Goal: Information Seeking & Learning: Learn about a topic

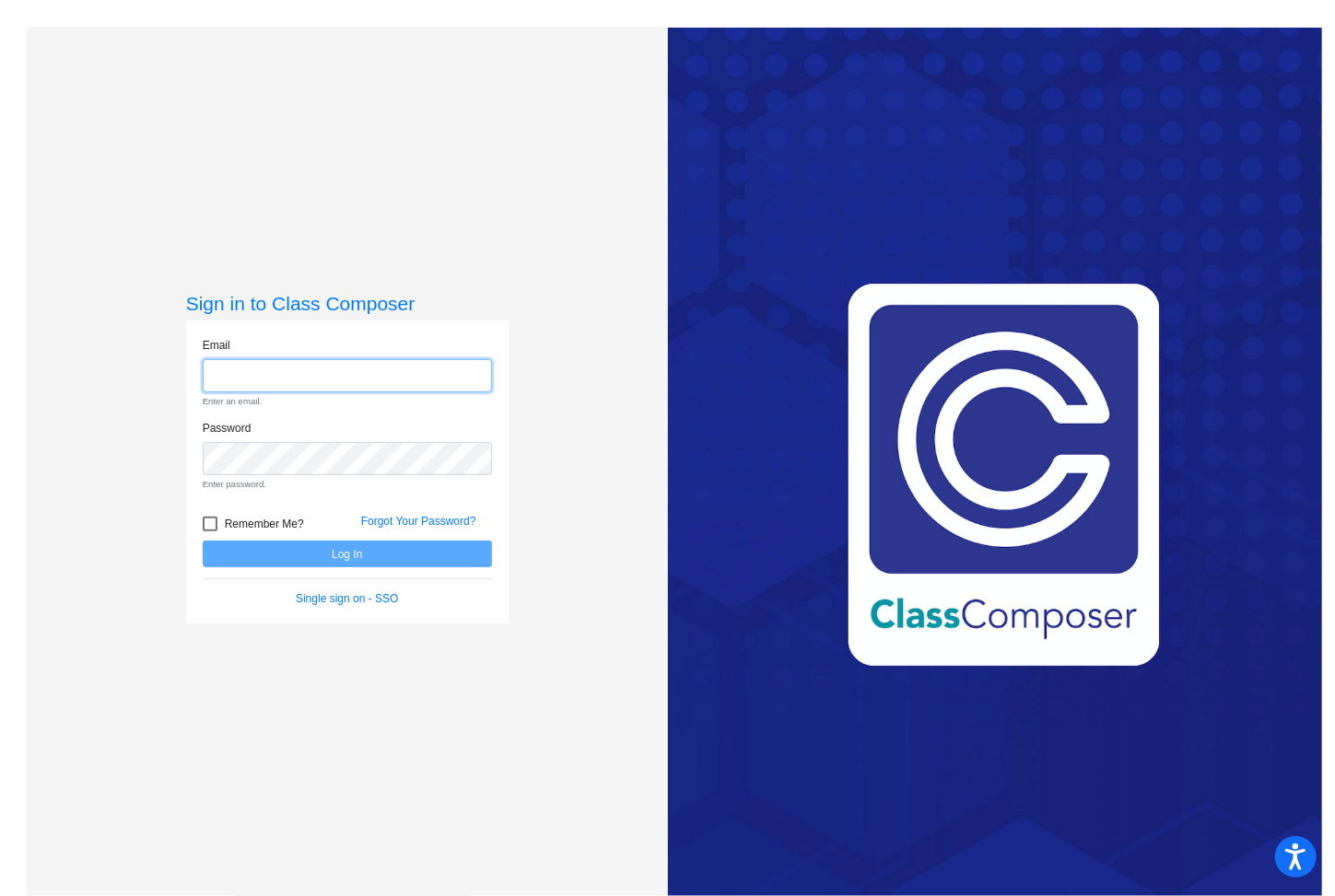
type input "[EMAIL_ADDRESS][DOMAIN_NAME]"
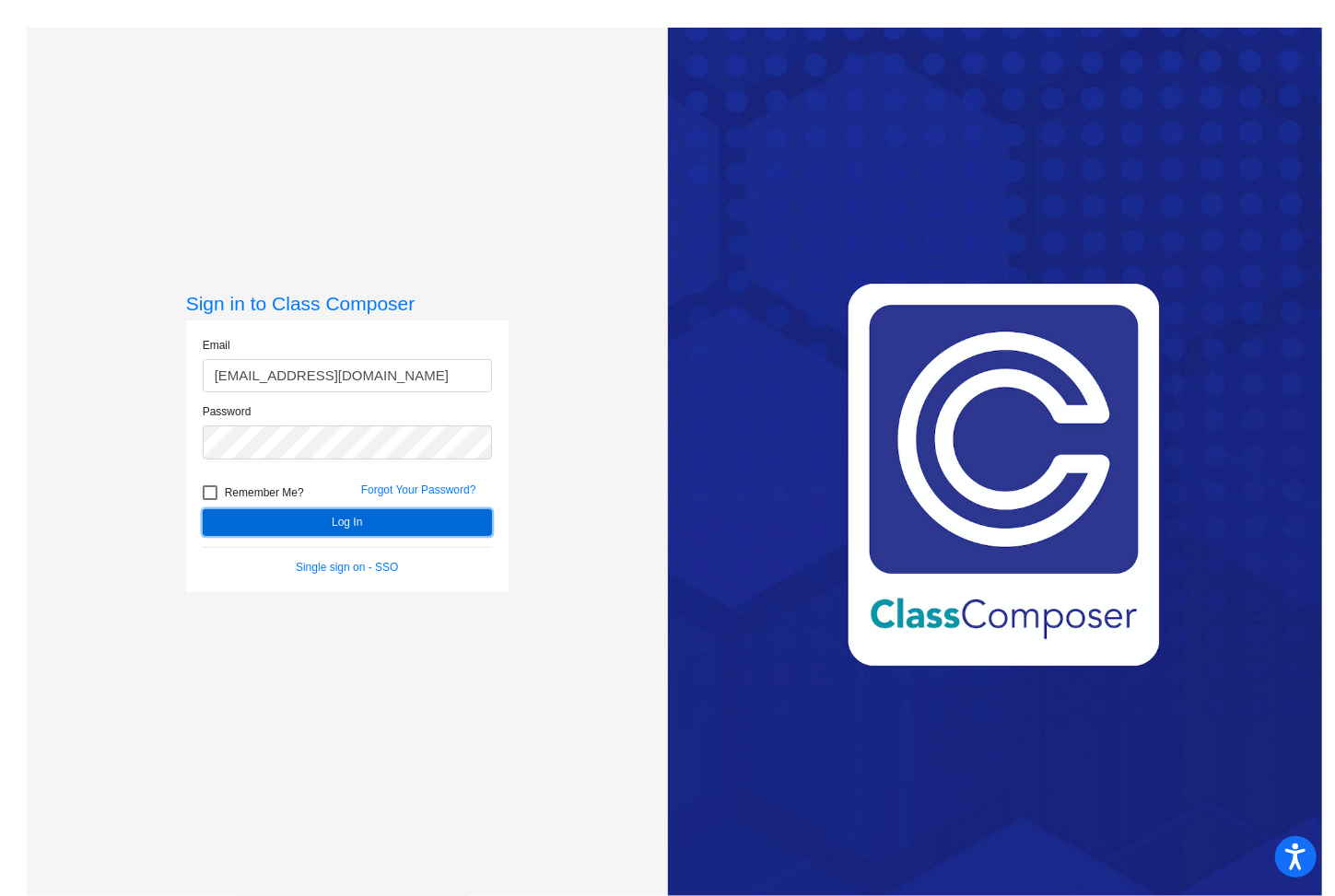
click at [289, 528] on button "Log In" at bounding box center [347, 522] width 289 height 27
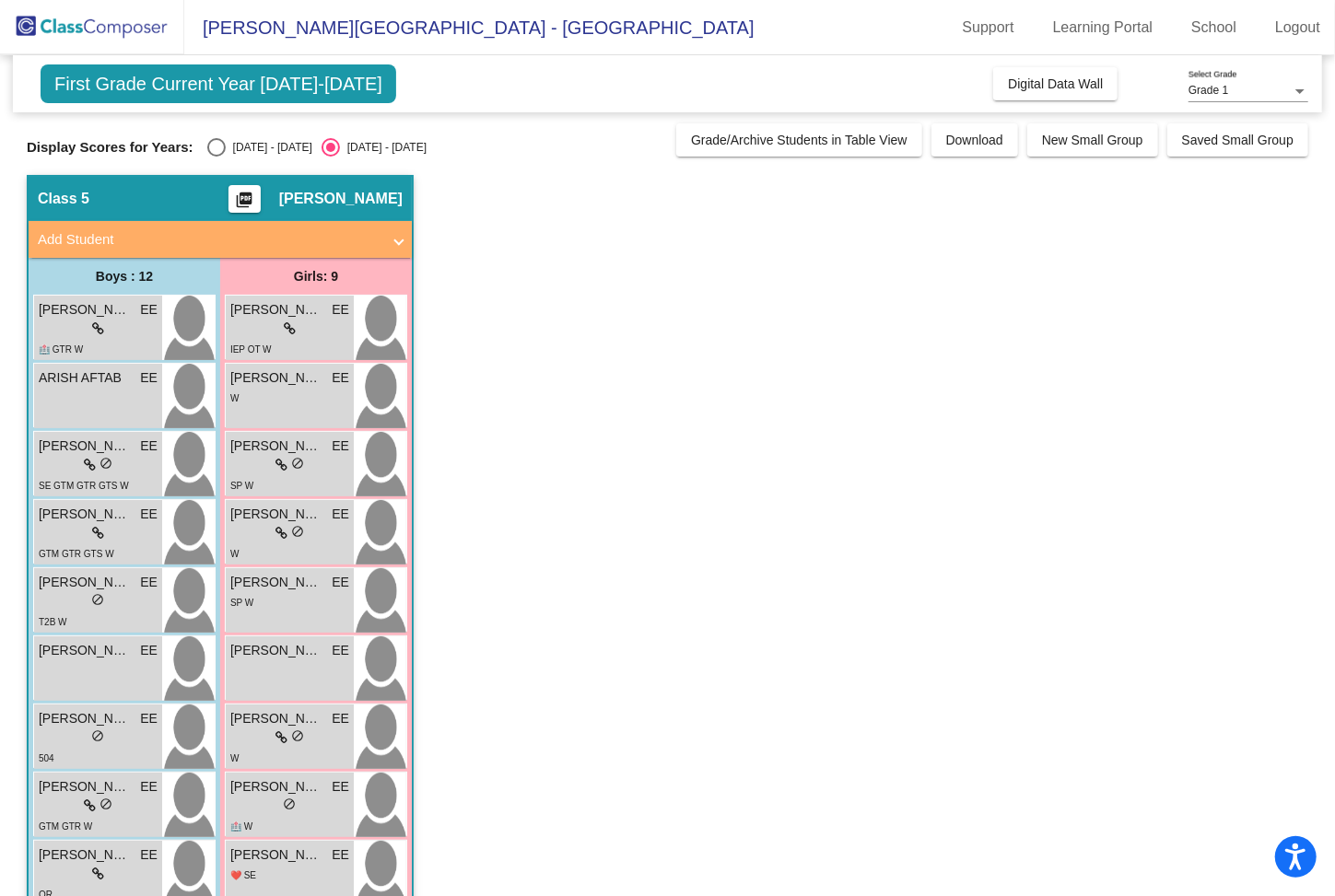
click at [218, 149] on div "Select an option" at bounding box center [216, 147] width 19 height 19
click at [217, 156] on input "[DATE] - [DATE]" at bounding box center [216, 156] width 1 height 1
radio input "true"
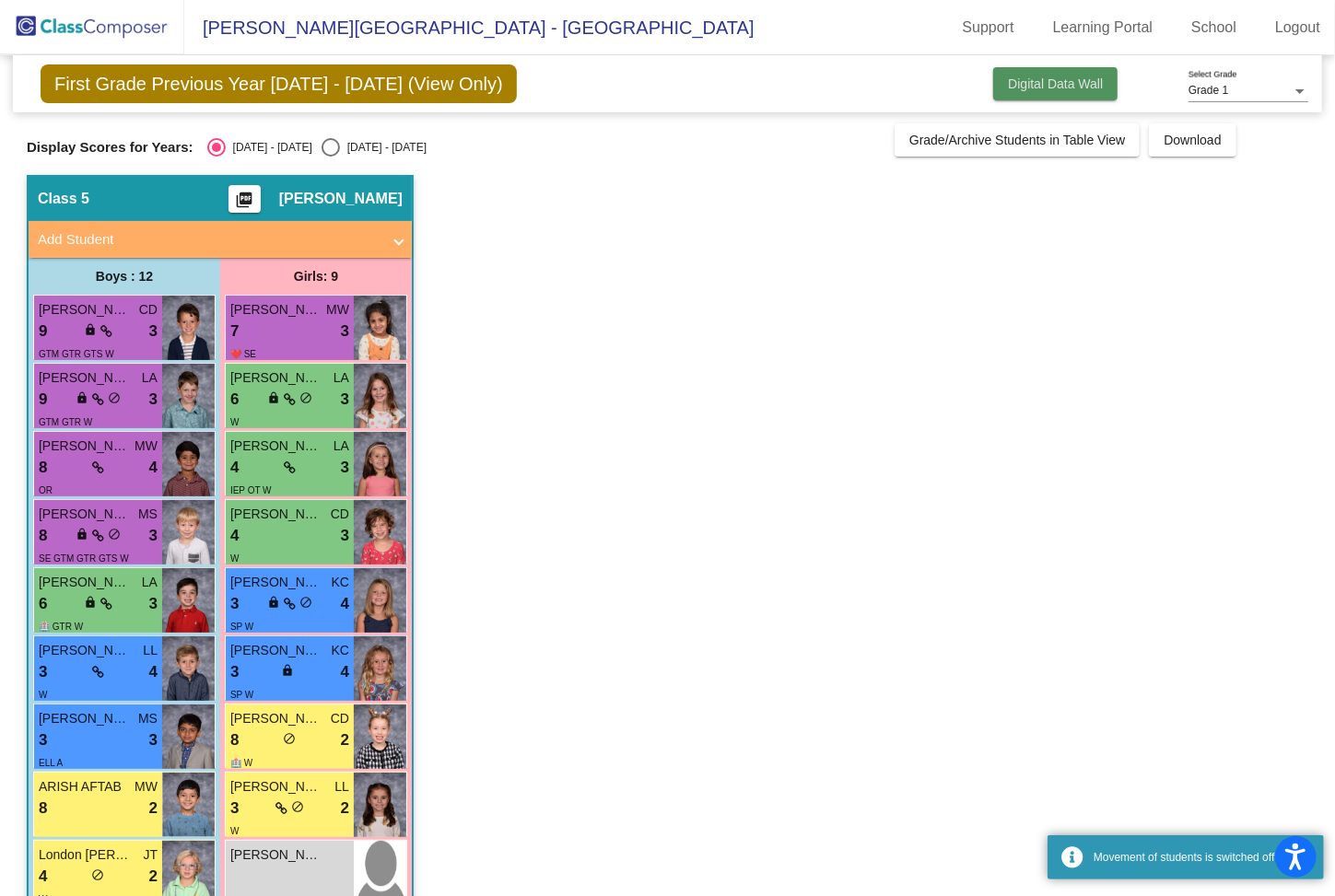
click at [1062, 82] on span "Digital Data Wall" at bounding box center [1054, 84] width 95 height 15
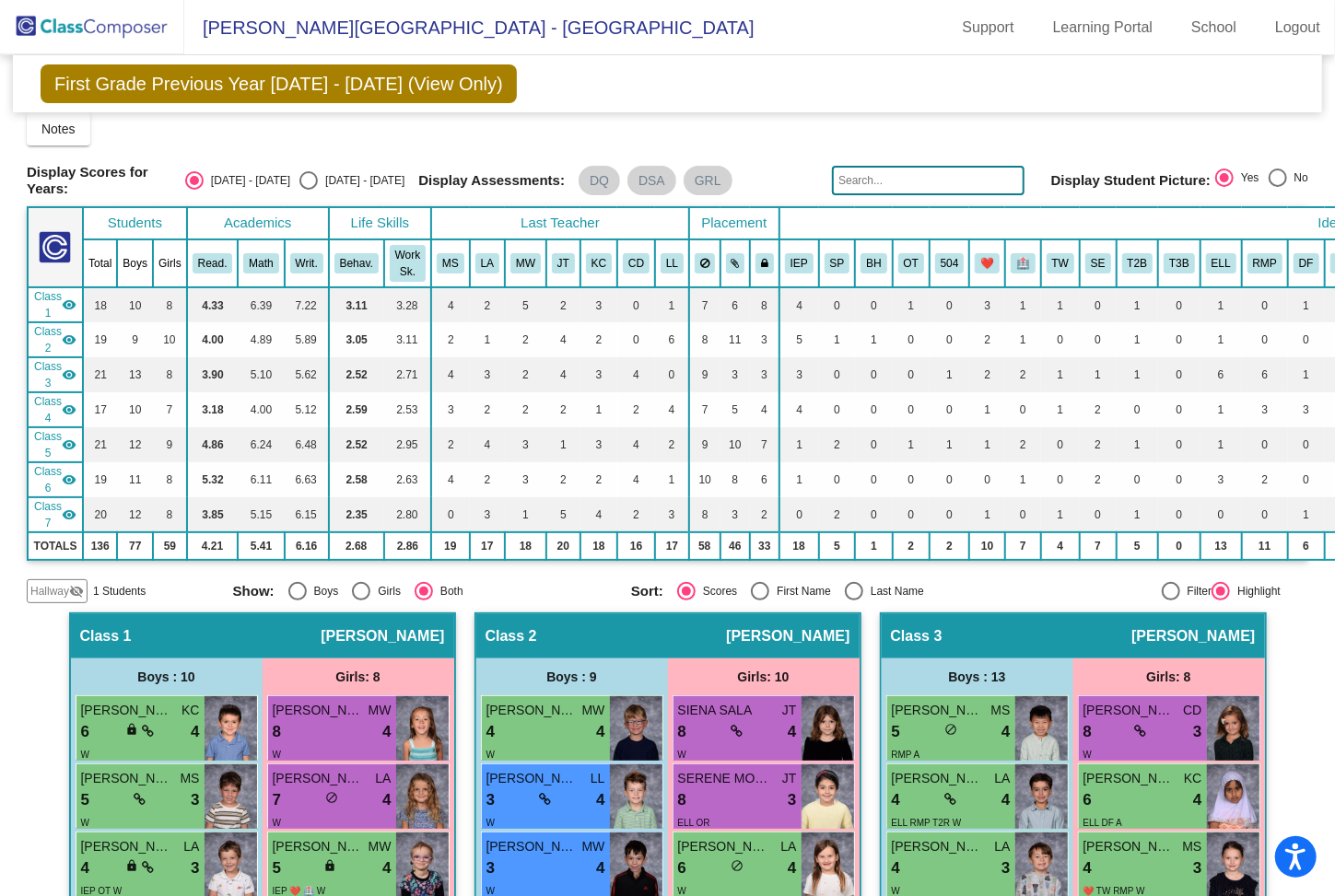
scroll to position [17, 0]
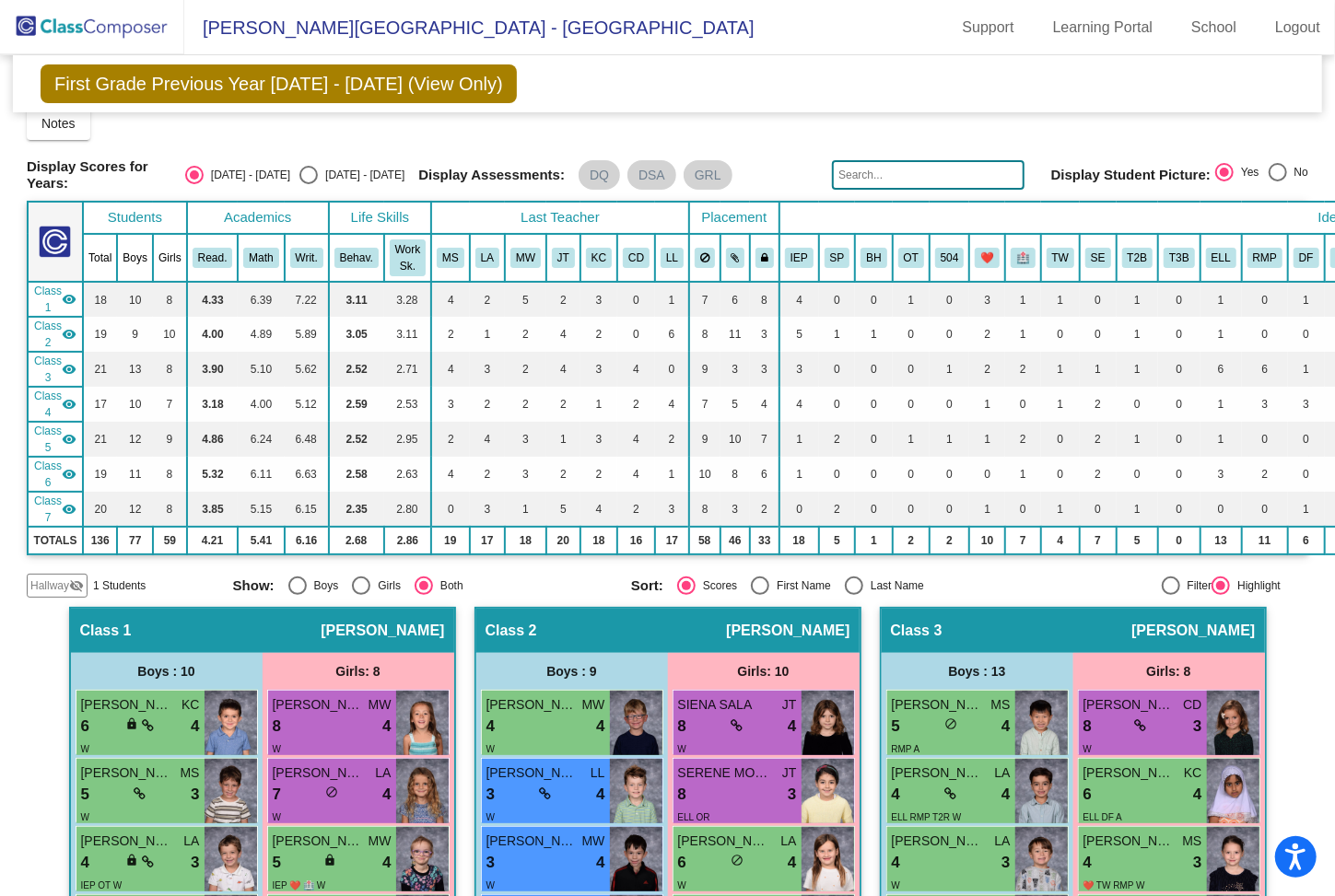
click at [72, 578] on mat-icon "visibility_off" at bounding box center [76, 585] width 15 height 15
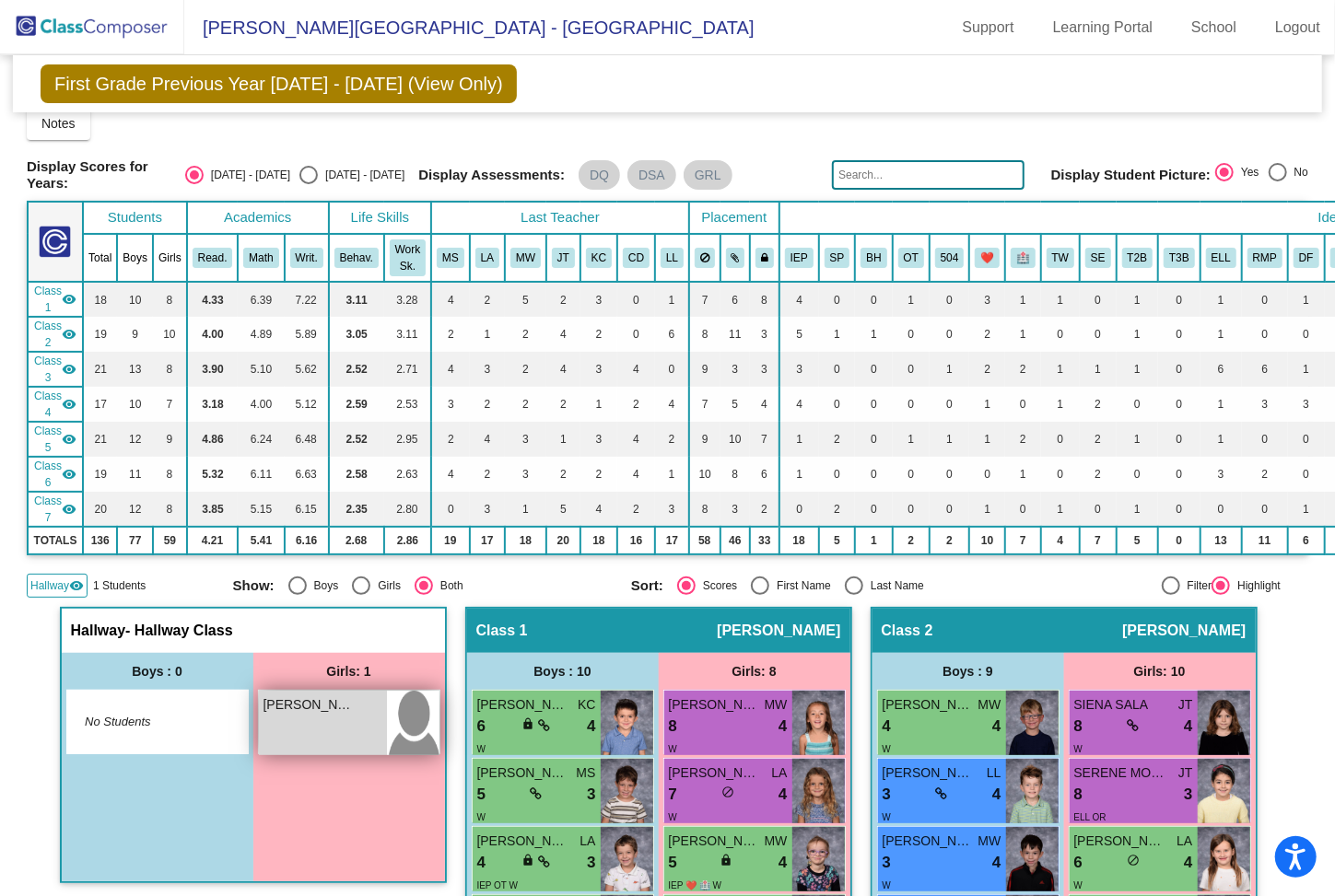
click at [336, 717] on div "[PERSON_NAME] lock do_not_disturb_alt" at bounding box center [322, 722] width 128 height 65
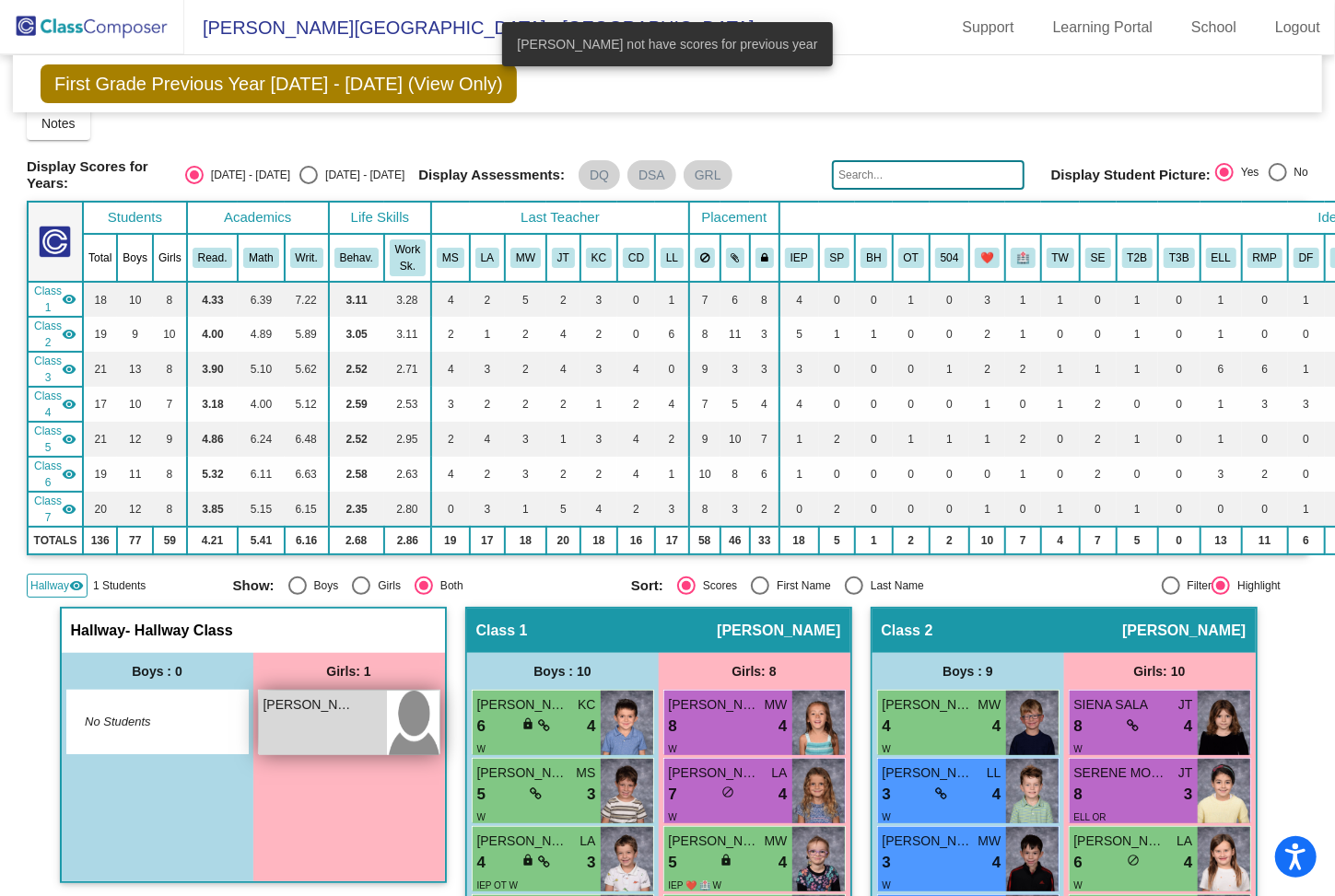
click at [336, 717] on div "[PERSON_NAME] lock do_not_disturb_alt" at bounding box center [322, 722] width 128 height 65
click at [67, 579] on span "Hallway" at bounding box center [50, 586] width 39 height 17
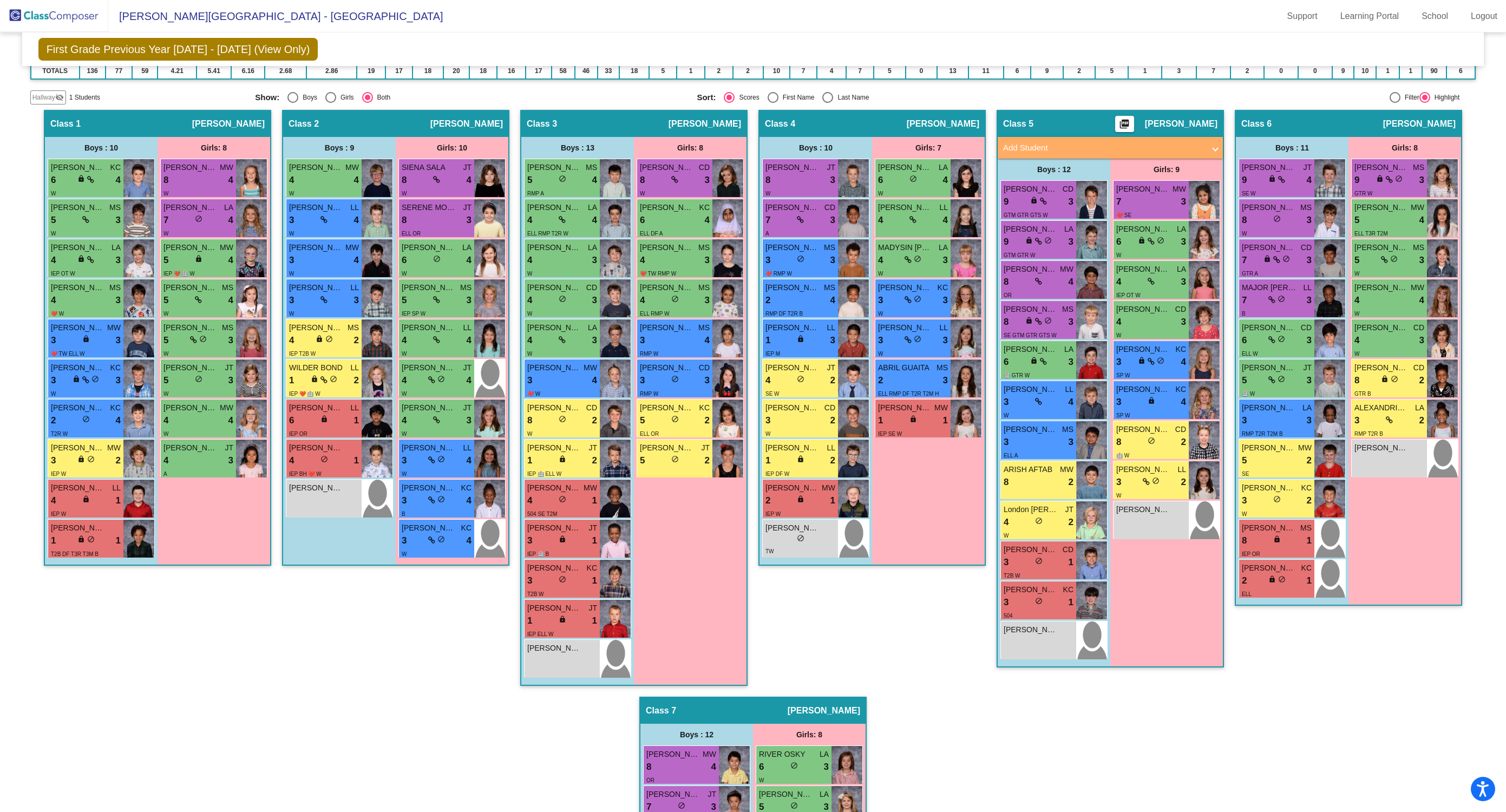
scroll to position [216, 0]
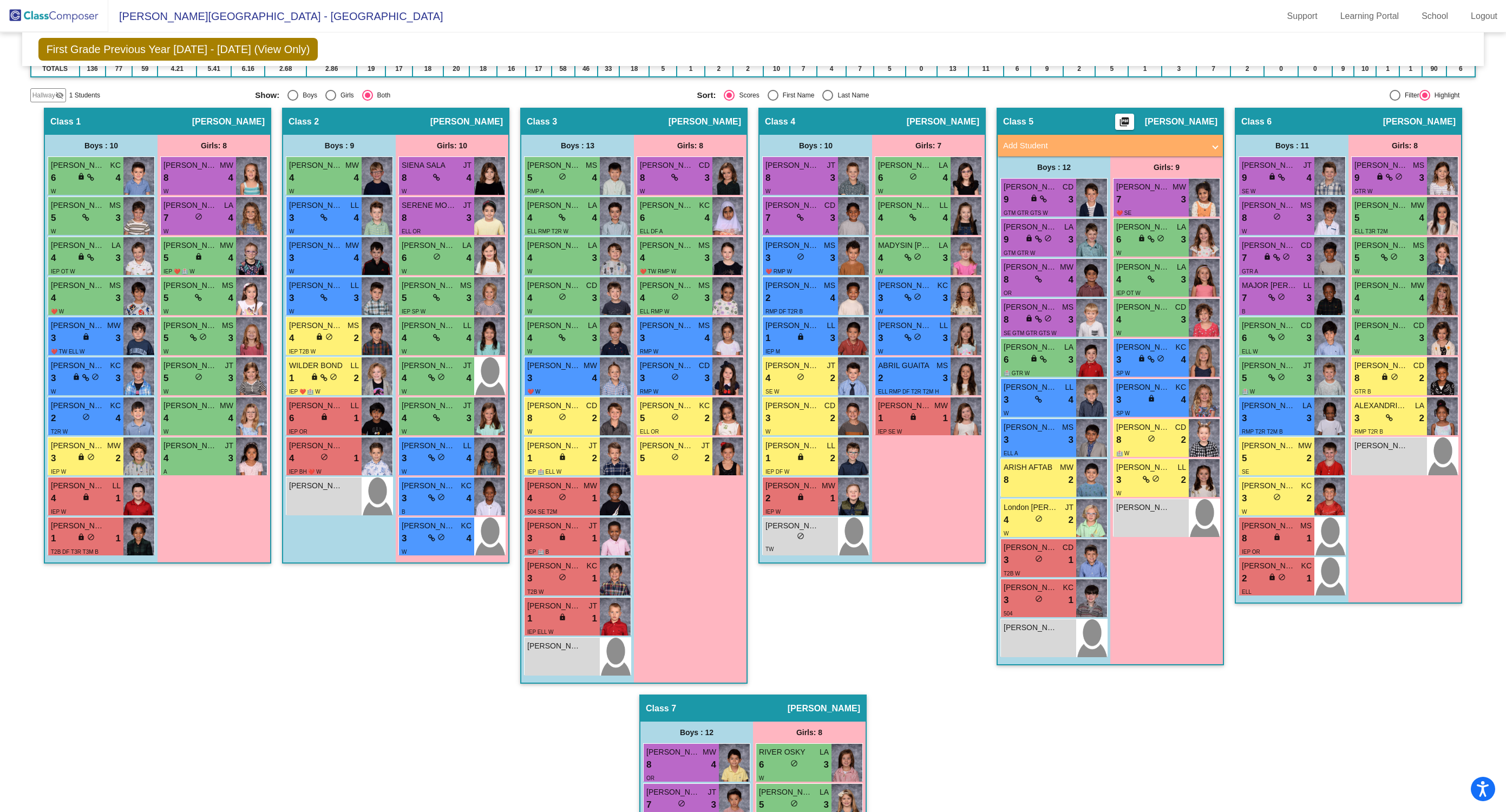
click at [784, 526] on div "Class 4 picture_as_pdf [PERSON_NAME] Add Student First Name Last Name Student I…" at bounding box center [872, 401] width 227 height 587
click at [237, 526] on div "Hallway - Hallway Class picture_as_pdf Add Student First Name Last Name Student…" at bounding box center [753, 674] width 1446 height 1134
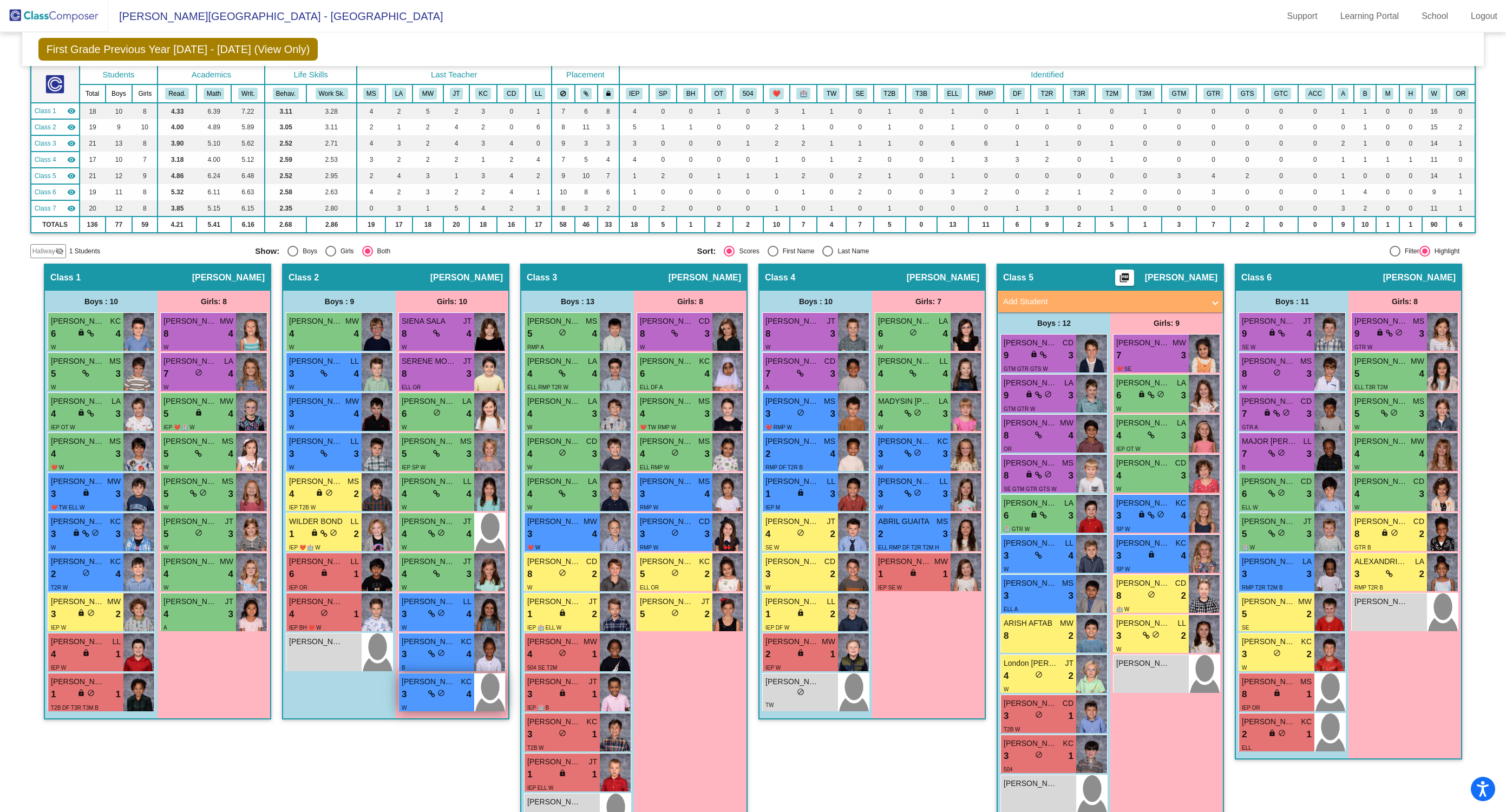
scroll to position [0, 0]
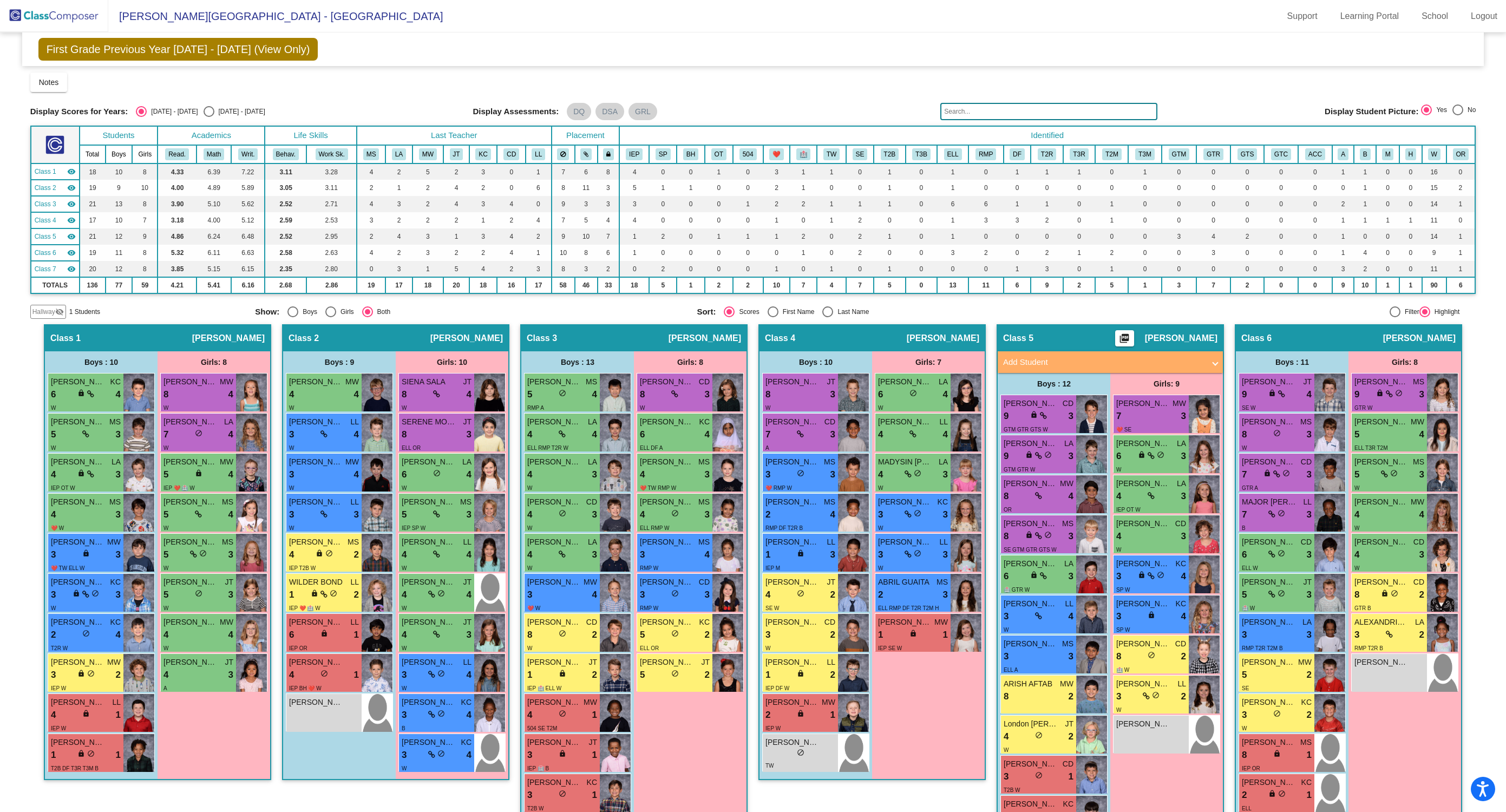
click at [73, 220] on mat-icon "visibility" at bounding box center [71, 220] width 9 height 9
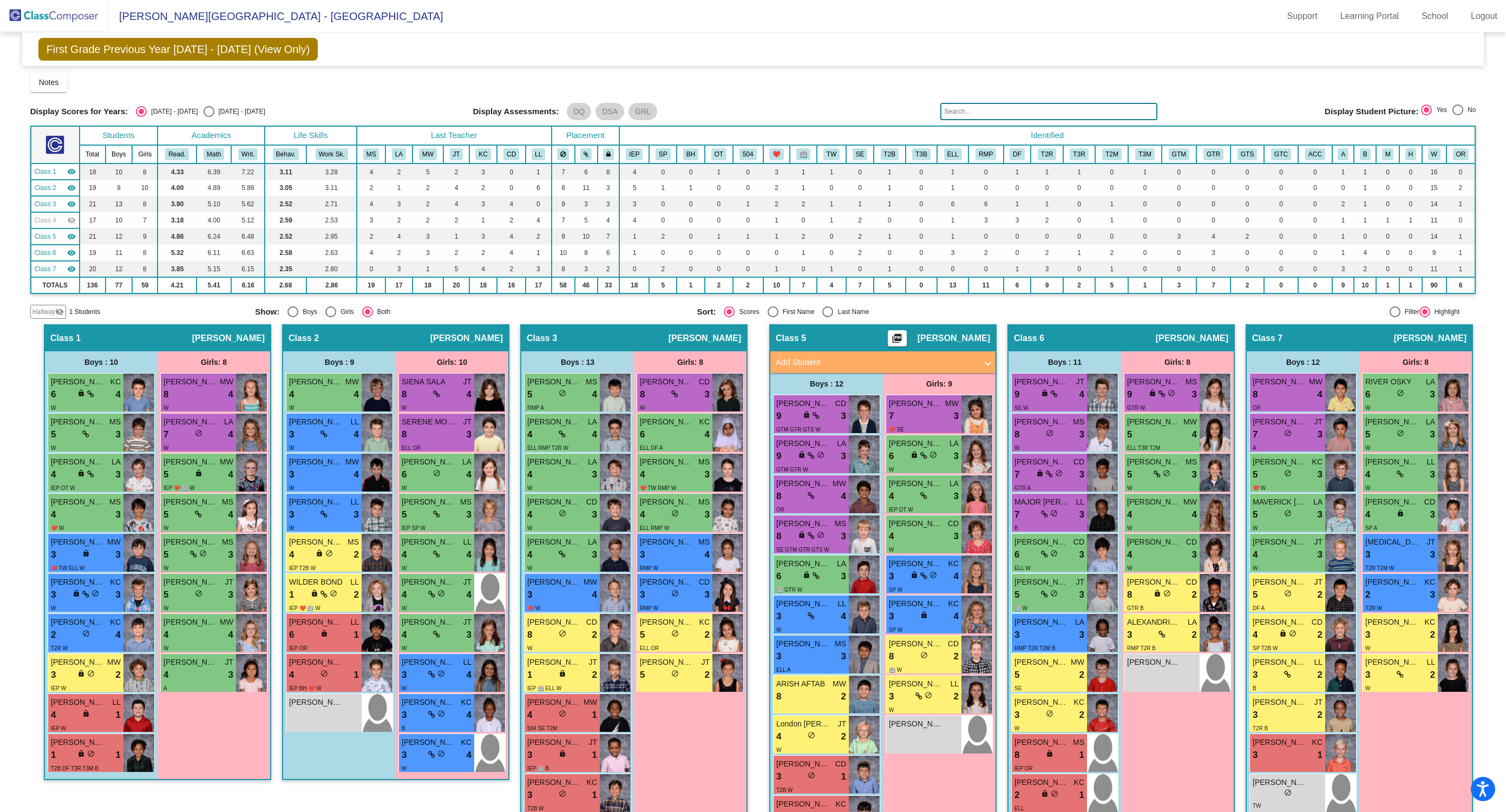
click at [73, 220] on mat-icon "visibility_off" at bounding box center [71, 220] width 9 height 9
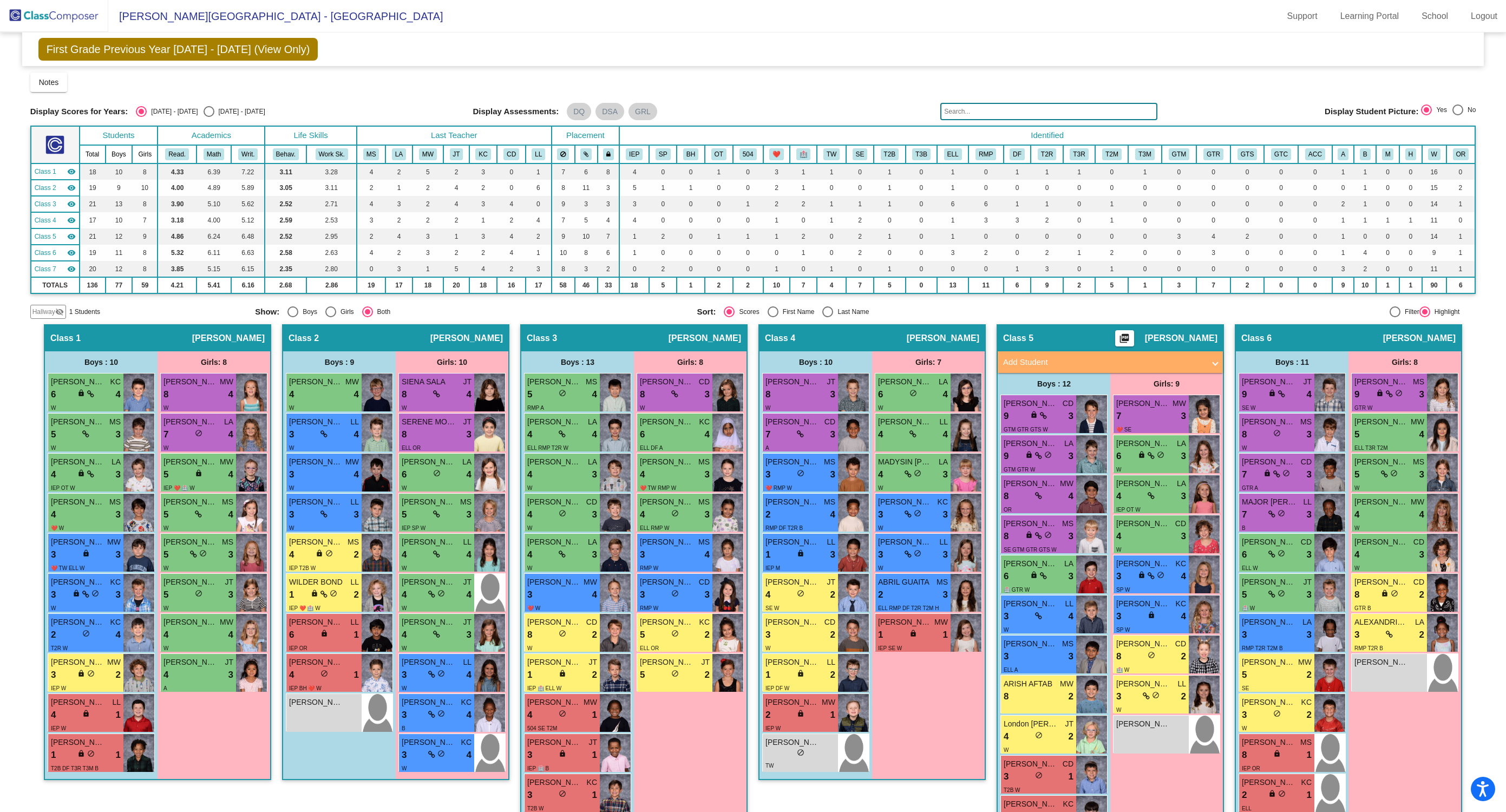
click at [71, 171] on mat-icon "visibility" at bounding box center [71, 171] width 9 height 9
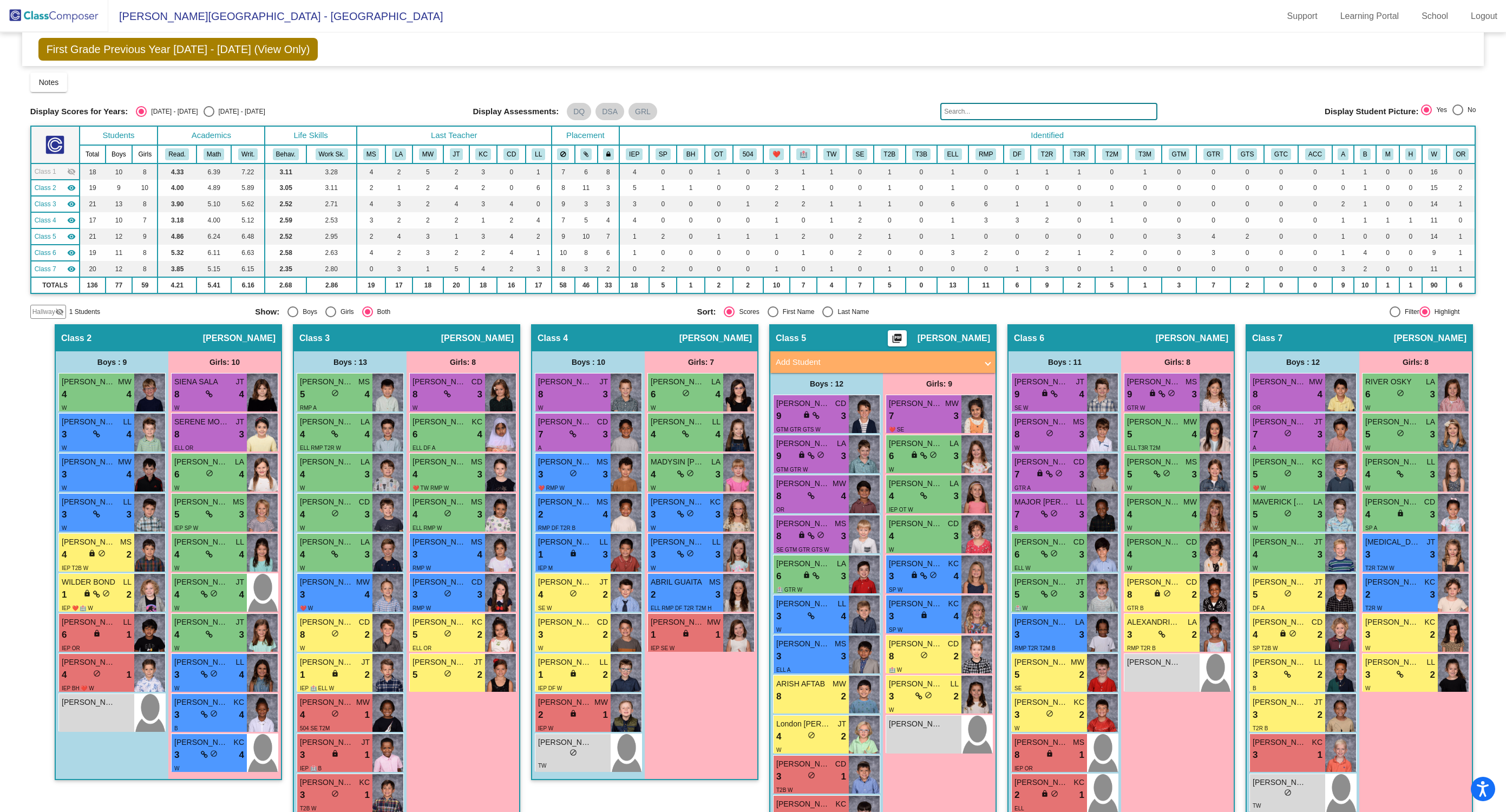
click at [71, 188] on mat-icon "visibility" at bounding box center [71, 188] width 9 height 9
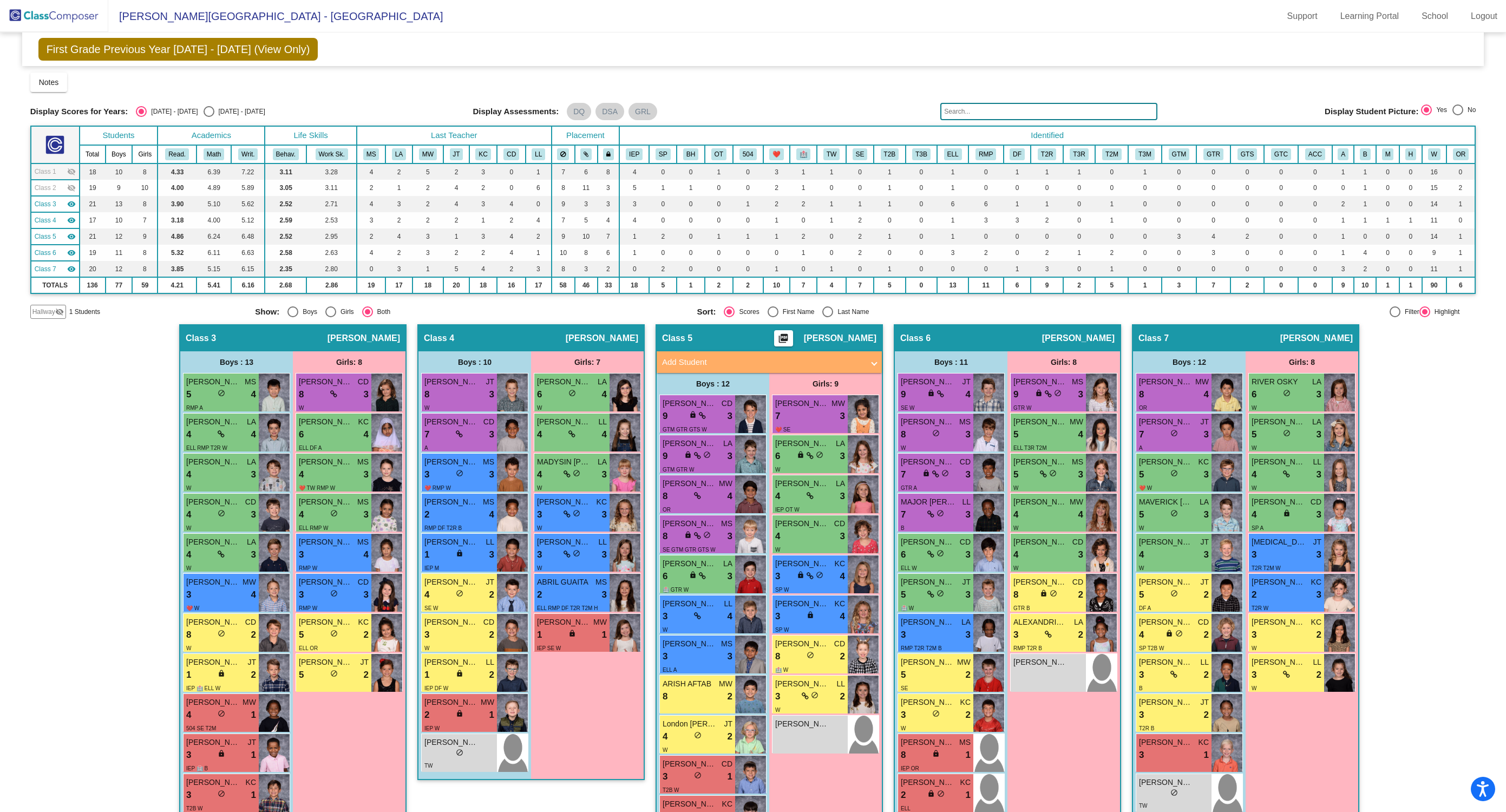
click at [71, 203] on mat-icon "visibility" at bounding box center [71, 204] width 9 height 9
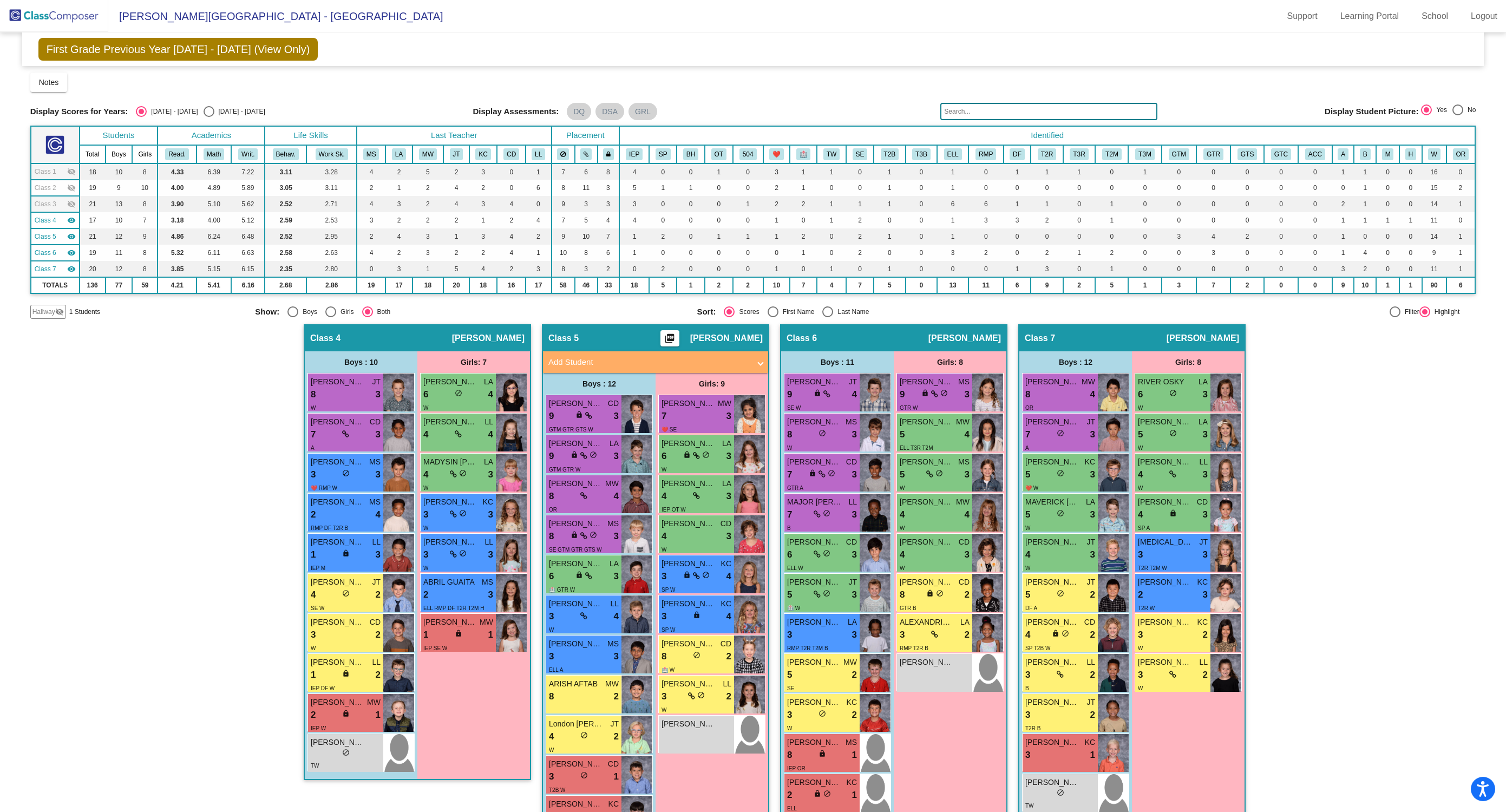
scroll to position [81, 0]
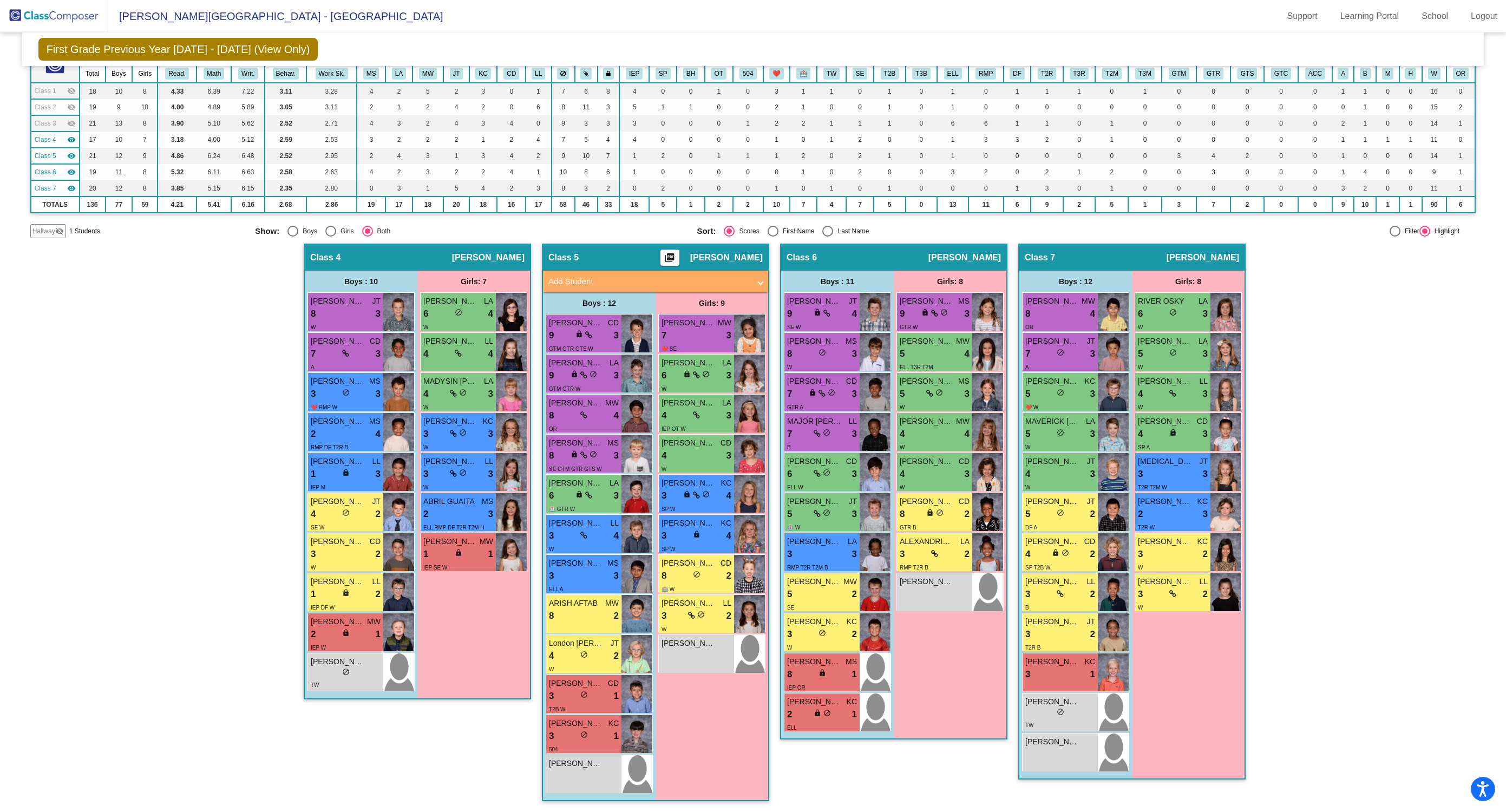
click at [71, 120] on mat-icon "visibility_off" at bounding box center [71, 123] width 9 height 9
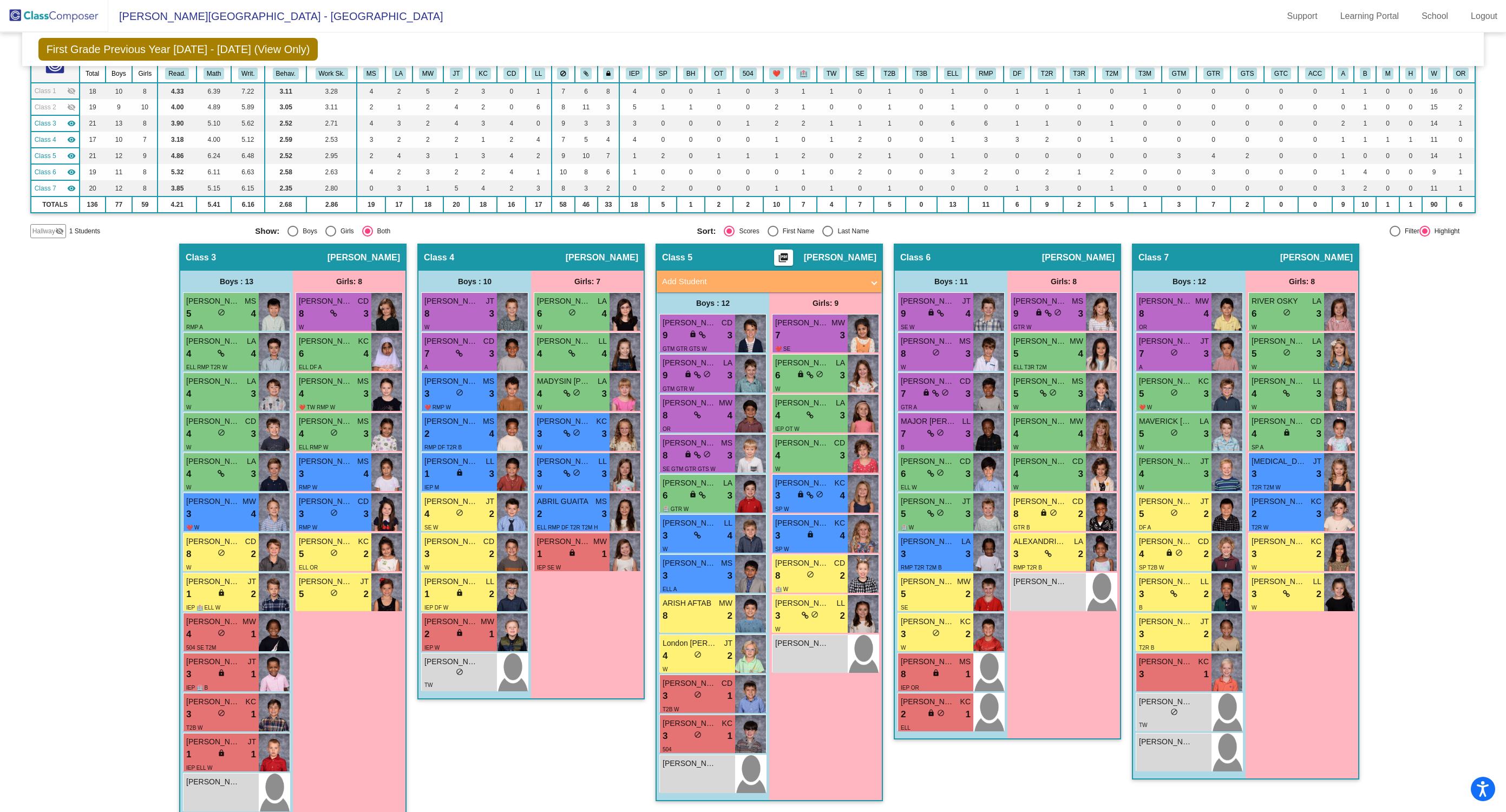
click at [70, 103] on mat-icon "visibility_off" at bounding box center [71, 107] width 9 height 9
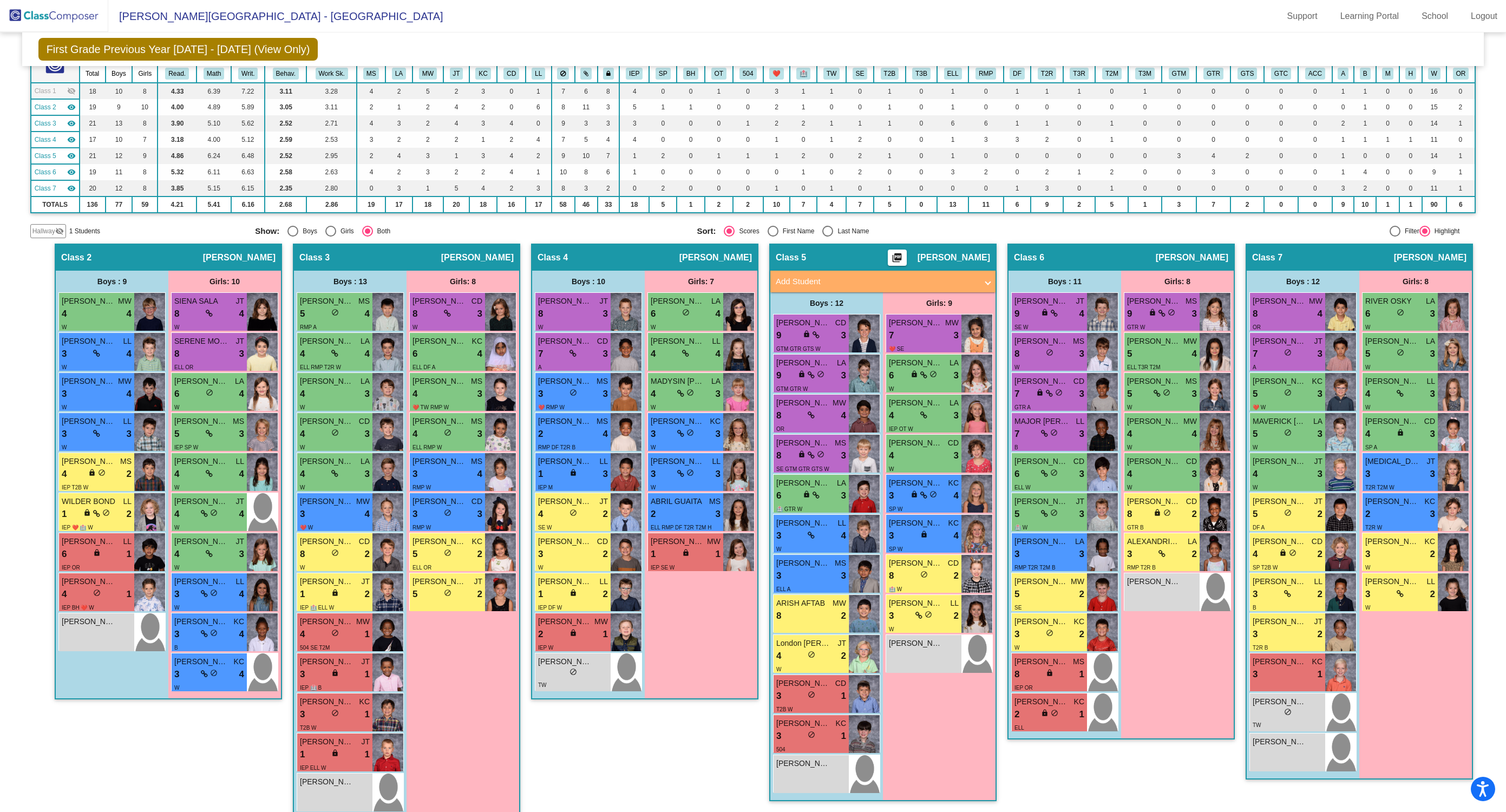
click at [70, 88] on mat-icon "visibility_off" at bounding box center [71, 91] width 9 height 9
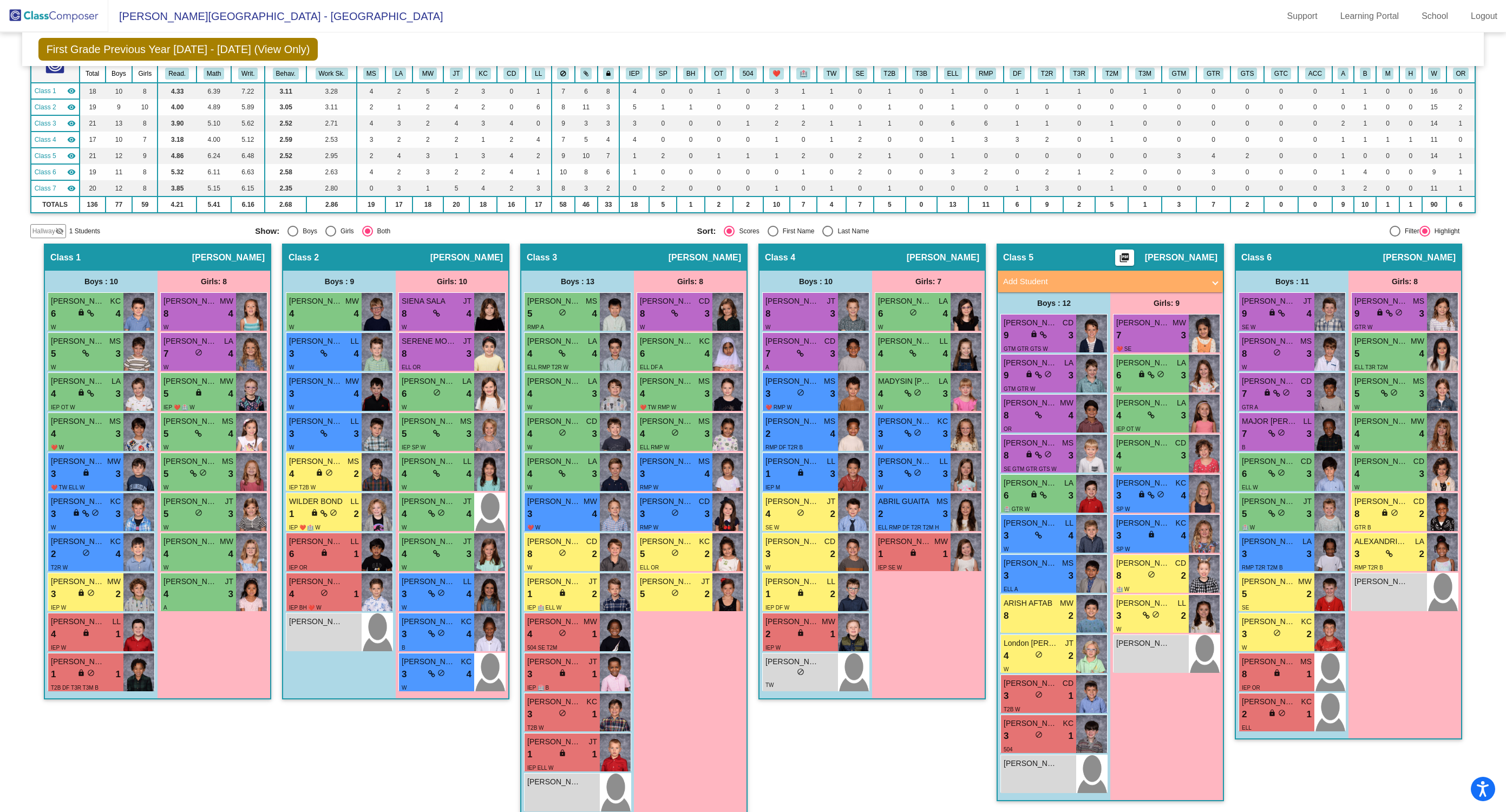
click at [72, 140] on mat-icon "visibility" at bounding box center [71, 139] width 9 height 9
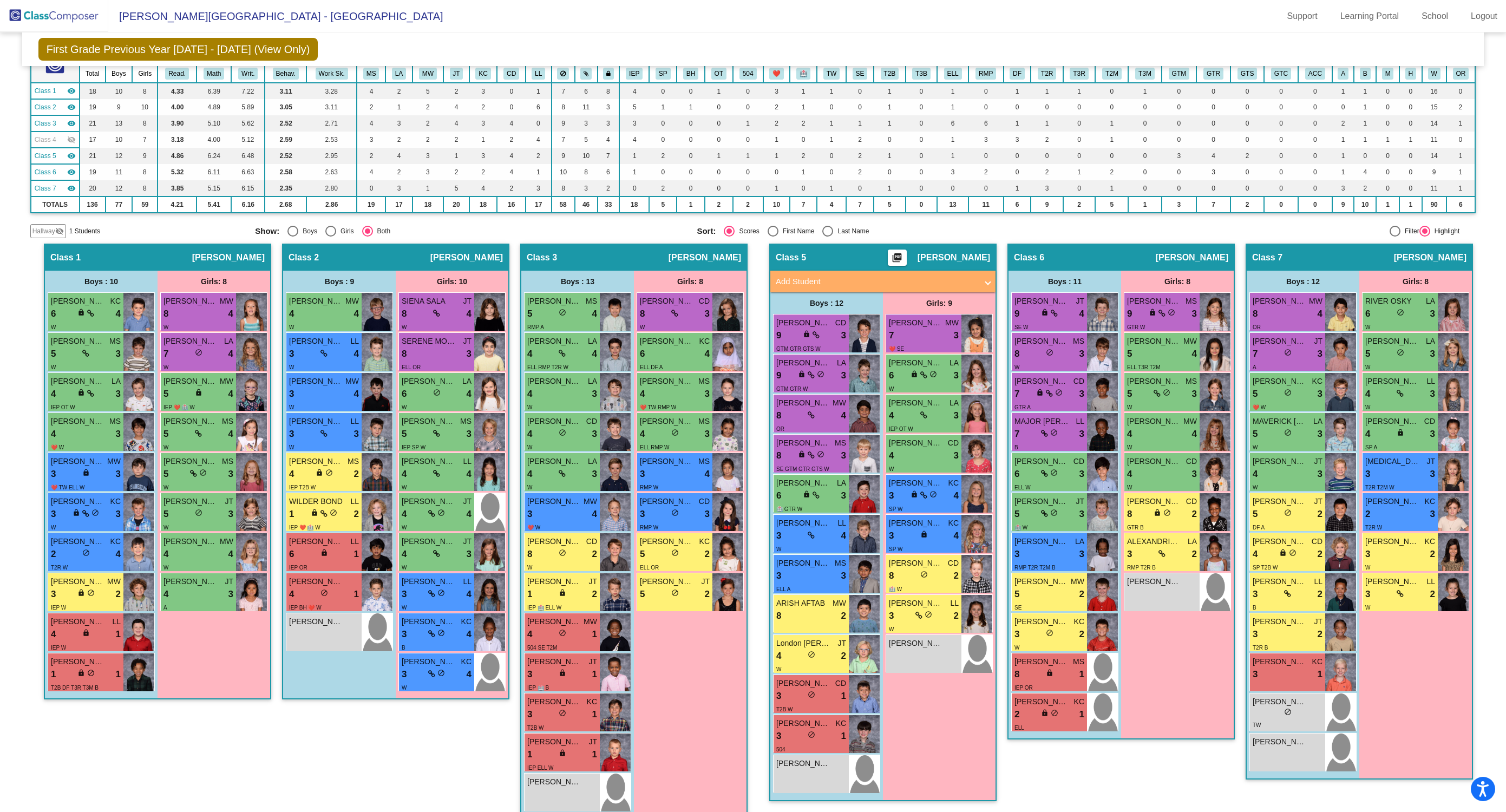
click at [70, 155] on mat-icon "visibility" at bounding box center [71, 156] width 9 height 9
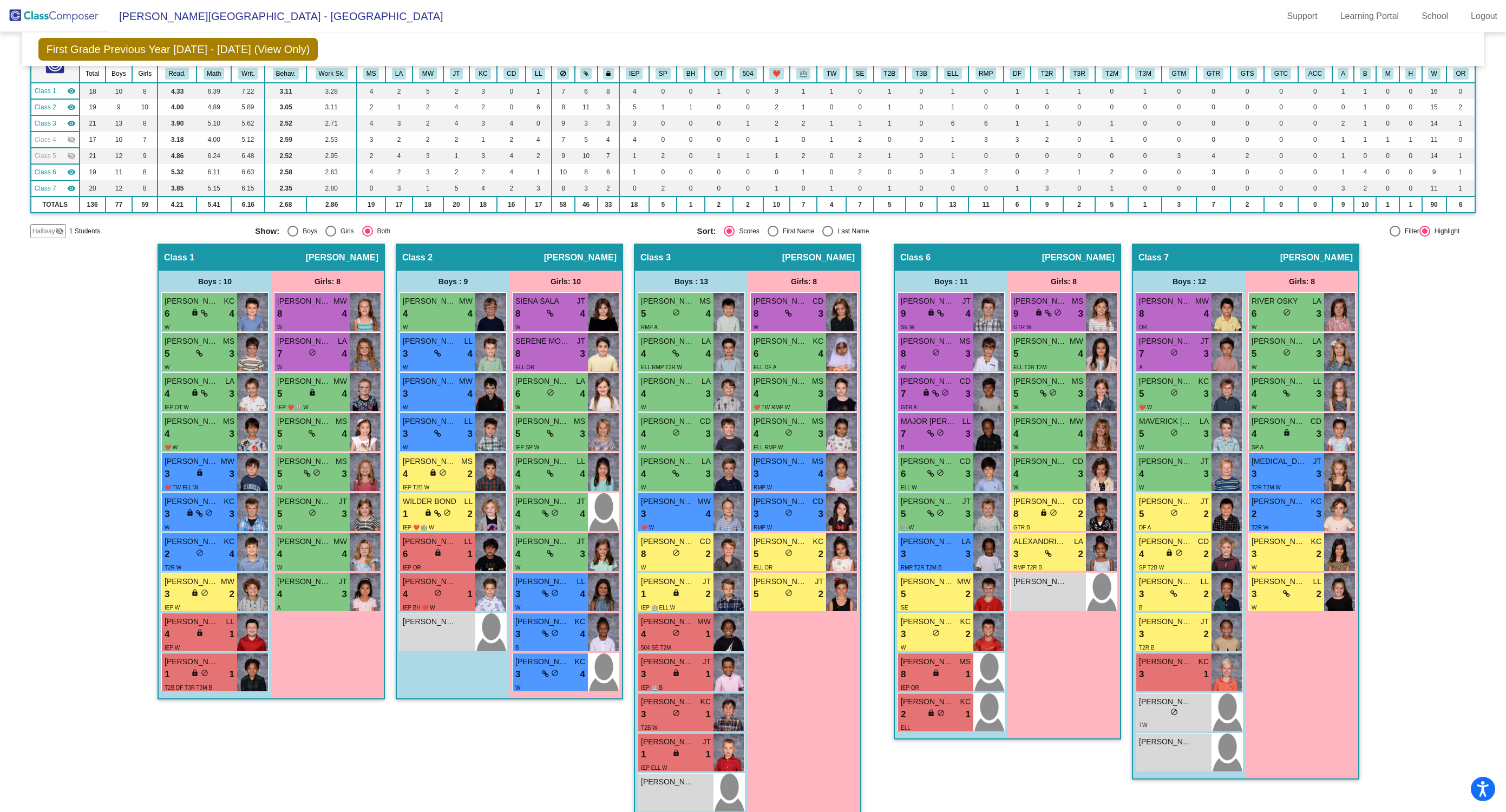
click at [71, 170] on mat-icon "visibility" at bounding box center [71, 172] width 9 height 9
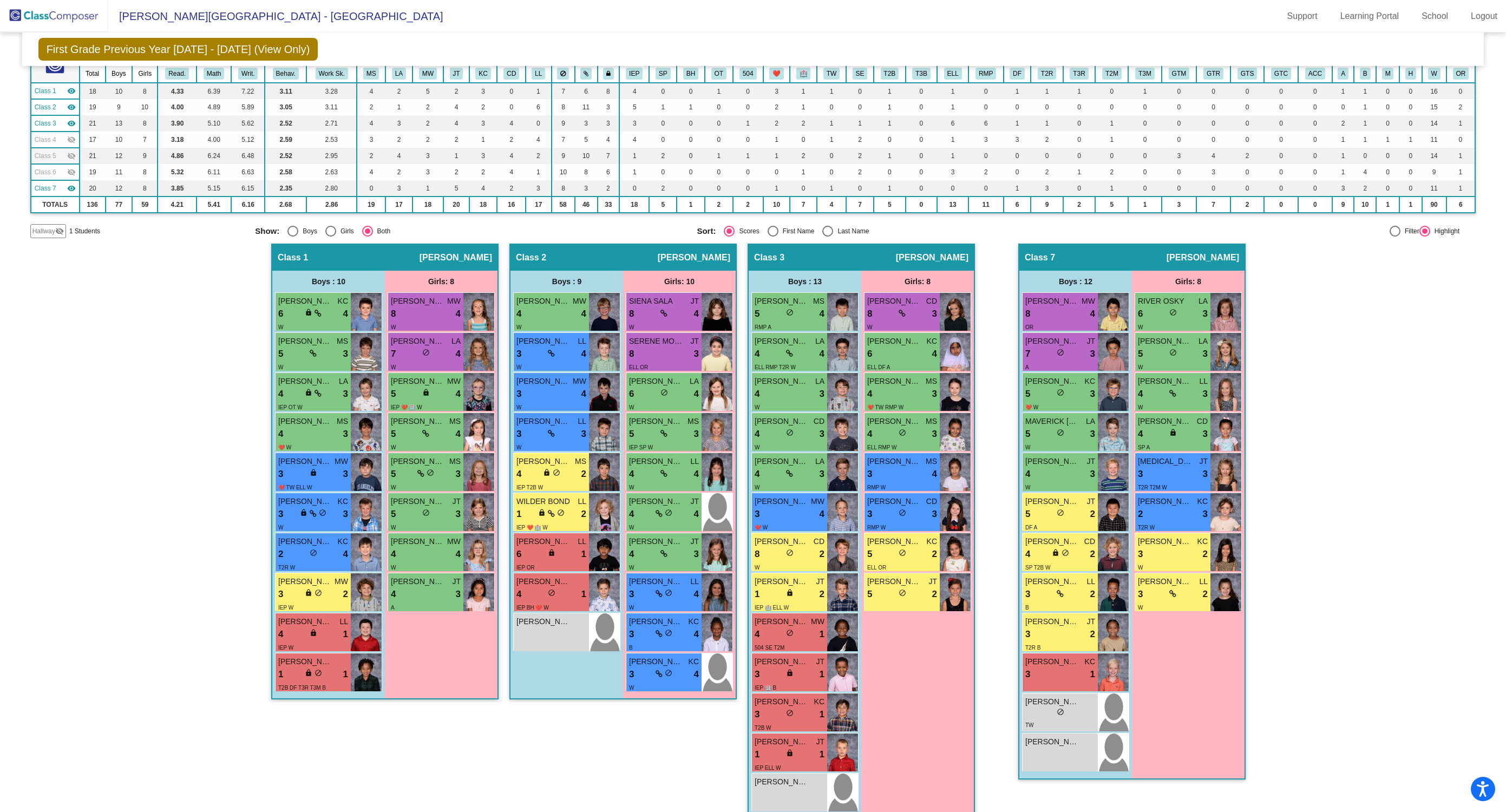
click at [71, 191] on mat-icon "visibility" at bounding box center [71, 188] width 9 height 9
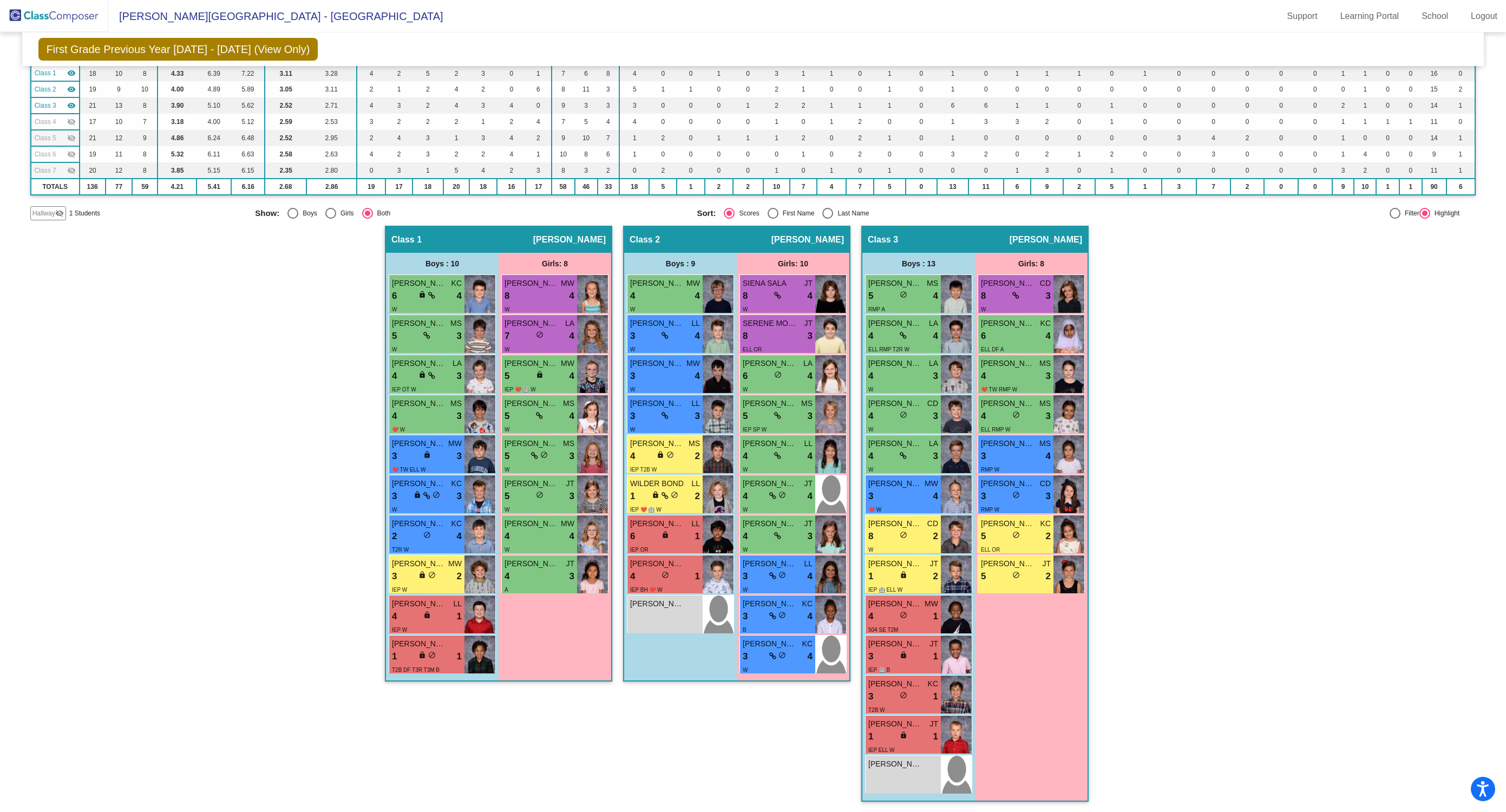
scroll to position [99, 0]
click at [70, 106] on mat-icon "visibility" at bounding box center [71, 105] width 9 height 9
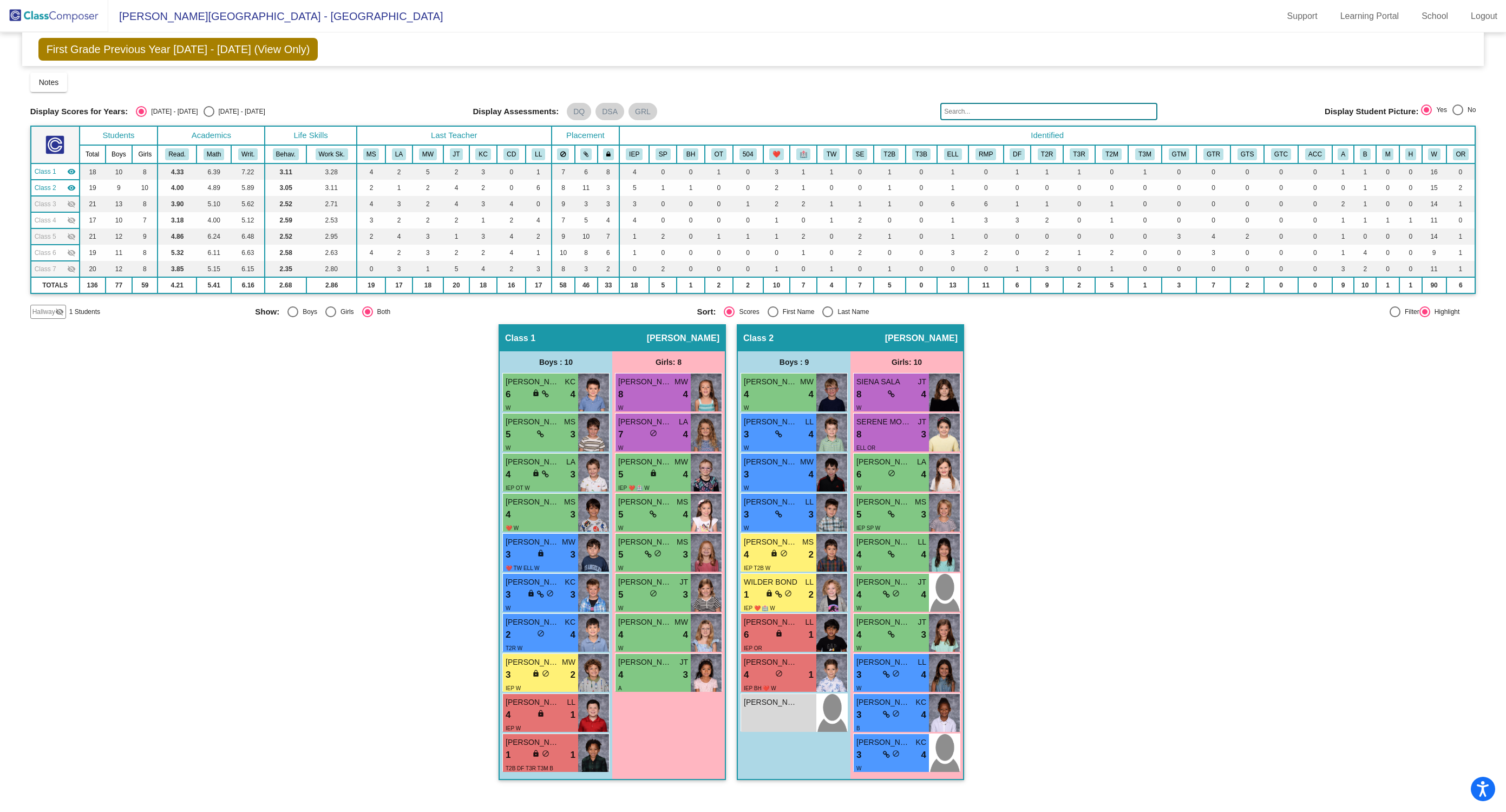
click at [71, 186] on mat-icon "visibility" at bounding box center [71, 188] width 9 height 9
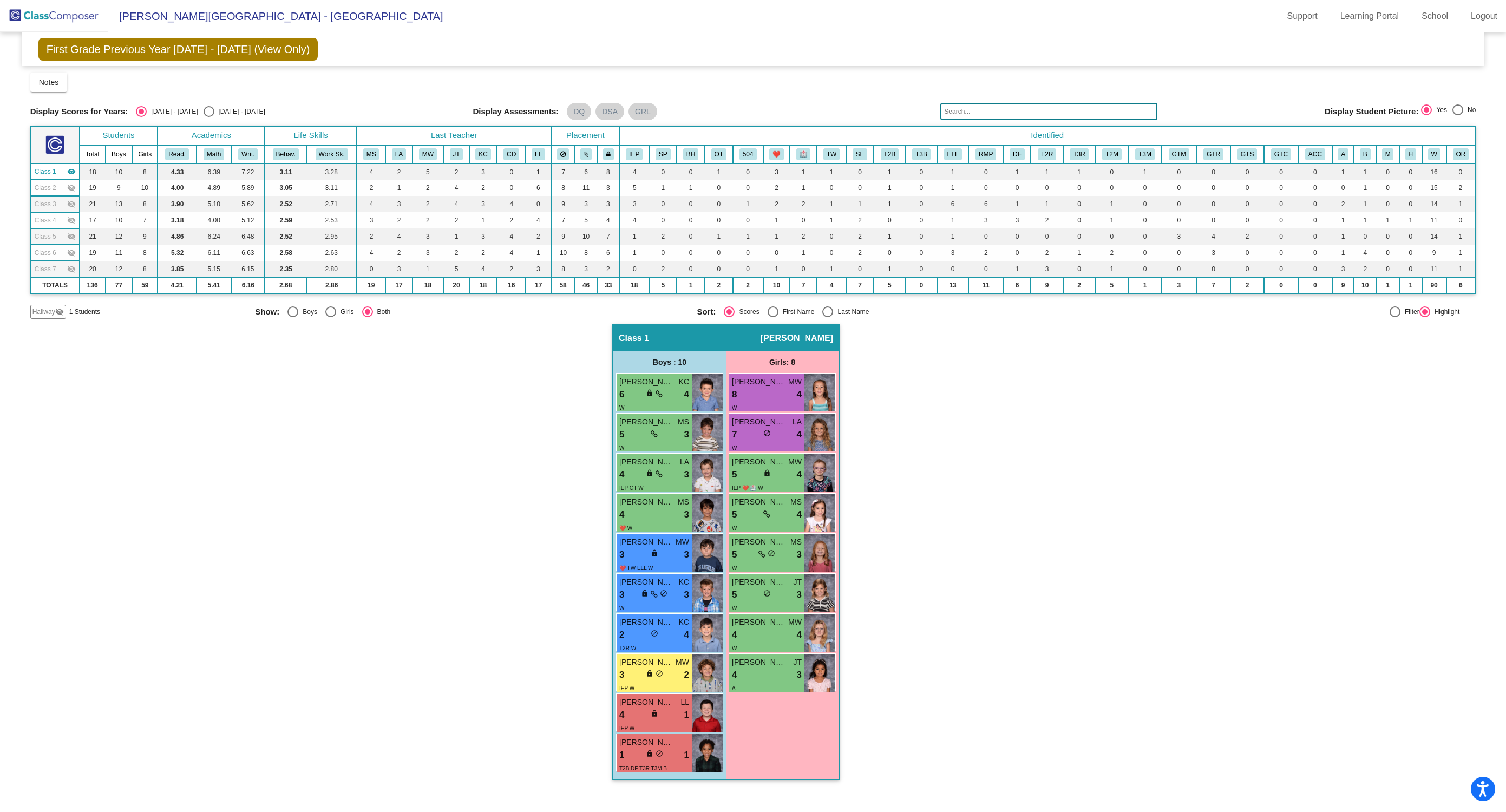
click at [73, 172] on mat-icon "visibility" at bounding box center [71, 171] width 9 height 9
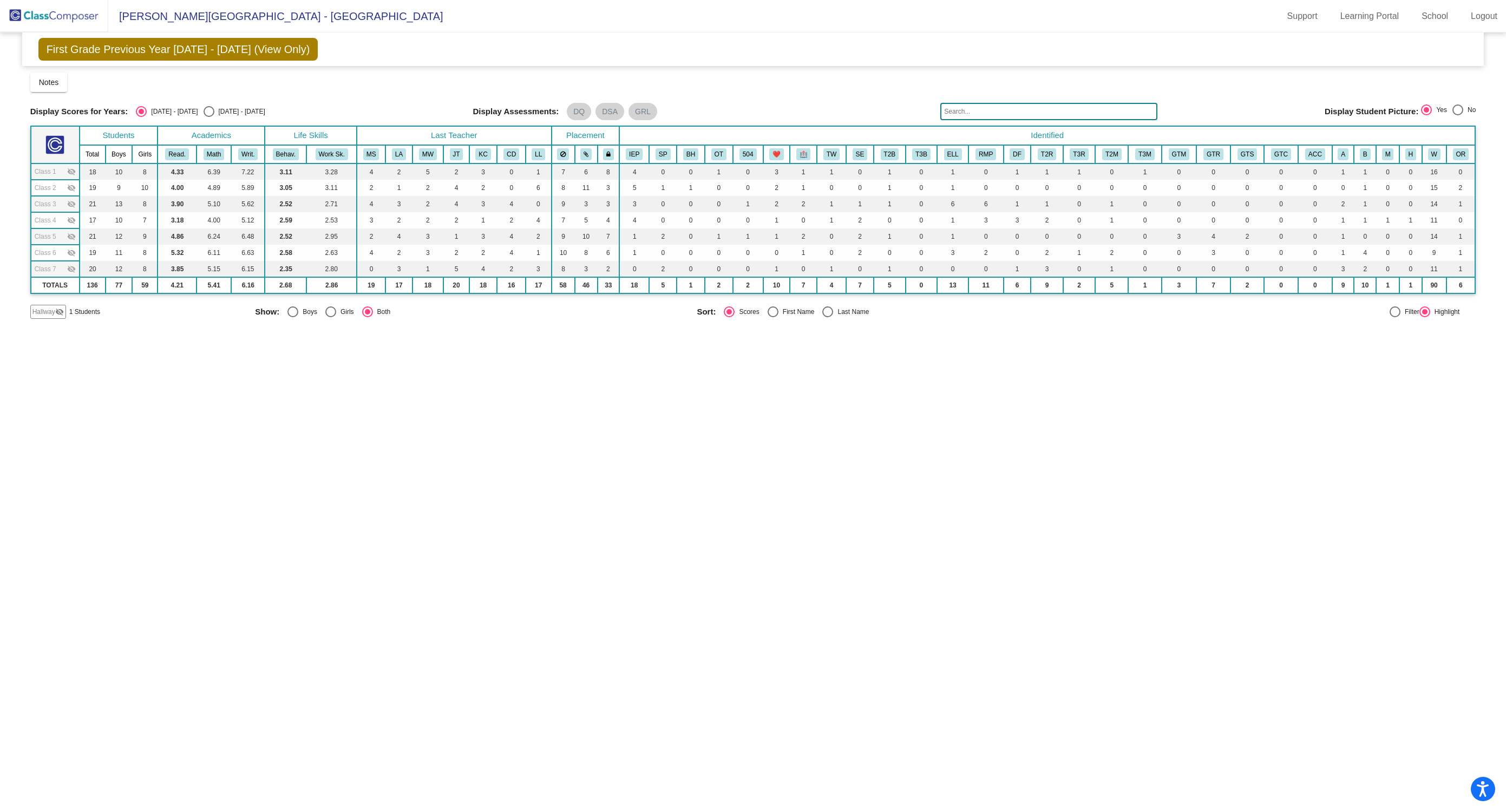
click at [75, 221] on mat-icon "visibility_off" at bounding box center [71, 220] width 9 height 9
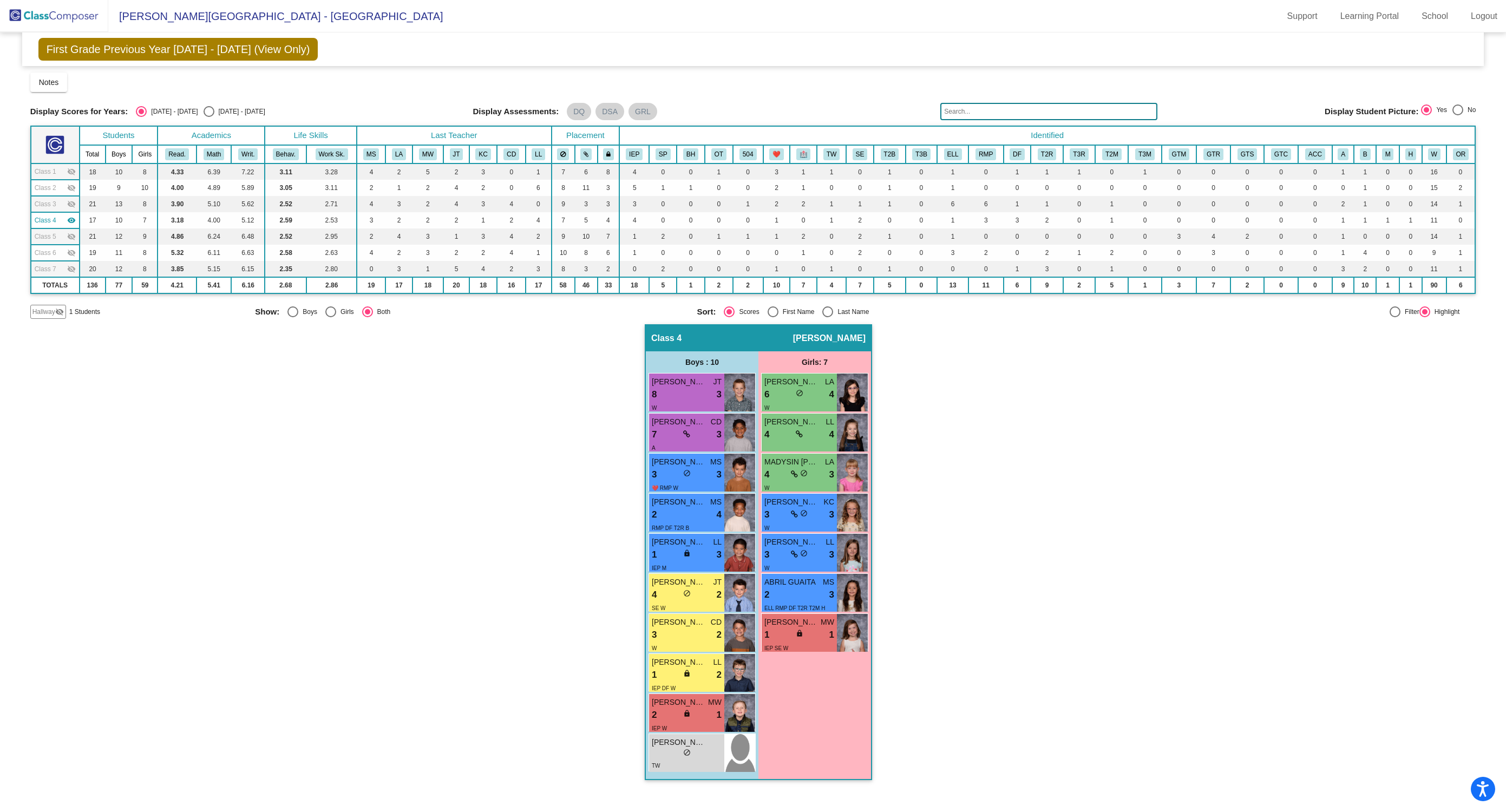
click at [74, 236] on mat-icon "visibility_off" at bounding box center [71, 236] width 9 height 9
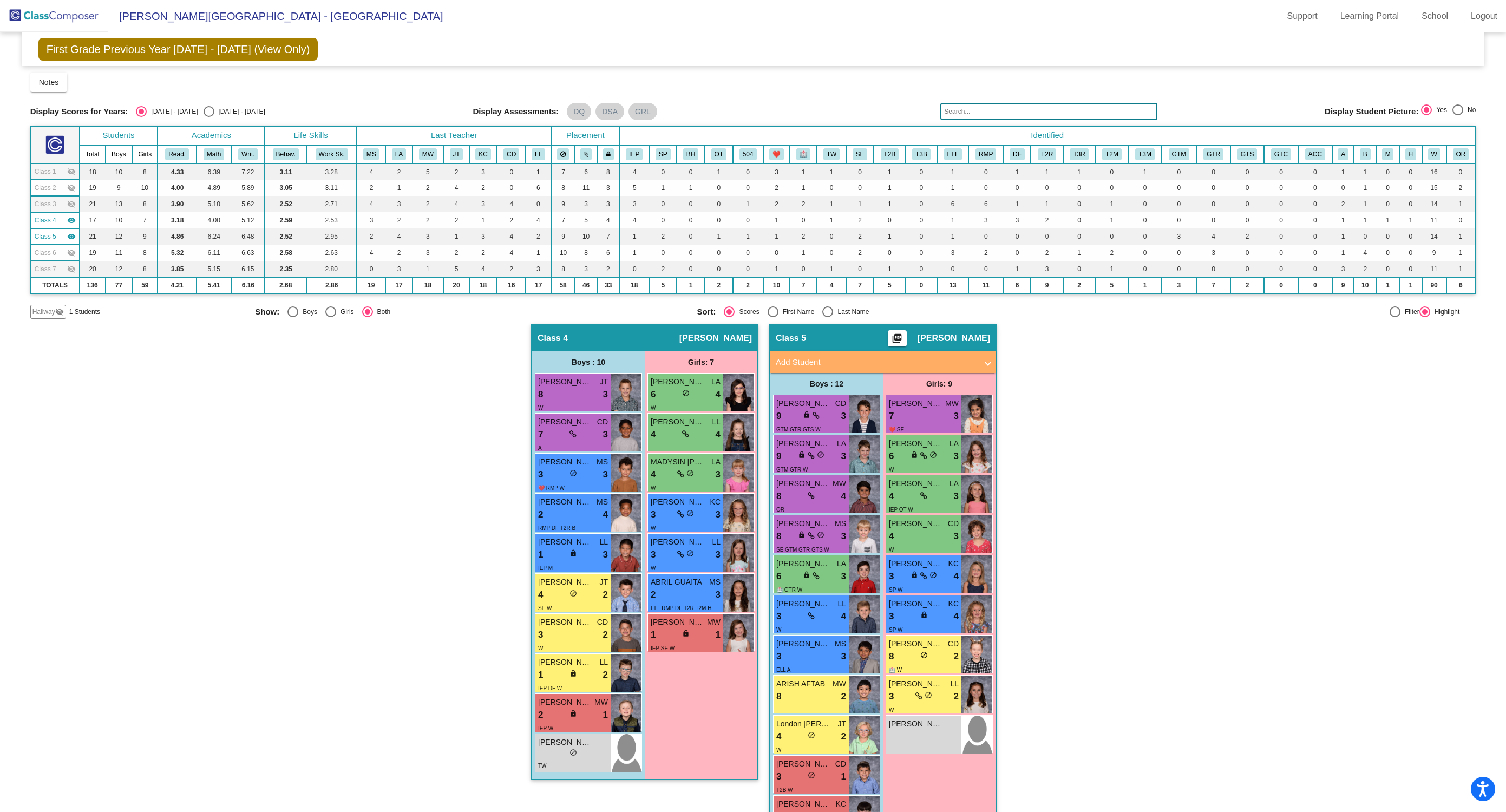
click at [74, 249] on mat-icon "visibility_off" at bounding box center [71, 253] width 9 height 9
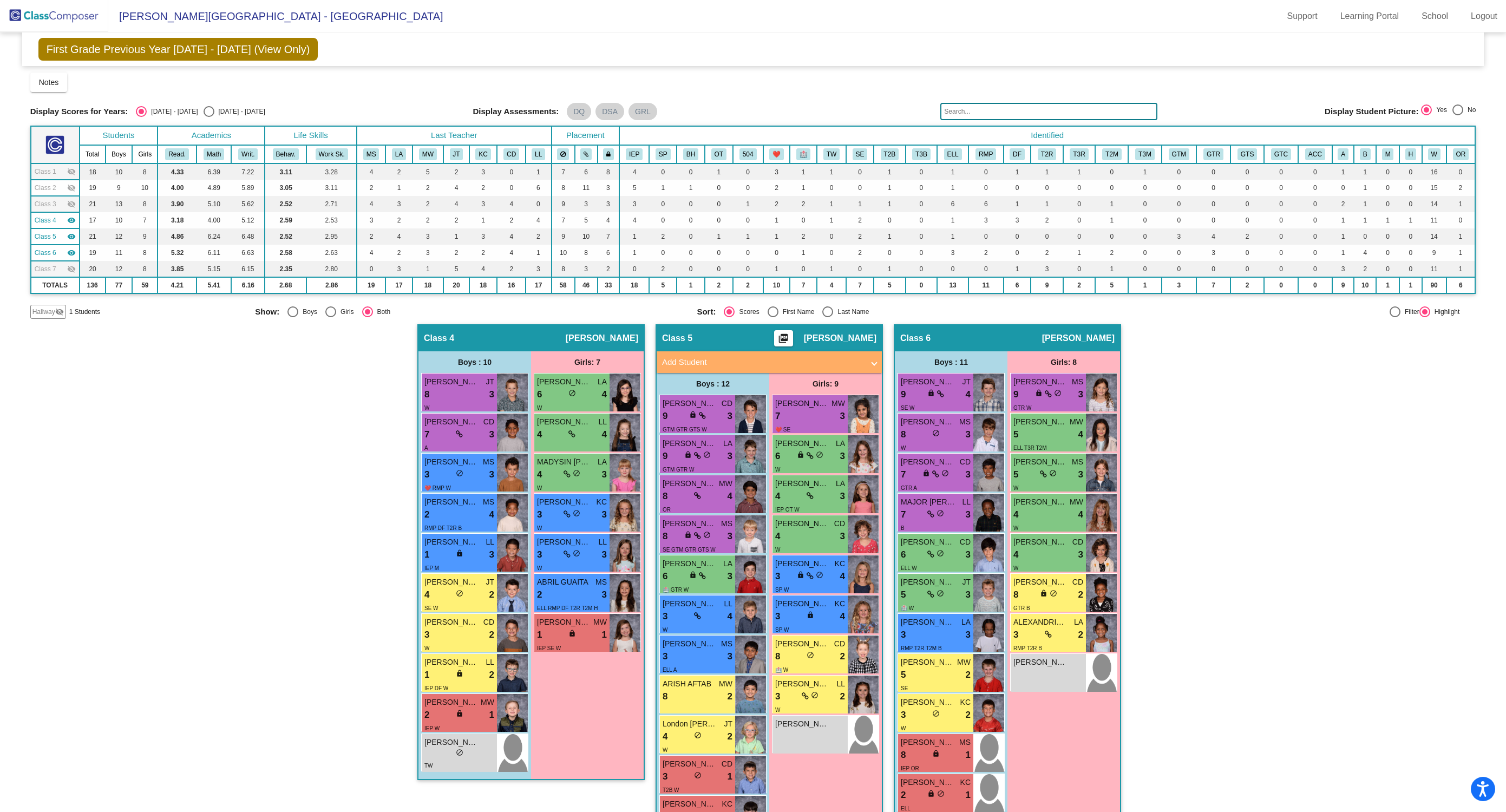
click at [72, 271] on mat-icon "visibility_off" at bounding box center [71, 269] width 9 height 9
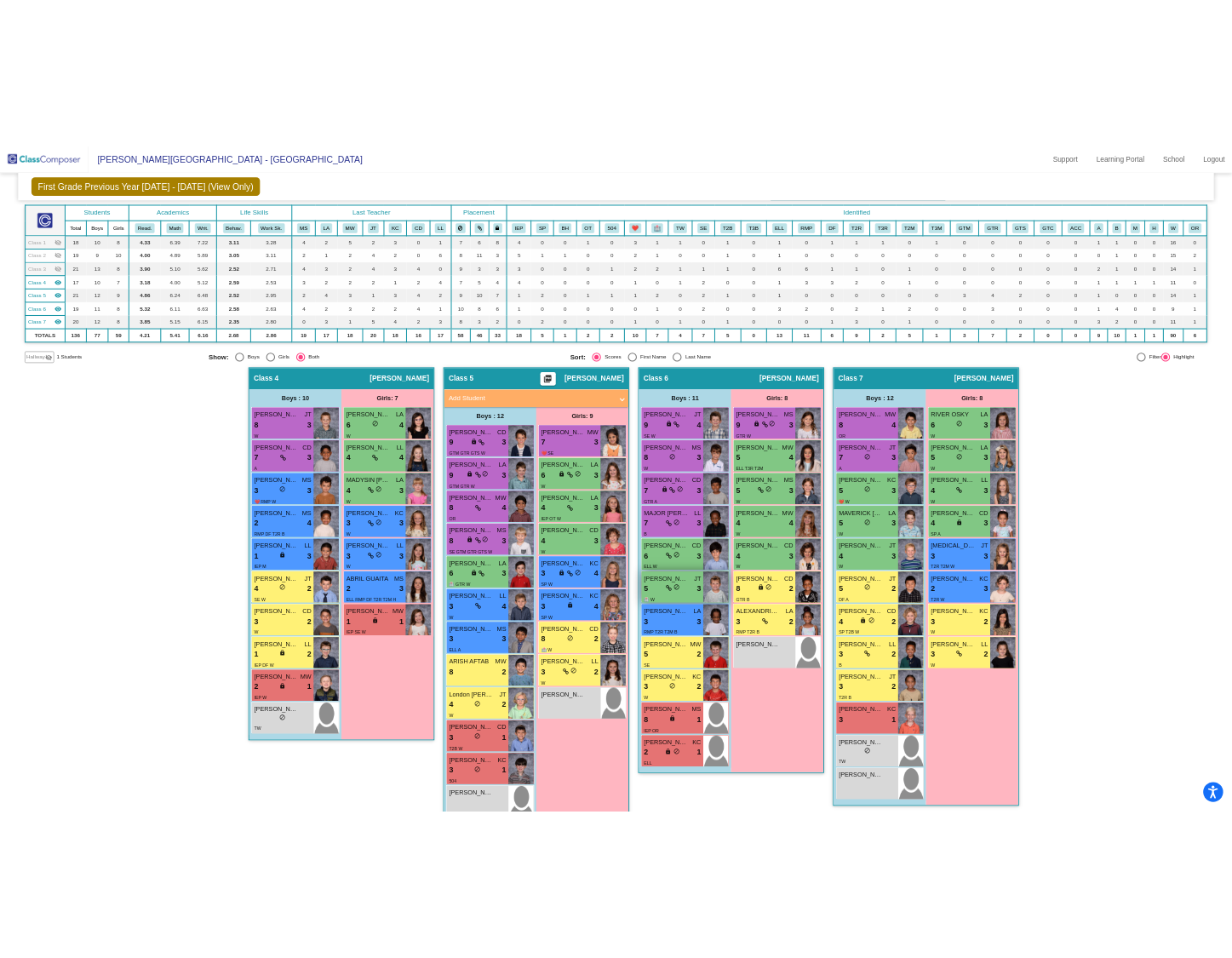
scroll to position [127, 0]
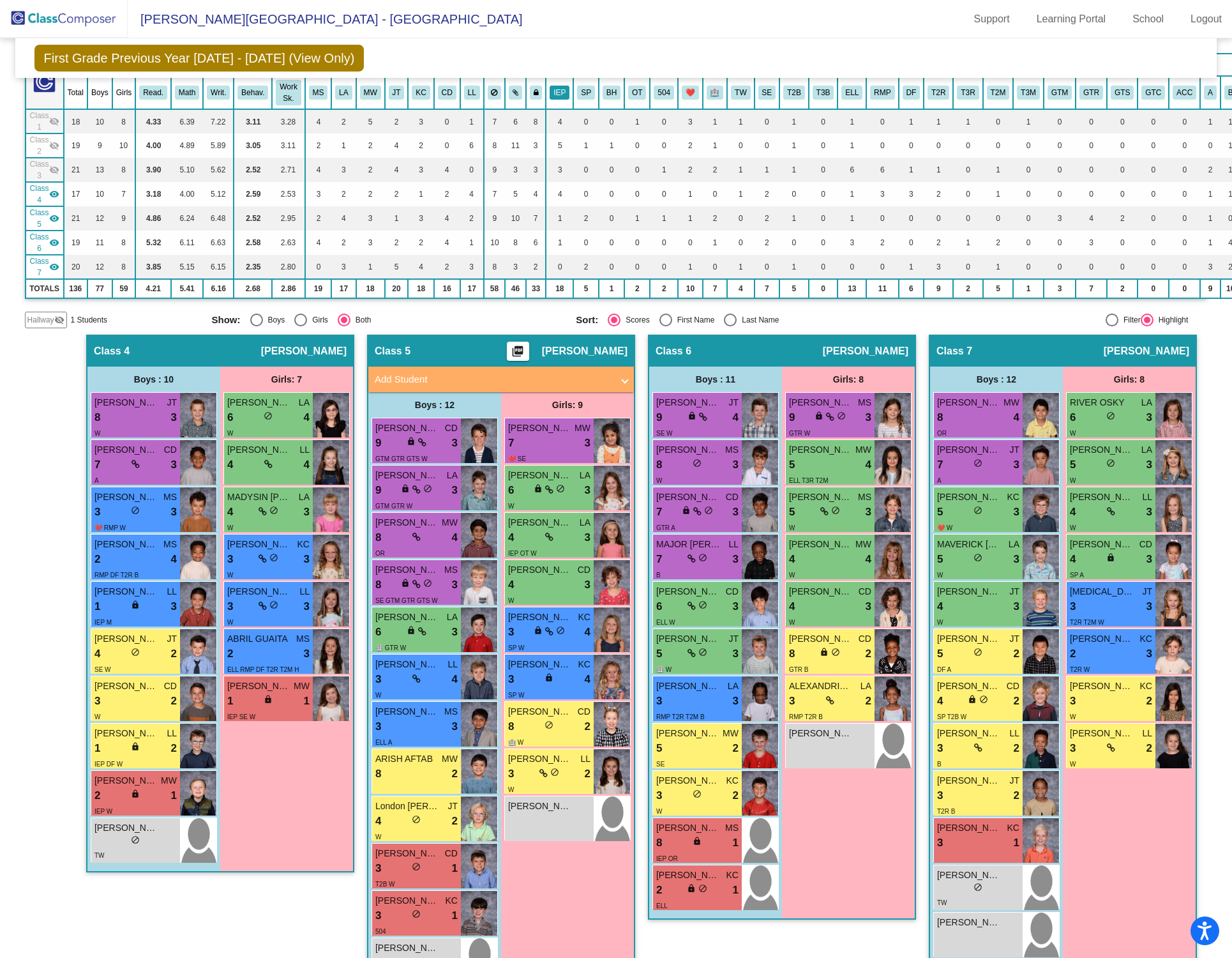
click at [558, 88] on button "IEP" at bounding box center [559, 92] width 20 height 14
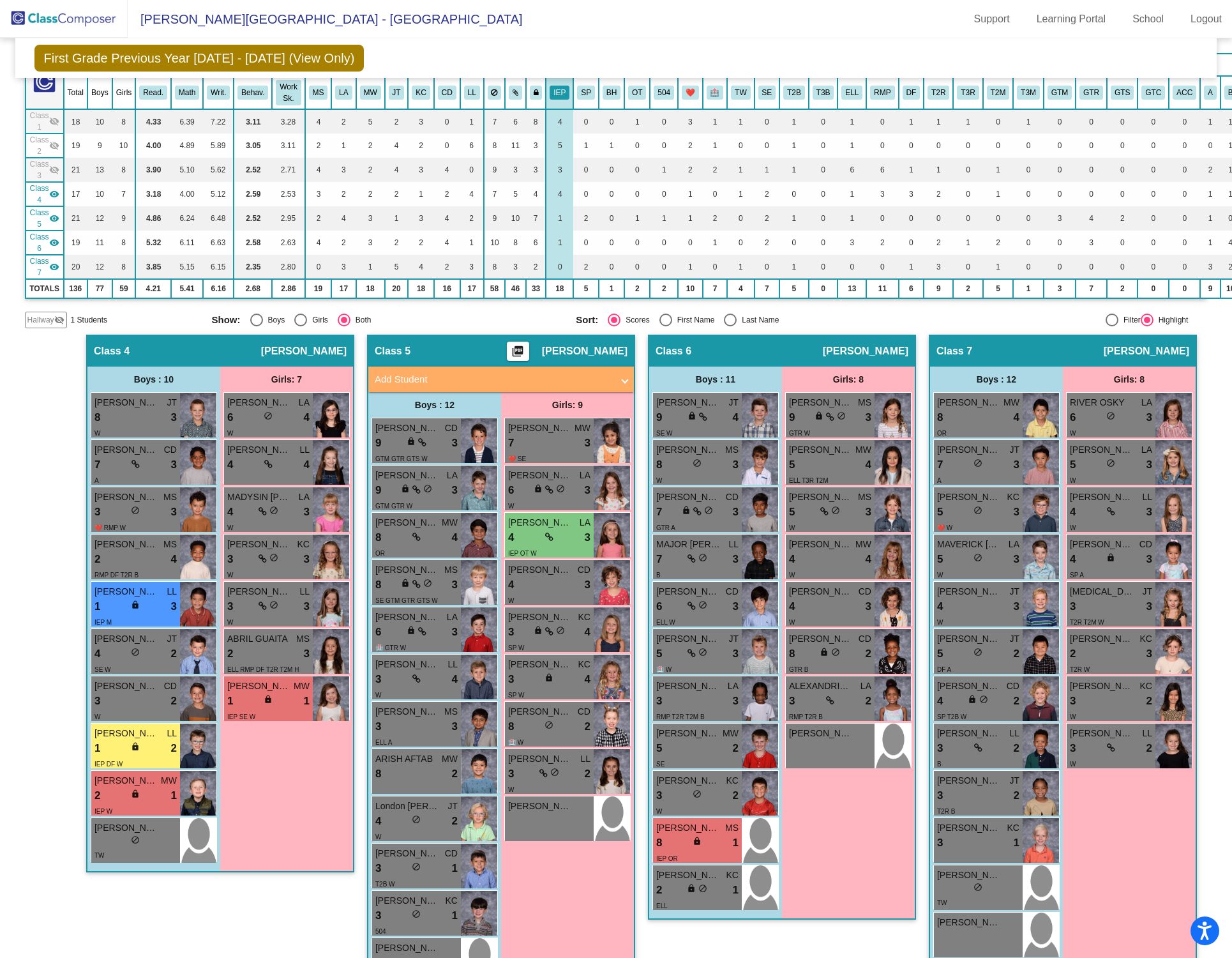
click at [0, 0] on div "Girls: 7 [PERSON_NAME] LA 6 lock do_not_disturb_alt 4 W [PERSON_NAME] LL 4 lock…" at bounding box center [0, 0] width 0 height 0
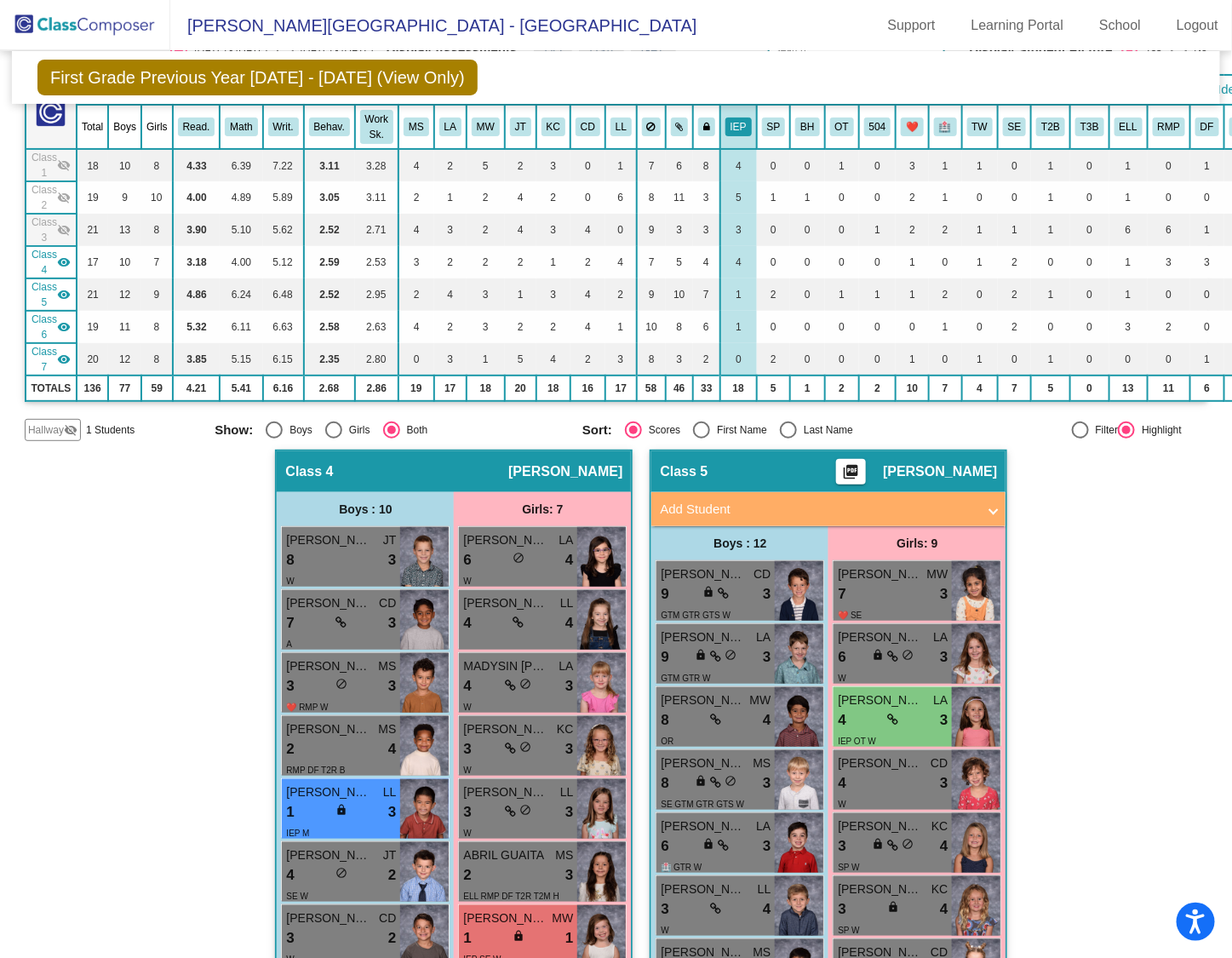
click at [57, 158] on mat-icon "visibility_off" at bounding box center [63, 165] width 14 height 14
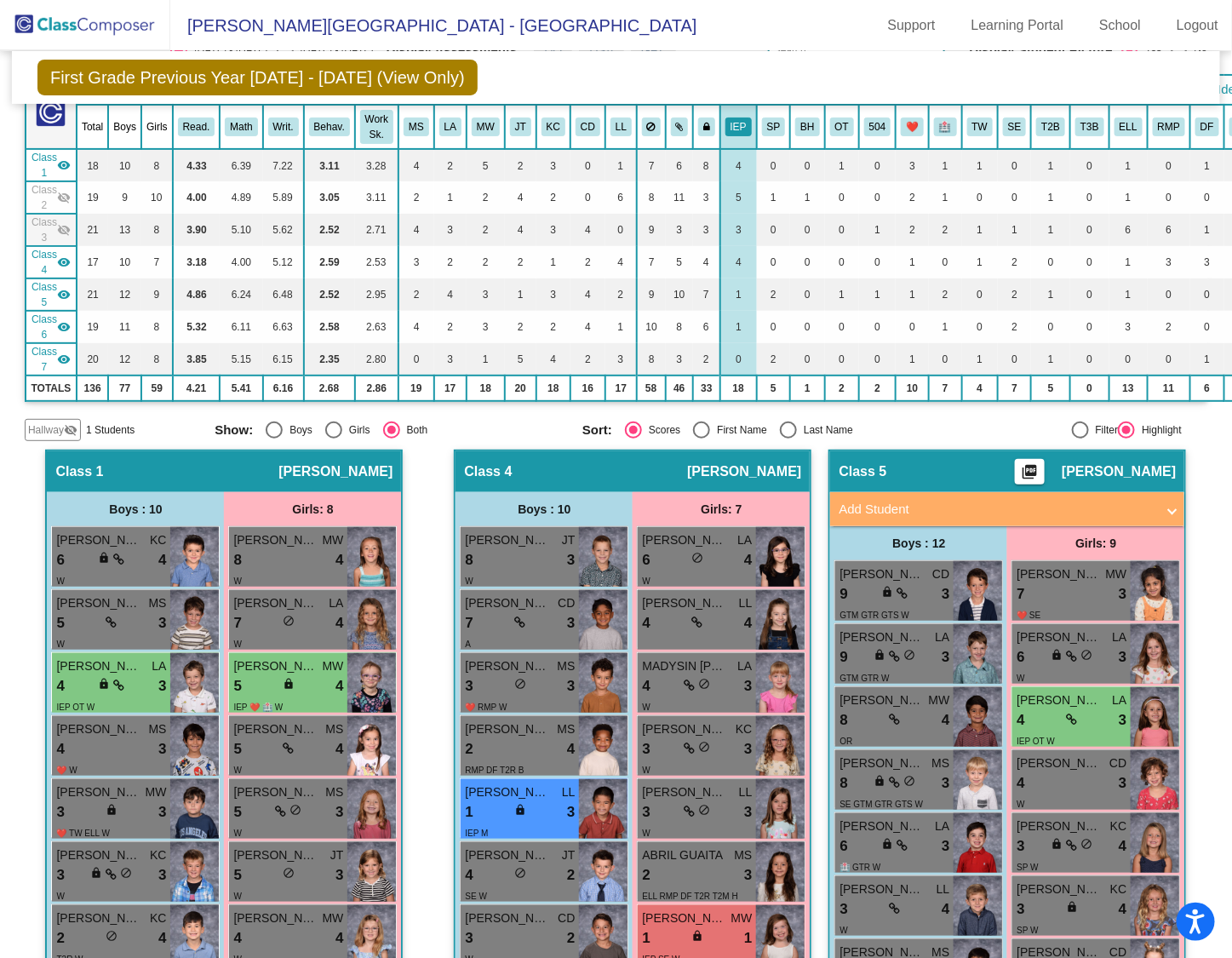
click at [59, 194] on mat-icon "visibility_off" at bounding box center [63, 197] width 14 height 14
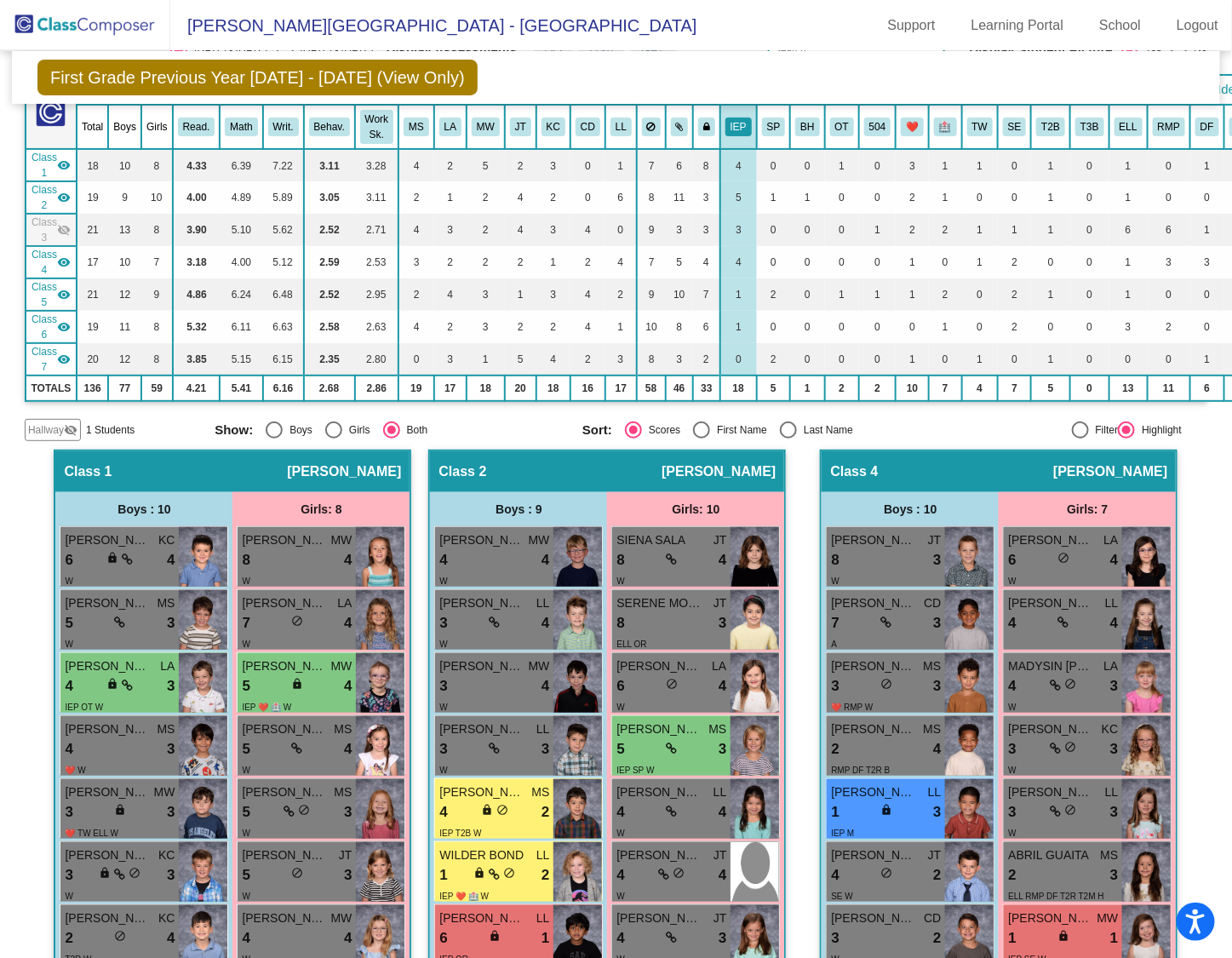
click at [63, 224] on mat-icon "visibility_off" at bounding box center [63, 230] width 14 height 14
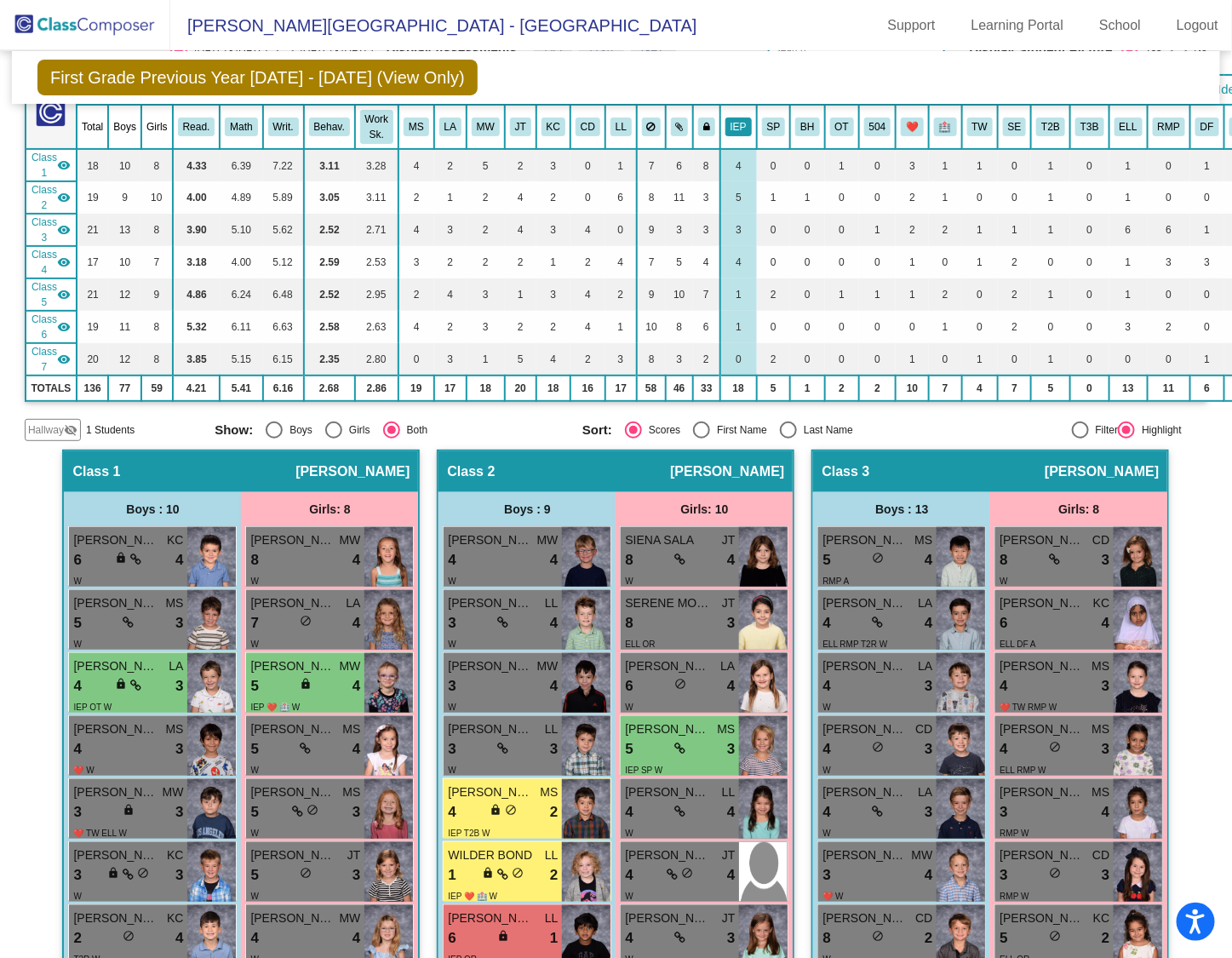
click at [725, 118] on button "IEP" at bounding box center [738, 127] width 27 height 18
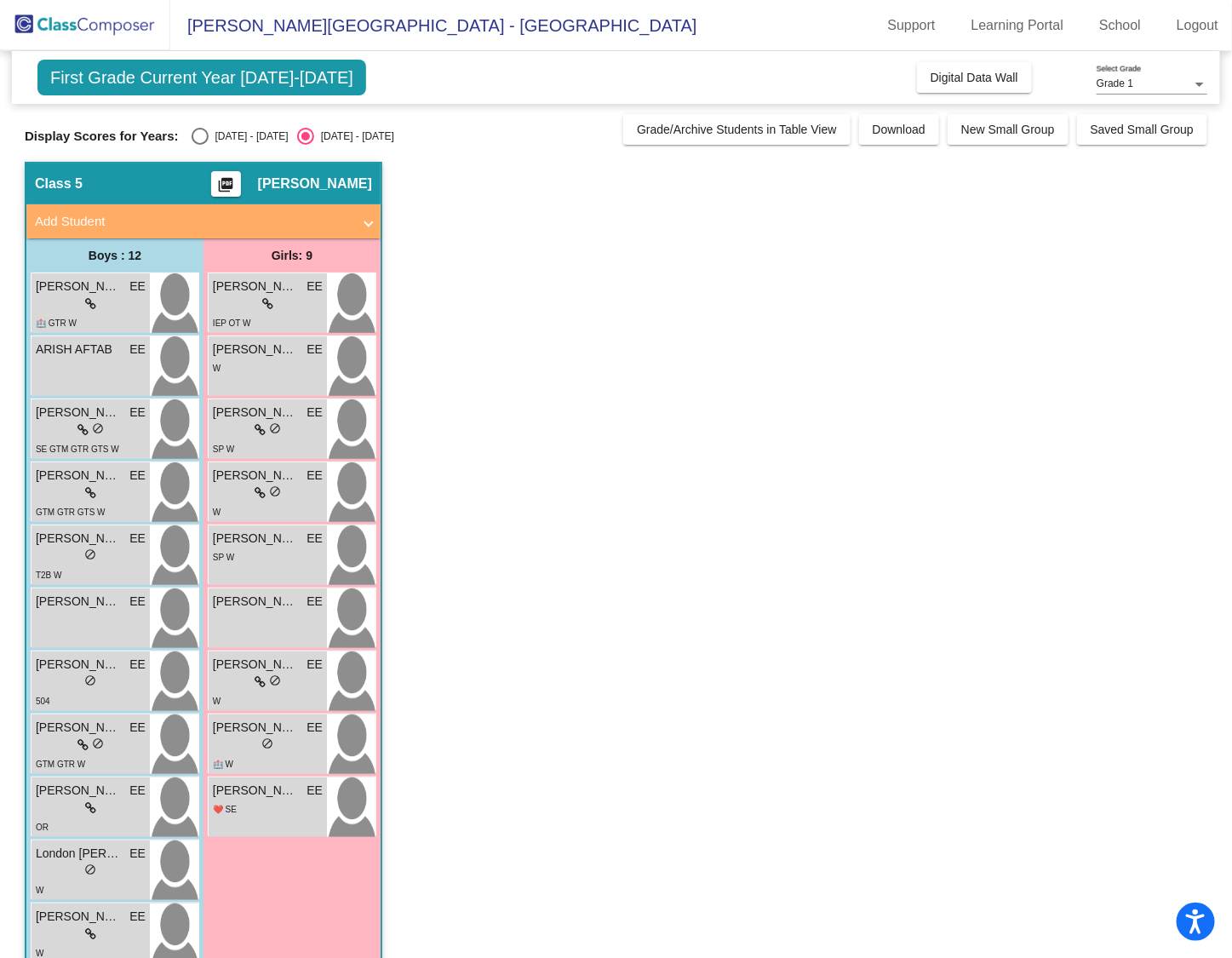
click at [195, 136] on div "Select an option" at bounding box center [200, 136] width 17 height 17
click at [200, 144] on input "[DATE] - [DATE]" at bounding box center [200, 144] width 1 height 1
radio input "true"
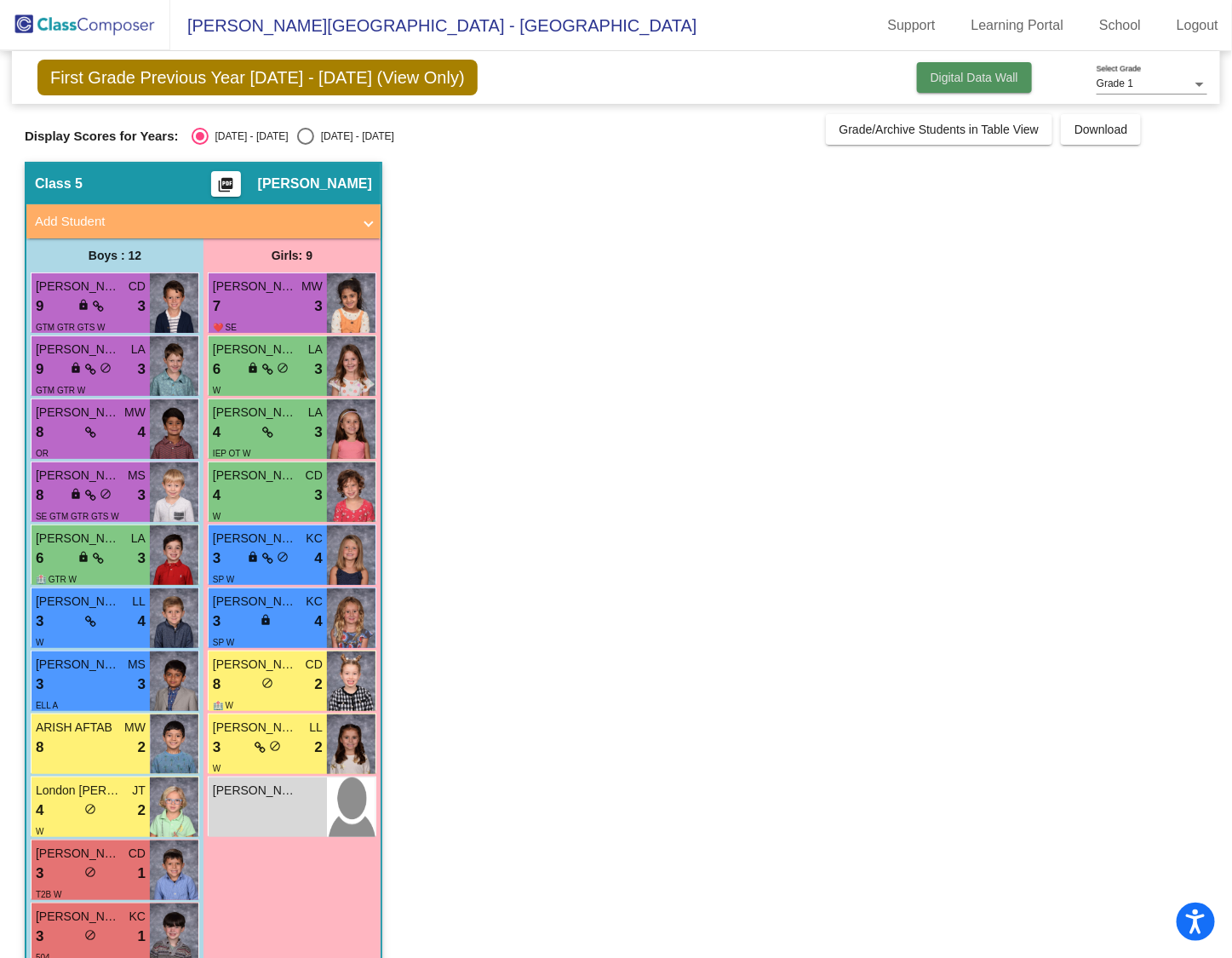
click at [947, 68] on button "Digital Data Wall" at bounding box center [974, 77] width 115 height 30
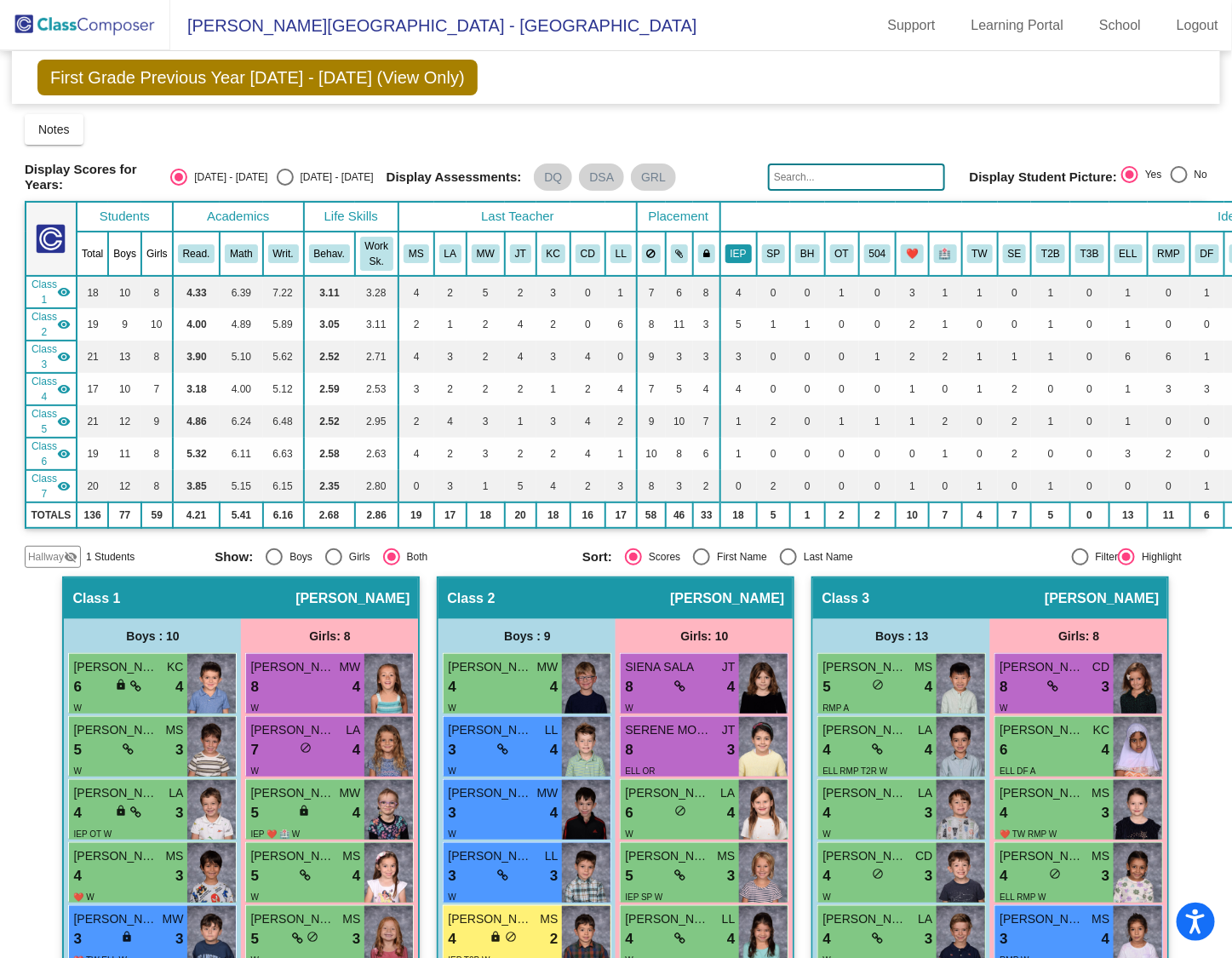
click at [725, 247] on button "IEP" at bounding box center [738, 254] width 27 height 18
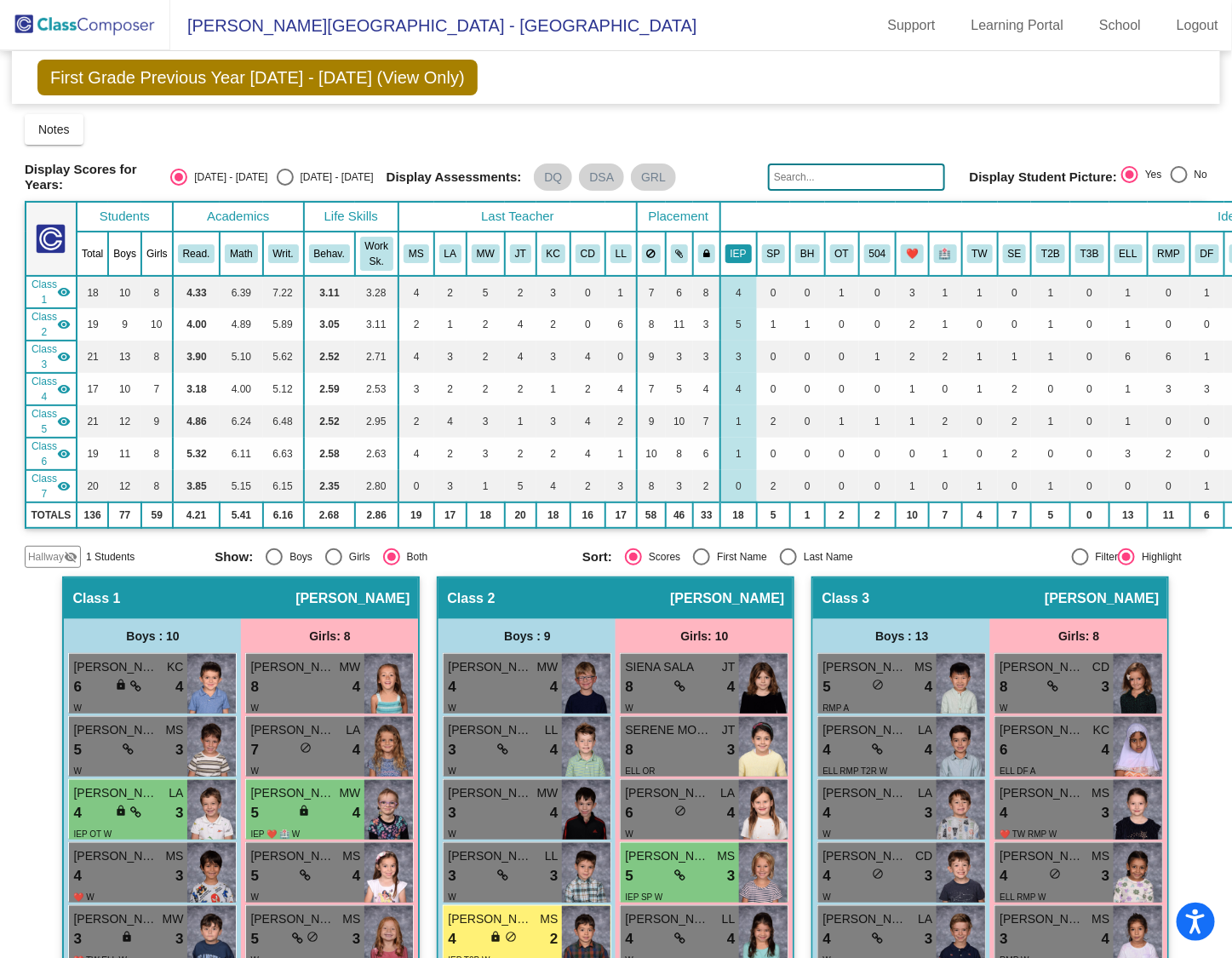
click at [725, 249] on button "IEP" at bounding box center [738, 254] width 27 height 18
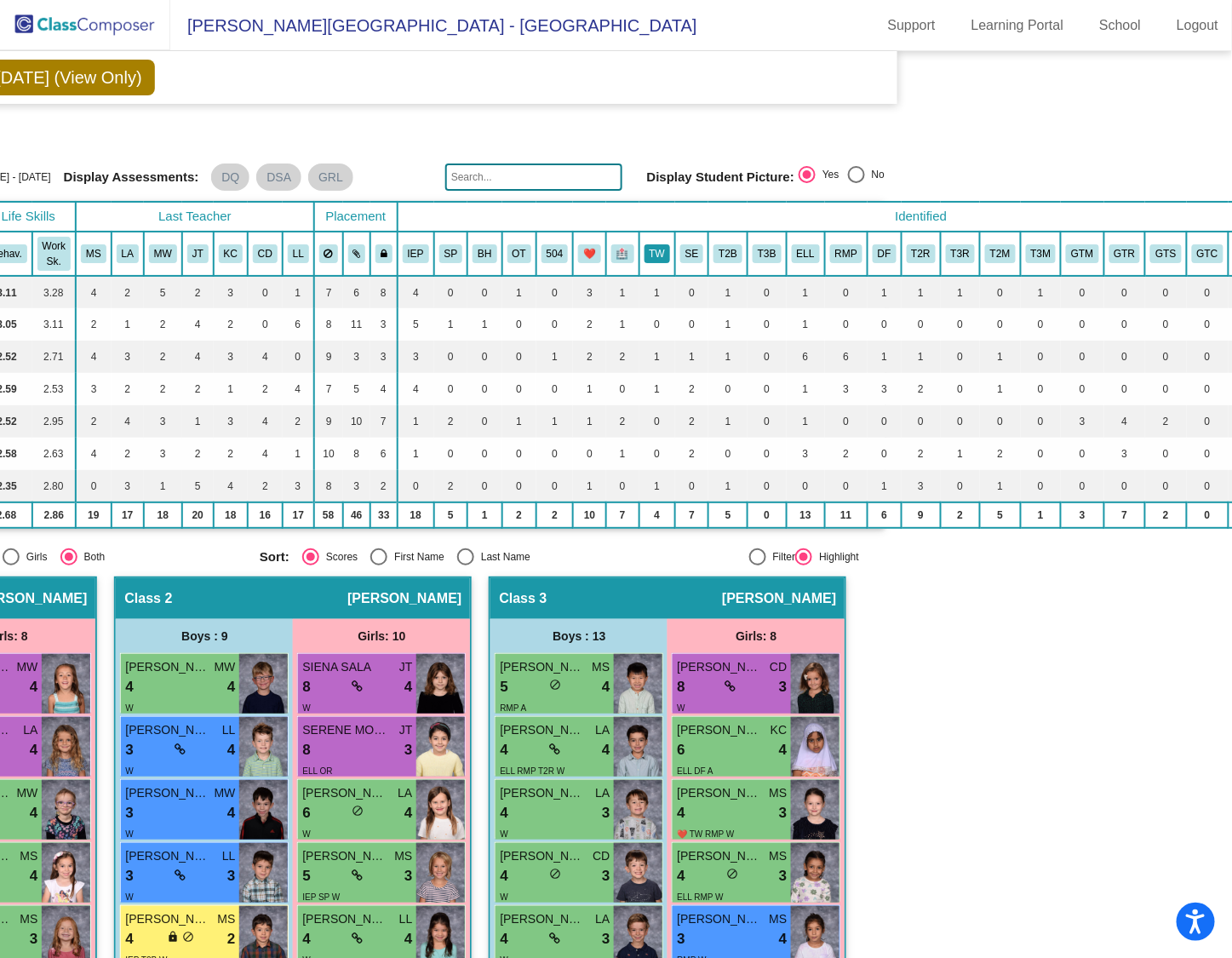
scroll to position [0, 342]
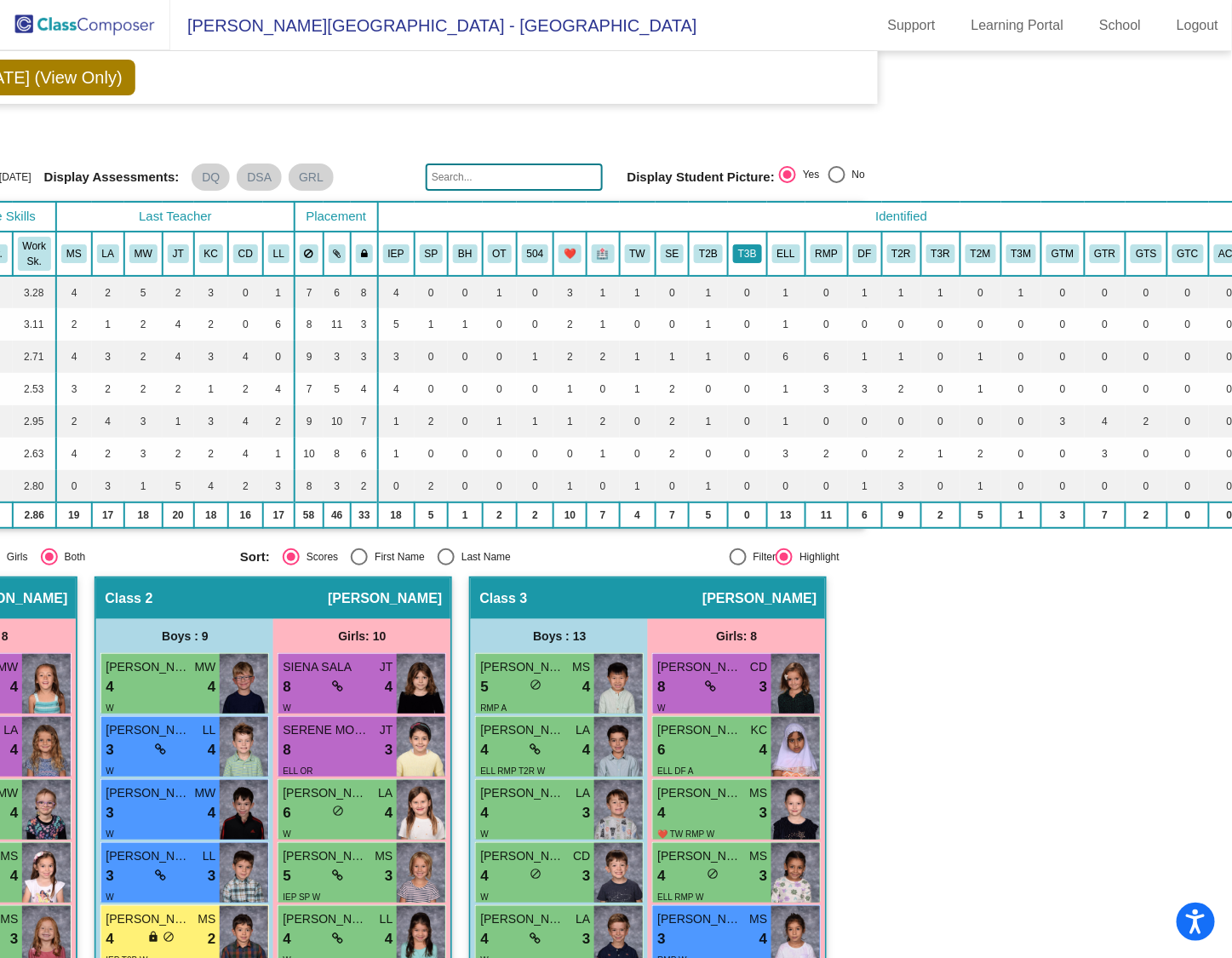
click at [733, 248] on button "T3B" at bounding box center [747, 254] width 29 height 18
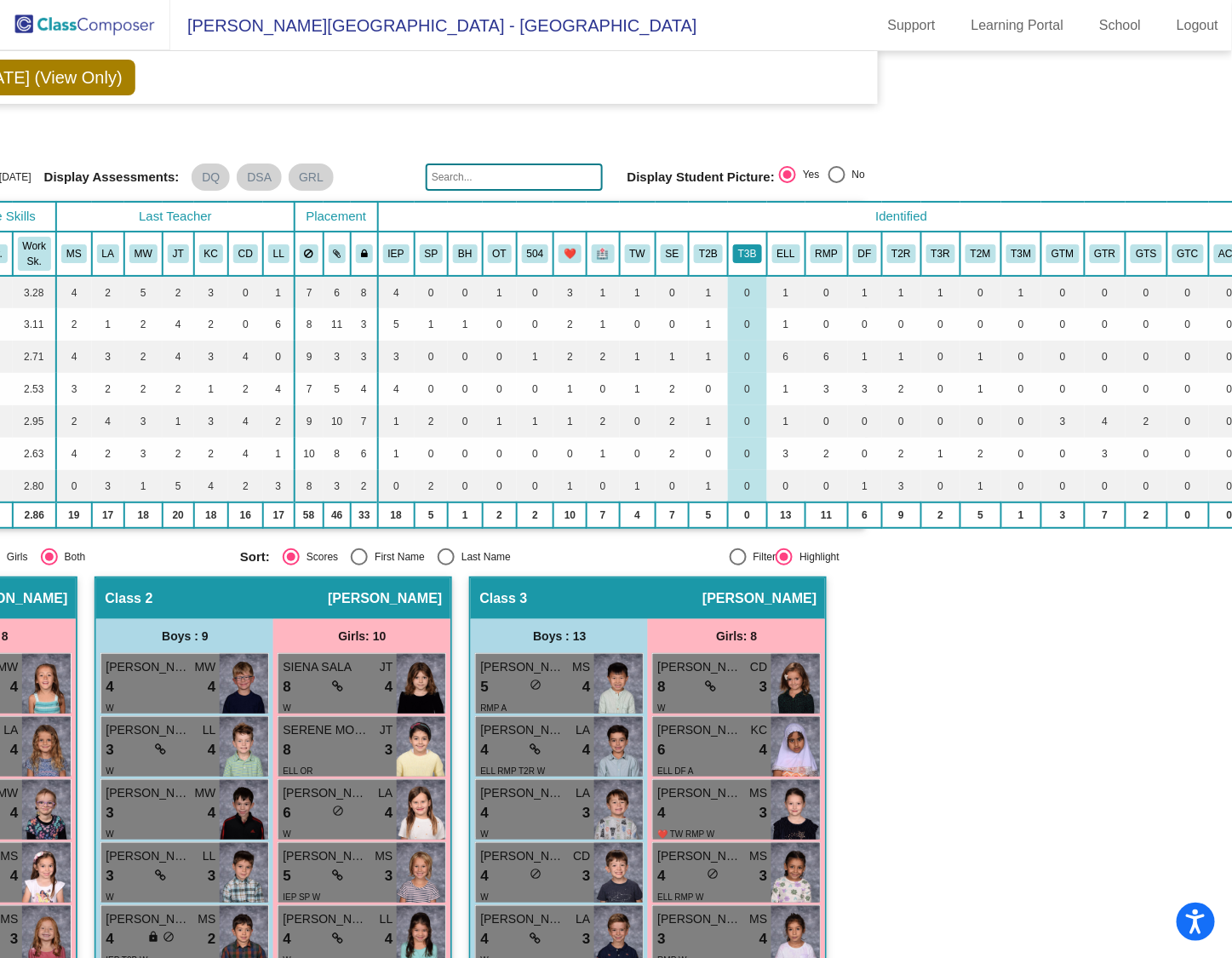
click at [733, 248] on button "T3B" at bounding box center [747, 254] width 29 height 18
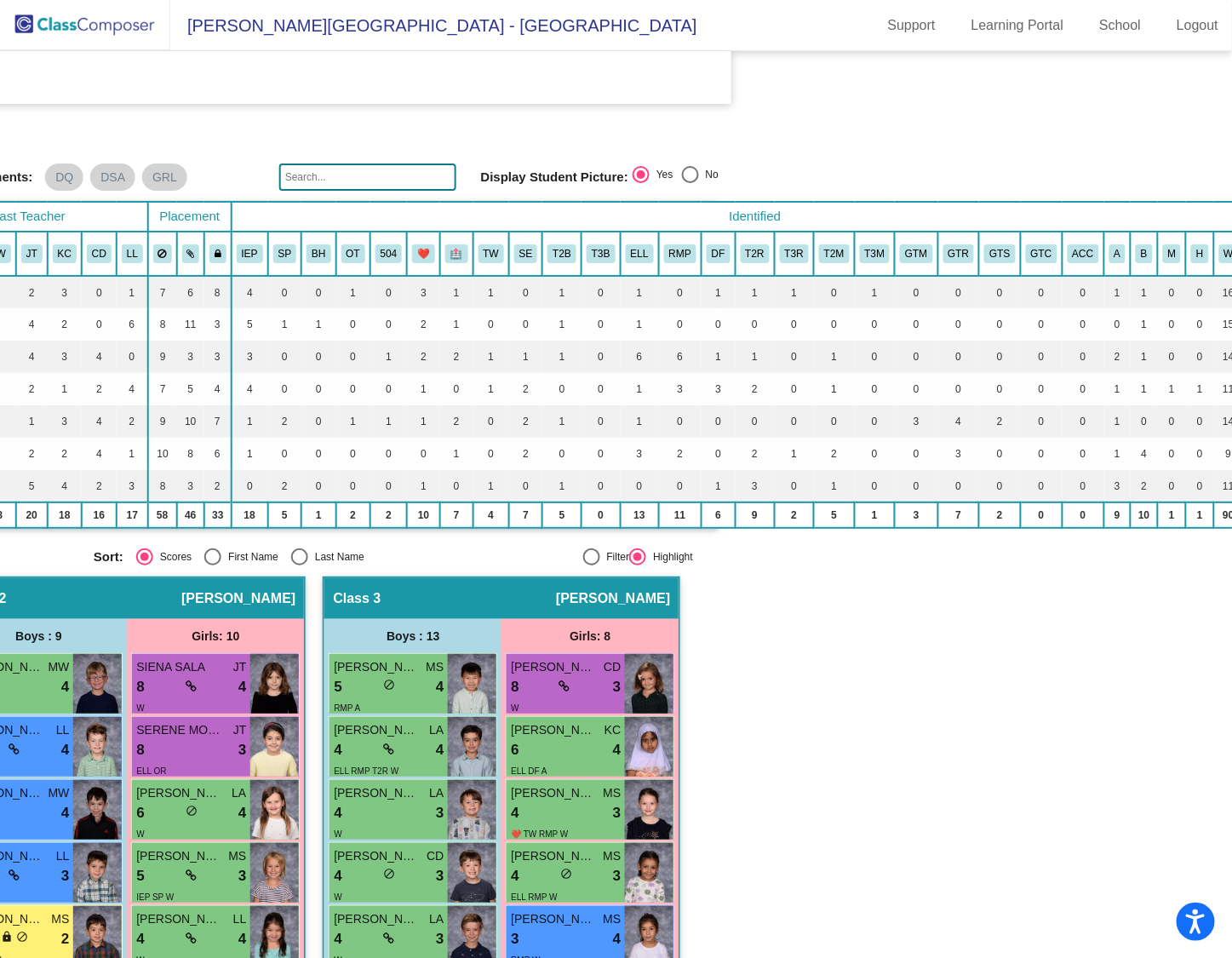
scroll to position [0, 503]
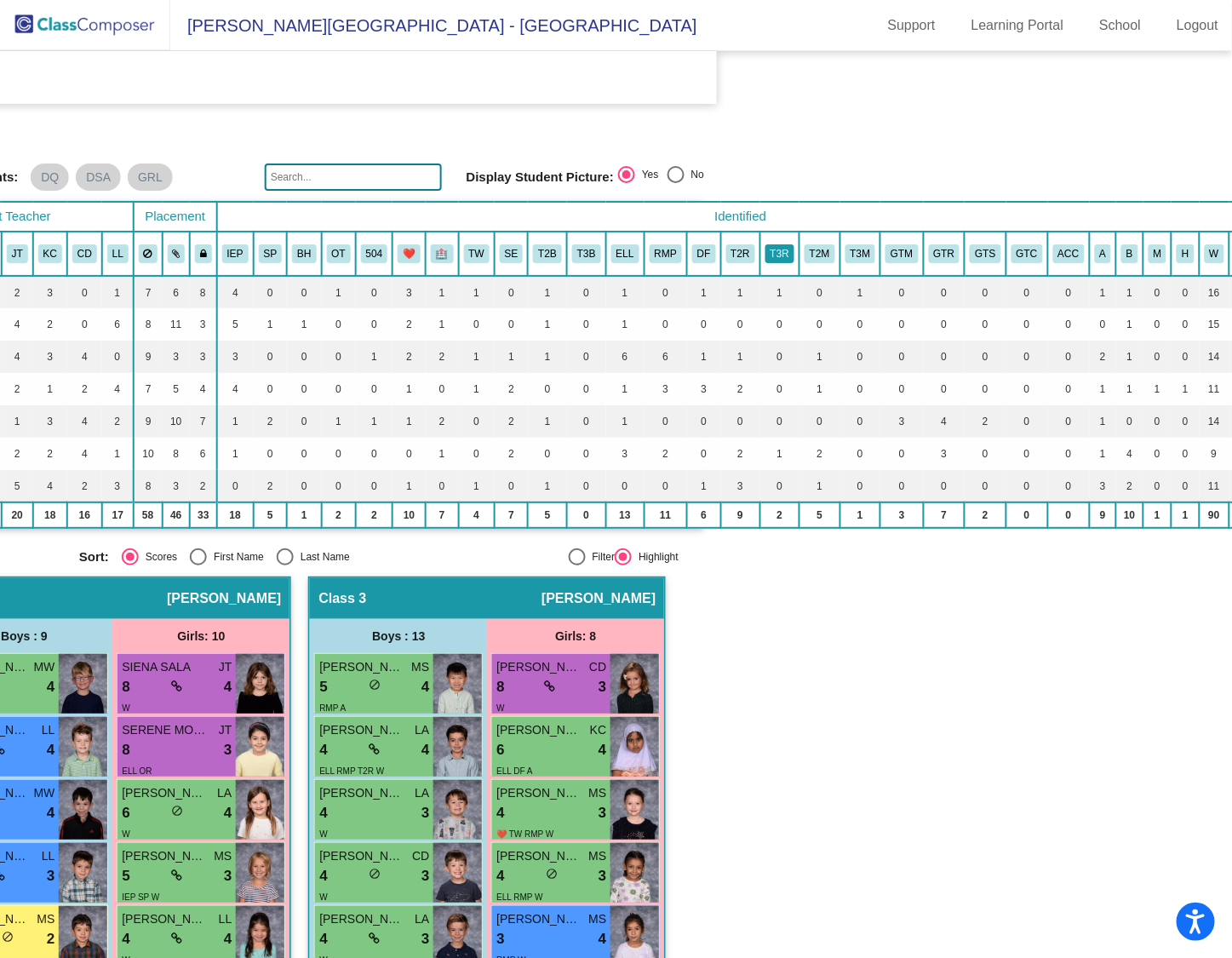
click at [765, 247] on button "T3R" at bounding box center [779, 254] width 29 height 18
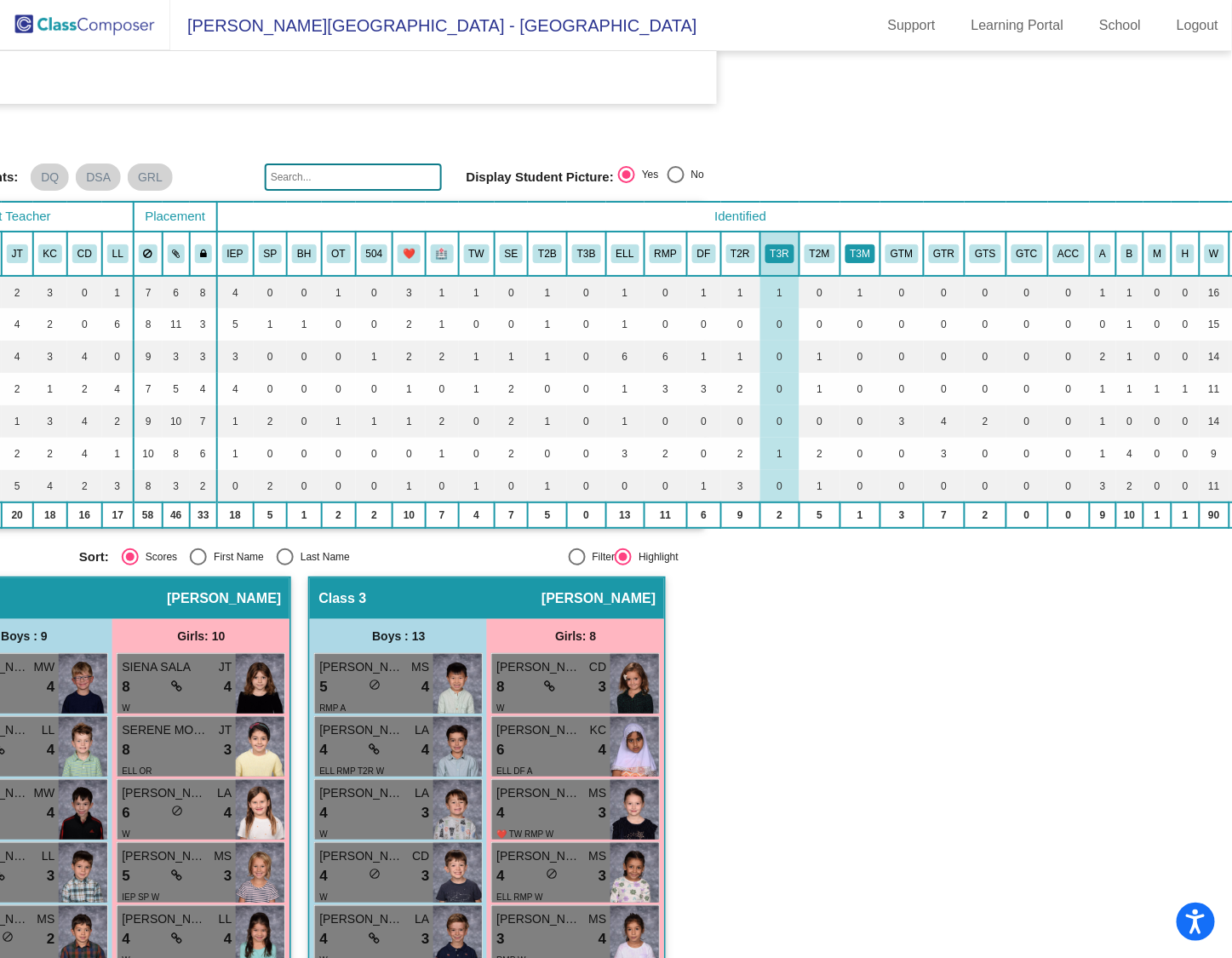
click at [845, 247] on button "T3M" at bounding box center [860, 254] width 30 height 18
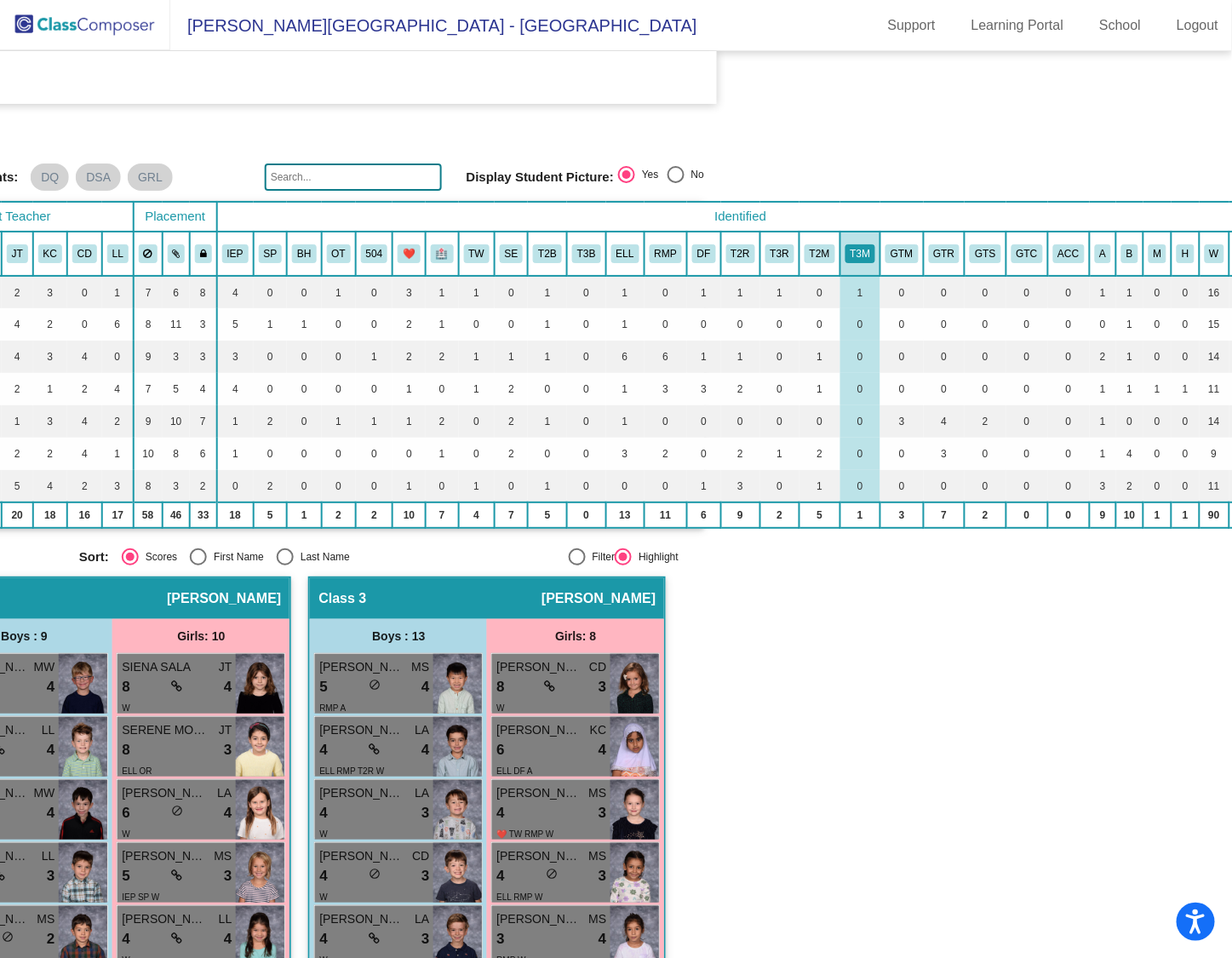
scroll to position [8, 503]
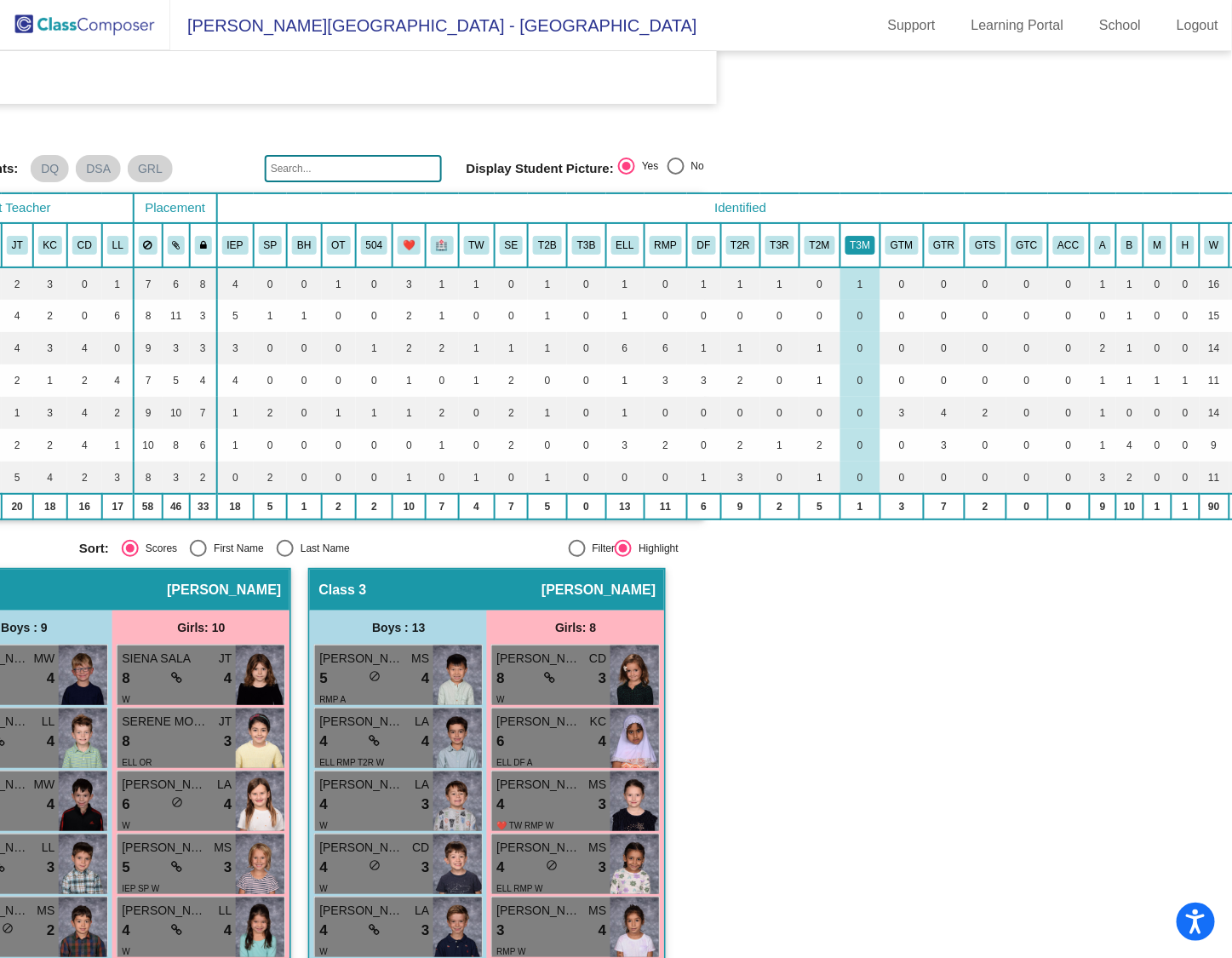
click at [845, 244] on button "T3M" at bounding box center [860, 245] width 30 height 18
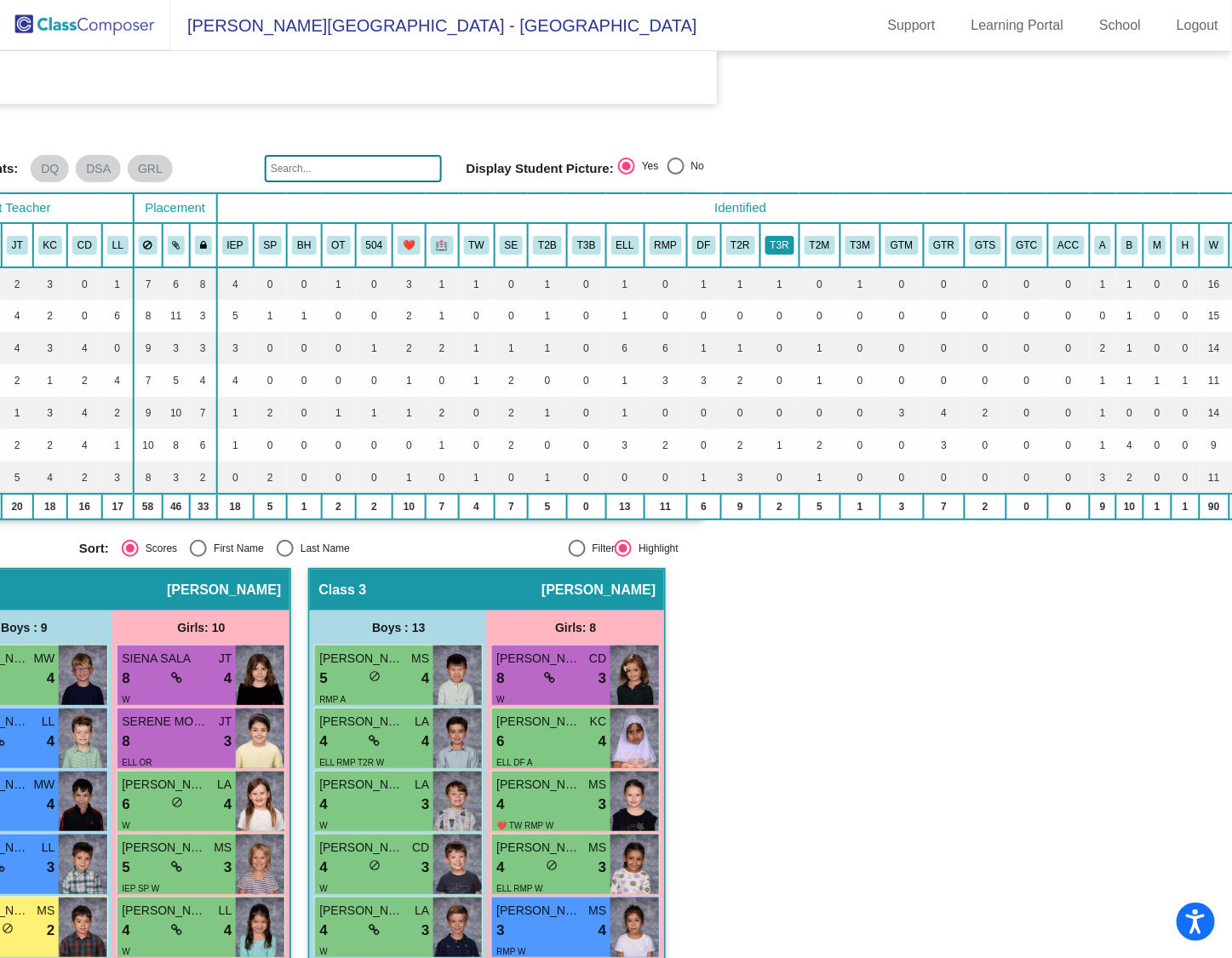
click at [765, 240] on button "T3R" at bounding box center [779, 245] width 29 height 18
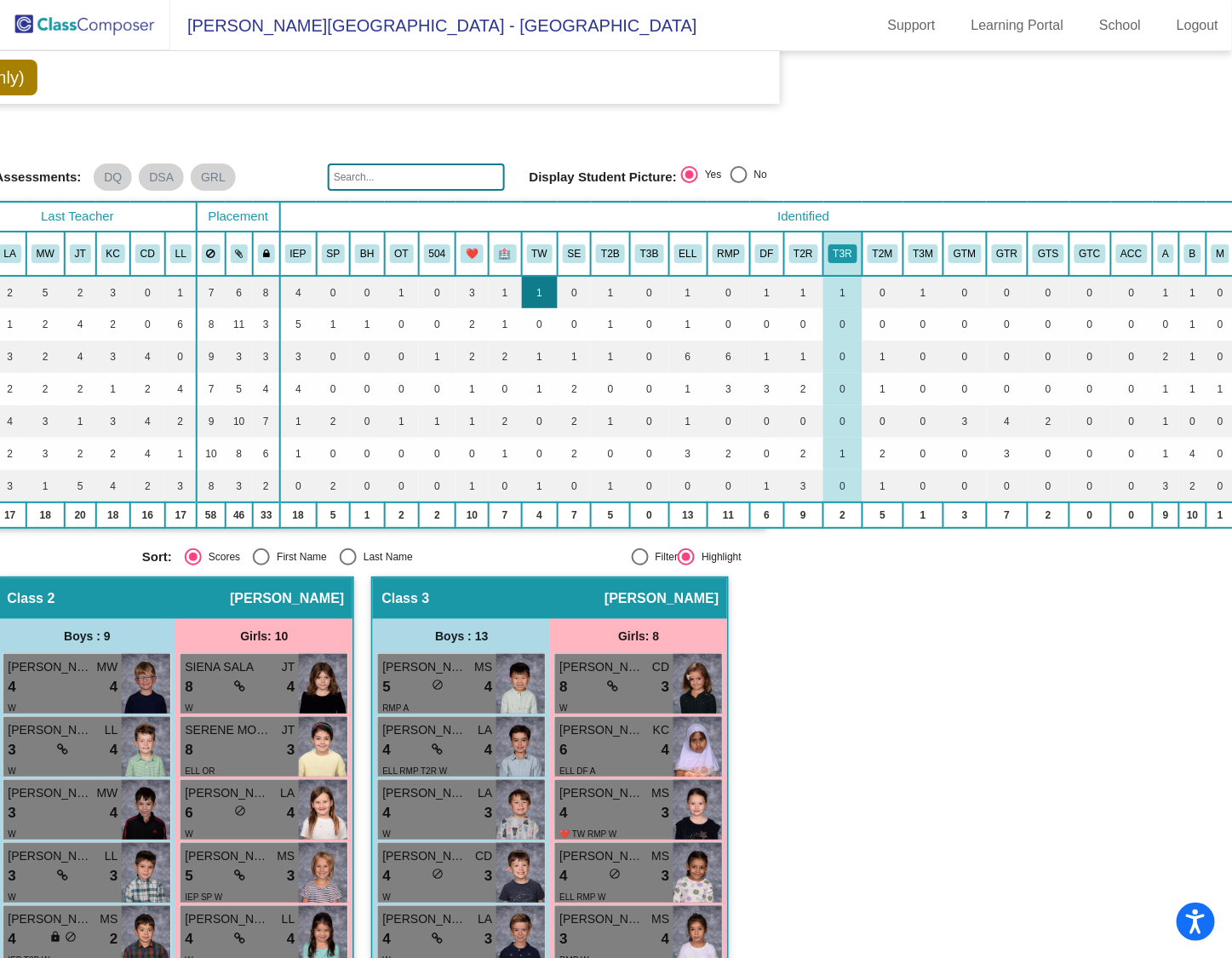
scroll to position [0, 451]
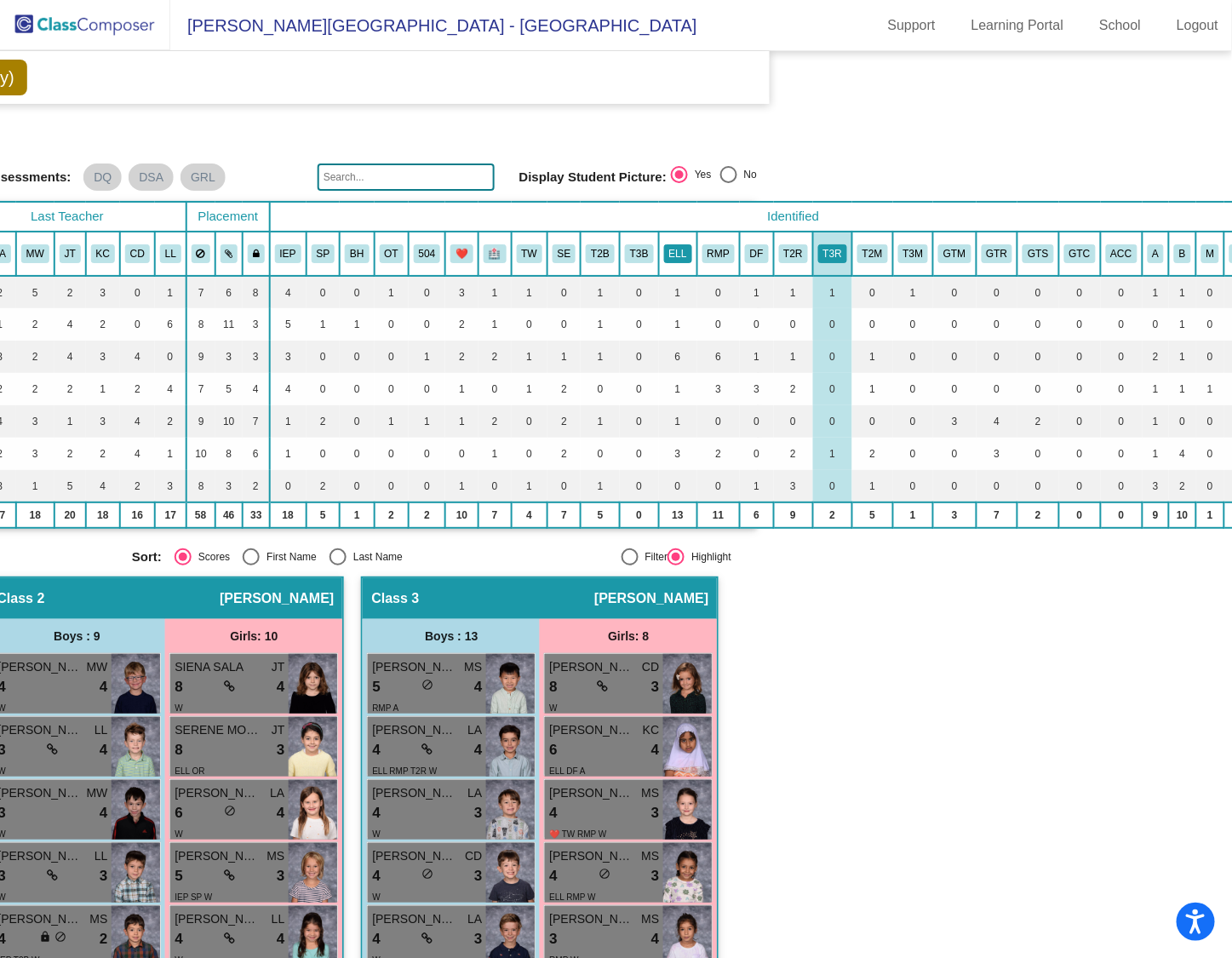
click at [664, 250] on button "ELL" at bounding box center [678, 254] width 29 height 18
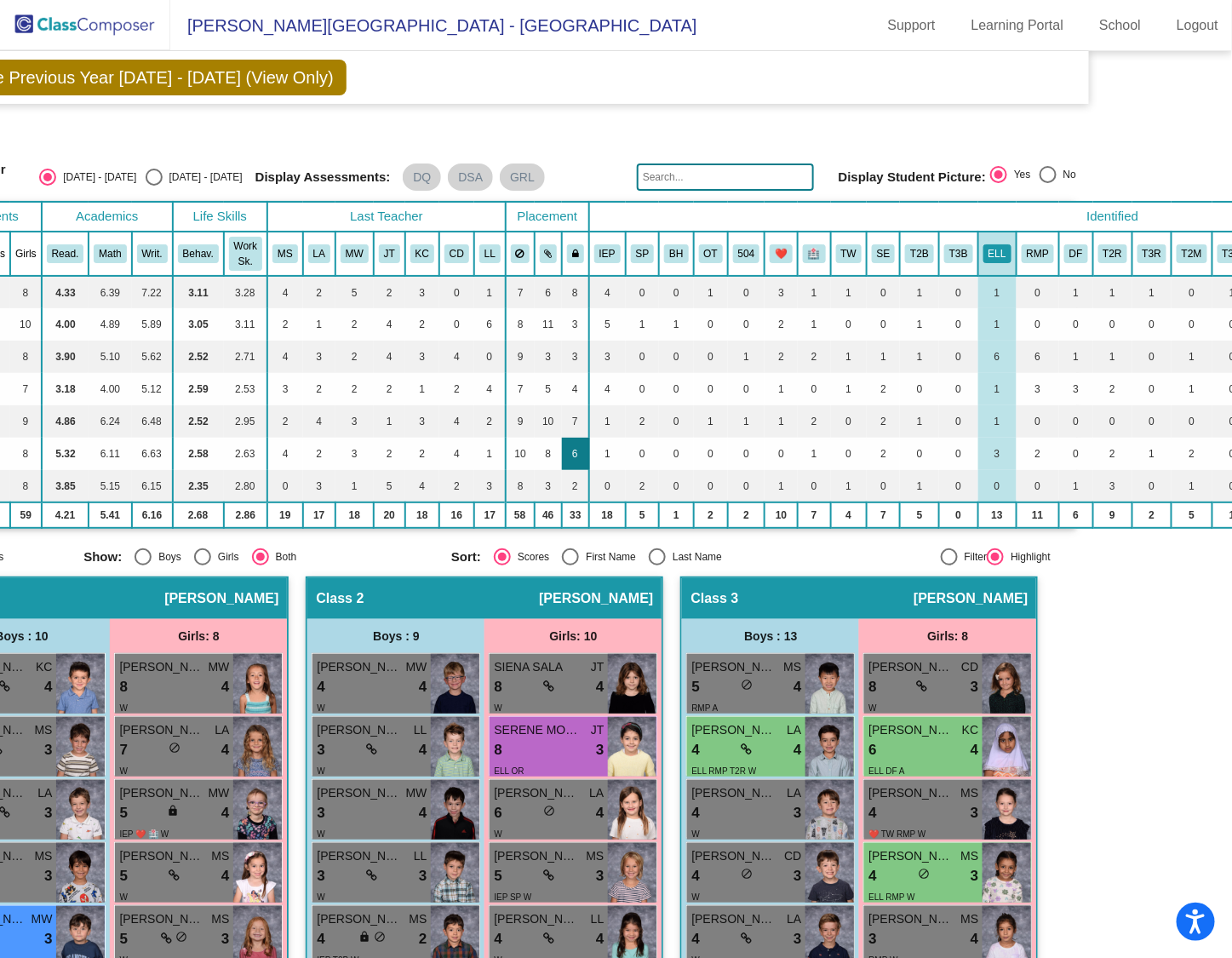
scroll to position [0, 0]
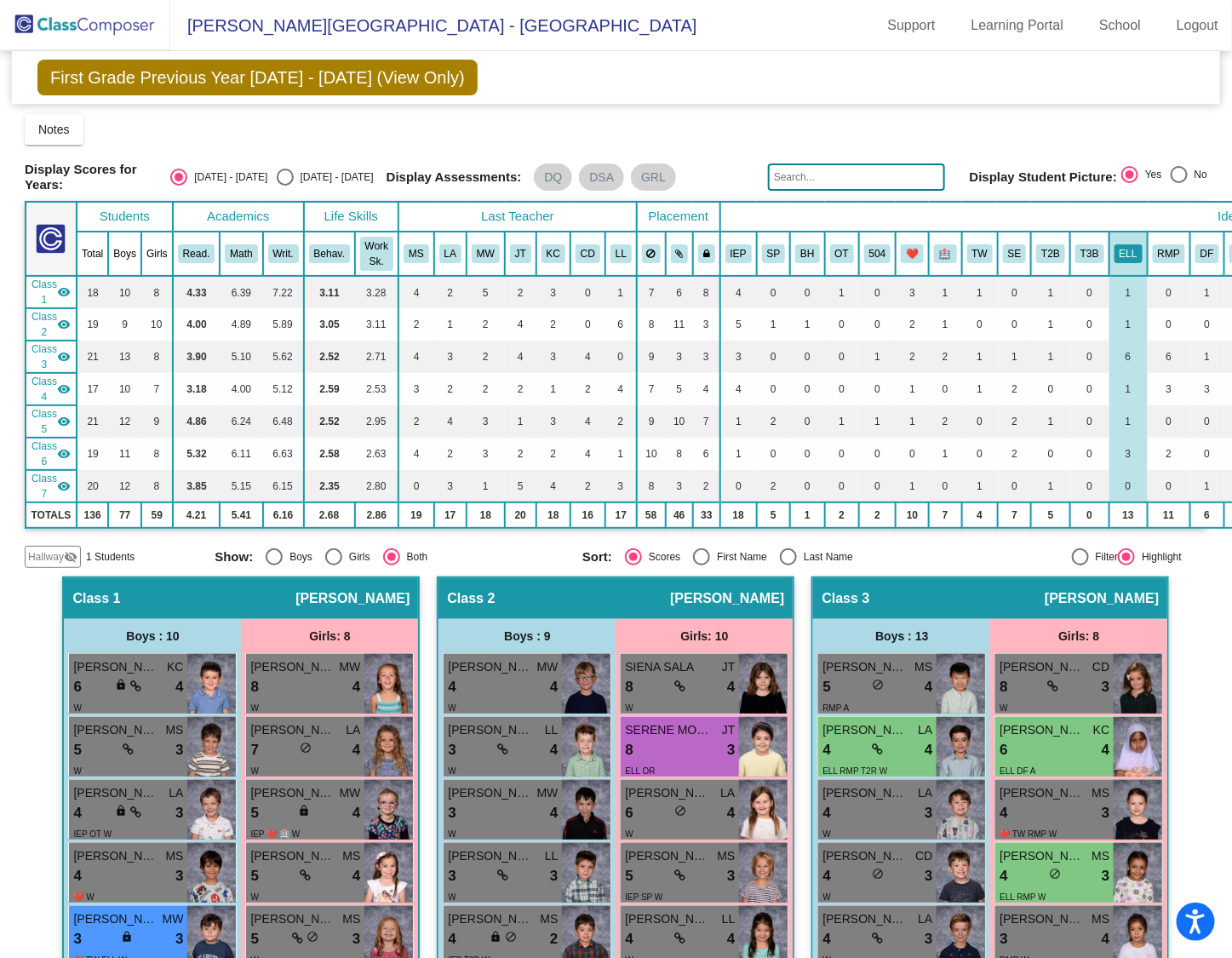
click at [63, 317] on mat-icon "visibility" at bounding box center [63, 324] width 14 height 14
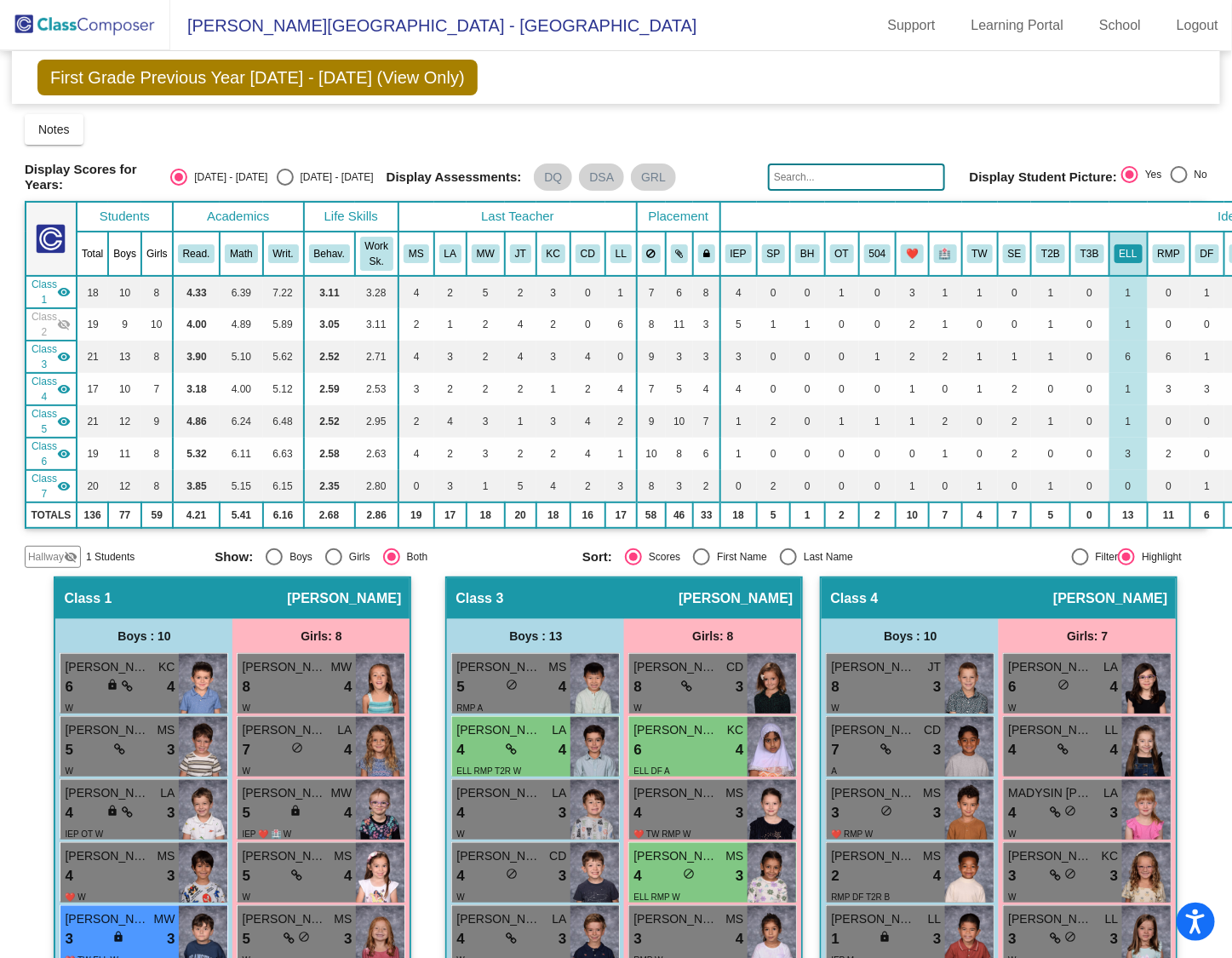
click at [63, 355] on mat-icon "visibility" at bounding box center [63, 357] width 14 height 14
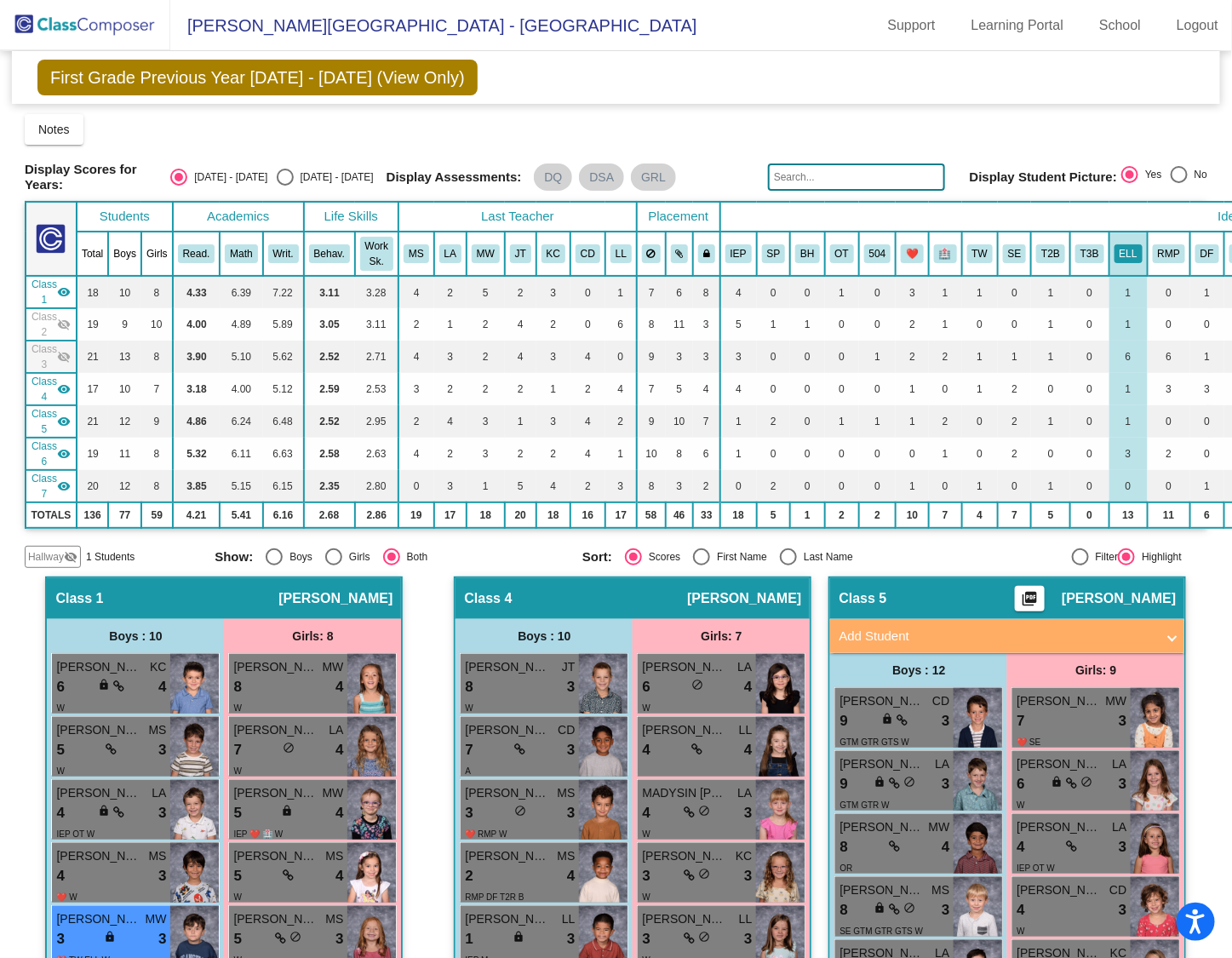
click at [60, 396] on div "Class 4 visibility" at bounding box center [51, 388] width 40 height 30
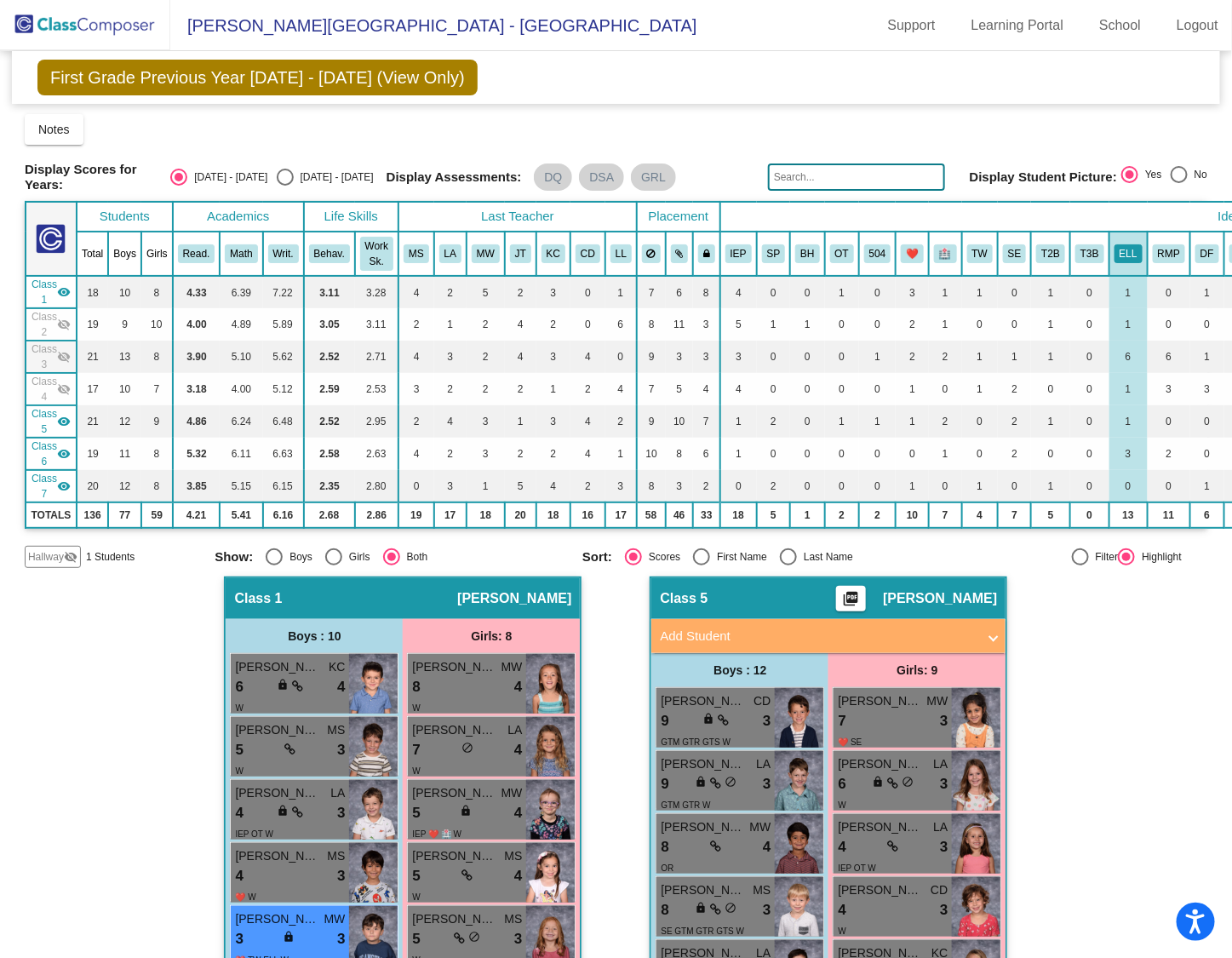
click at [63, 418] on mat-icon "visibility" at bounding box center [63, 421] width 14 height 14
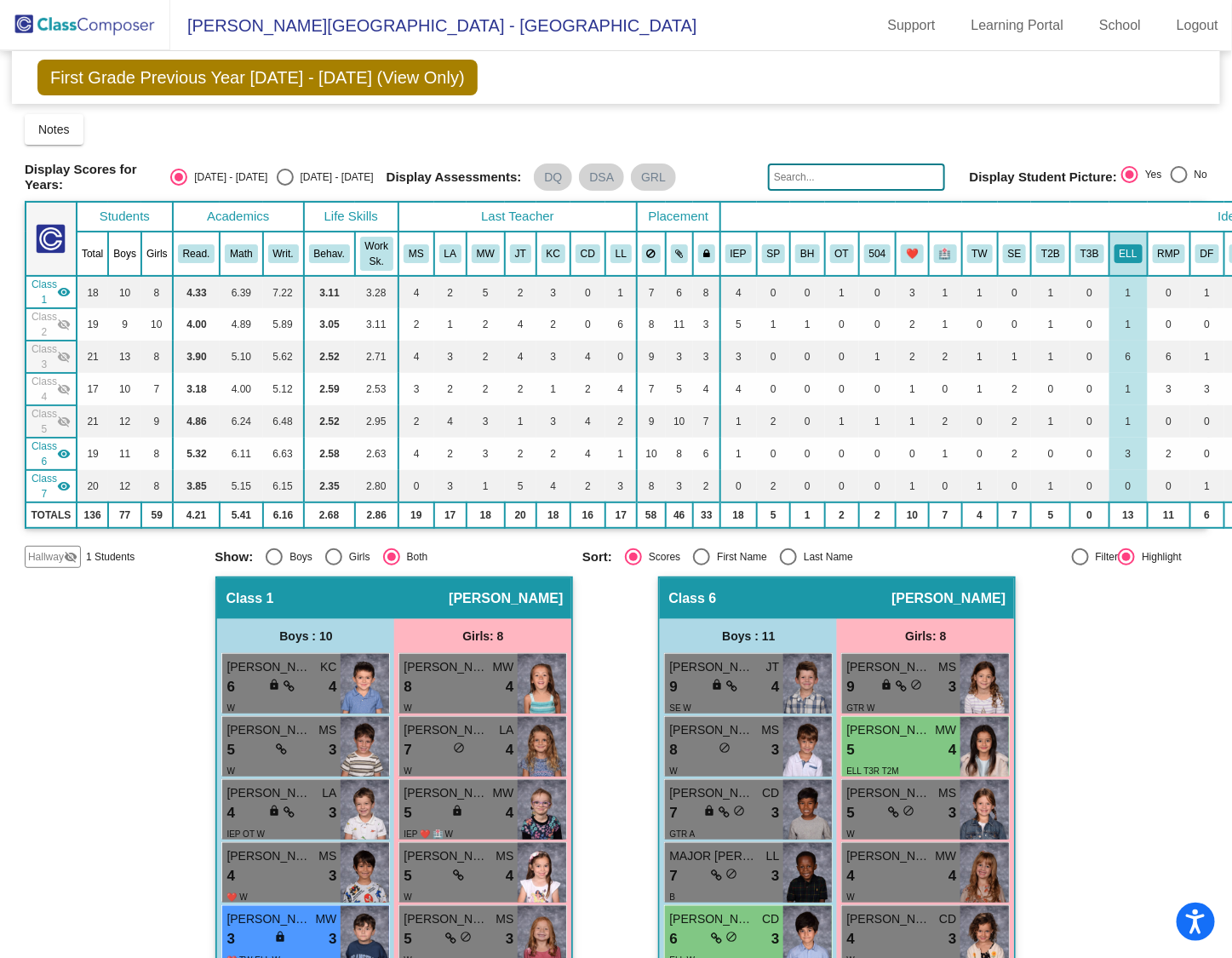
click at [63, 447] on mat-icon "visibility" at bounding box center [63, 453] width 14 height 14
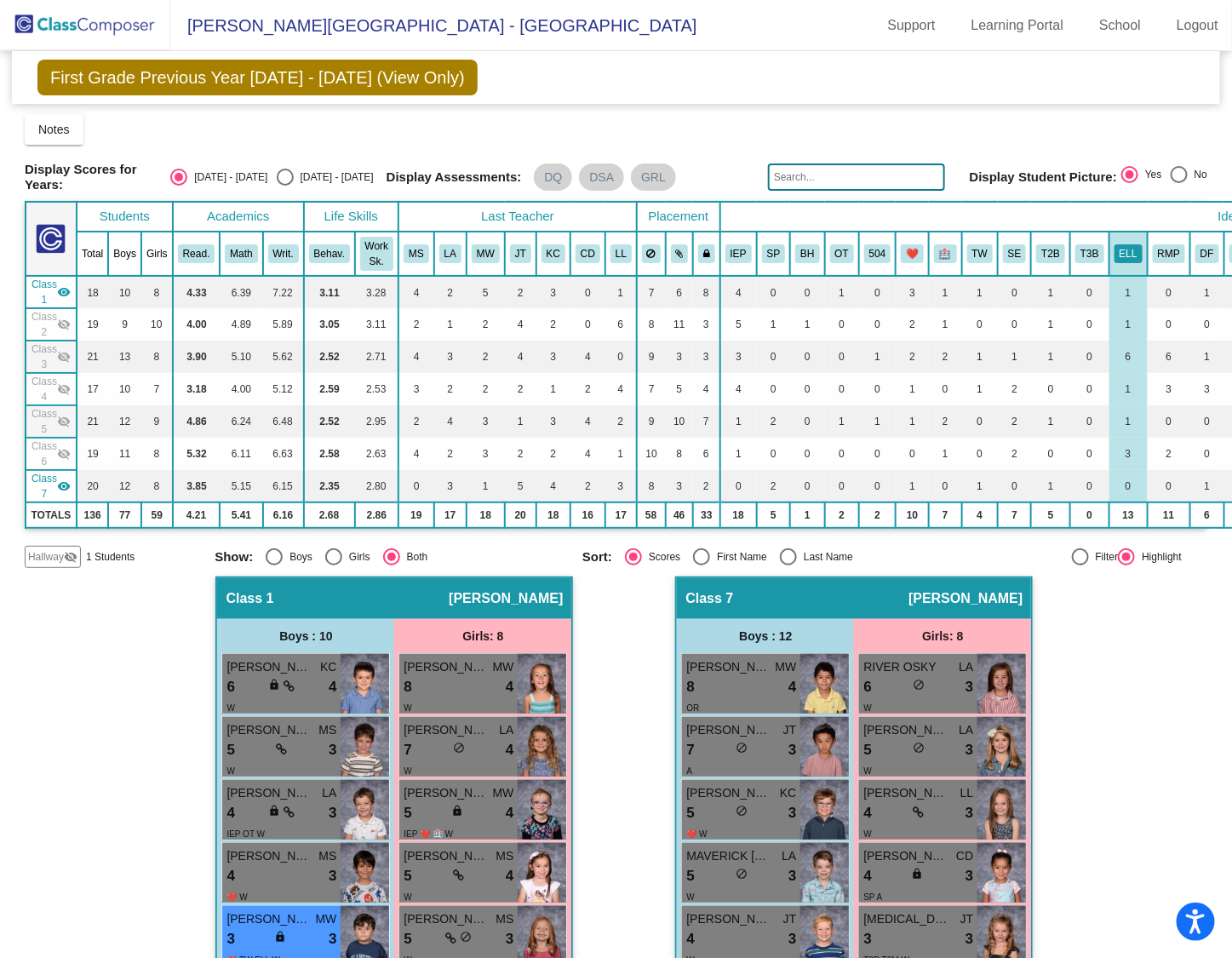
click at [66, 483] on mat-icon "visibility" at bounding box center [63, 485] width 14 height 14
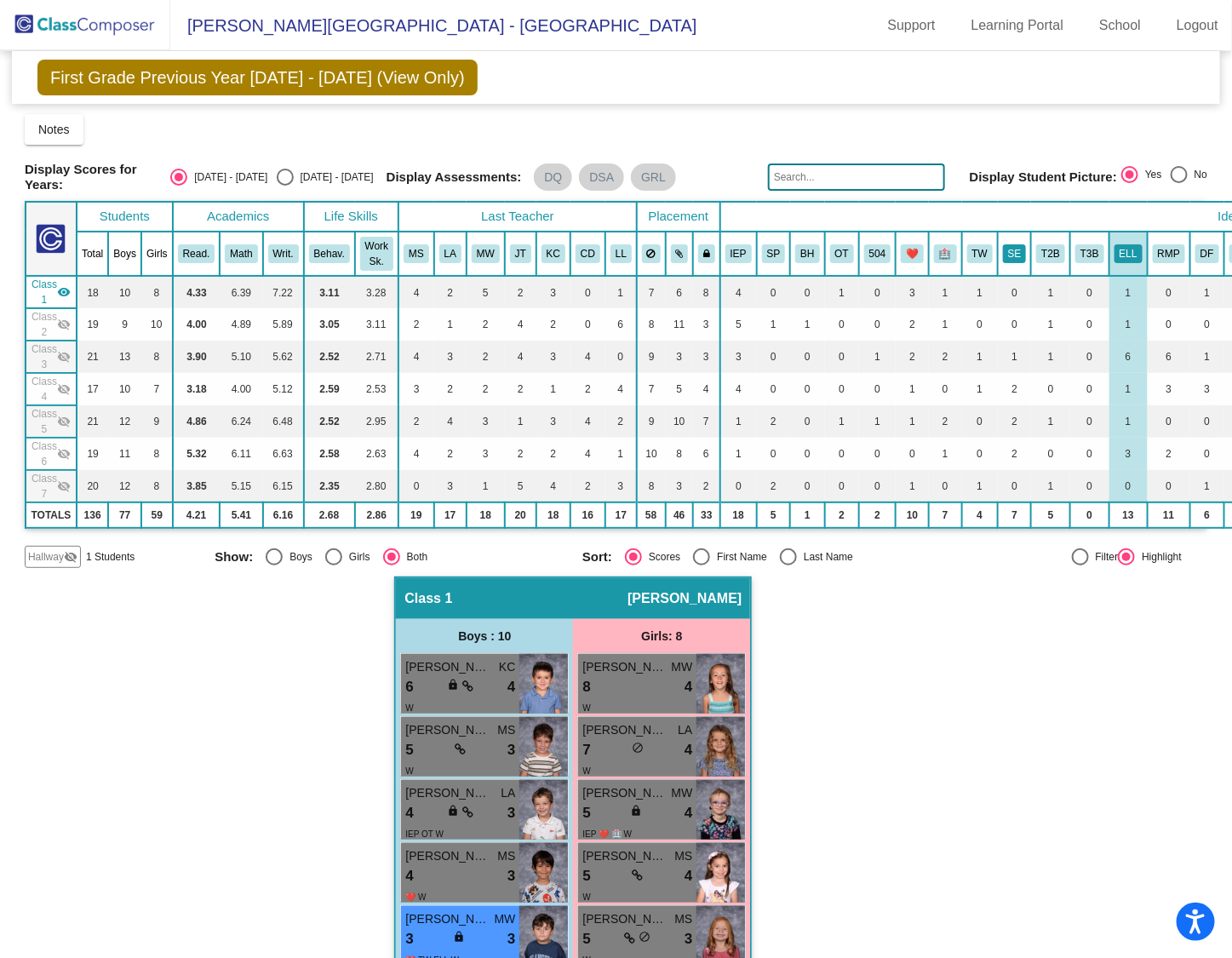
click at [1003, 247] on button "SE" at bounding box center [1015, 254] width 24 height 18
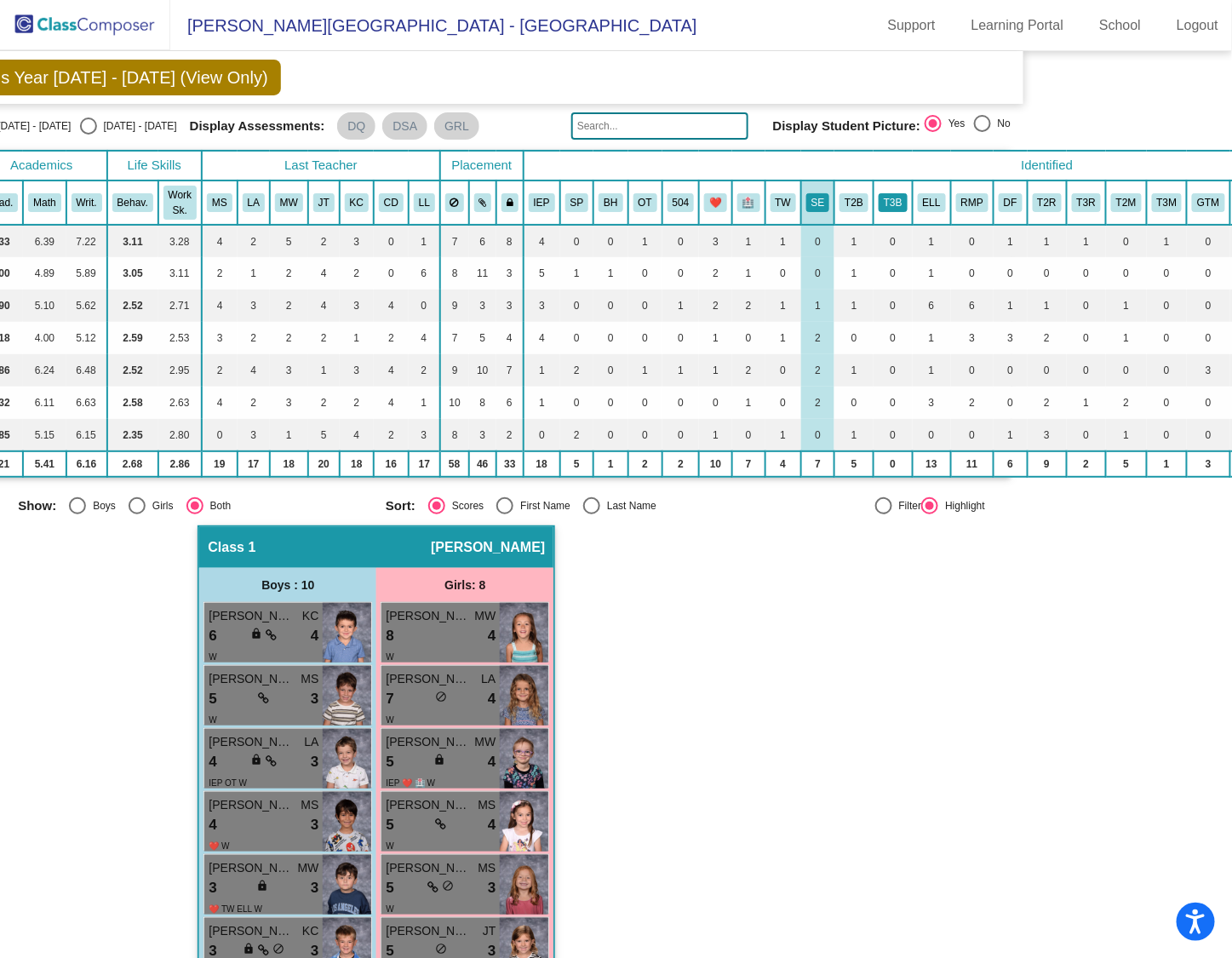
scroll to position [51, 294]
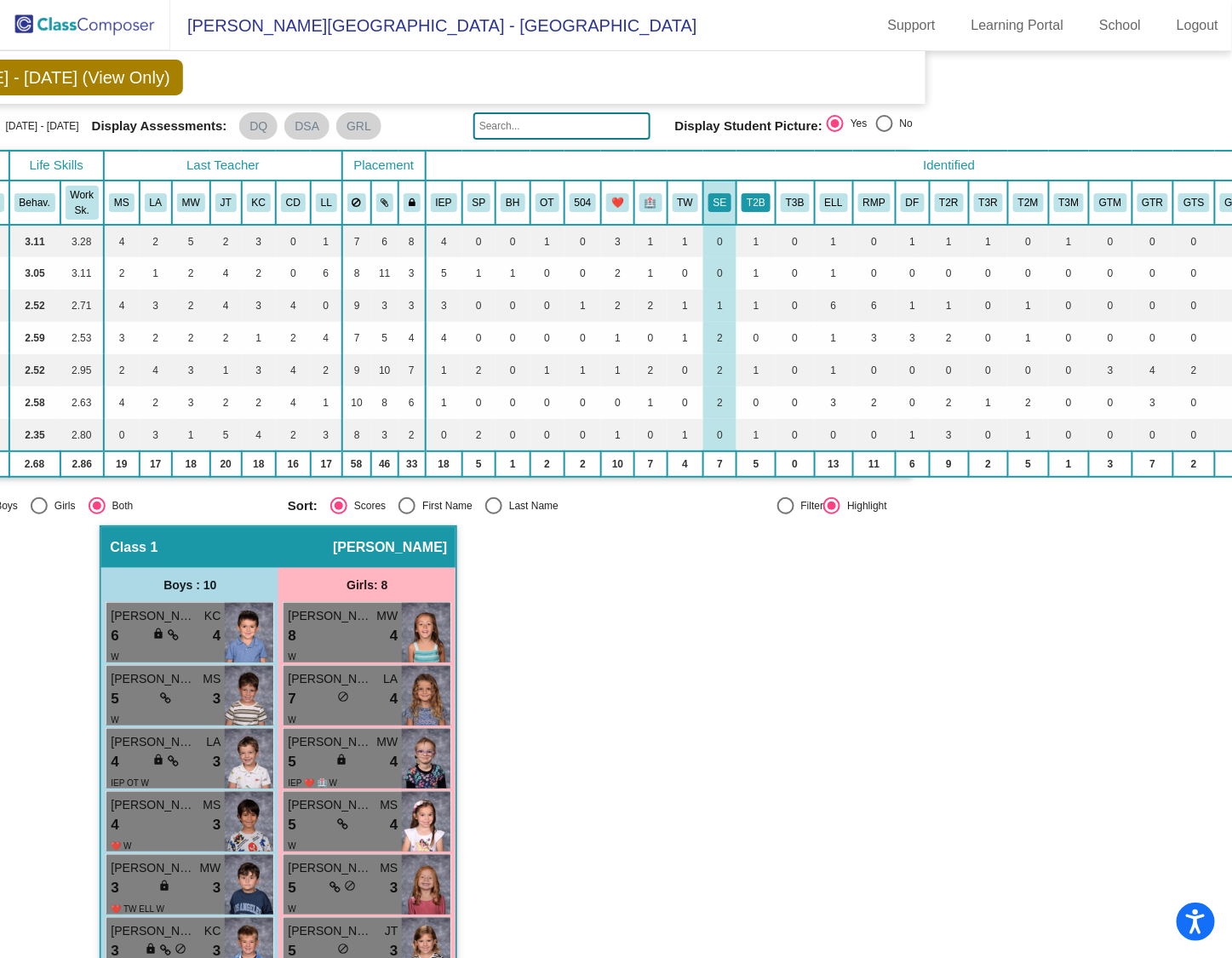
click at [742, 200] on button "T2B" at bounding box center [756, 202] width 29 height 18
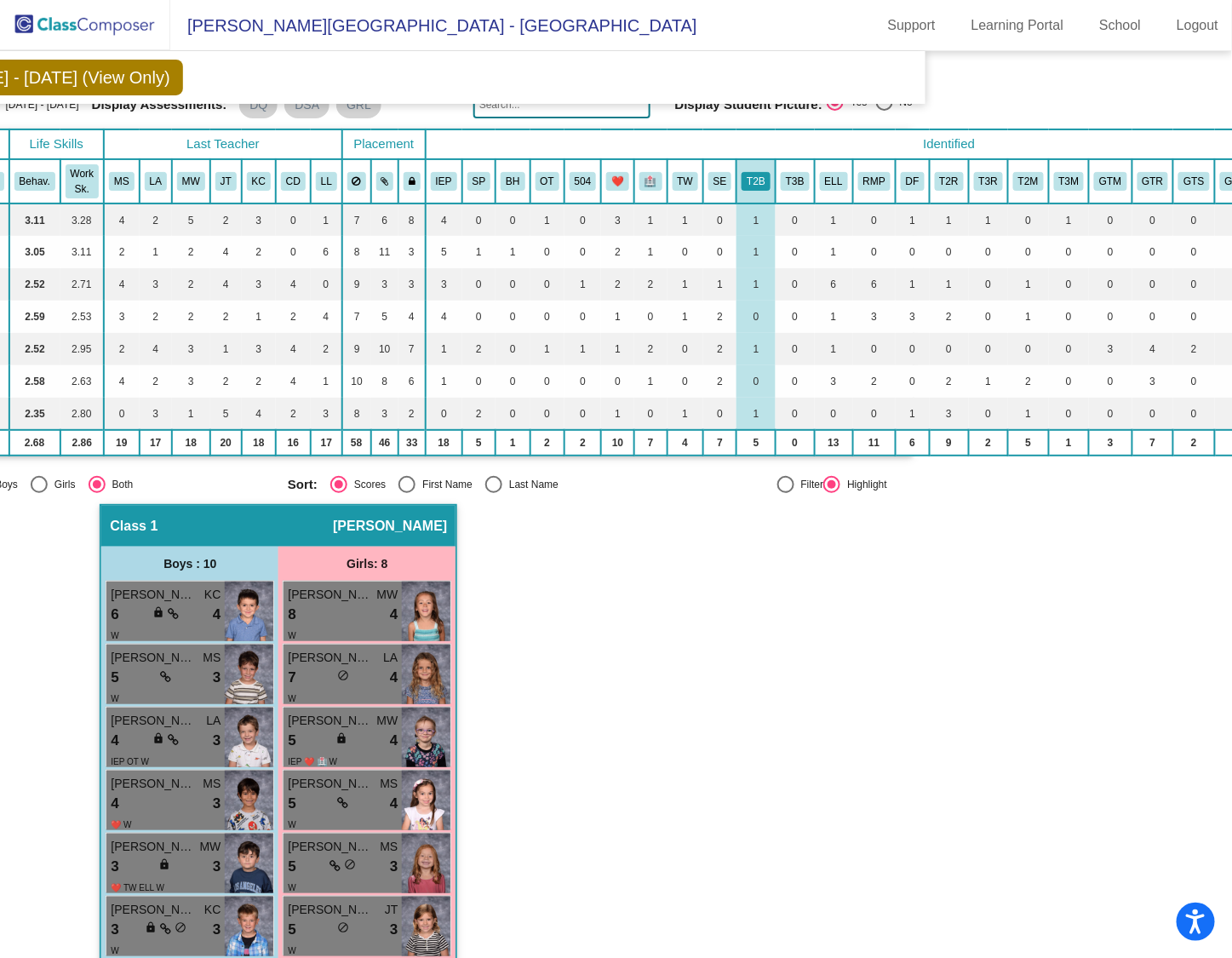
scroll to position [64, 294]
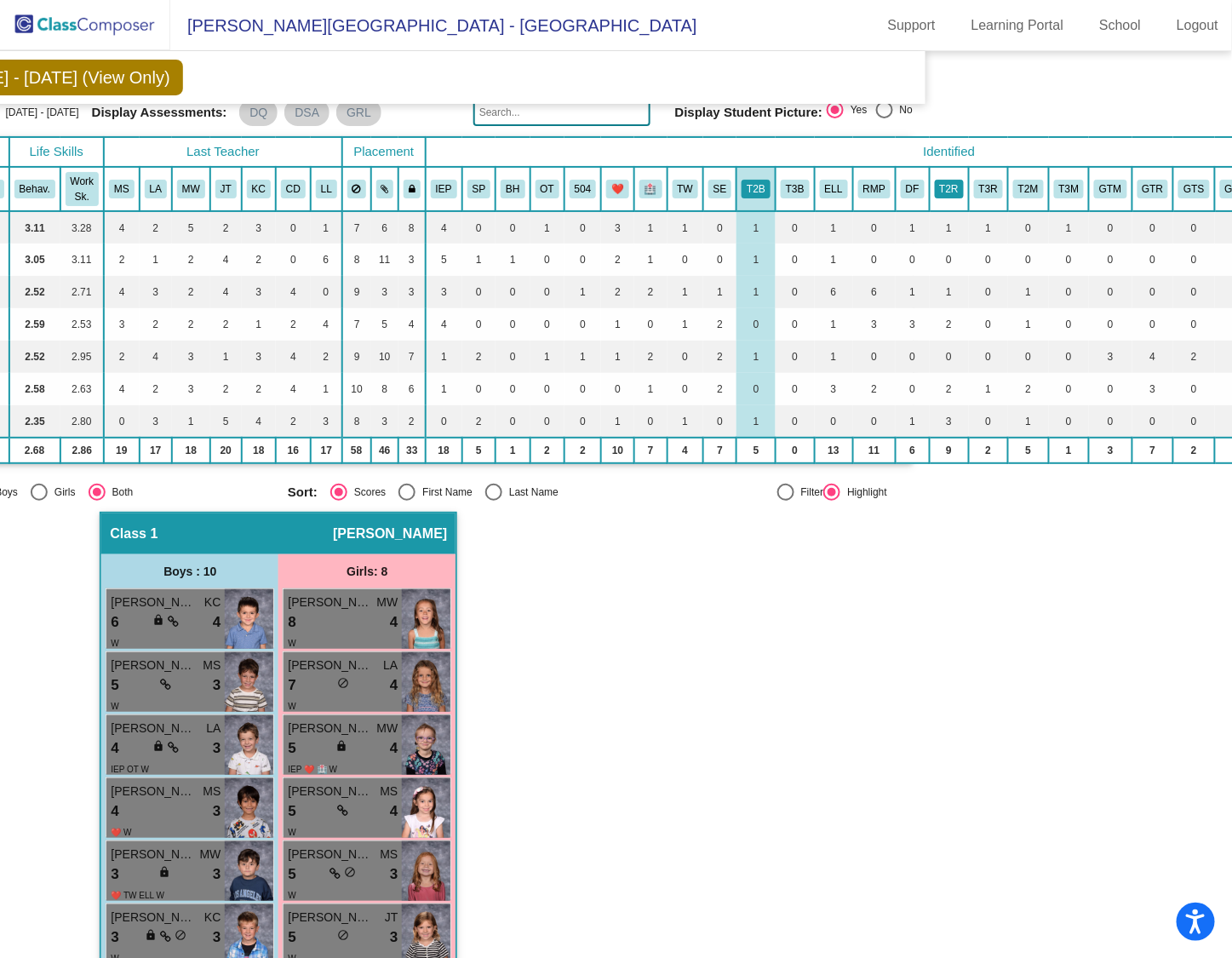
click at [935, 182] on button "T2R" at bounding box center [949, 188] width 29 height 18
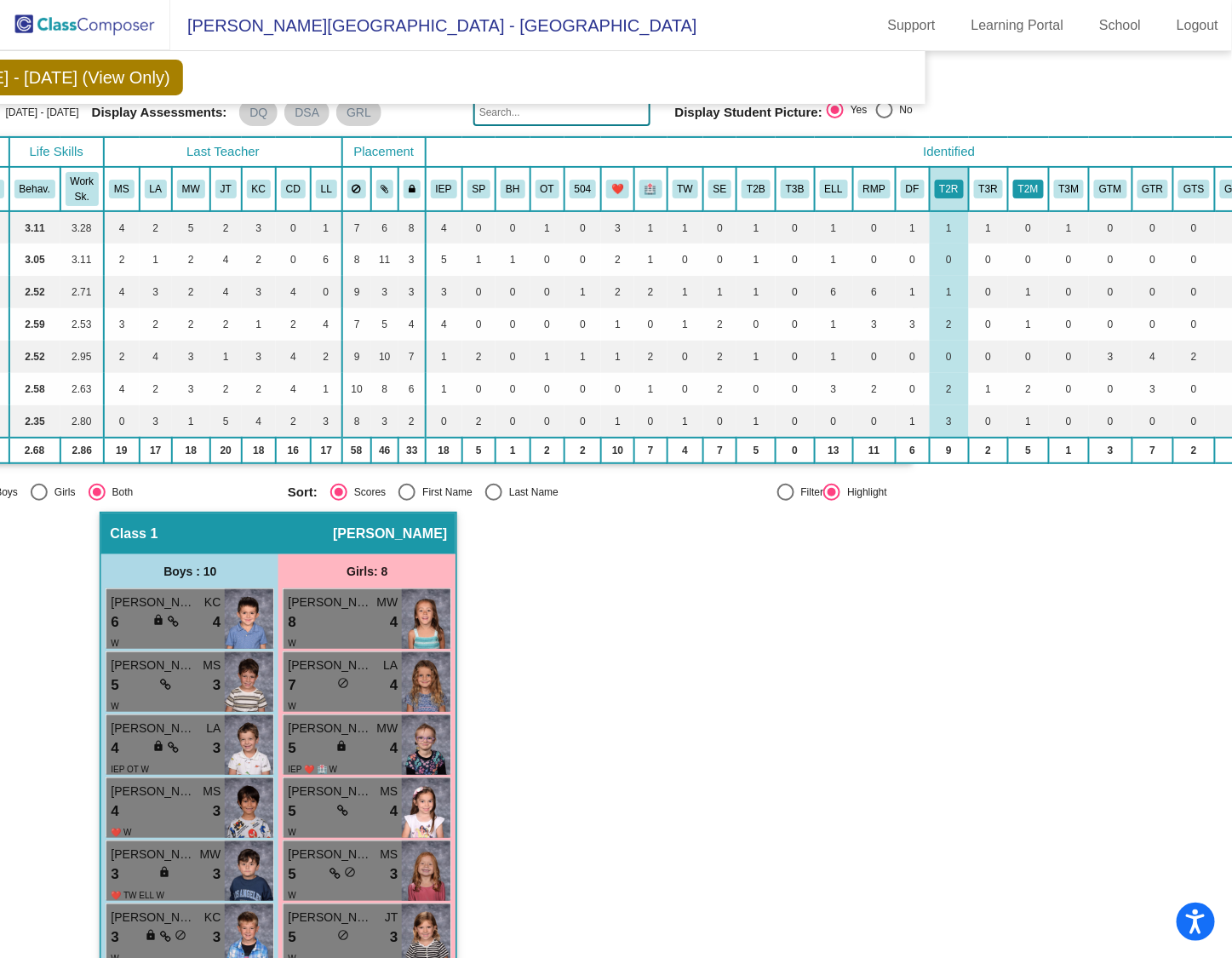
click at [1013, 179] on button "T2M" at bounding box center [1028, 188] width 30 height 18
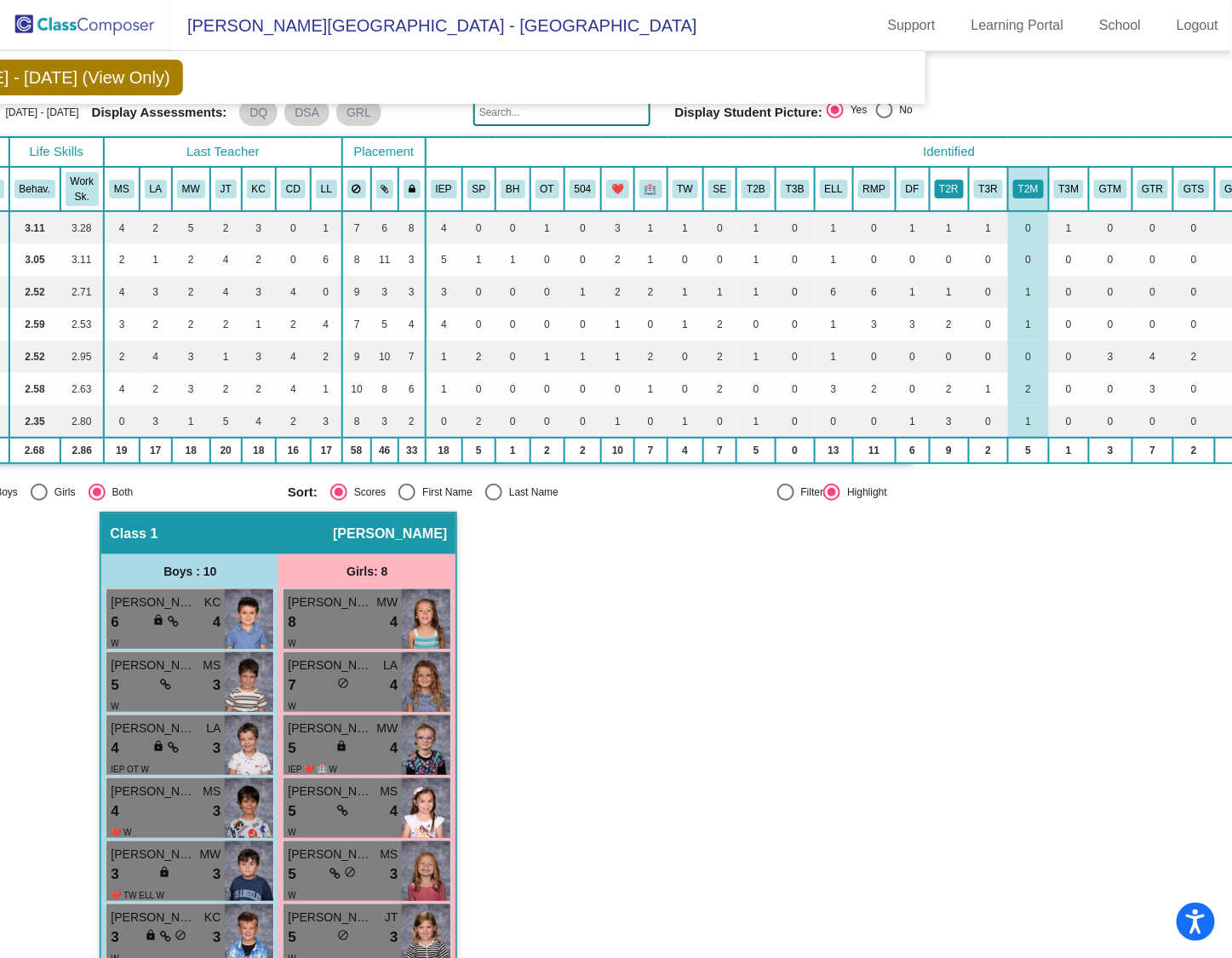
click at [935, 180] on button "T2R" at bounding box center [949, 188] width 29 height 18
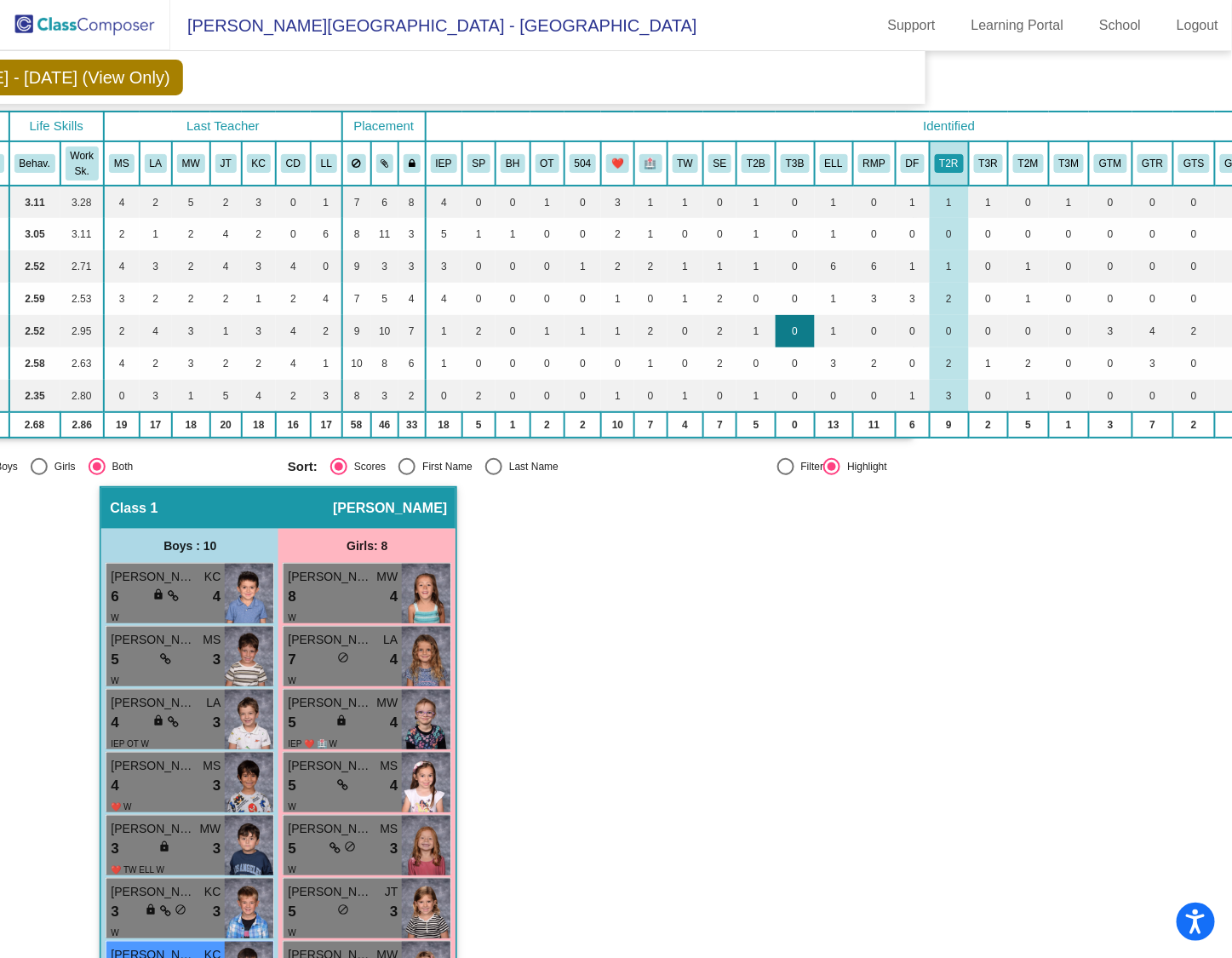
scroll to position [87, 294]
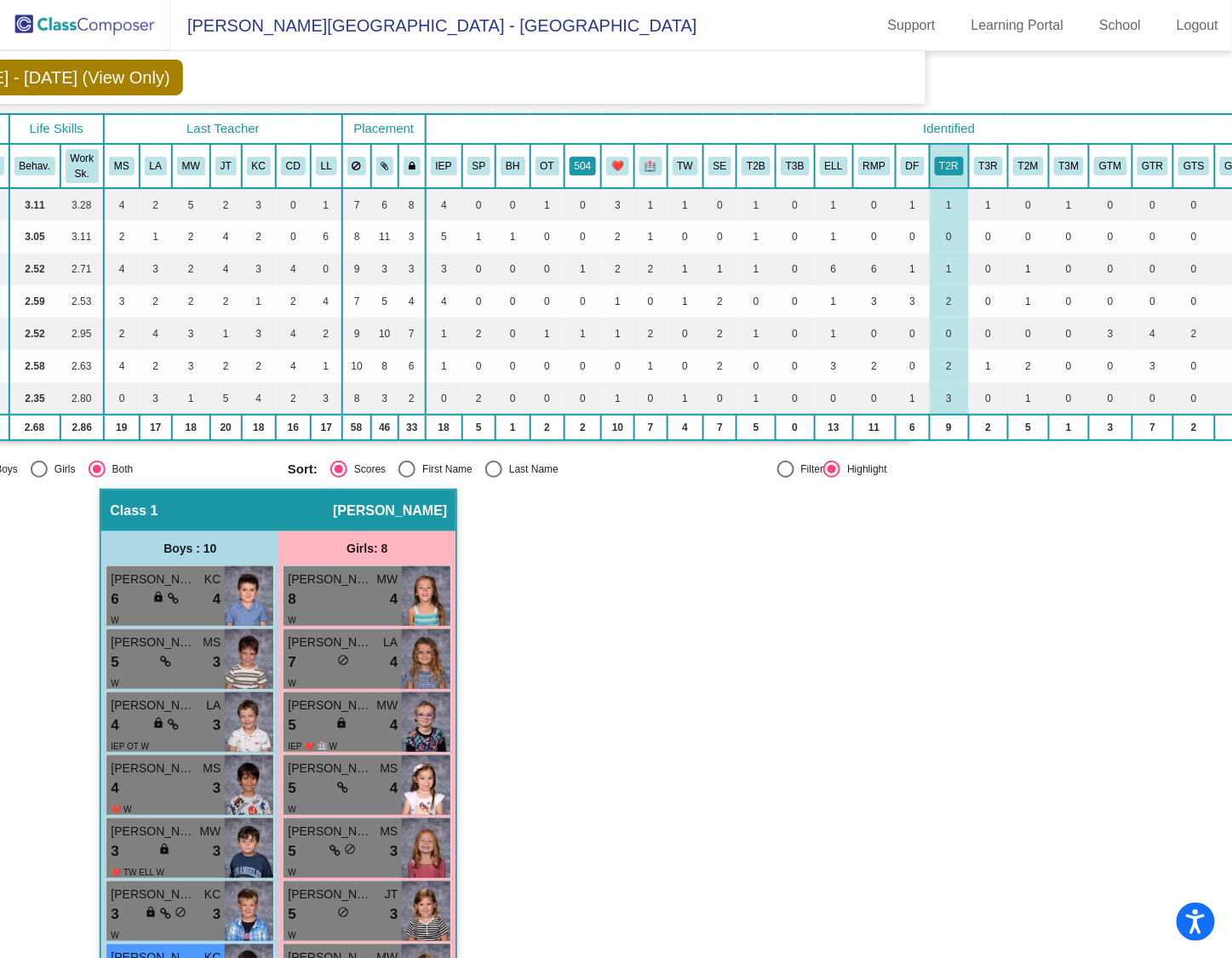
click at [569, 159] on button "504" at bounding box center [583, 165] width 28 height 18
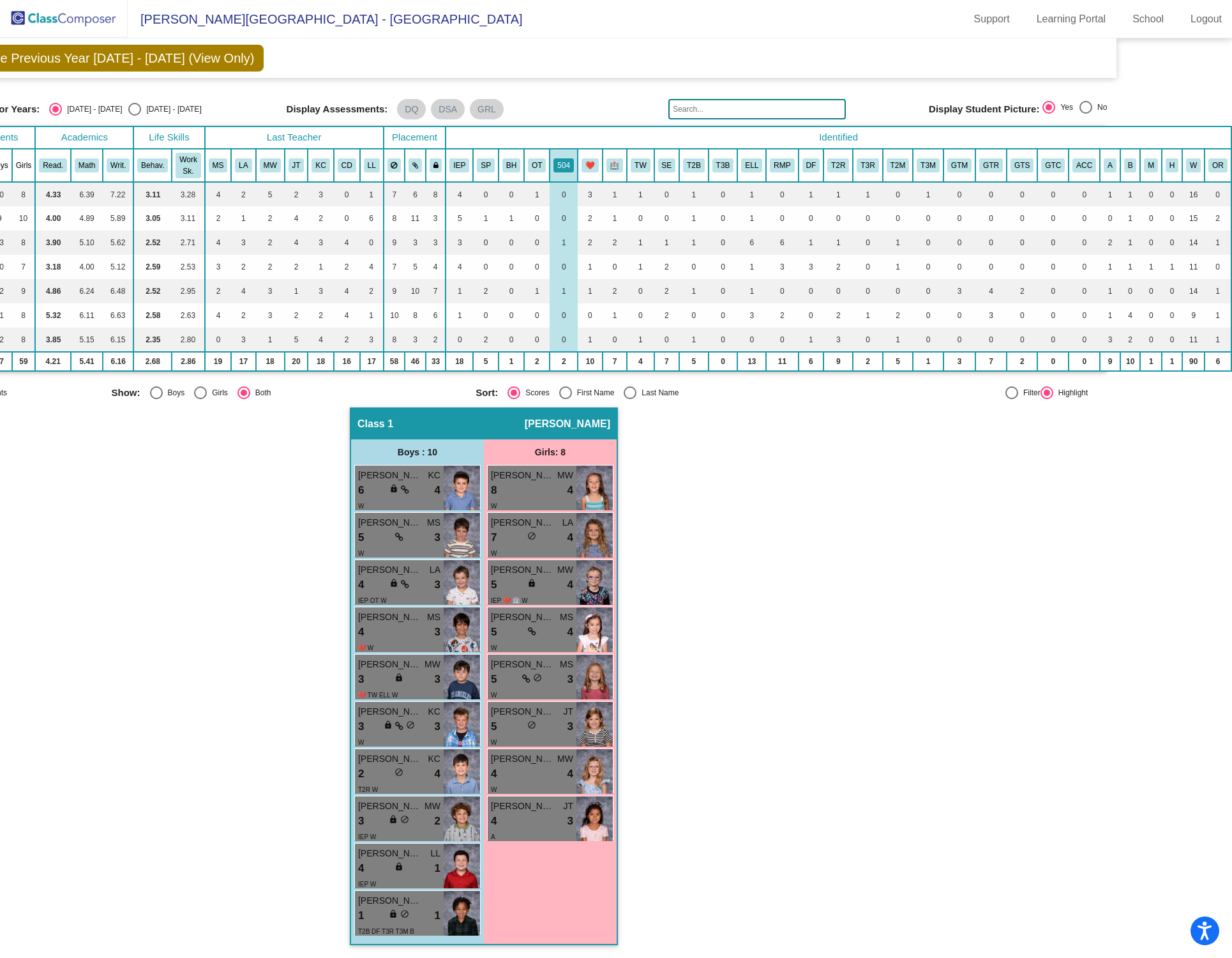
scroll to position [23, 107]
click at [925, 163] on button "GTM" at bounding box center [959, 166] width 24 height 14
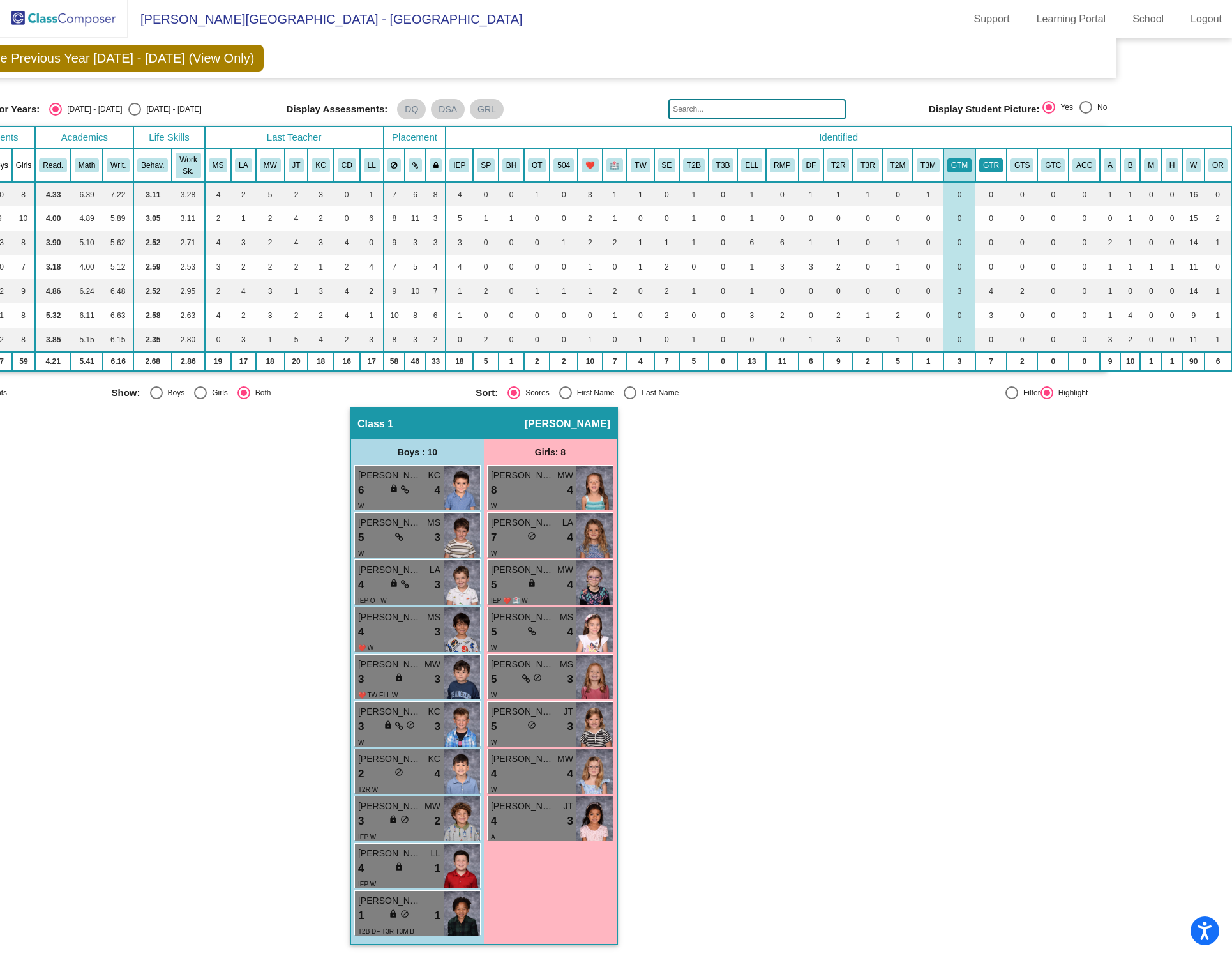
click at [925, 168] on button "GTR" at bounding box center [991, 166] width 23 height 14
click at [925, 165] on button "GTS" at bounding box center [1022, 166] width 23 height 14
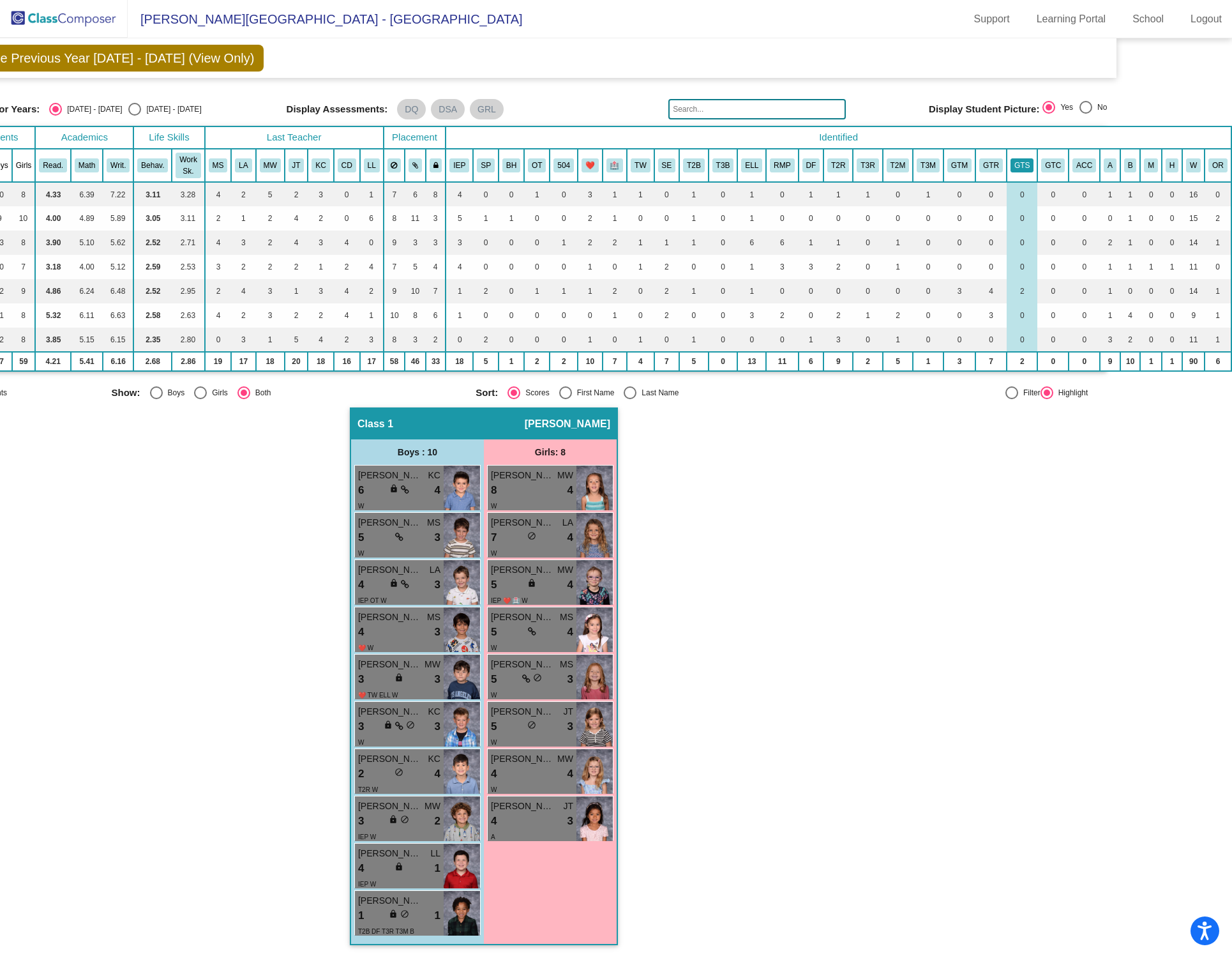
click at [925, 164] on button "GTS" at bounding box center [1022, 166] width 23 height 14
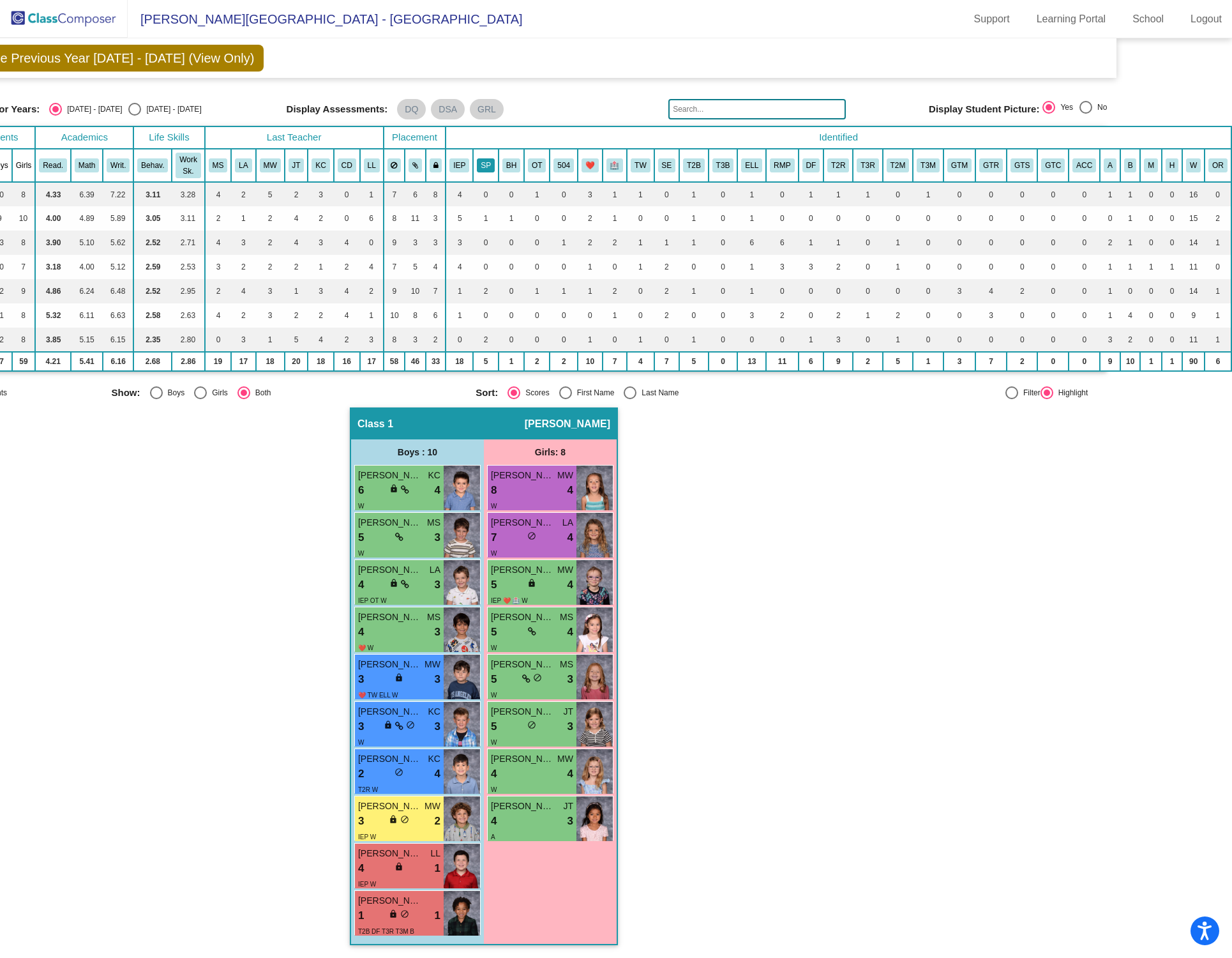
click at [477, 167] on button "SP" at bounding box center [486, 166] width 18 height 14
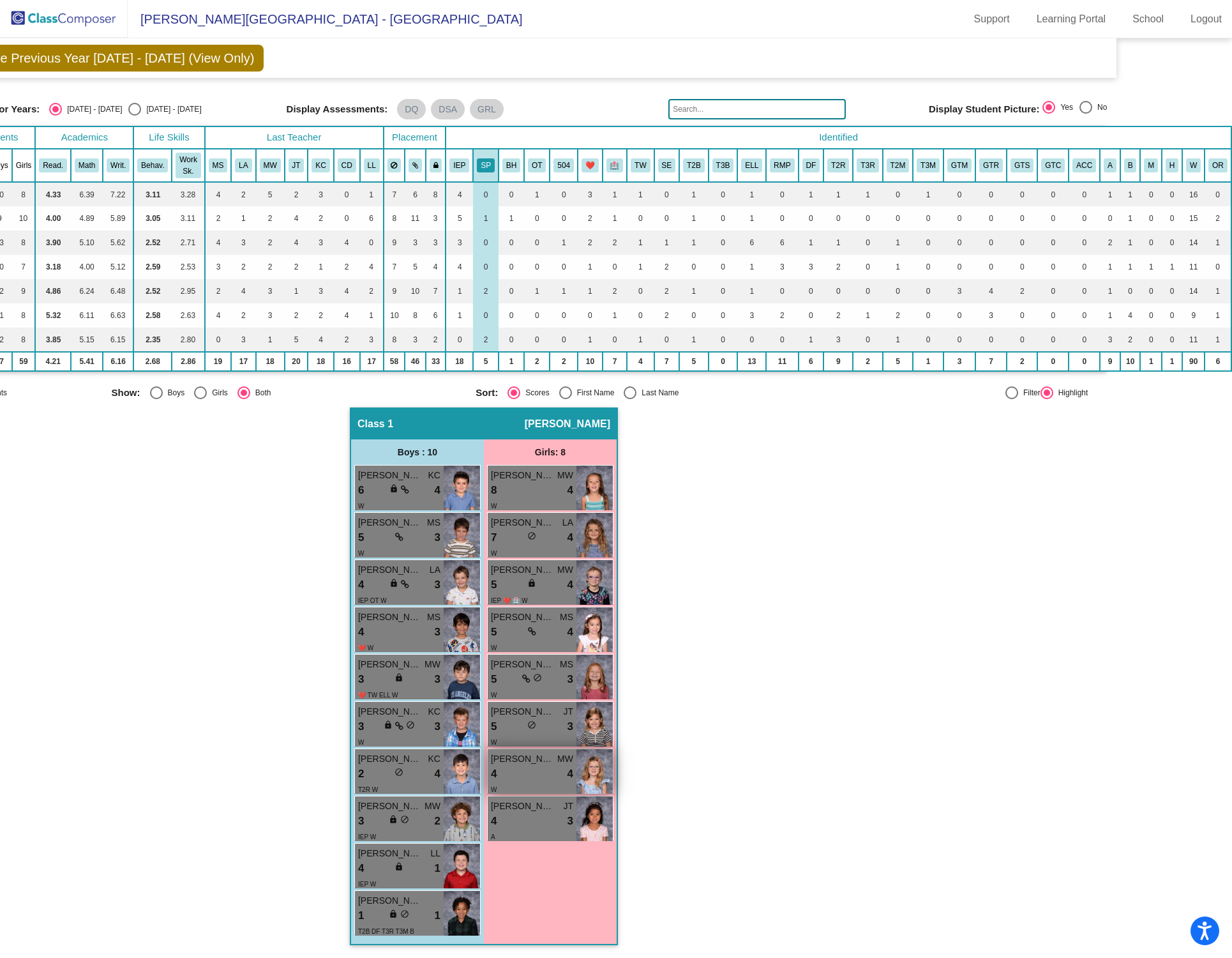
scroll to position [0, 107]
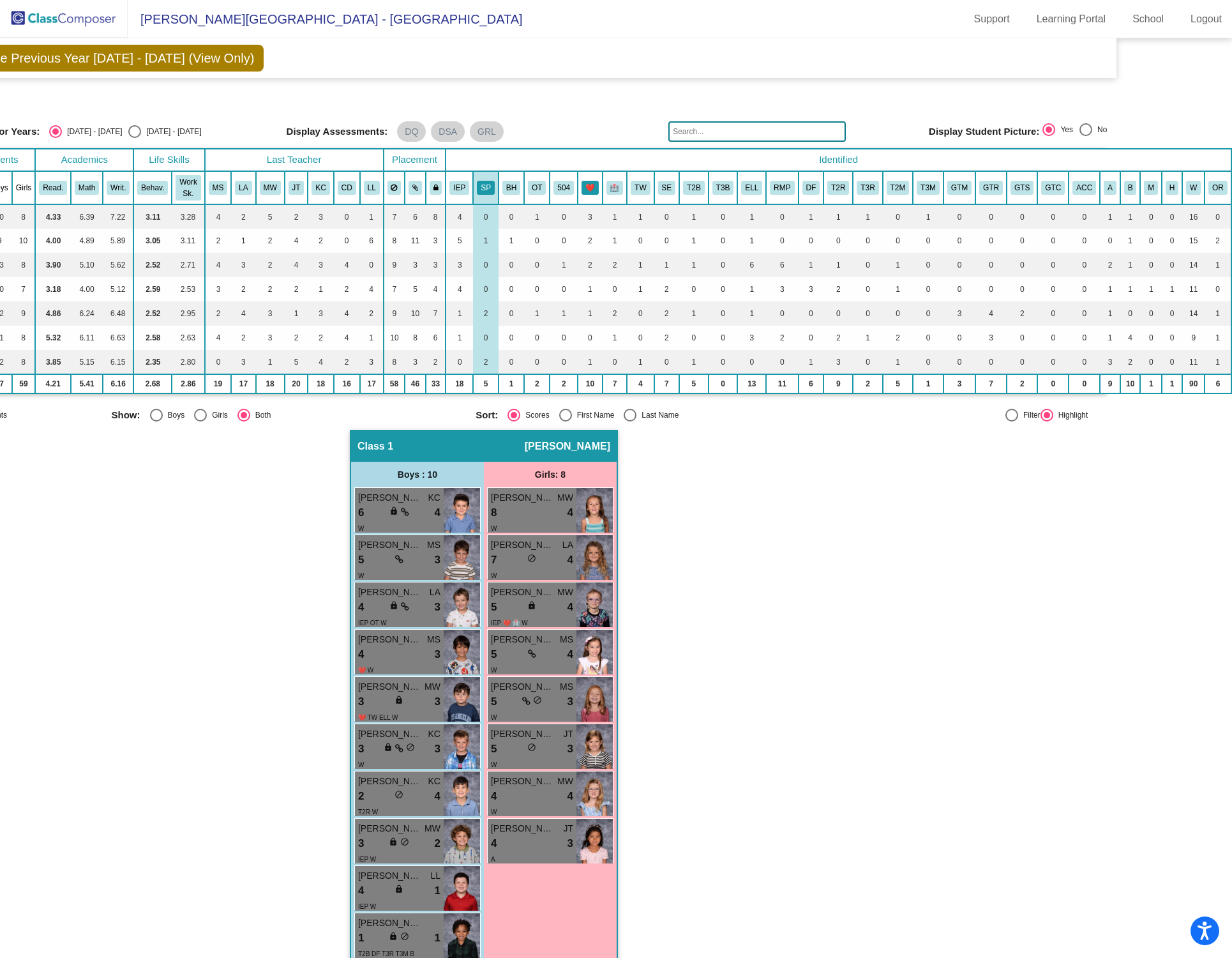
click at [582, 191] on button "❤️" at bounding box center [590, 188] width 17 height 14
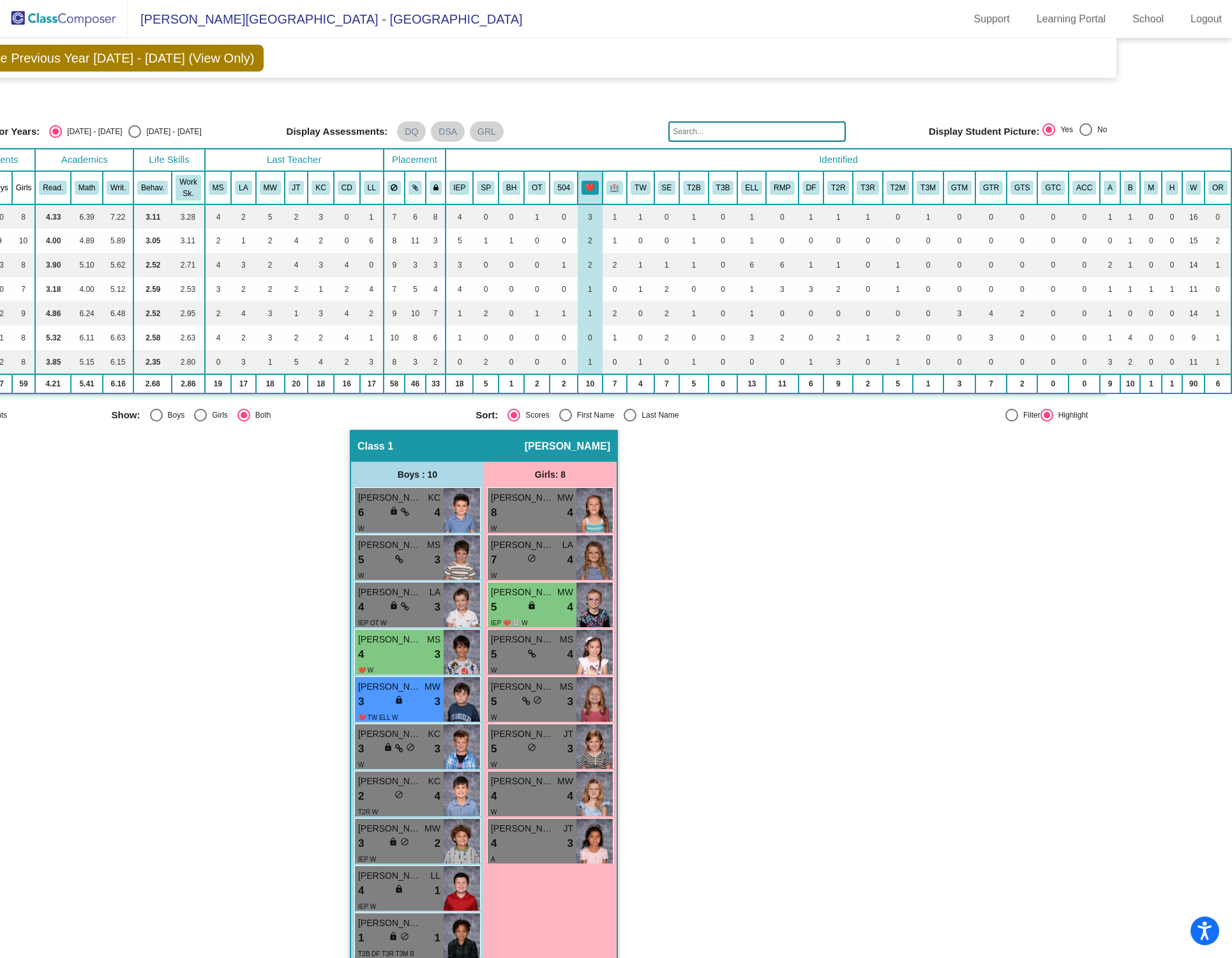
scroll to position [29, 107]
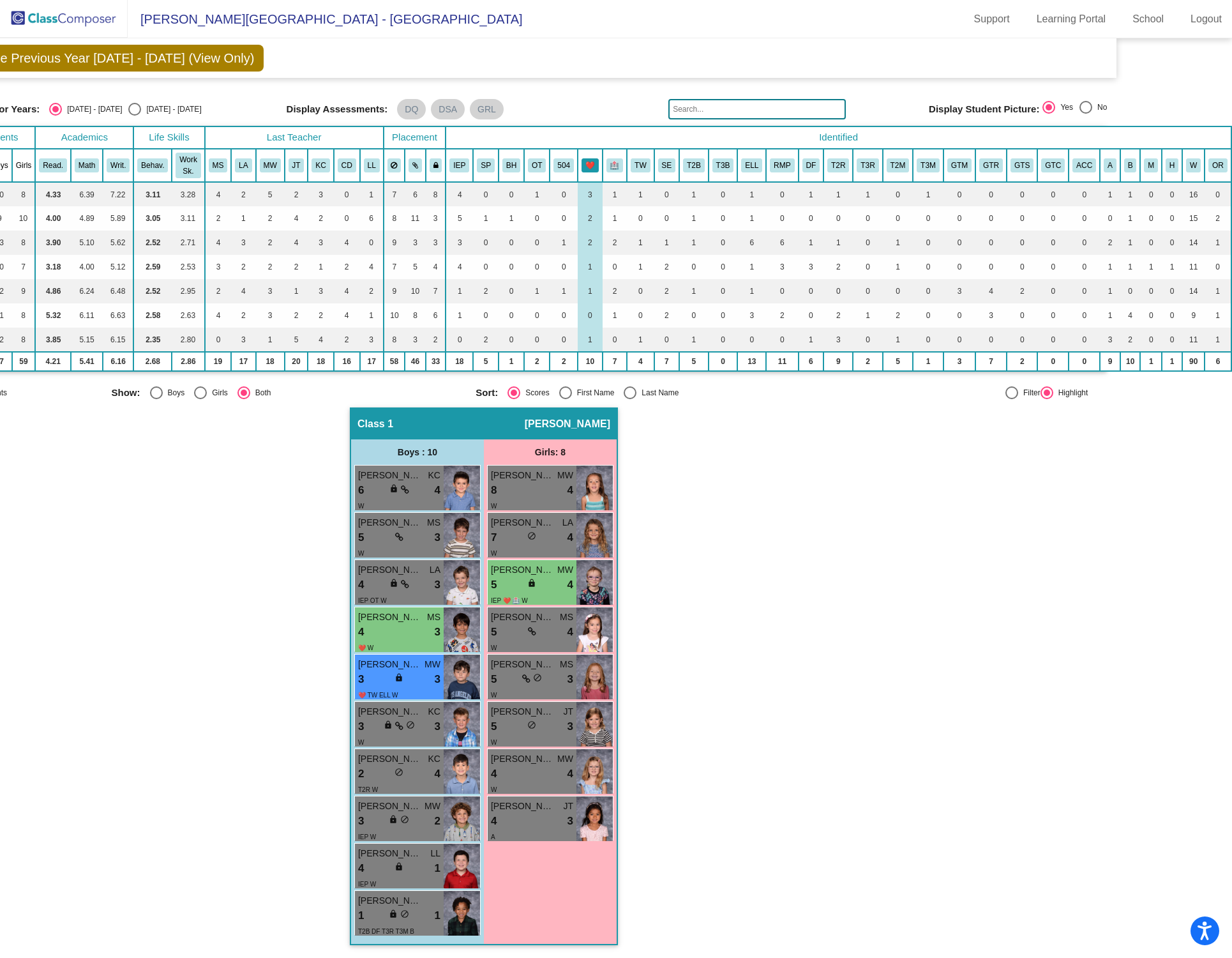
click at [582, 159] on button "❤️" at bounding box center [590, 166] width 17 height 14
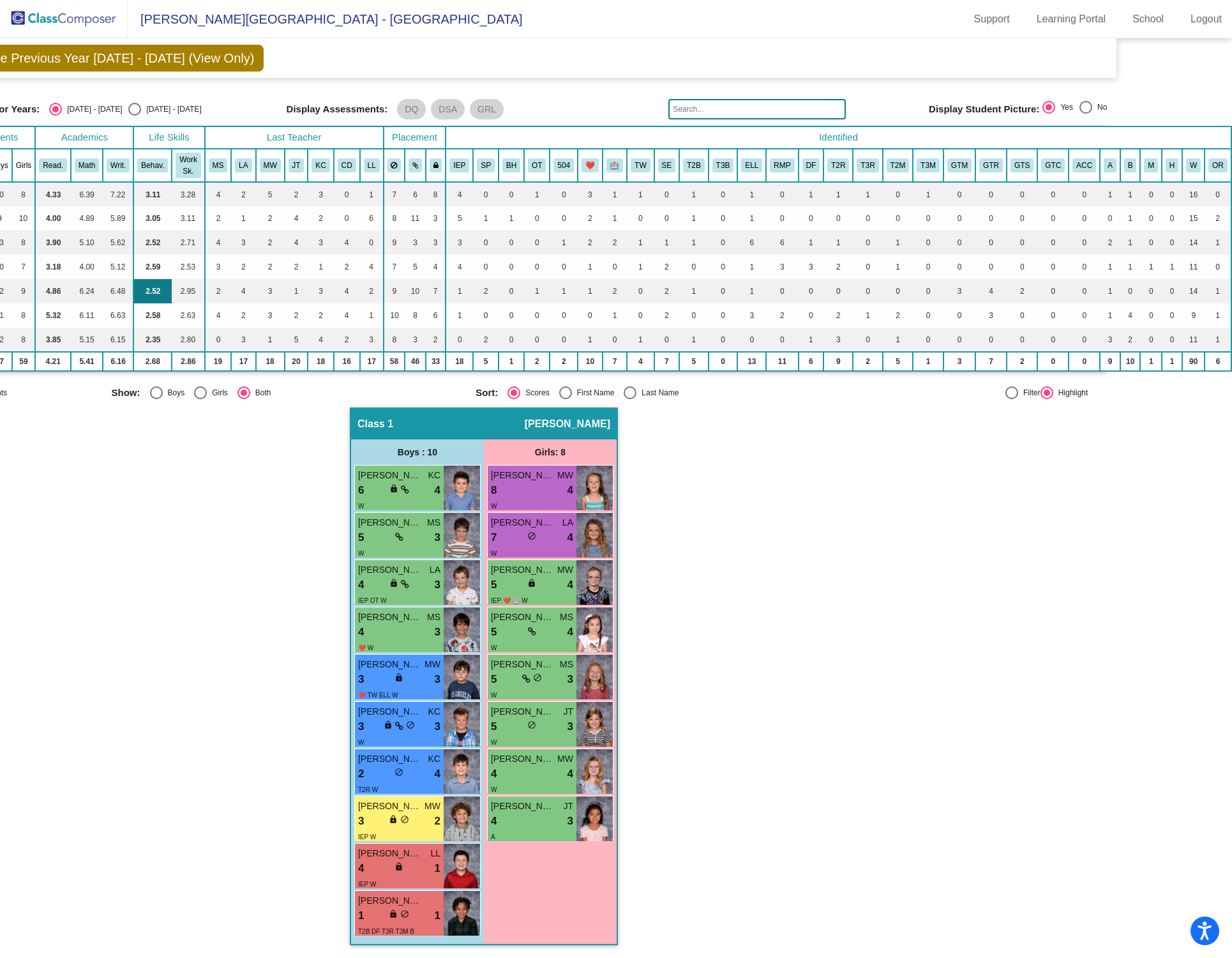
scroll to position [29, 0]
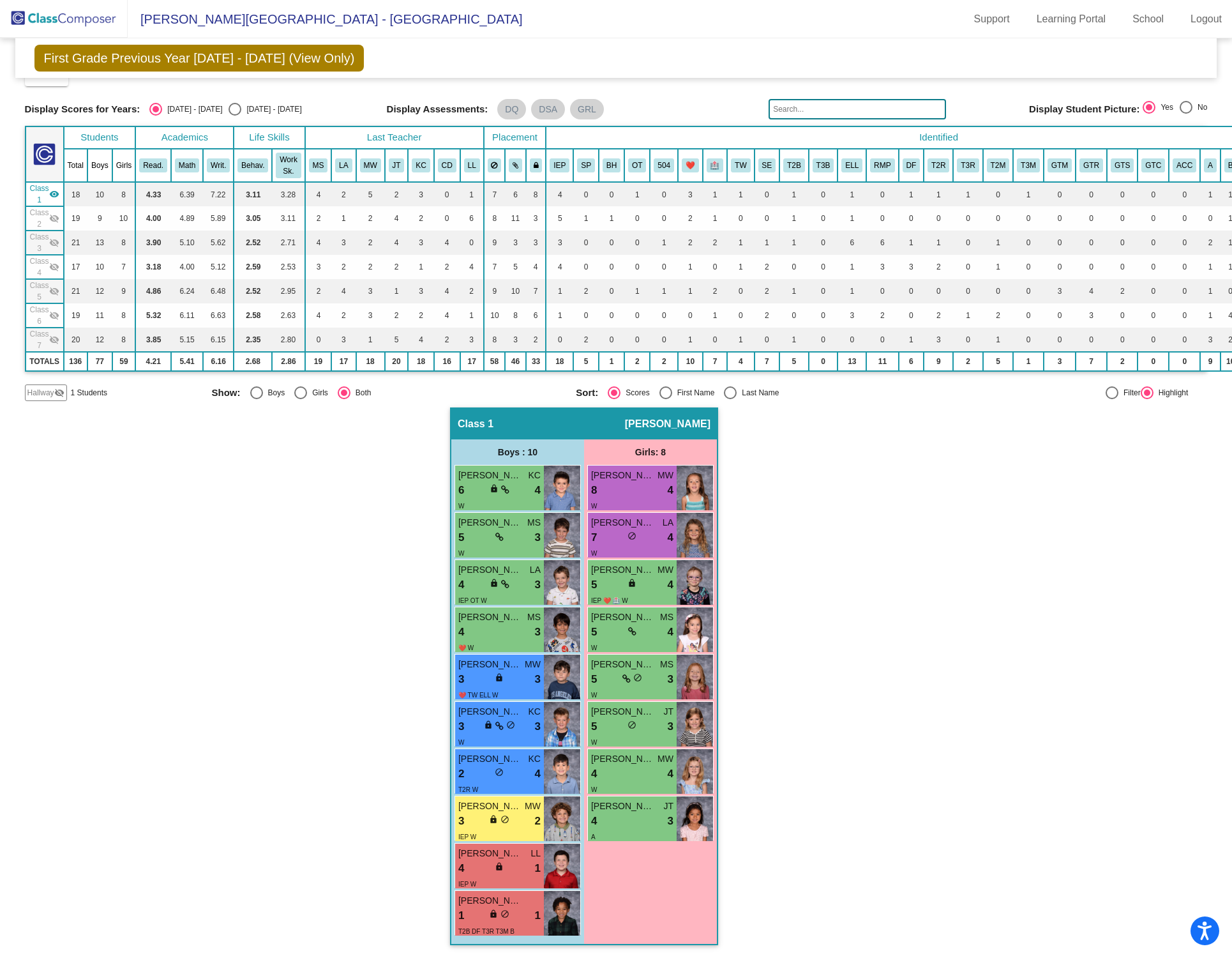
click at [51, 213] on mat-icon "visibility_off" at bounding box center [54, 218] width 10 height 10
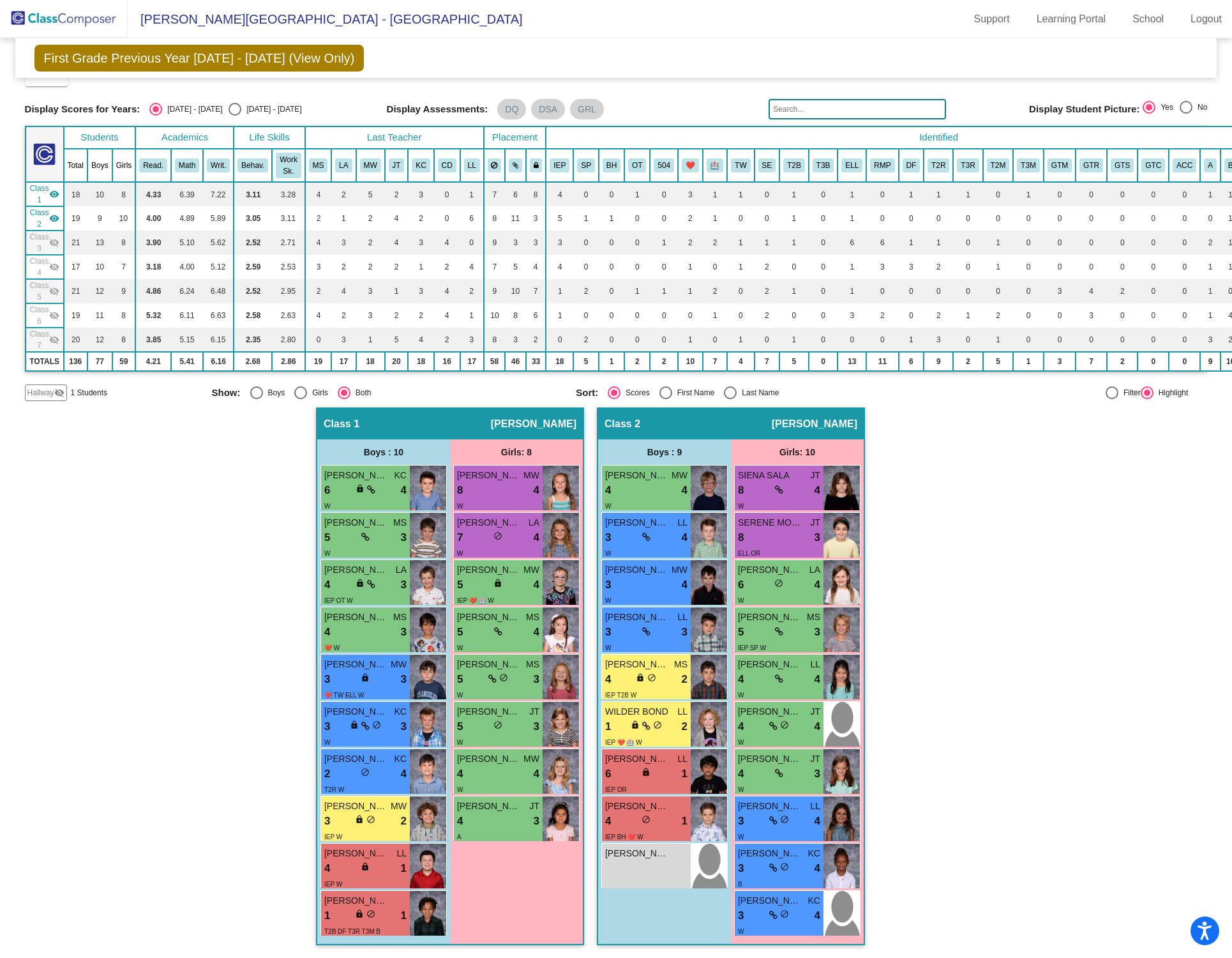
click at [54, 189] on mat-icon "visibility" at bounding box center [54, 194] width 10 height 10
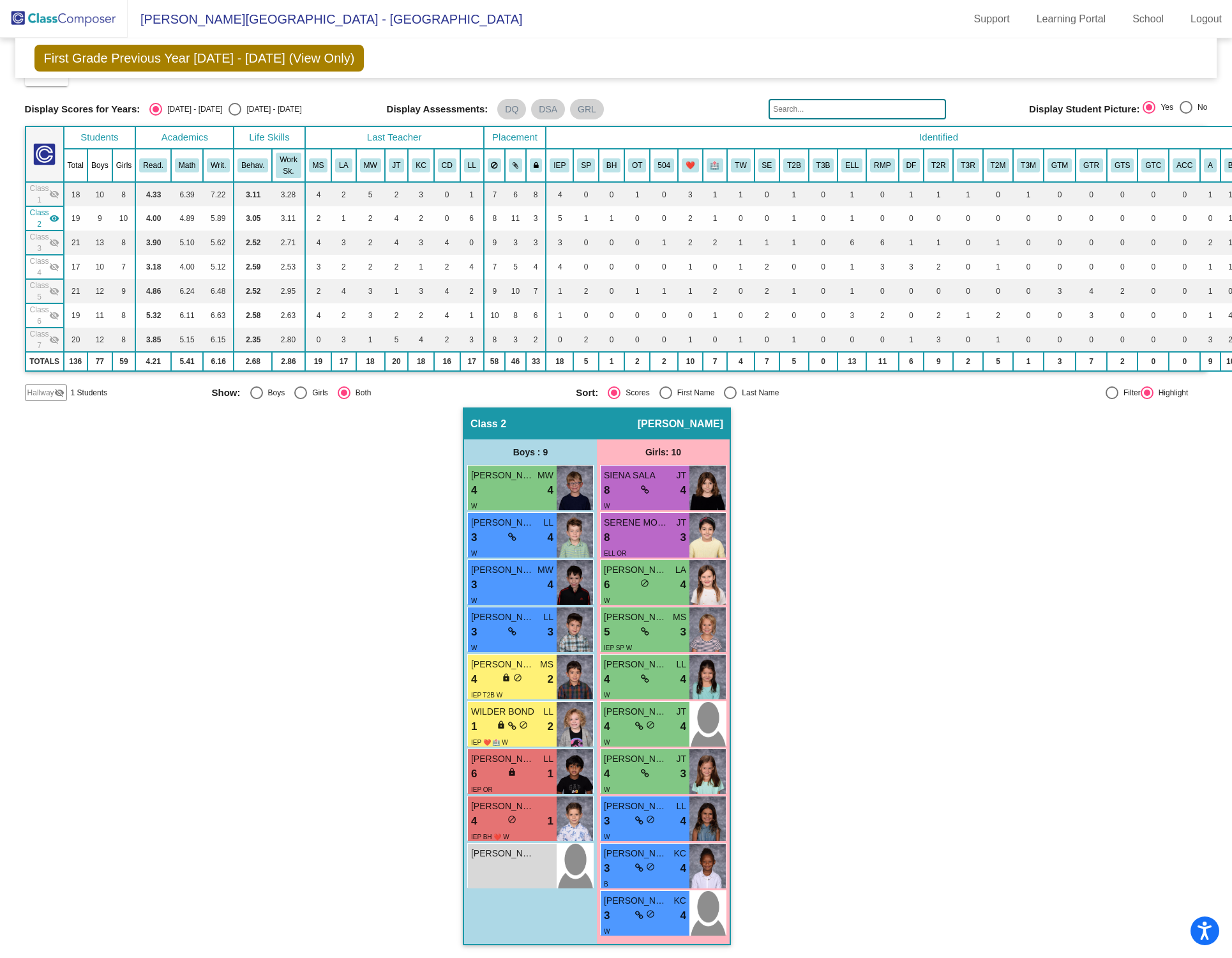
click at [43, 185] on span "Class 1" at bounding box center [40, 194] width 19 height 23
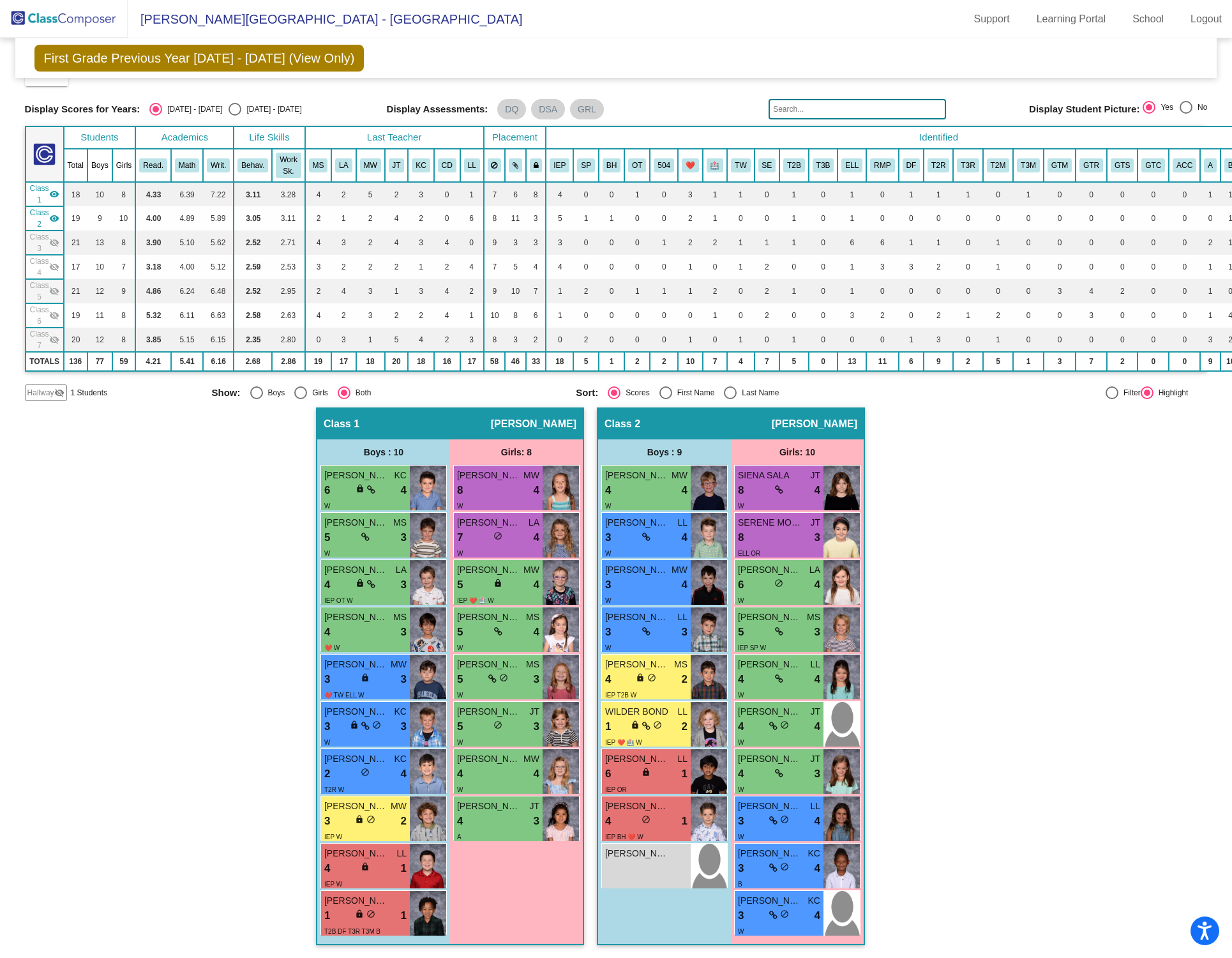
click at [53, 189] on mat-icon "visibility" at bounding box center [54, 194] width 10 height 10
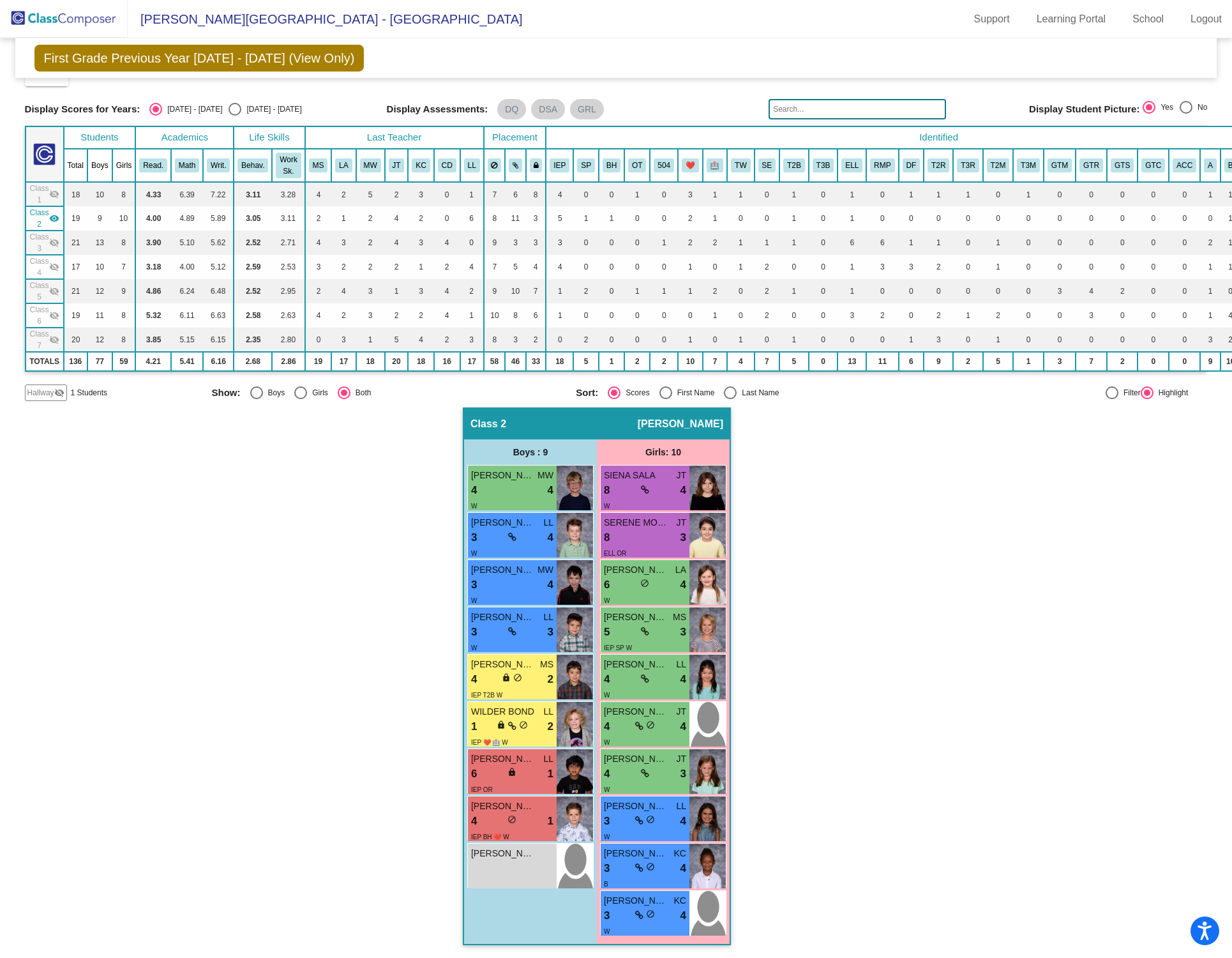
click at [53, 183] on div "Class 1 visibility_off" at bounding box center [45, 194] width 30 height 23
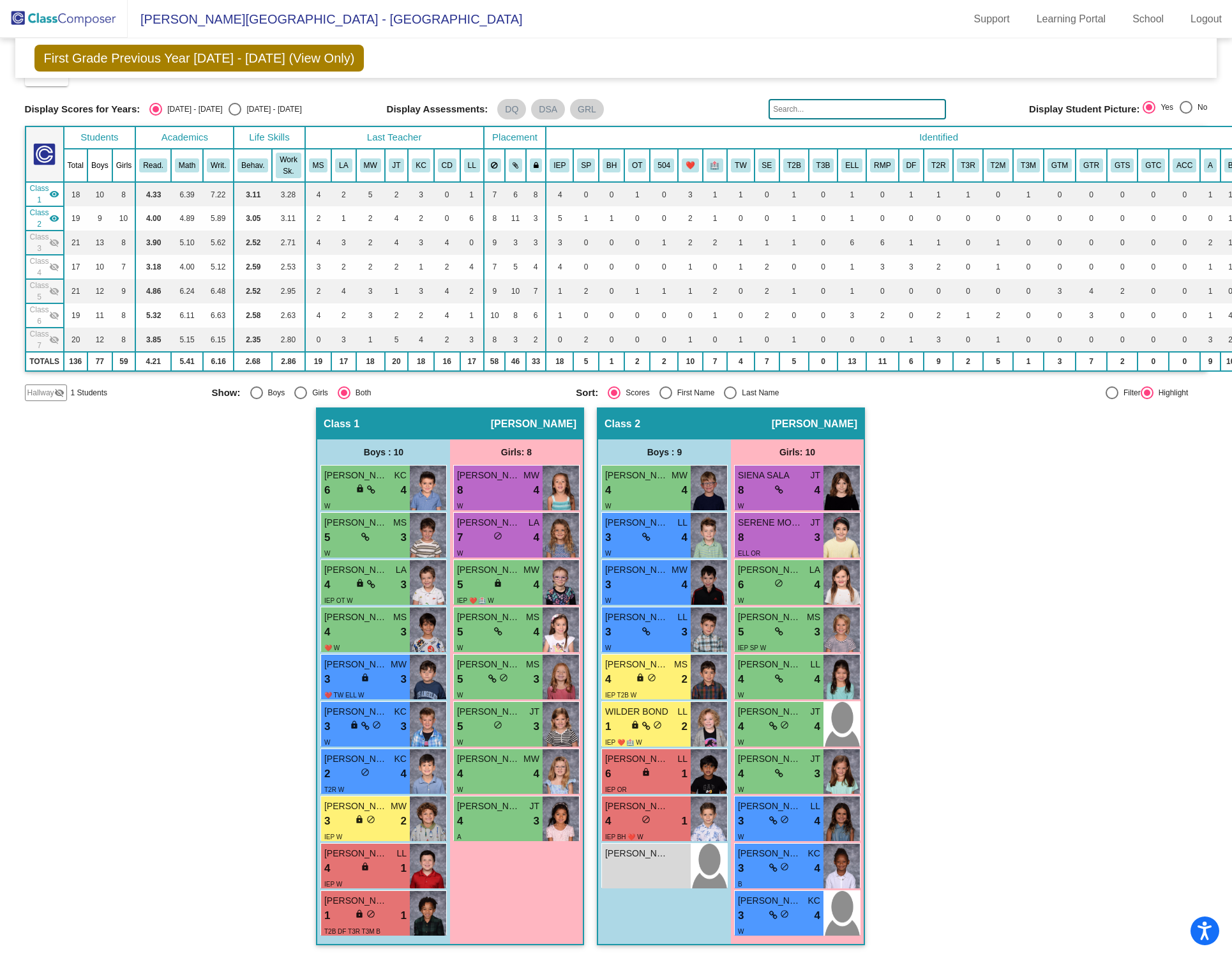
click at [53, 183] on div "Class 1 visibility" at bounding box center [45, 194] width 30 height 23
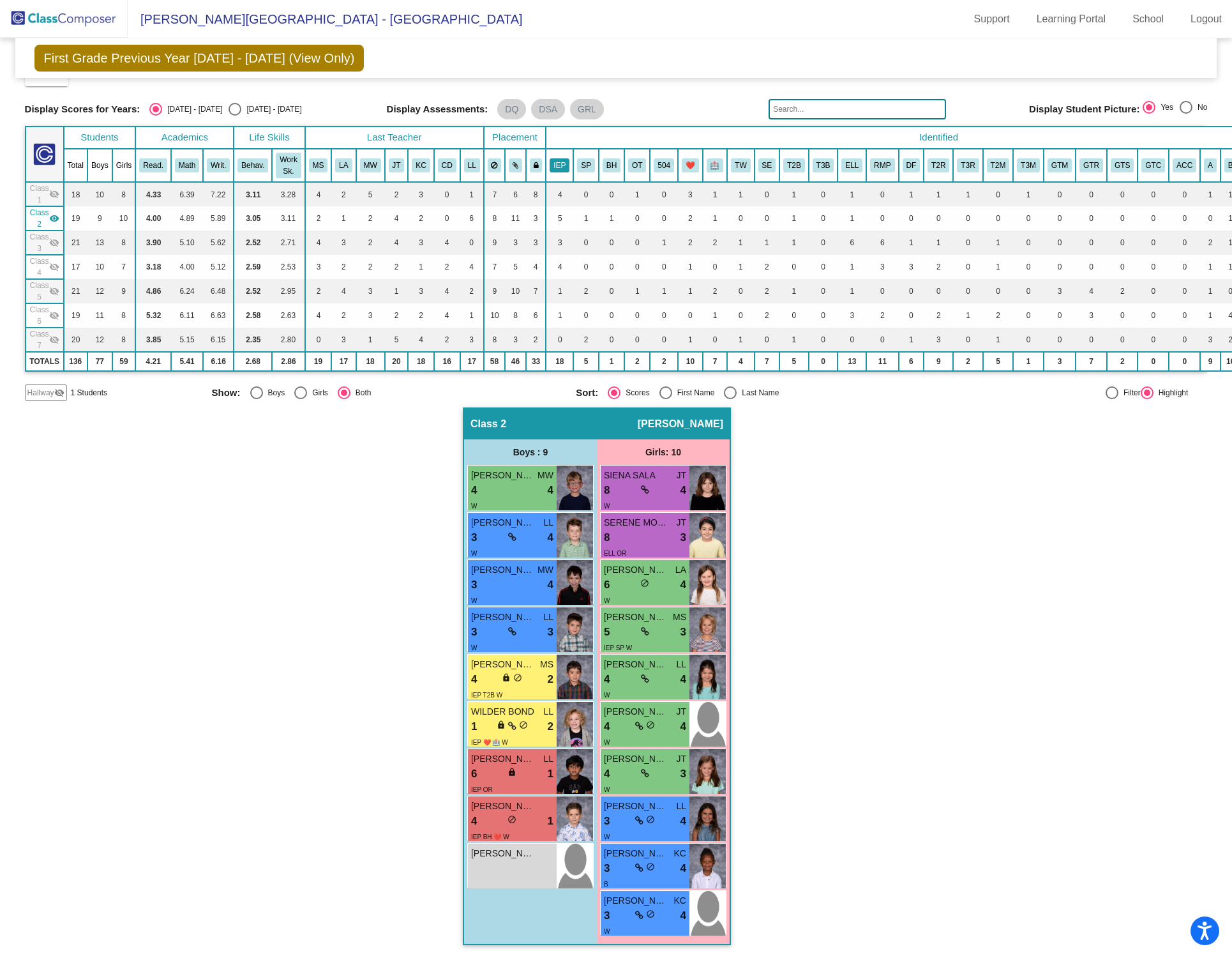
click at [555, 161] on button "IEP" at bounding box center [559, 166] width 20 height 14
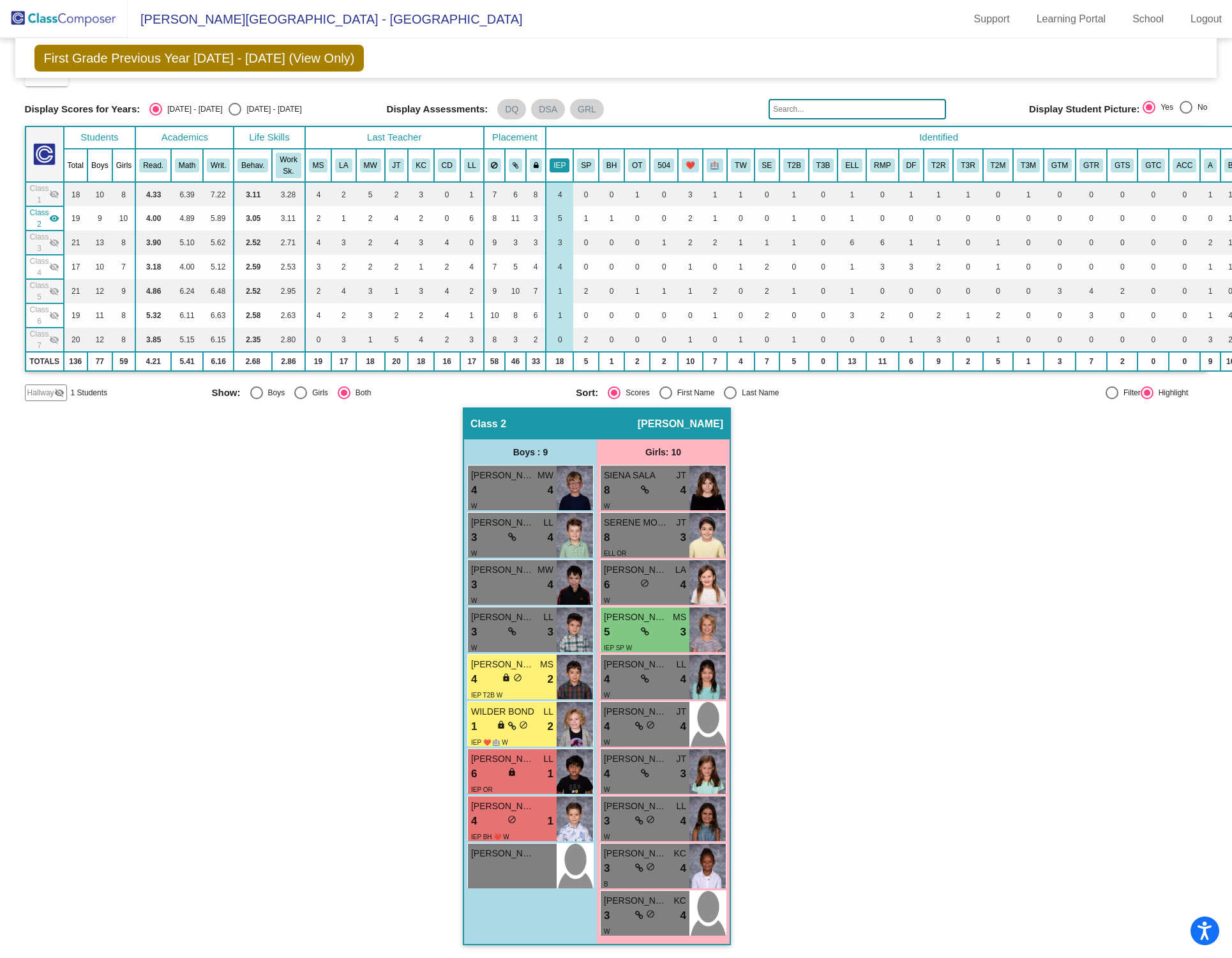
click at [555, 159] on button "IEP" at bounding box center [559, 166] width 20 height 14
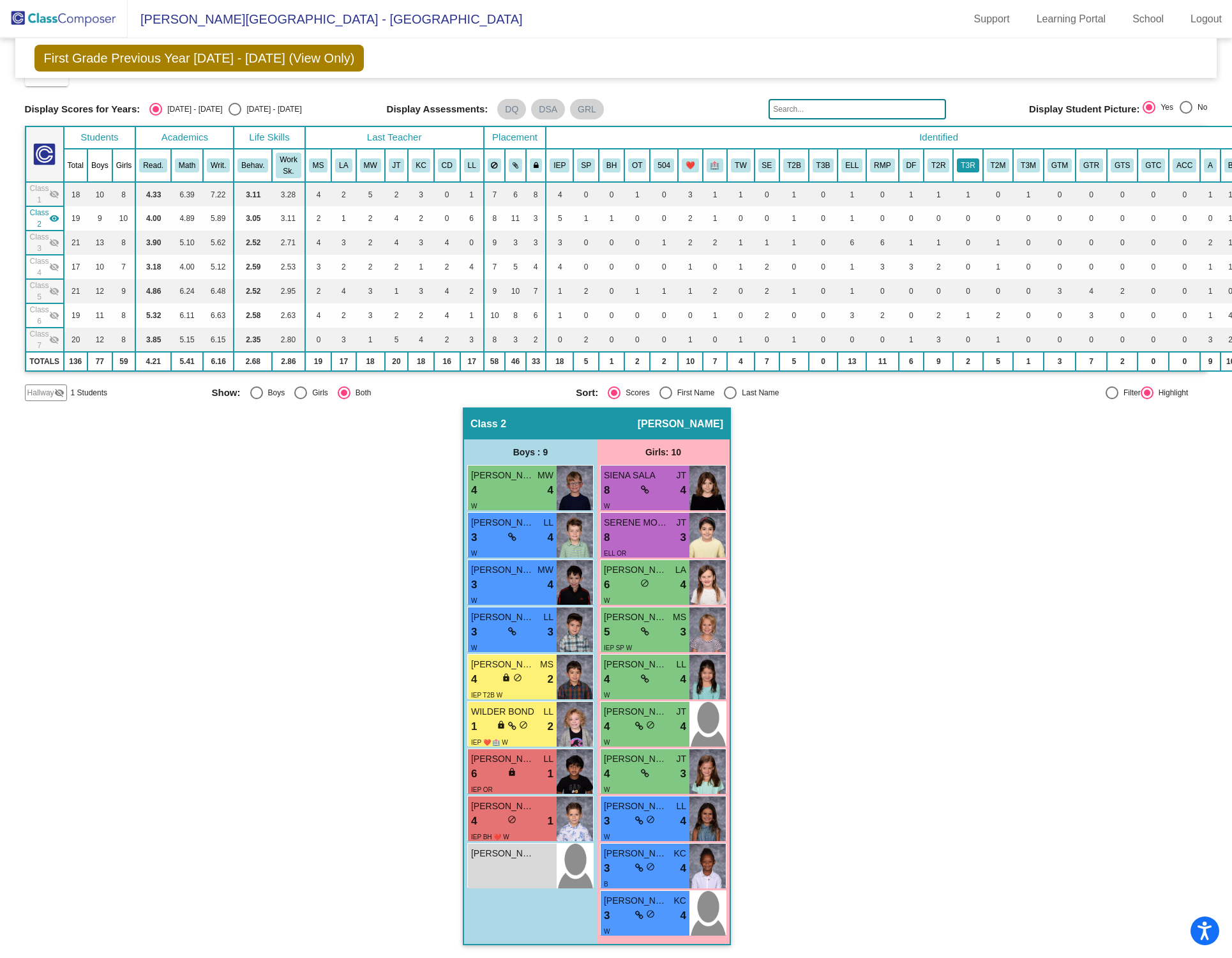
click at [925, 159] on button "T3R" at bounding box center [967, 166] width 21 height 14
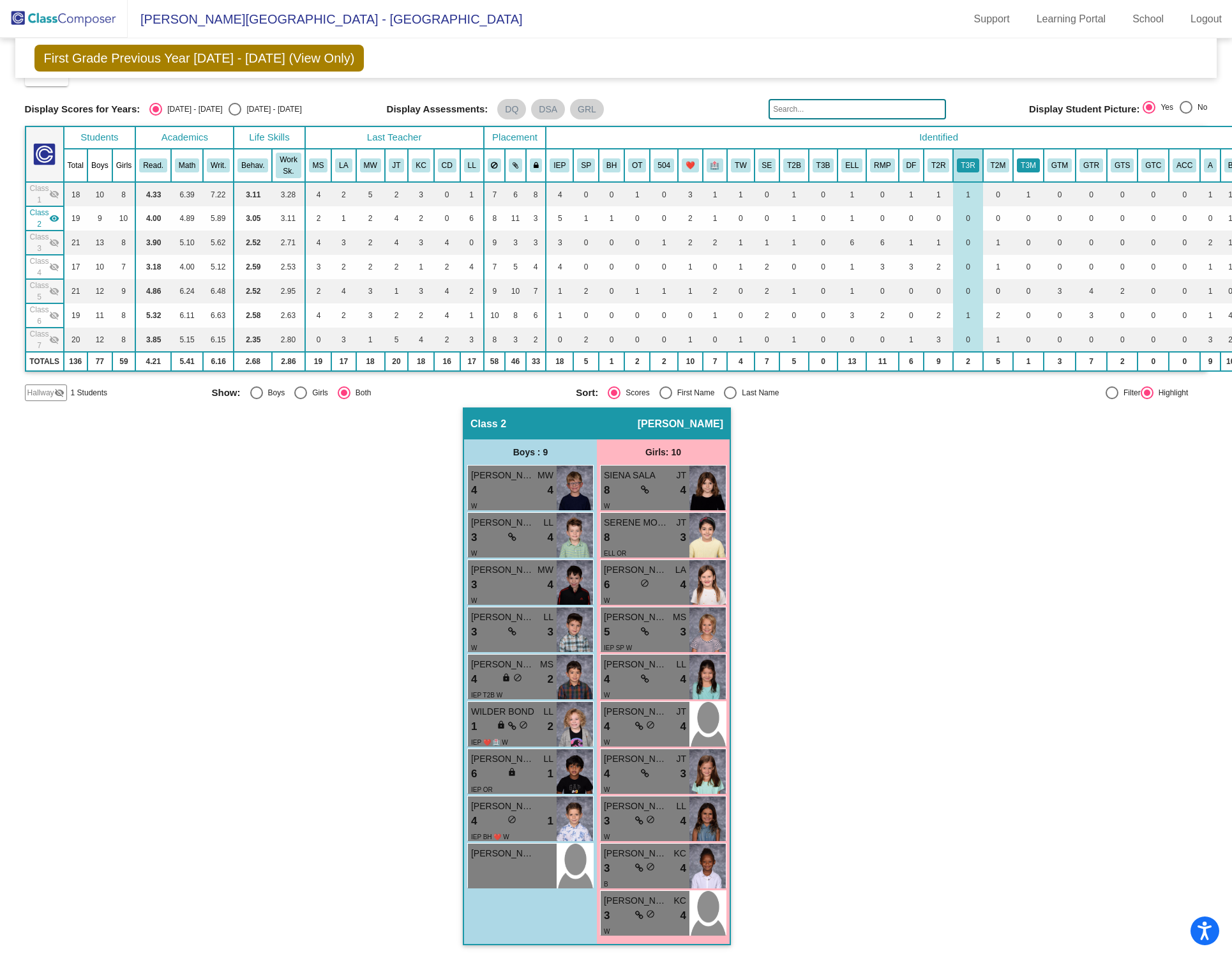
click at [925, 159] on button "T3M" at bounding box center [1028, 166] width 23 height 14
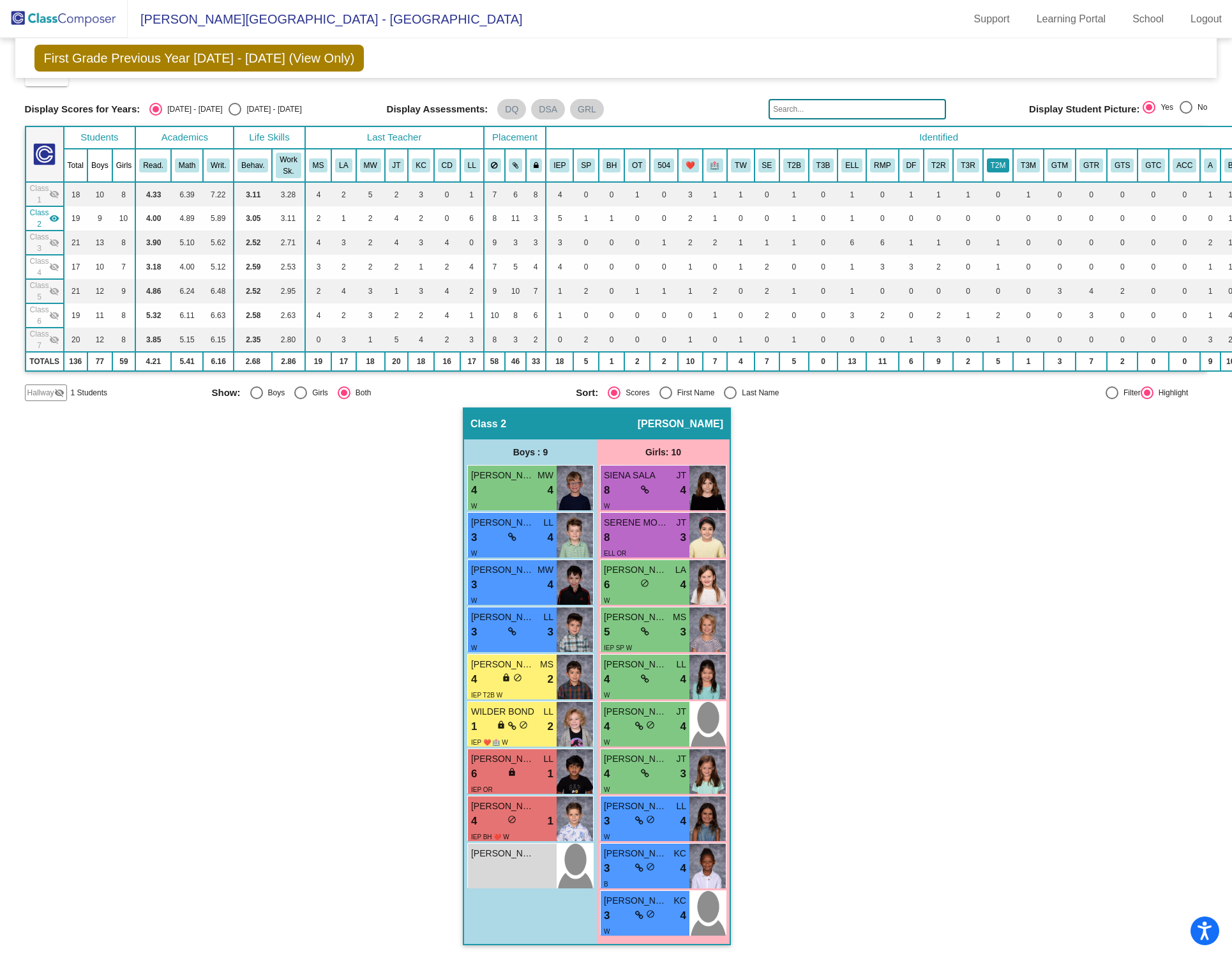
click at [925, 161] on button "T2M" at bounding box center [998, 166] width 23 height 14
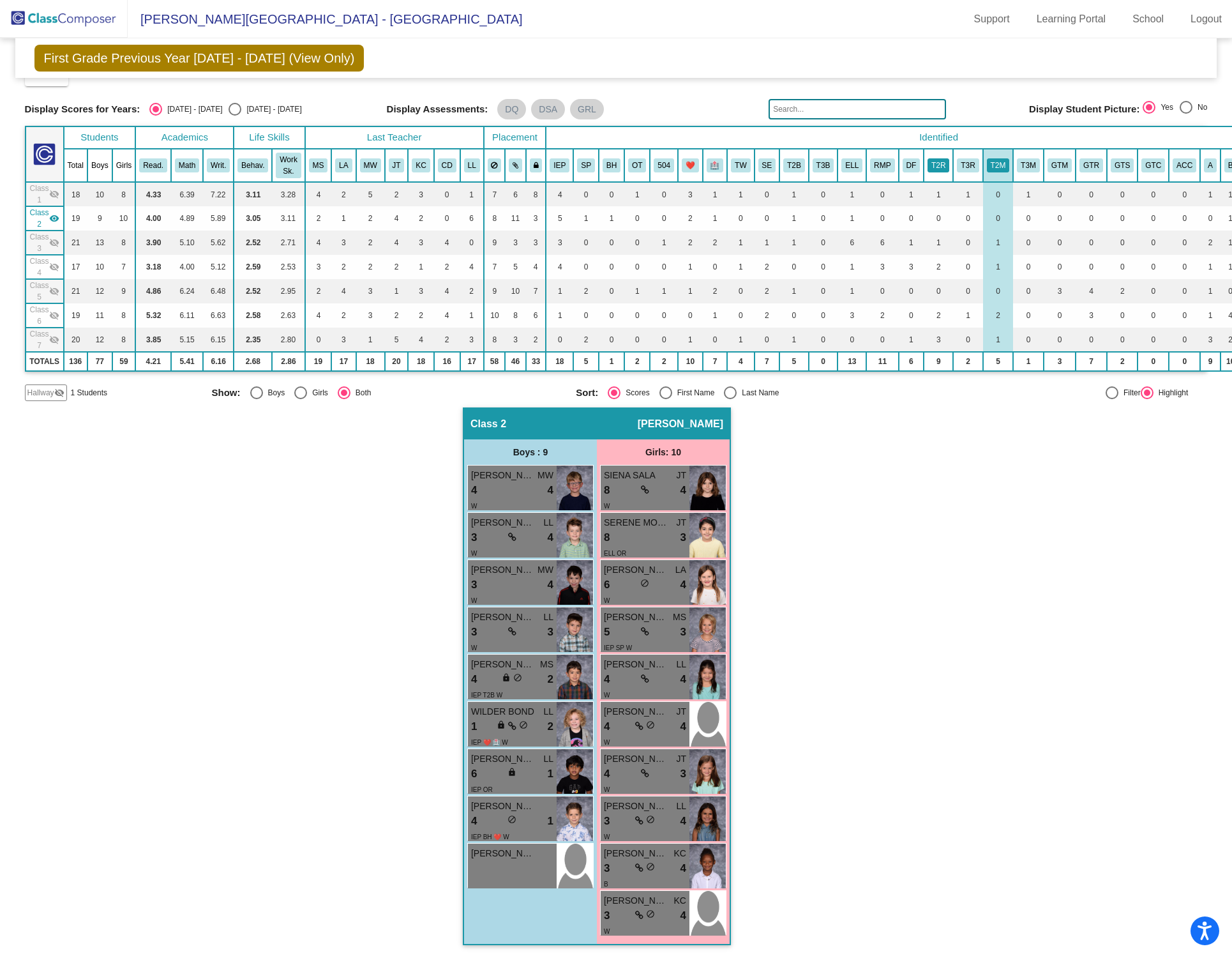
click at [925, 159] on button "T2R" at bounding box center [938, 166] width 21 height 14
click at [925, 159] on button "T2R" at bounding box center [938, 166] width 21 height 14
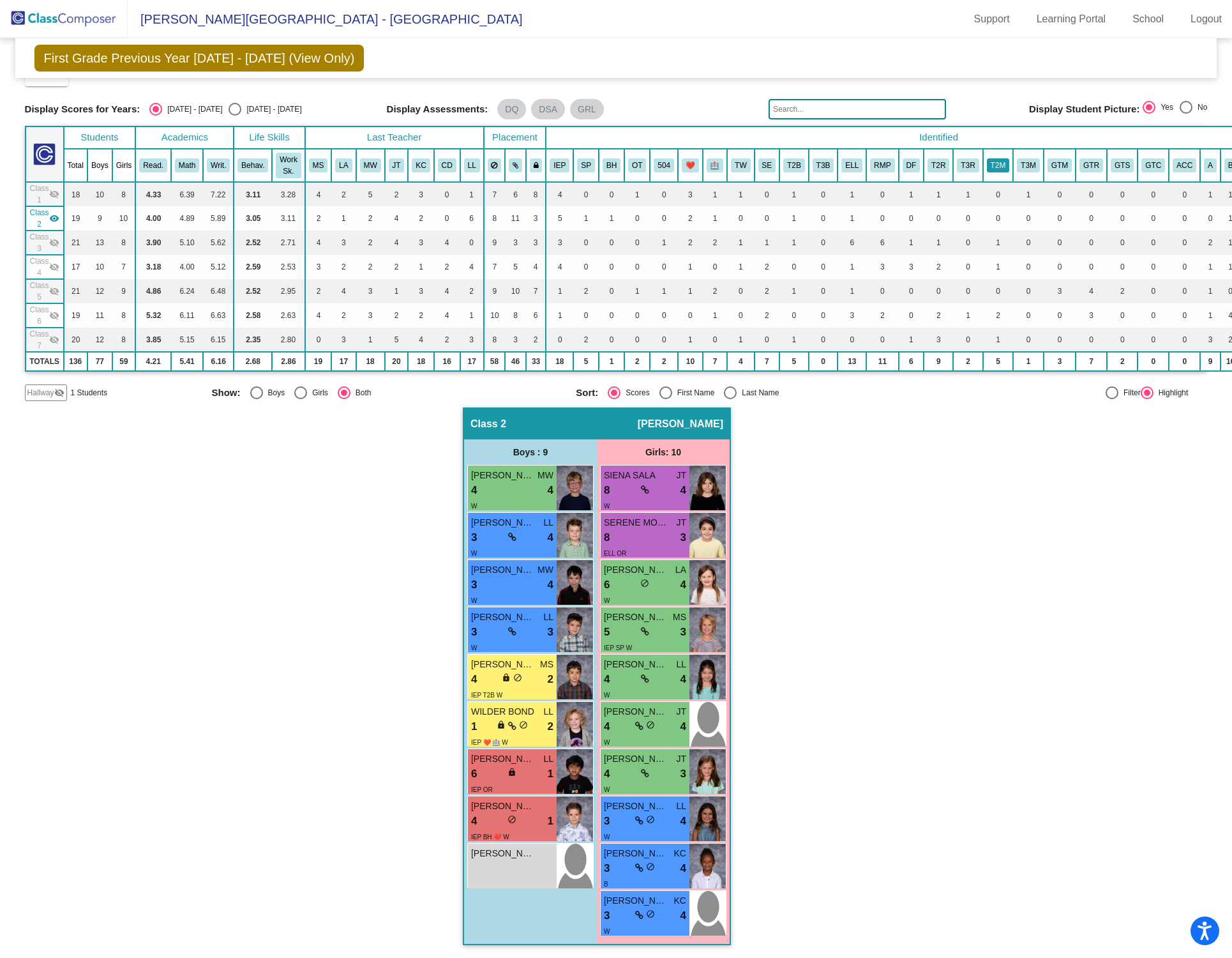
click at [925, 159] on button "T2M" at bounding box center [998, 166] width 23 height 14
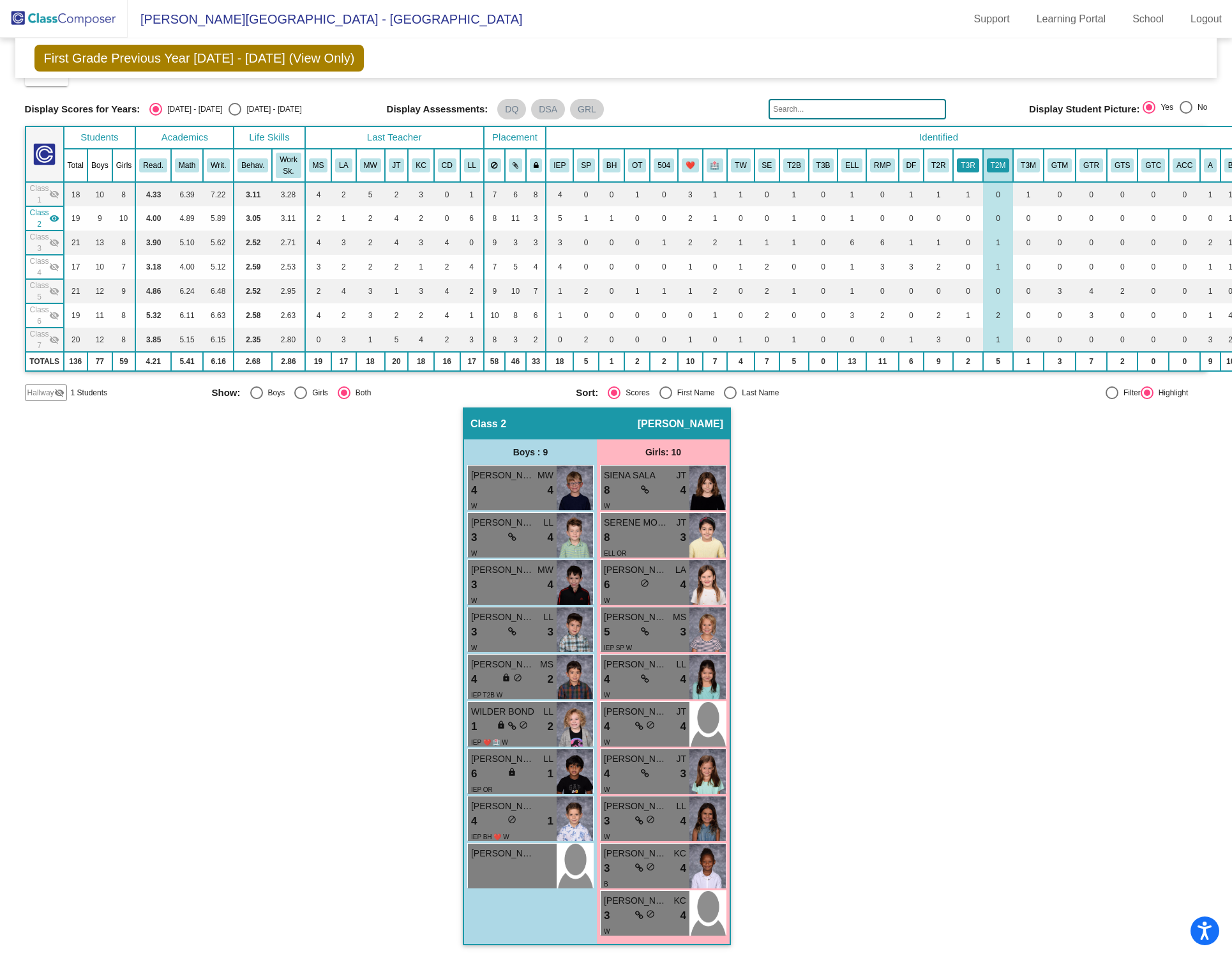
click at [925, 159] on button "T3R" at bounding box center [967, 166] width 21 height 14
click at [925, 159] on button "T3M" at bounding box center [1028, 166] width 23 height 14
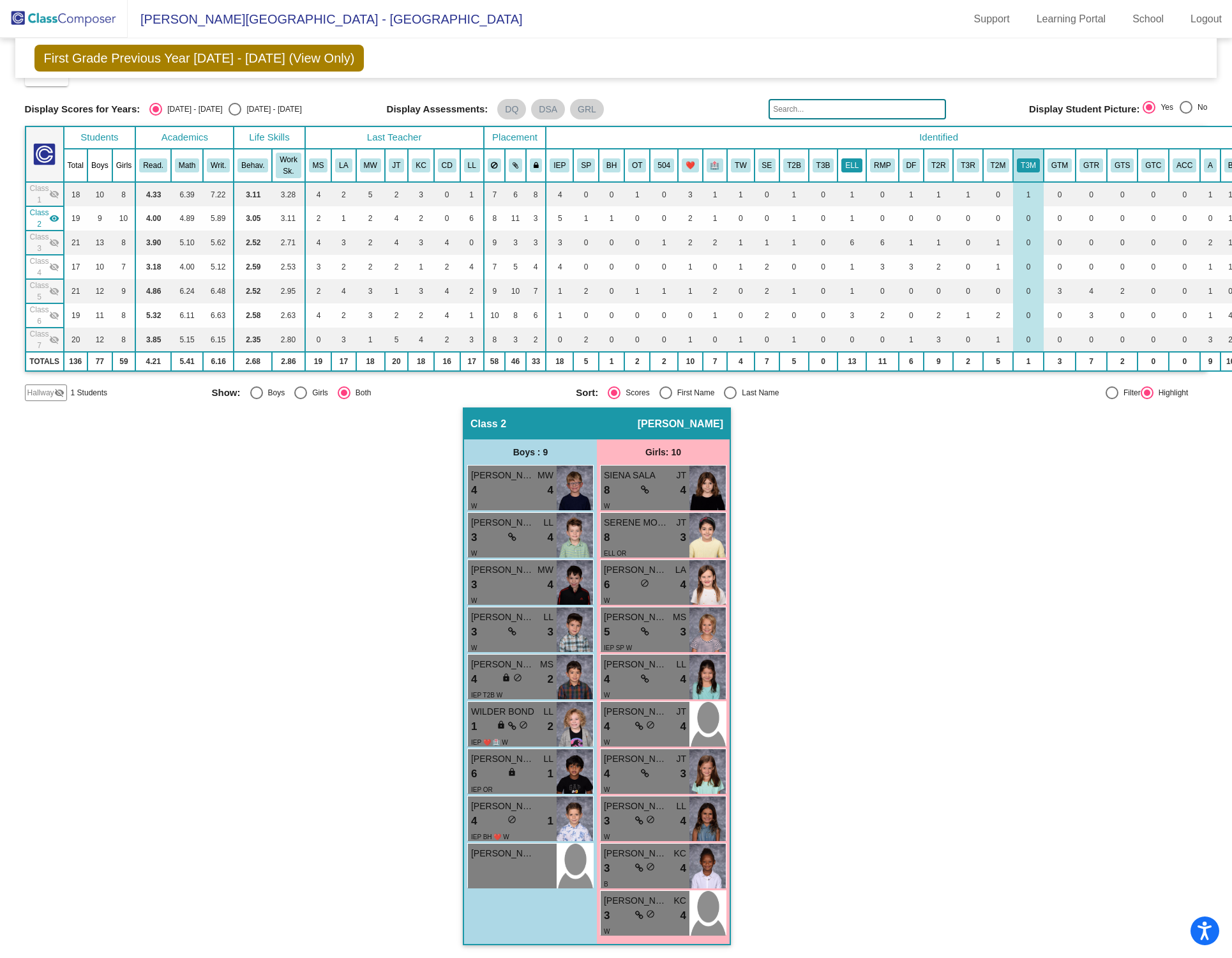
click at [850, 160] on button "ELL" at bounding box center [851, 166] width 21 height 14
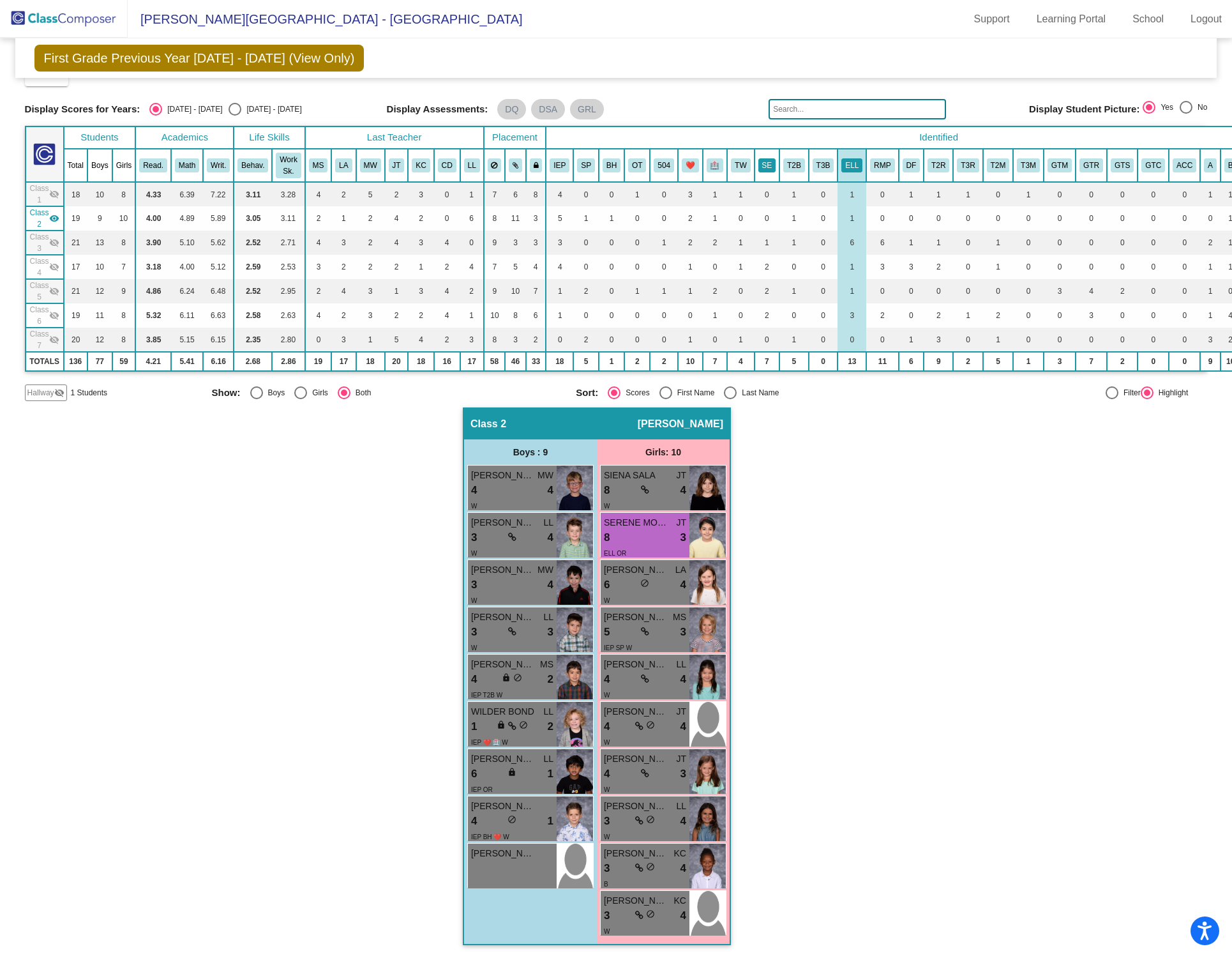
click at [769, 159] on button "SE" at bounding box center [767, 166] width 18 height 14
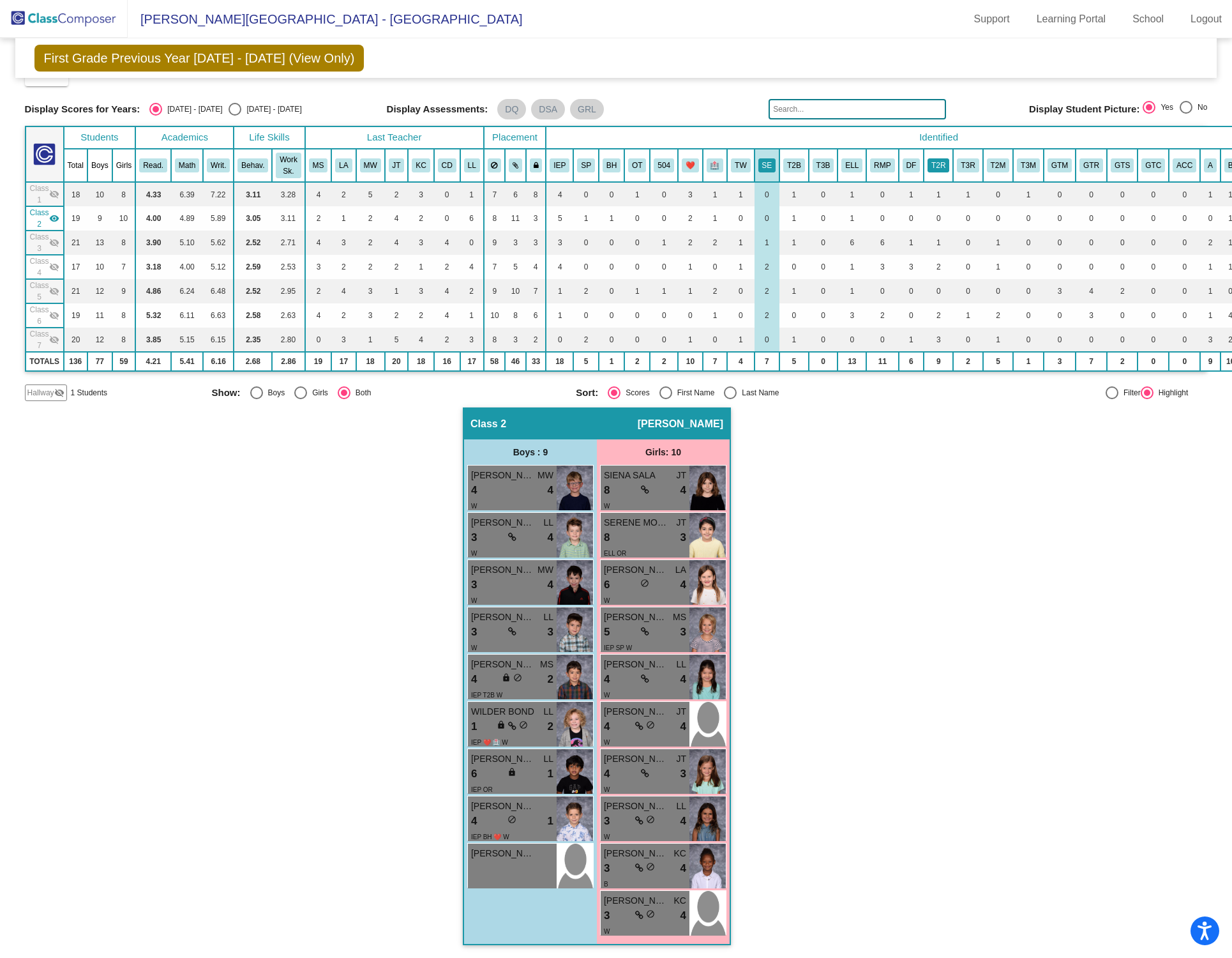
click at [925, 160] on button "T2R" at bounding box center [938, 166] width 21 height 14
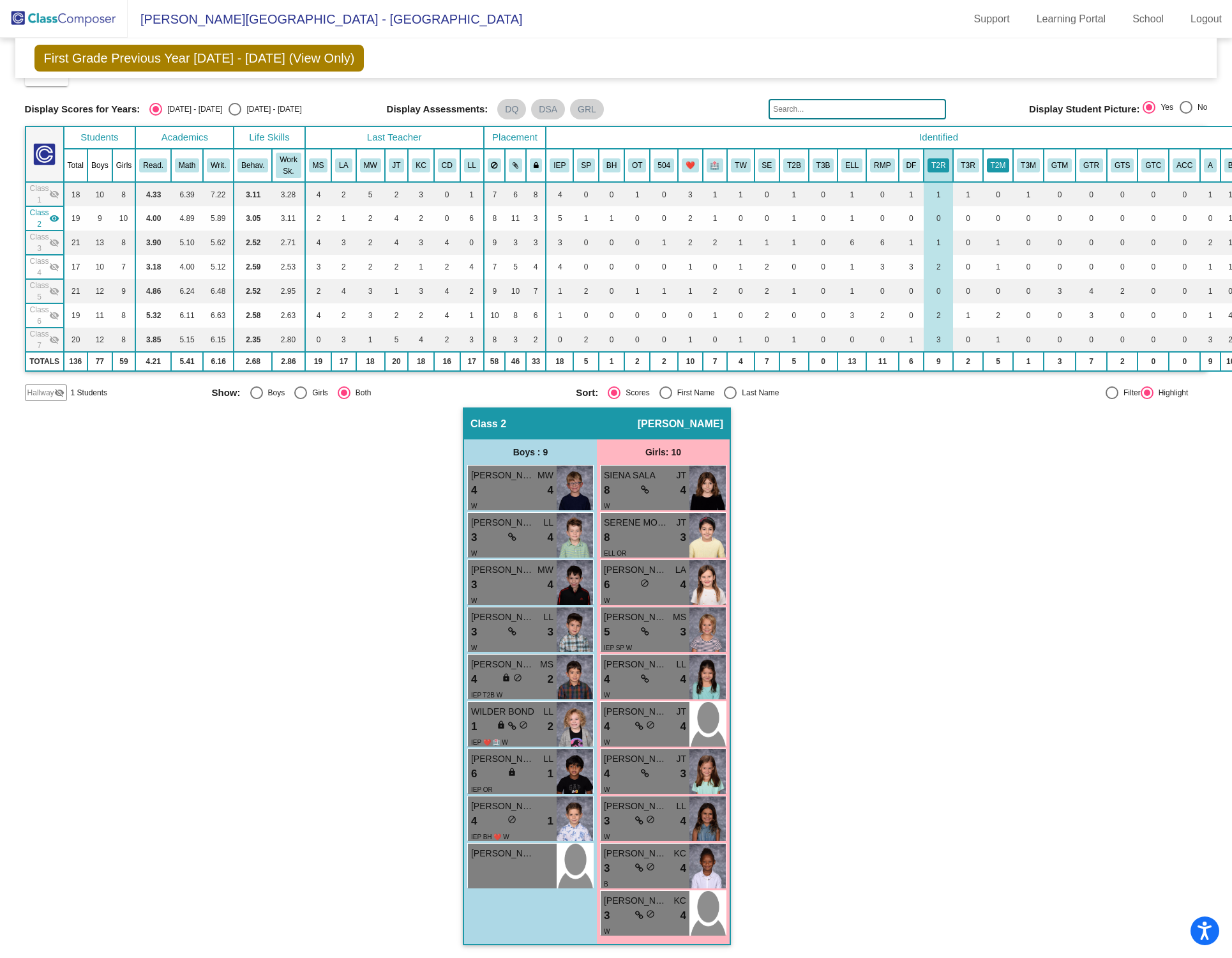
click at [925, 159] on button "T2M" at bounding box center [998, 166] width 23 height 14
click at [925, 165] on button "T2M" at bounding box center [998, 166] width 23 height 14
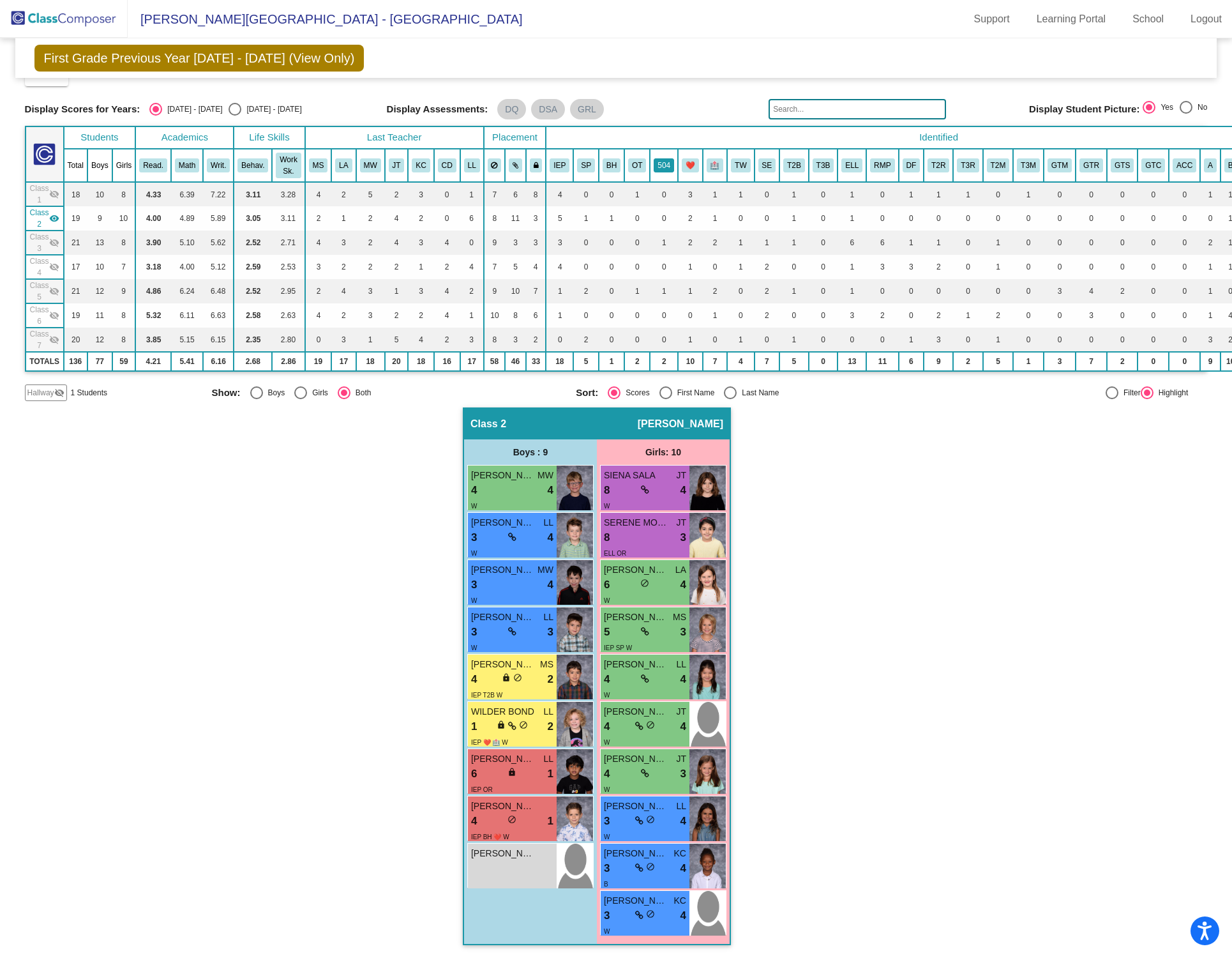
click at [668, 159] on button "504" at bounding box center [664, 166] width 21 height 14
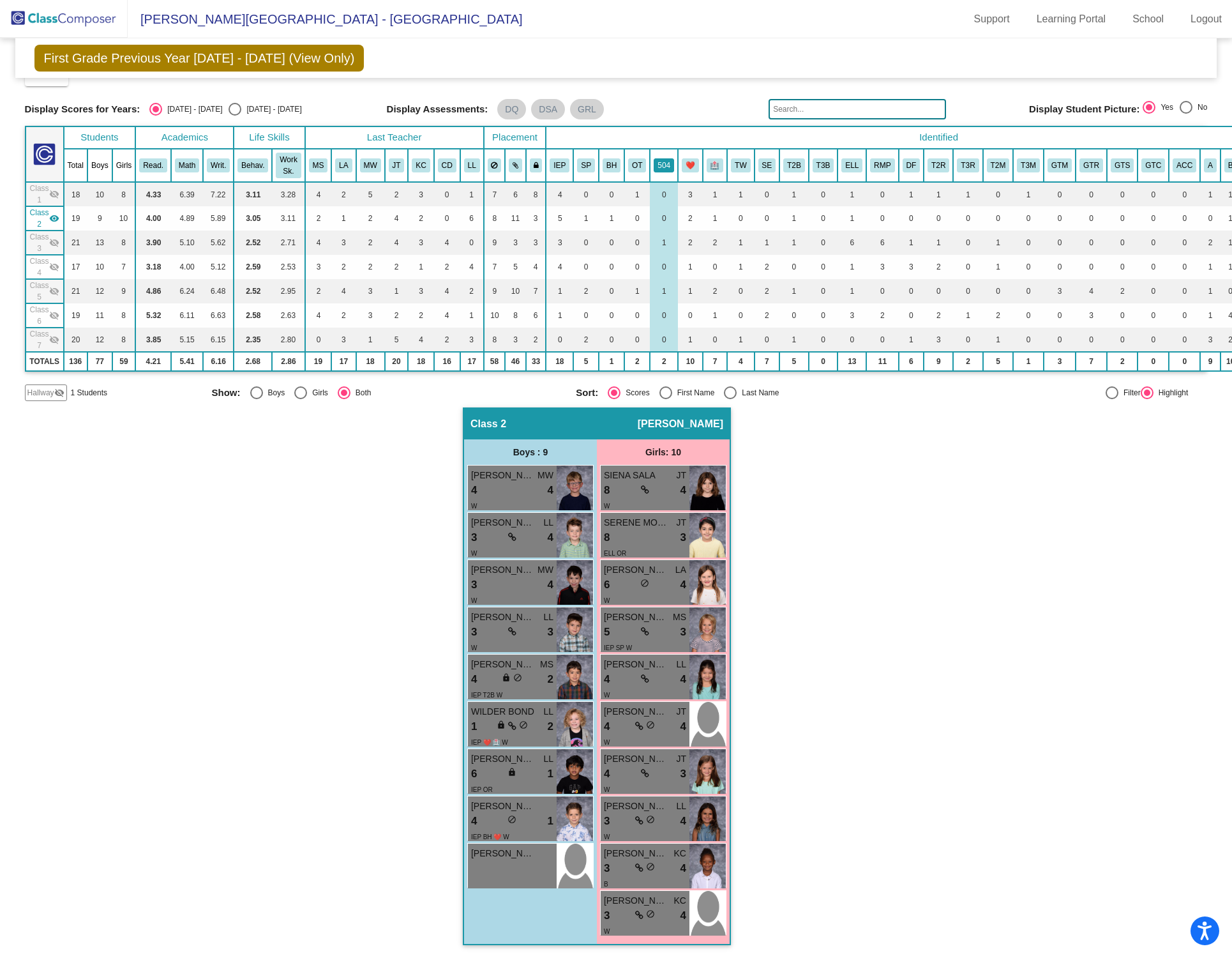
click at [667, 159] on button "504" at bounding box center [664, 166] width 21 height 14
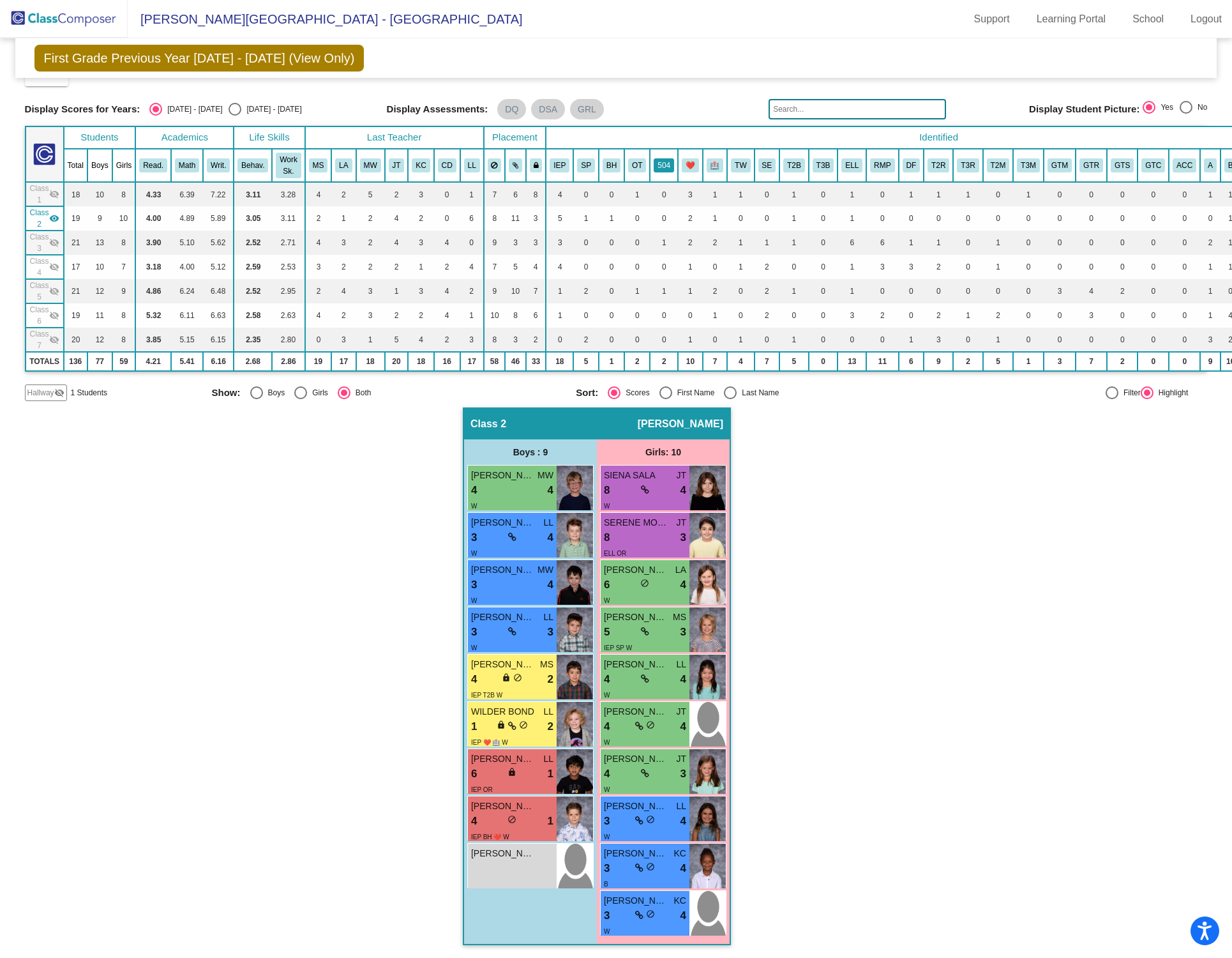
click at [670, 163] on button "504" at bounding box center [664, 166] width 21 height 14
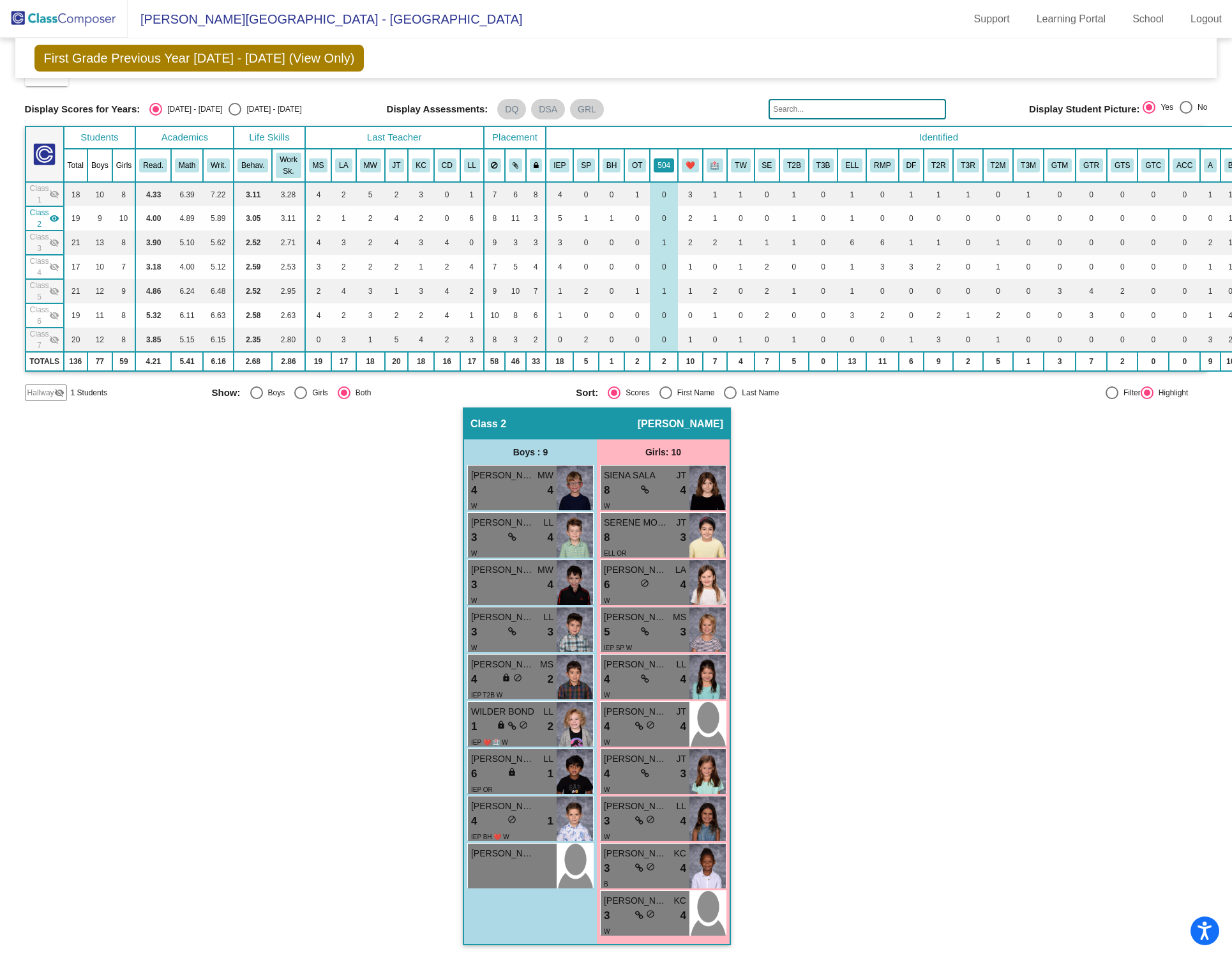
click at [660, 159] on button "504" at bounding box center [664, 166] width 21 height 14
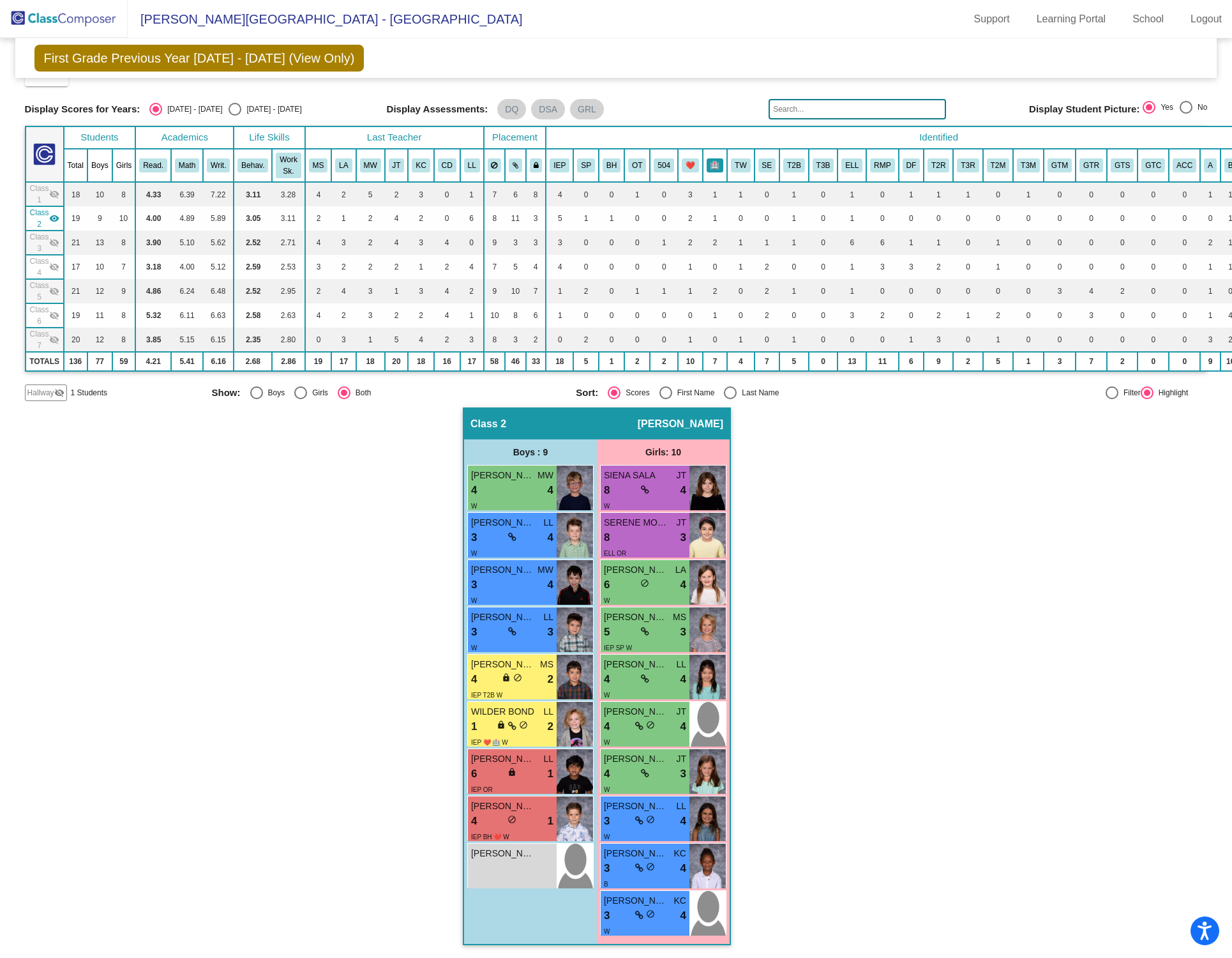
click at [713, 163] on button "🏥" at bounding box center [715, 166] width 17 height 14
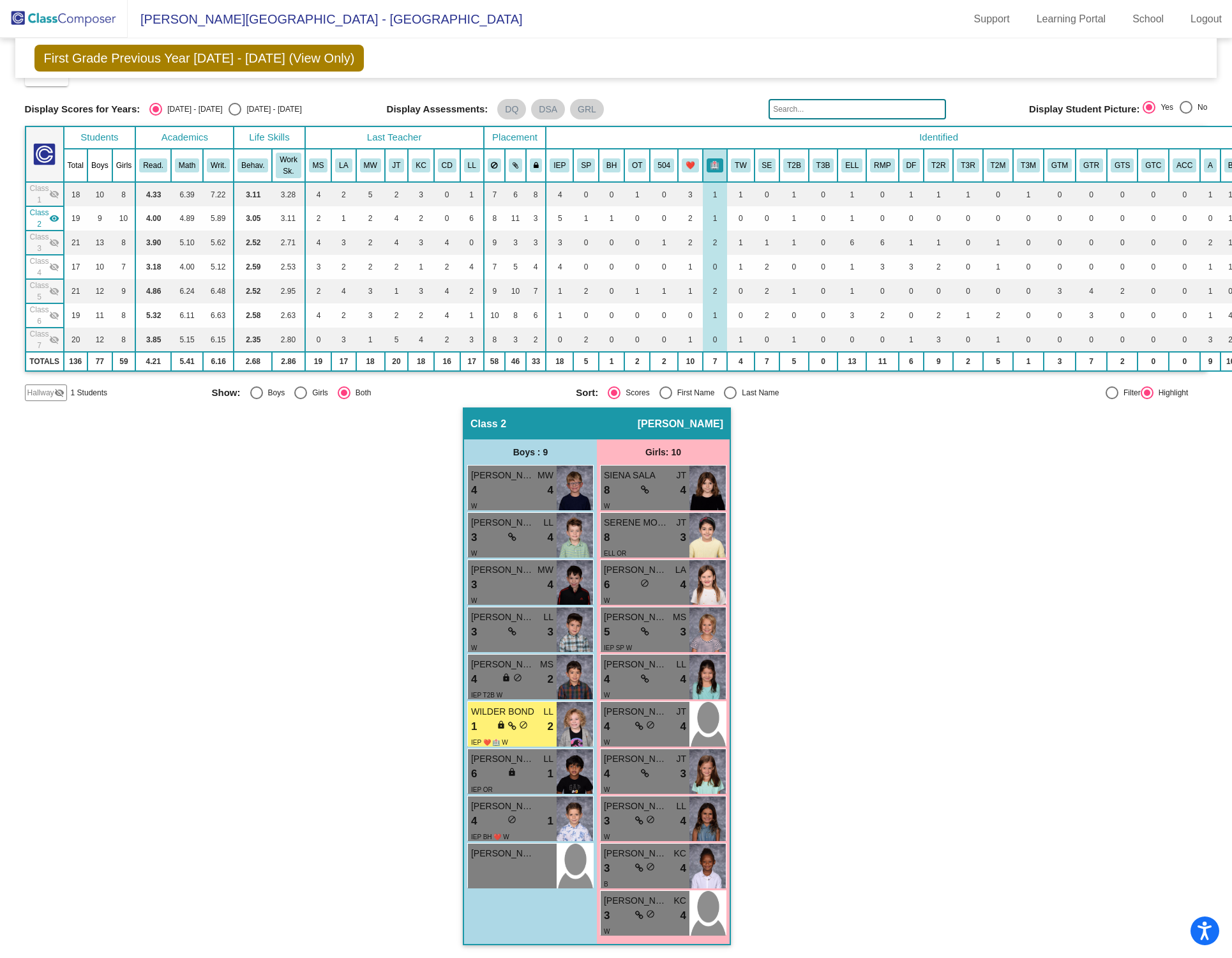
click at [50, 213] on mat-icon "visibility" at bounding box center [54, 218] width 10 height 10
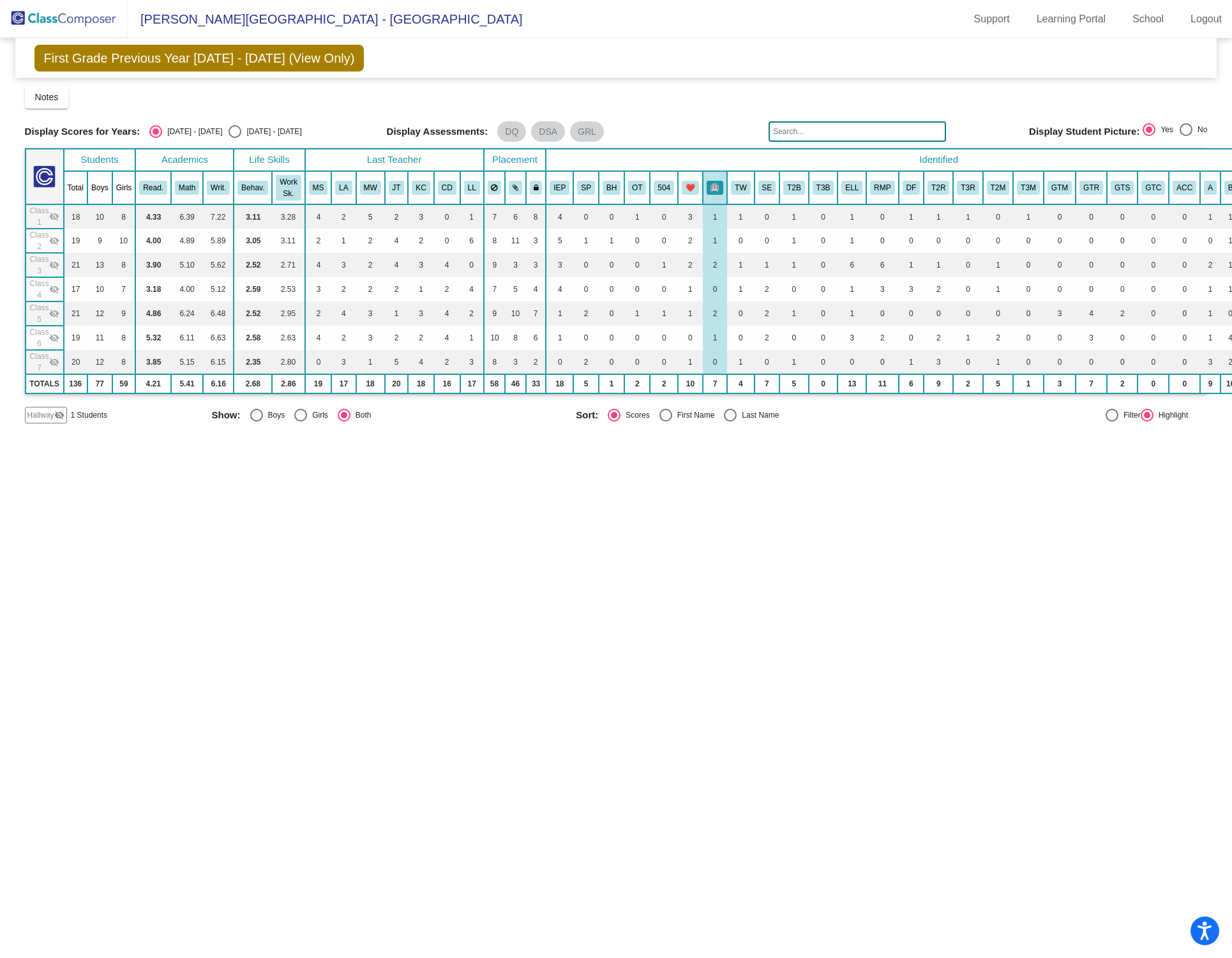
click at [56, 217] on mat-icon "visibility_off" at bounding box center [54, 216] width 10 height 10
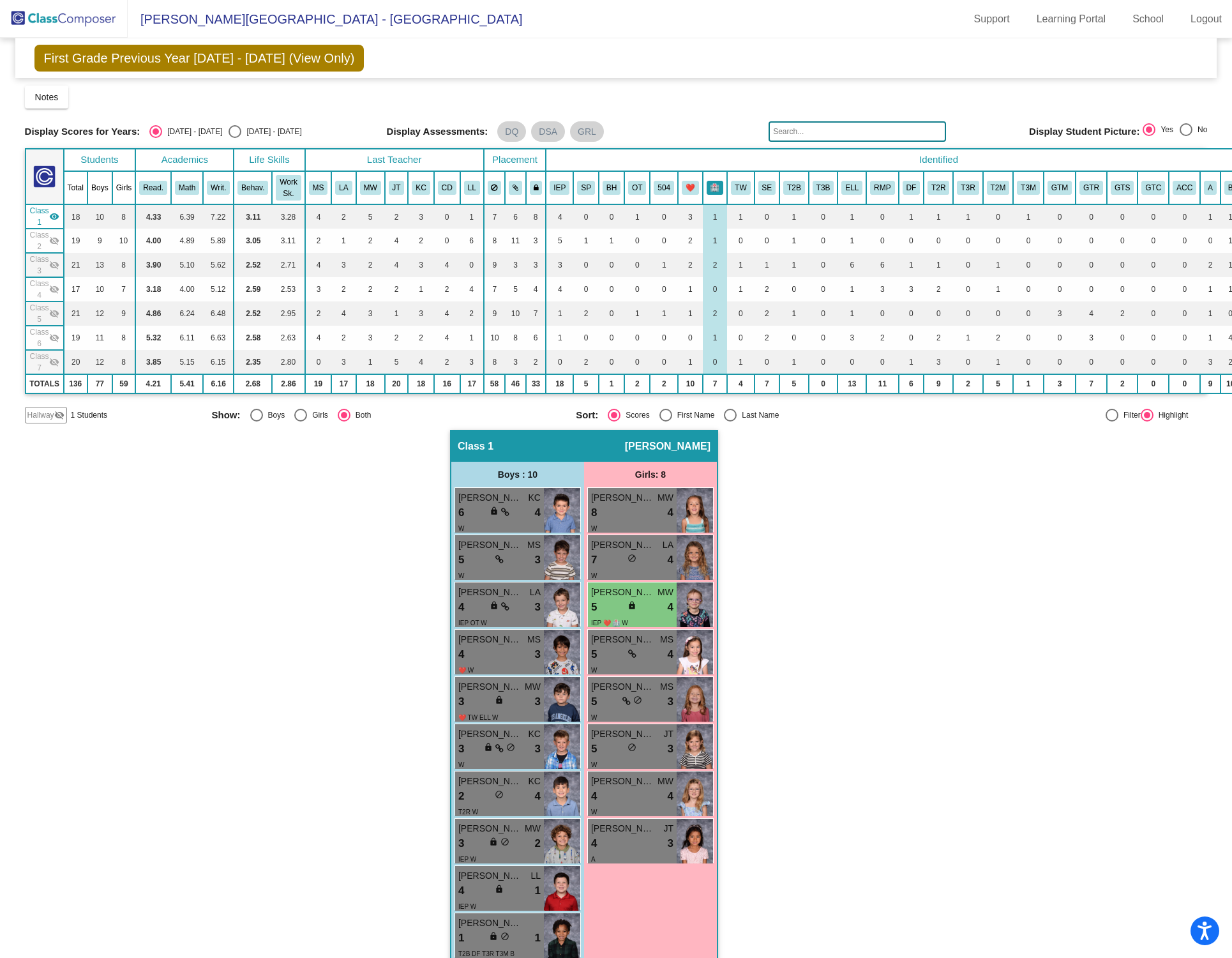
click at [712, 185] on button "🏥" at bounding box center [715, 188] width 17 height 14
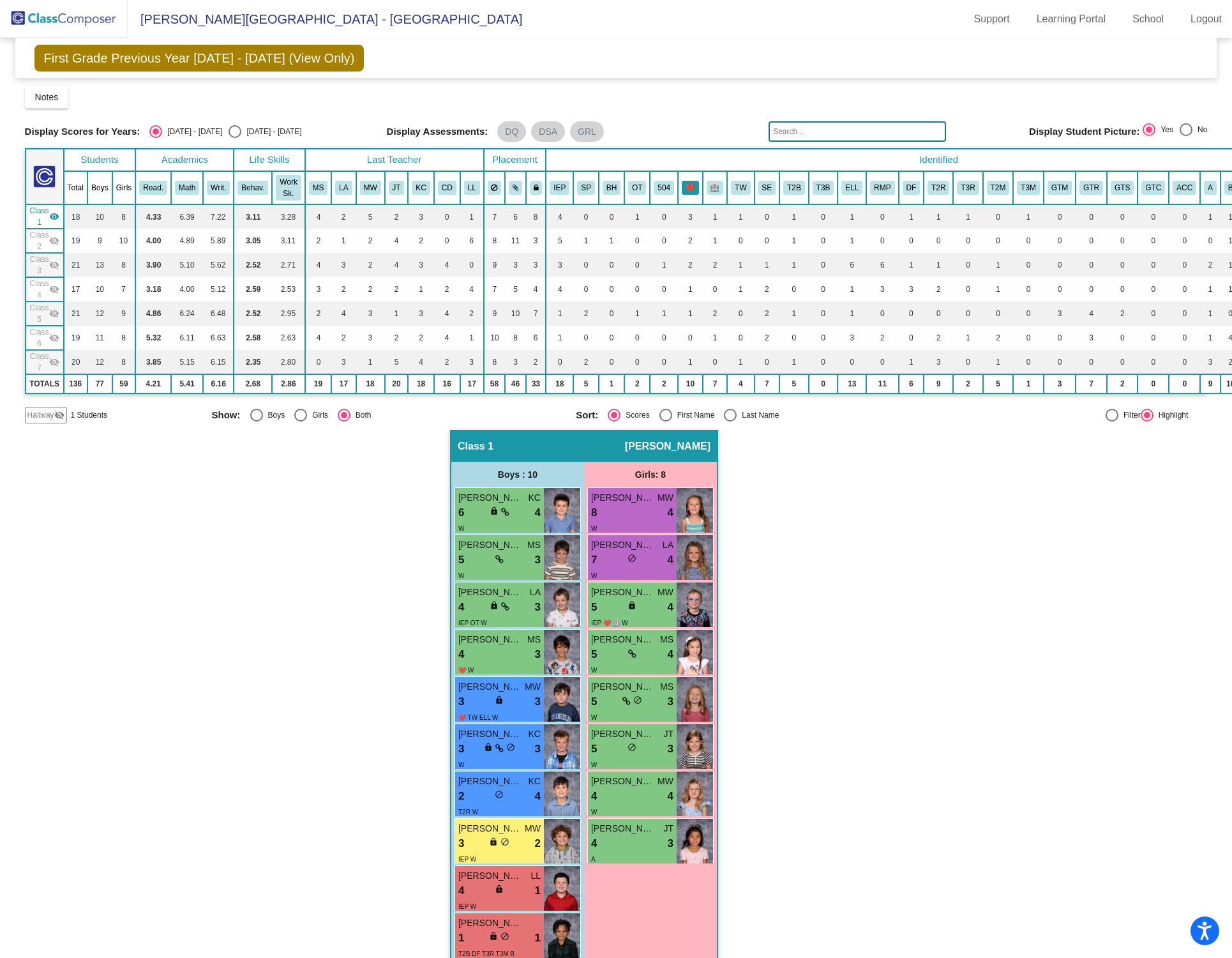
click at [683, 188] on button "❤️" at bounding box center [690, 188] width 17 height 14
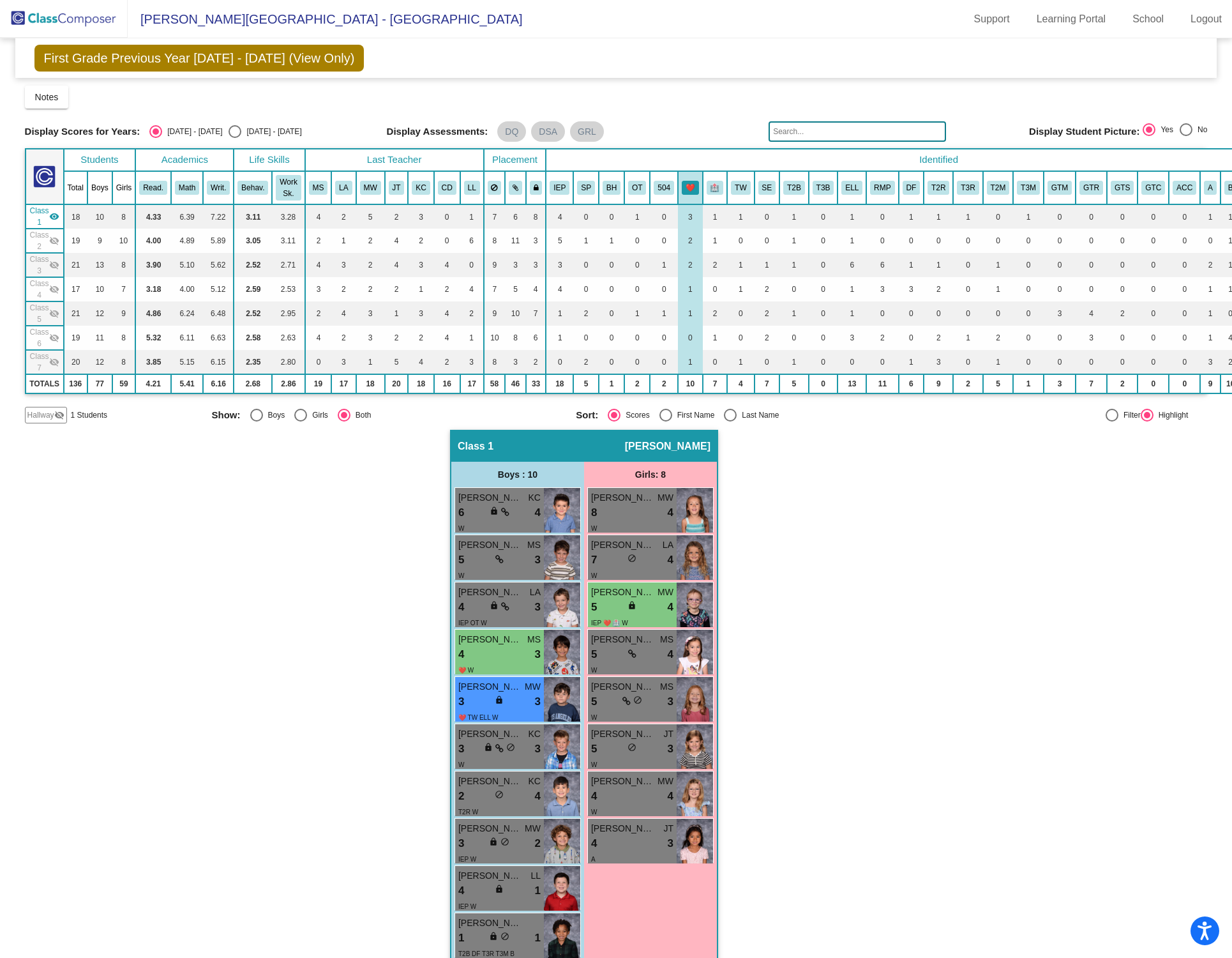
scroll to position [29, 0]
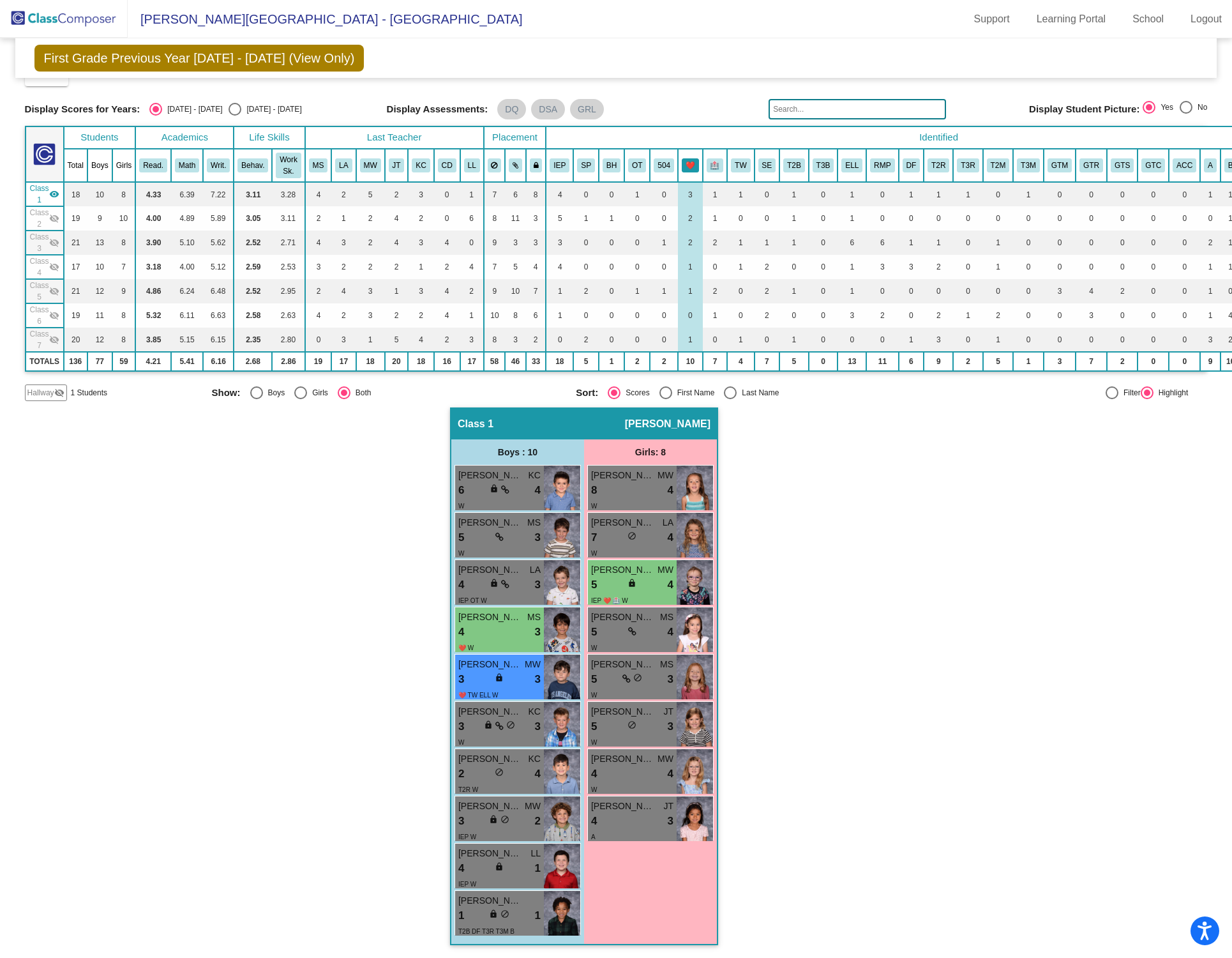
click at [690, 161] on button "❤️" at bounding box center [690, 166] width 17 height 14
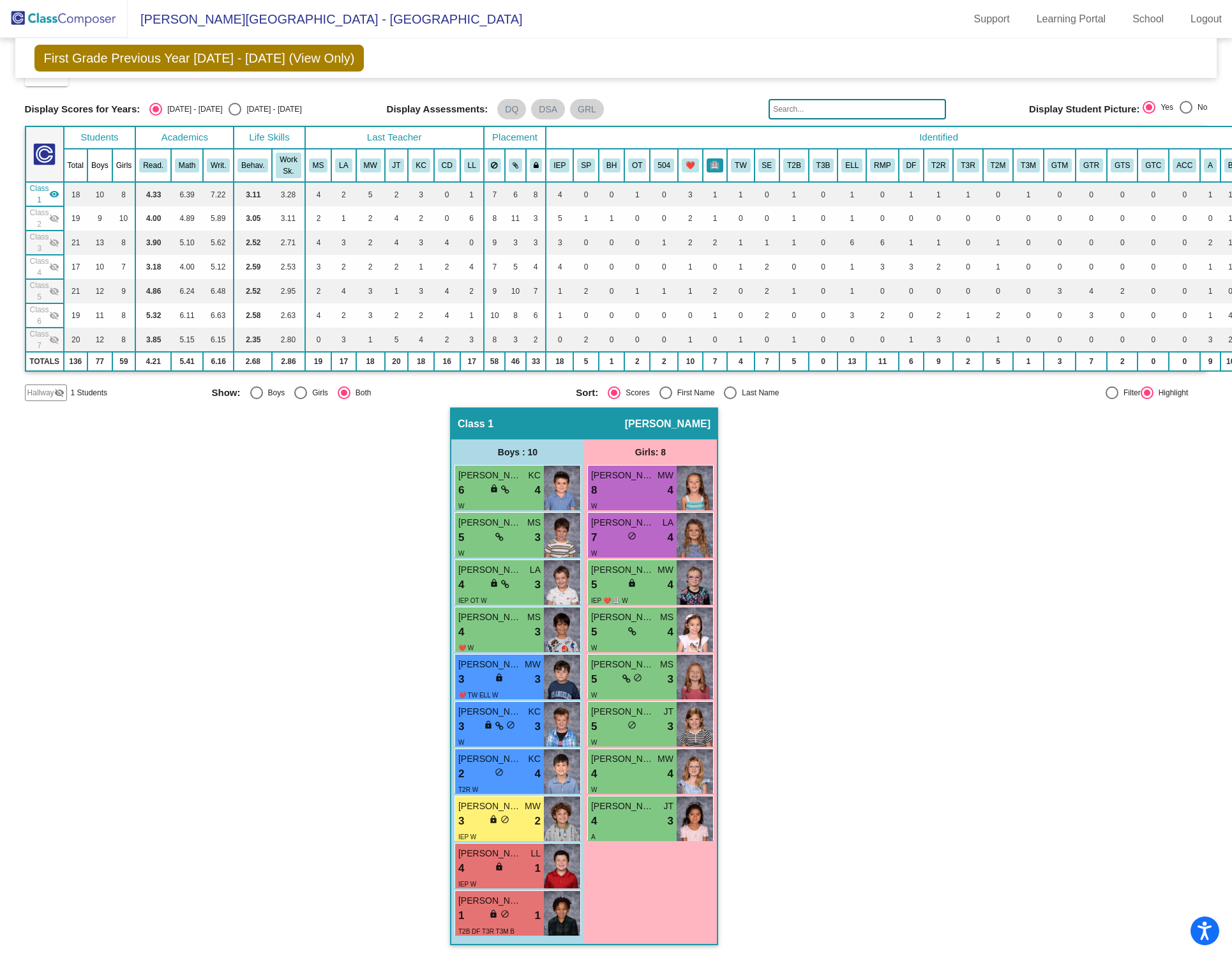
click at [714, 159] on button "🏥" at bounding box center [715, 166] width 17 height 14
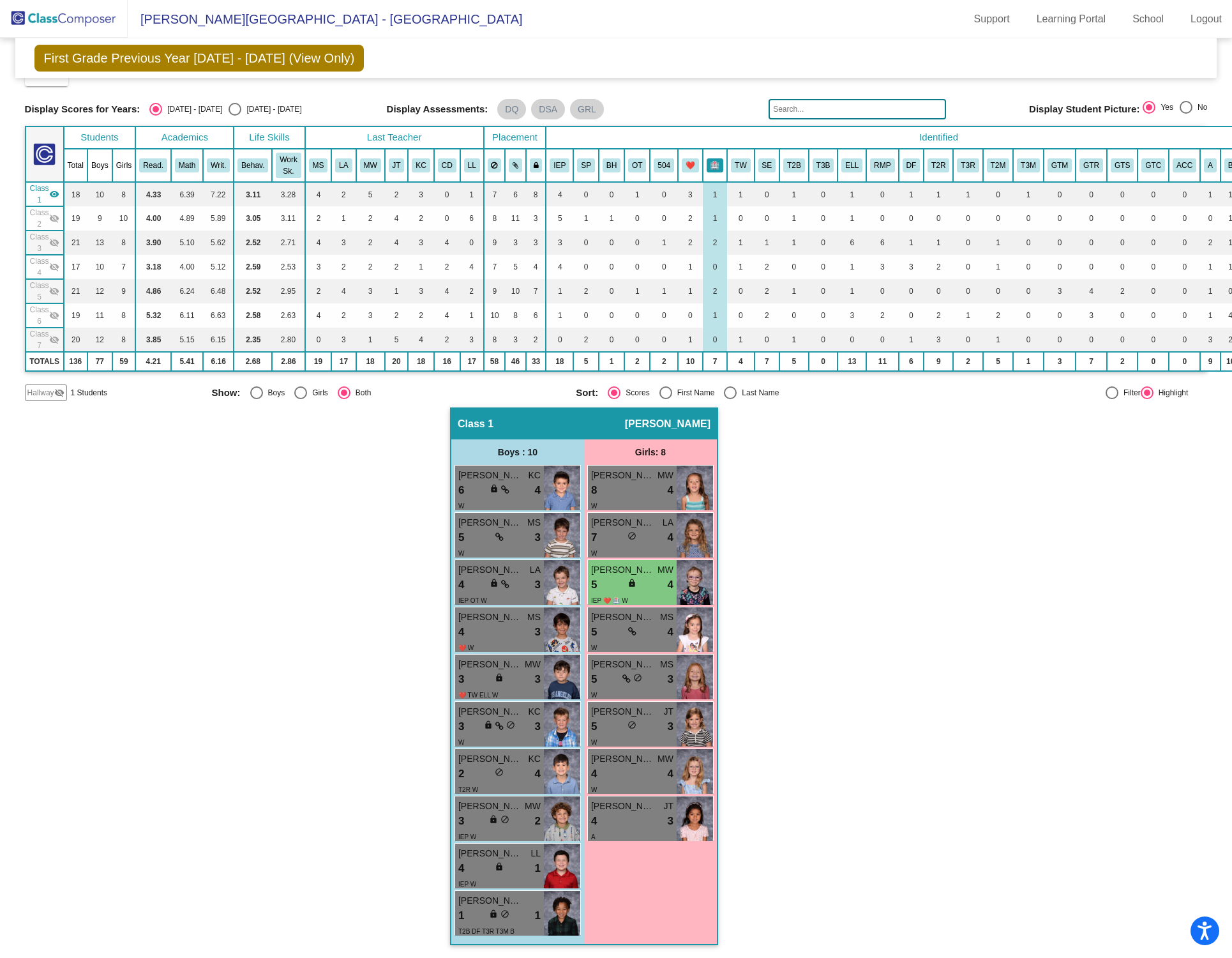
click at [719, 161] on button "🏥" at bounding box center [715, 166] width 17 height 14
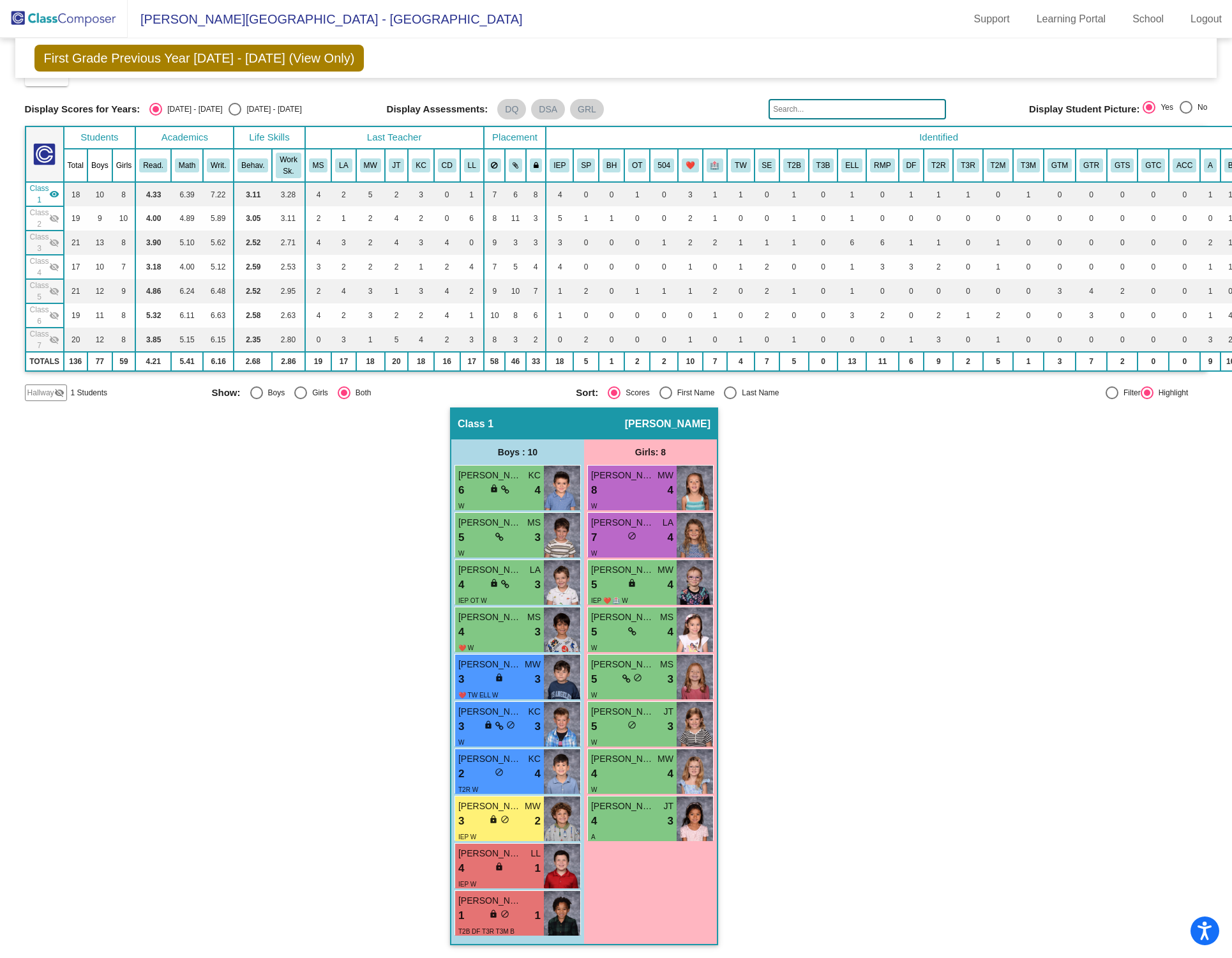
click at [58, 190] on mat-icon "visibility" at bounding box center [54, 194] width 10 height 10
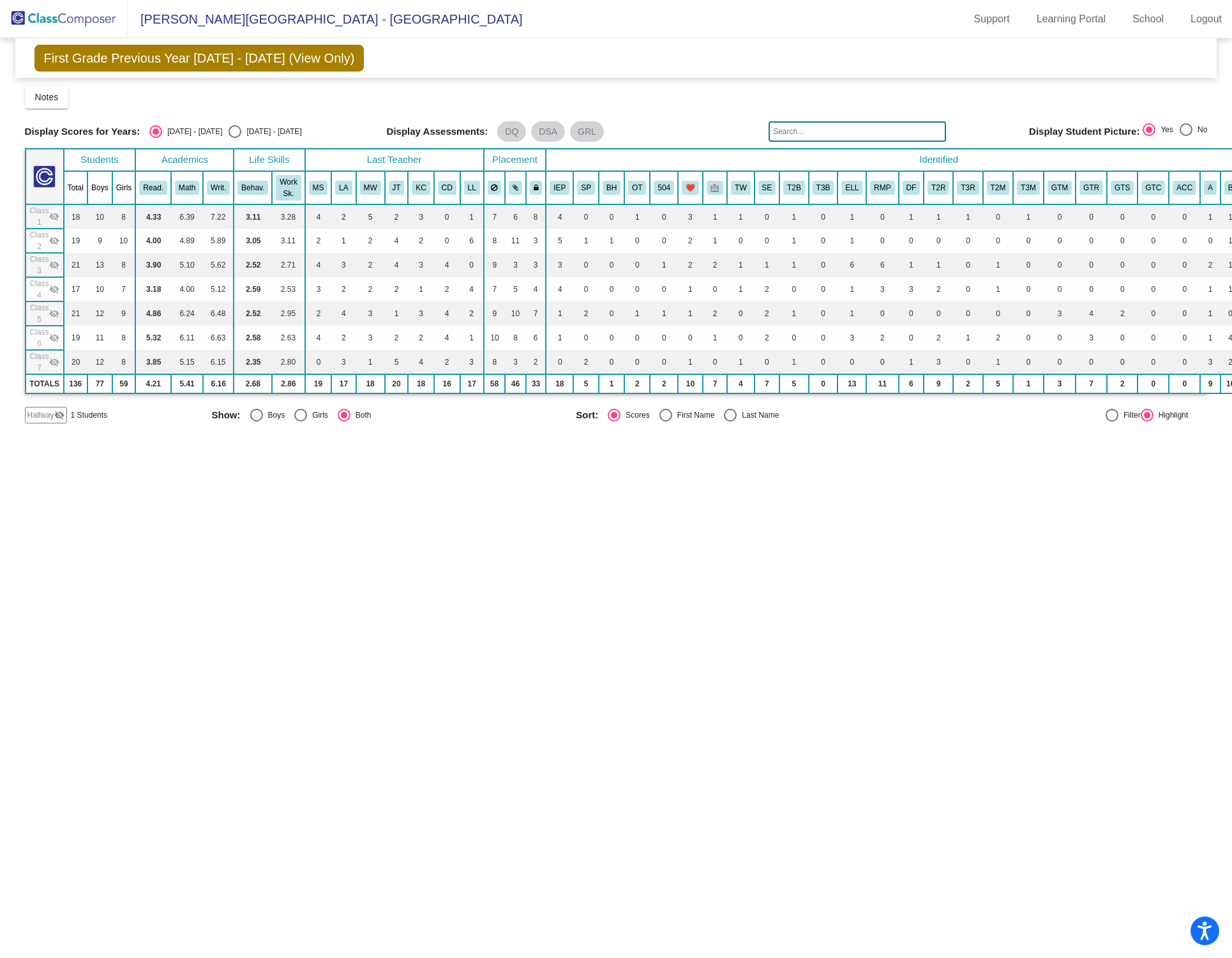
click at [53, 237] on mat-icon "visibility_off" at bounding box center [54, 241] width 10 height 10
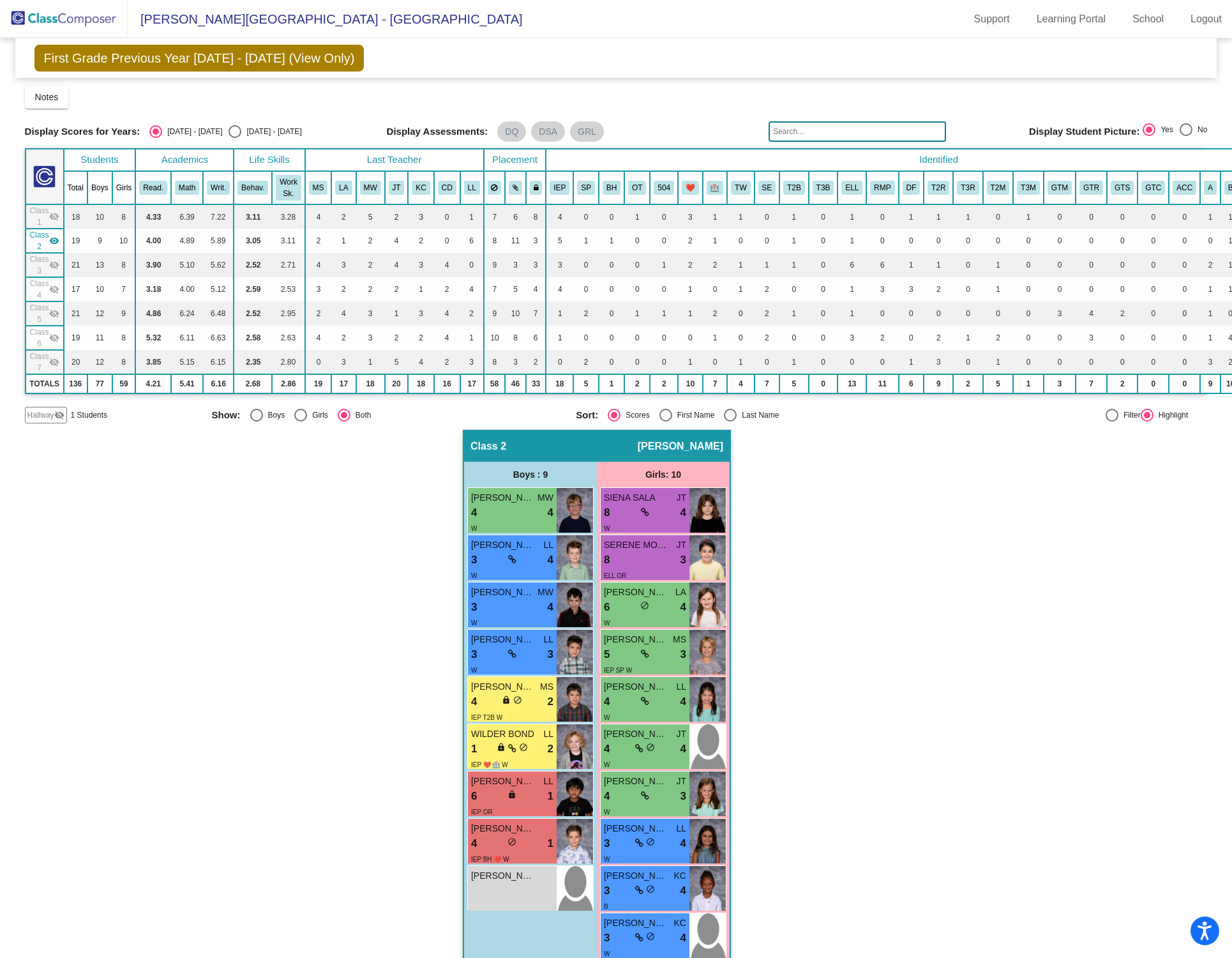
scroll to position [29, 0]
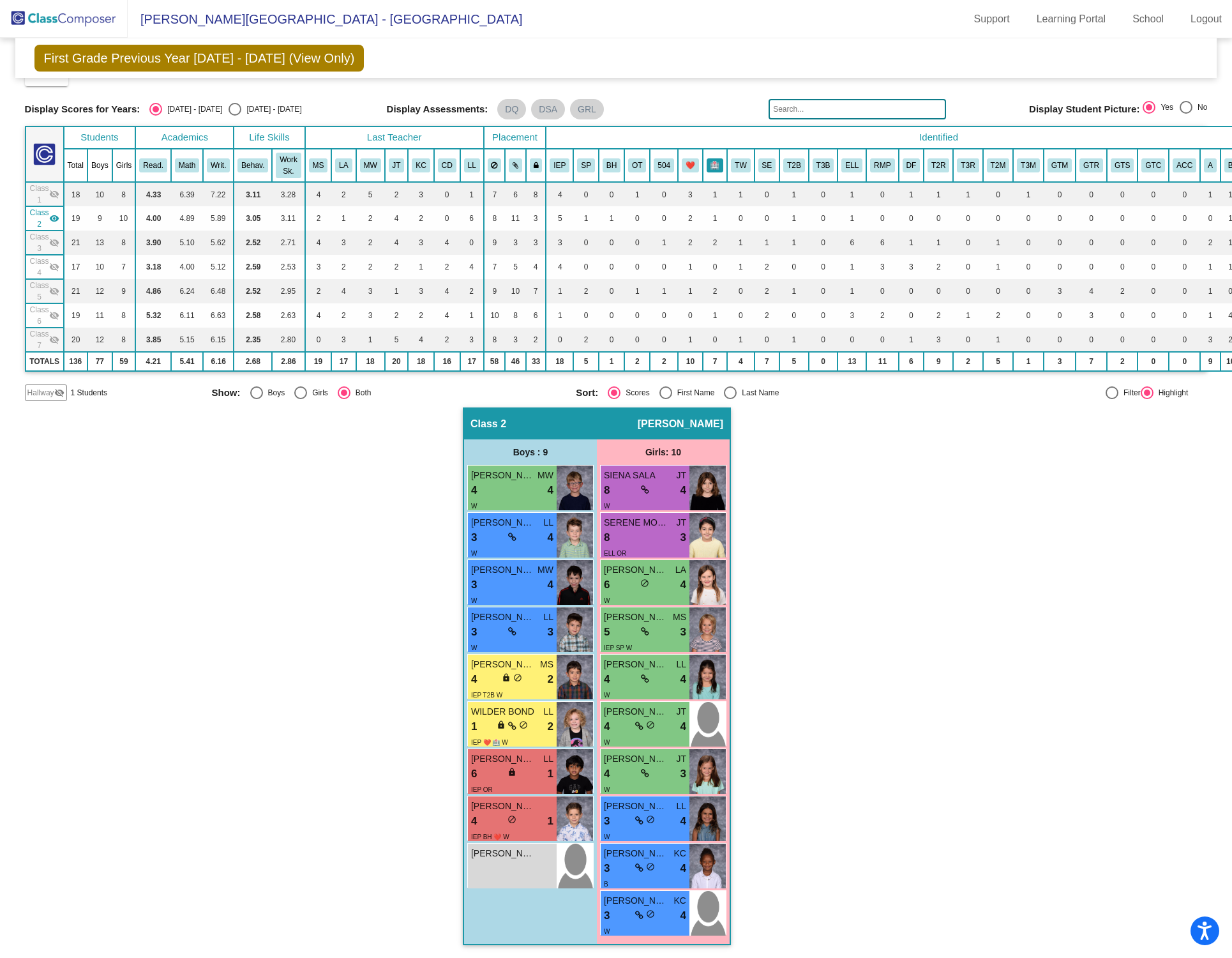
click at [707, 159] on button "🏥" at bounding box center [715, 166] width 17 height 14
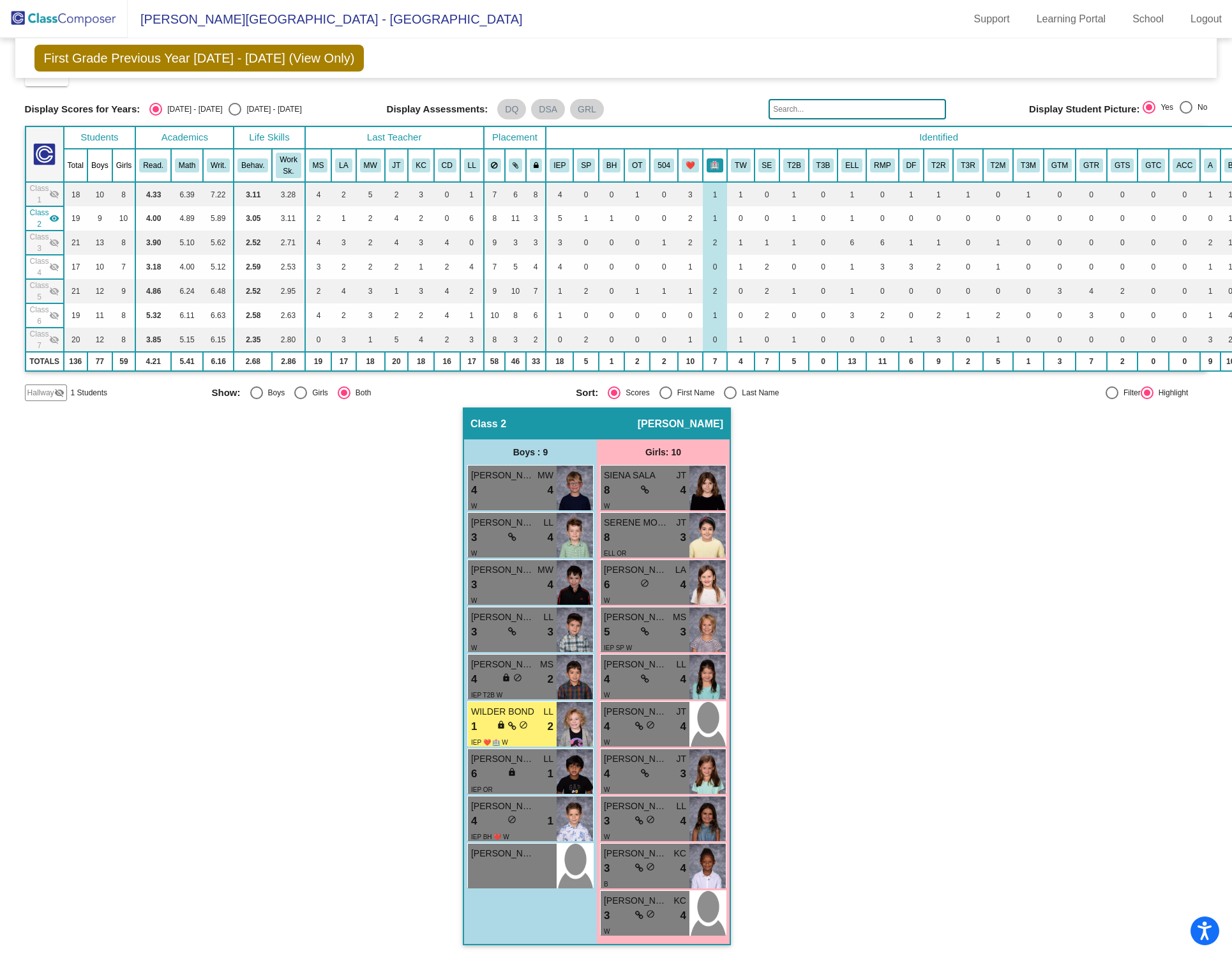
click at [707, 163] on button "🏥" at bounding box center [715, 166] width 17 height 14
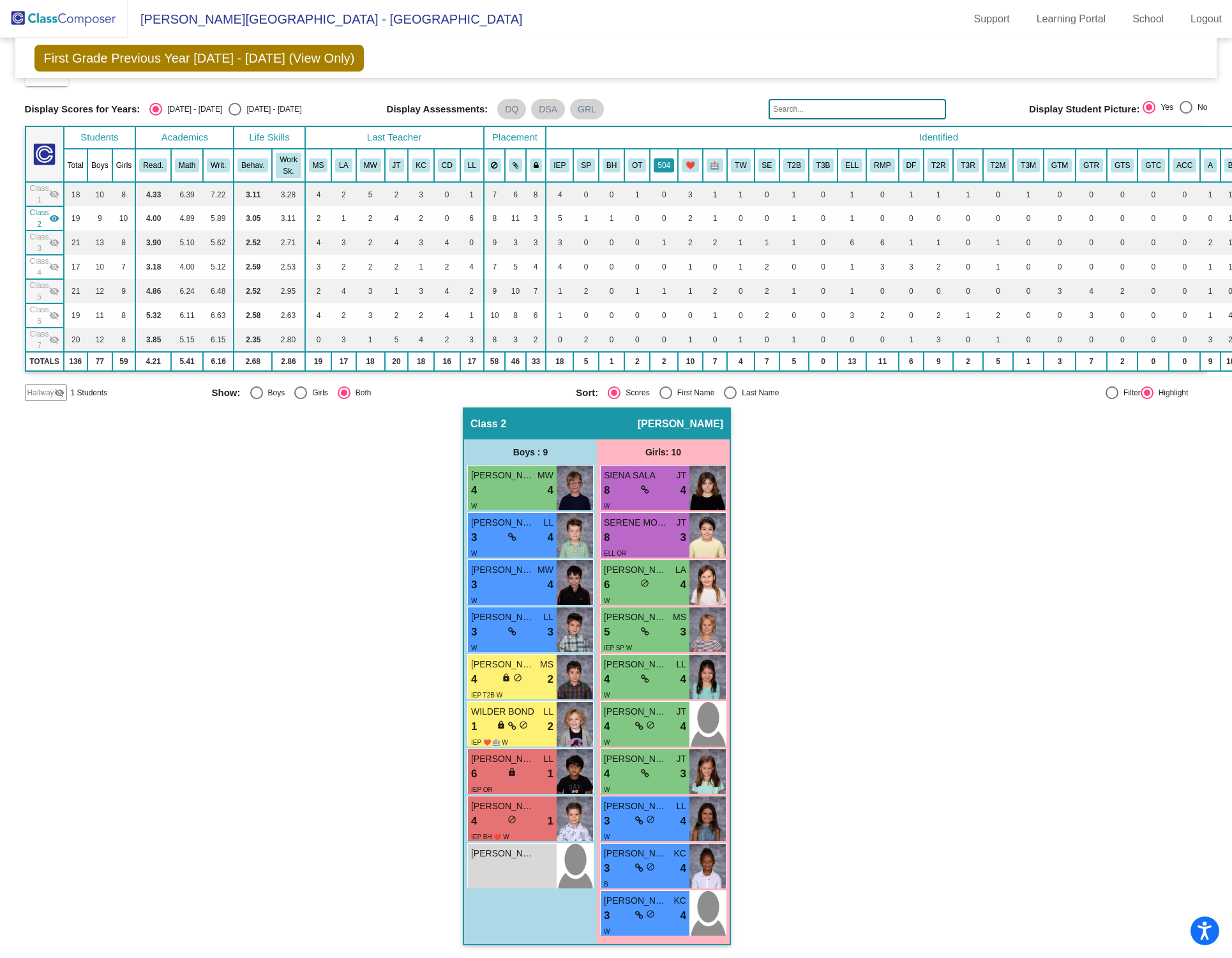
click at [668, 161] on button "504" at bounding box center [664, 166] width 21 height 14
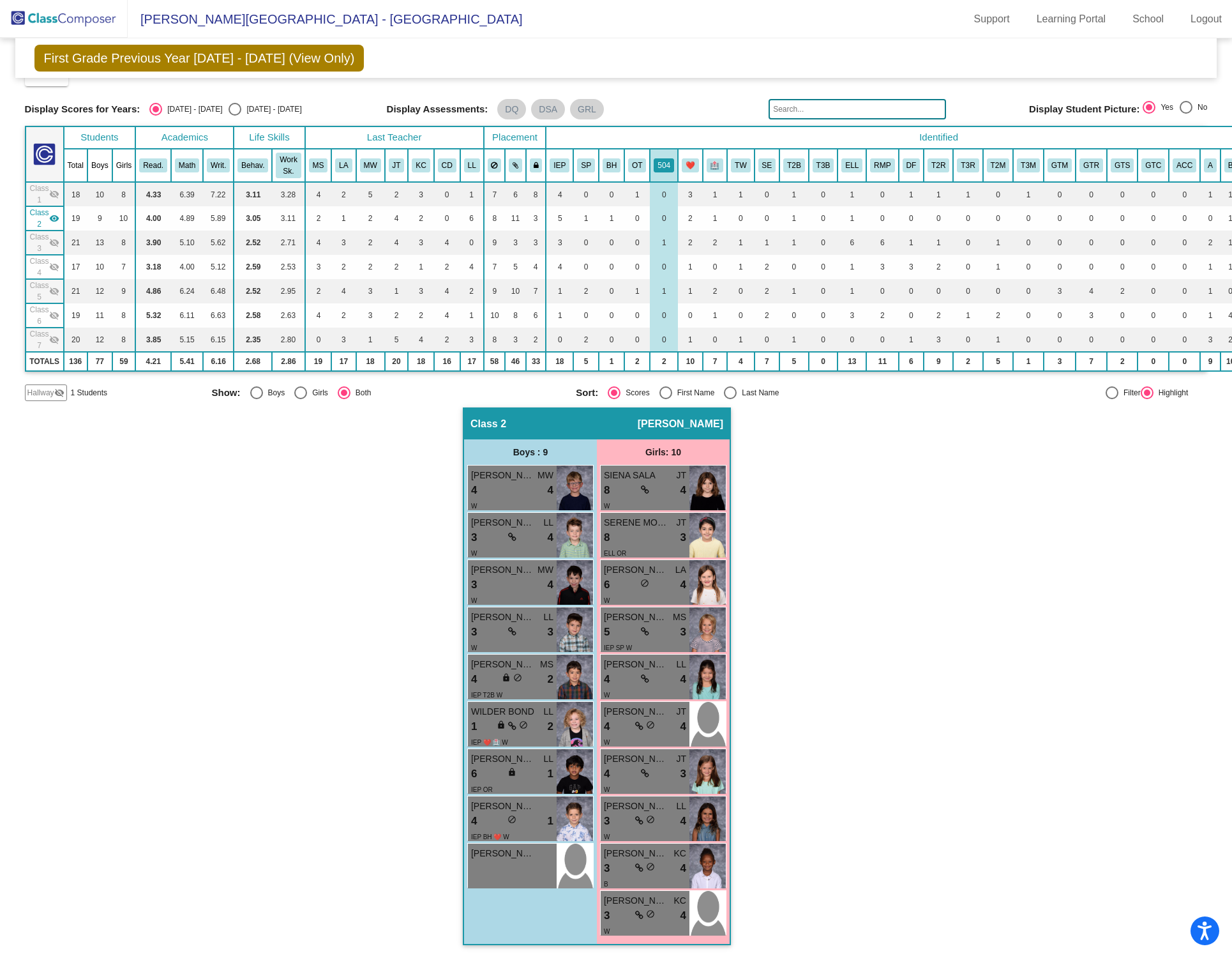
click at [885, 486] on div "Hallway - Hallway Class picture_as_pdf Add Student First Name Last Name Student…" at bounding box center [616, 683] width 1183 height 550
click at [662, 162] on button "504" at bounding box center [664, 166] width 21 height 14
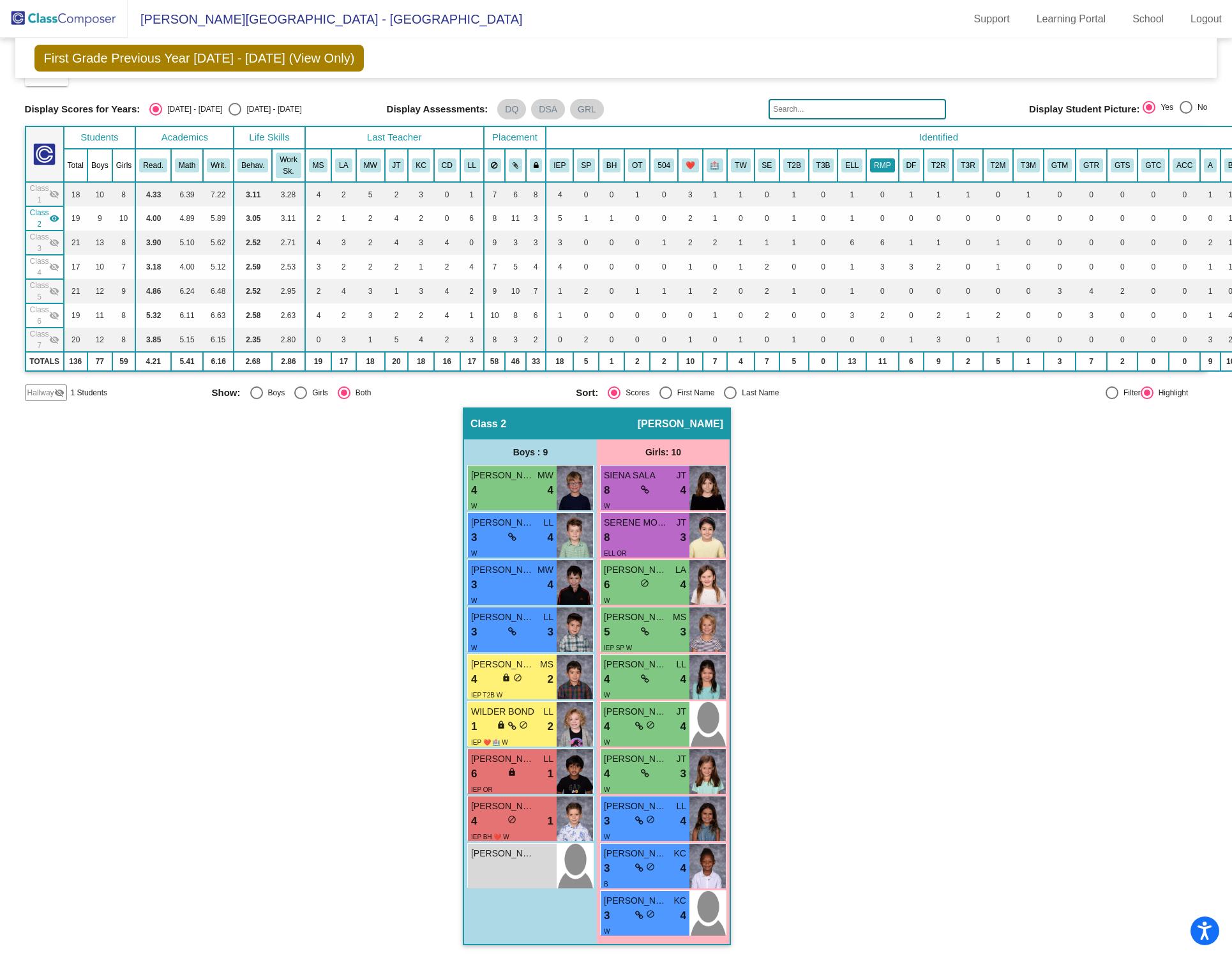
click at [883, 161] on button "RMP" at bounding box center [882, 166] width 24 height 14
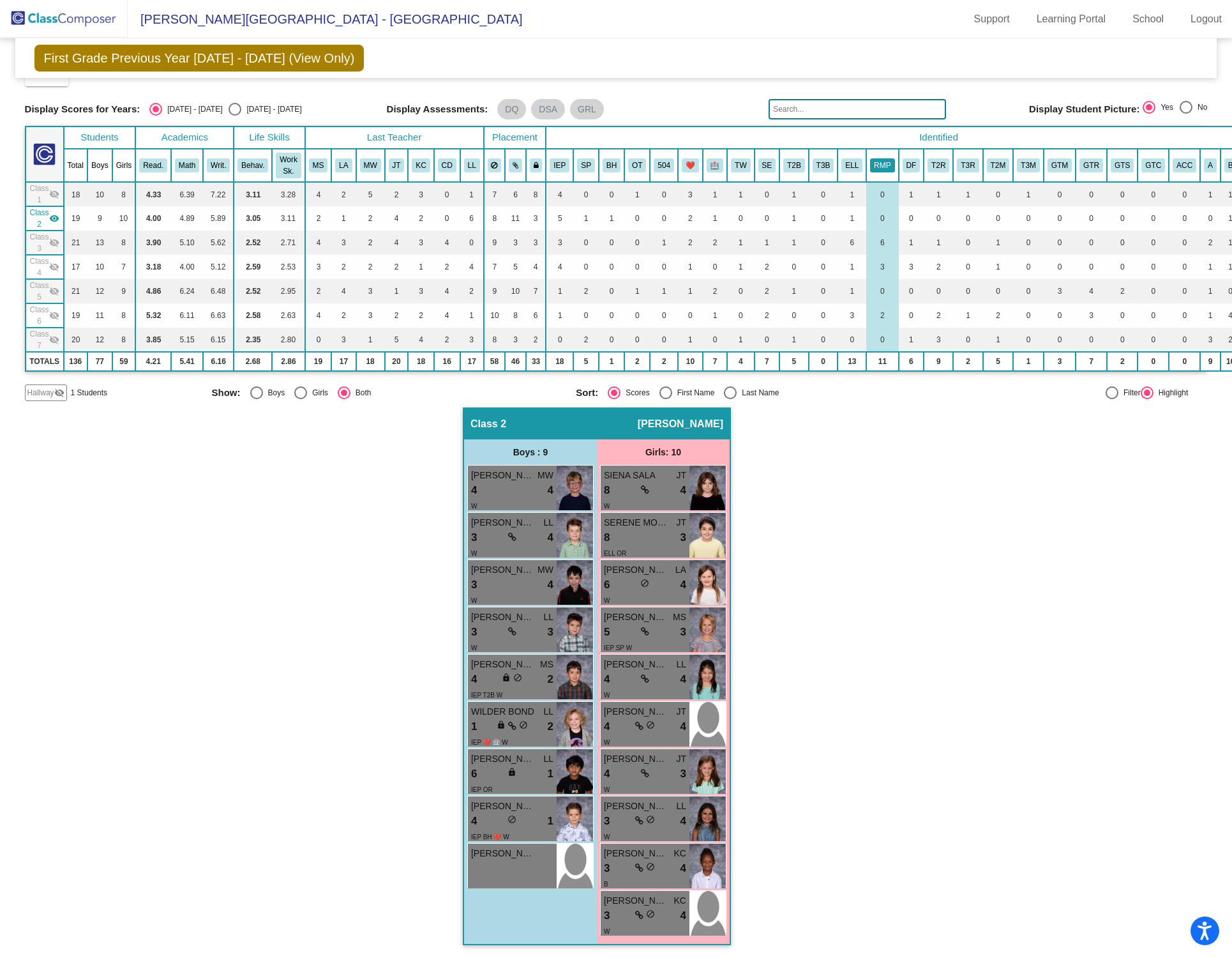
click at [879, 159] on button "RMP" at bounding box center [882, 166] width 24 height 14
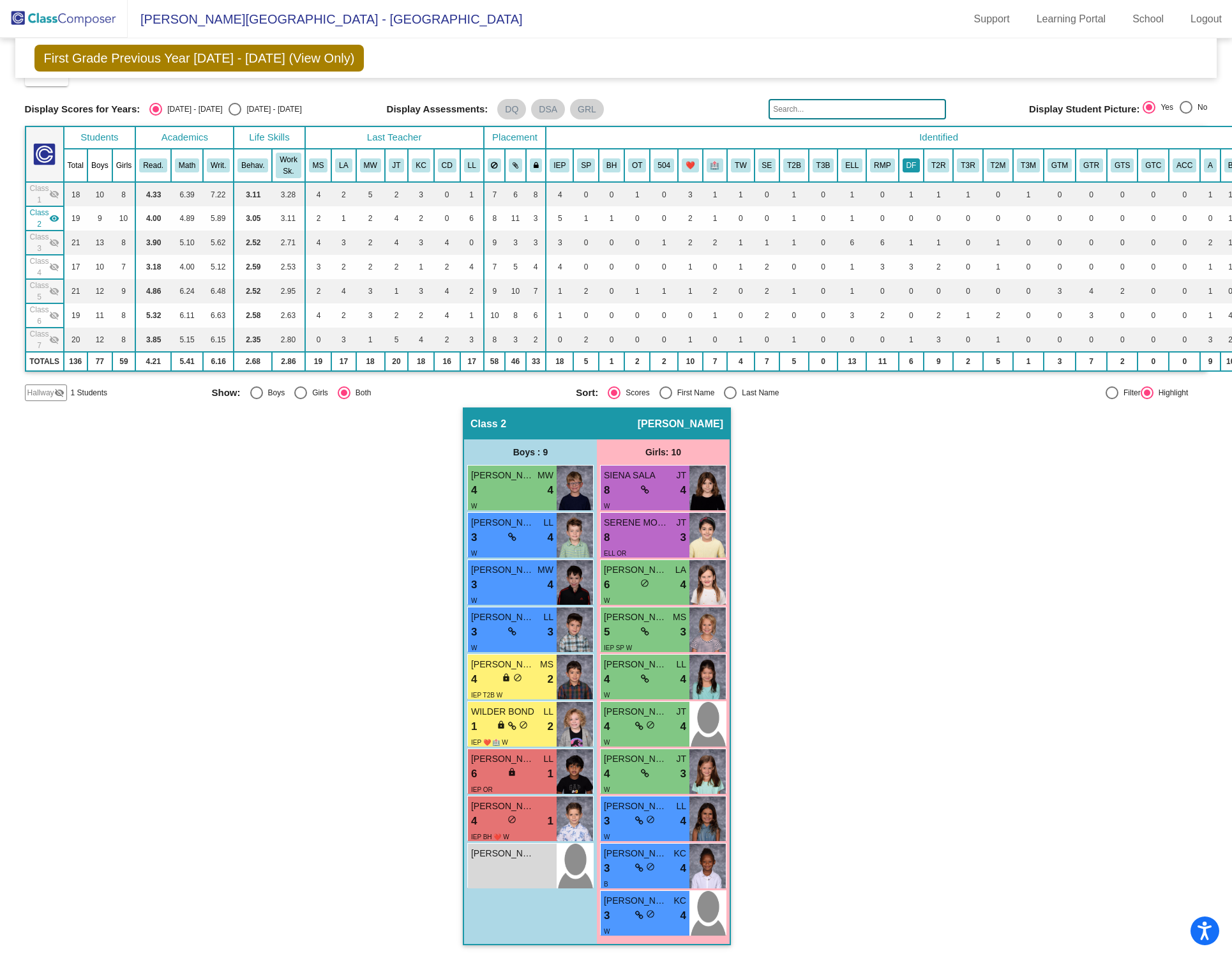
click at [909, 159] on button "DF" at bounding box center [911, 166] width 18 height 14
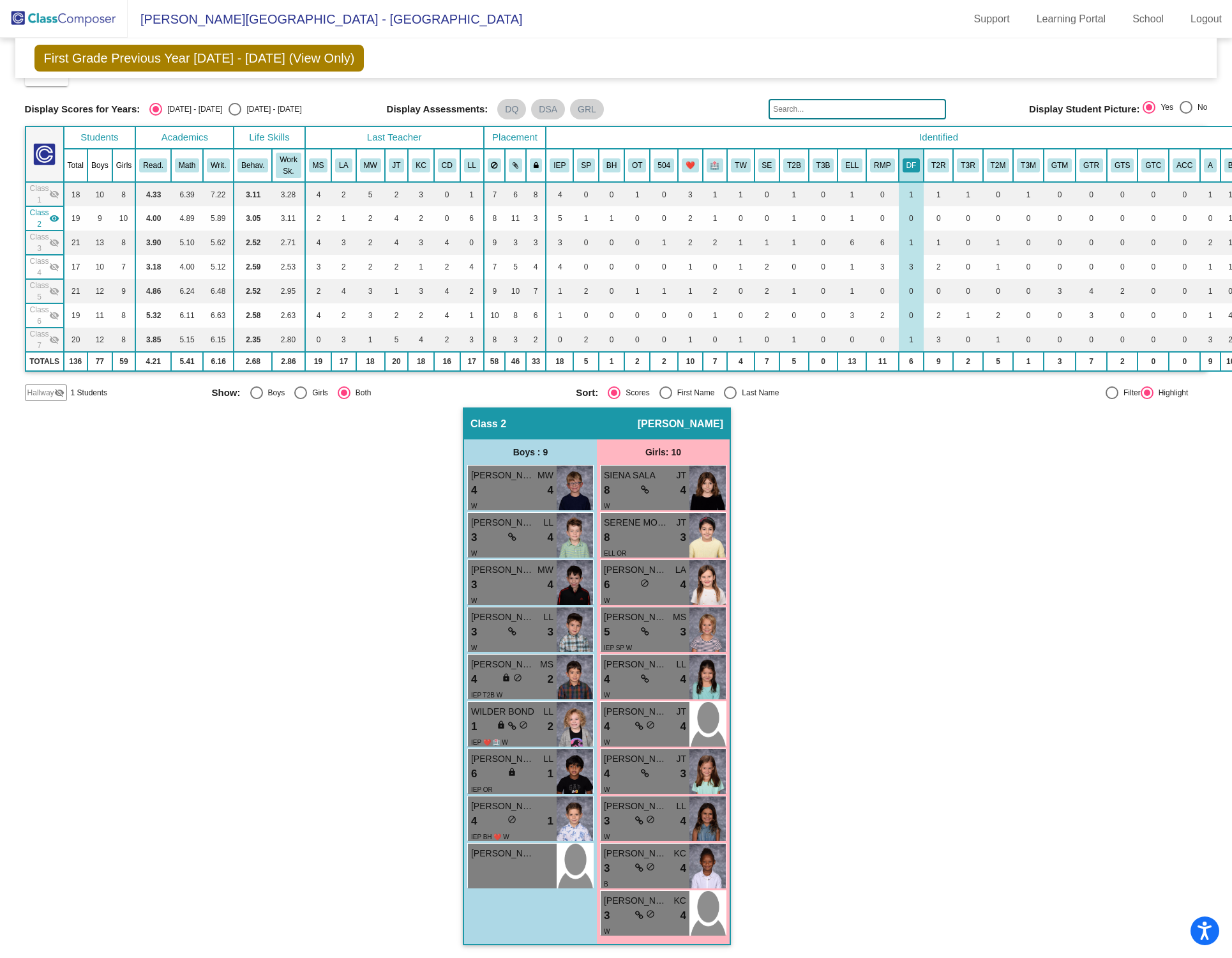
click at [57, 190] on mat-icon "visibility_off" at bounding box center [54, 194] width 10 height 10
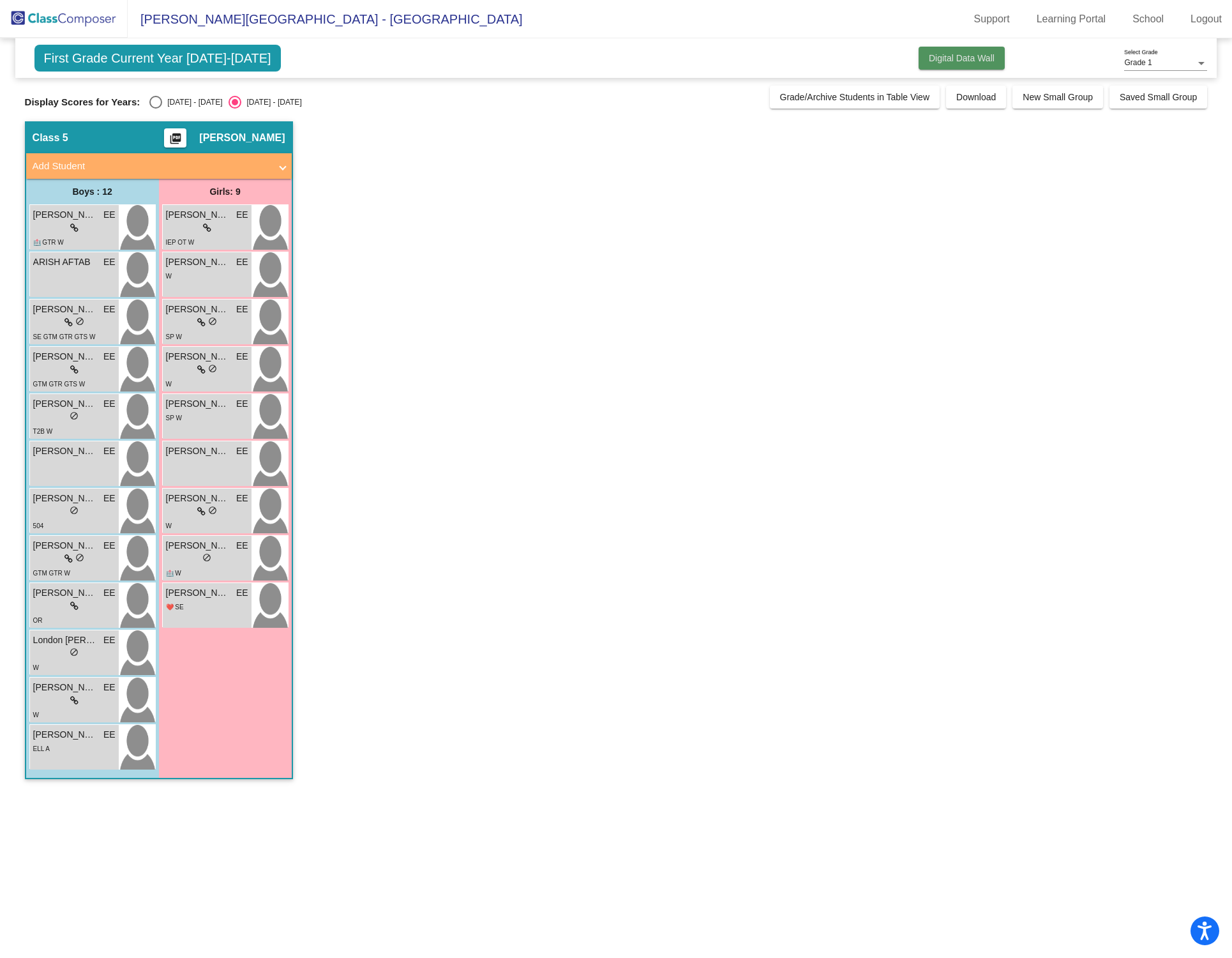
click at [925, 50] on button "Digital Data Wall" at bounding box center [961, 58] width 86 height 23
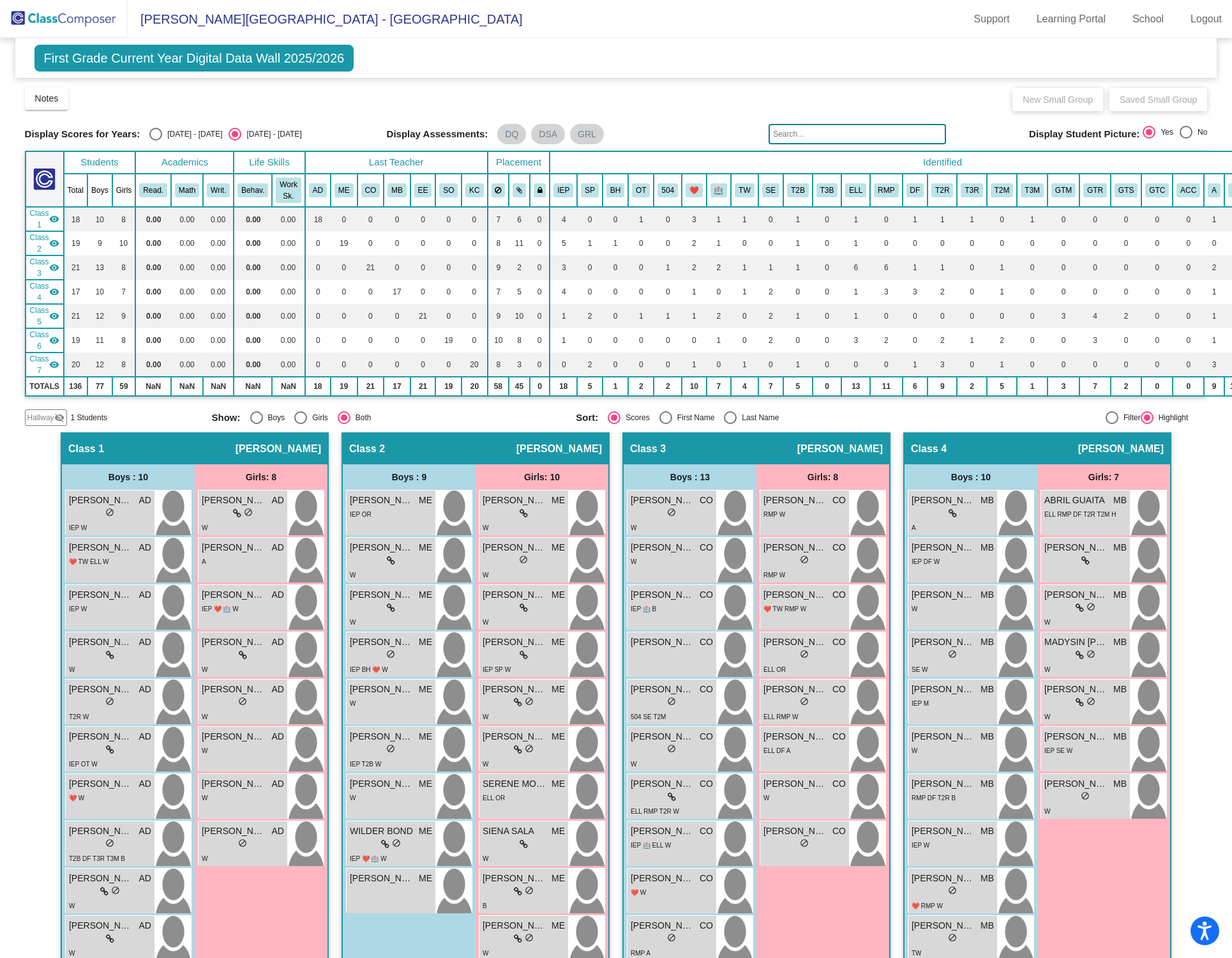
click at [55, 220] on mat-icon "visibility" at bounding box center [54, 219] width 10 height 10
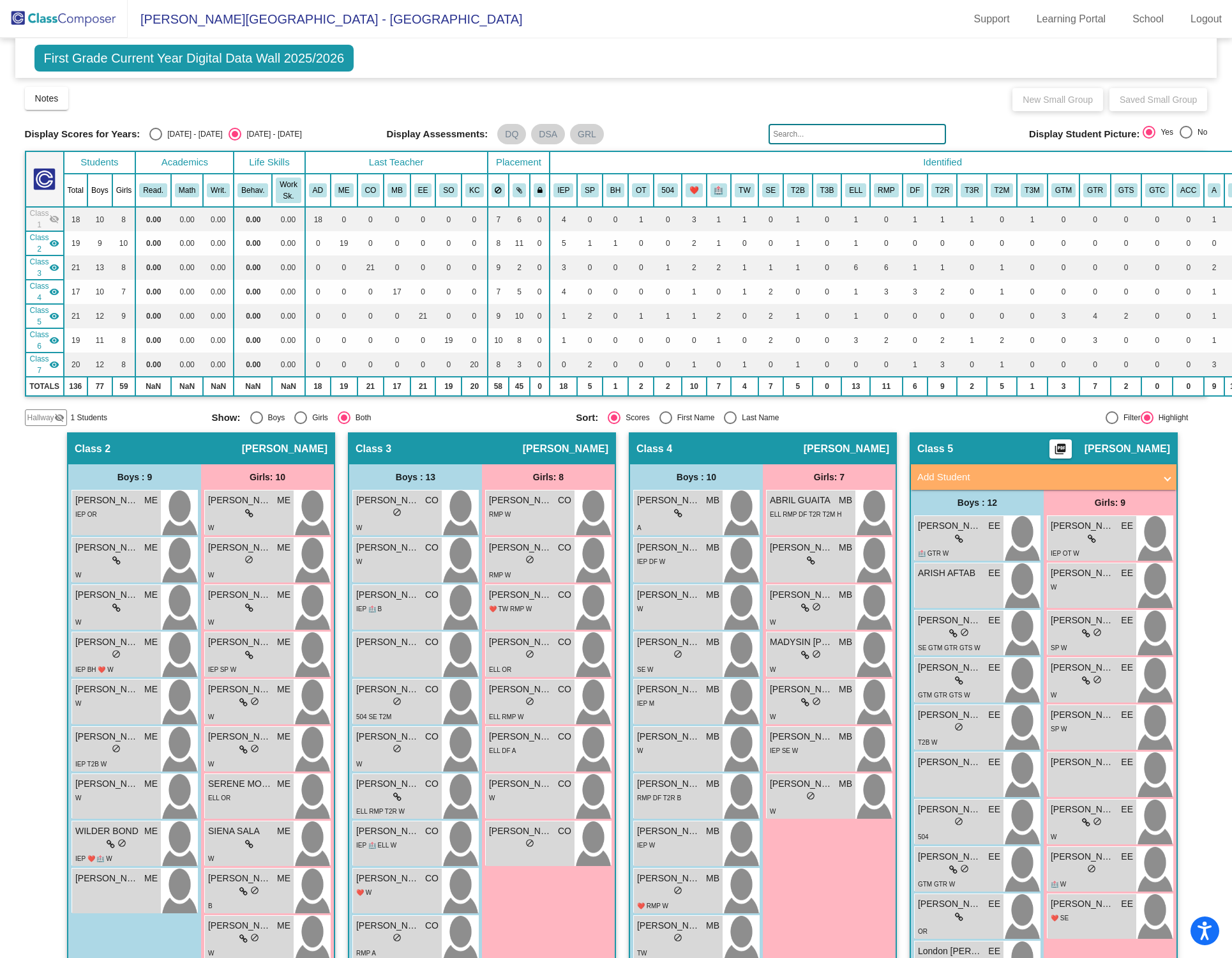
click at [54, 269] on mat-icon "visibility" at bounding box center [54, 268] width 10 height 10
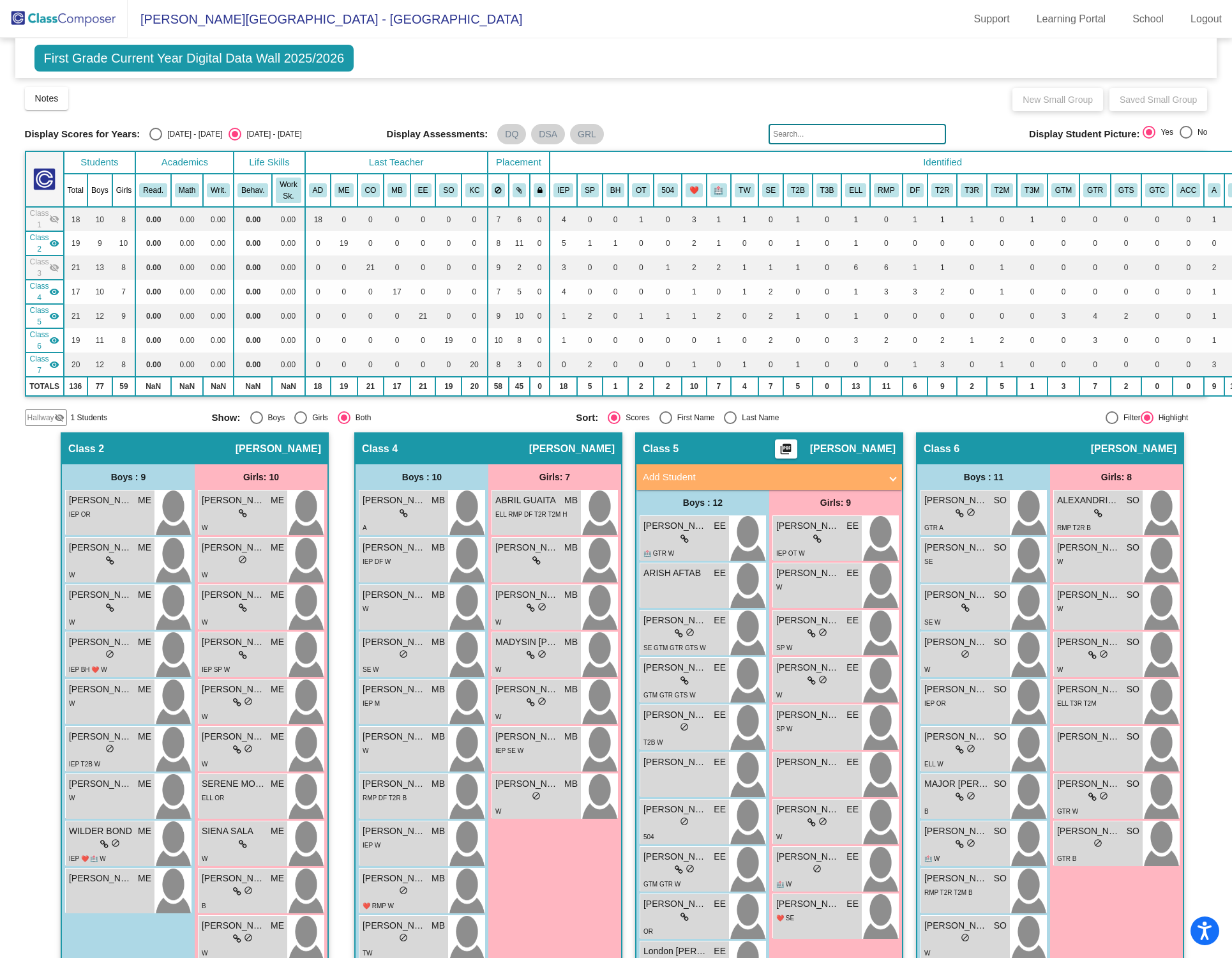
click at [54, 291] on mat-icon "visibility" at bounding box center [54, 292] width 10 height 10
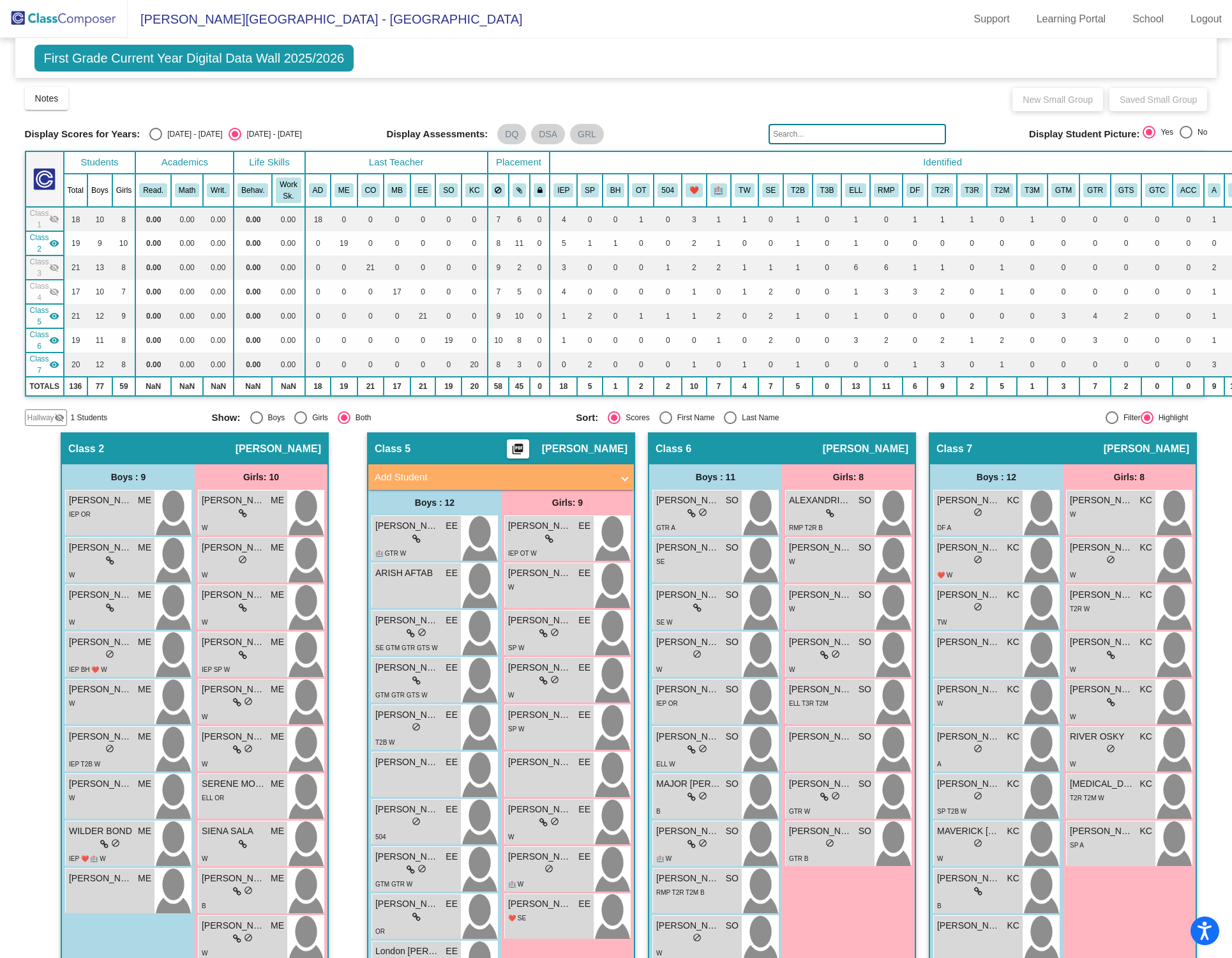
click at [58, 318] on mat-icon "visibility" at bounding box center [54, 316] width 10 height 10
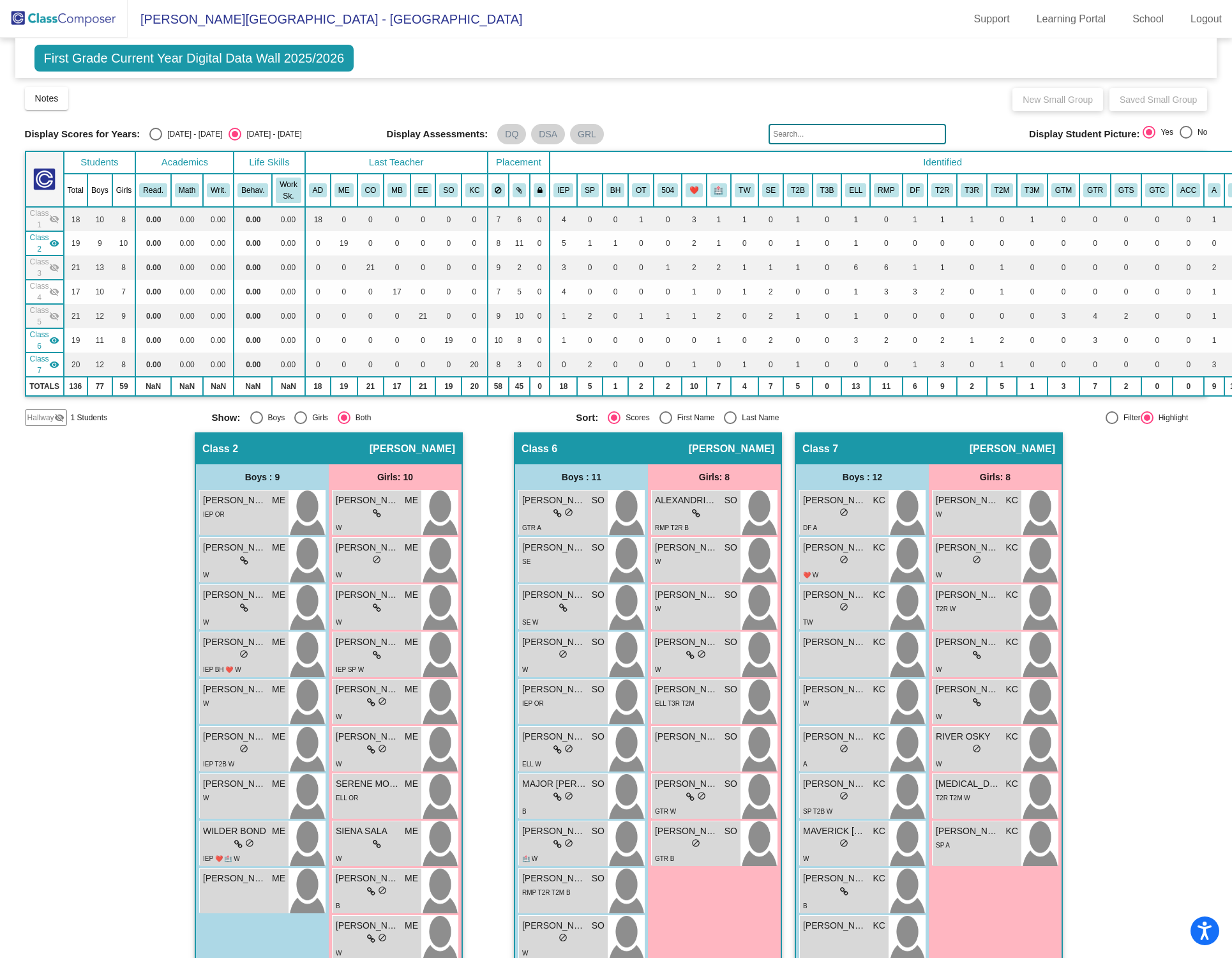
click at [54, 336] on mat-icon "visibility" at bounding box center [54, 340] width 10 height 10
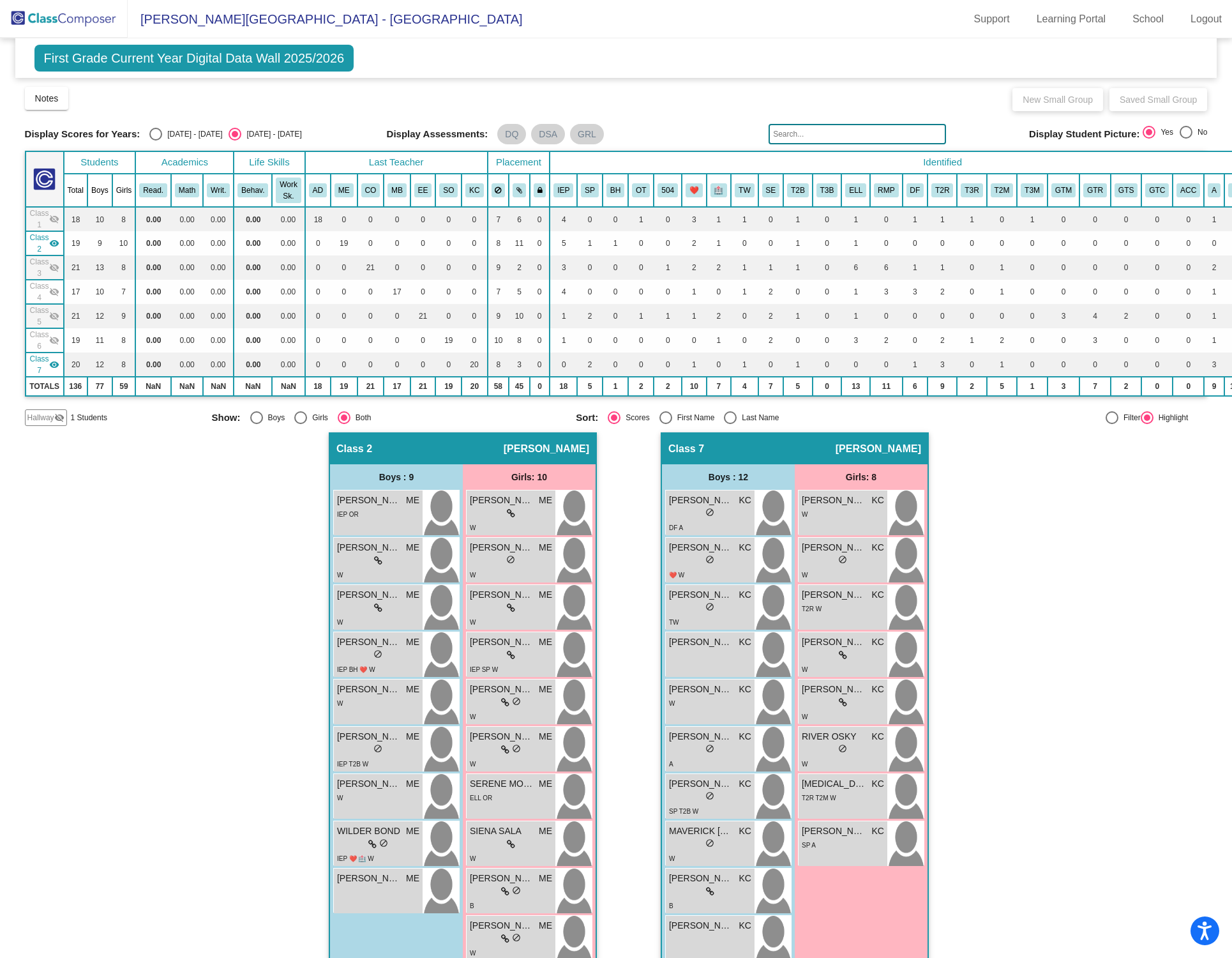
click at [56, 366] on mat-icon "visibility" at bounding box center [54, 364] width 10 height 10
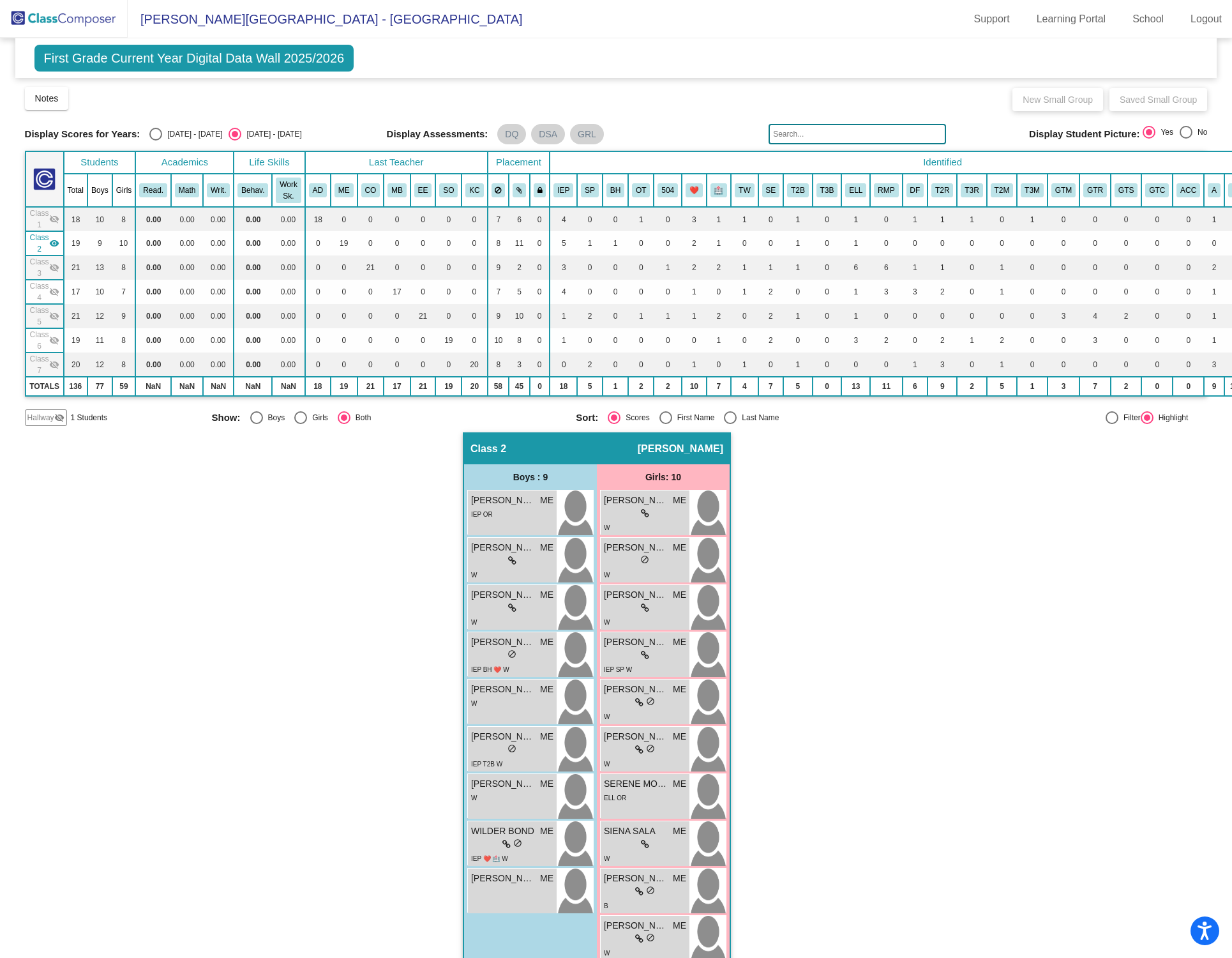
click at [156, 134] on div "Select an option" at bounding box center [156, 134] width 13 height 13
click at [156, 141] on input "[DATE] - [DATE]" at bounding box center [155, 141] width 1 height 1
radio input "true"
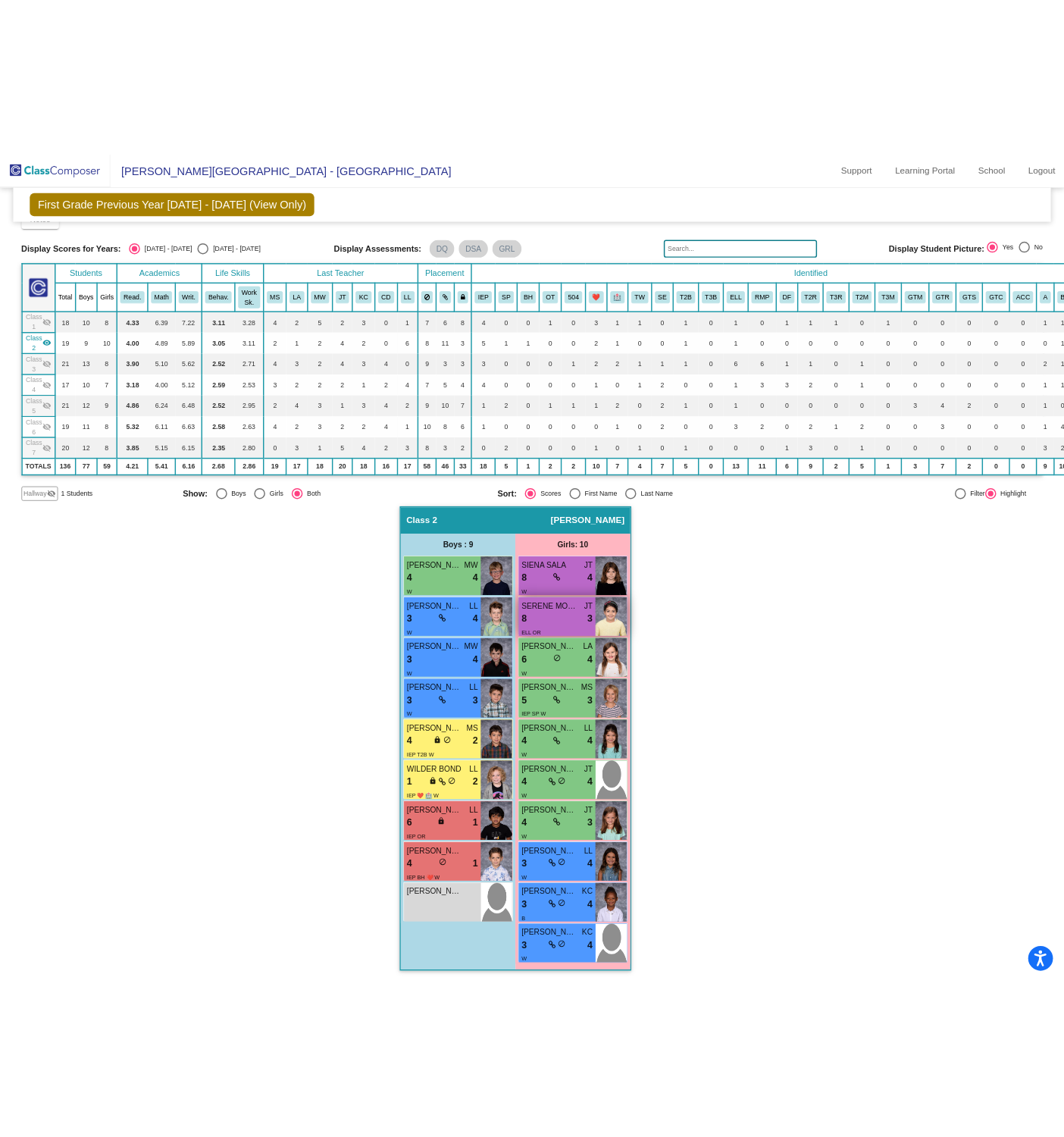
scroll to position [33, 0]
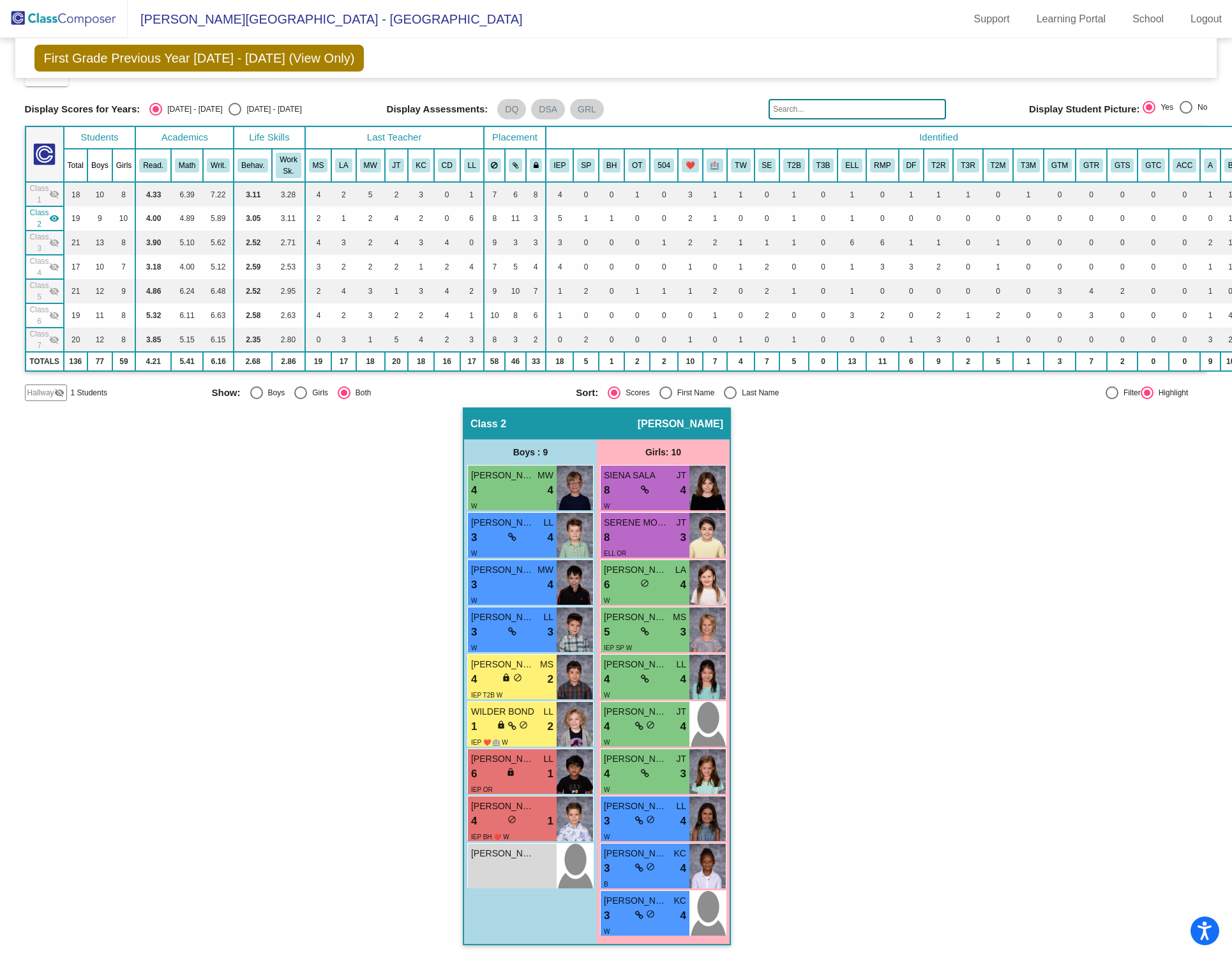
click at [55, 189] on mat-icon "visibility_off" at bounding box center [54, 194] width 10 height 10
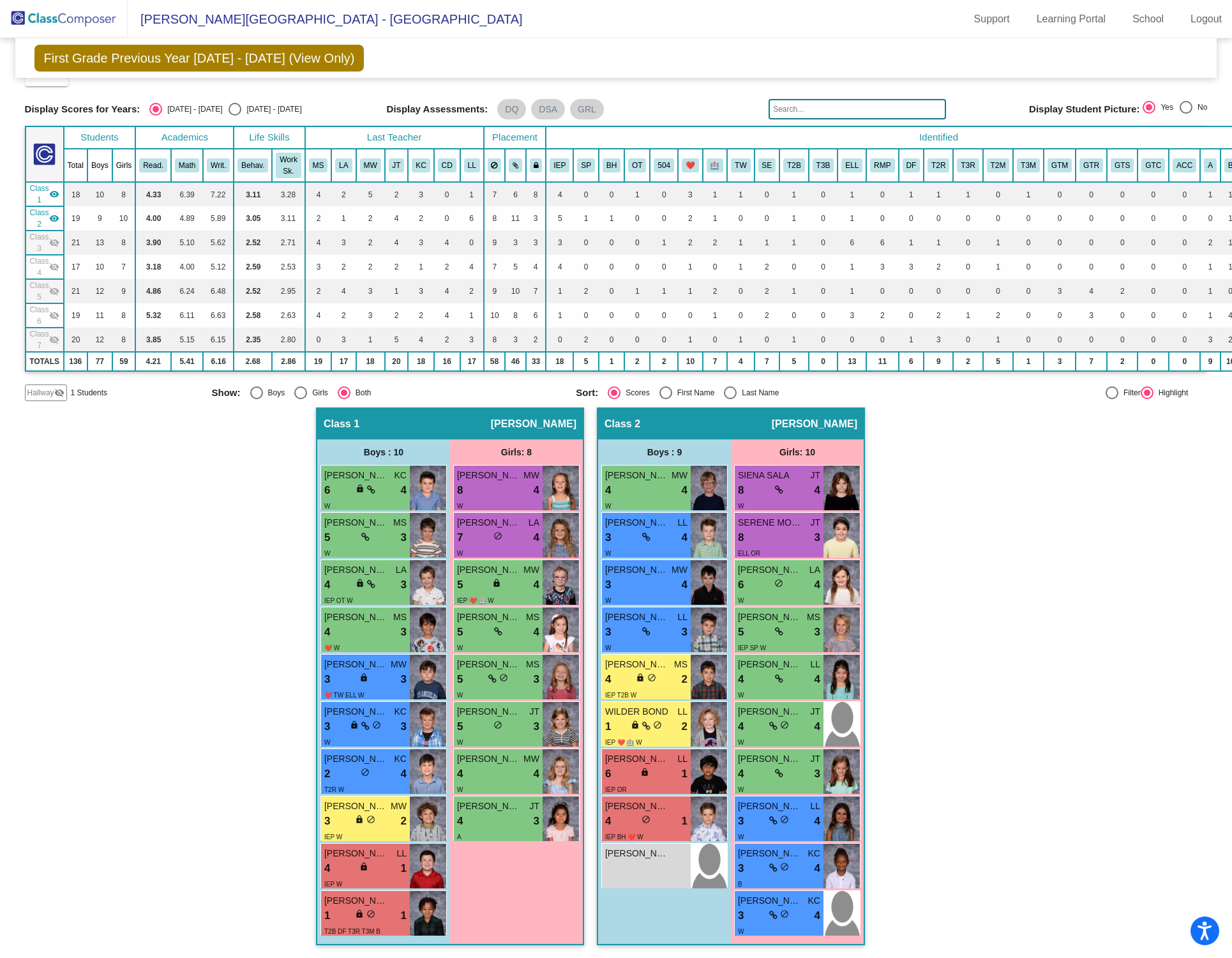
click at [54, 215] on mat-icon "visibility" at bounding box center [54, 218] width 10 height 10
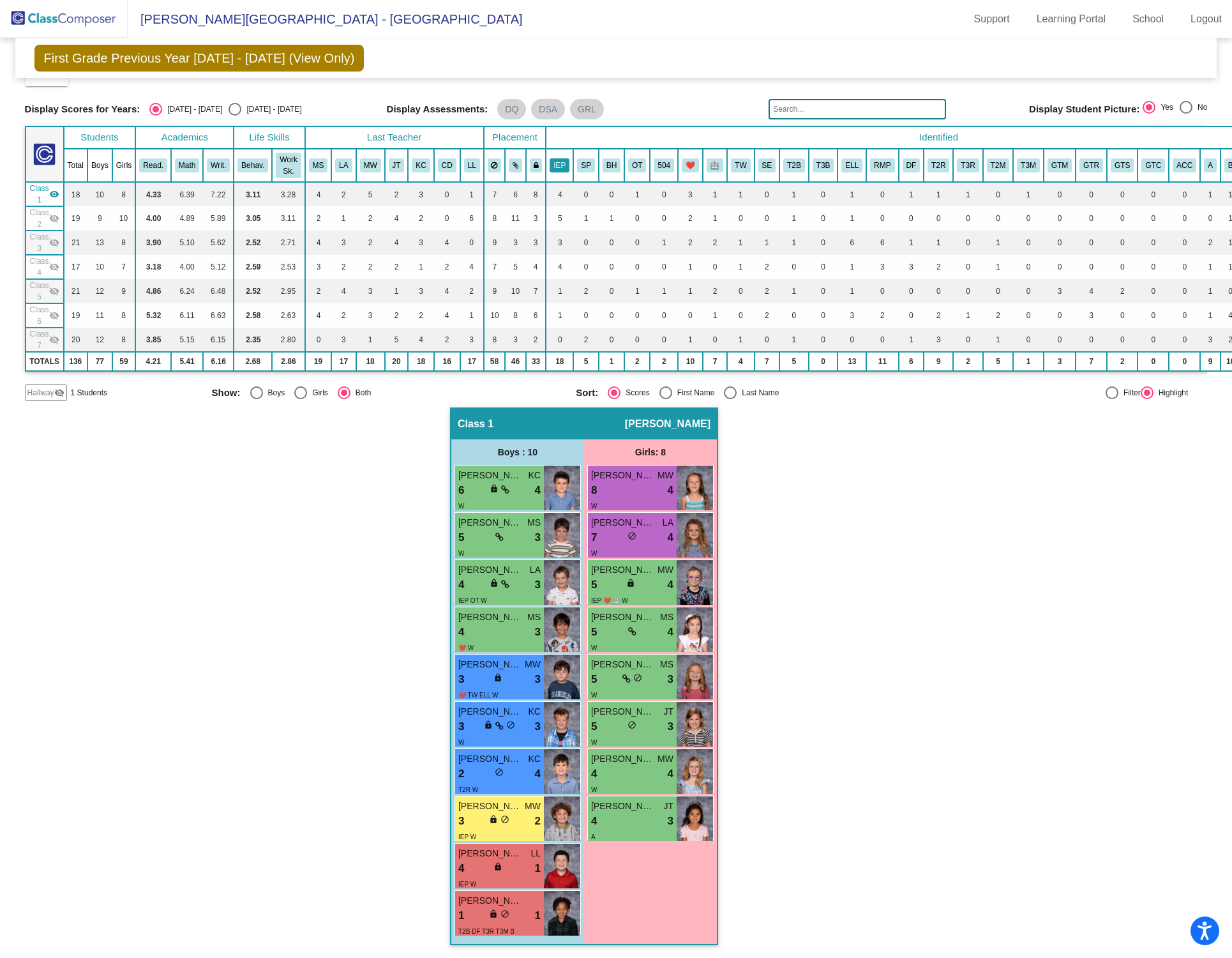
click at [564, 159] on button "IEP" at bounding box center [559, 166] width 20 height 14
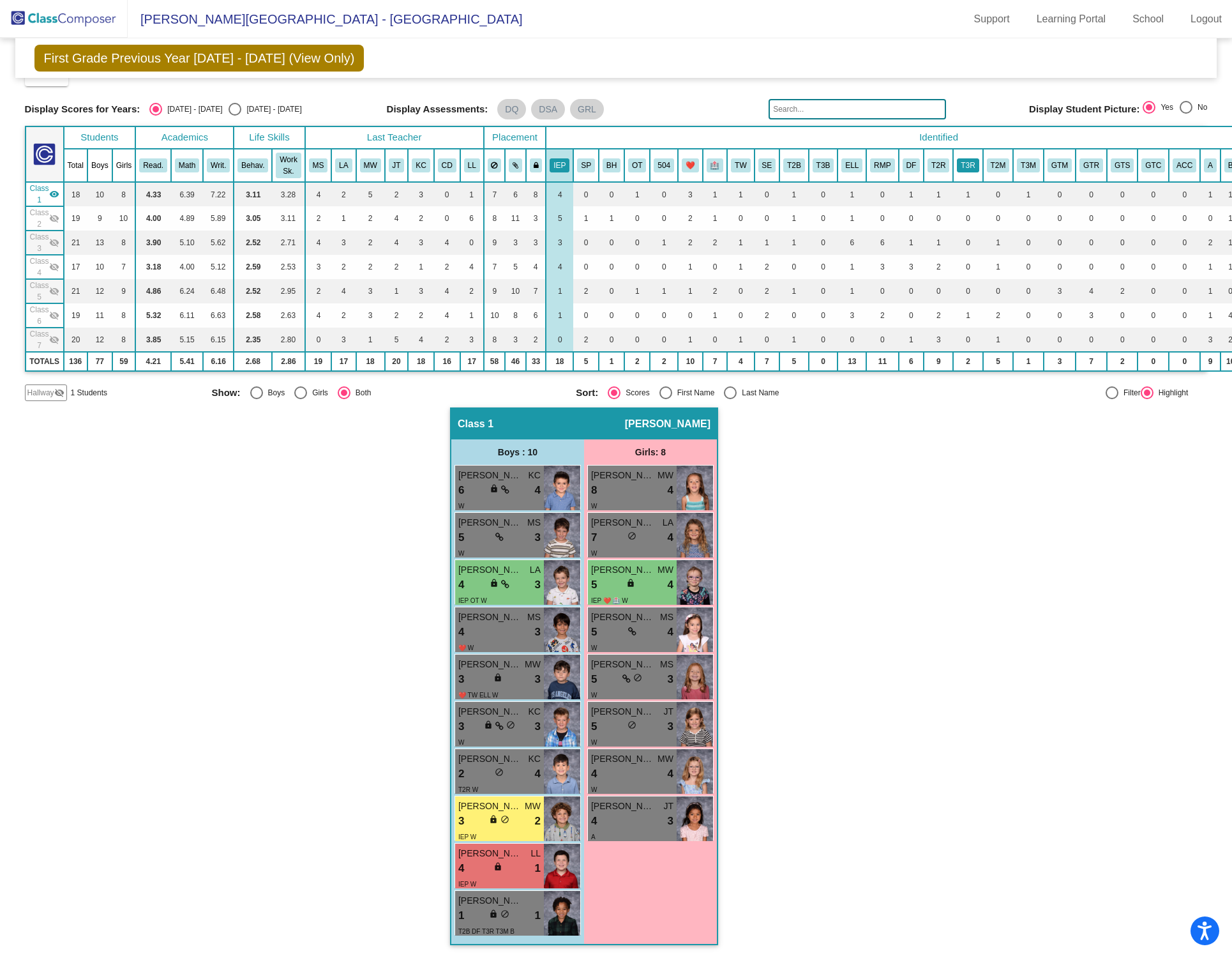
click at [925, 161] on button "T3R" at bounding box center [967, 166] width 21 height 14
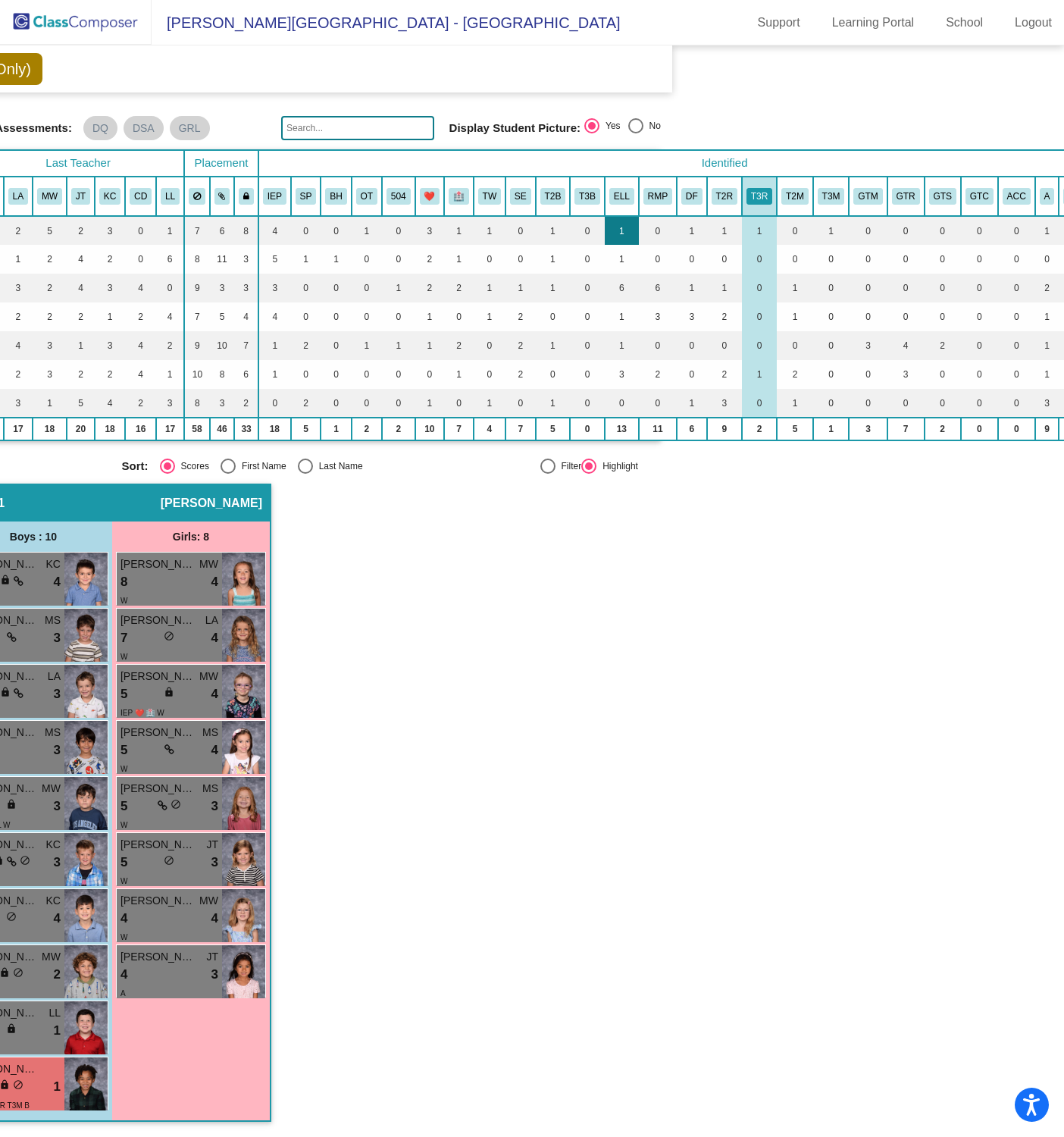
scroll to position [33, 397]
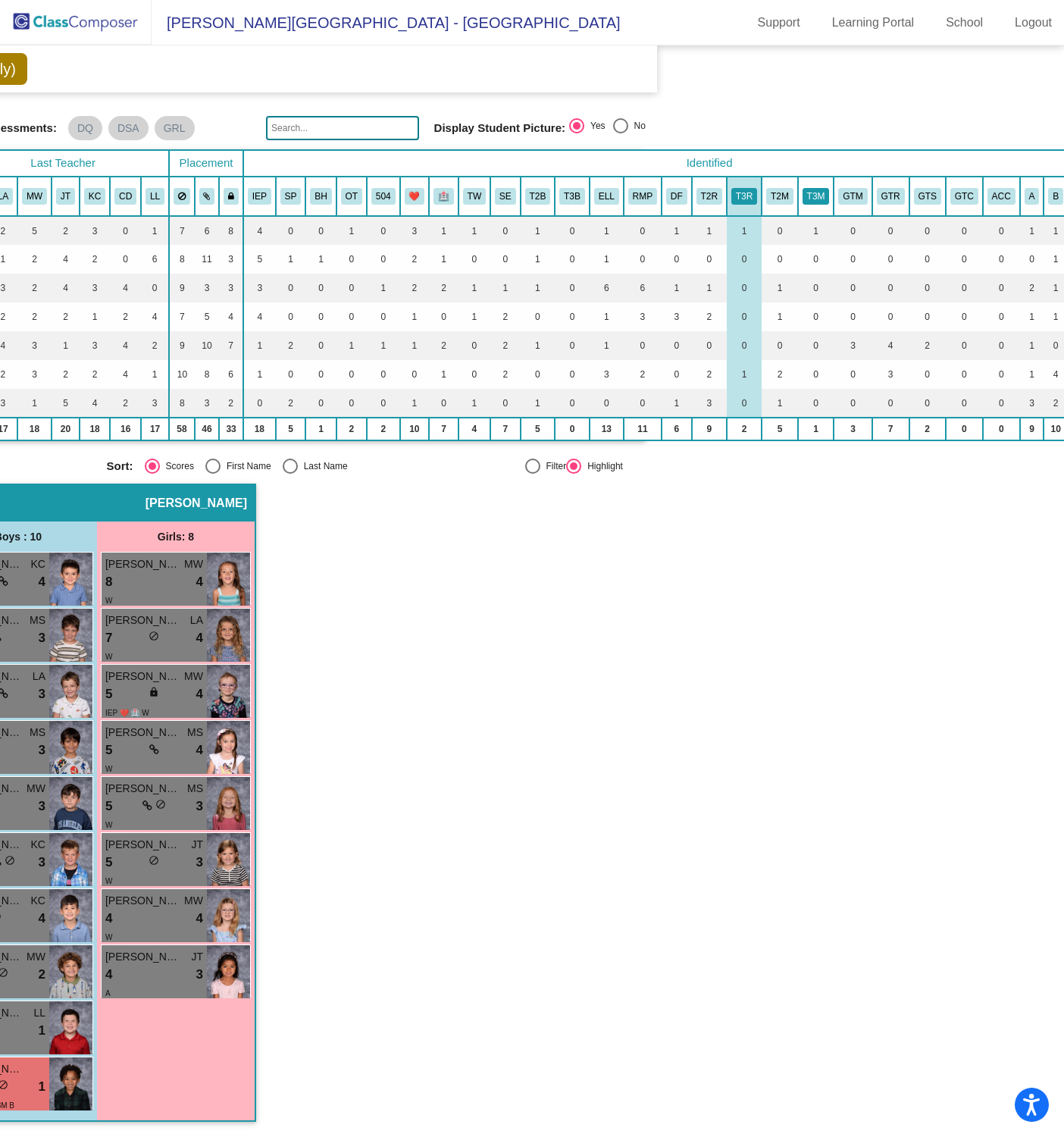
click at [818, 189] on button "T3M" at bounding box center [816, 196] width 27 height 16
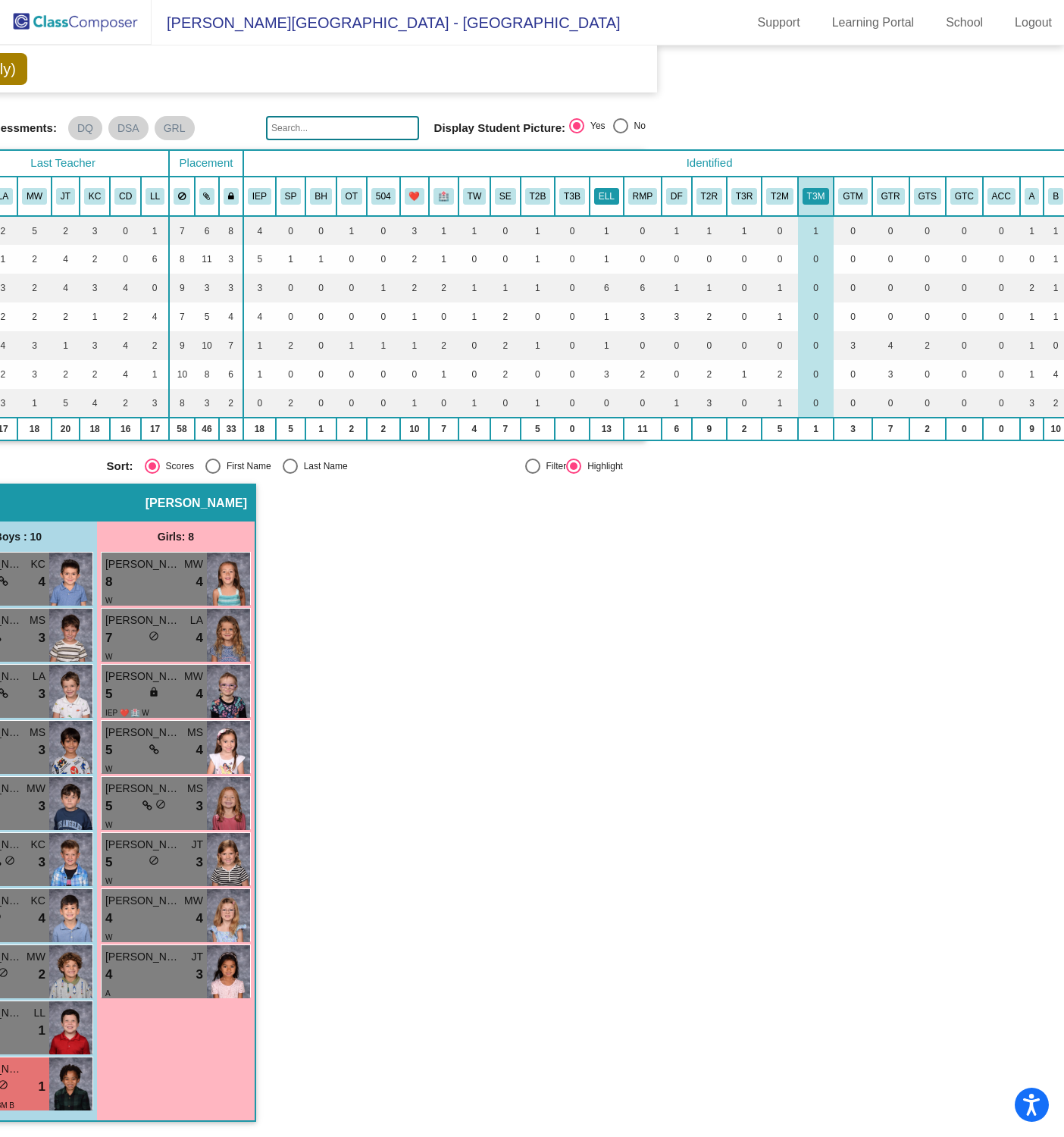
click at [605, 192] on button "ELL" at bounding box center [606, 196] width 25 height 16
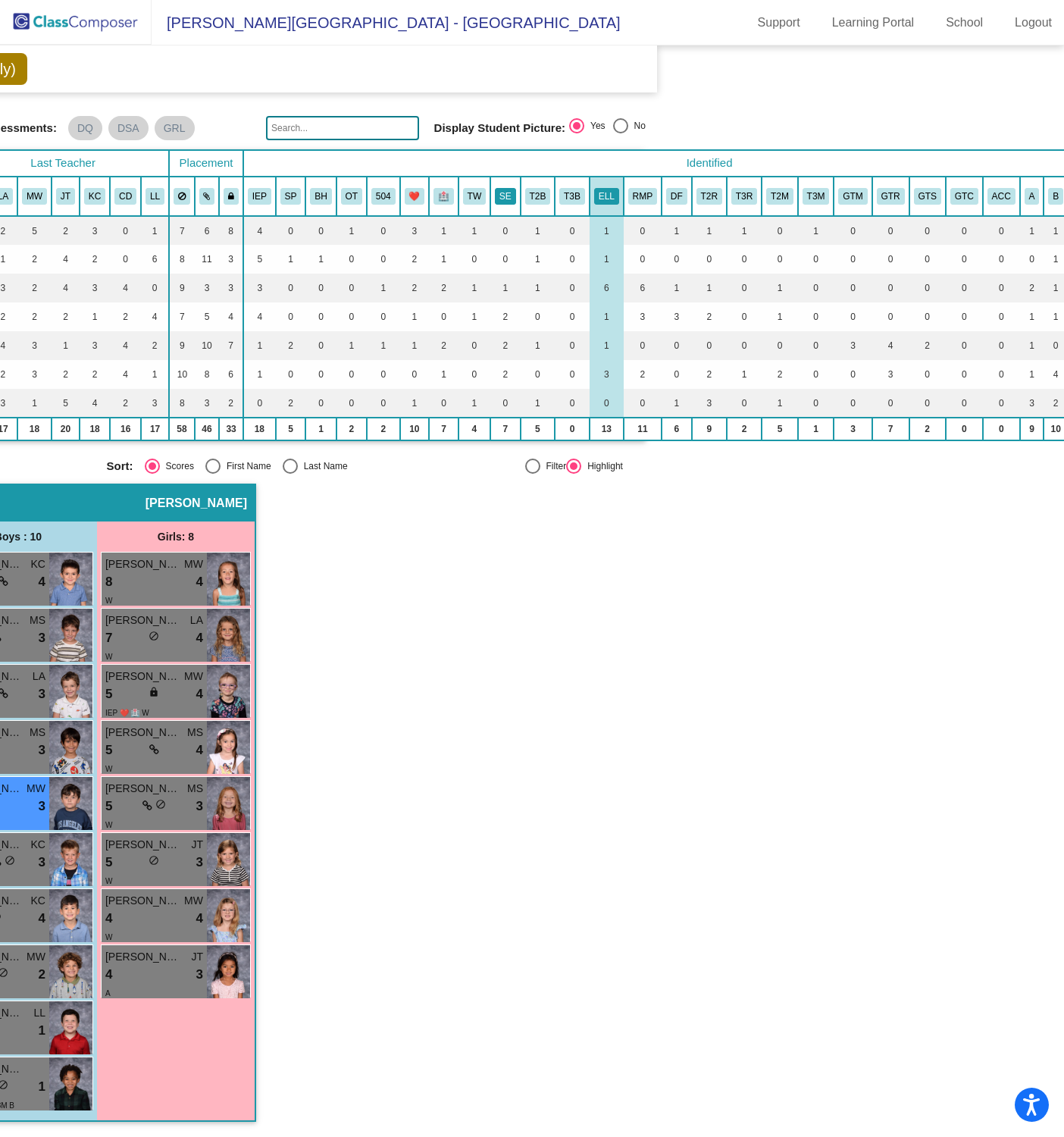
click at [504, 189] on button "SE" at bounding box center [506, 196] width 21 height 16
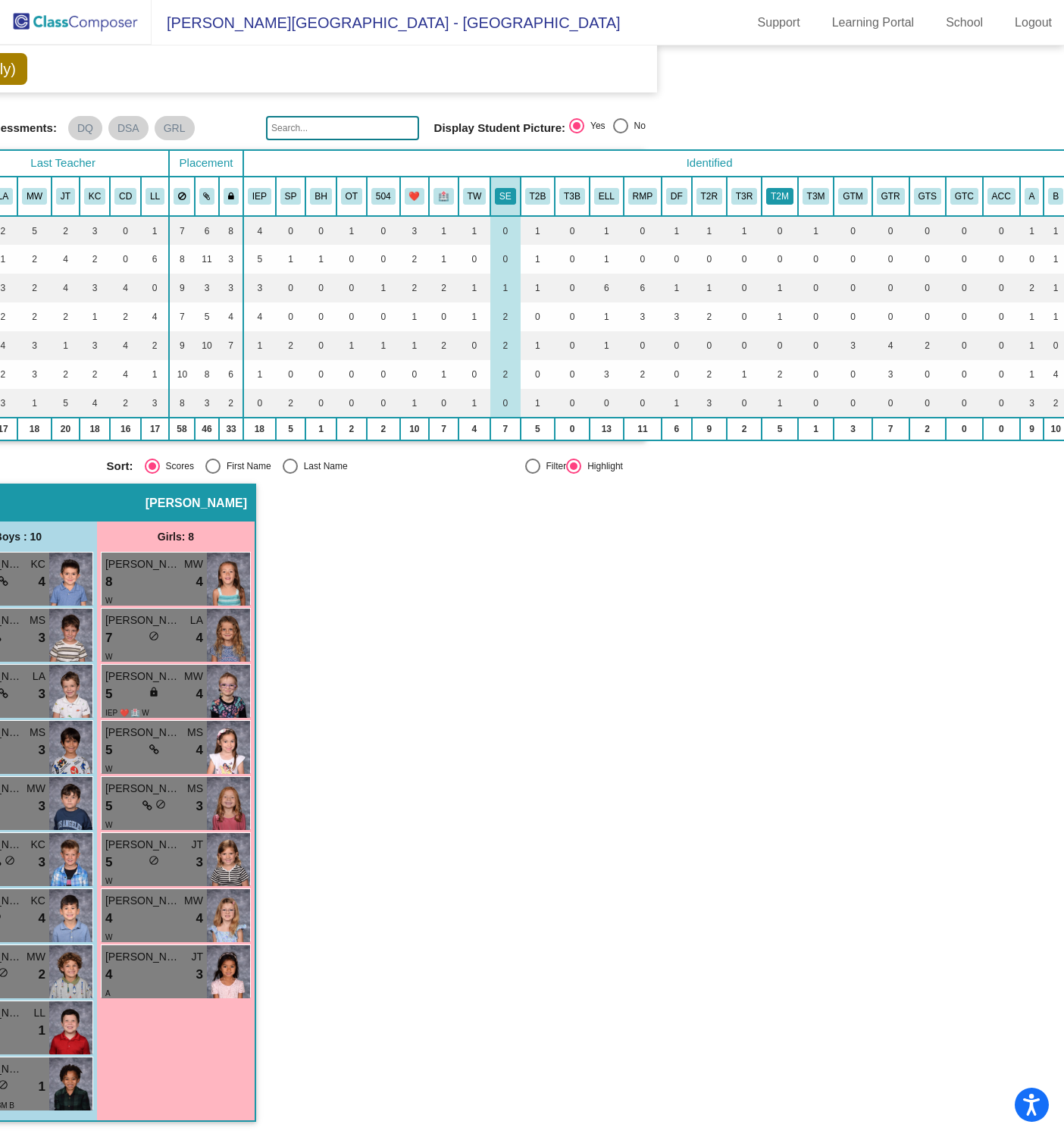
click at [785, 196] on button "T2M" at bounding box center [779, 196] width 27 height 16
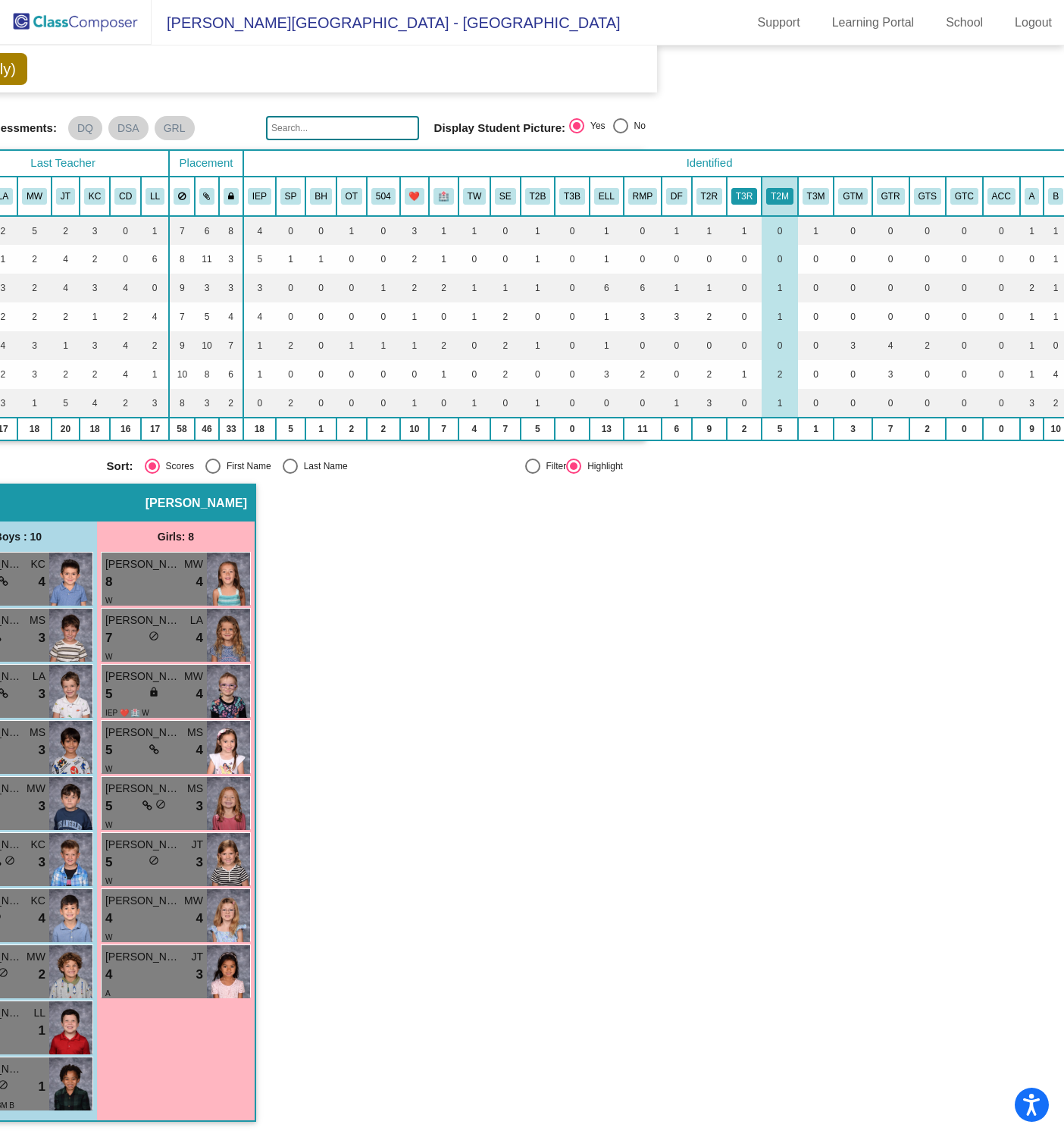
click at [742, 190] on button "T3R" at bounding box center [744, 196] width 25 height 16
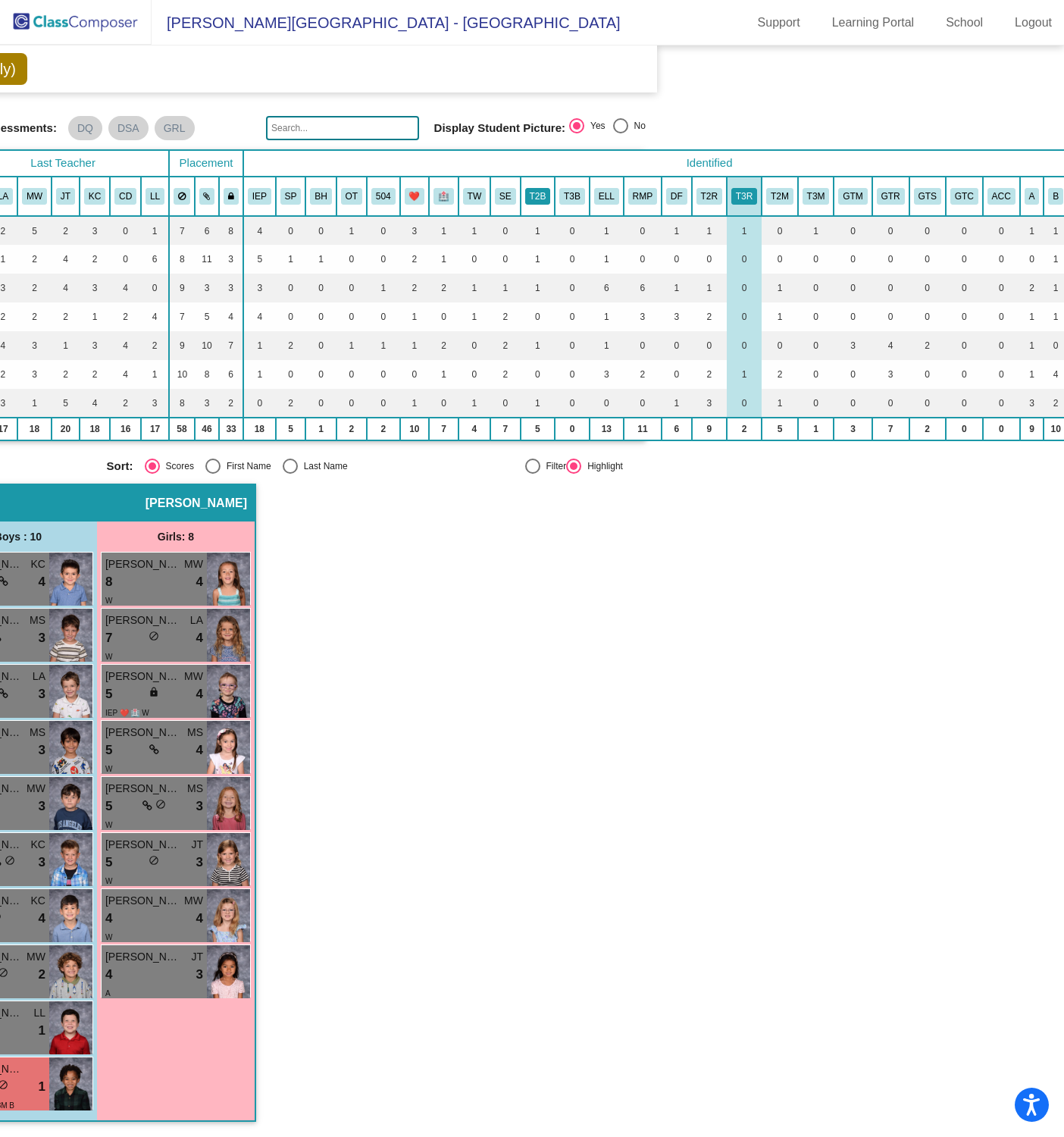
click at [534, 190] on button "T2B" at bounding box center [538, 196] width 25 height 16
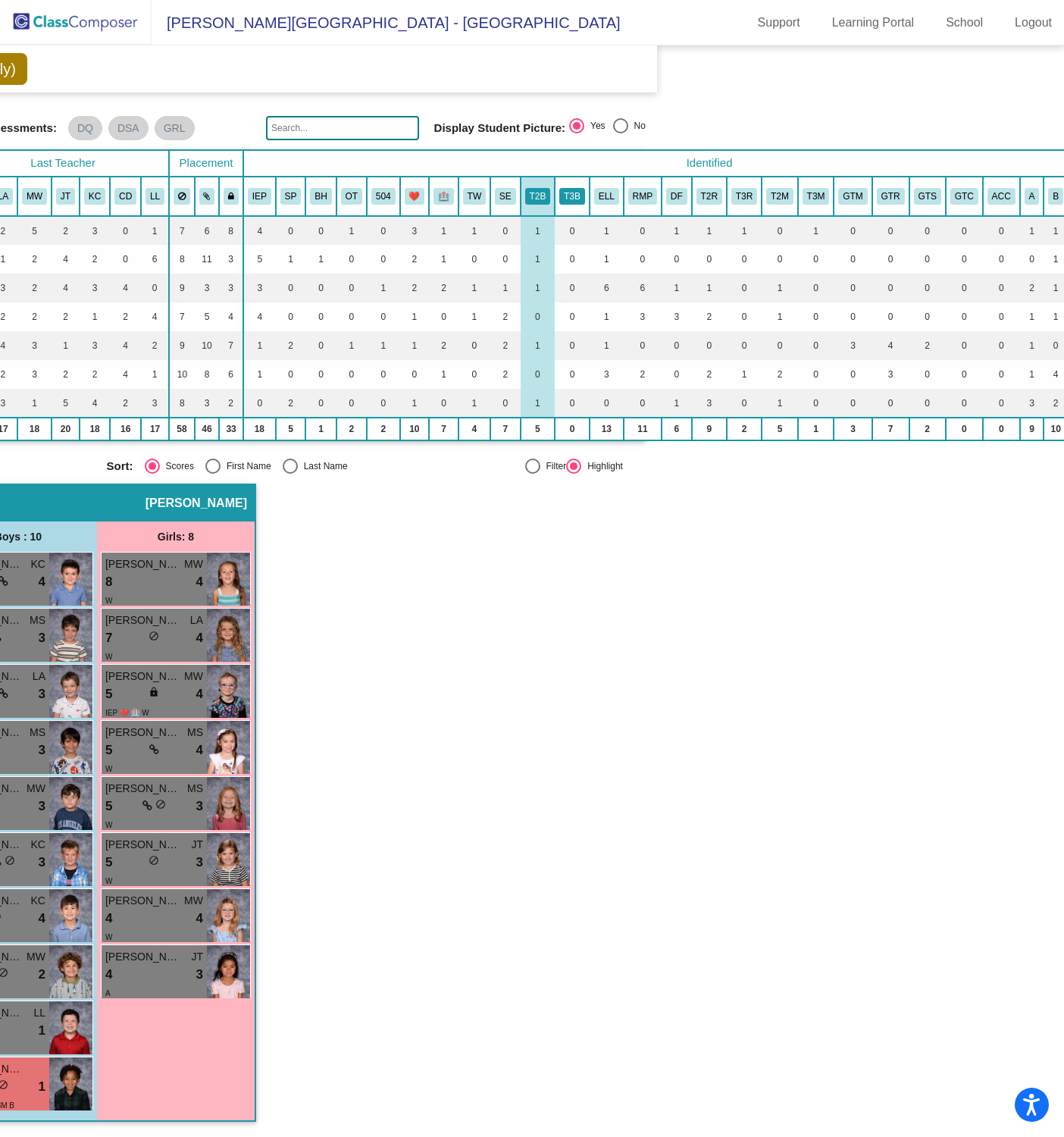
click at [569, 194] on button "T3B" at bounding box center [571, 196] width 25 height 16
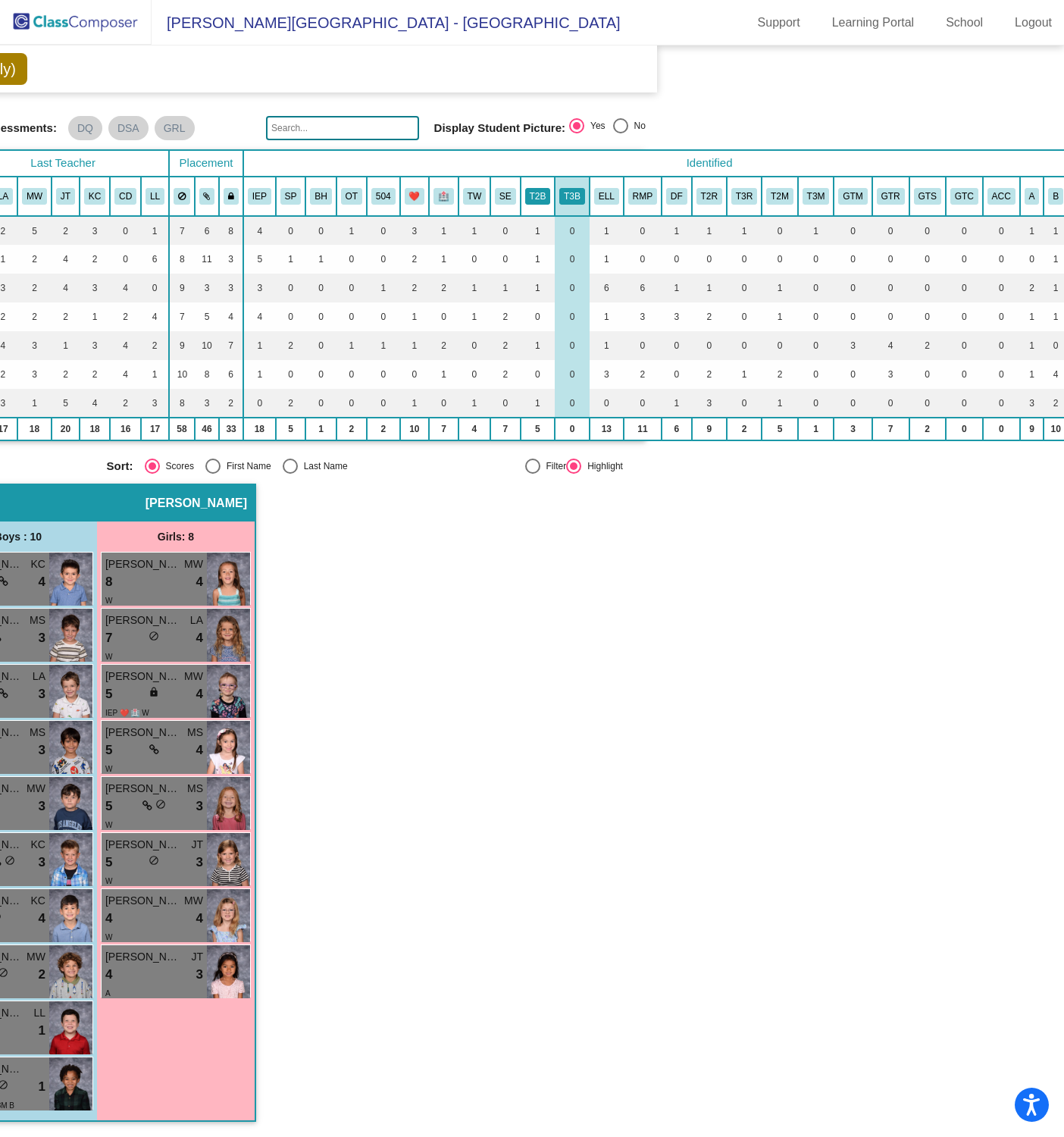
click at [542, 194] on button "T2B" at bounding box center [538, 196] width 25 height 16
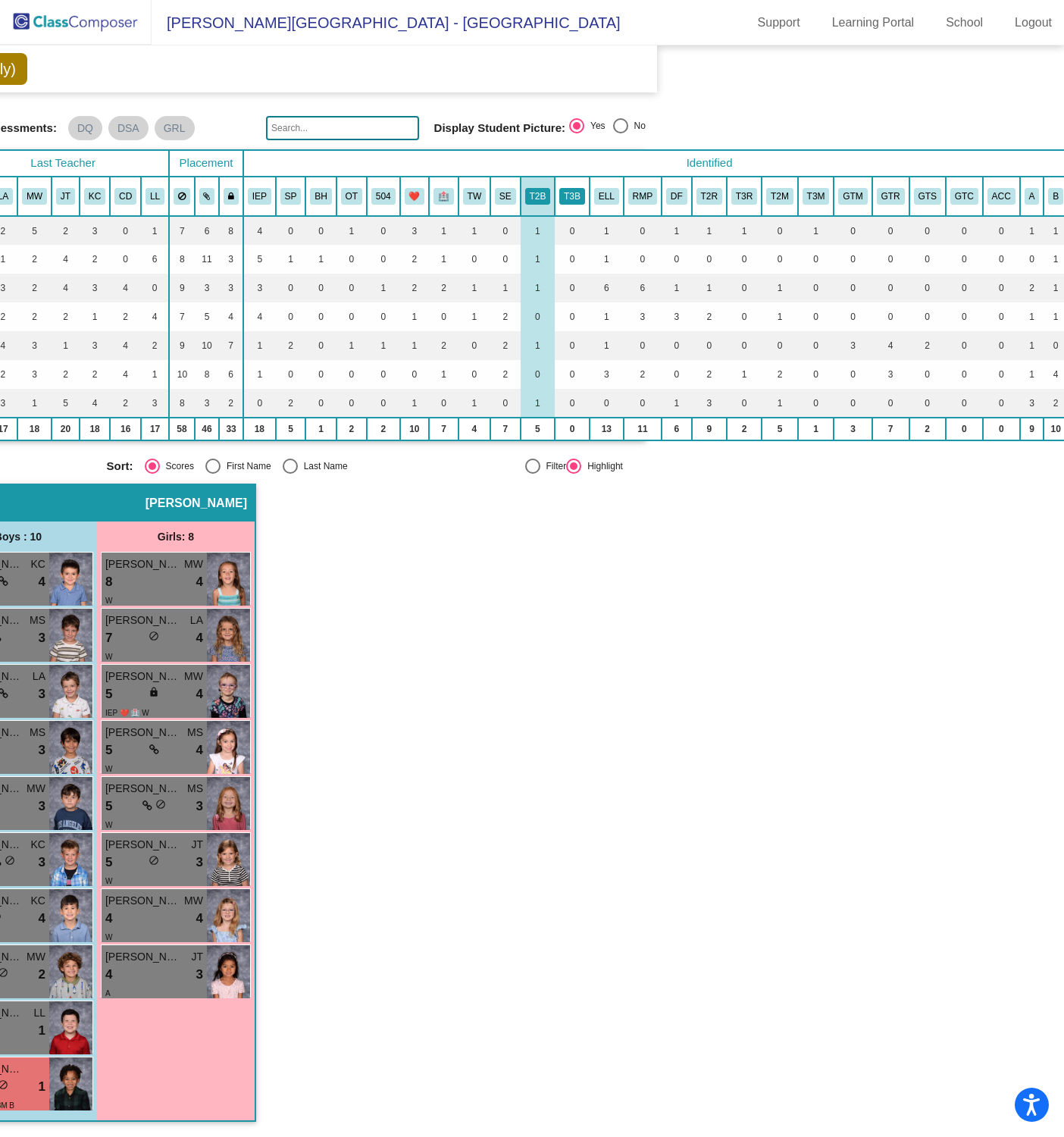
click at [567, 191] on button "T3B" at bounding box center [571, 196] width 25 height 16
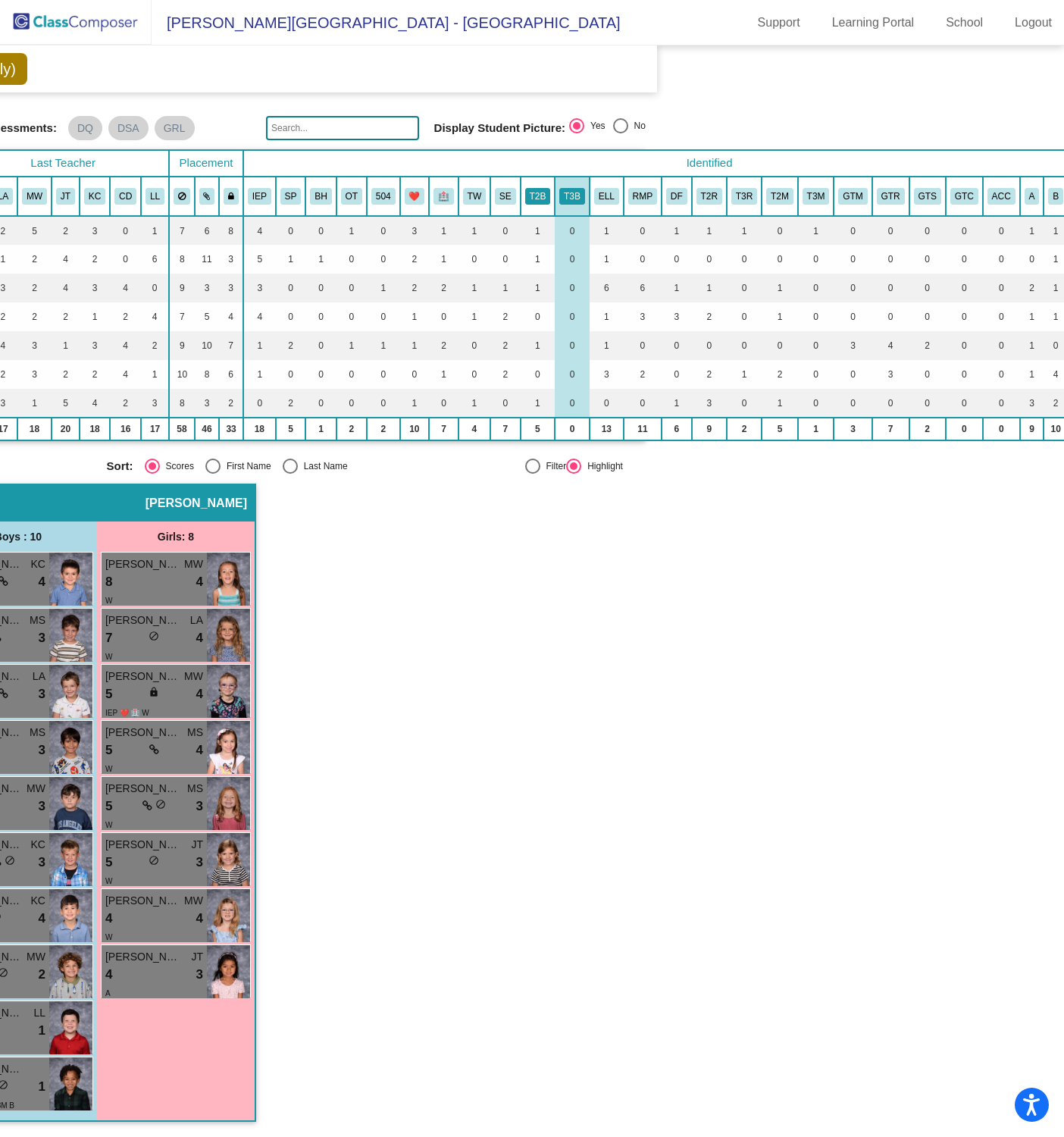
click at [531, 192] on button "T2B" at bounding box center [538, 196] width 25 height 16
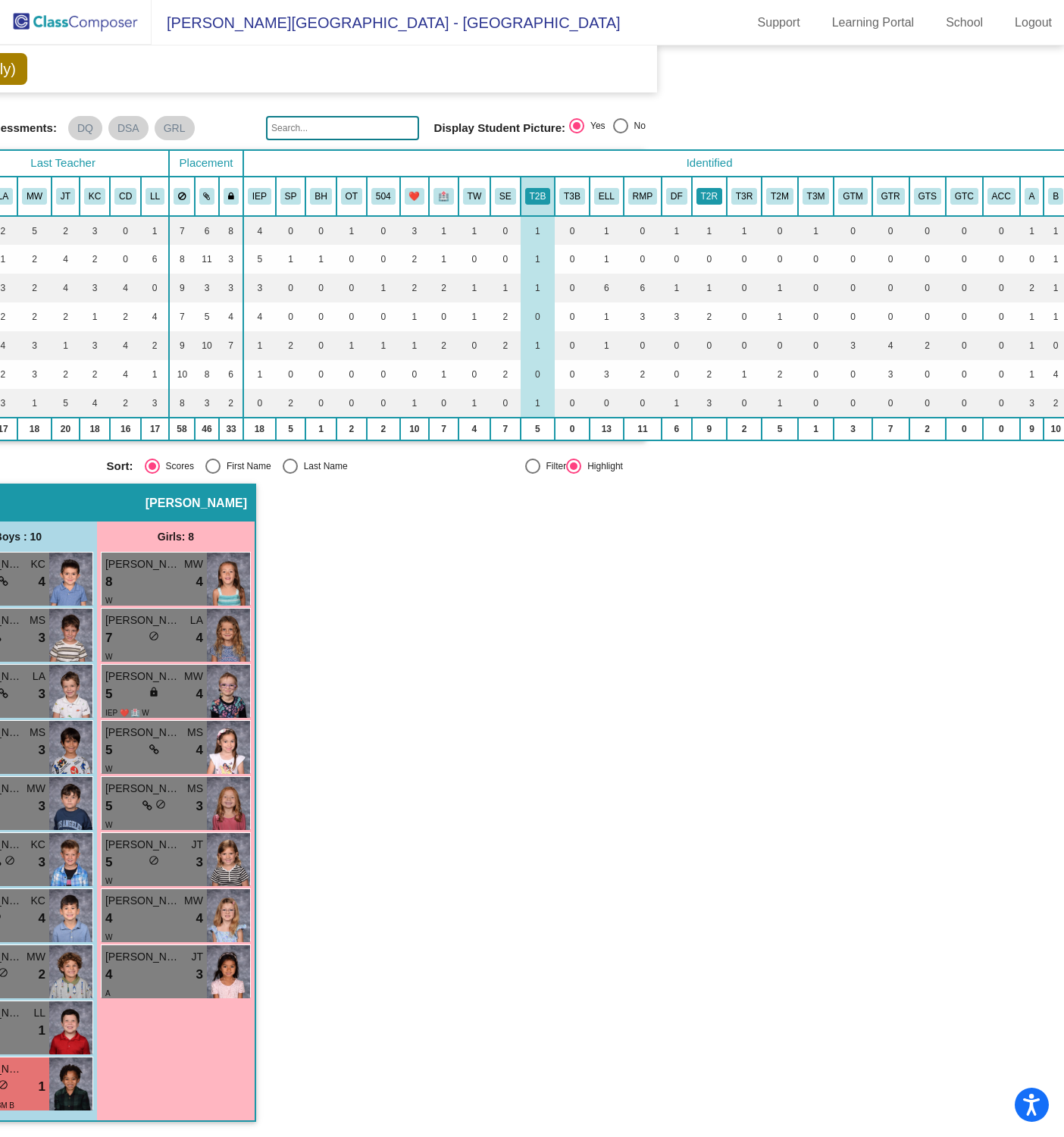
click at [709, 193] on button "T2R" at bounding box center [709, 196] width 25 height 16
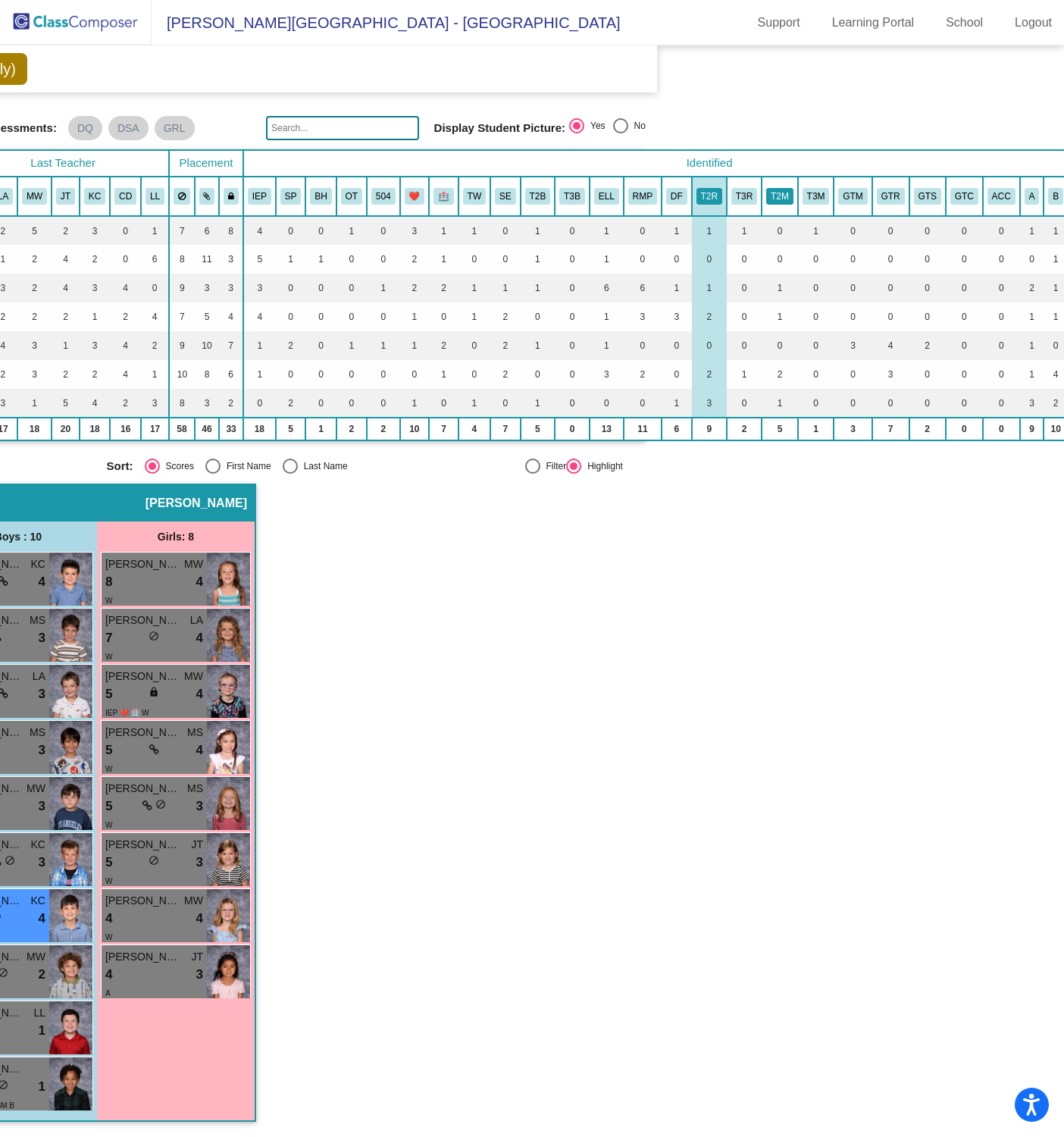
click at [777, 188] on button "T2M" at bounding box center [779, 196] width 27 height 16
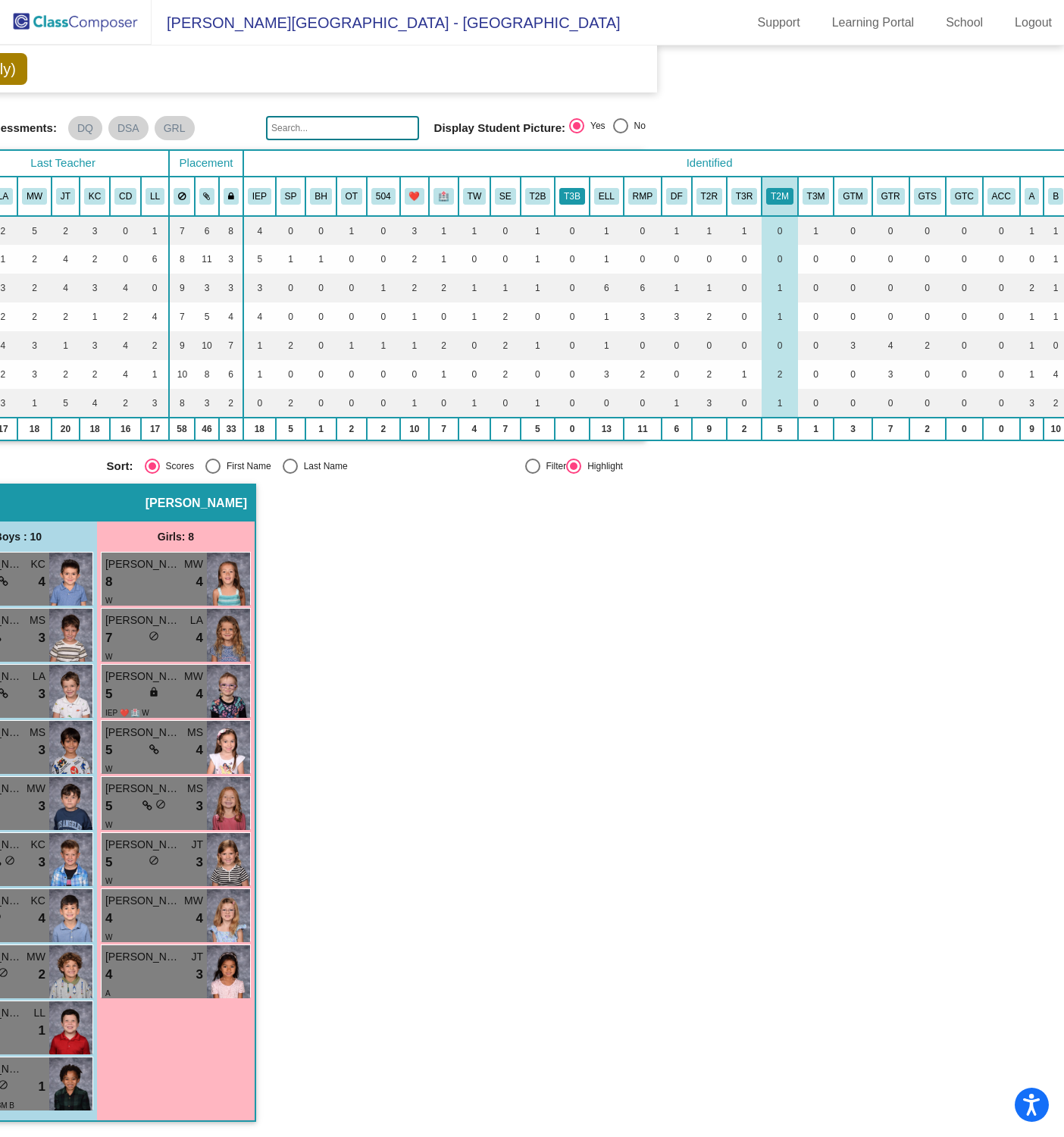
click at [570, 189] on button "T3B" at bounding box center [571, 196] width 25 height 16
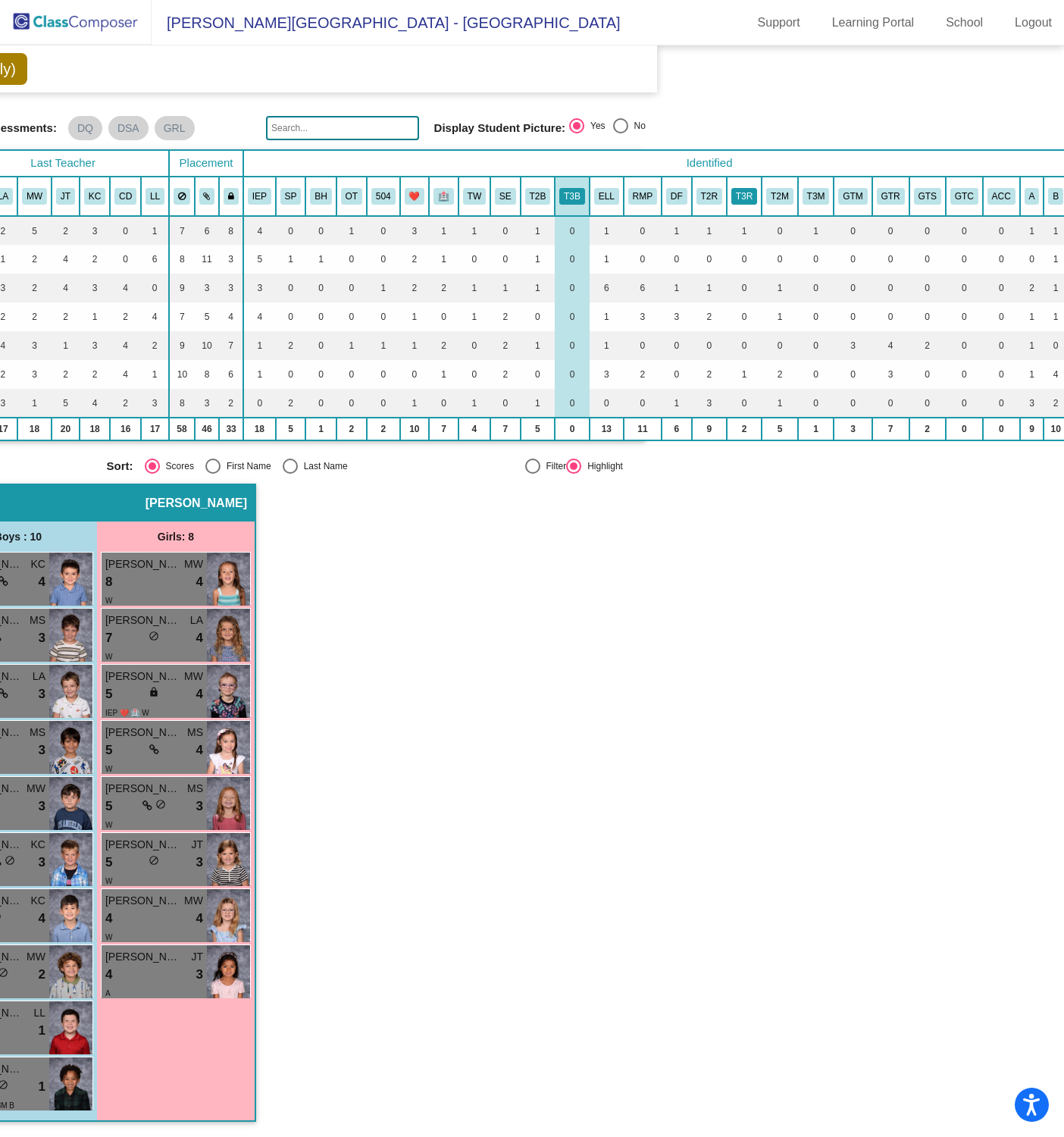
click at [742, 191] on button "T3R" at bounding box center [744, 196] width 25 height 16
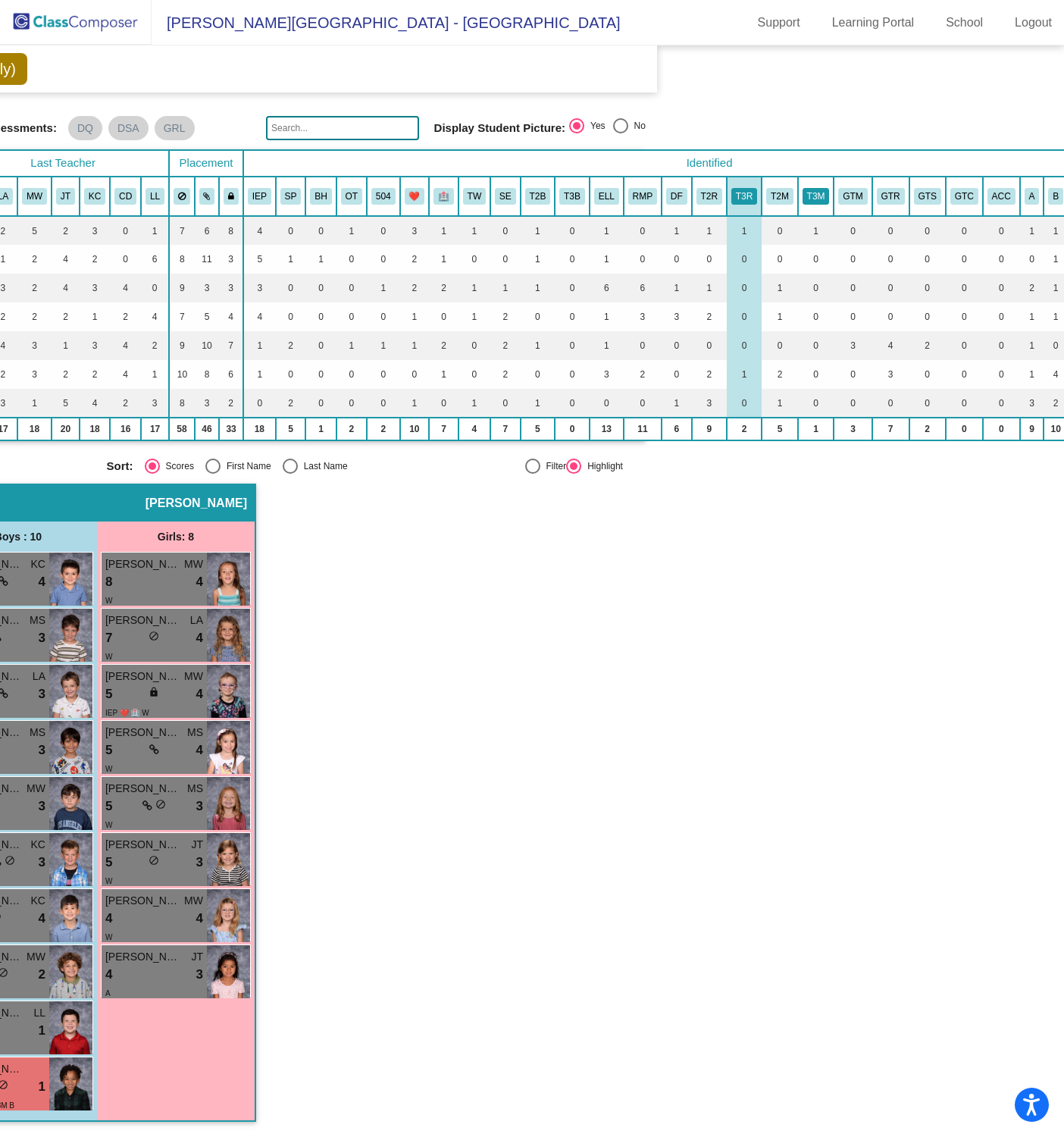
click at [814, 192] on button "T3M" at bounding box center [816, 196] width 27 height 16
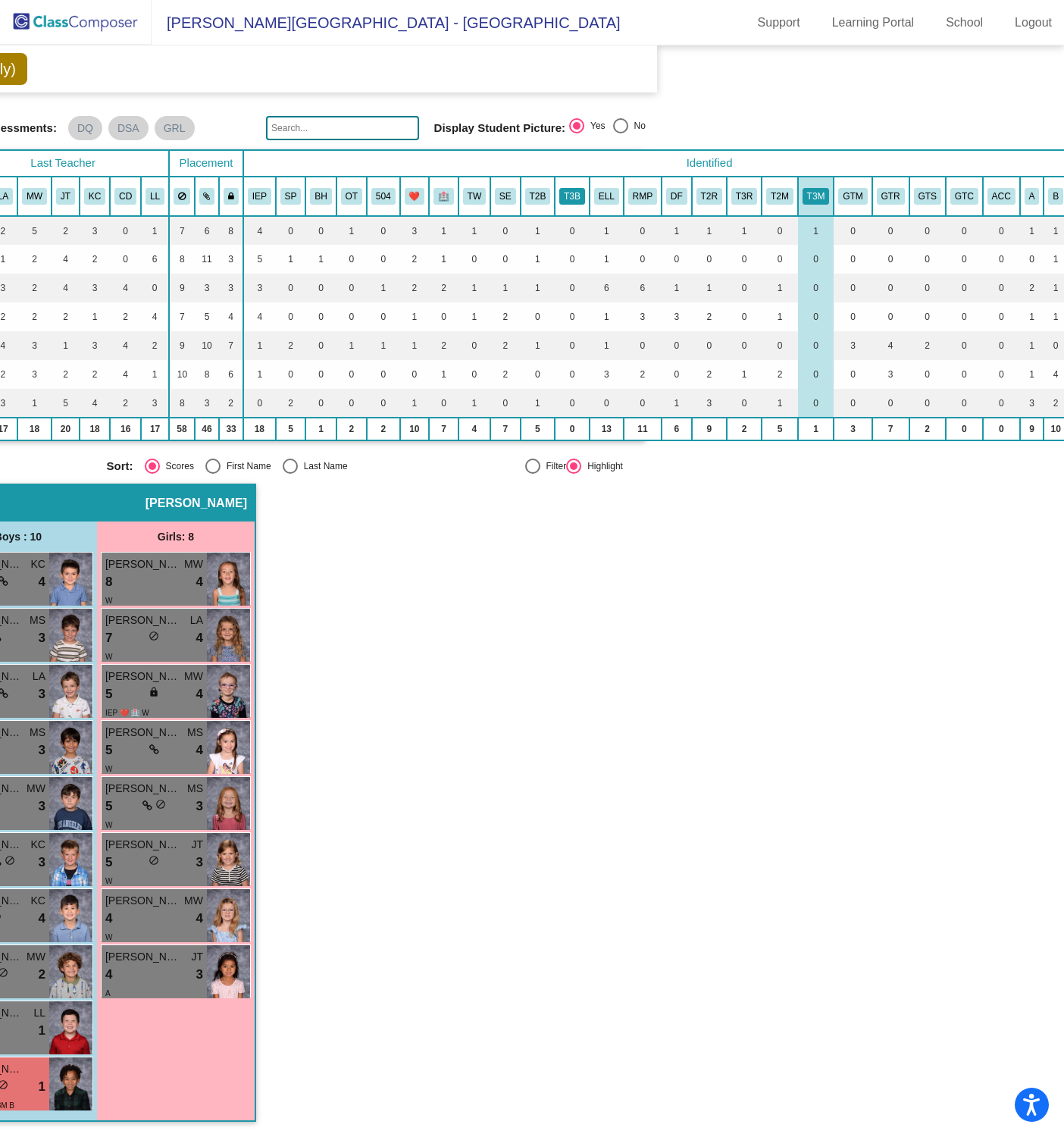
click at [574, 192] on button "T3B" at bounding box center [571, 196] width 25 height 16
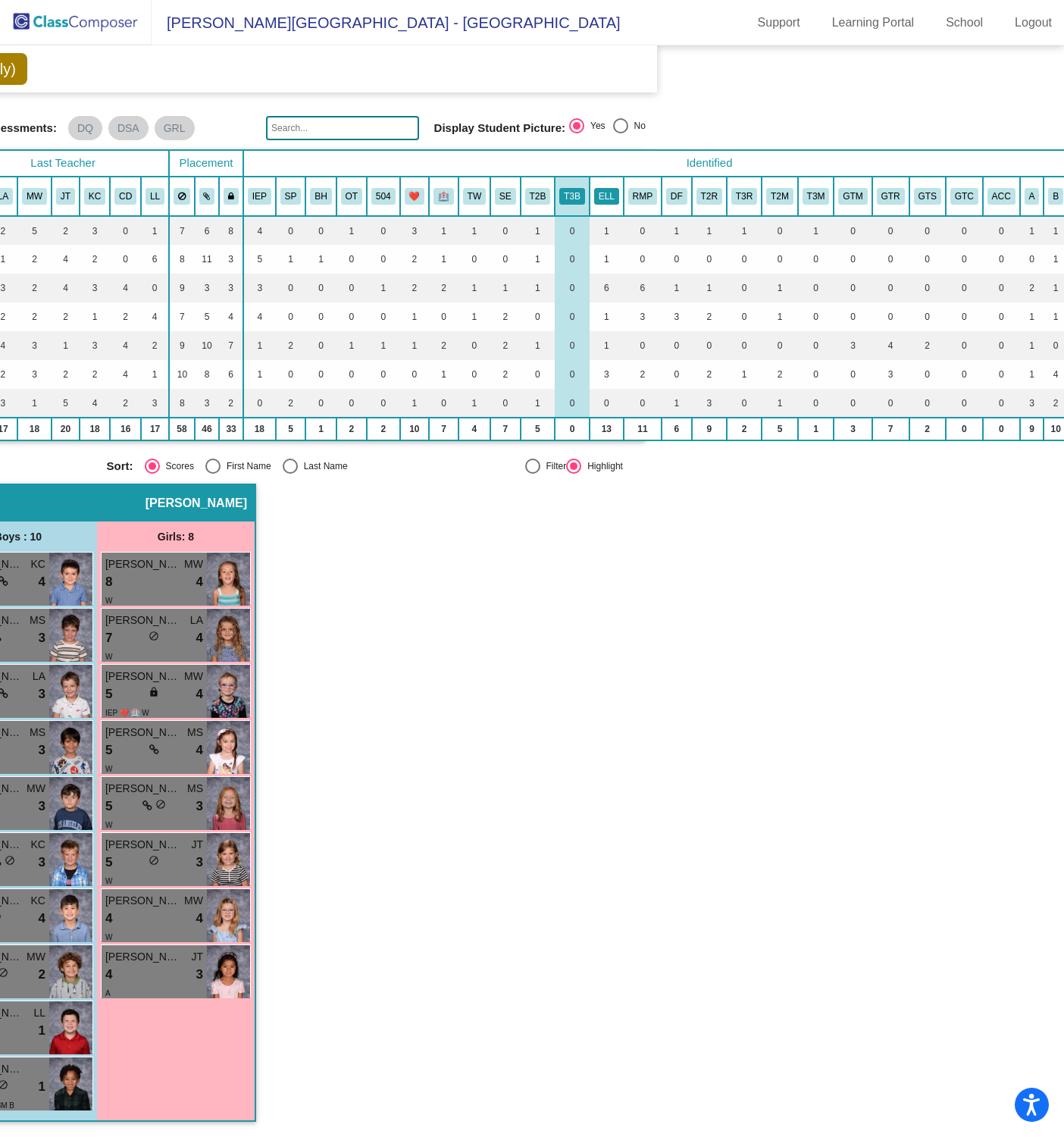
click at [615, 188] on button "ELL" at bounding box center [606, 196] width 25 height 16
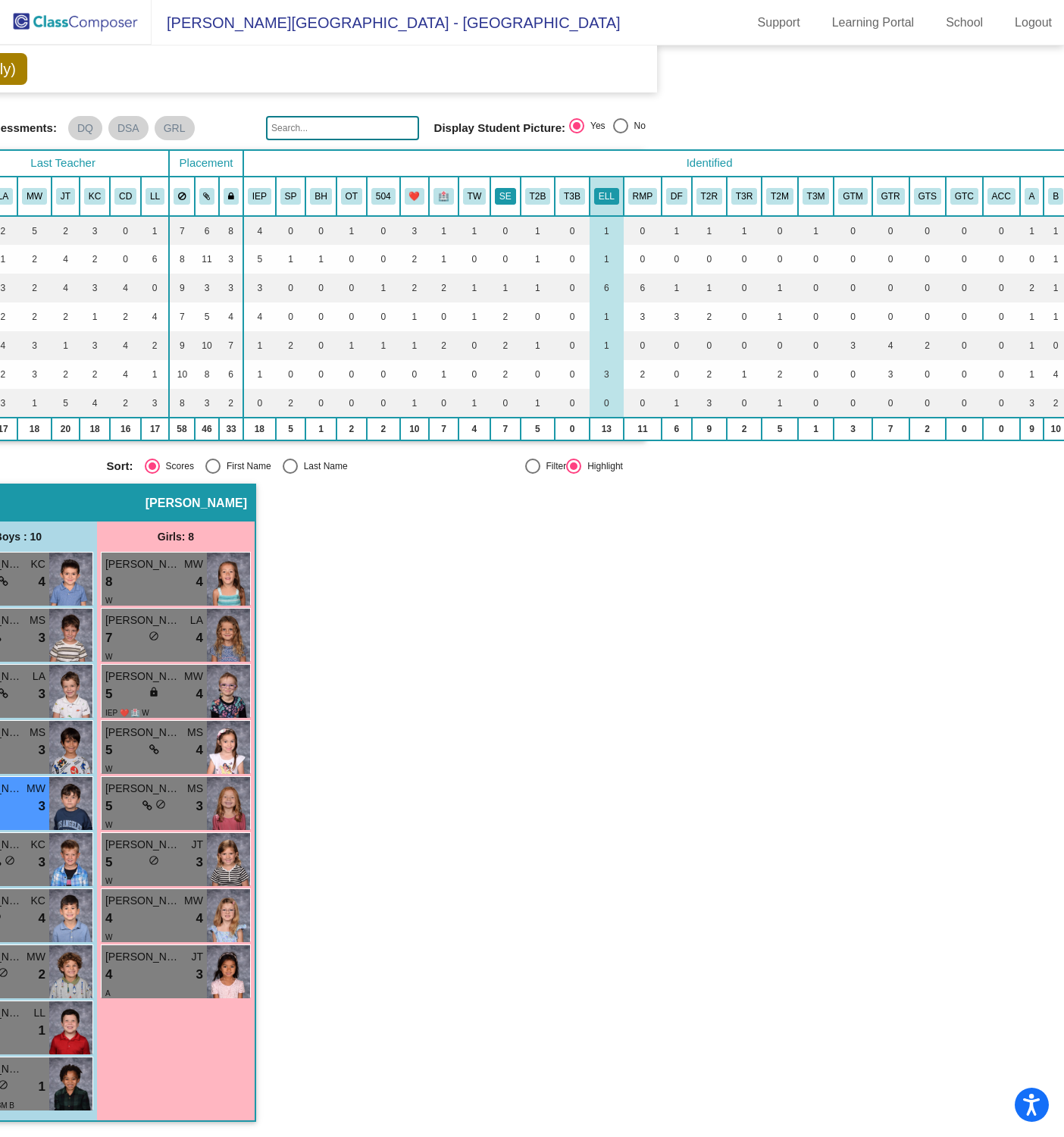
click at [506, 191] on button "SE" at bounding box center [506, 196] width 21 height 16
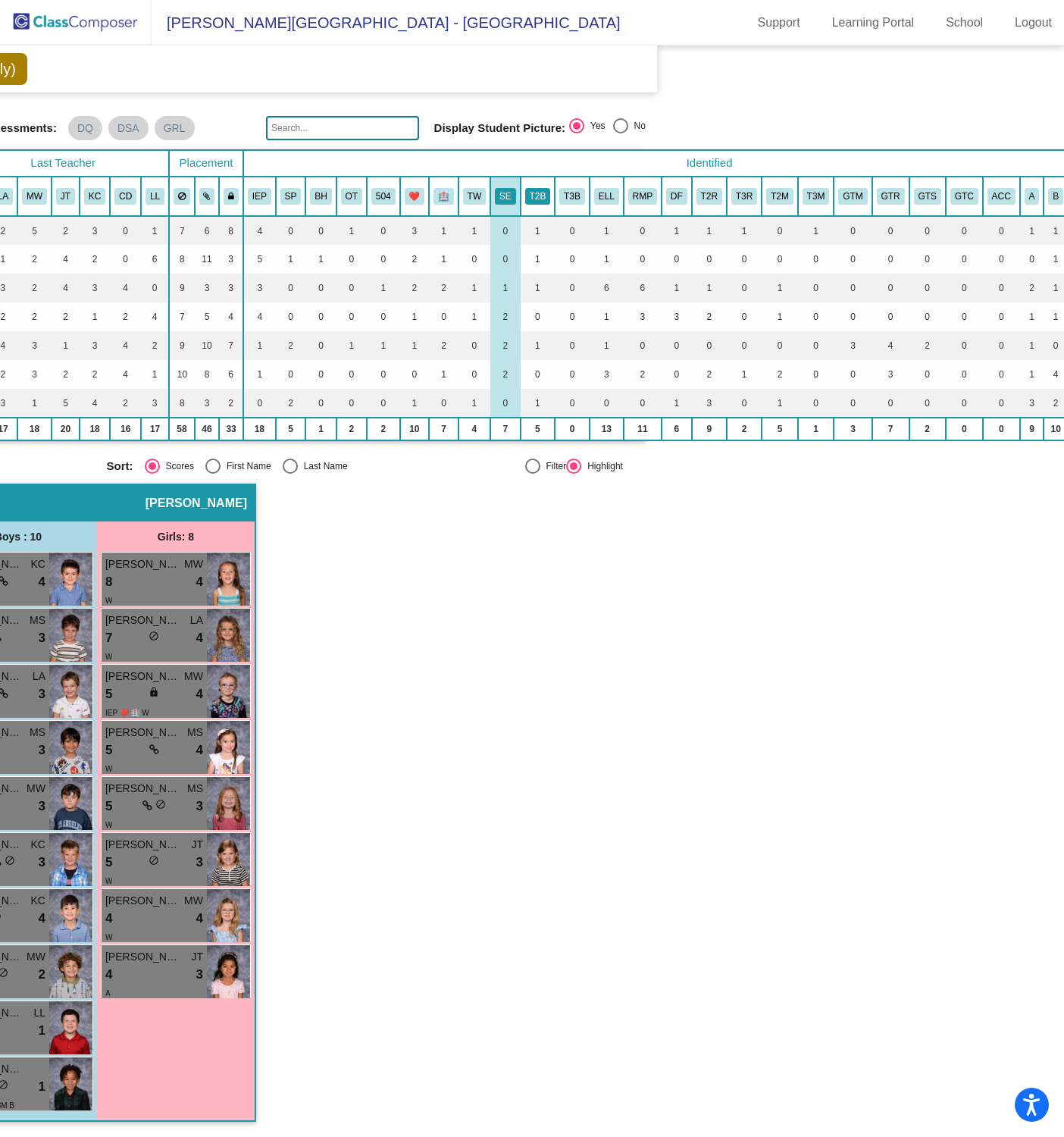
click at [535, 191] on button "T2B" at bounding box center [538, 196] width 25 height 16
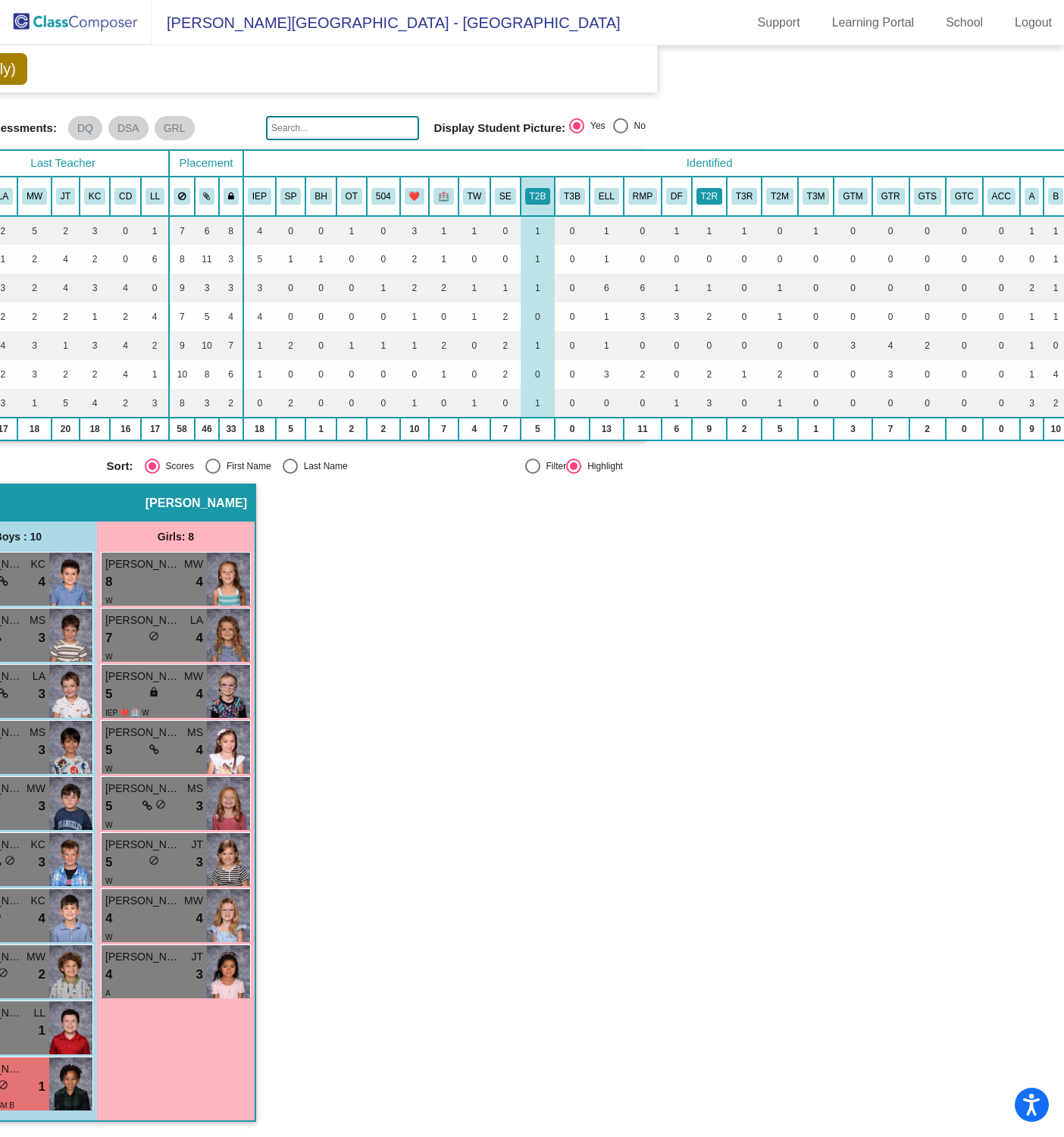
click at [711, 188] on button "T2R" at bounding box center [709, 196] width 25 height 16
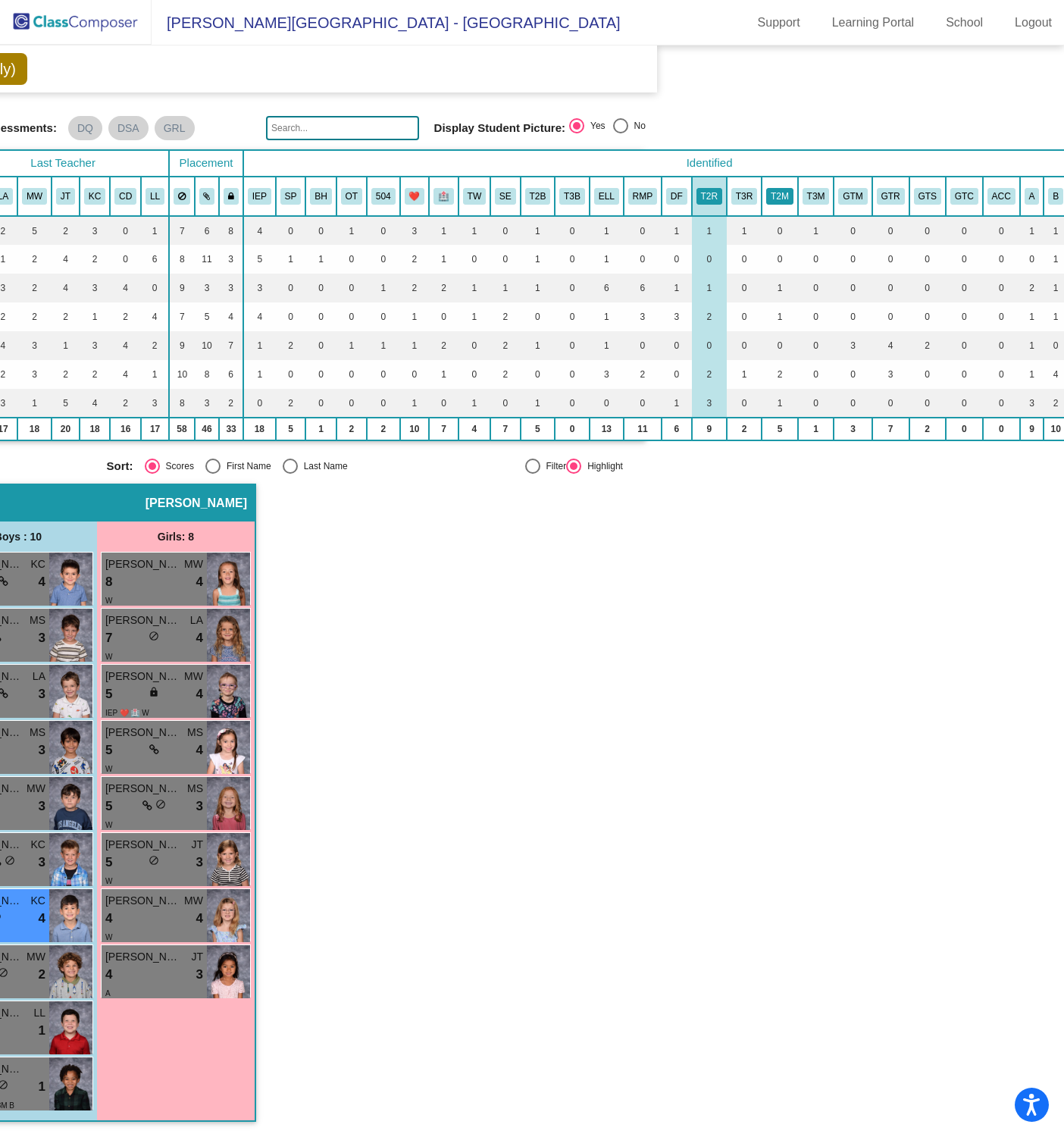
click at [781, 188] on button "T2M" at bounding box center [779, 196] width 27 height 16
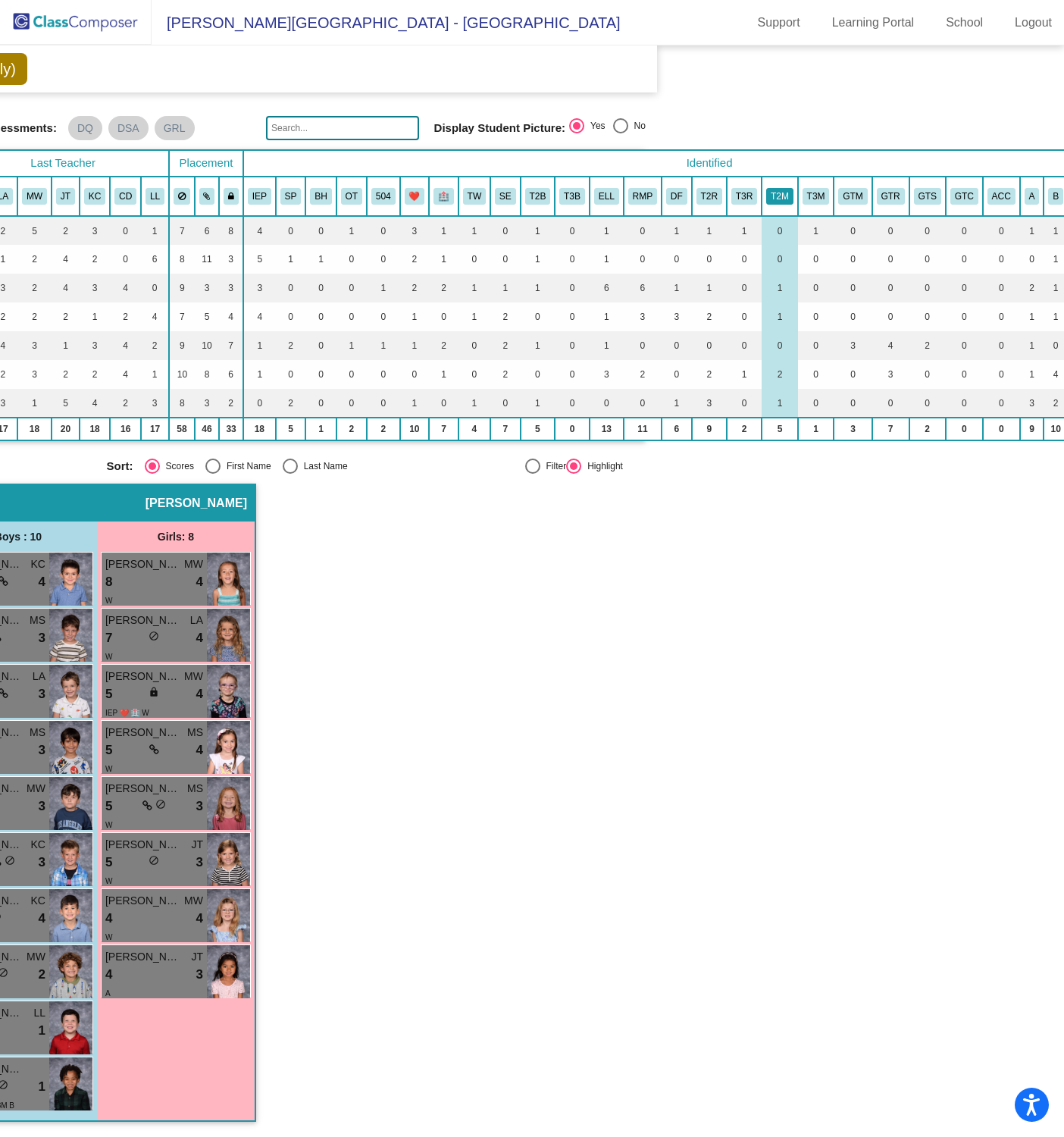
click at [776, 188] on button "T2M" at bounding box center [779, 196] width 27 height 16
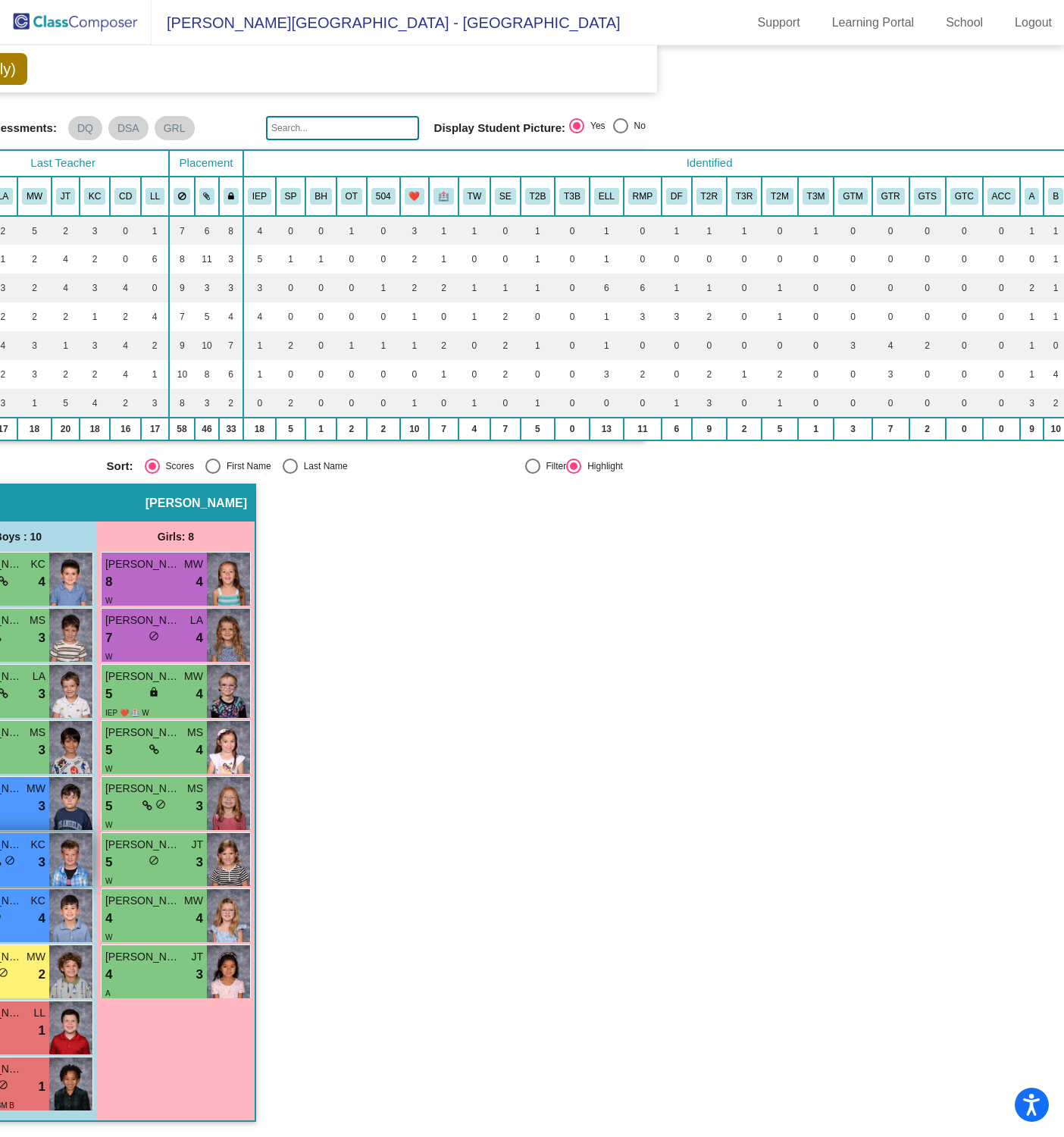
scroll to position [34, 397]
click at [442, 188] on button "🏥" at bounding box center [444, 196] width 20 height 16
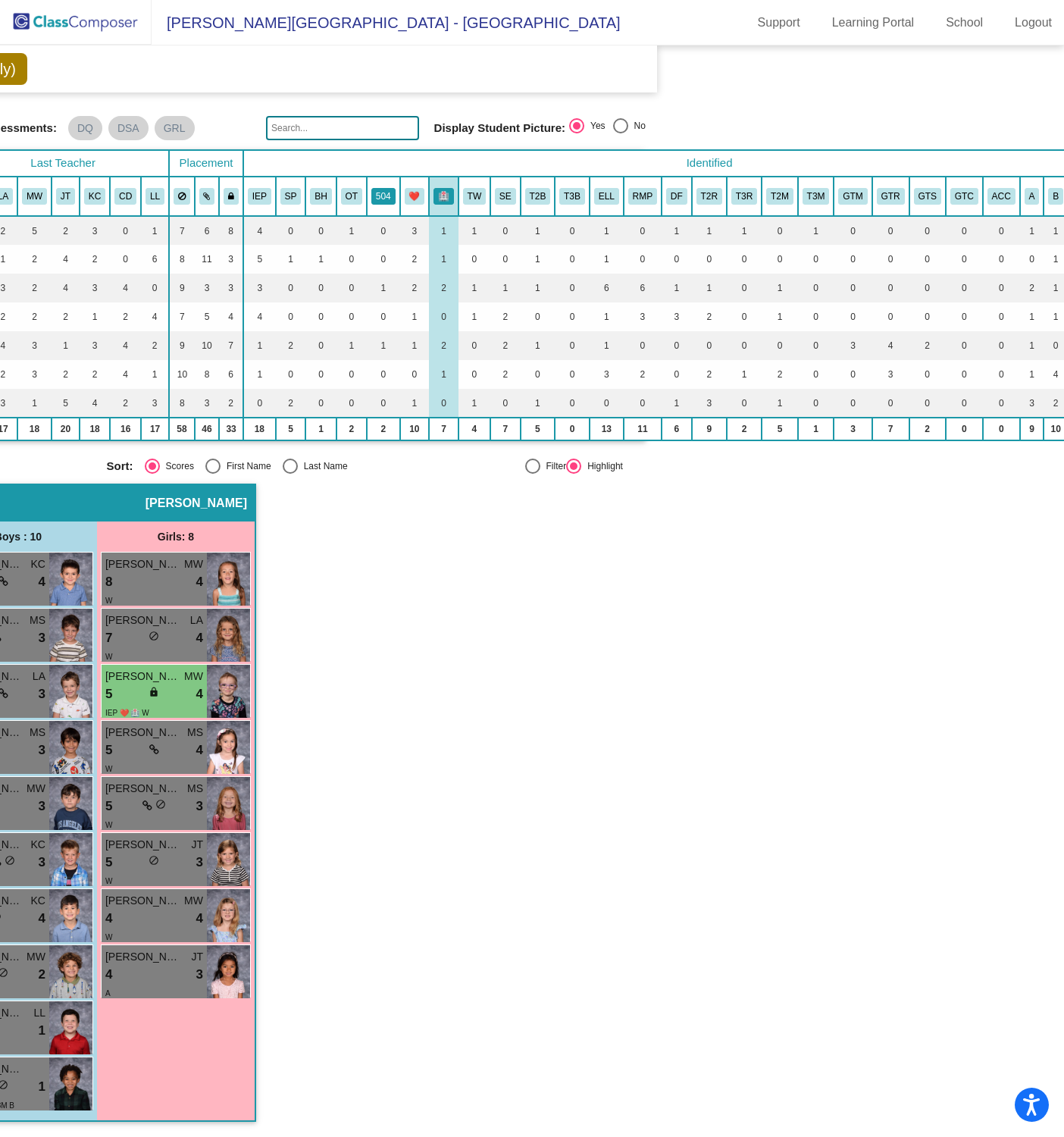
click at [378, 194] on button "504" at bounding box center [384, 196] width 25 height 16
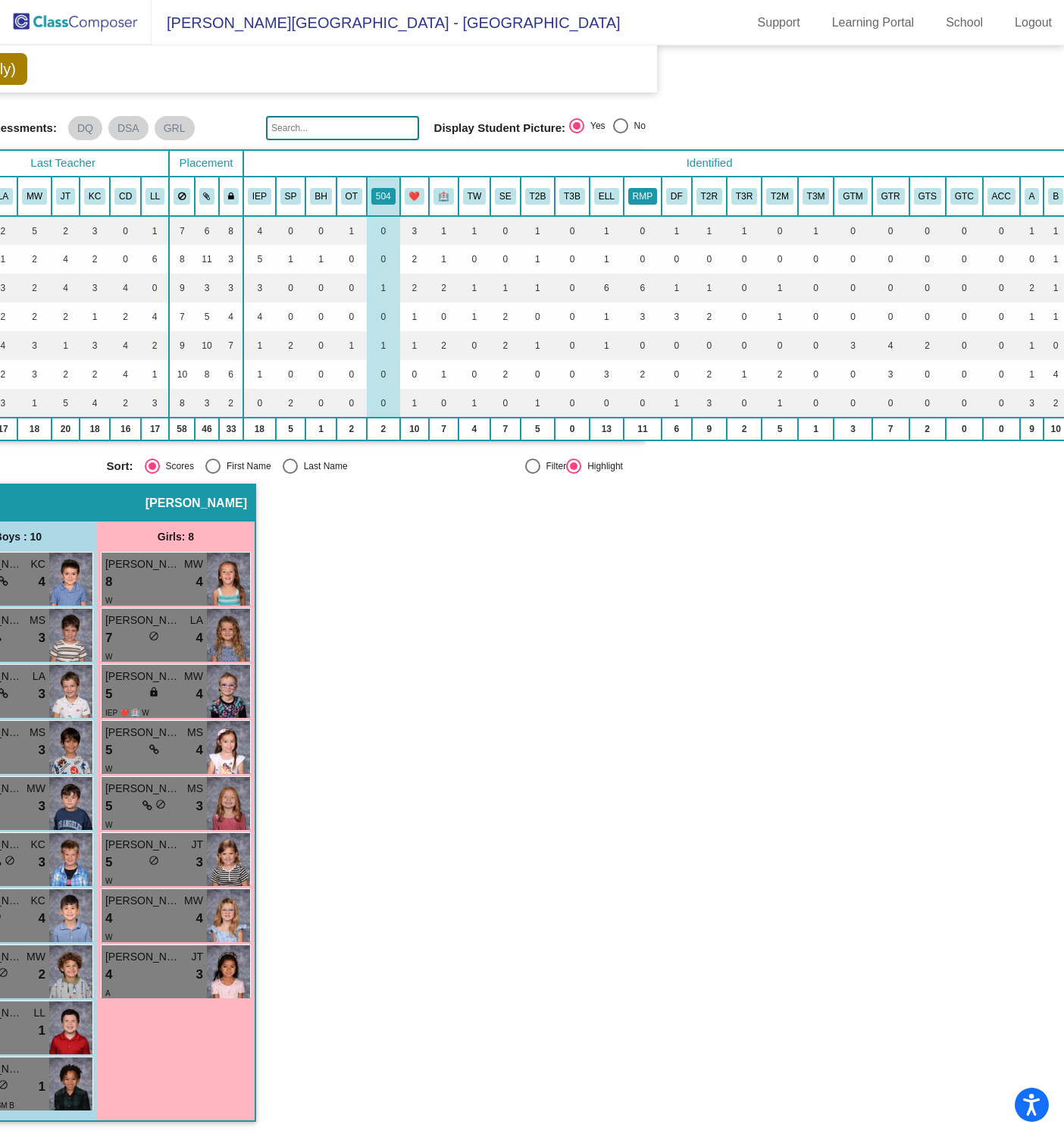
click at [640, 189] on button "RMP" at bounding box center [642, 196] width 29 height 16
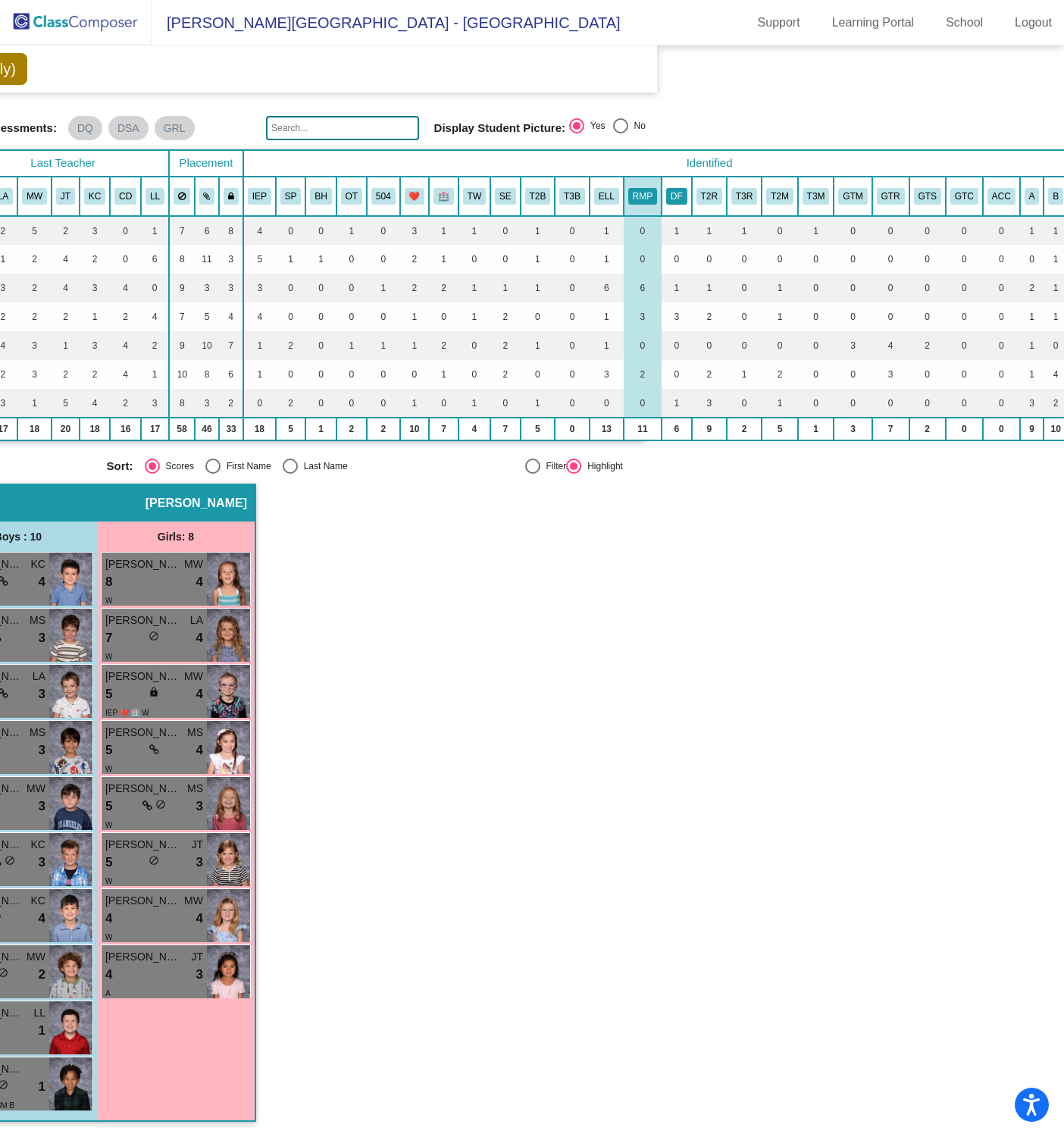
click at [681, 188] on button "DF" at bounding box center [677, 196] width 21 height 16
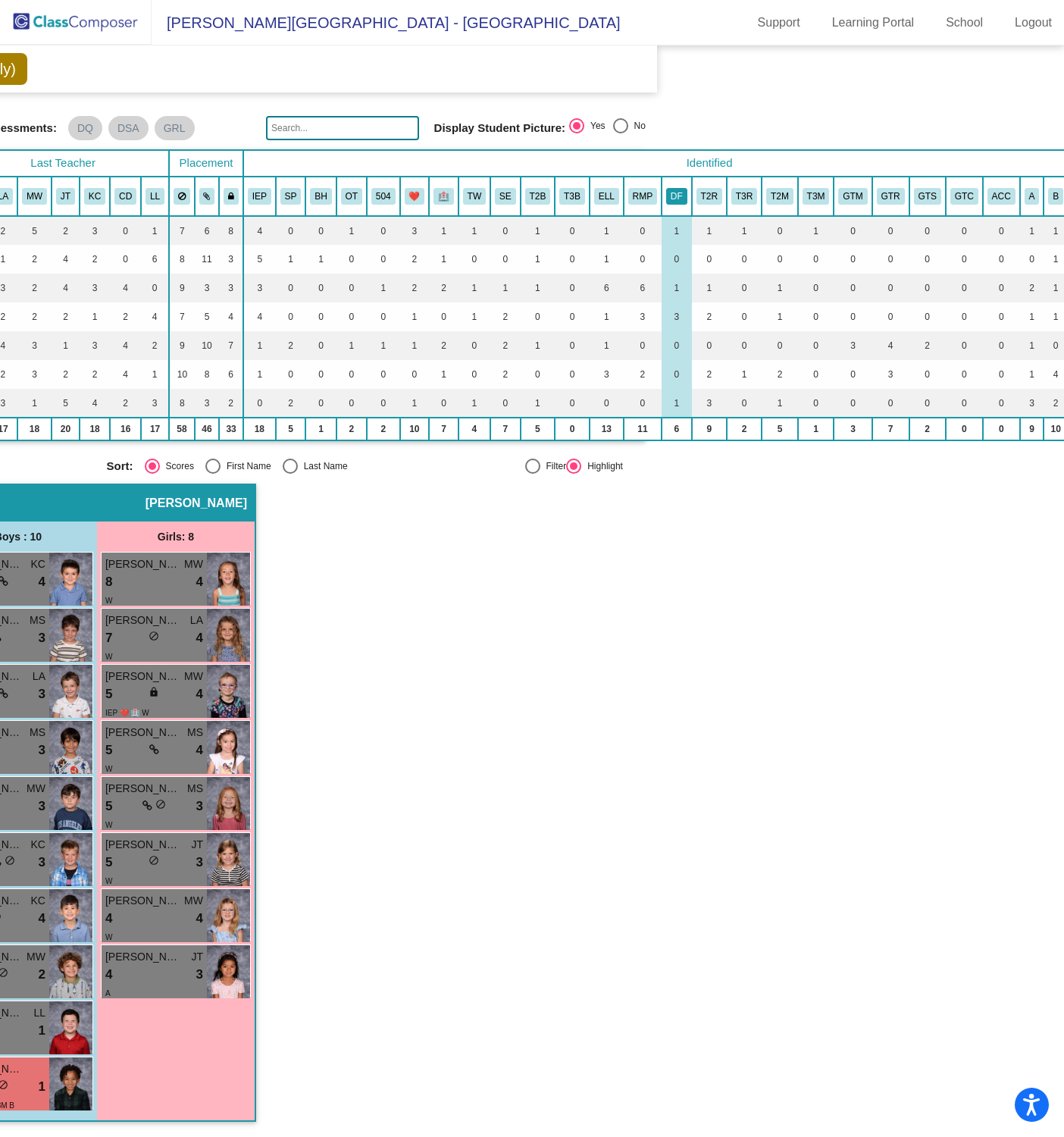
click at [679, 188] on button "DF" at bounding box center [677, 196] width 21 height 16
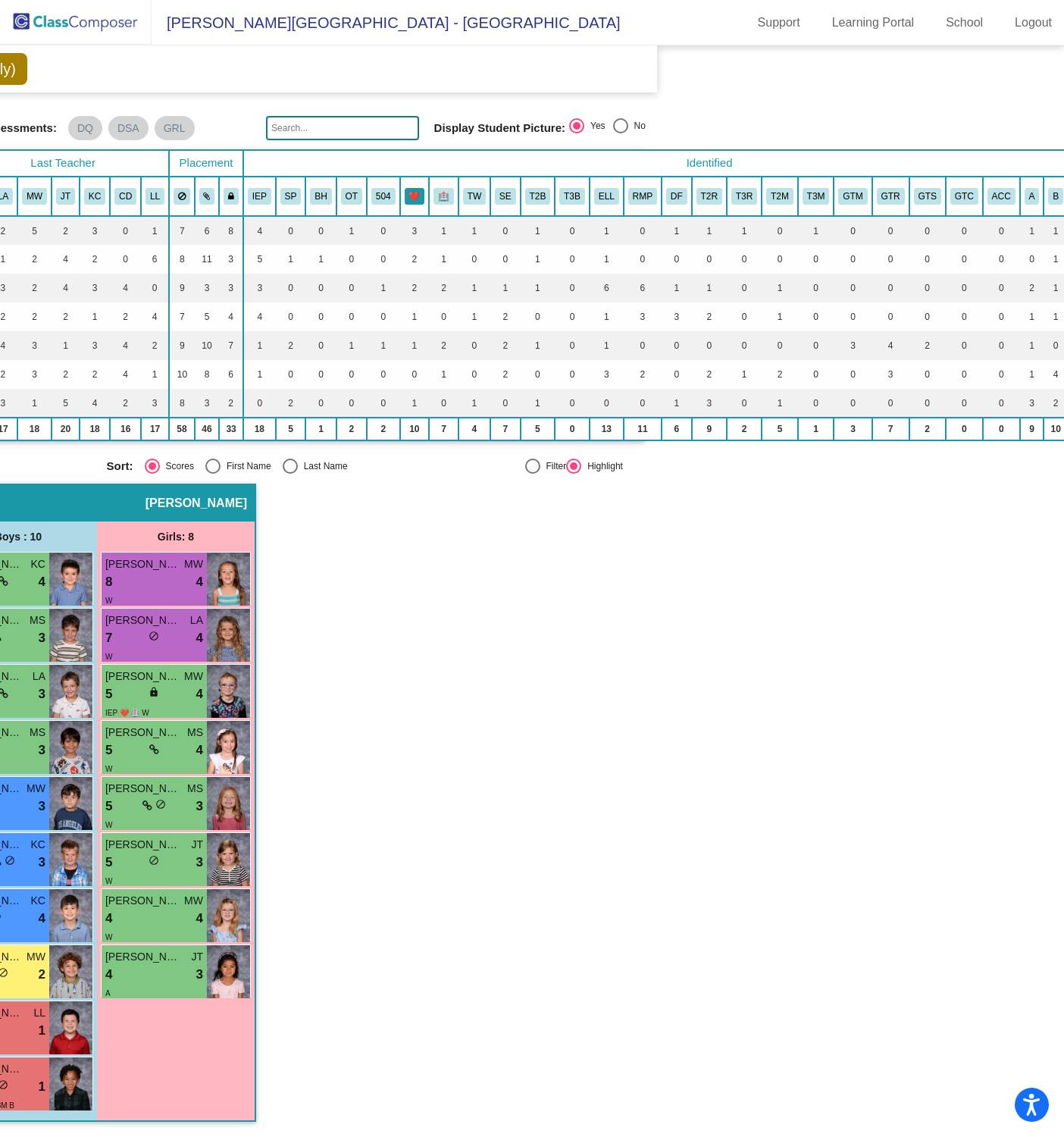
click at [415, 189] on button "❤️" at bounding box center [414, 196] width 20 height 16
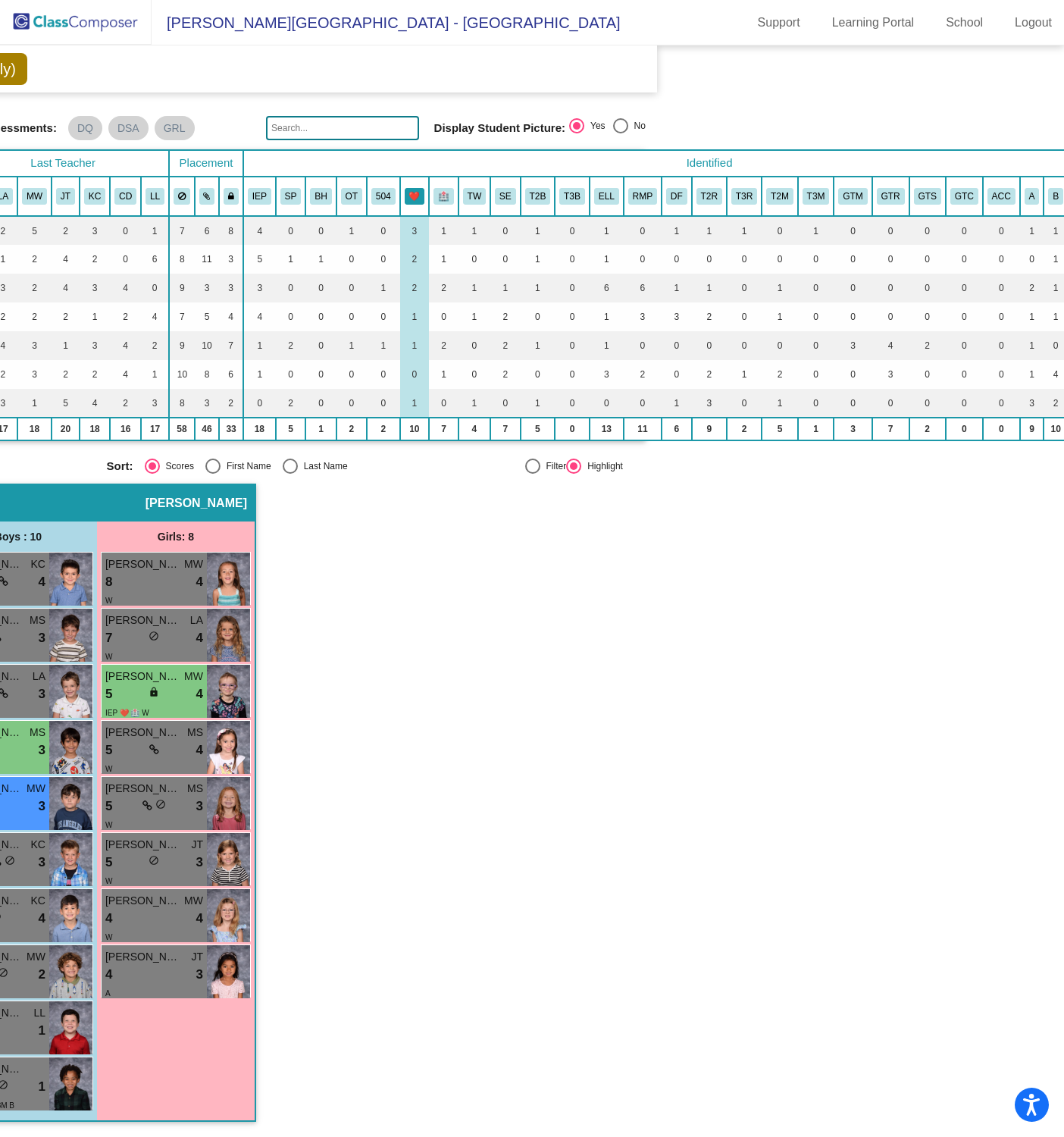
click at [414, 189] on button "❤️" at bounding box center [414, 196] width 20 height 16
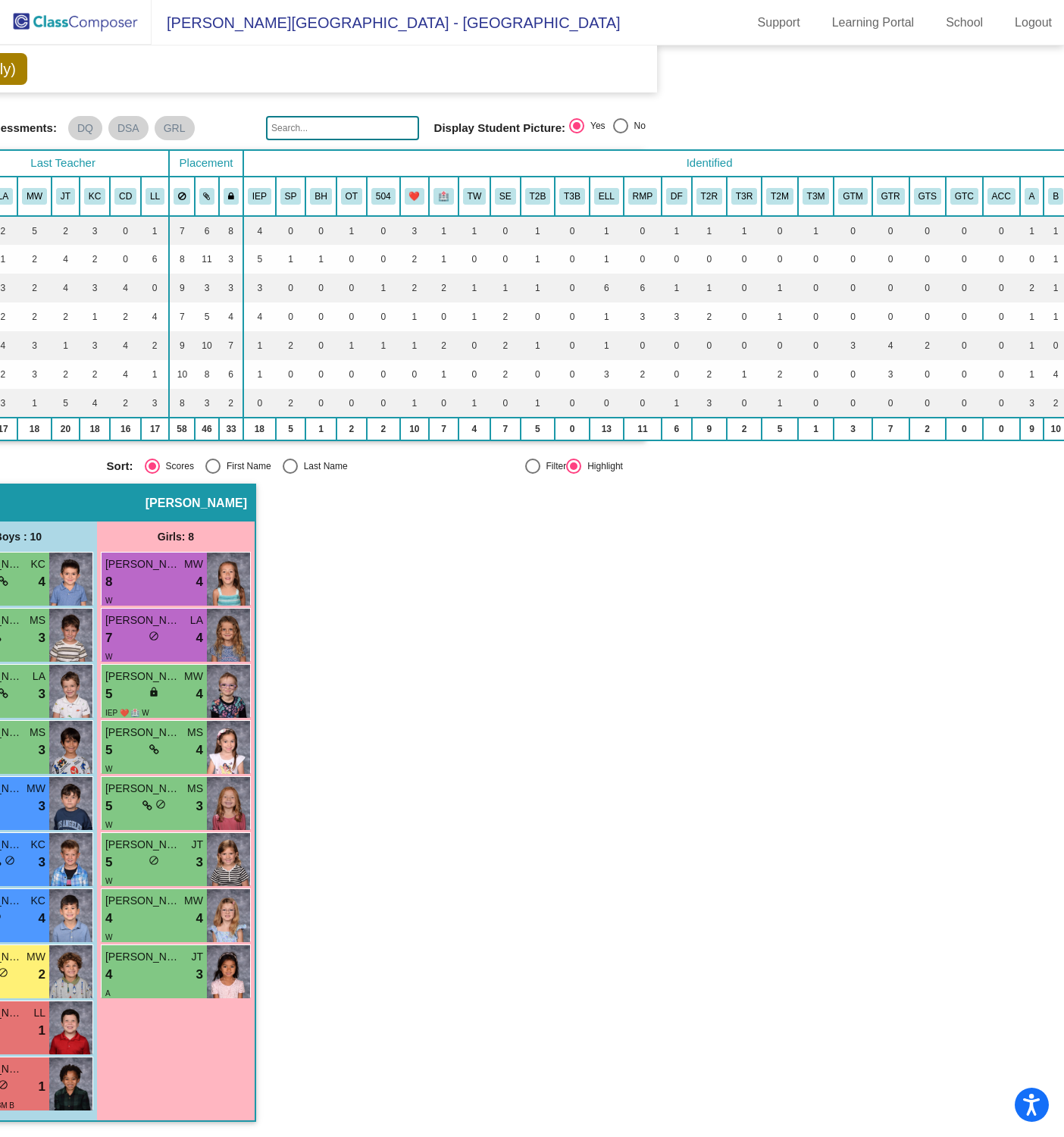
click at [739, 737] on mat-sidenav-content "Grade 1 Select Grade First Grade Previous Year [DATE] - [DATE] (View Only) Add,…" at bounding box center [532, 591] width 1064 height 1091
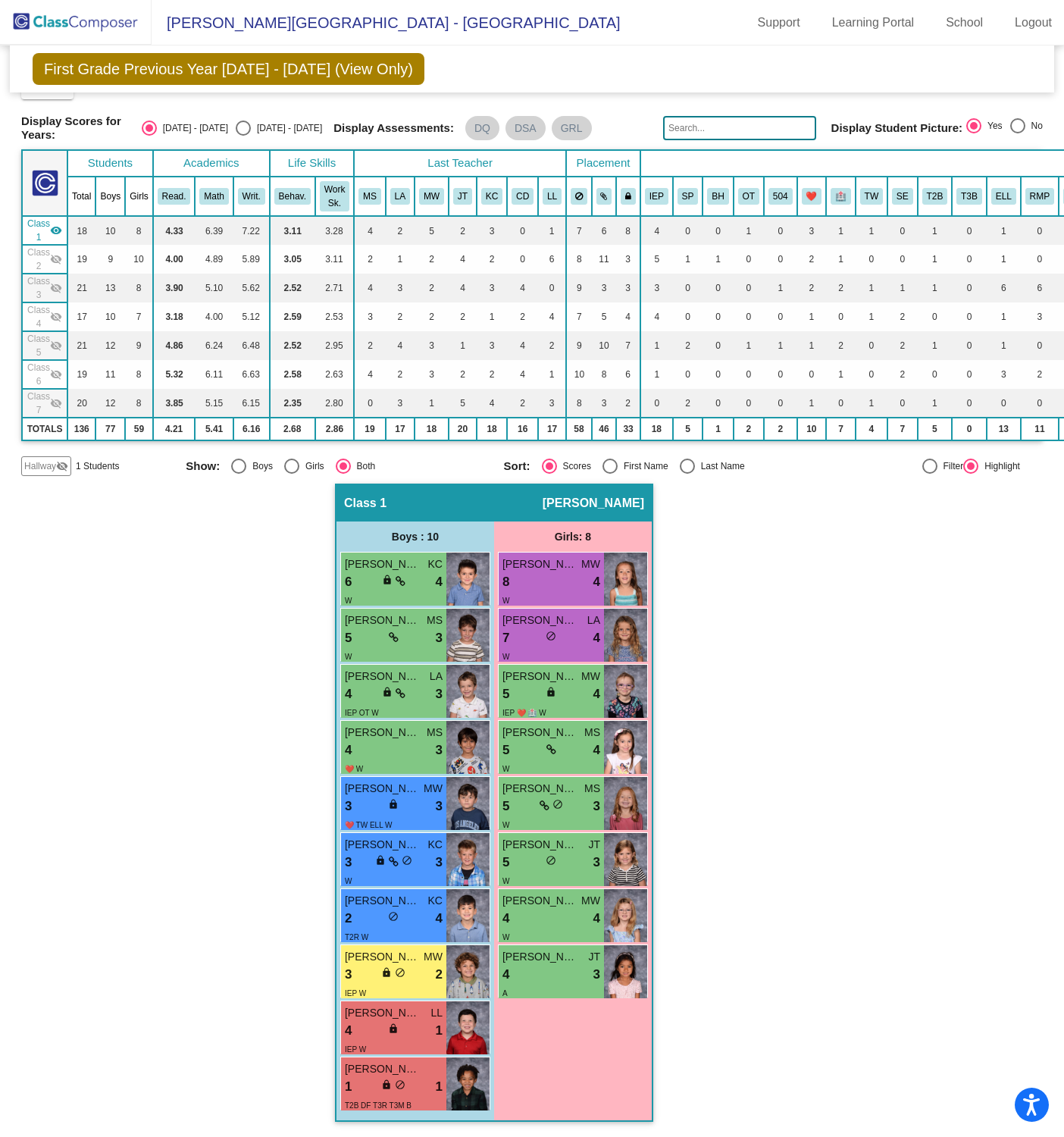
click at [47, 253] on span "Class 2" at bounding box center [38, 259] width 23 height 27
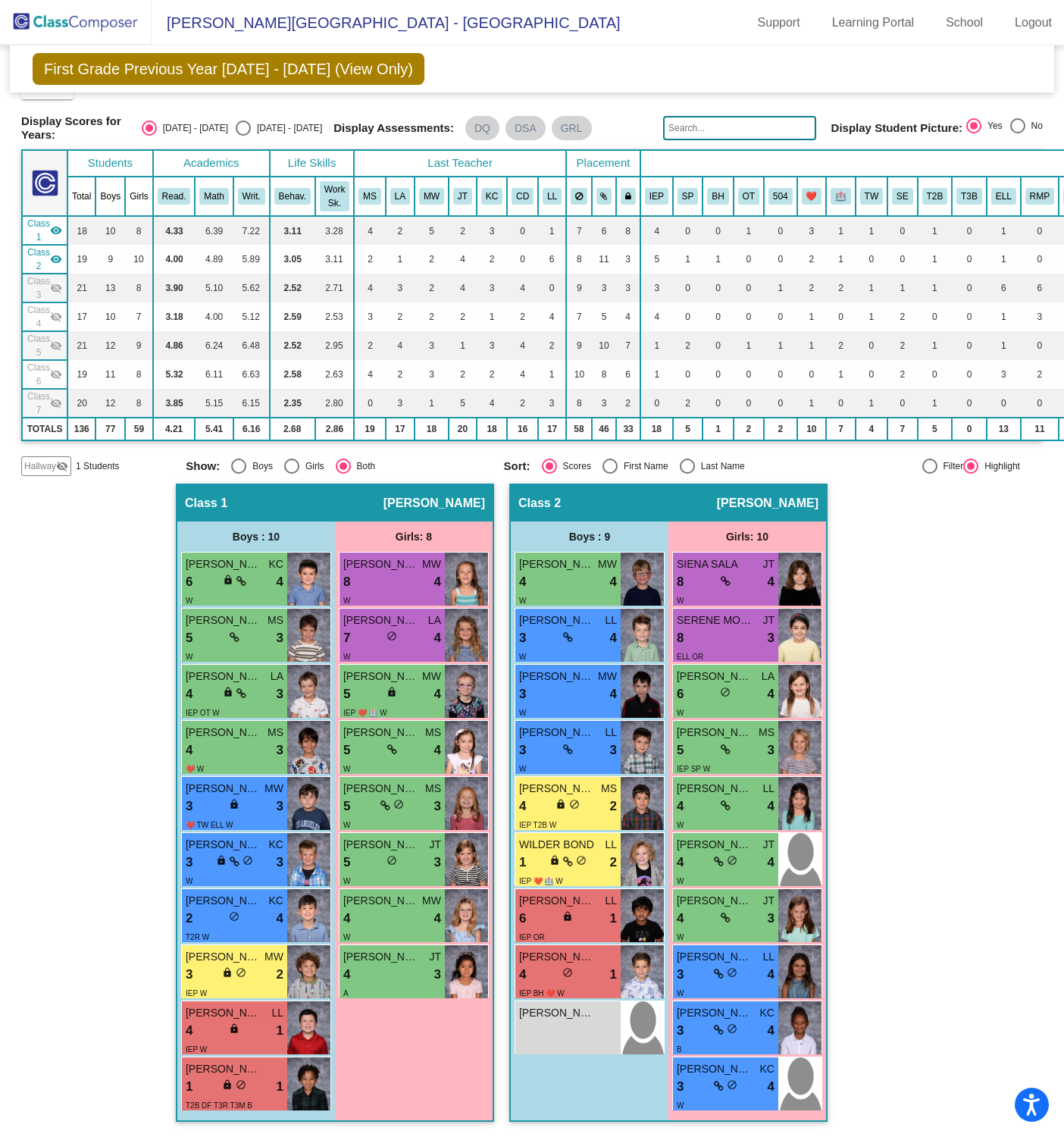
click at [50, 224] on mat-icon "visibility" at bounding box center [56, 230] width 12 height 12
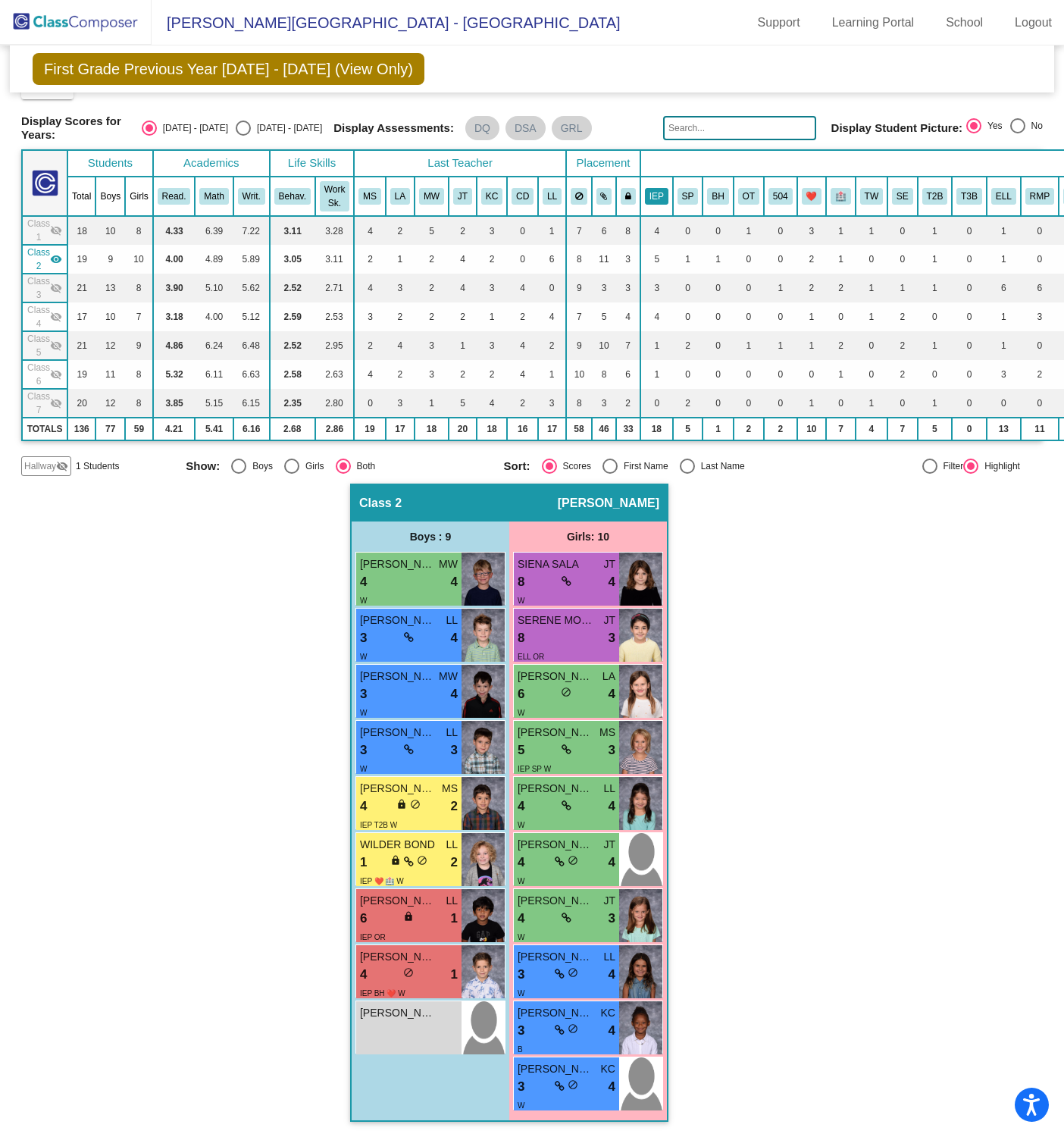
click at [657, 188] on button "IEP" at bounding box center [656, 196] width 24 height 16
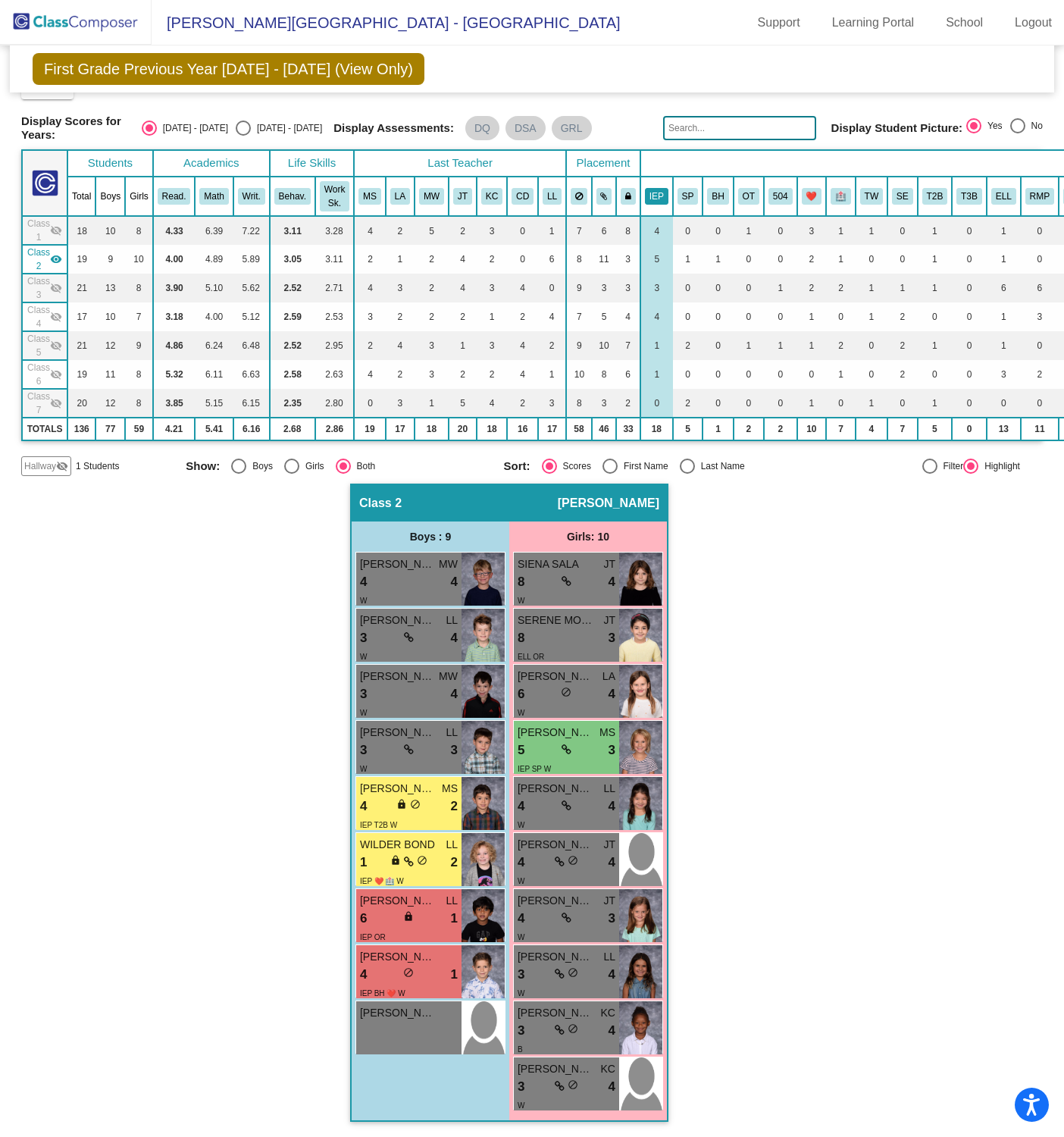
click at [657, 188] on button "IEP" at bounding box center [656, 196] width 24 height 16
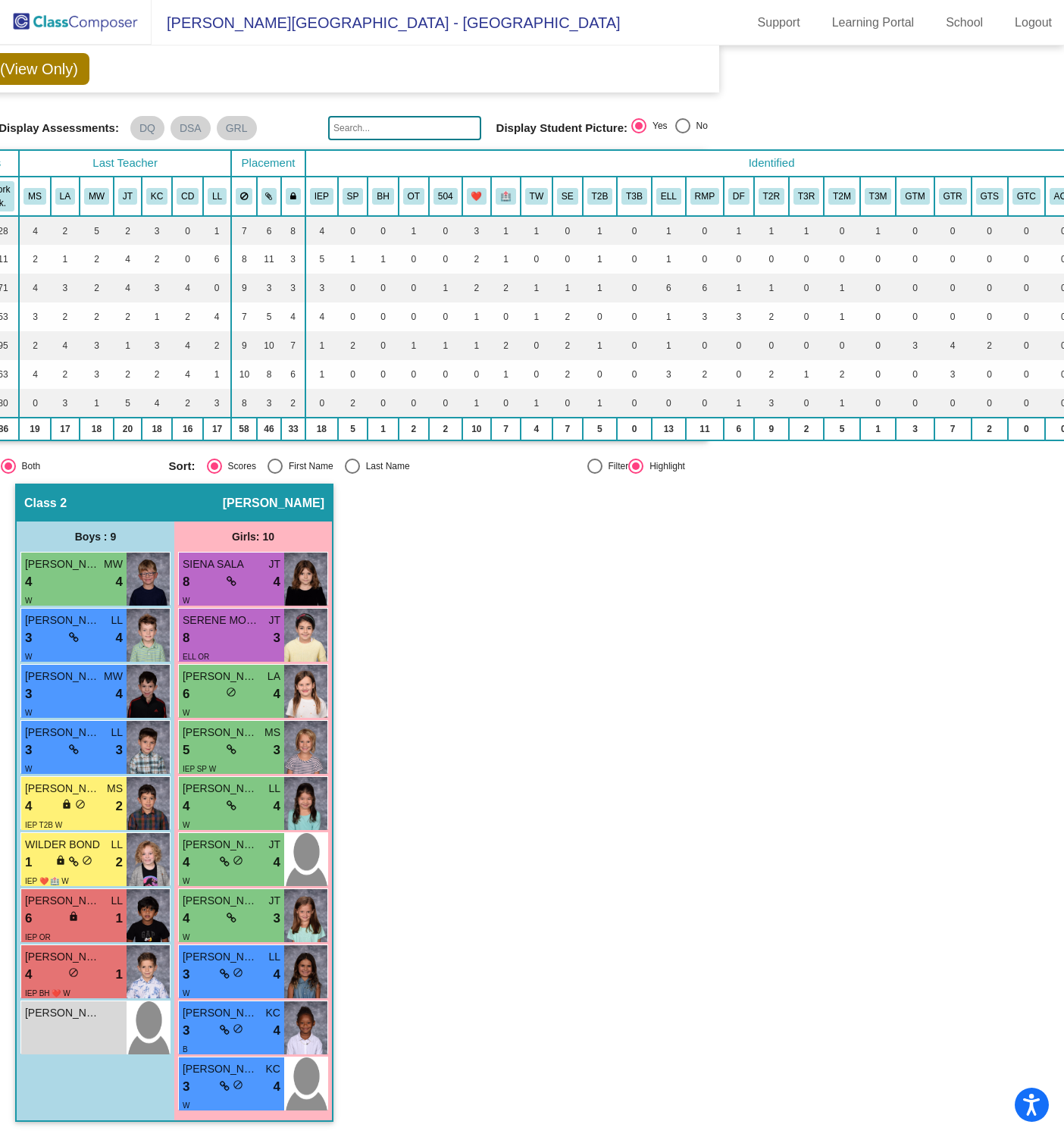
scroll to position [34, 395]
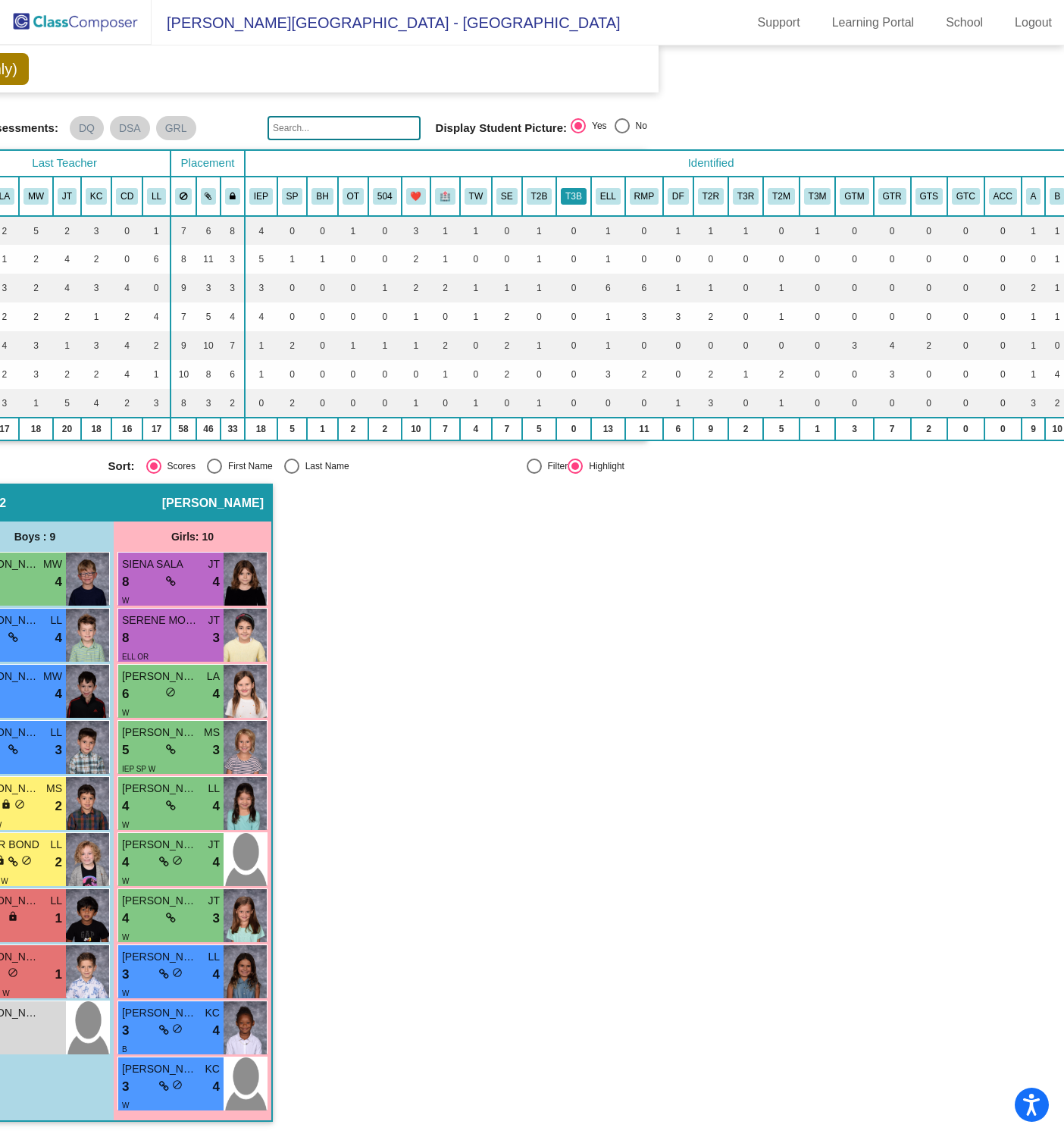
click at [576, 188] on button "T3B" at bounding box center [573, 196] width 25 height 16
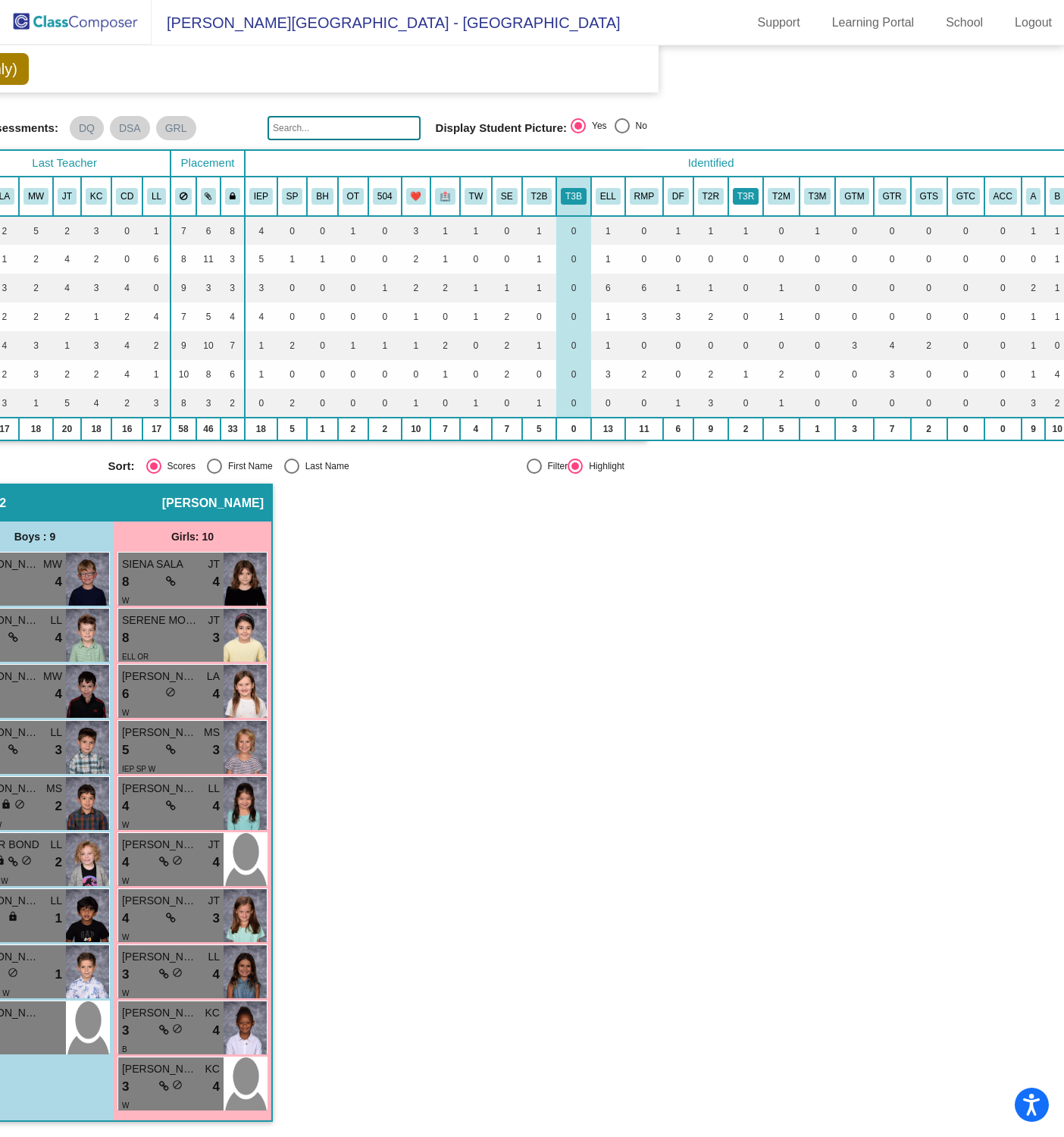
click at [742, 188] on button "T3R" at bounding box center [745, 196] width 25 height 16
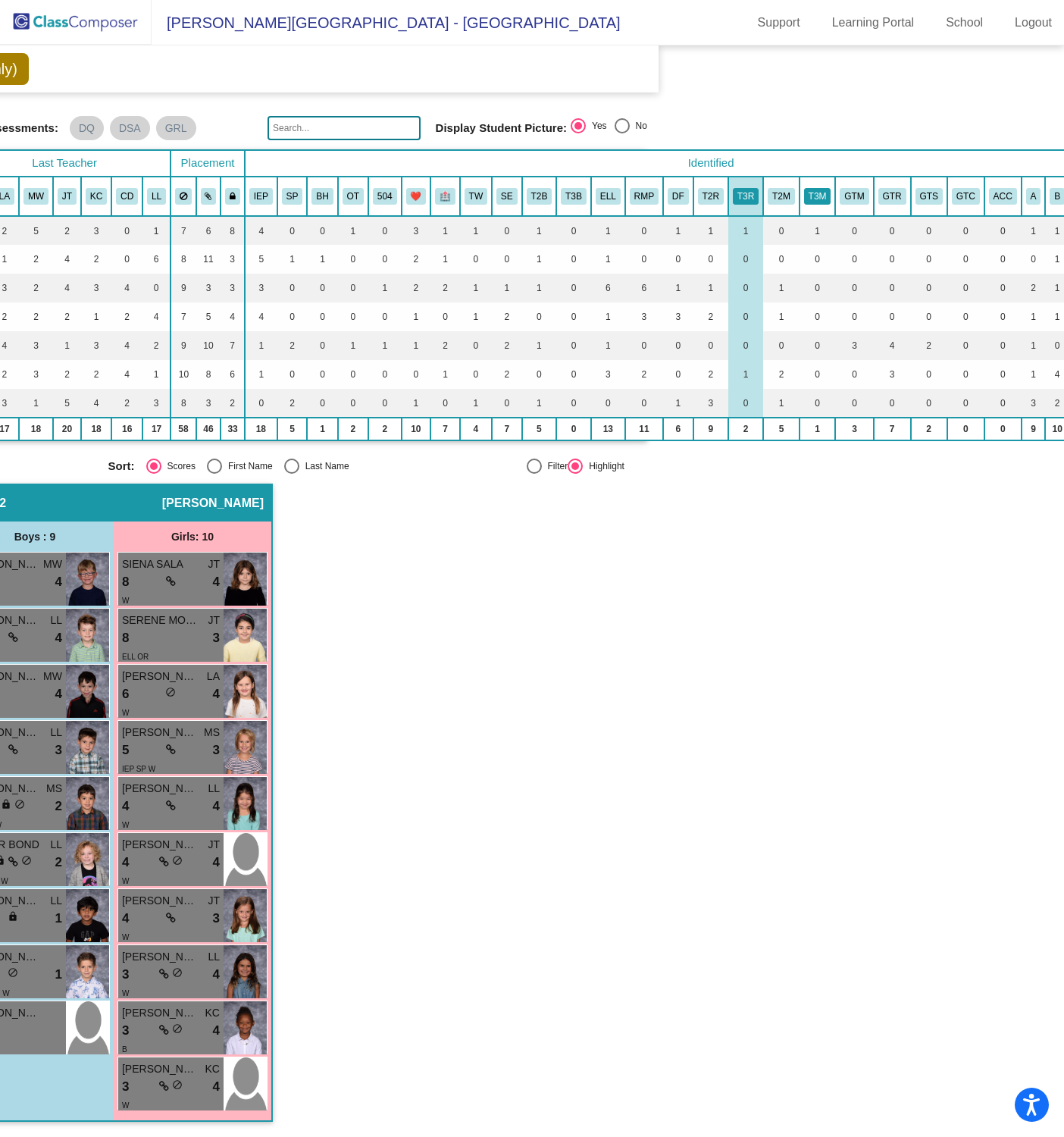
click at [819, 188] on button "T3M" at bounding box center [817, 196] width 27 height 16
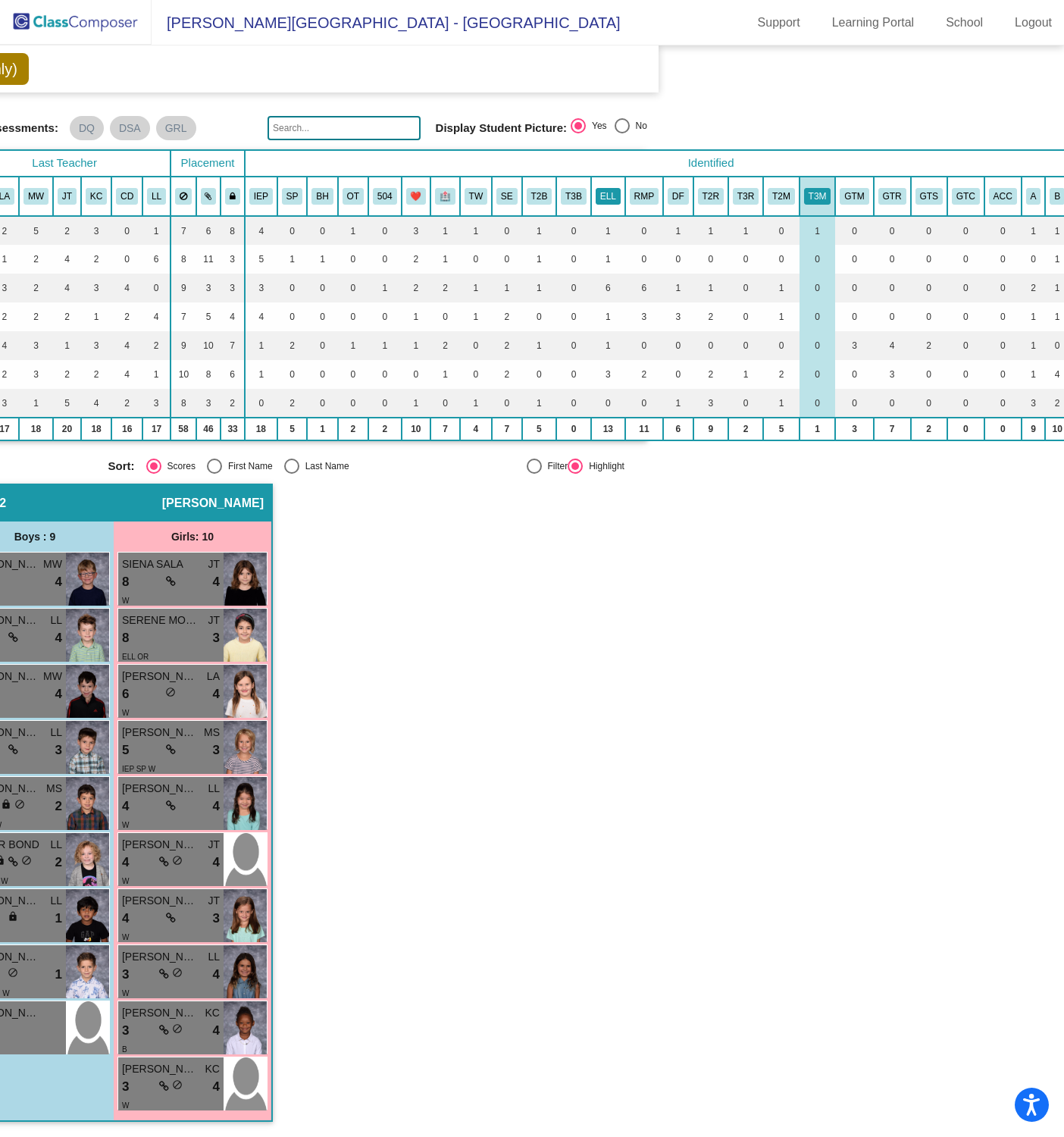
click at [613, 188] on button "ELL" at bounding box center [608, 196] width 25 height 16
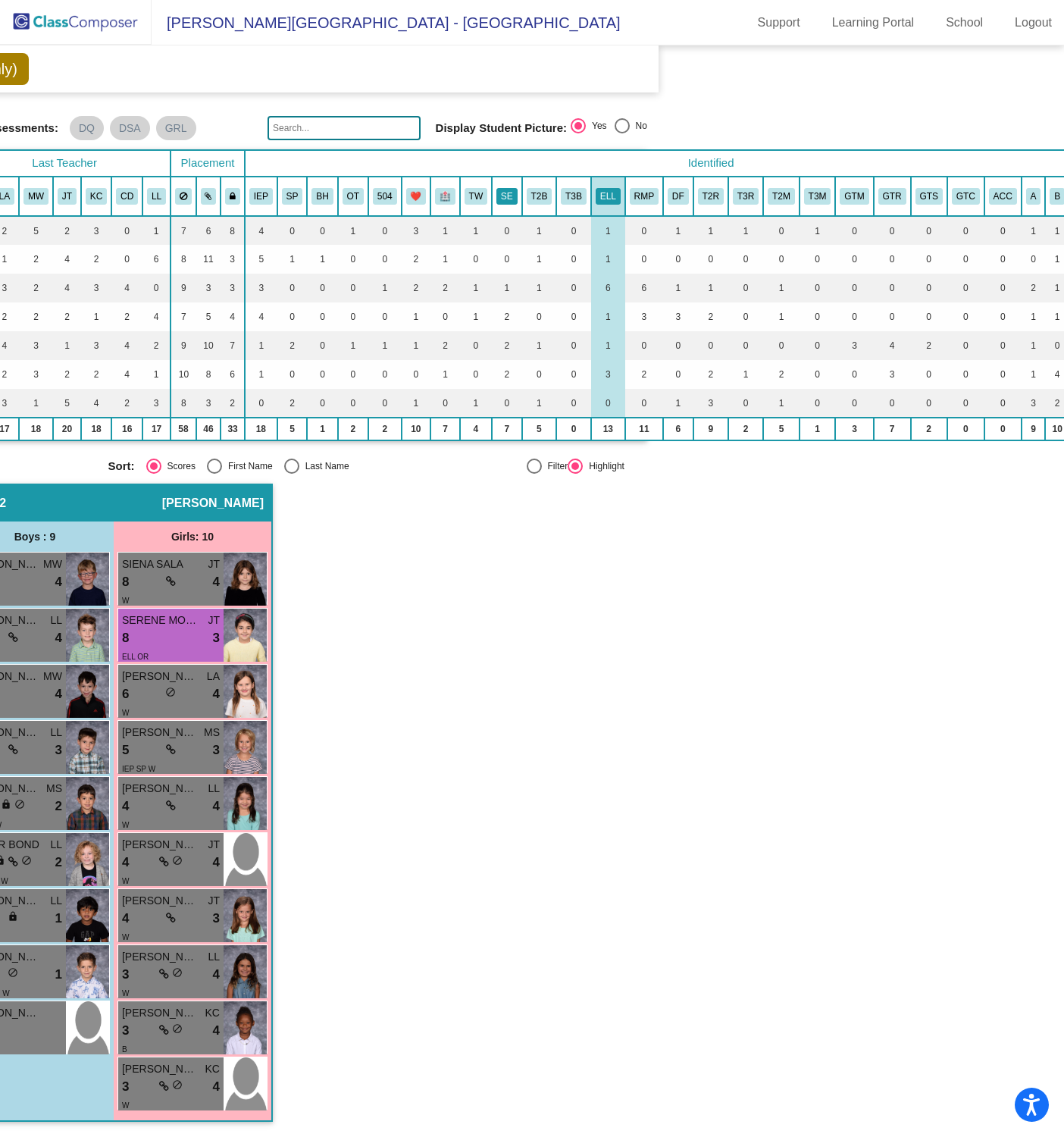
click at [507, 188] on button "SE" at bounding box center [507, 196] width 21 height 16
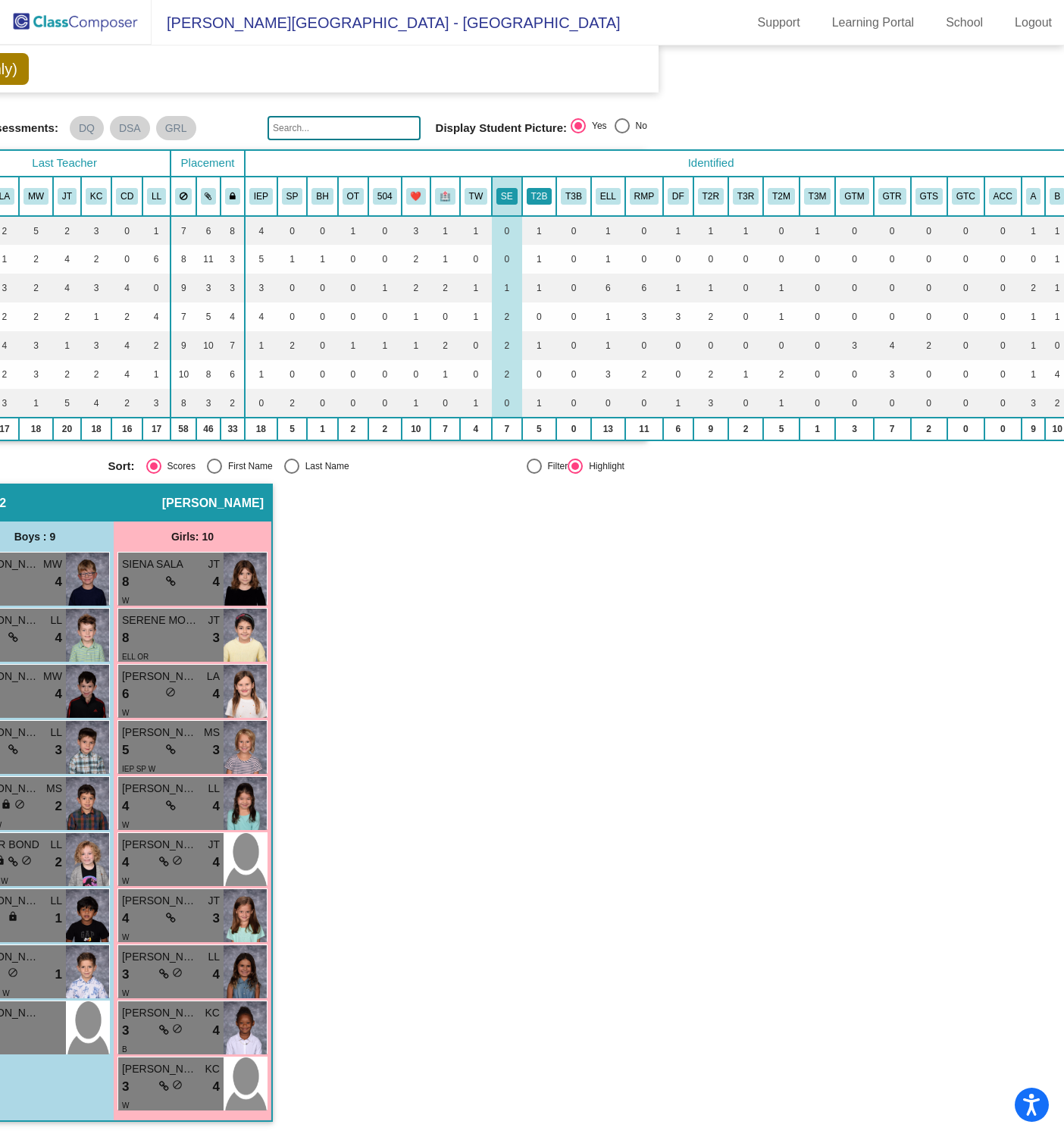
click at [540, 188] on button "T2B" at bounding box center [539, 196] width 25 height 16
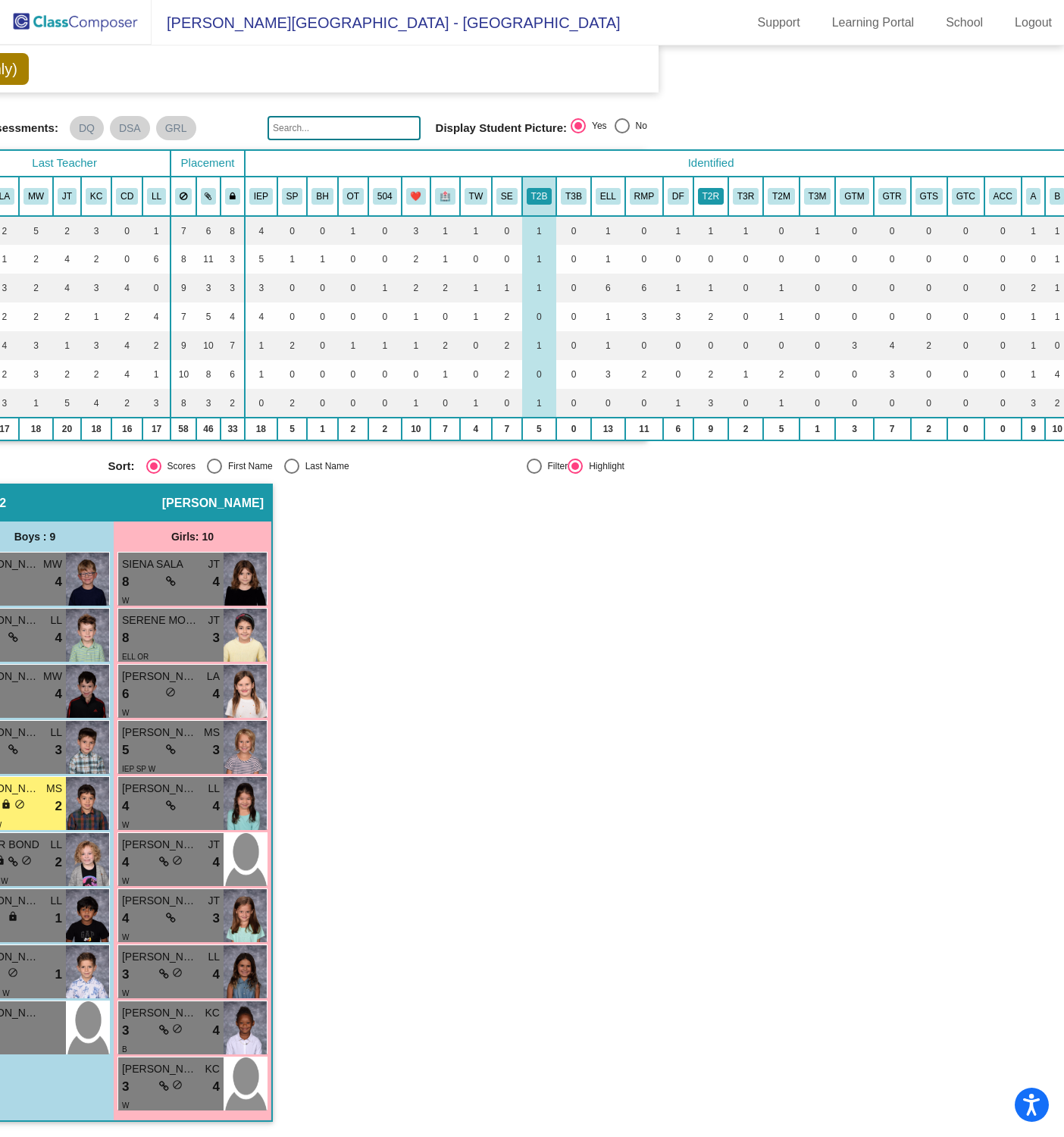
click at [705, 195] on button "T2R" at bounding box center [710, 196] width 25 height 16
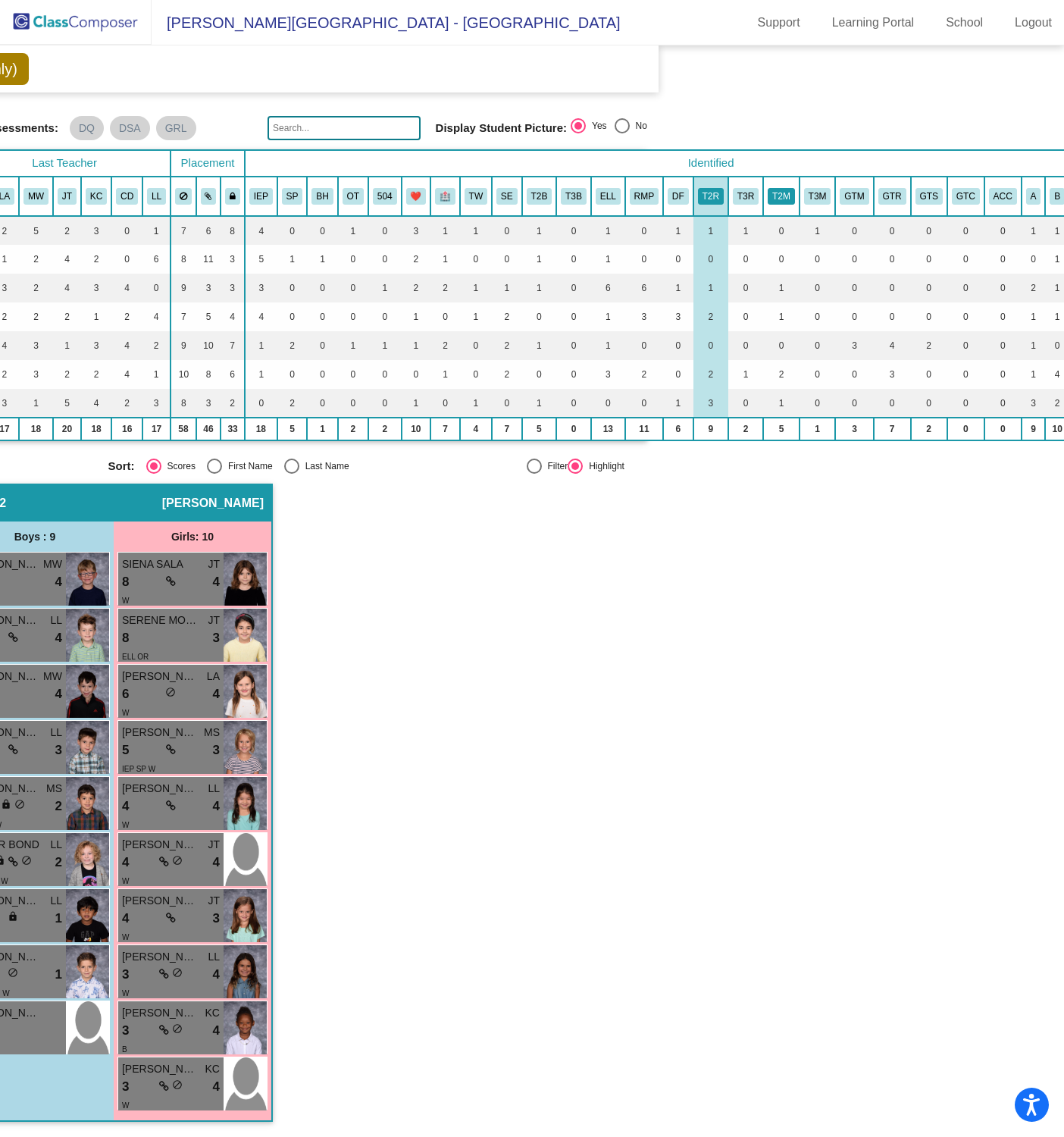
click at [782, 188] on button "T2M" at bounding box center [781, 196] width 27 height 16
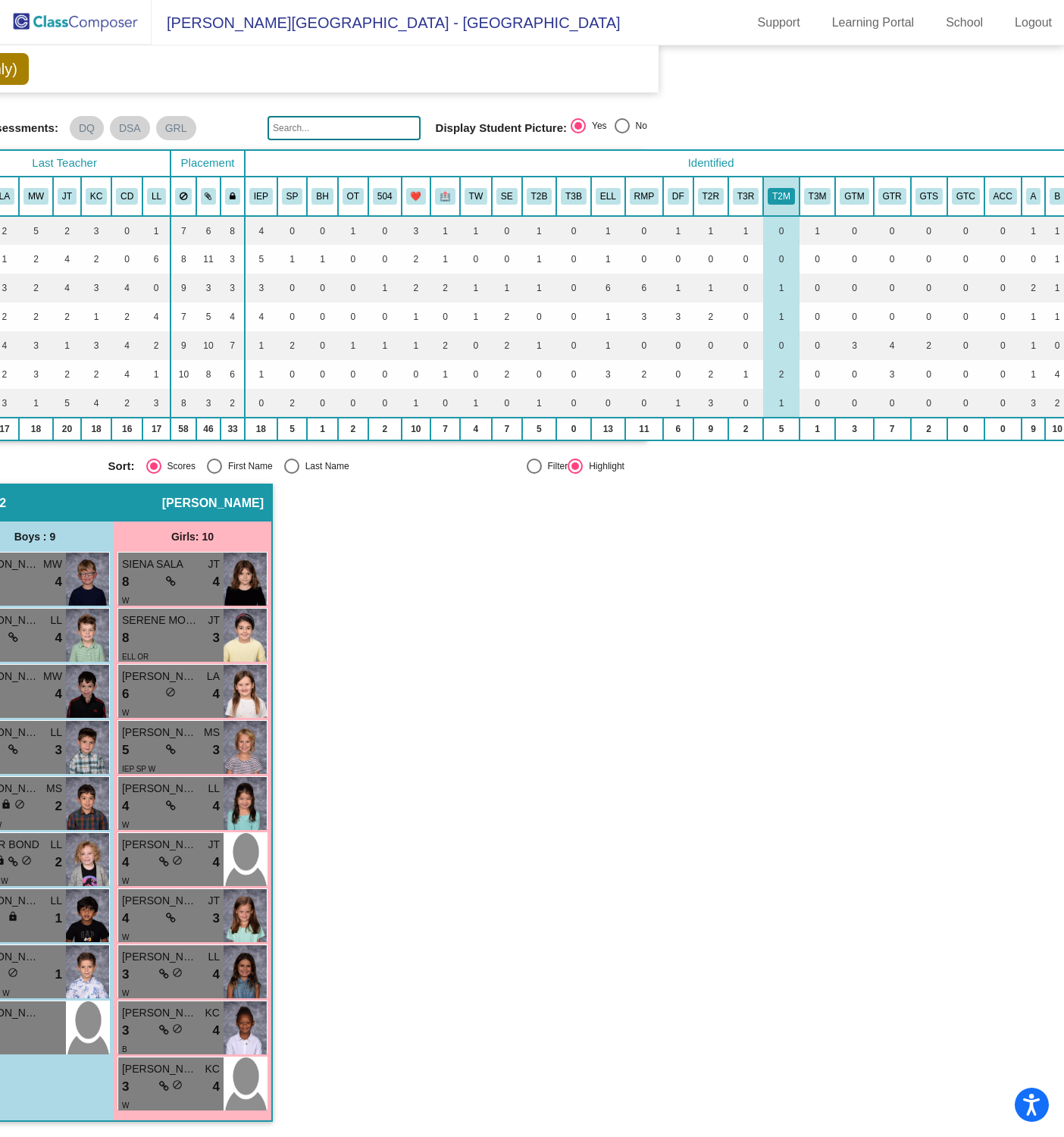
click at [536, 611] on div "Hallway - Hallway Class picture_as_pdf Add Student First Name Last Name Student…" at bounding box center [137, 810] width 1021 height 653
click at [447, 188] on button "🏥" at bounding box center [444, 196] width 20 height 16
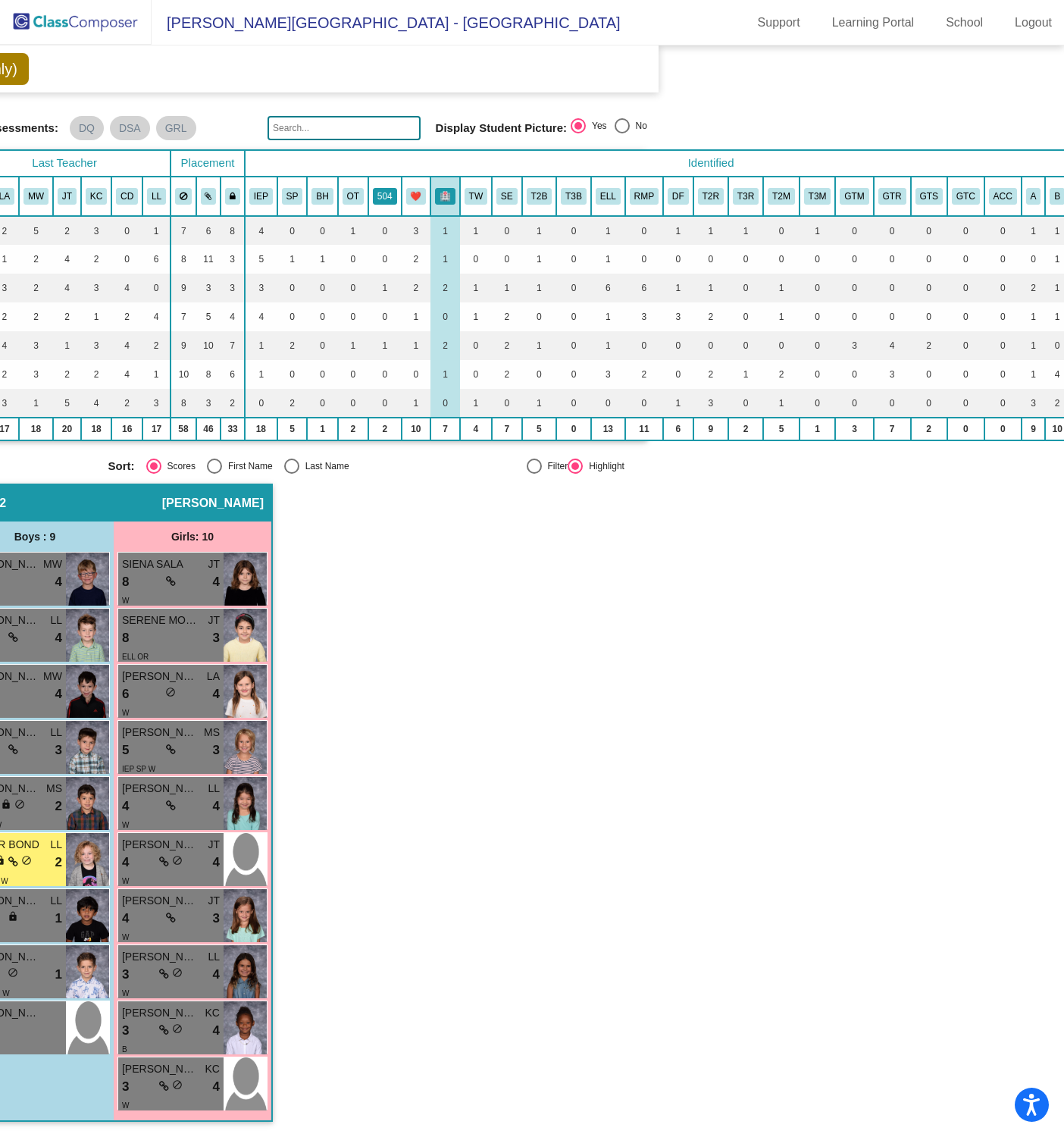
click at [385, 191] on button "504" at bounding box center [385, 196] width 25 height 16
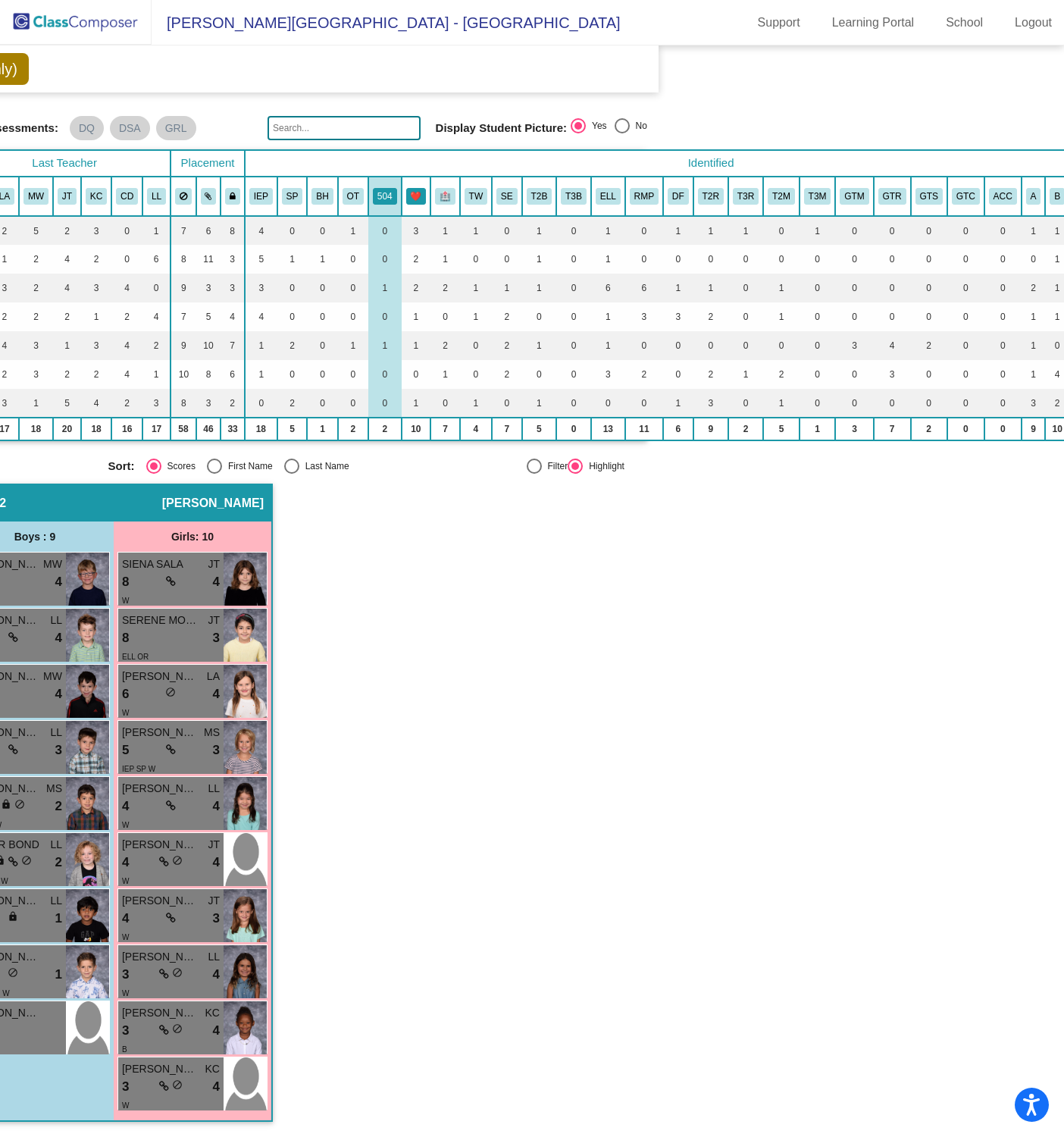
click at [421, 188] on button "❤️" at bounding box center [416, 196] width 20 height 16
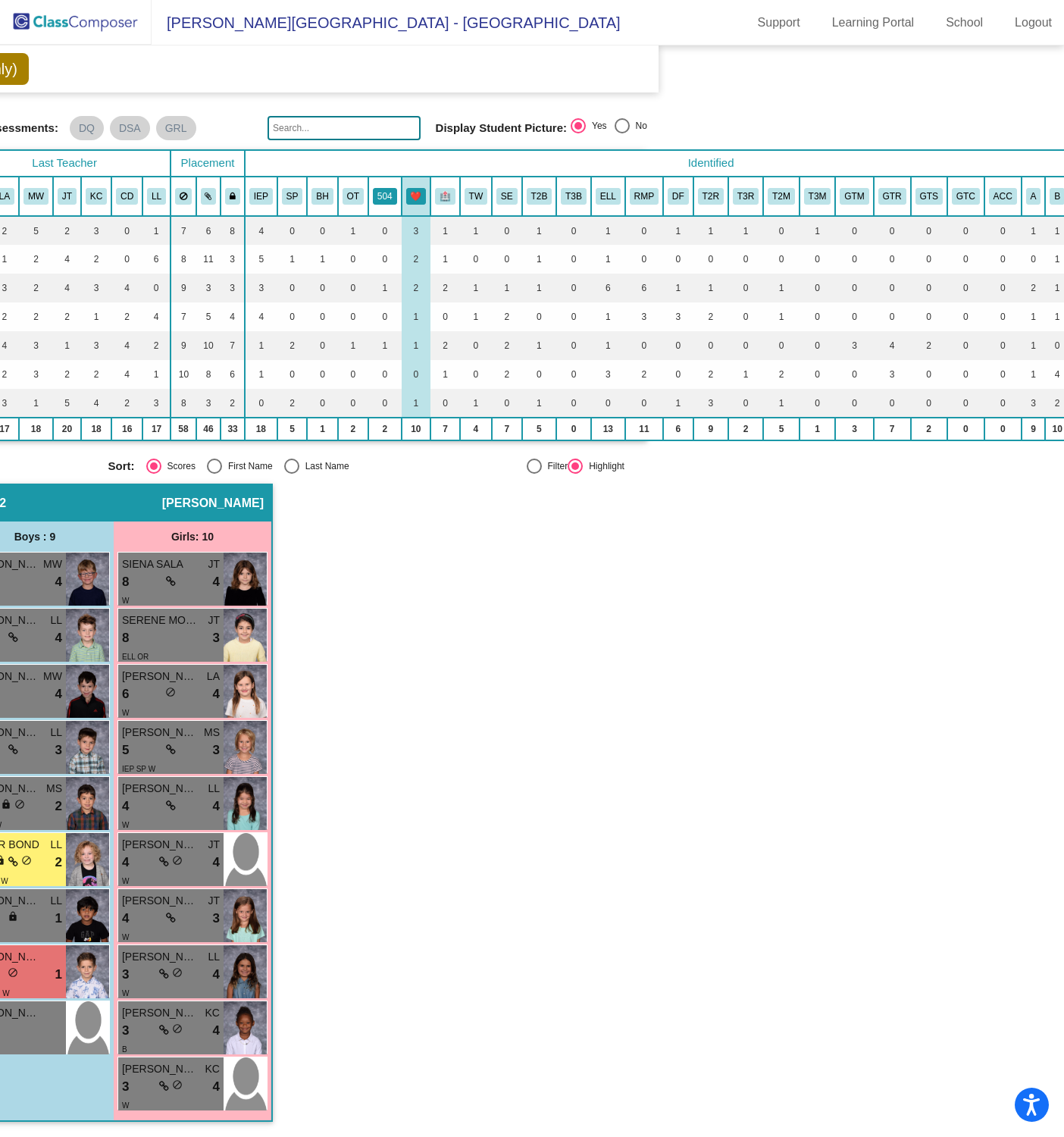
click at [386, 189] on button "504" at bounding box center [385, 196] width 25 height 16
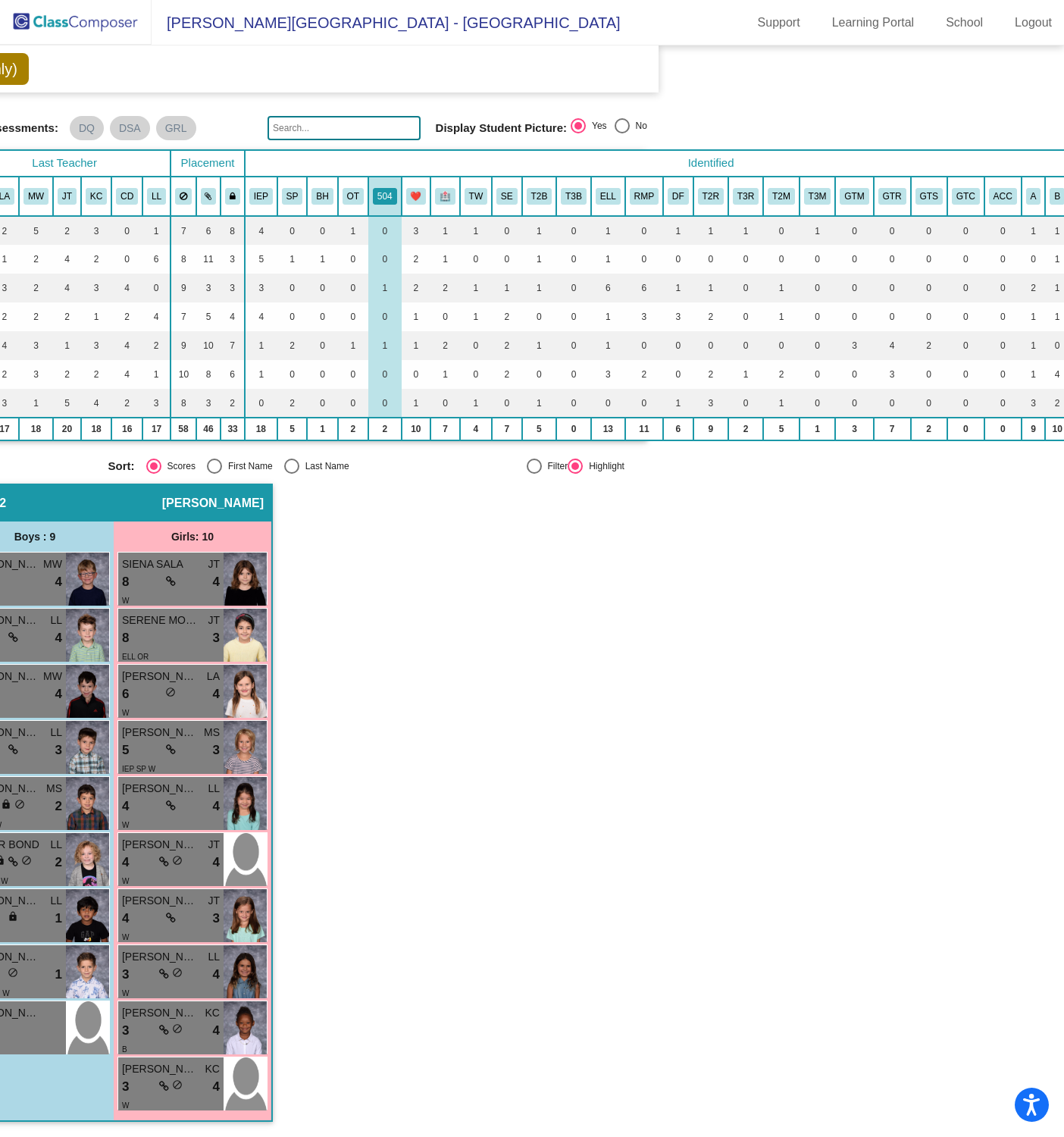
click at [770, 622] on mat-sidenav-content "Grade 1 Select Grade First Grade Previous Year [DATE] - [DATE] (View Only) Add,…" at bounding box center [532, 591] width 1064 height 1091
click at [387, 189] on button "504" at bounding box center [385, 196] width 25 height 16
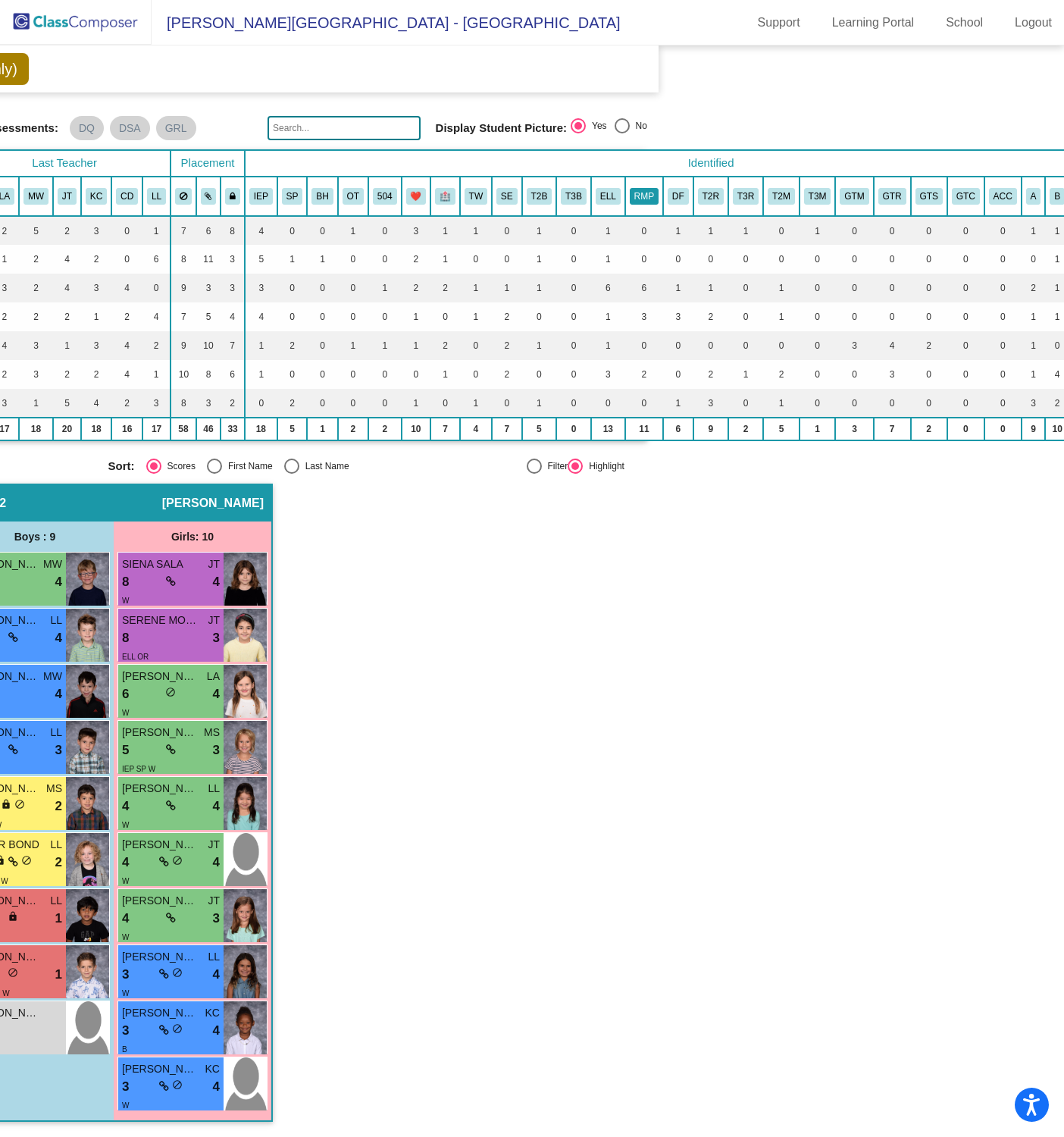
click at [650, 188] on button "RMP" at bounding box center [643, 196] width 29 height 16
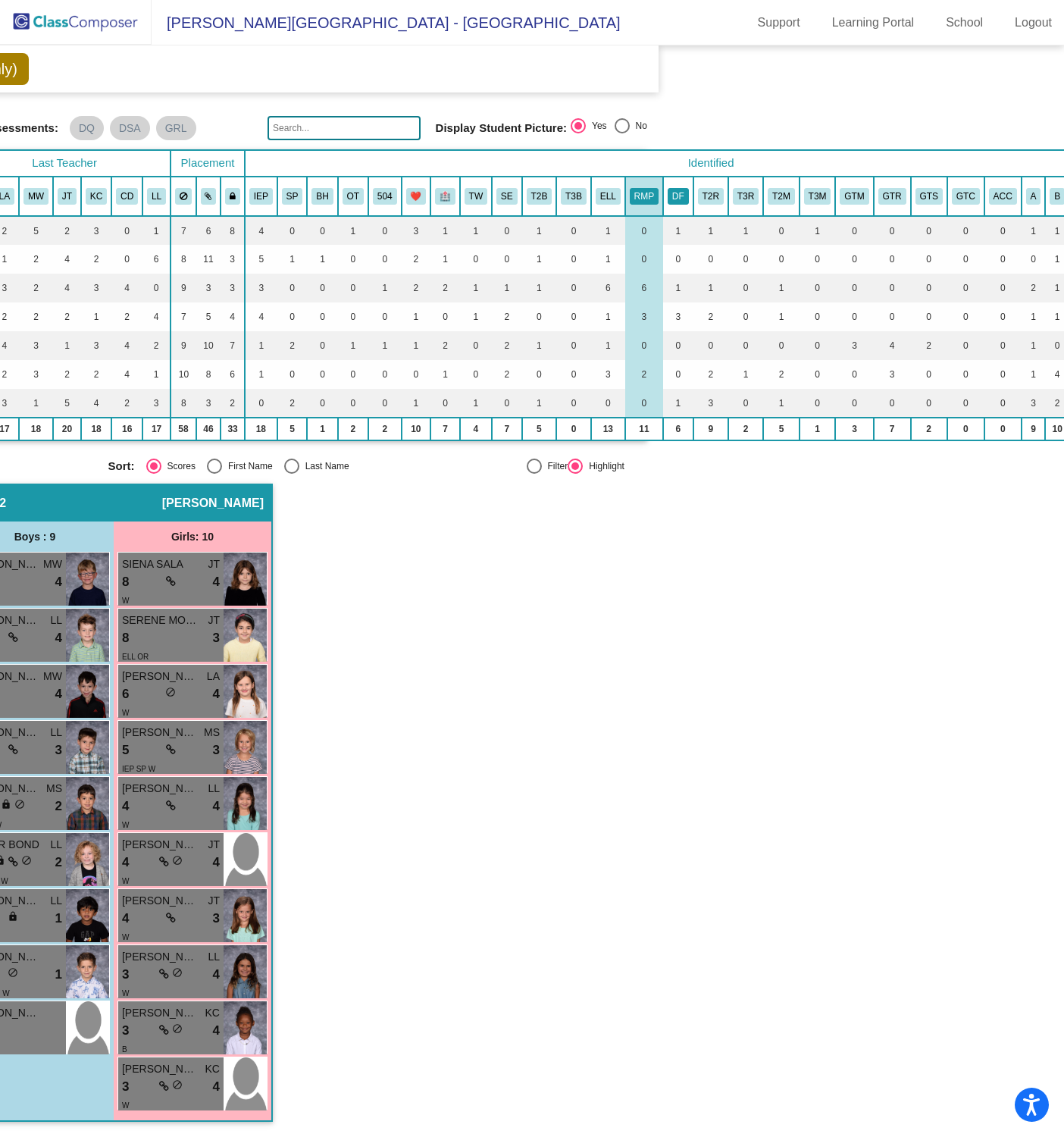
click at [684, 188] on button "DF" at bounding box center [679, 196] width 21 height 16
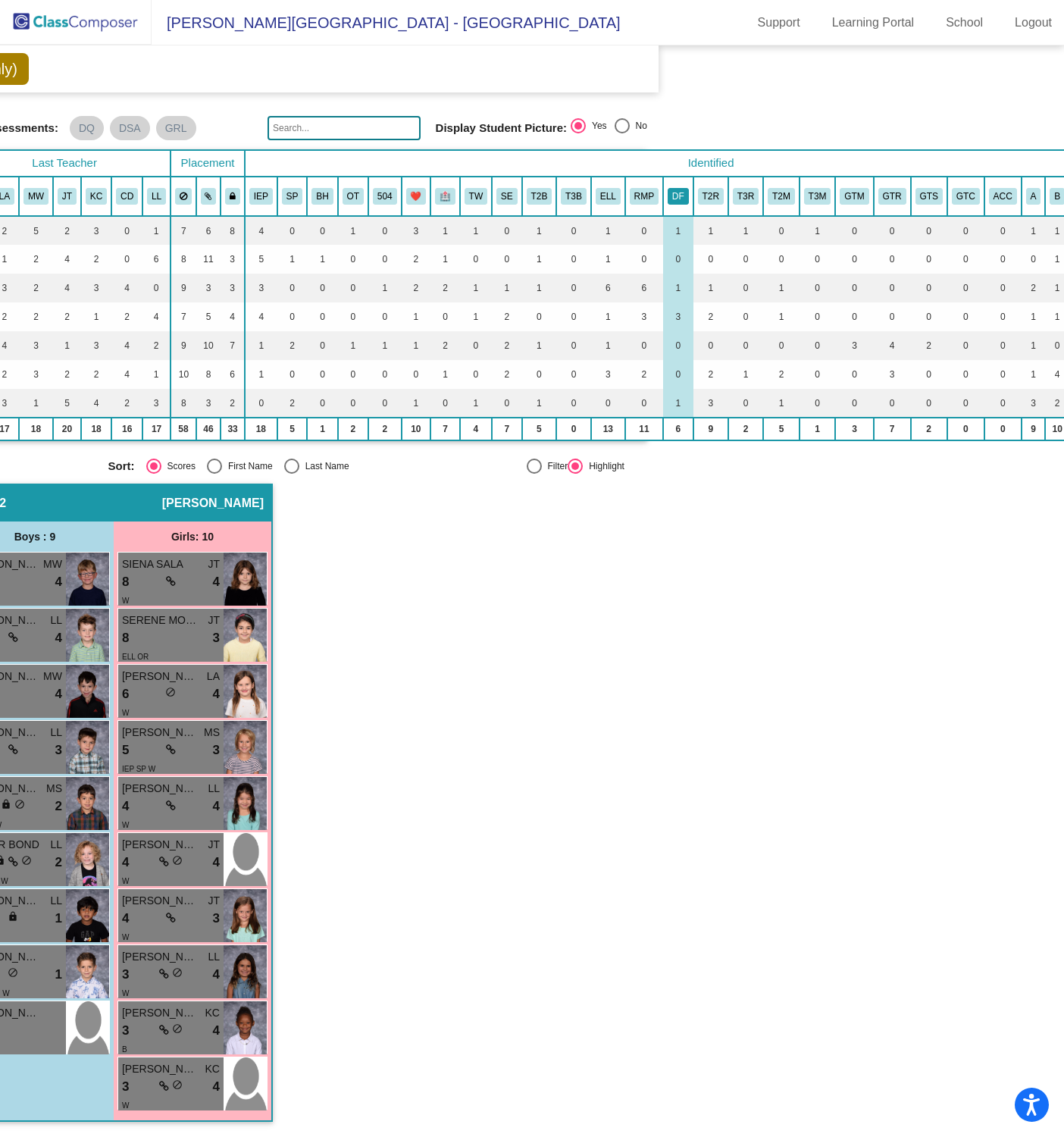
click at [684, 188] on button "DF" at bounding box center [679, 196] width 21 height 16
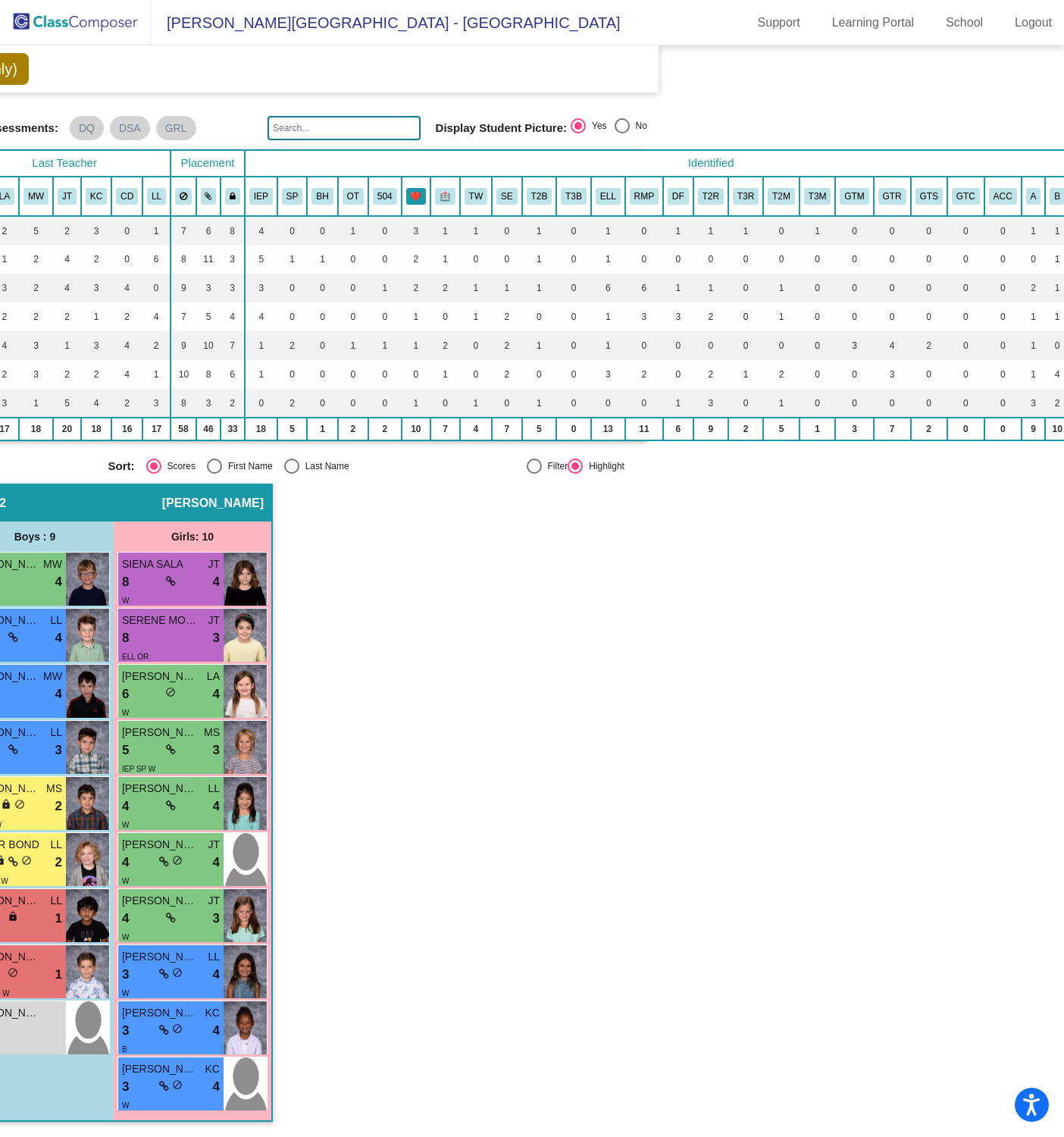
click at [417, 188] on button "❤️" at bounding box center [416, 196] width 20 height 16
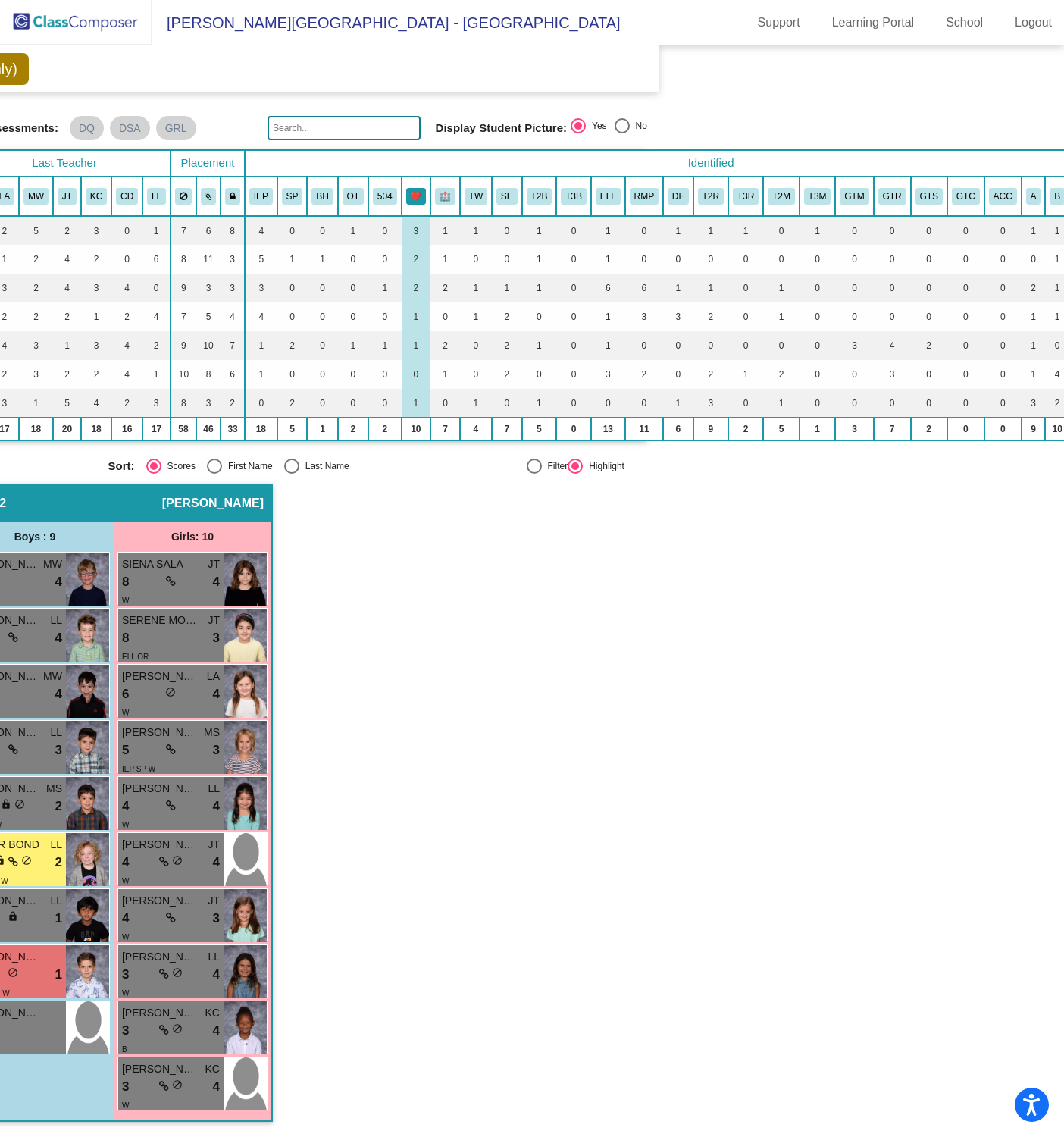
click at [417, 188] on button "❤️" at bounding box center [416, 196] width 20 height 16
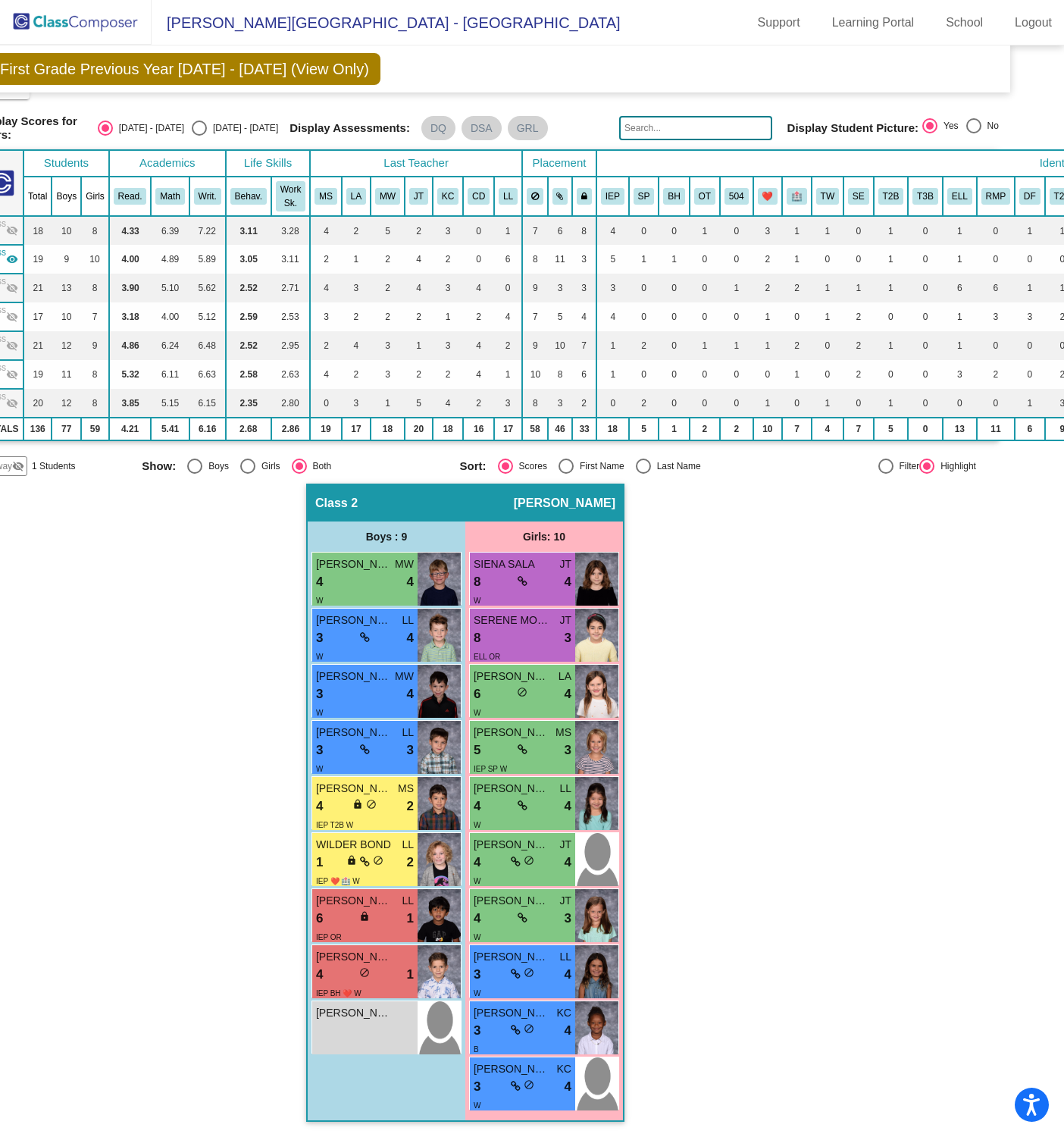
scroll to position [34, 0]
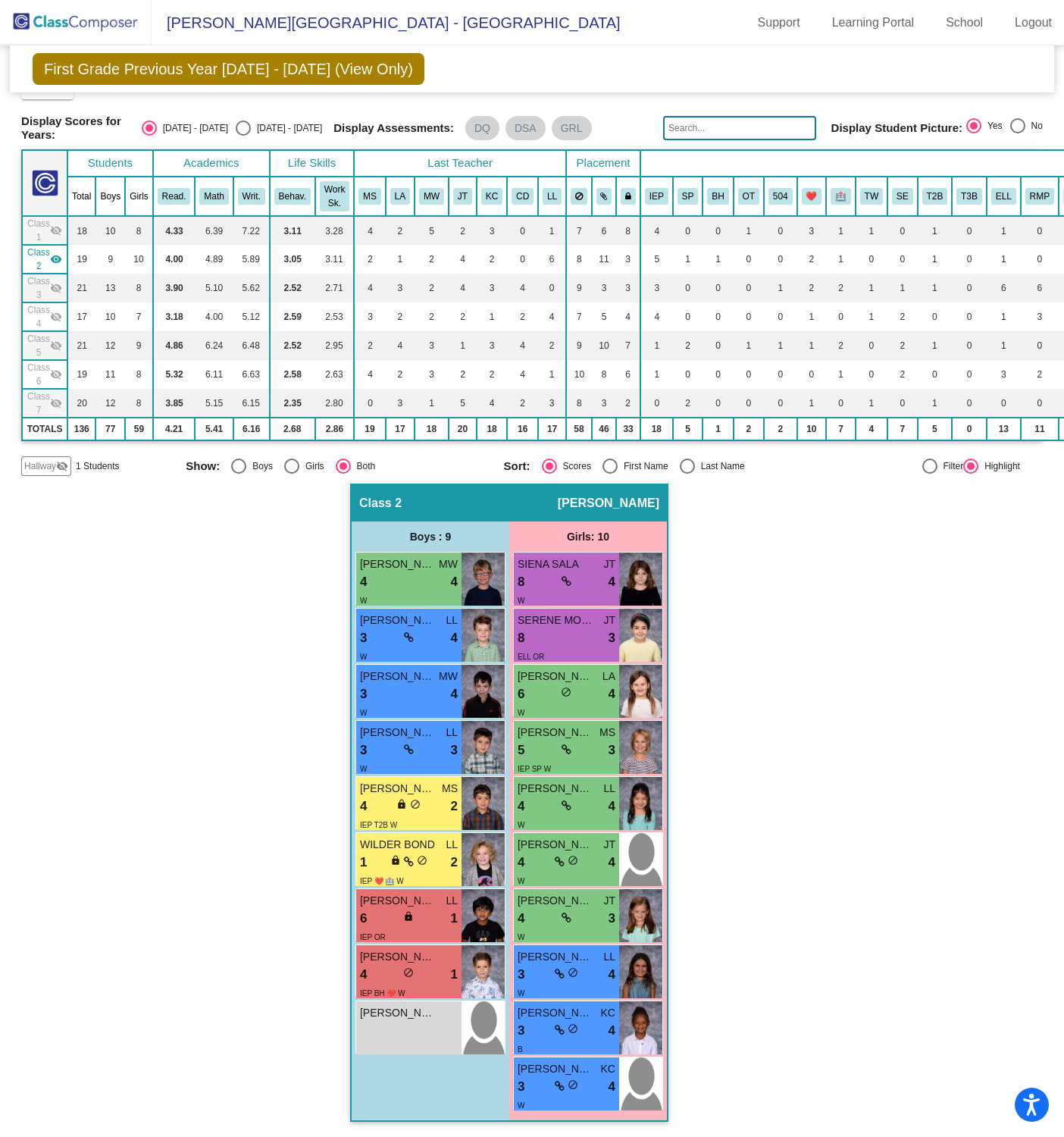
click at [57, 282] on mat-icon "visibility_off" at bounding box center [56, 287] width 12 height 12
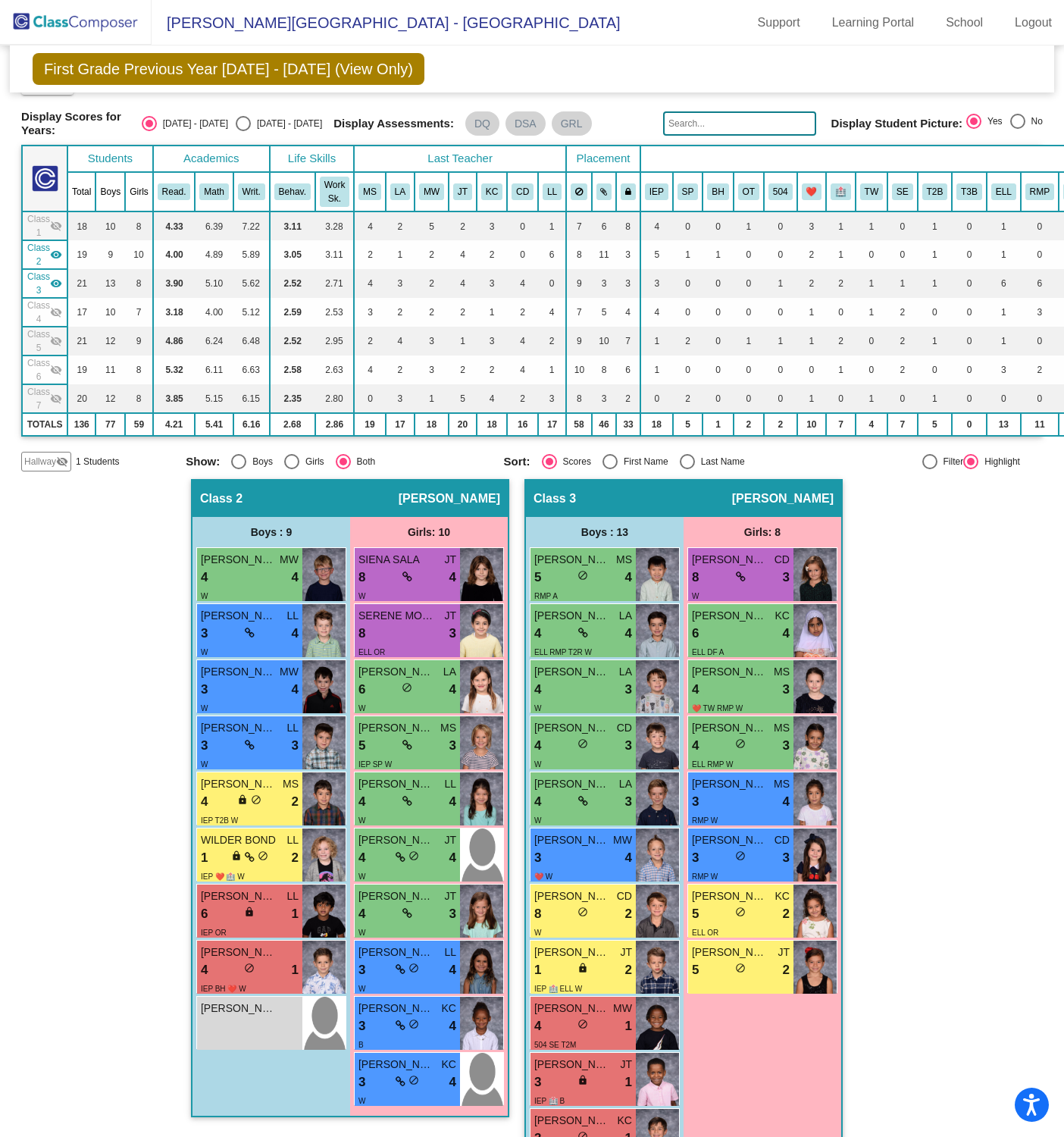
click at [60, 251] on mat-icon "visibility" at bounding box center [56, 255] width 12 height 12
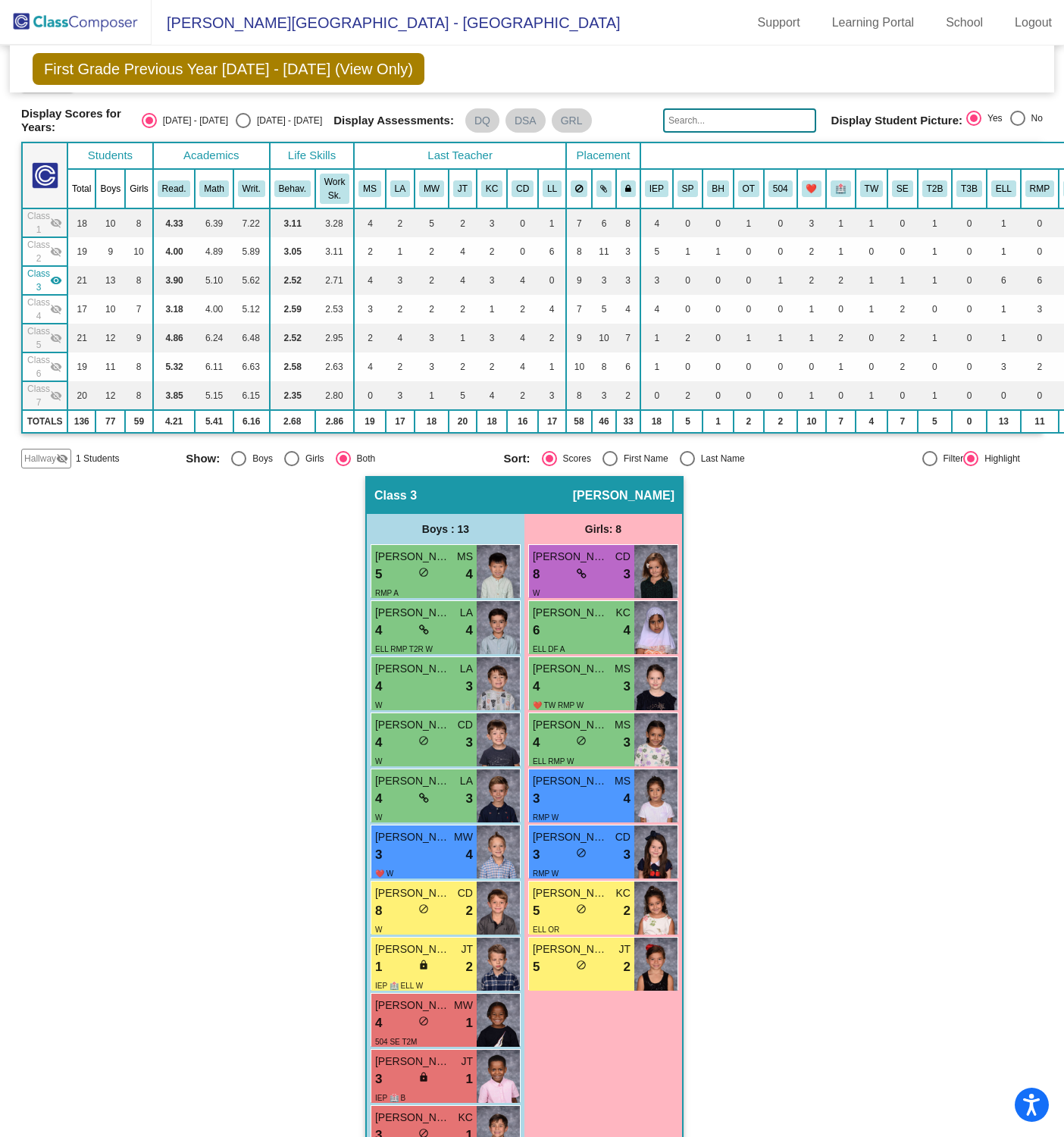
scroll to position [0, 0]
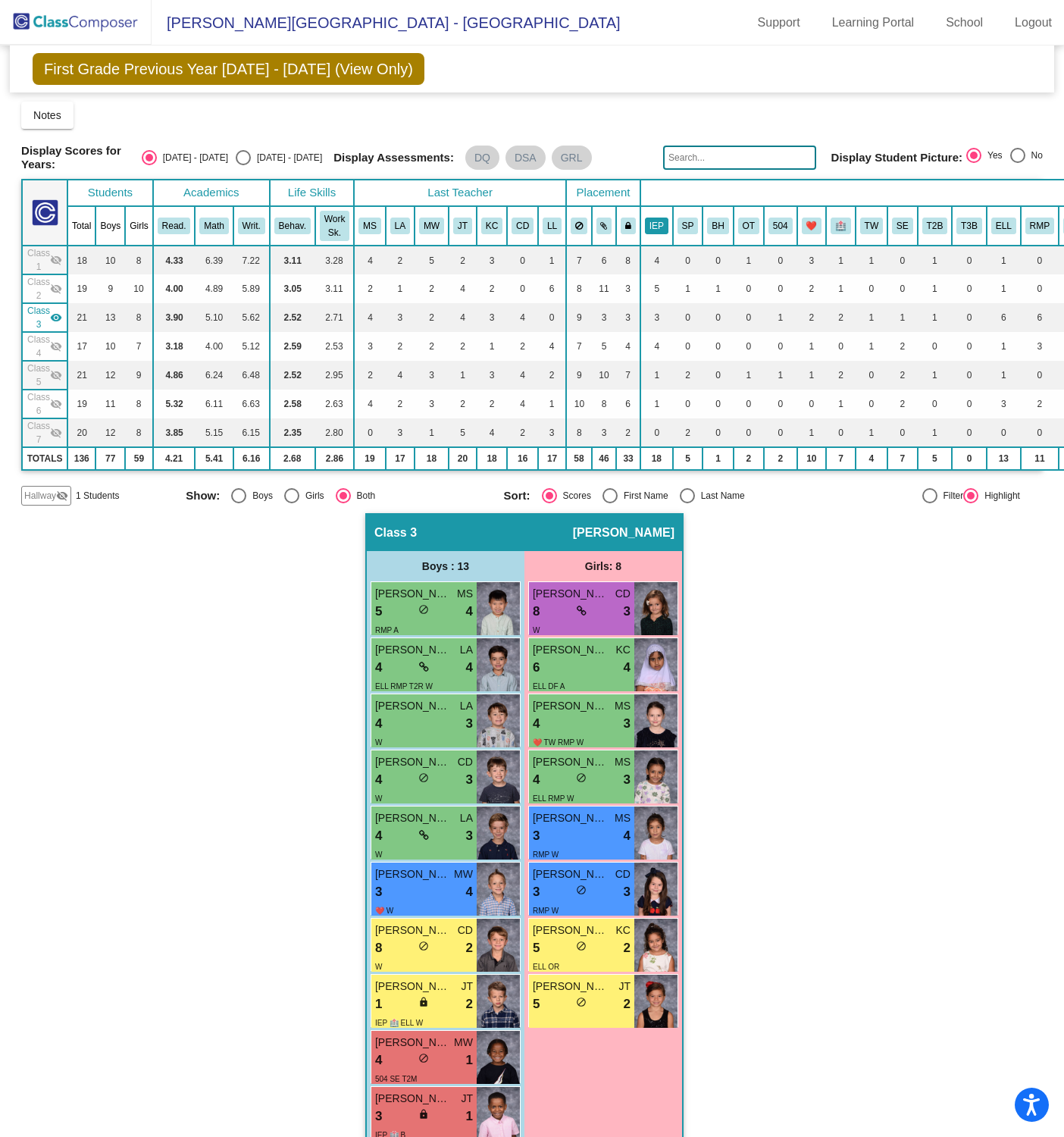
click at [657, 220] on button "IEP" at bounding box center [656, 226] width 24 height 16
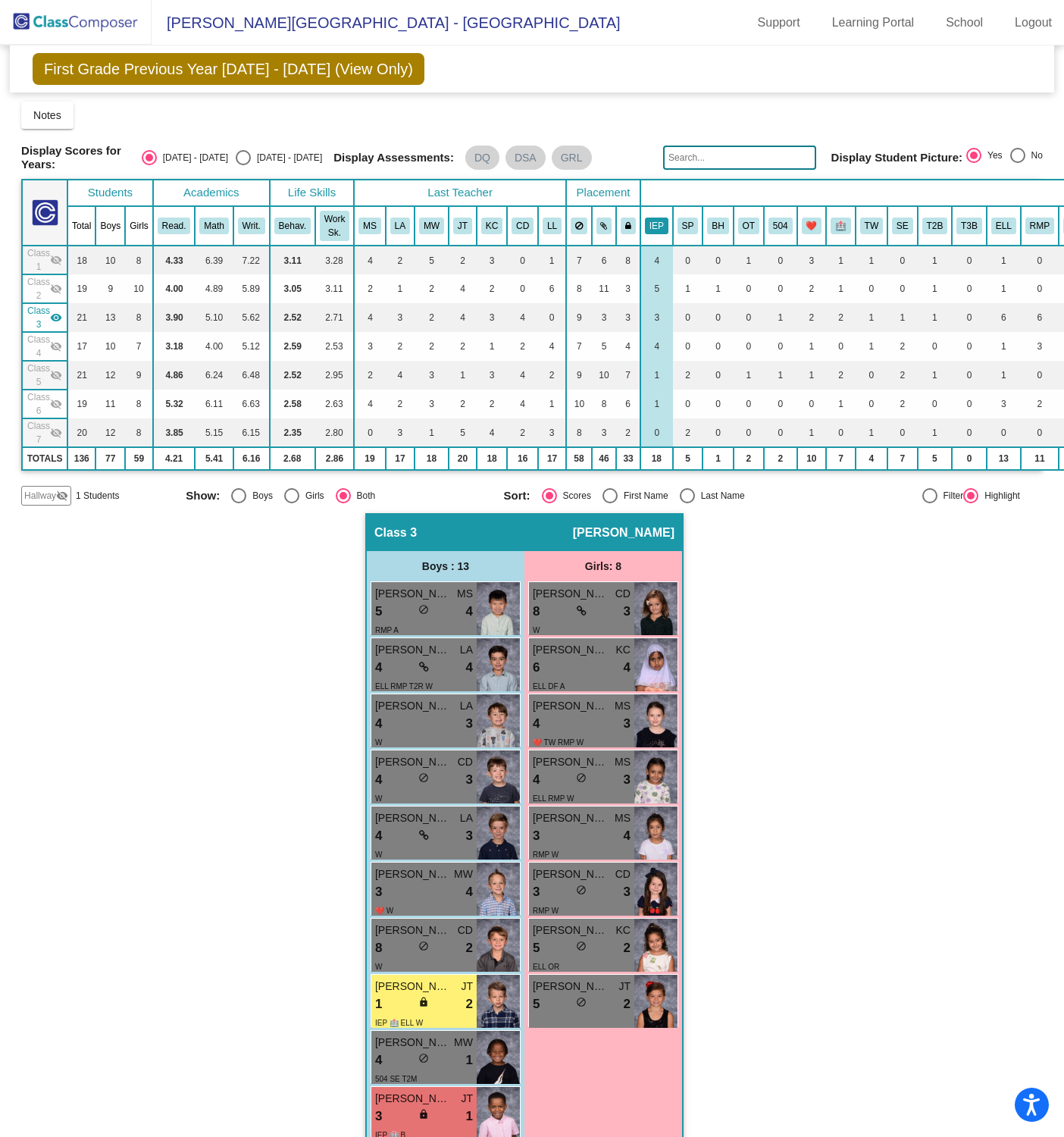
click at [656, 225] on button "IEP" at bounding box center [656, 226] width 24 height 16
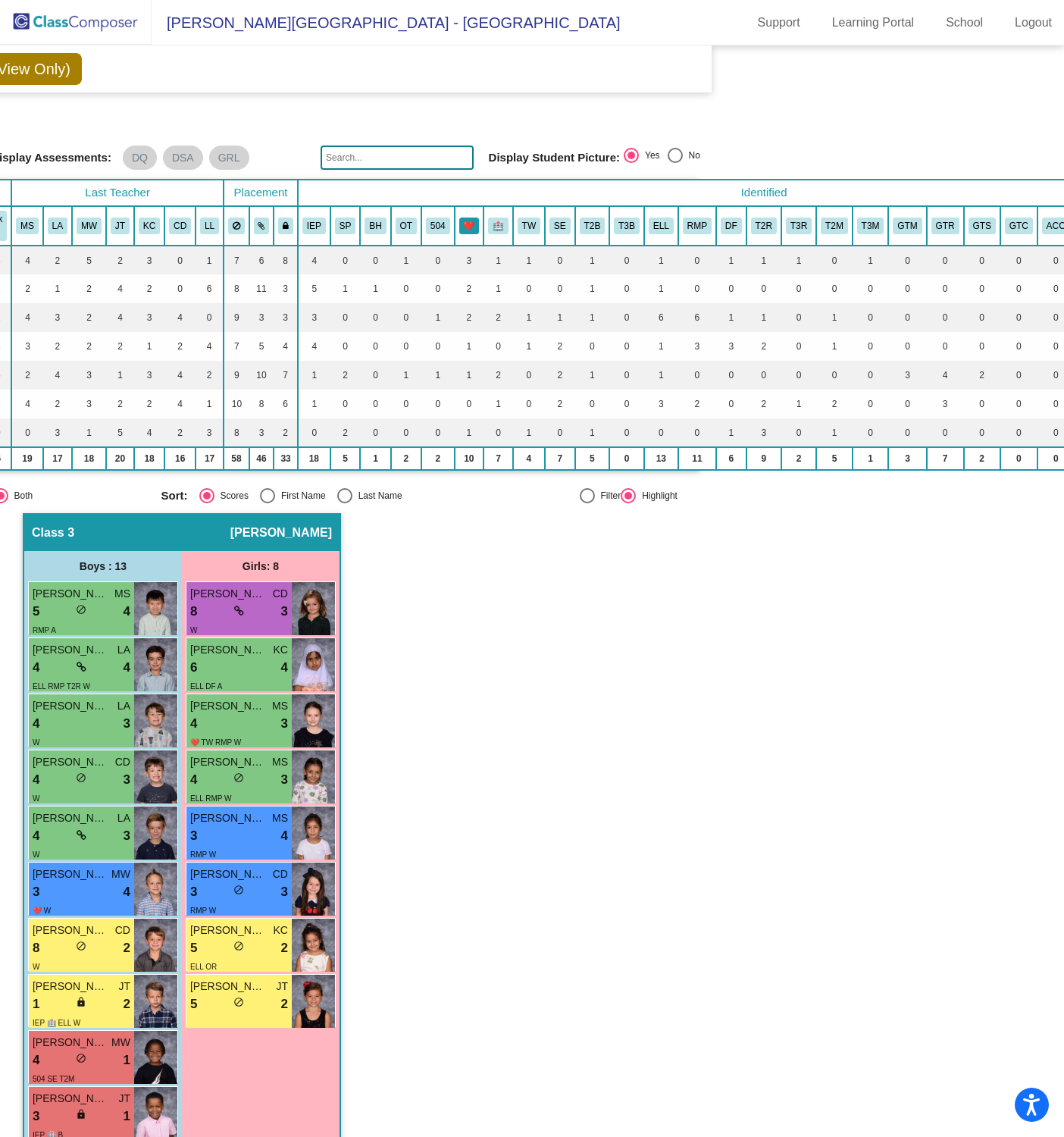
scroll to position [0, 347]
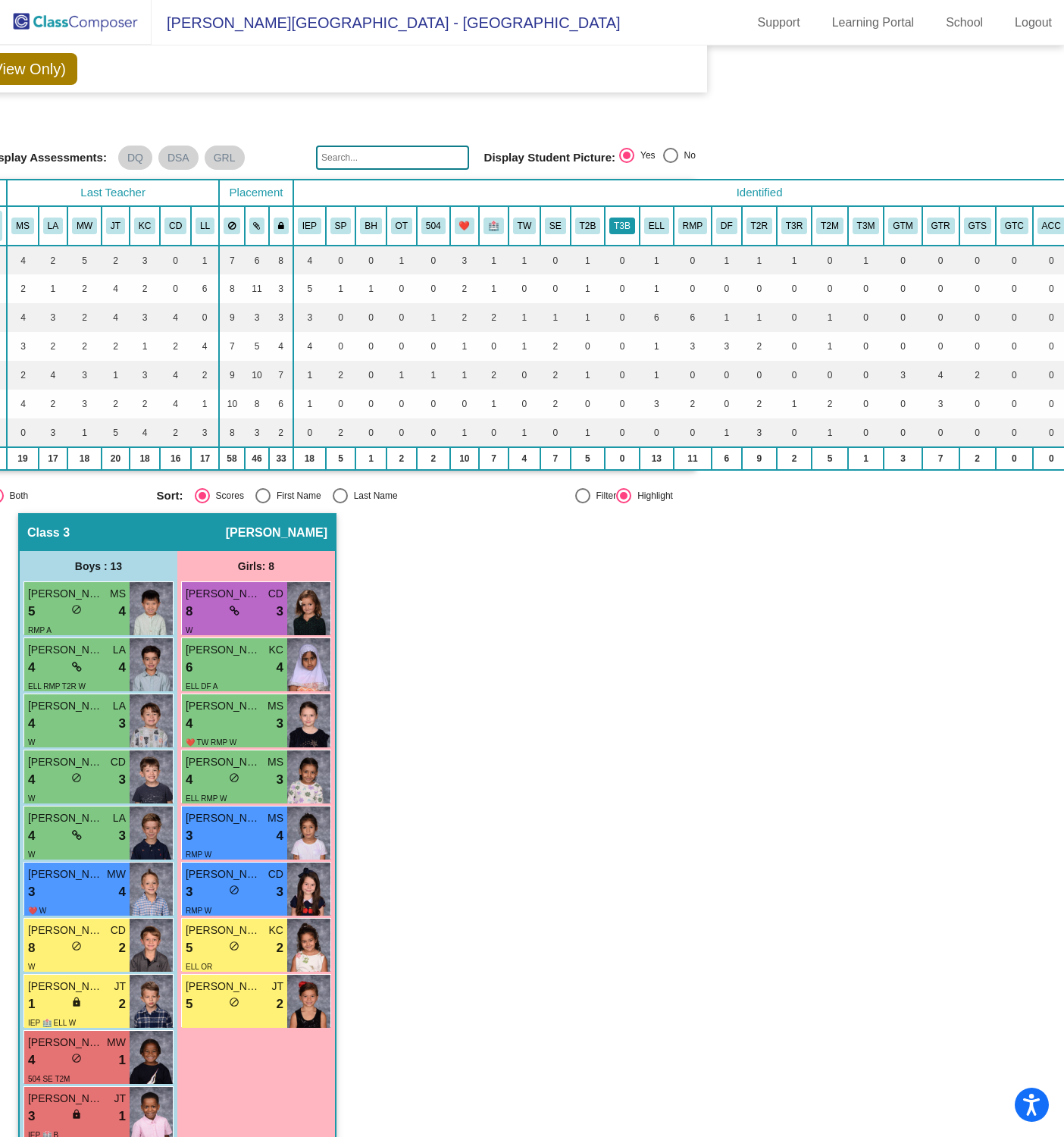
click at [624, 228] on button "T3B" at bounding box center [621, 226] width 25 height 16
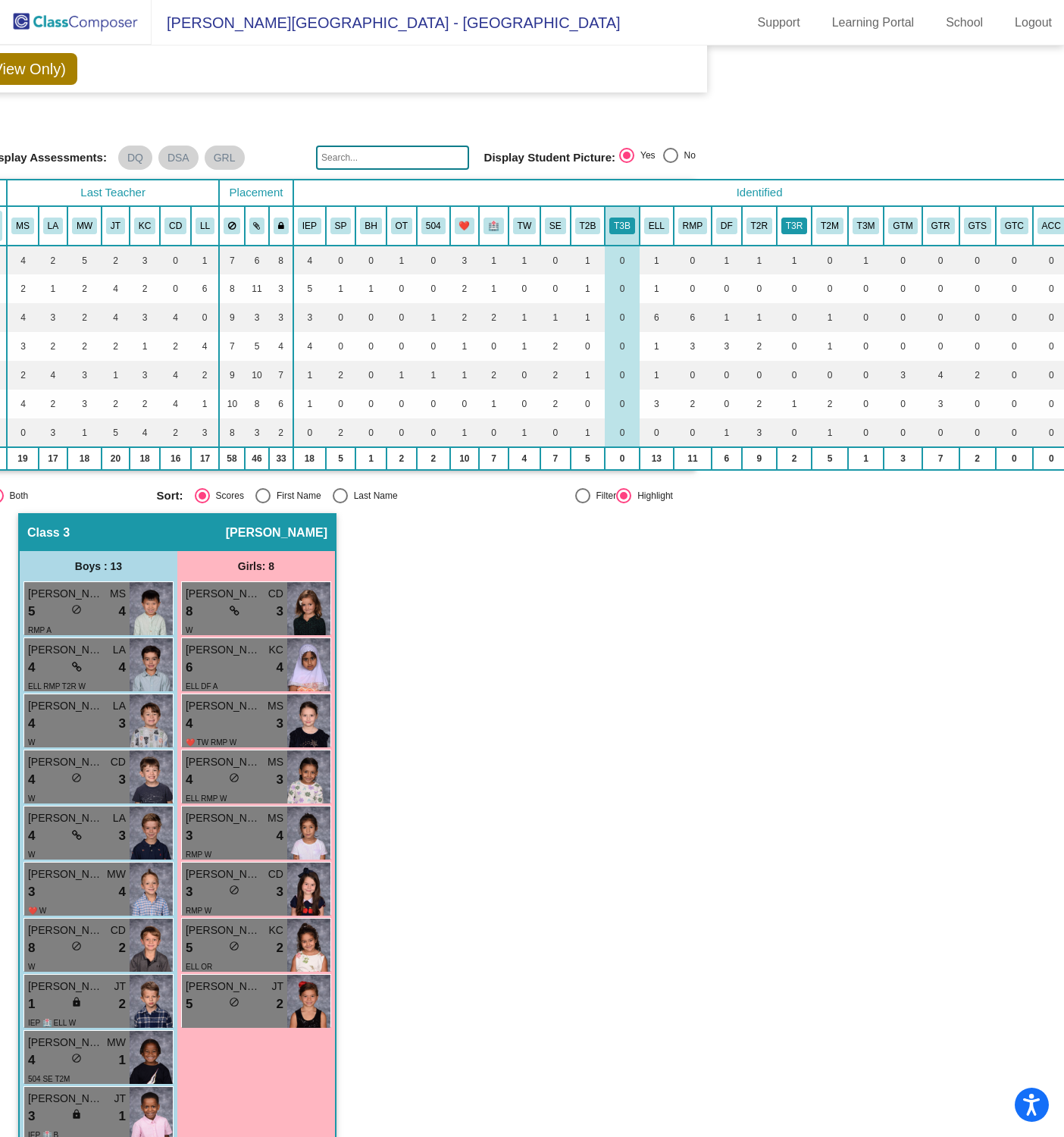
click at [794, 220] on button "T3R" at bounding box center [794, 226] width 25 height 16
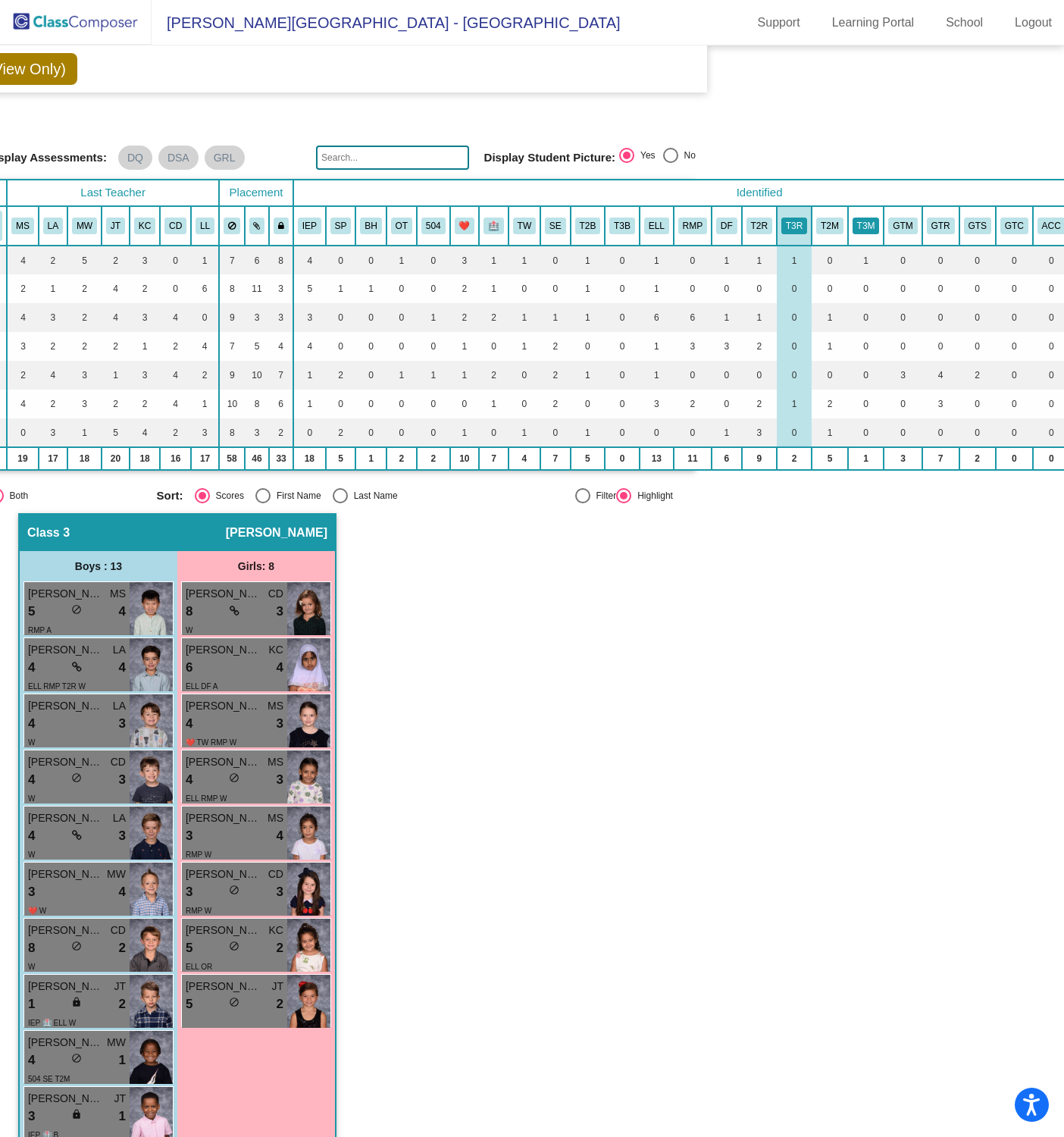
click at [870, 222] on button "T3M" at bounding box center [866, 226] width 27 height 16
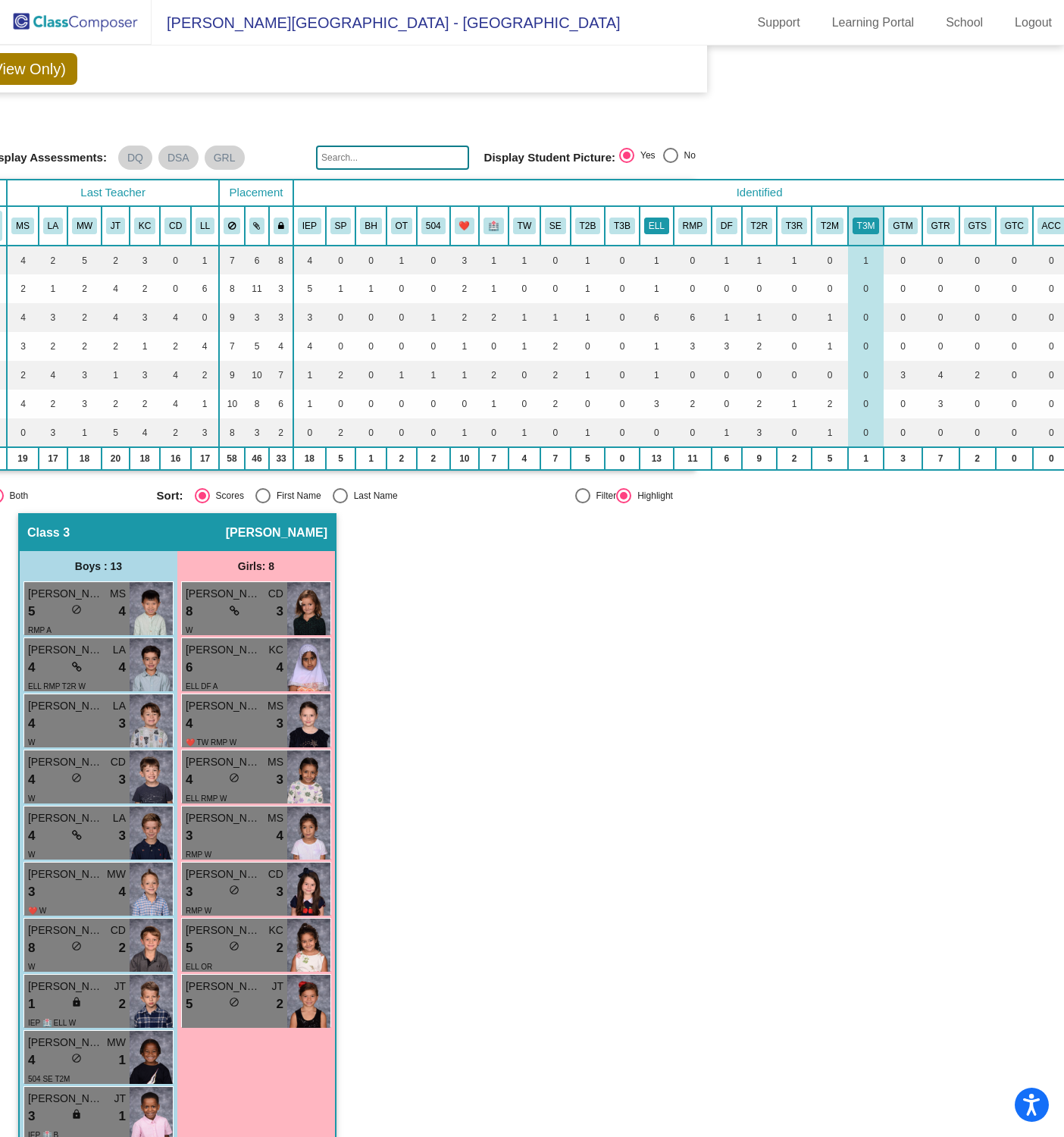
click at [647, 218] on button "ELL" at bounding box center [656, 226] width 25 height 16
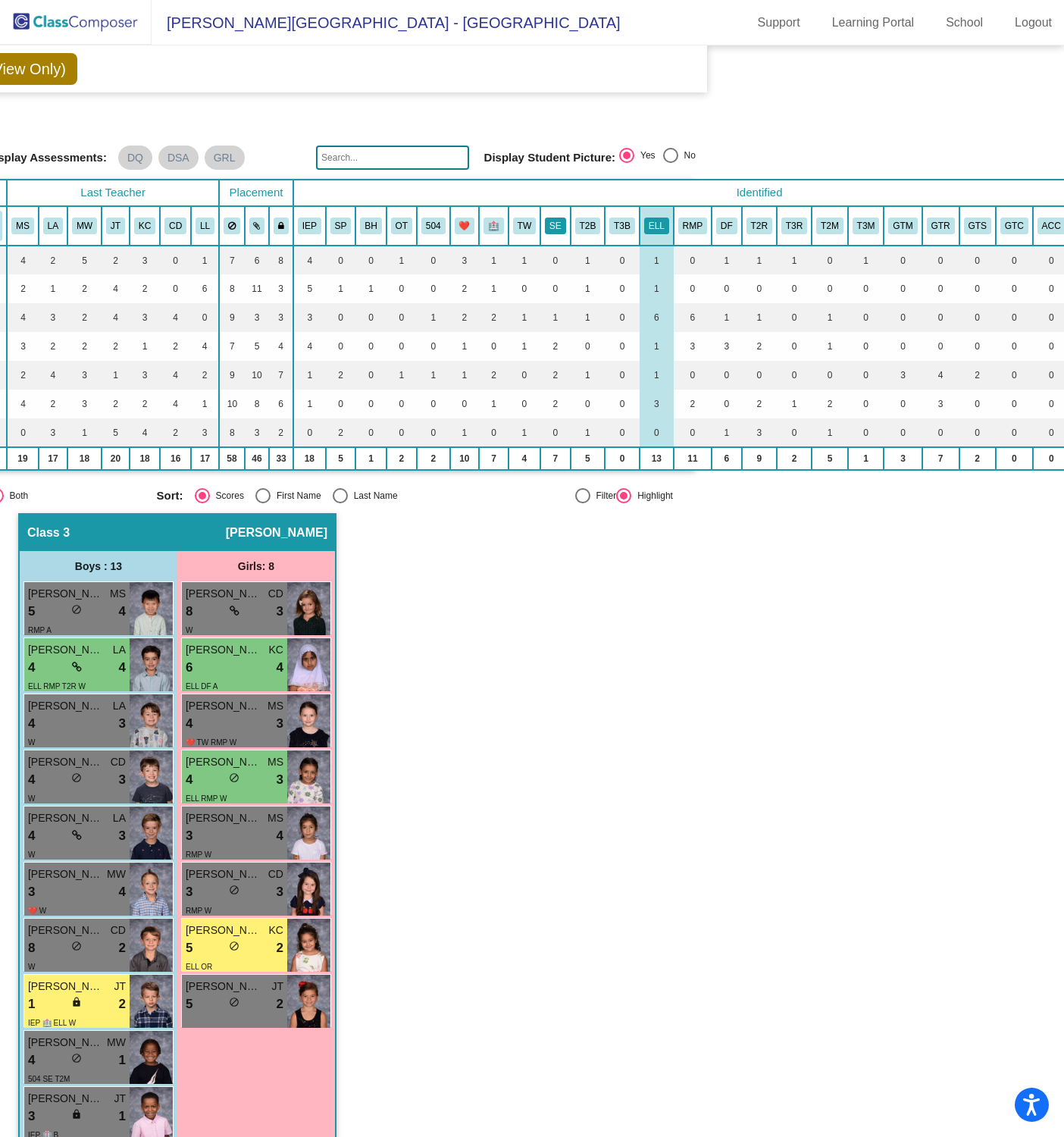
click at [548, 224] on button "SE" at bounding box center [556, 226] width 21 height 16
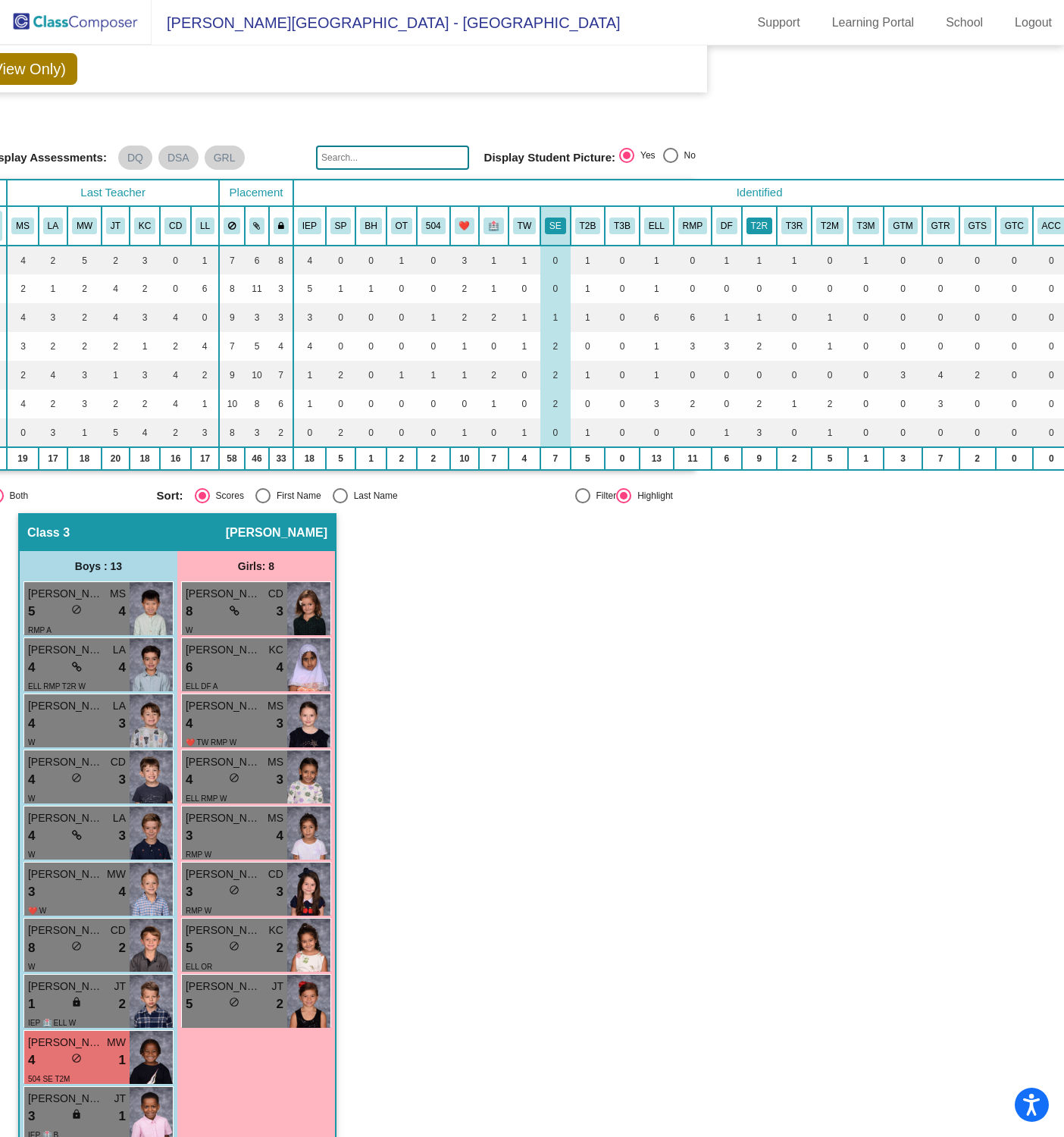
click at [757, 223] on button "T2R" at bounding box center [759, 226] width 25 height 16
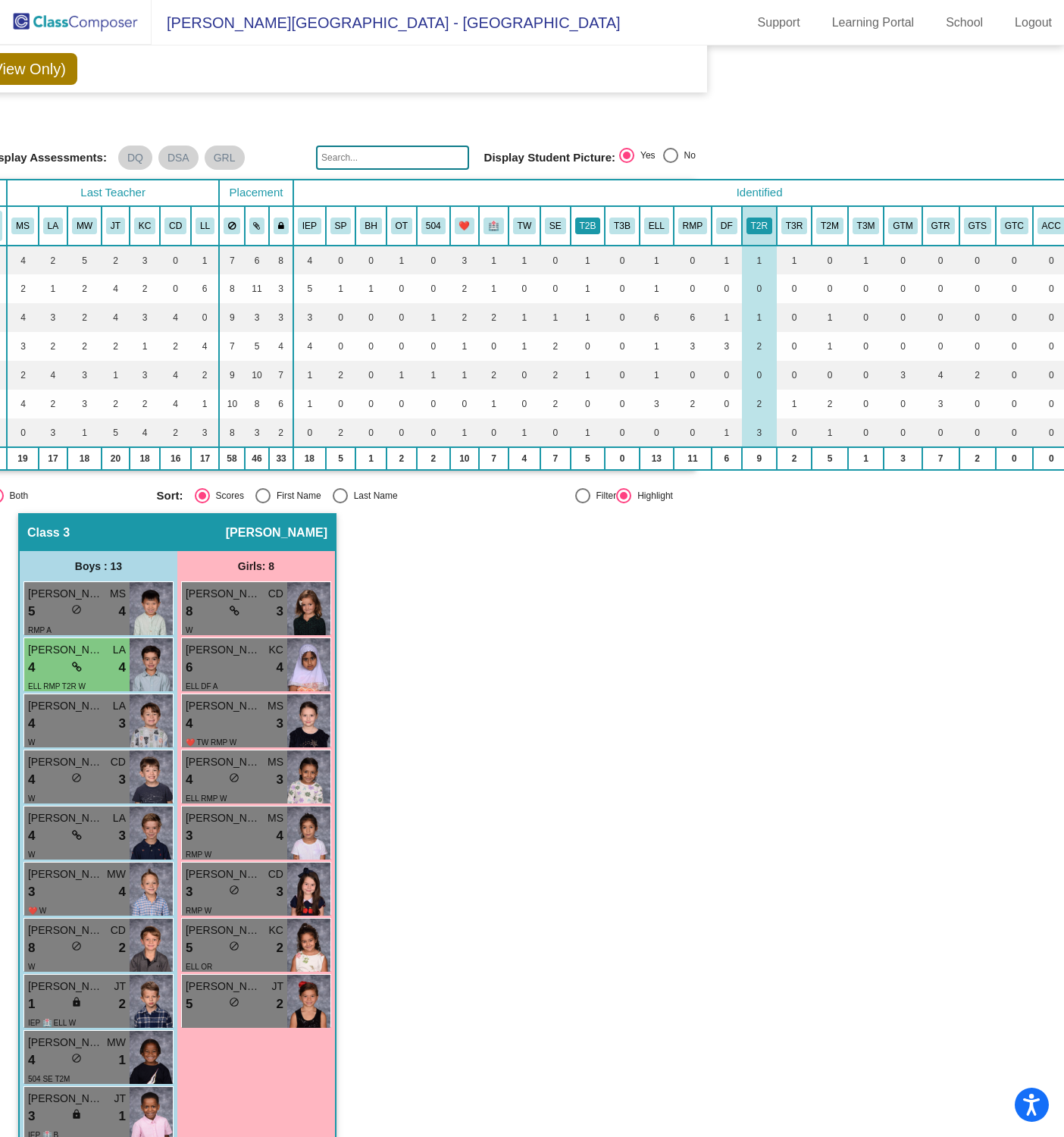
click at [577, 223] on button "T2B" at bounding box center [588, 226] width 25 height 16
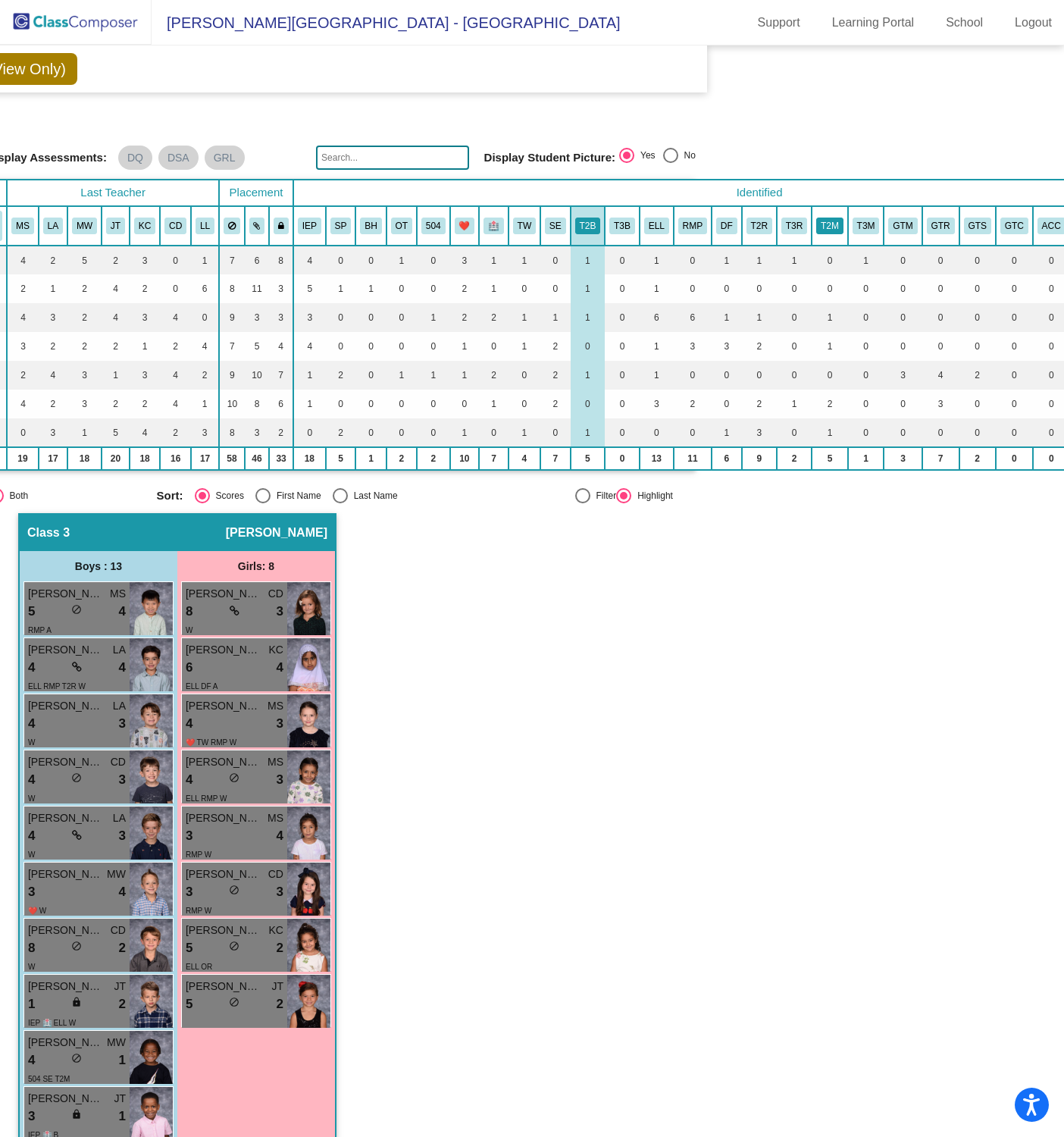
click at [826, 220] on button "T2M" at bounding box center [829, 226] width 27 height 16
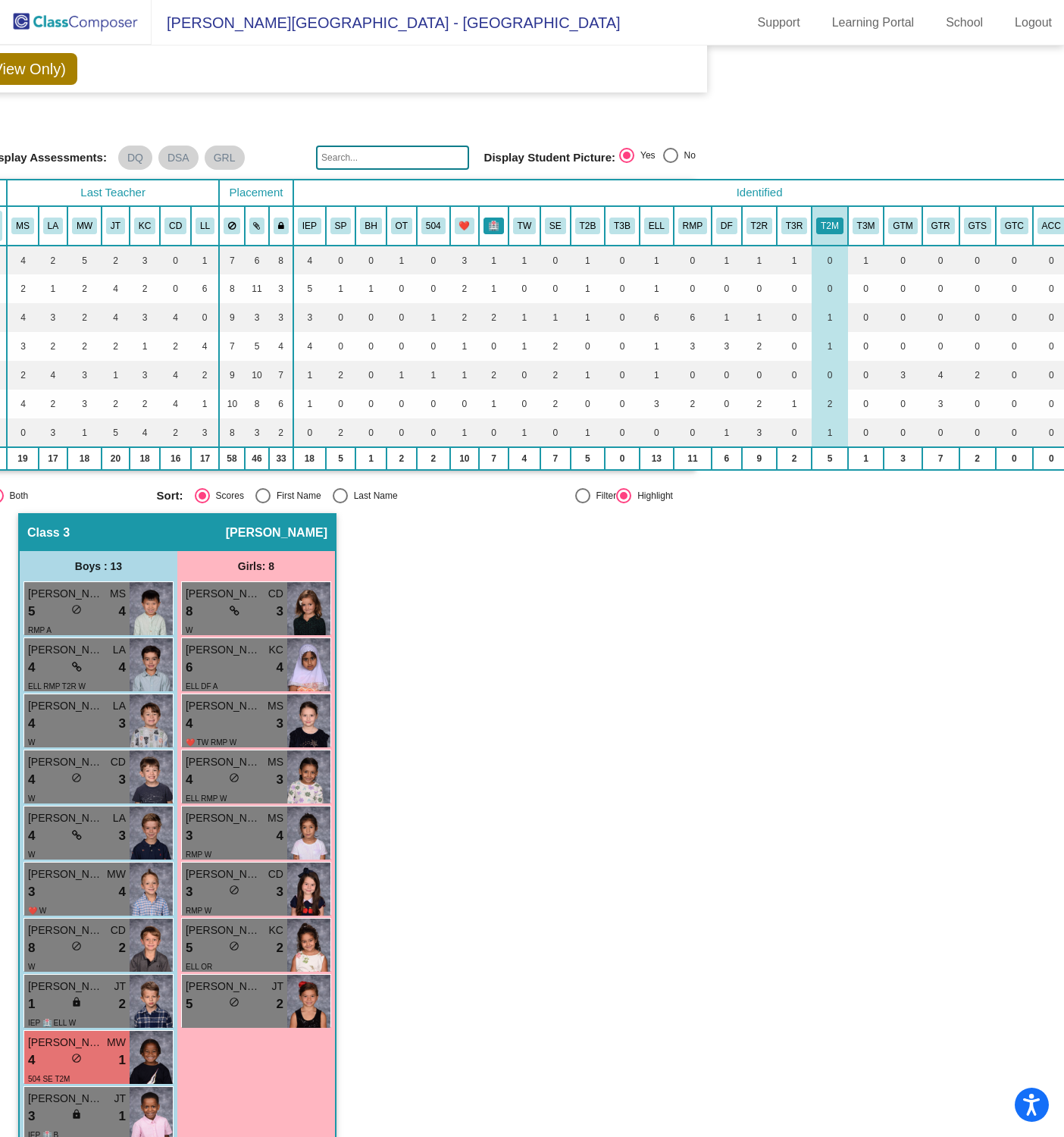
click at [496, 224] on button "🏥" at bounding box center [494, 226] width 20 height 16
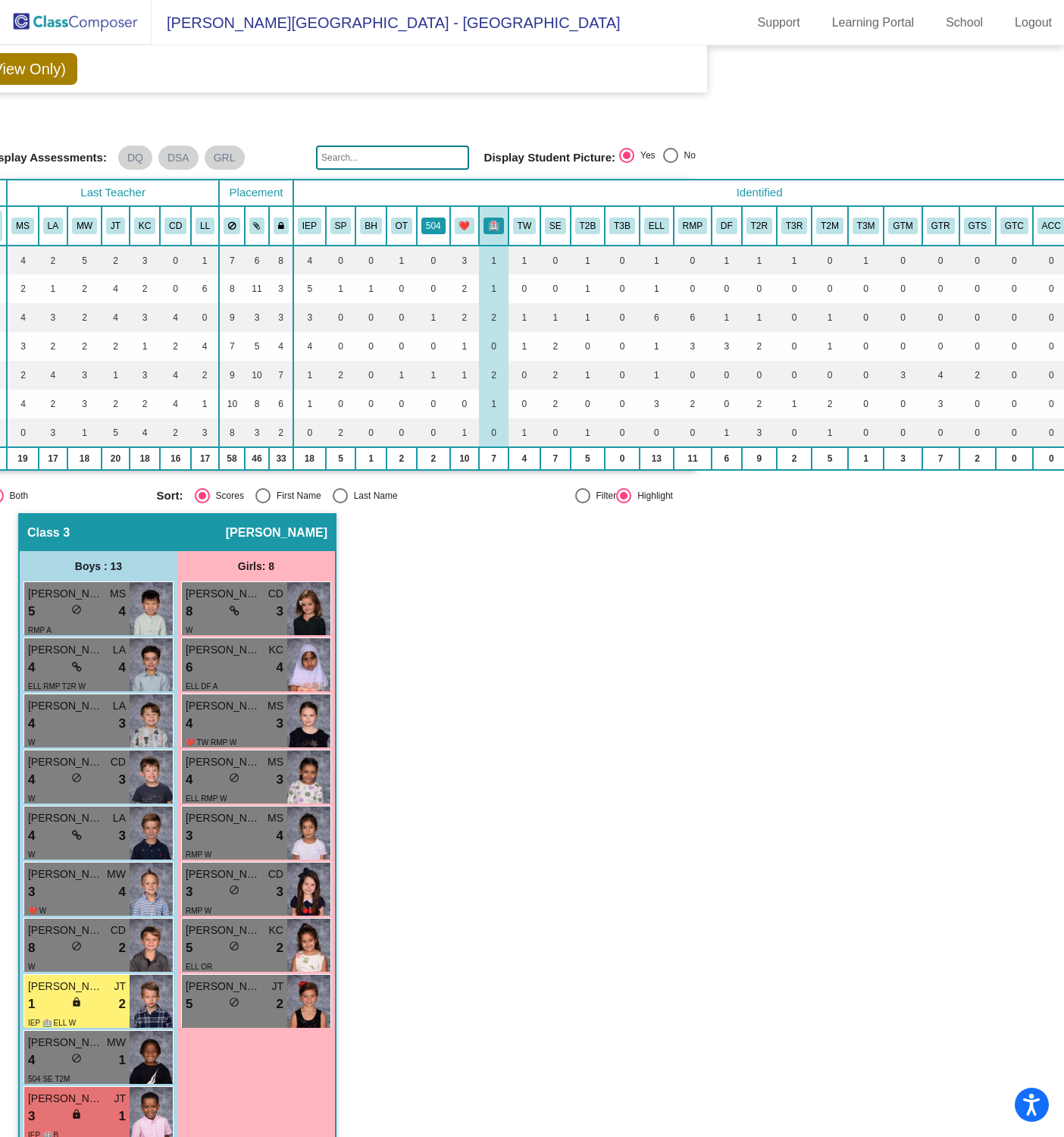
click at [427, 222] on button "504" at bounding box center [434, 226] width 25 height 16
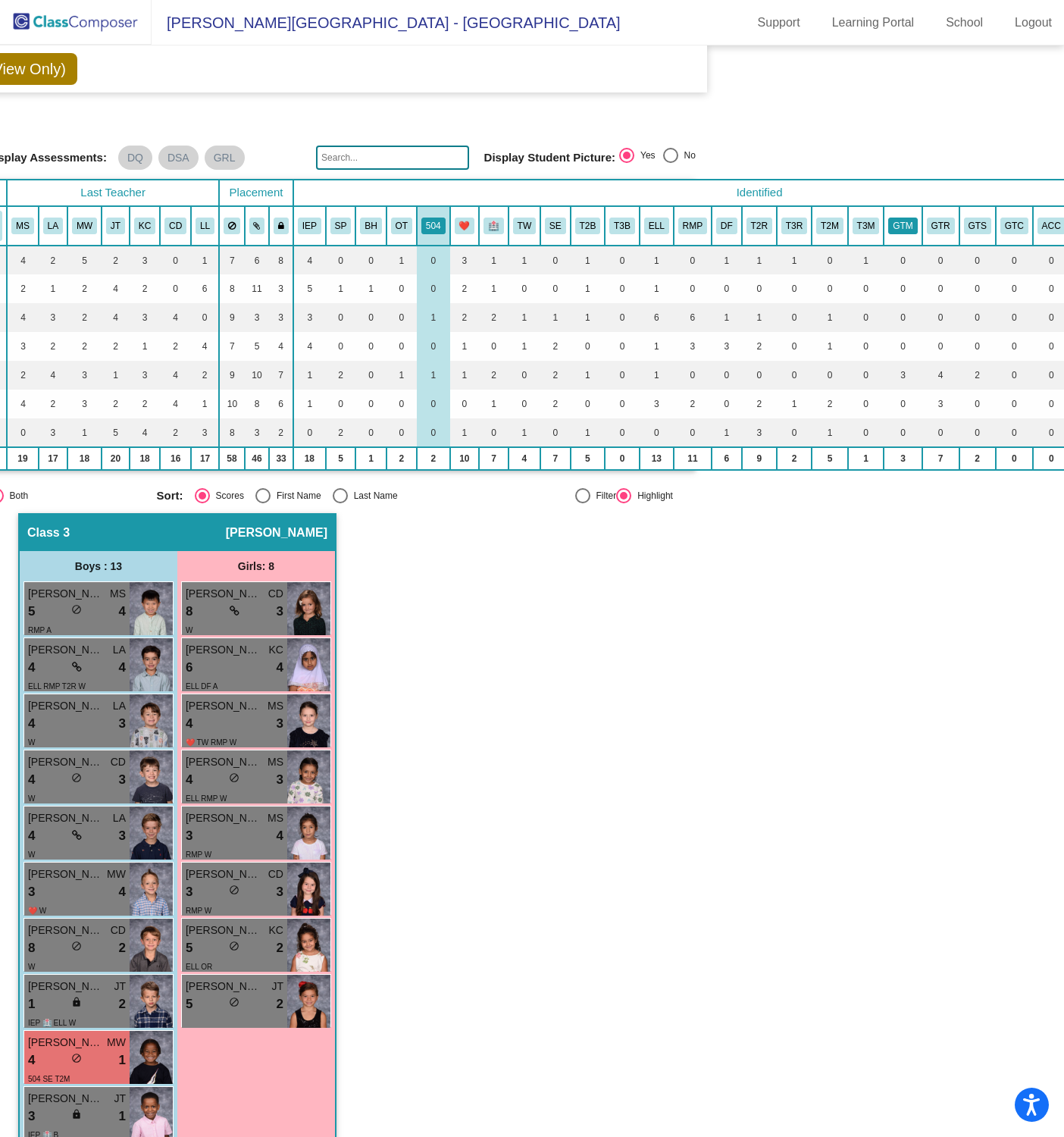
click at [904, 218] on button "GTM" at bounding box center [902, 226] width 29 height 16
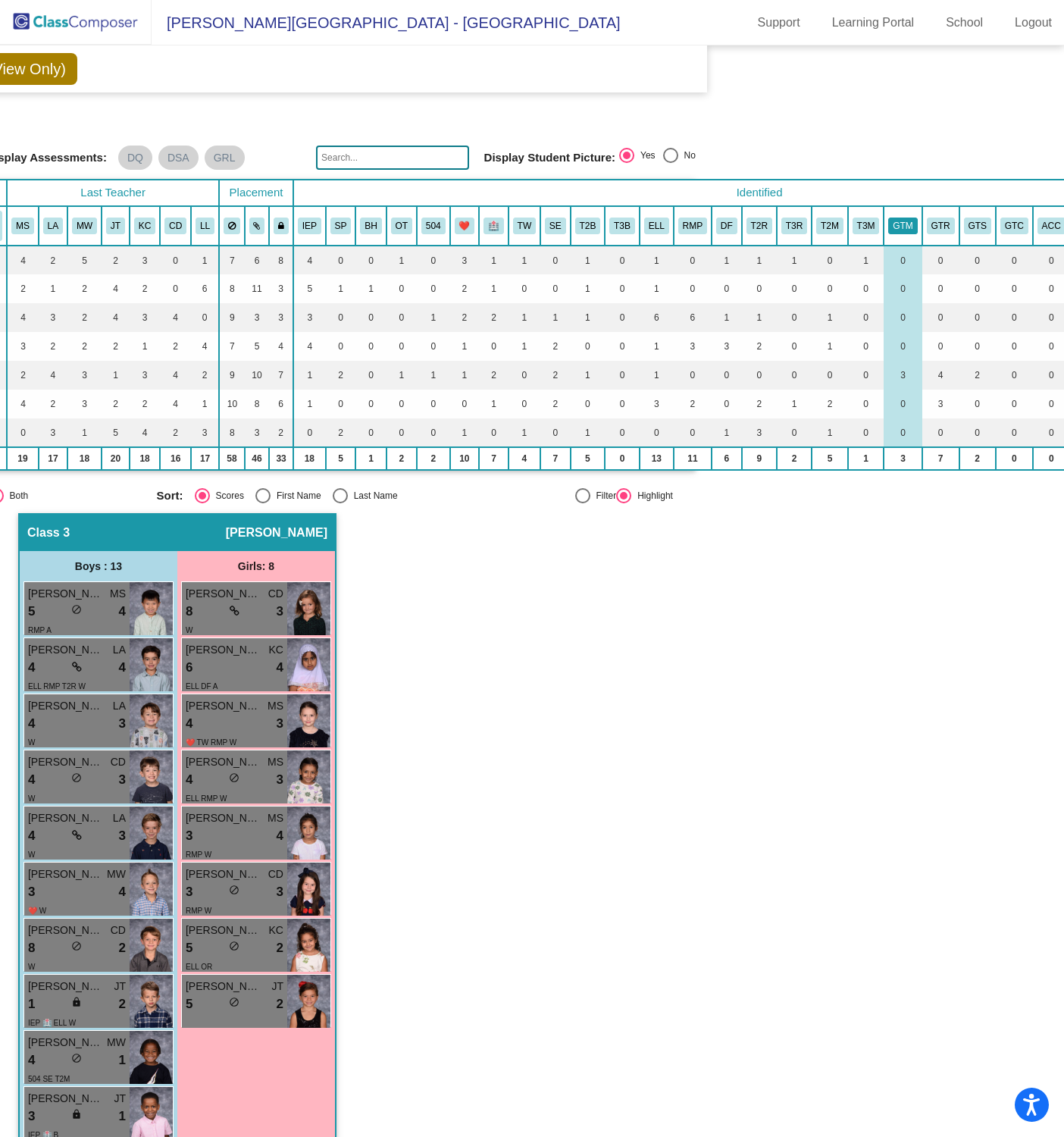
click at [891, 219] on button "GTM" at bounding box center [902, 226] width 29 height 16
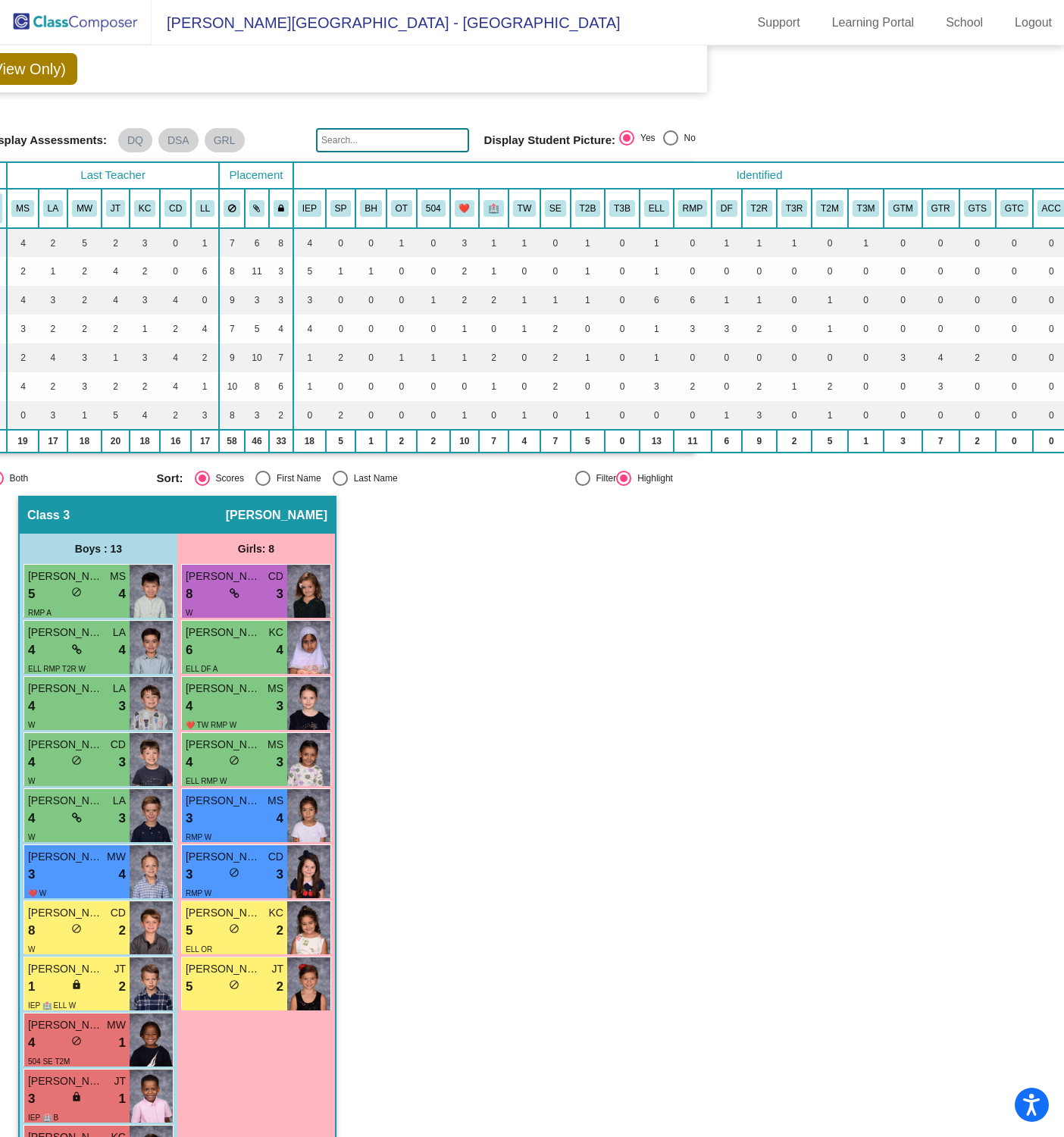
scroll to position [2, 347]
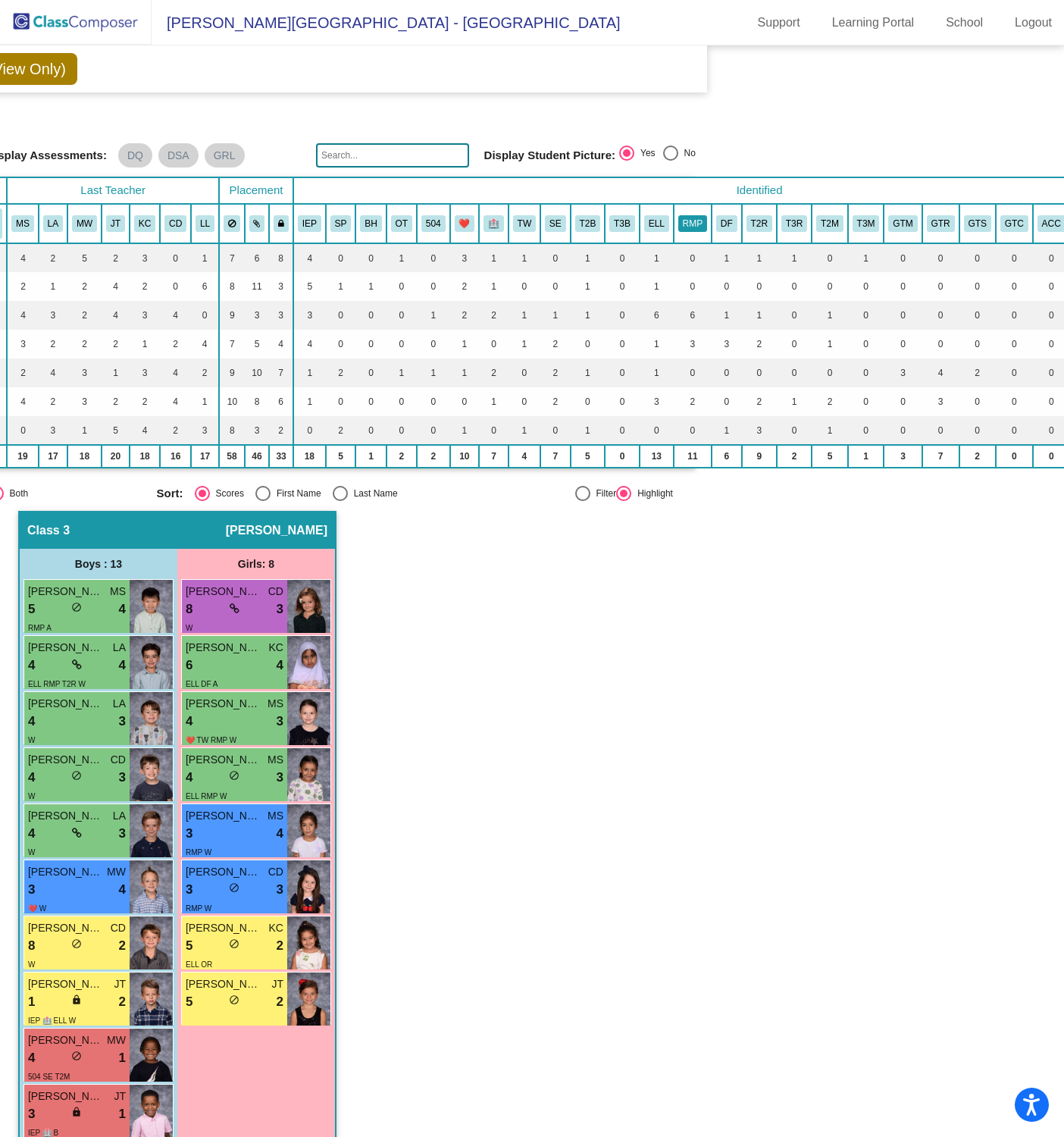
click at [693, 216] on button "RMP" at bounding box center [692, 223] width 29 height 16
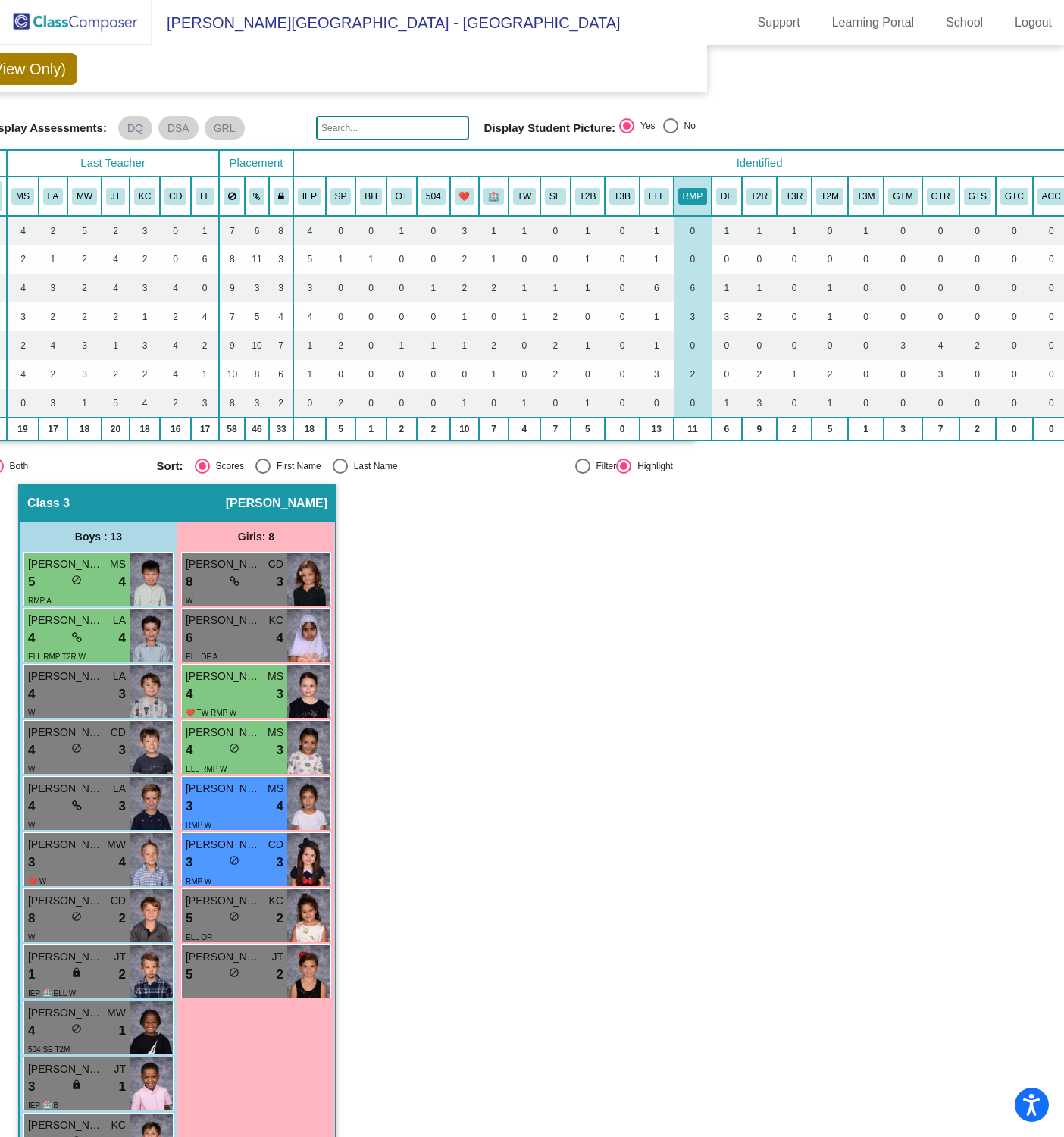
scroll to position [20, 347]
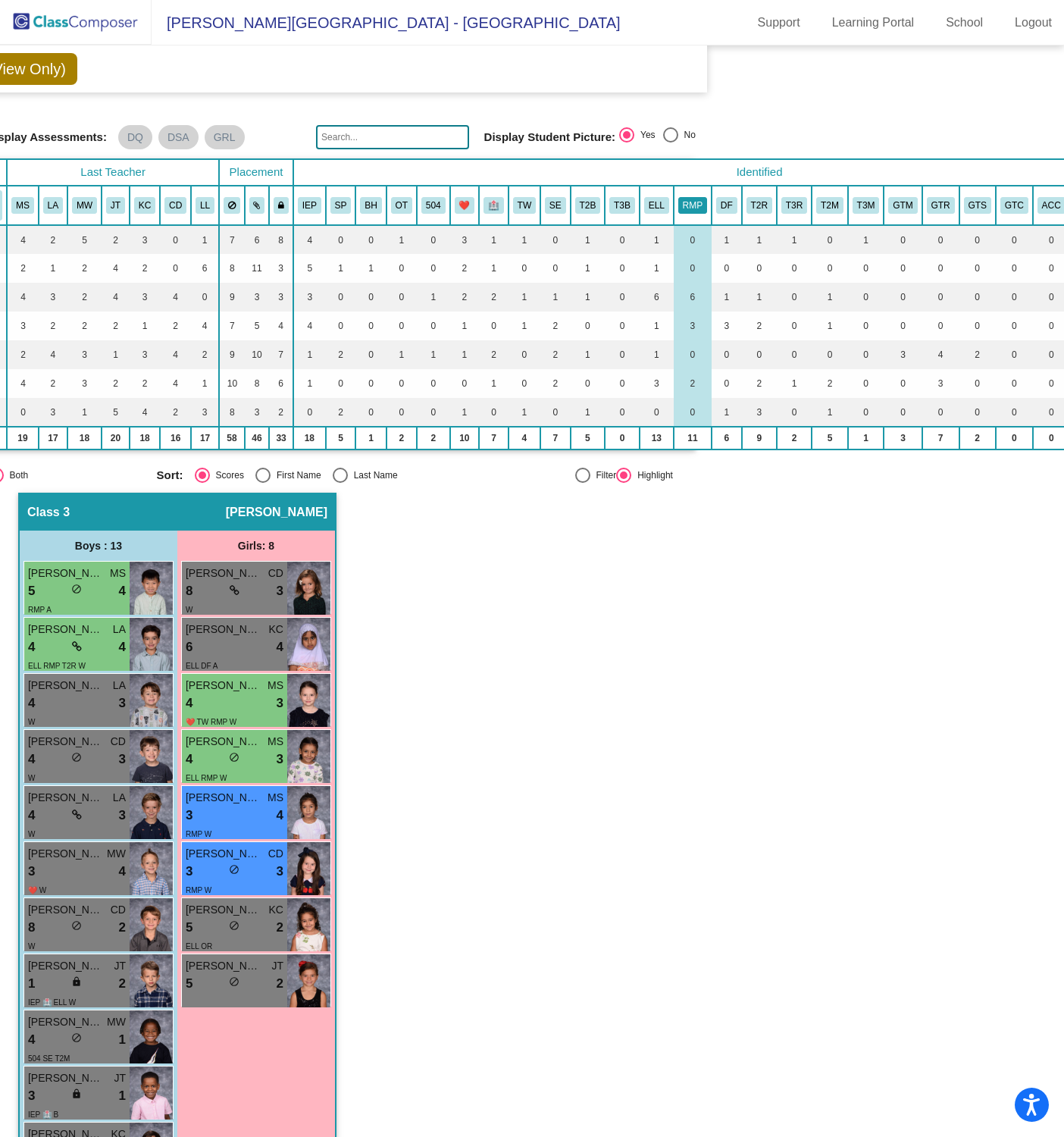
click at [690, 205] on button "RMP" at bounding box center [692, 205] width 29 height 16
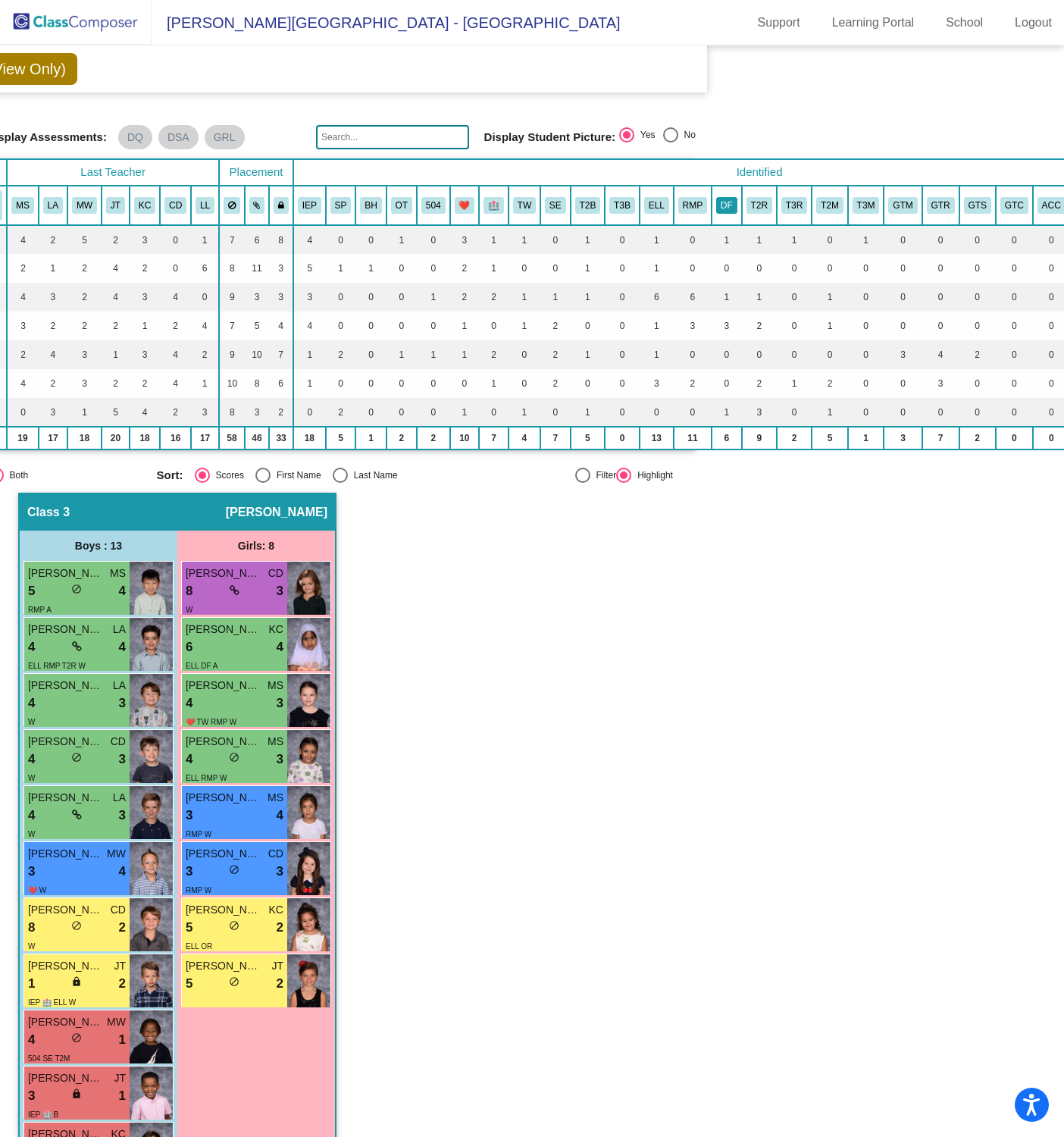
click at [734, 204] on button "DF" at bounding box center [727, 205] width 21 height 16
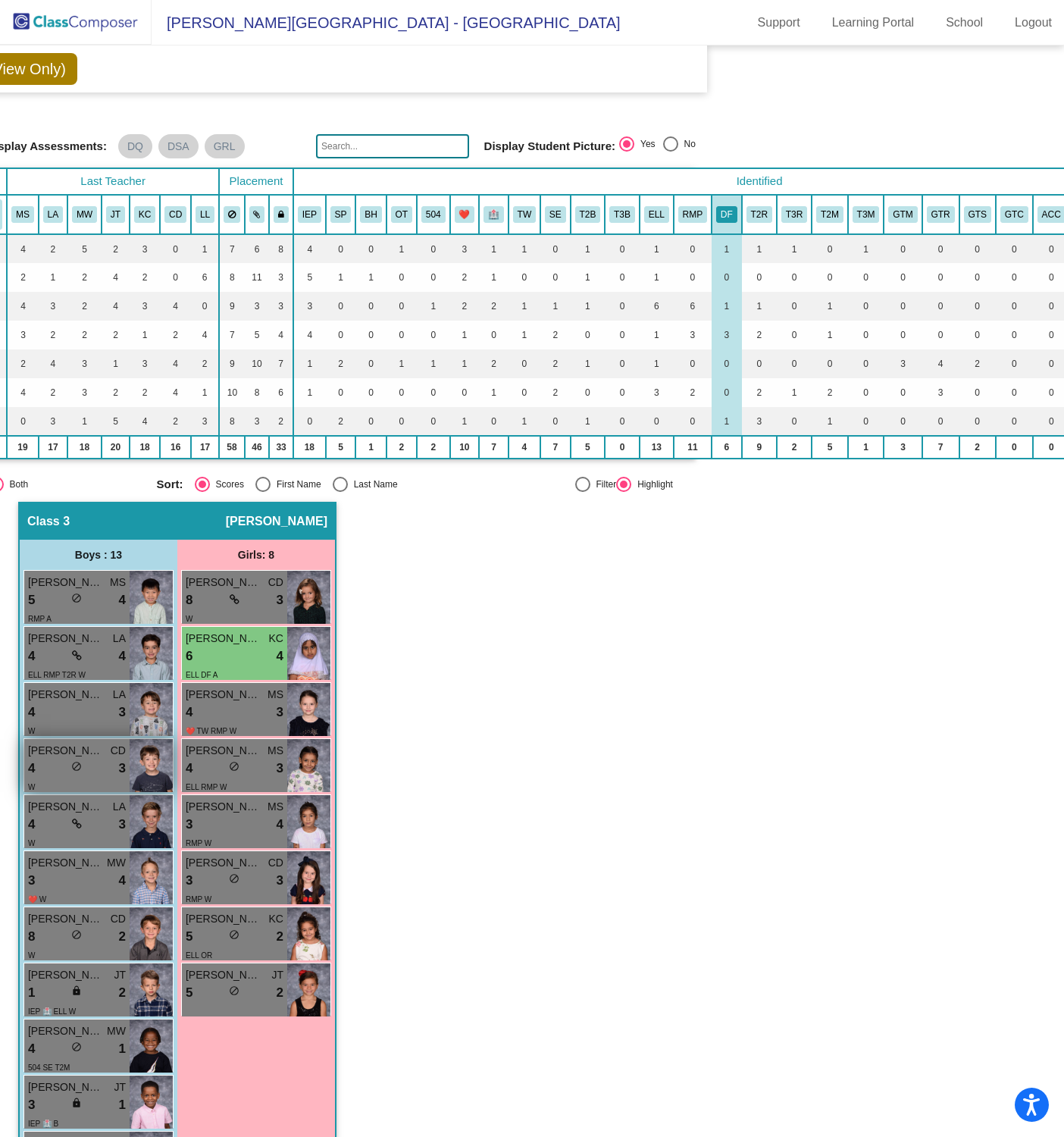
scroll to position [0, 347]
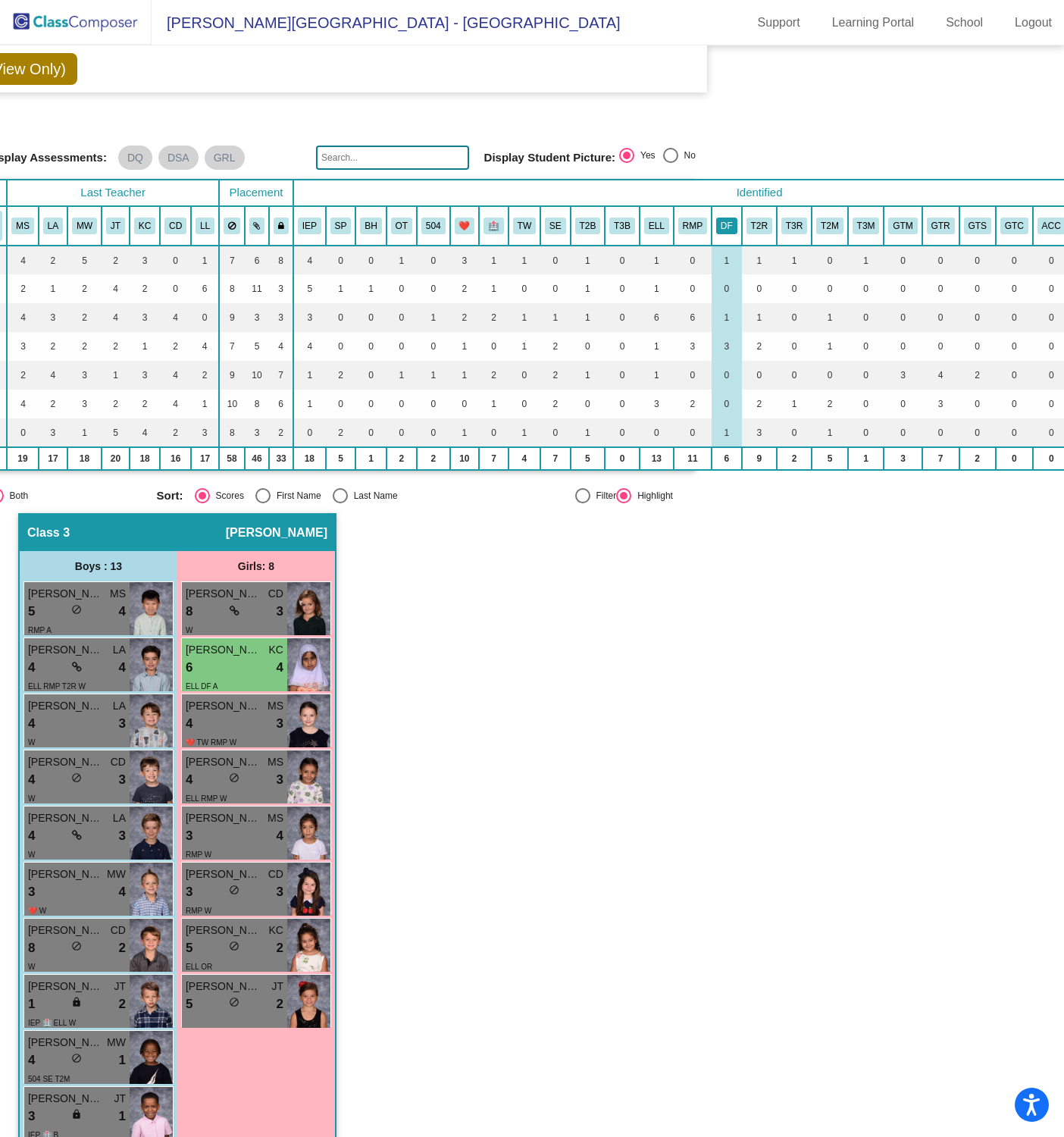
click at [727, 211] on th "DF" at bounding box center [726, 226] width 30 height 39
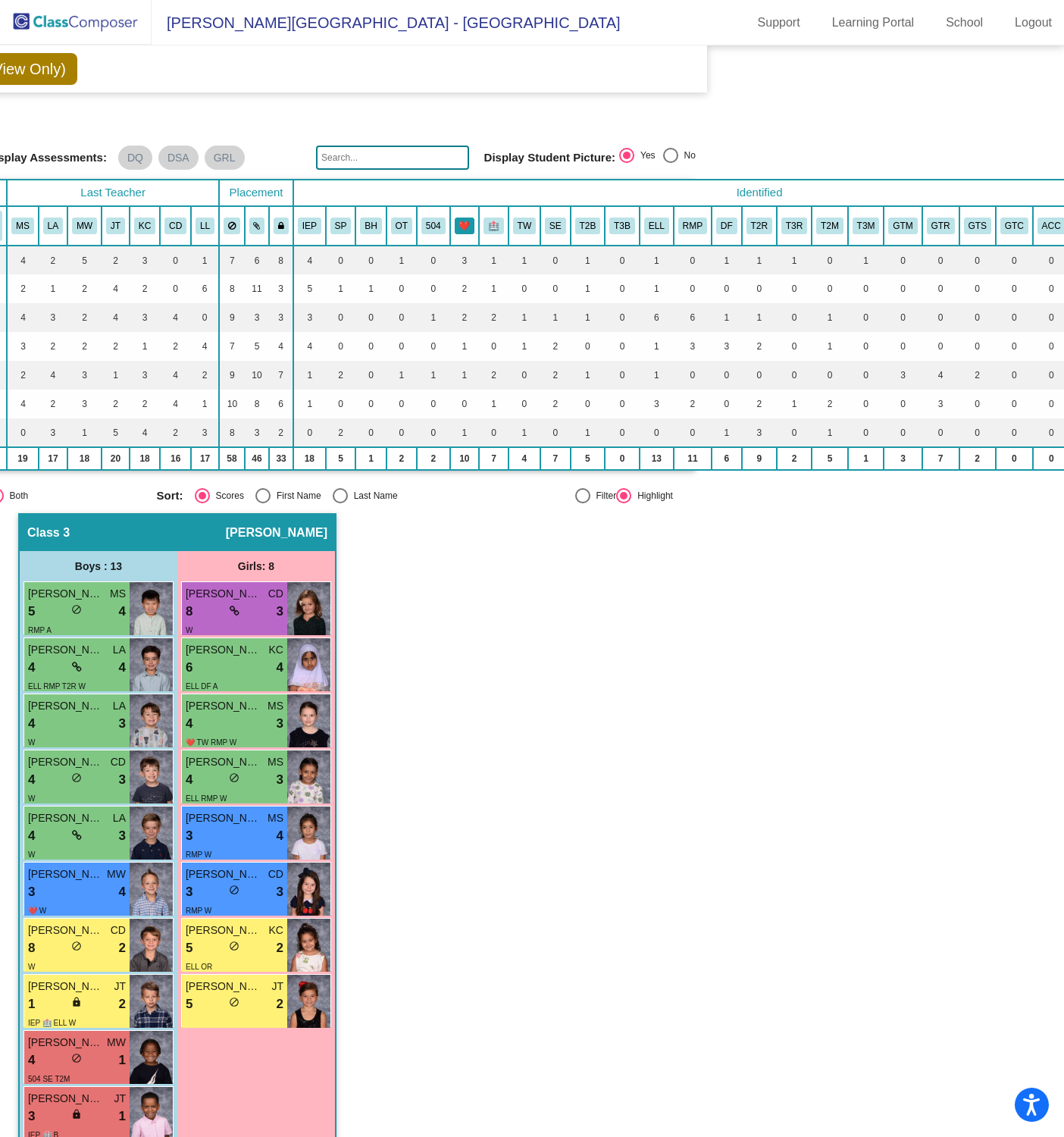
click at [467, 223] on button "❤️" at bounding box center [465, 226] width 20 height 16
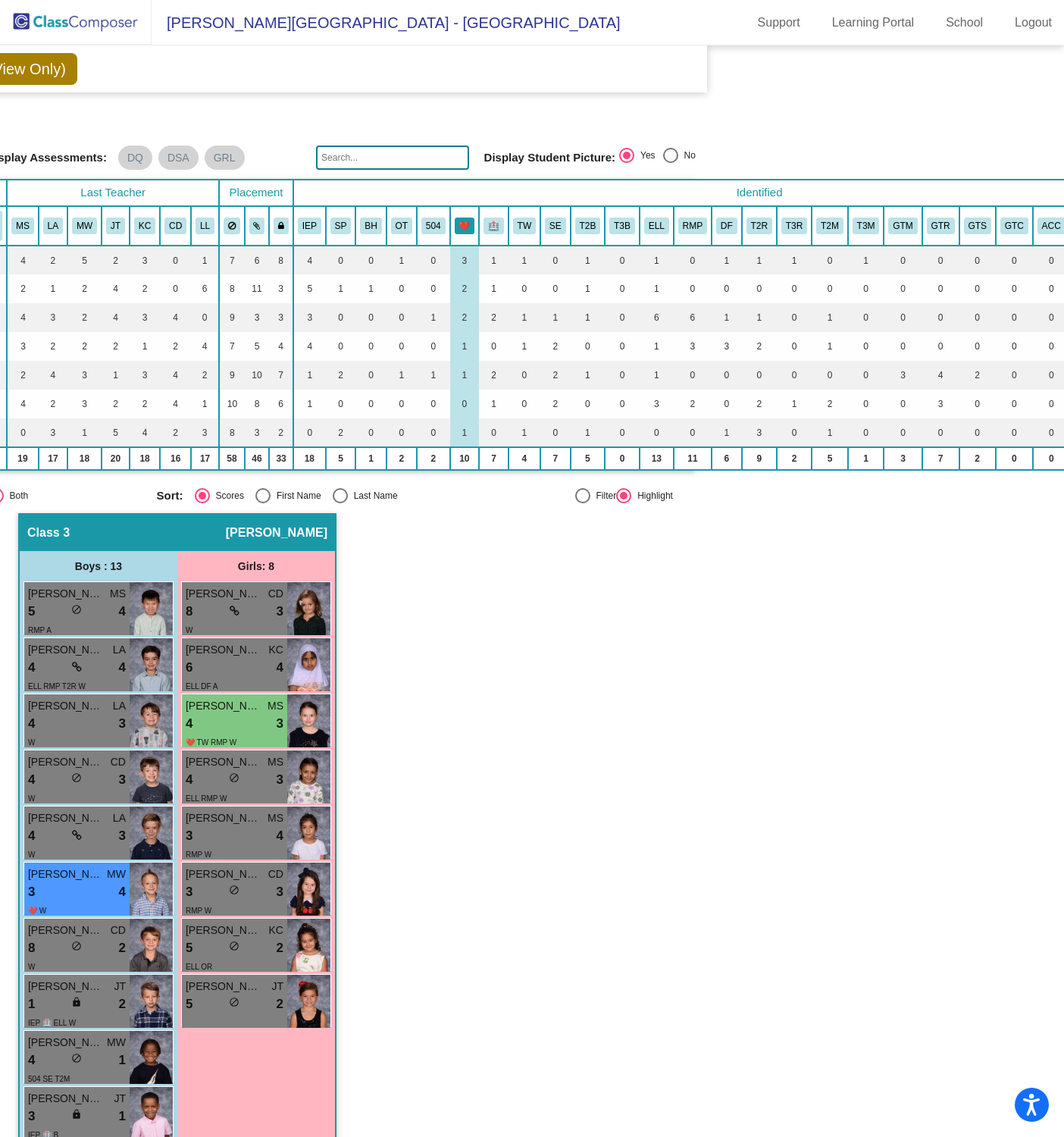
click at [466, 226] on button "❤️" at bounding box center [465, 226] width 20 height 16
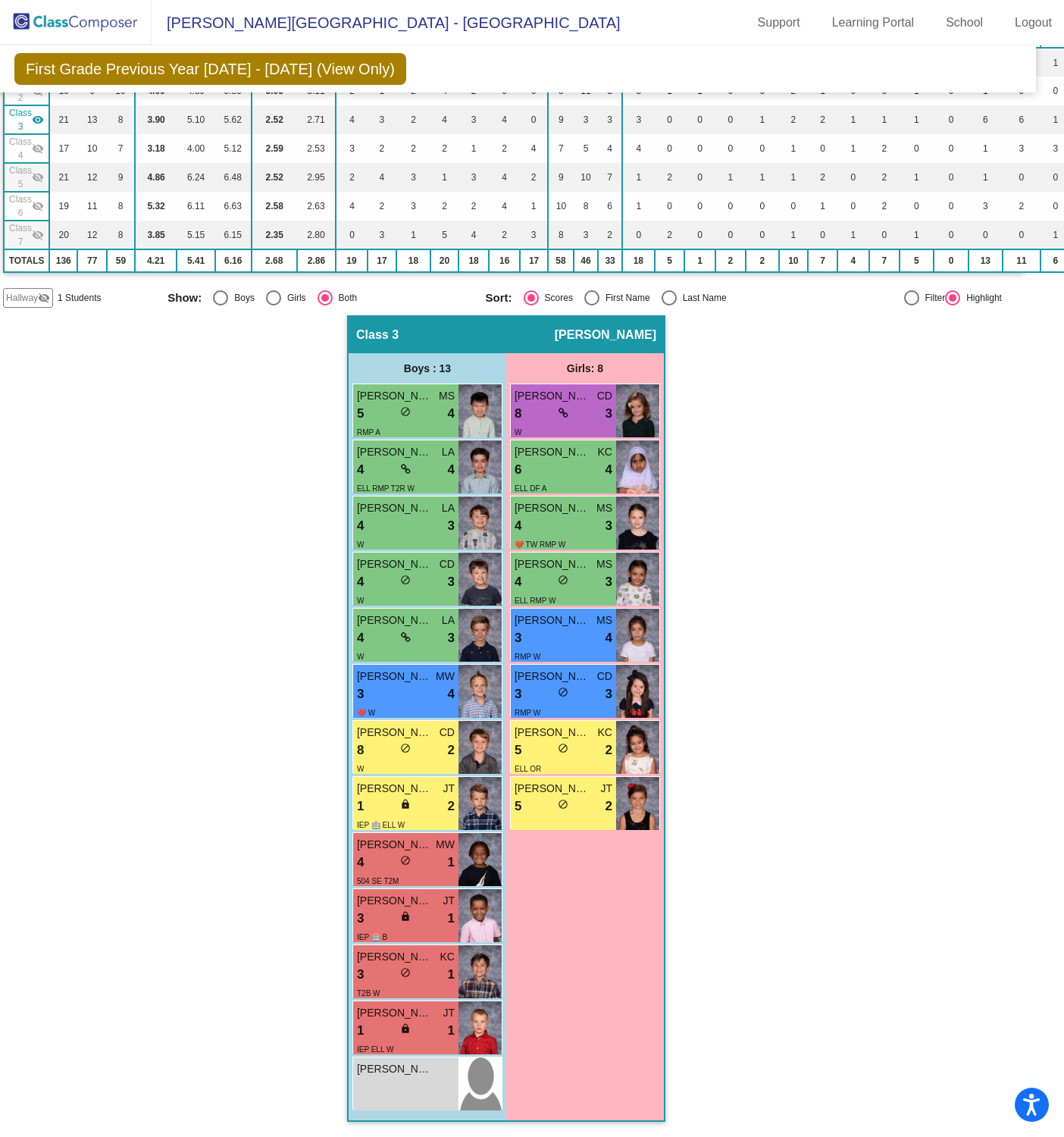
scroll to position [202, 0]
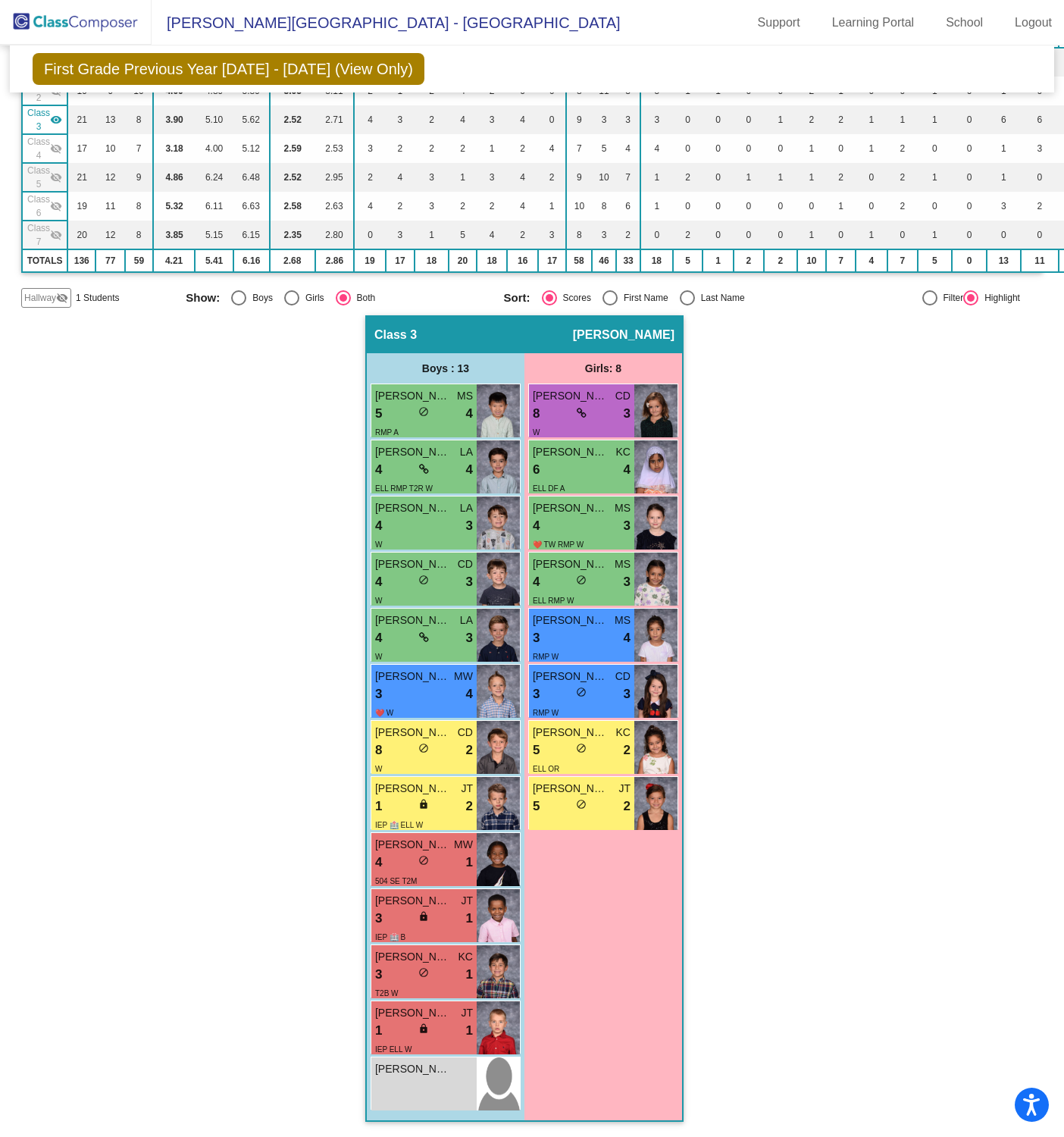
click at [54, 114] on mat-icon "visibility" at bounding box center [56, 120] width 12 height 12
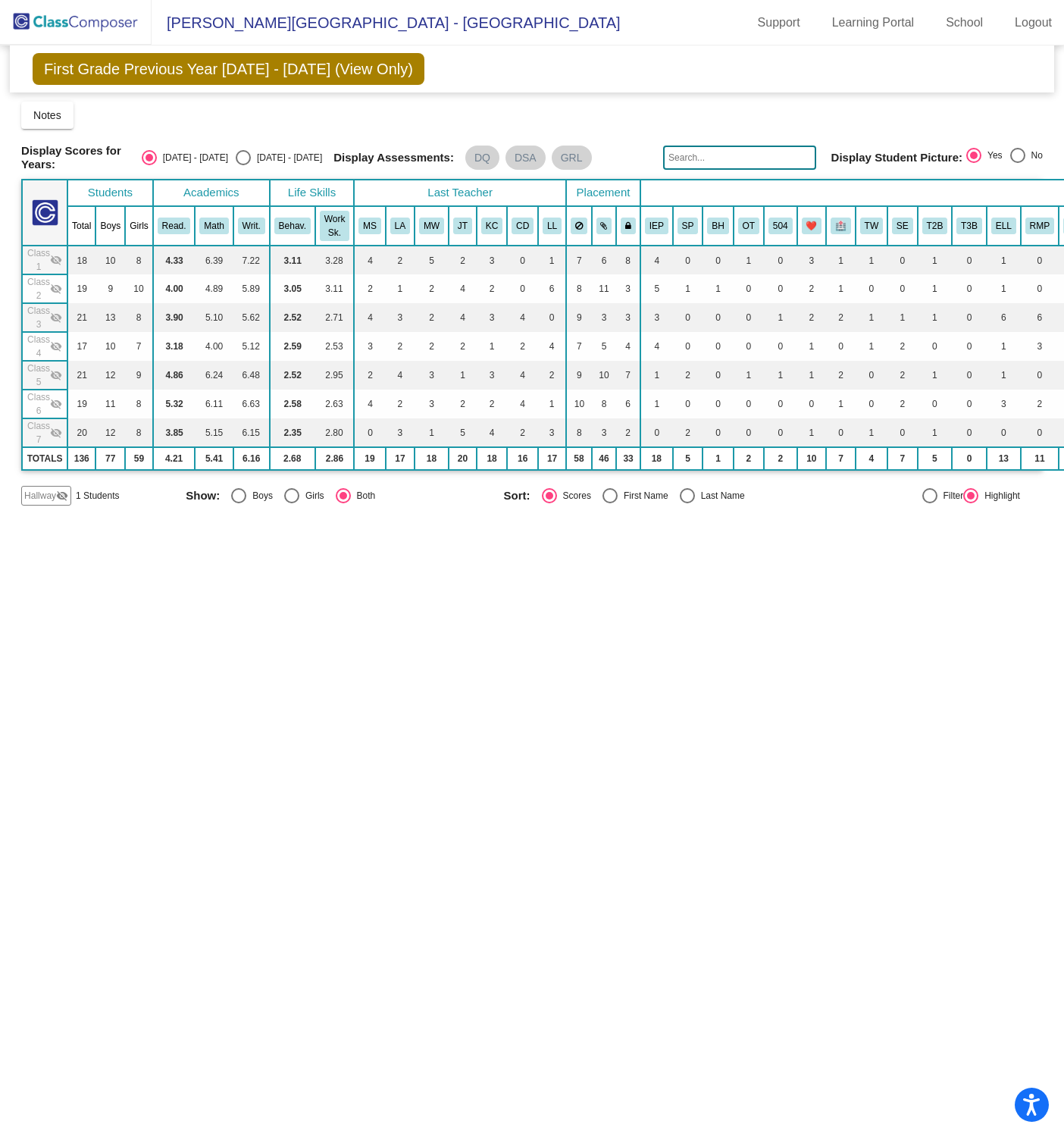
scroll to position [0, 0]
click at [52, 345] on mat-icon "visibility_off" at bounding box center [56, 346] width 12 height 12
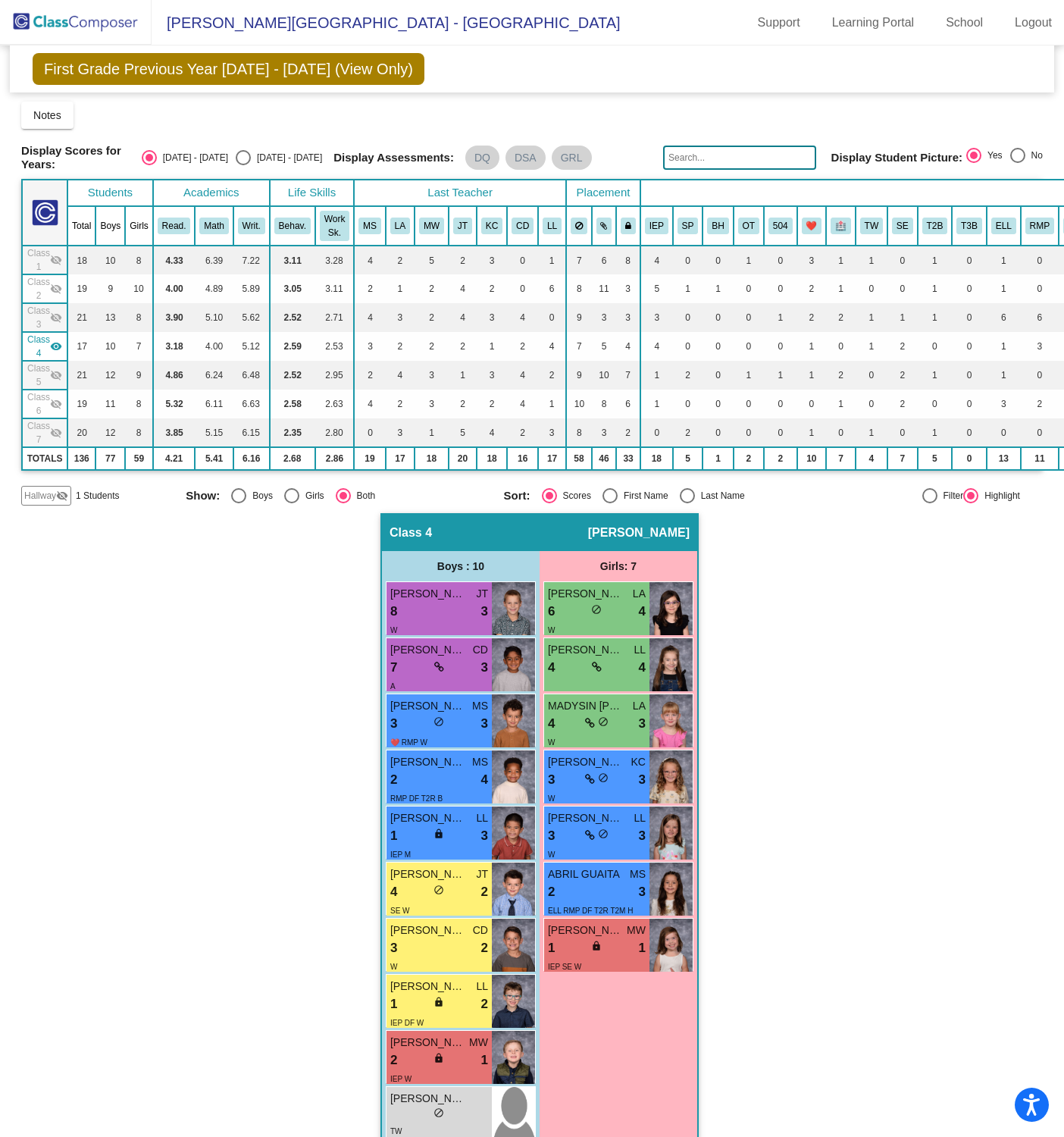
scroll to position [34, 0]
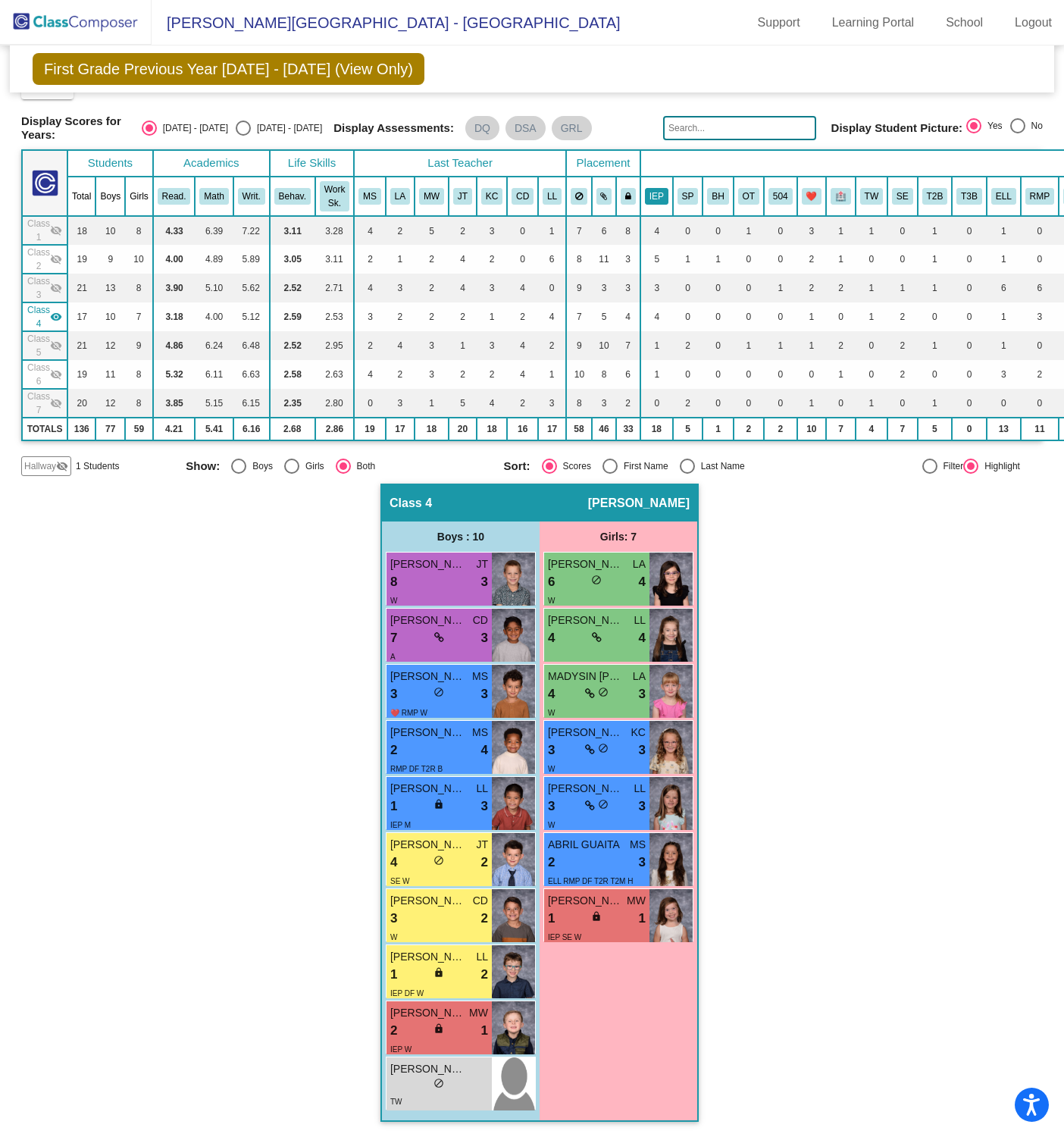
click at [649, 188] on button "IEP" at bounding box center [656, 196] width 24 height 16
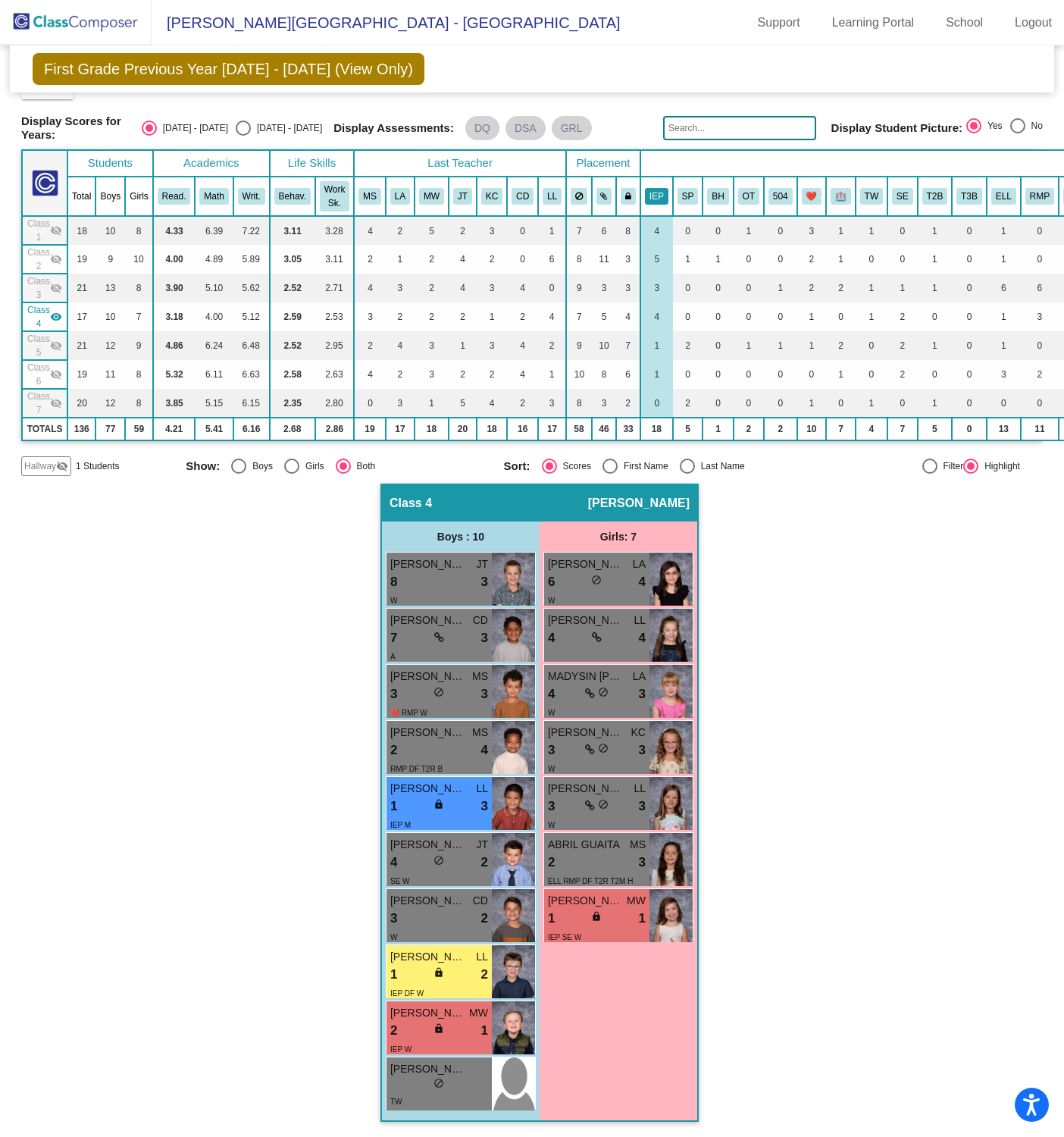
click at [651, 189] on button "IEP" at bounding box center [656, 196] width 24 height 16
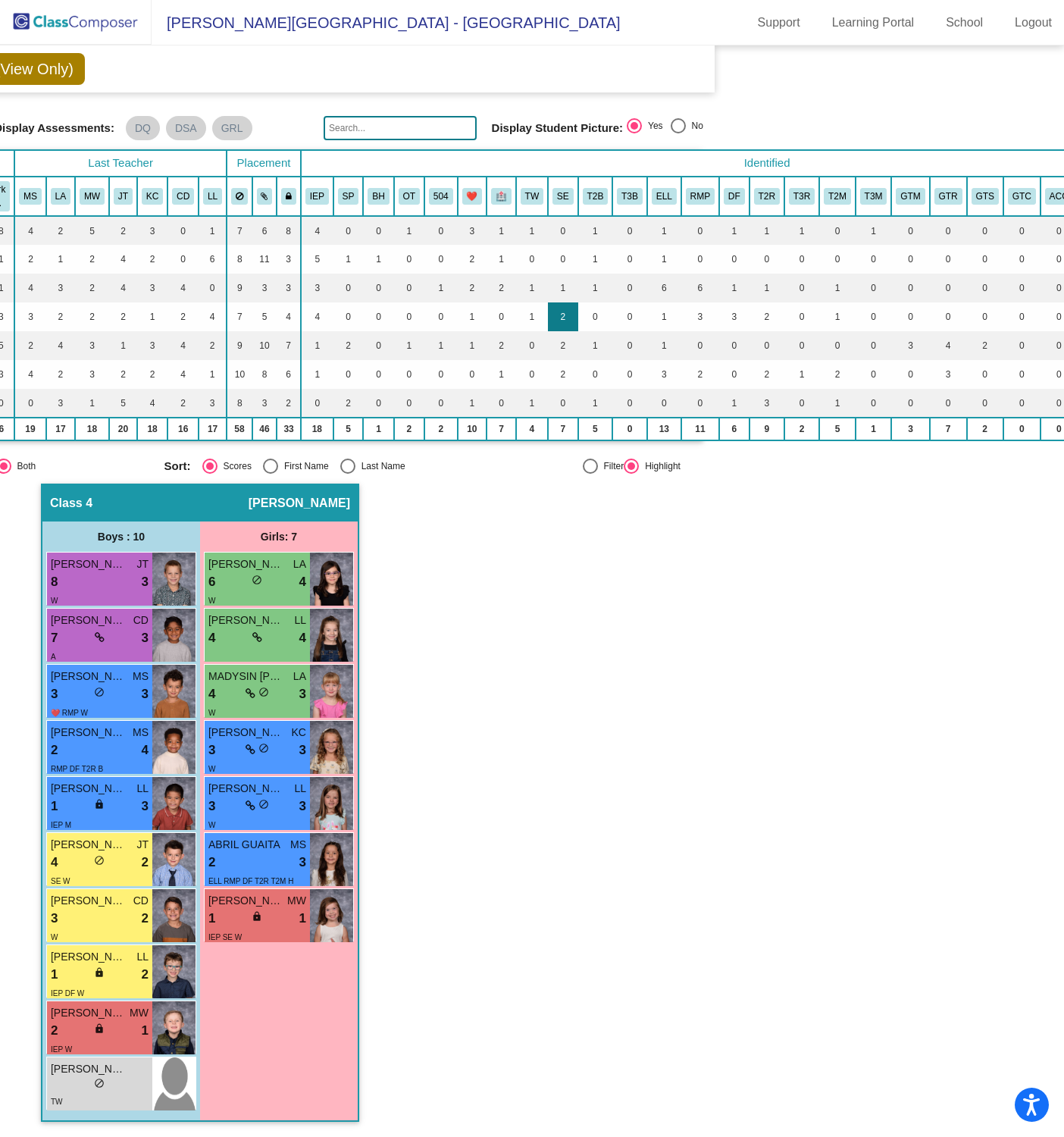
scroll to position [34, 368]
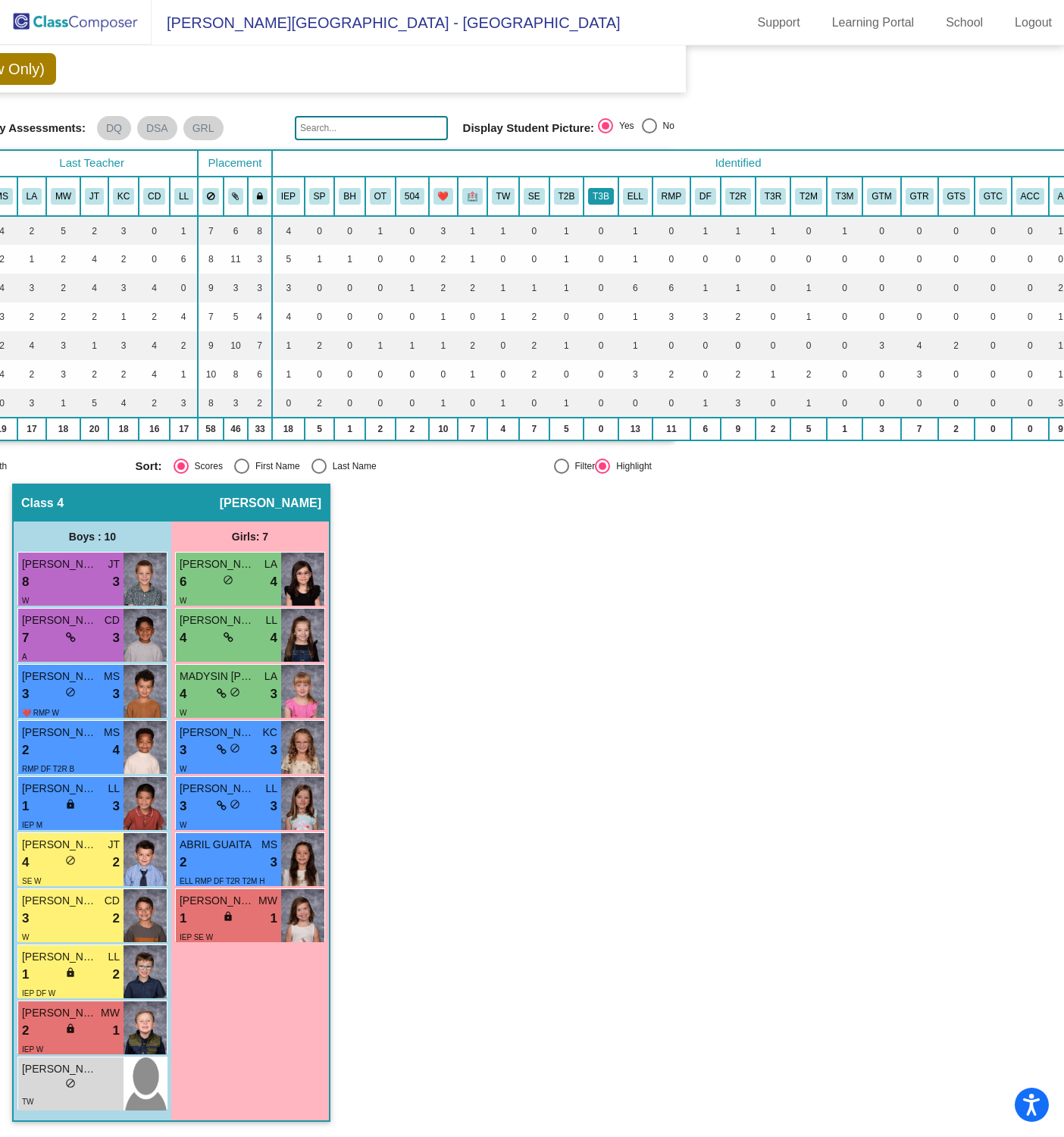
click at [602, 192] on button "T3B" at bounding box center [601, 196] width 25 height 16
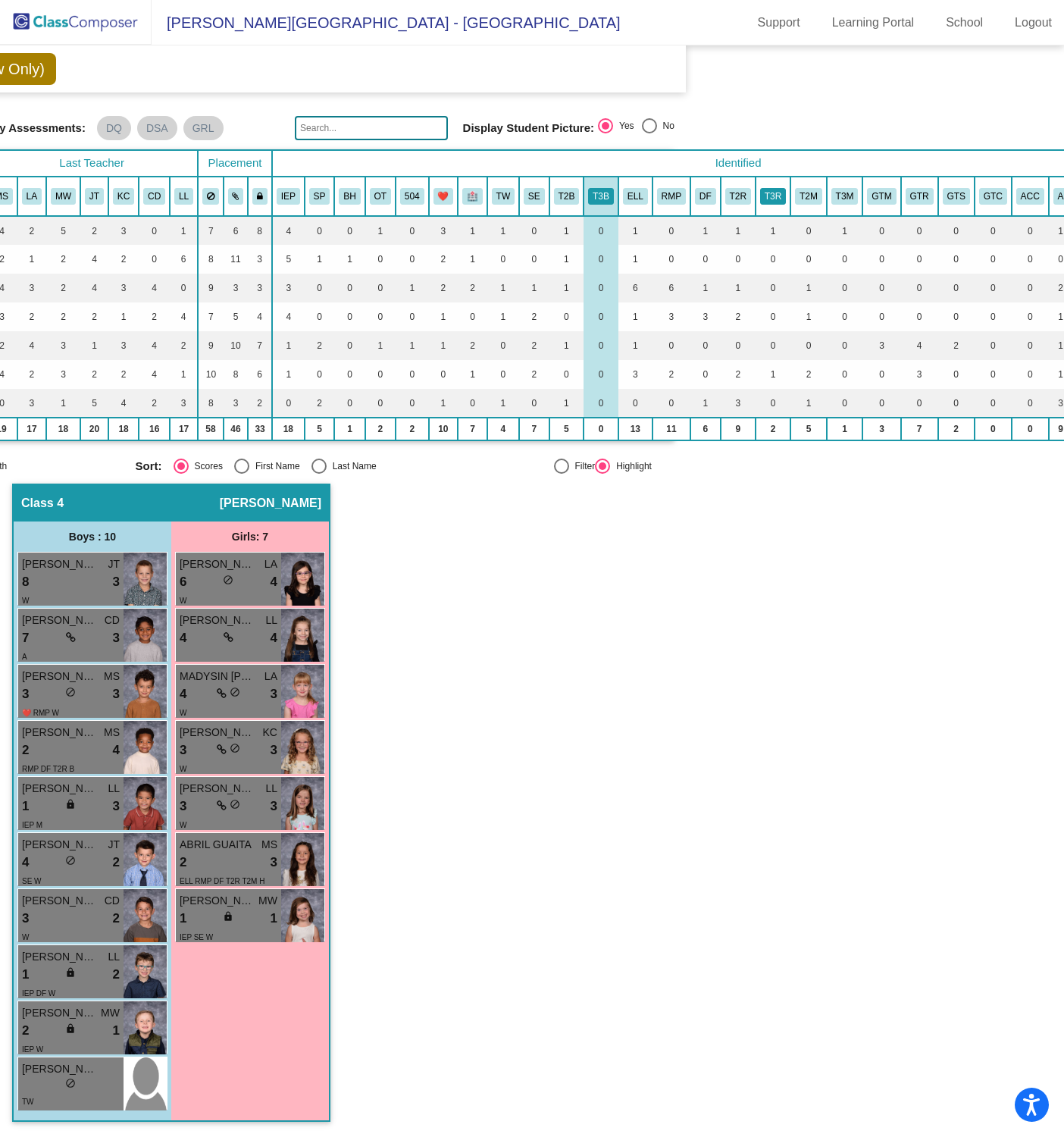
click at [776, 192] on button "T3R" at bounding box center [773, 196] width 25 height 16
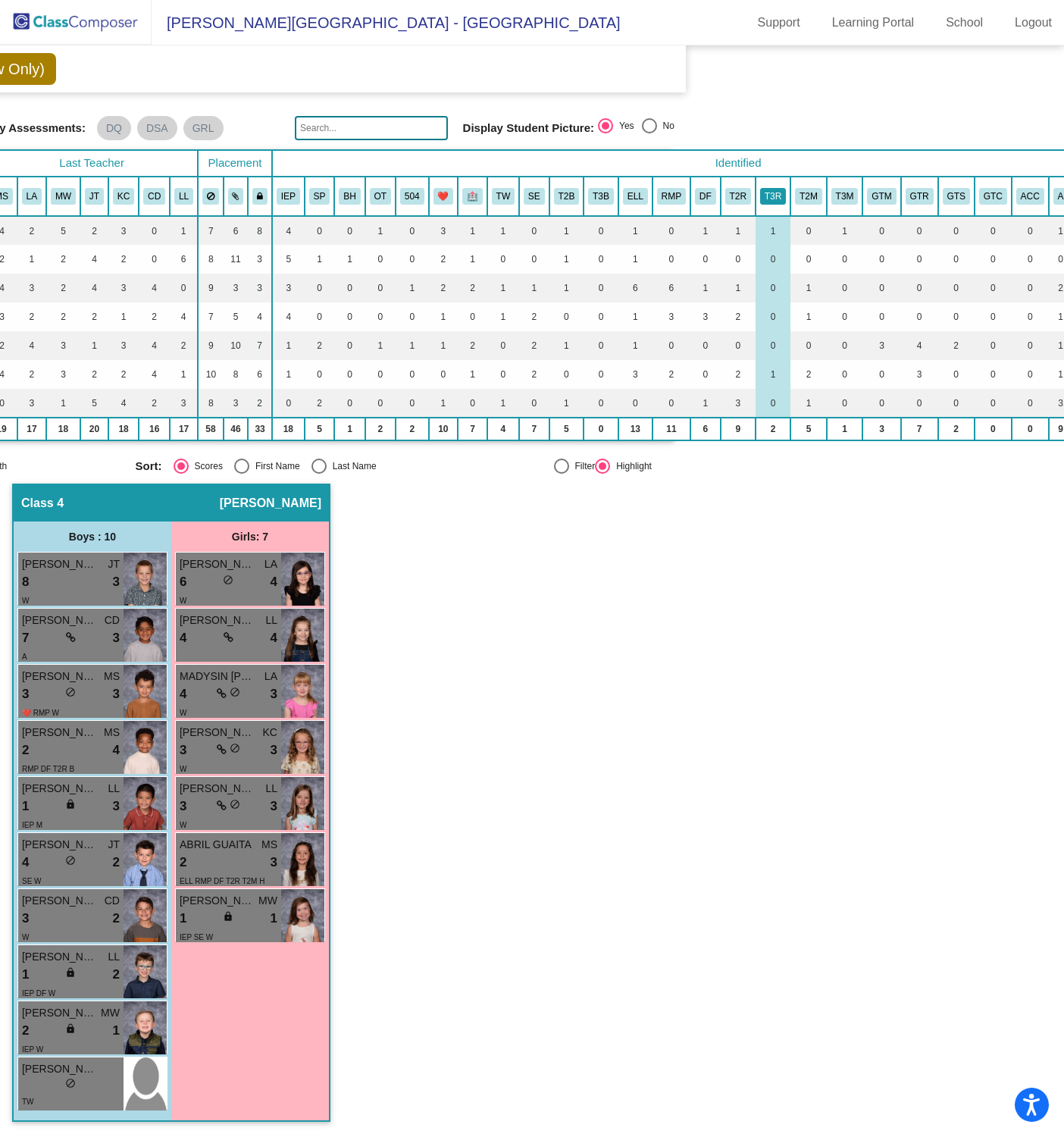
click at [776, 192] on button "T3R" at bounding box center [773, 196] width 25 height 16
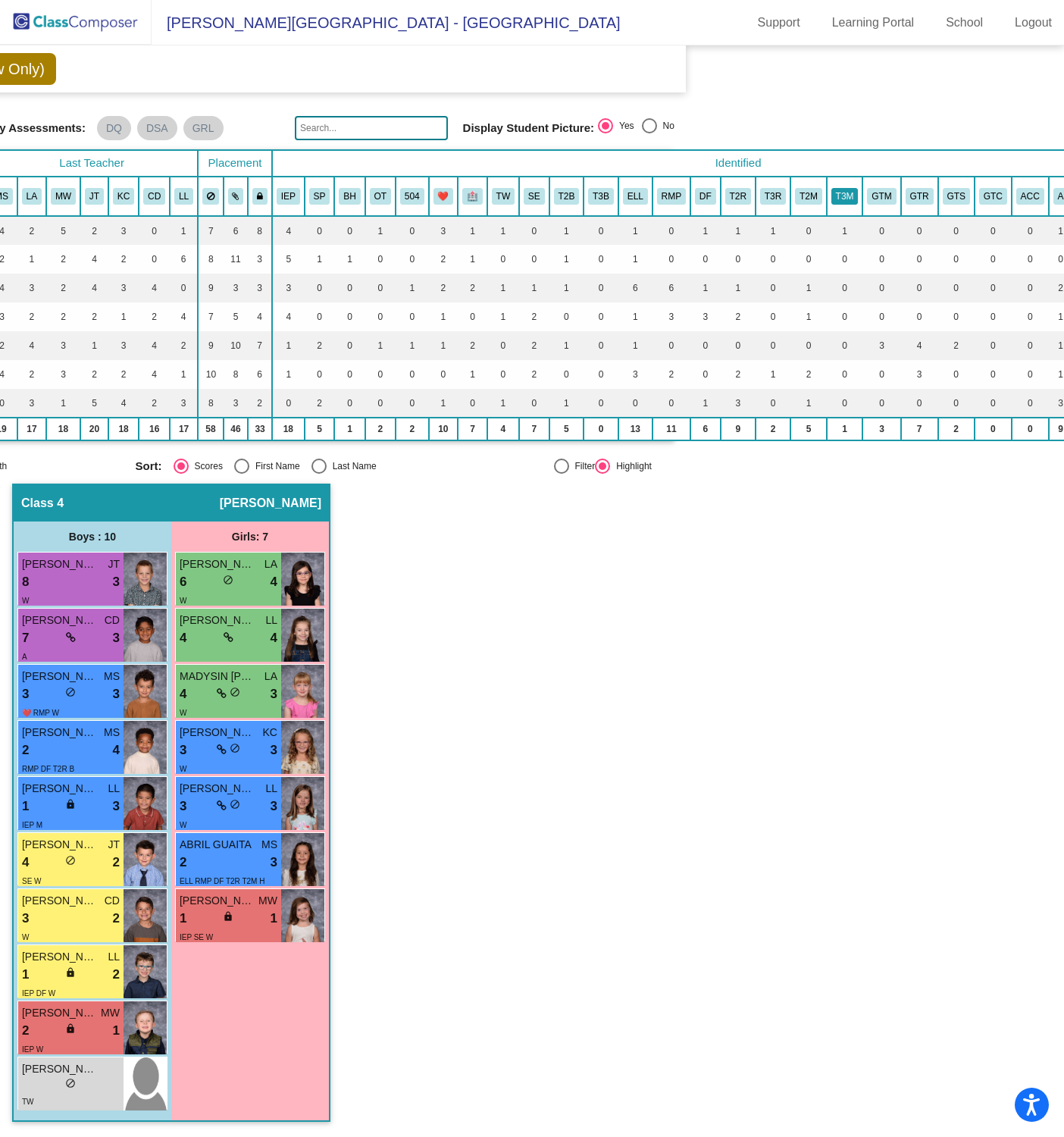
click at [841, 192] on button "T3M" at bounding box center [845, 196] width 27 height 16
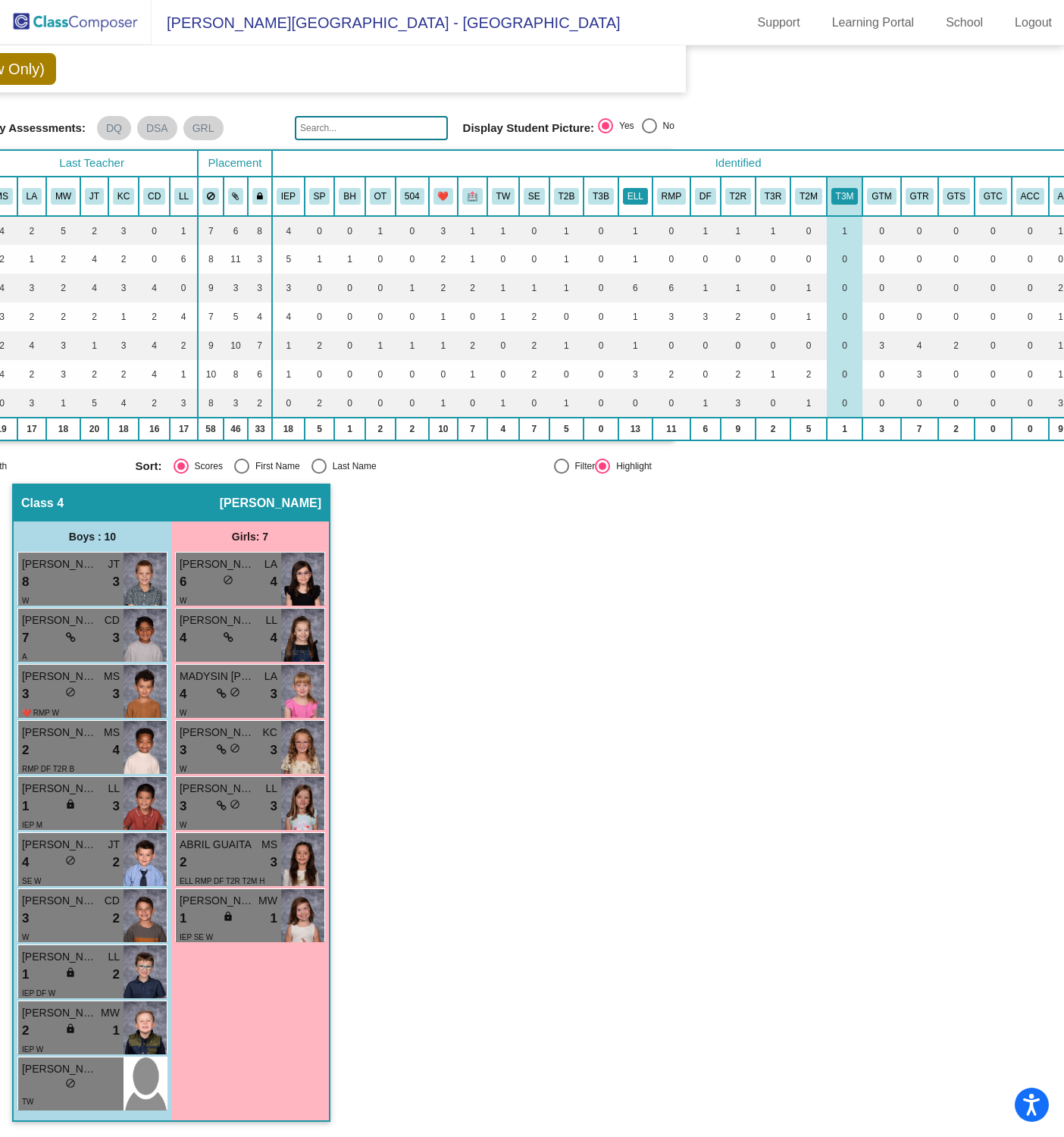
click at [631, 188] on button "ELL" at bounding box center [635, 196] width 25 height 16
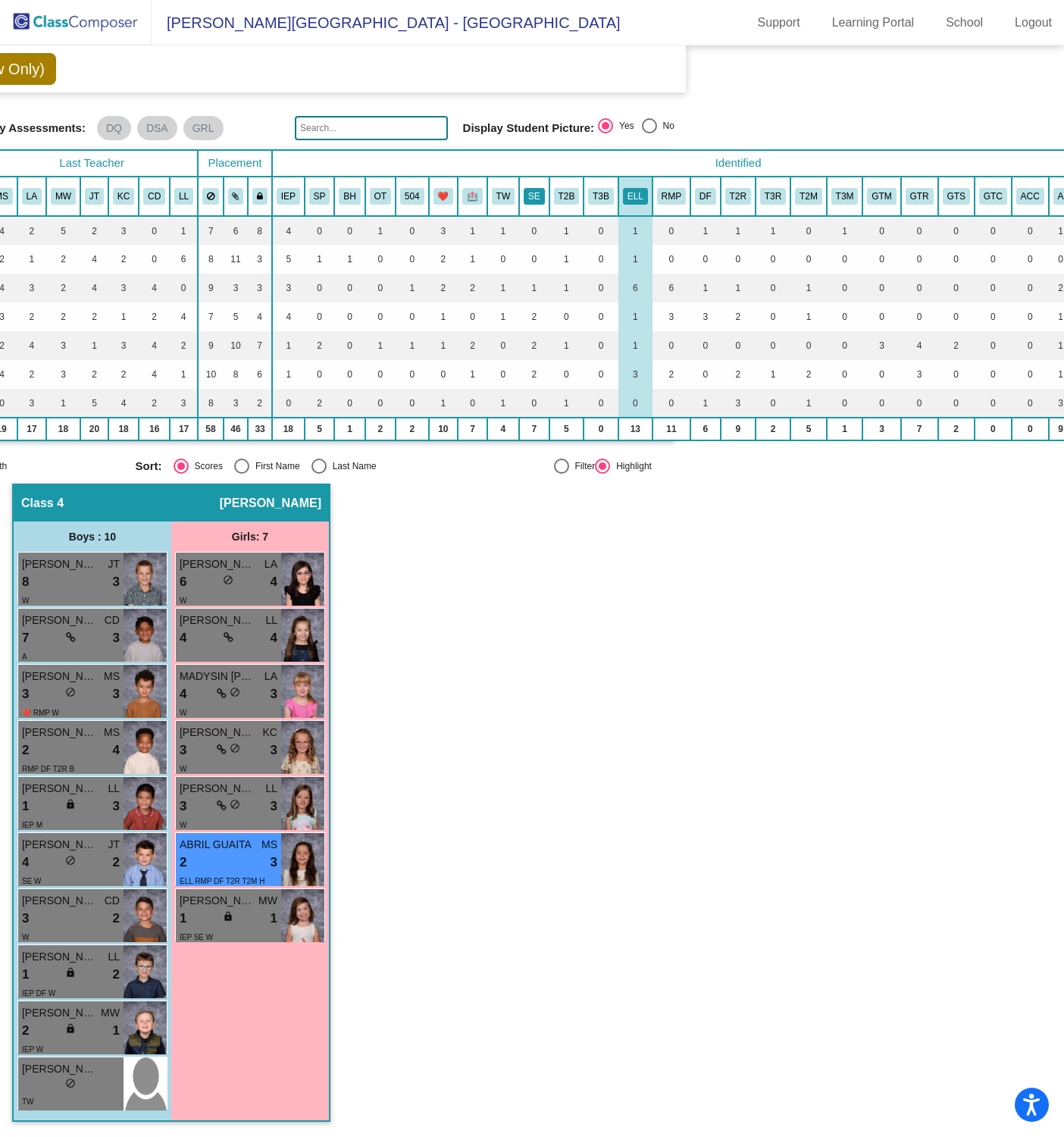
click at [536, 188] on button "SE" at bounding box center [534, 196] width 21 height 16
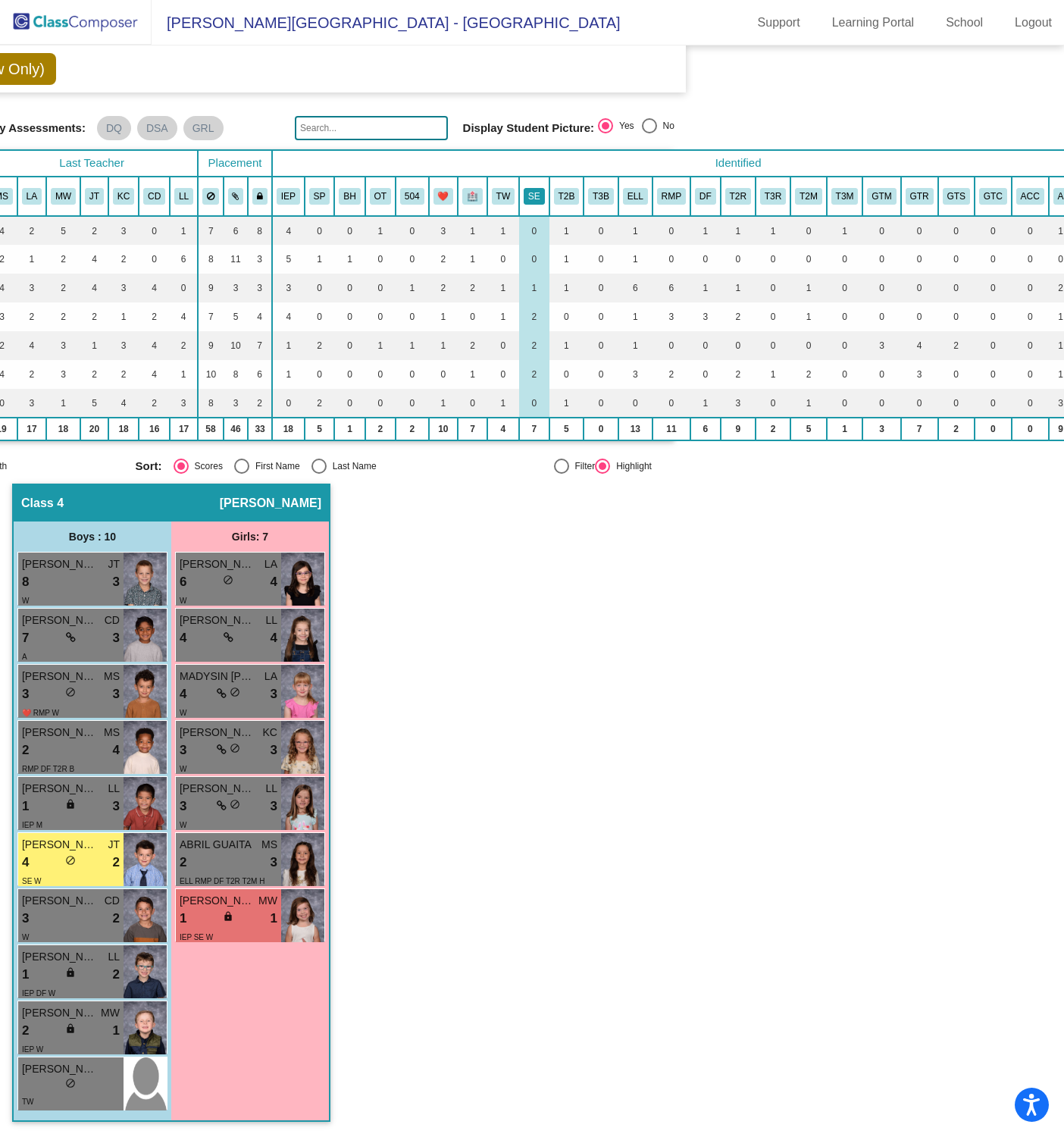
click at [533, 189] on button "SE" at bounding box center [534, 196] width 21 height 16
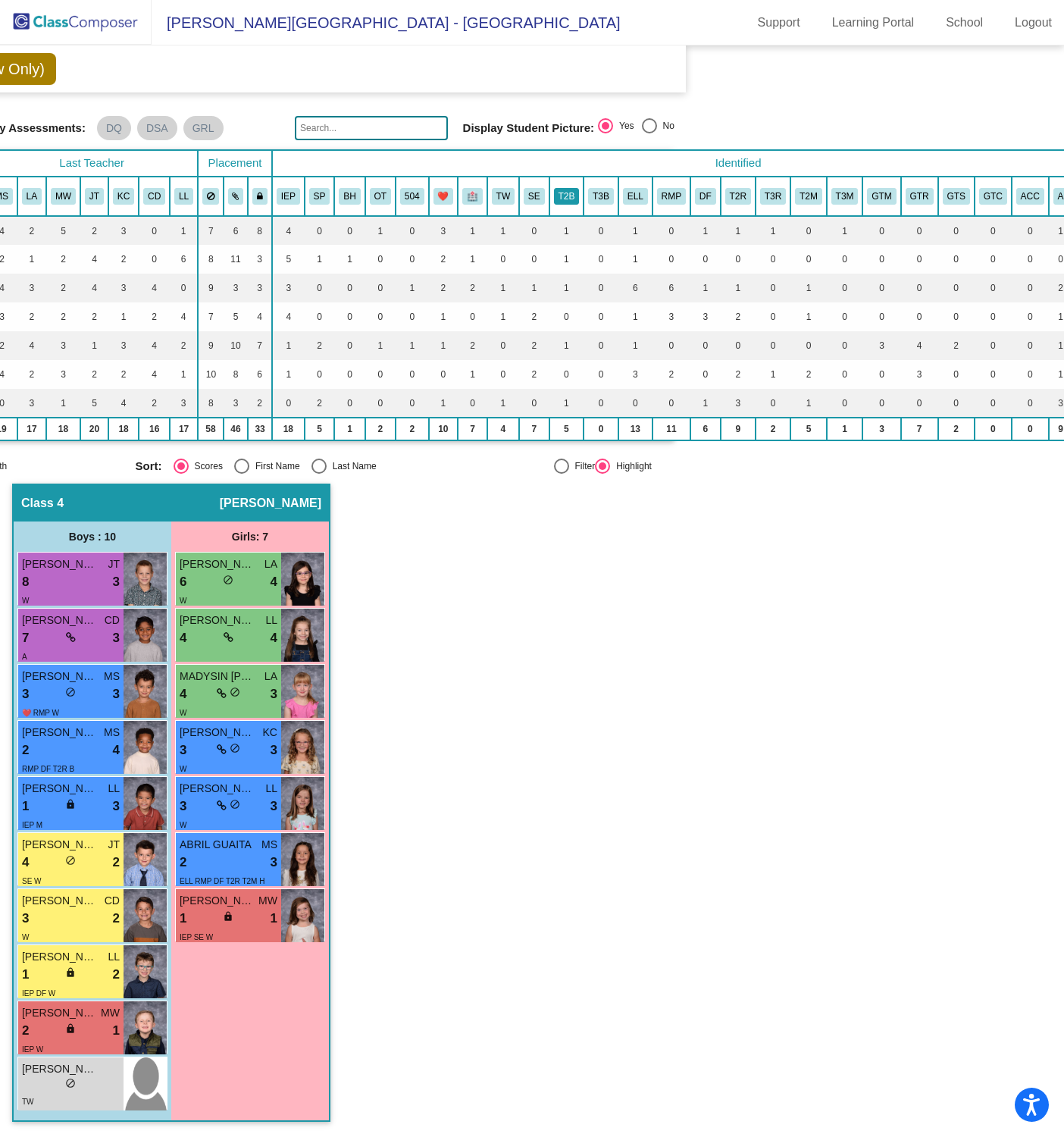
click at [571, 189] on button "T2B" at bounding box center [566, 196] width 25 height 16
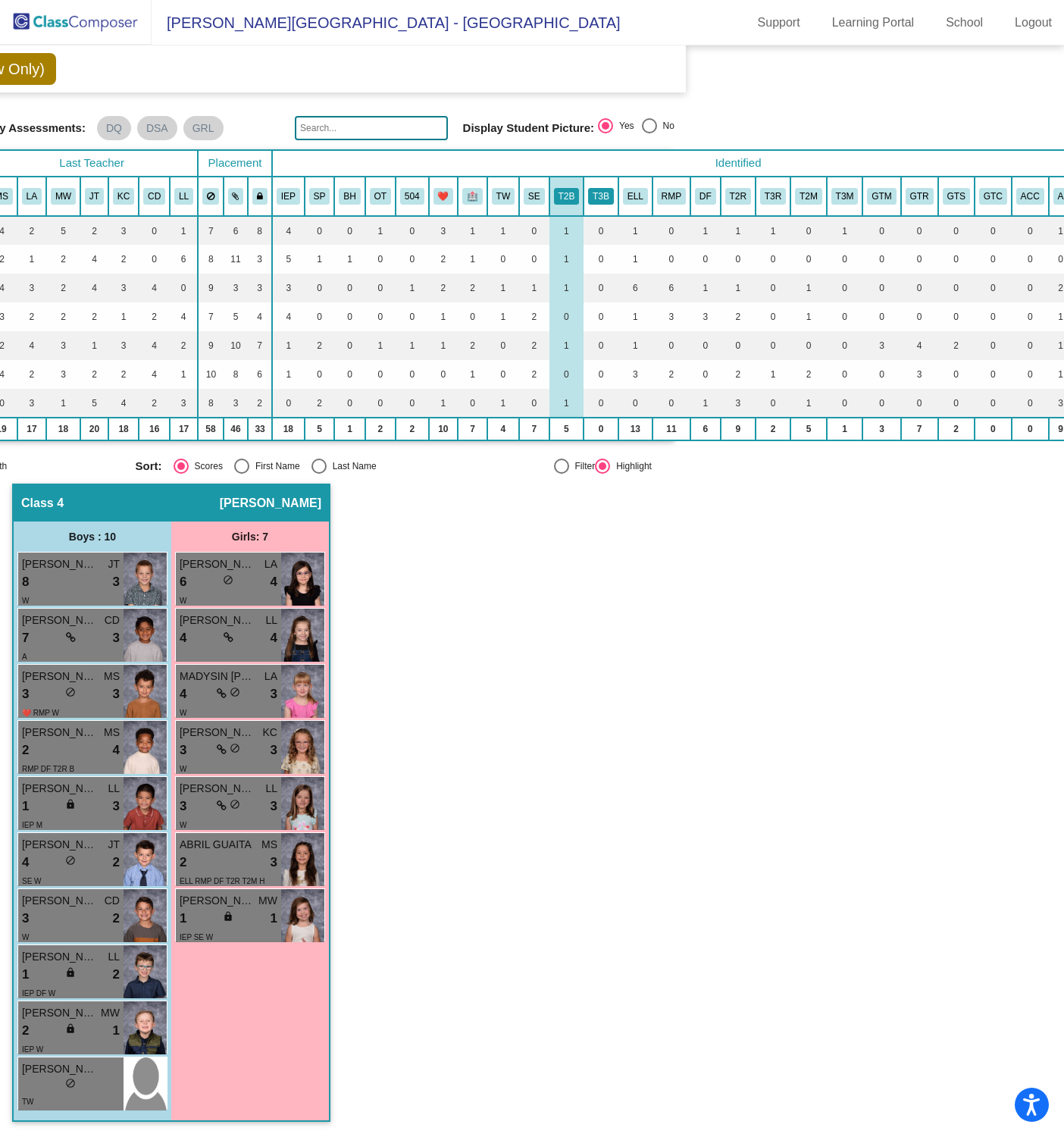
click at [599, 188] on button "T3B" at bounding box center [601, 196] width 25 height 16
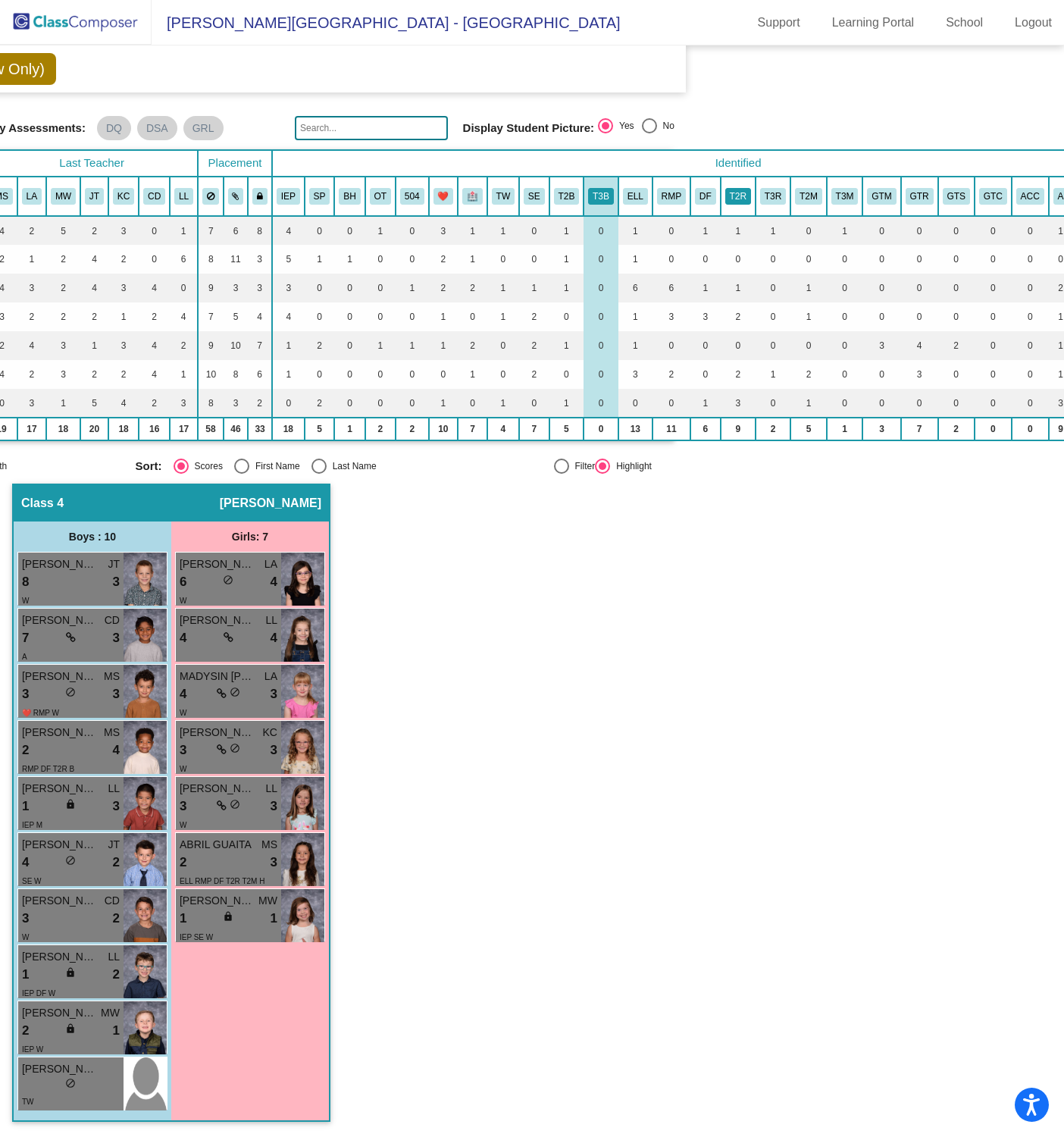
click at [738, 188] on button "T2R" at bounding box center [737, 196] width 25 height 16
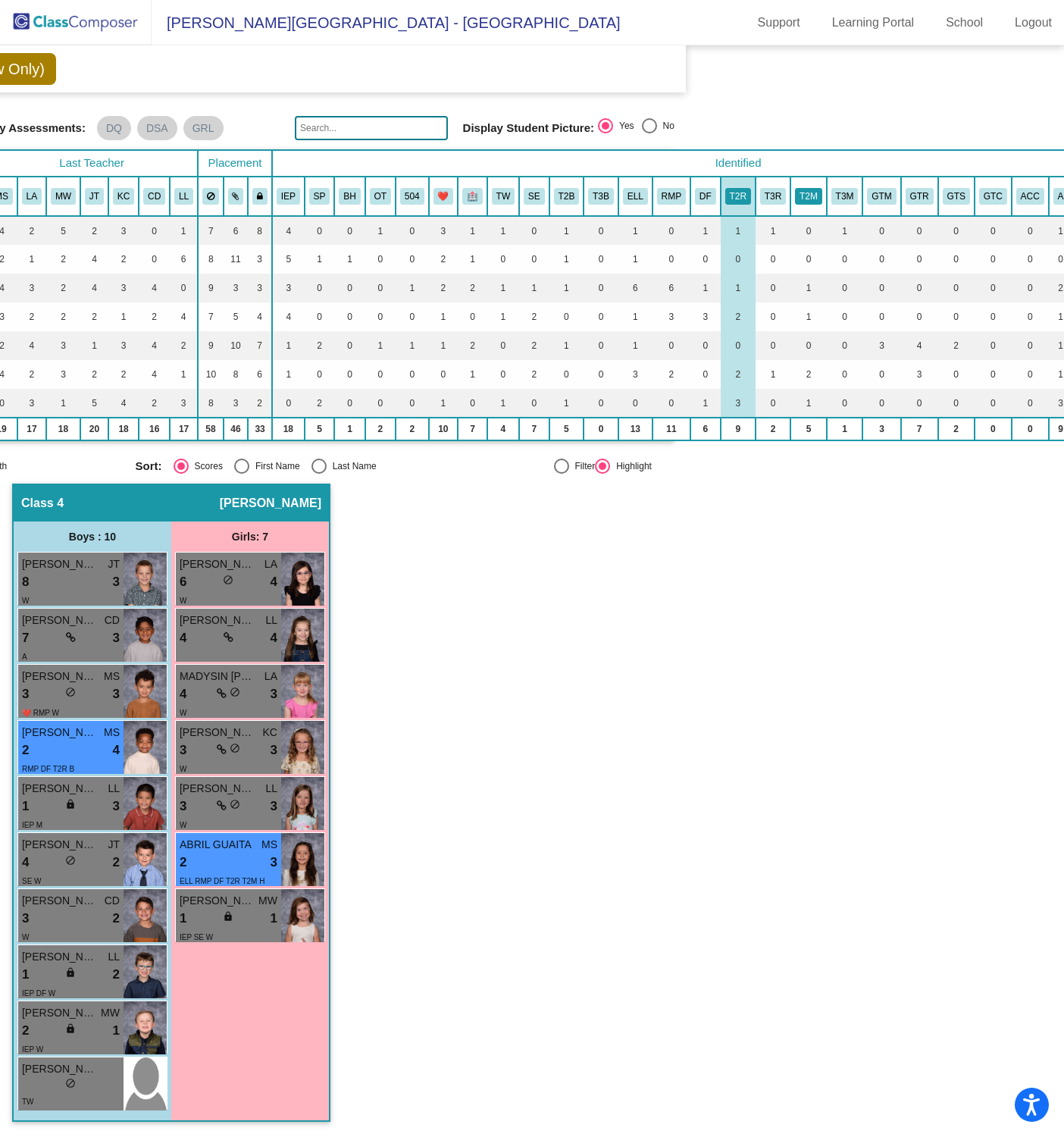
click at [809, 190] on button "T2M" at bounding box center [808, 196] width 27 height 16
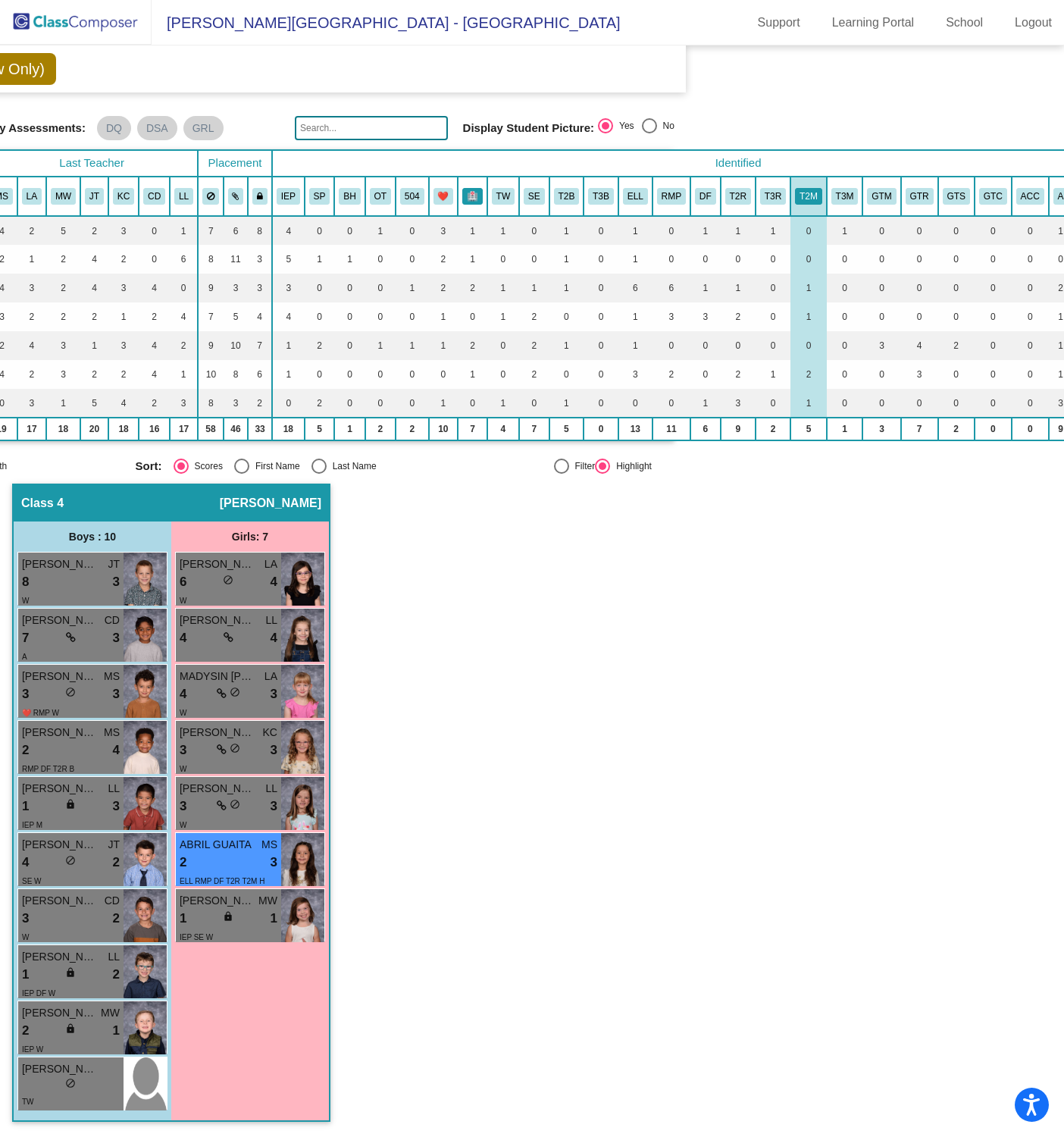
click at [469, 188] on button "🏥" at bounding box center [472, 196] width 20 height 16
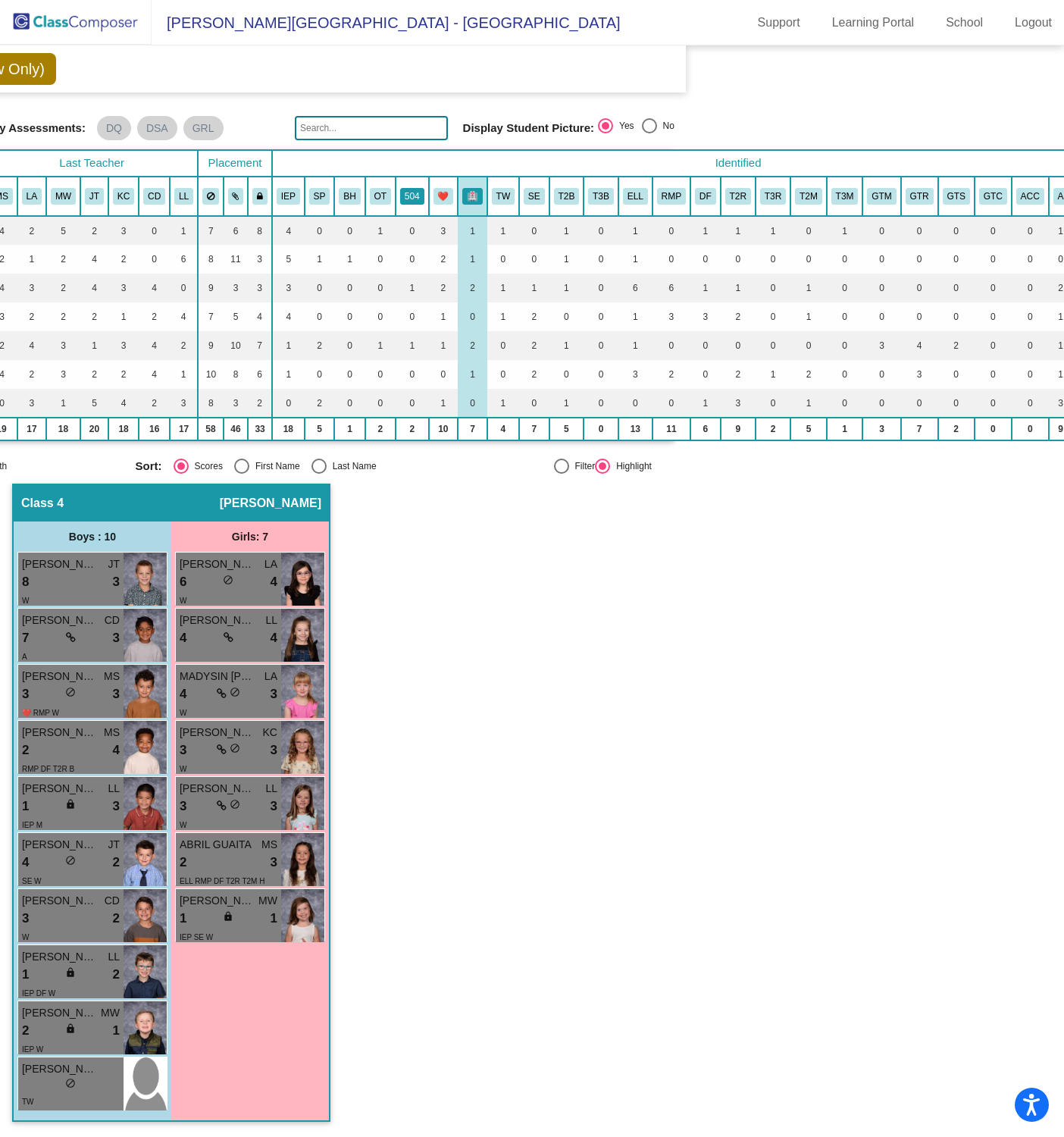
click at [414, 188] on button "504" at bounding box center [413, 196] width 25 height 16
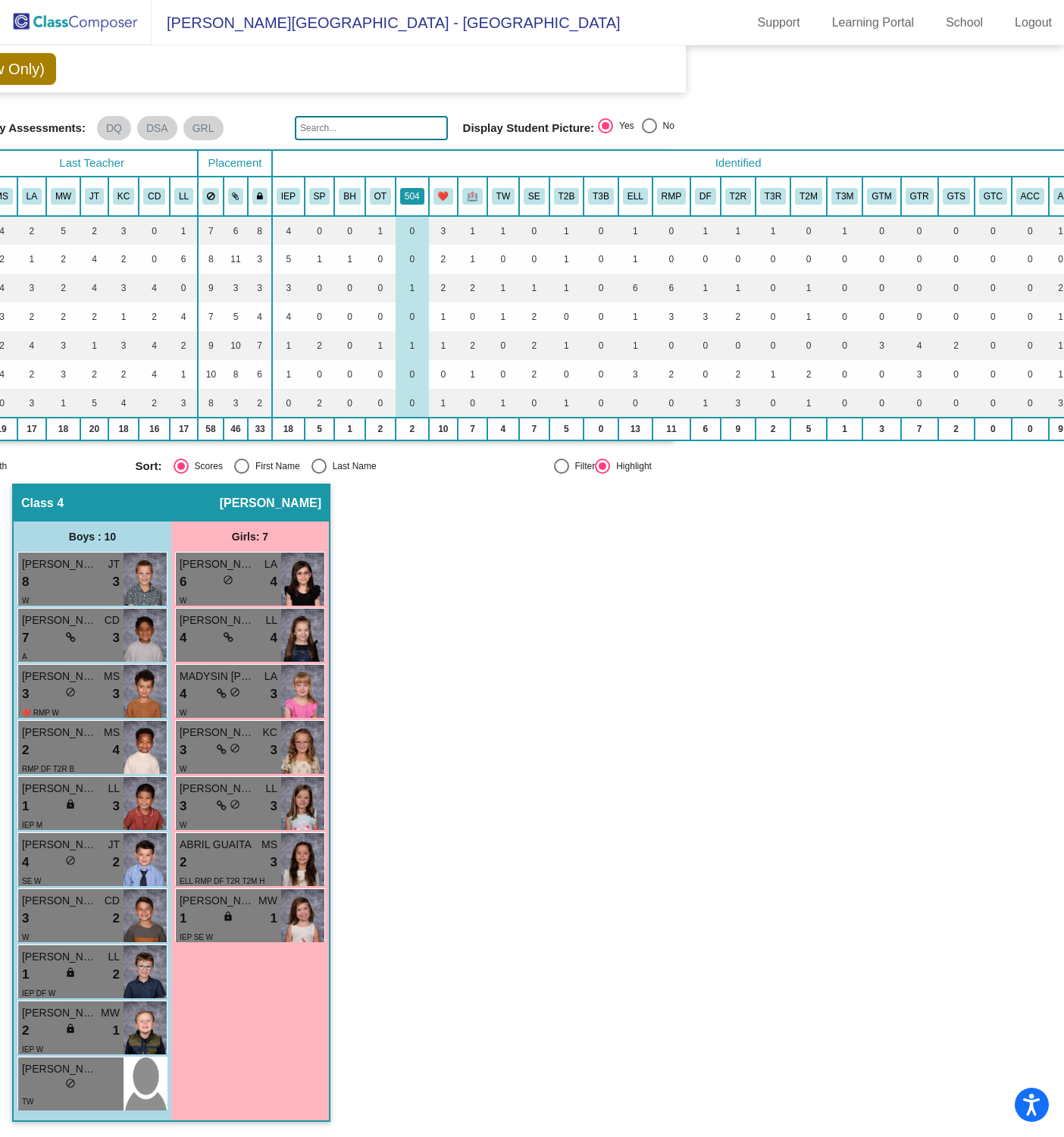
click at [406, 188] on button "504" at bounding box center [413, 196] width 25 height 16
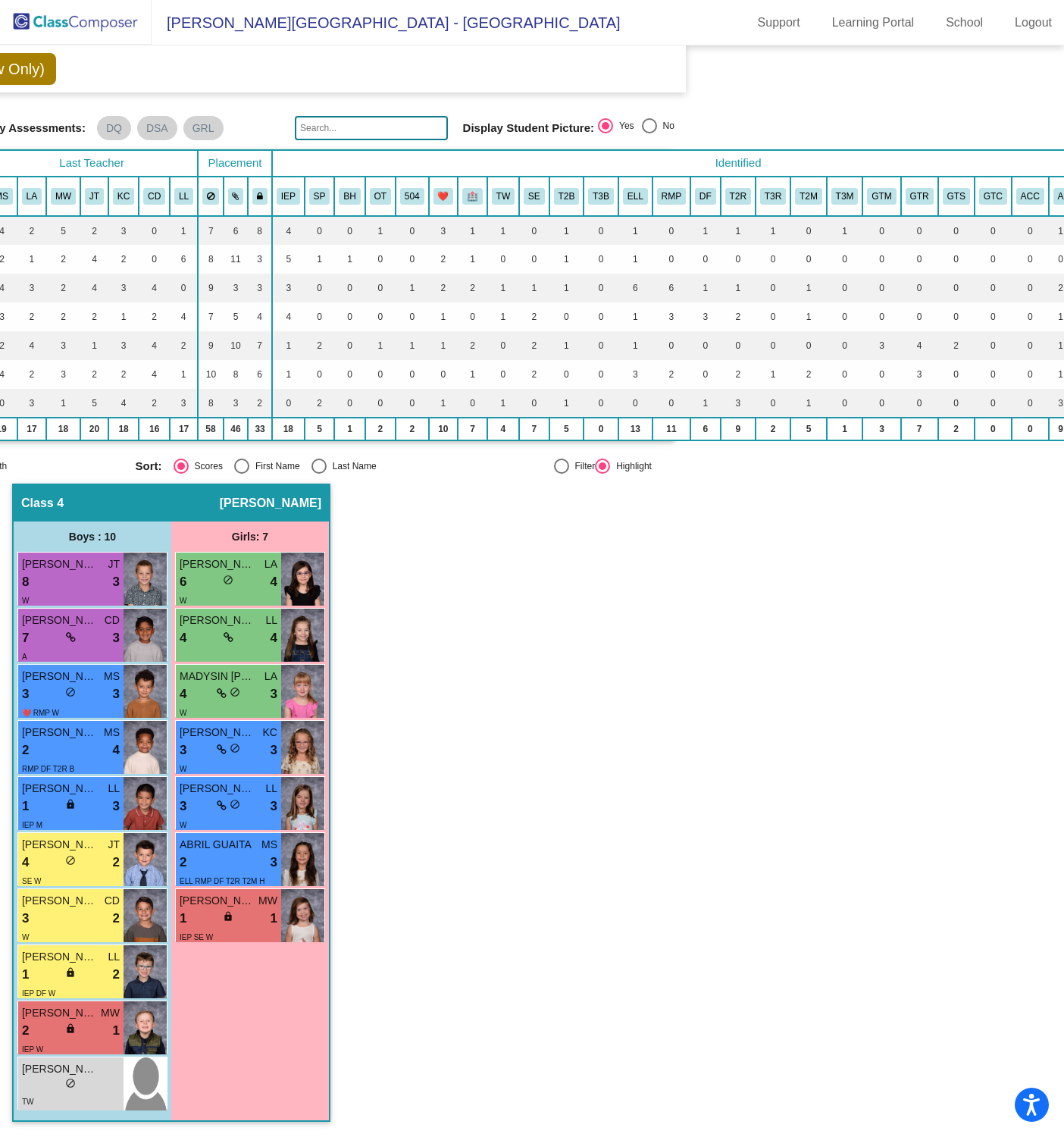
click at [687, 187] on th "RMP" at bounding box center [671, 196] width 38 height 39
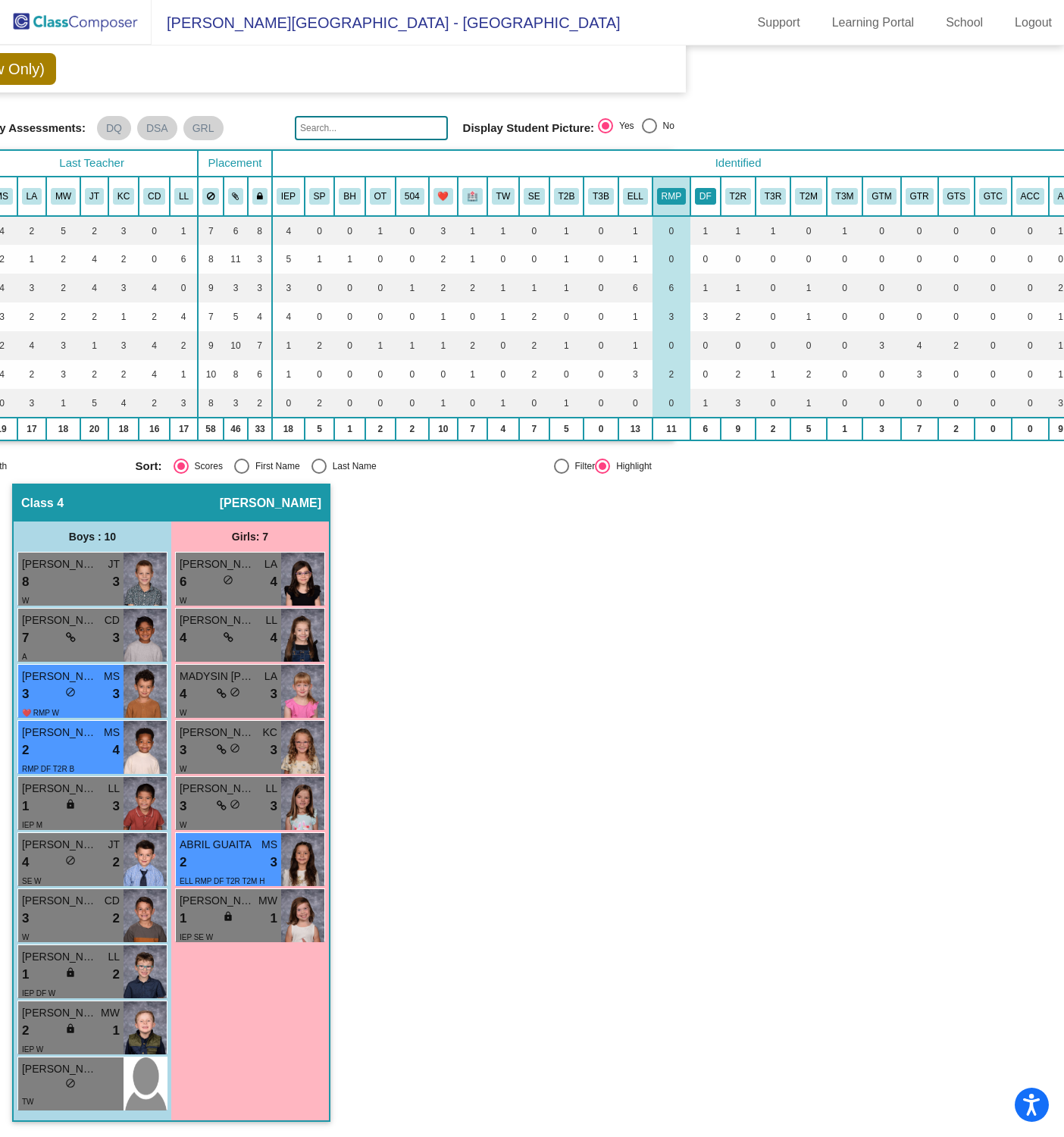
click at [706, 188] on button "DF" at bounding box center [706, 196] width 21 height 16
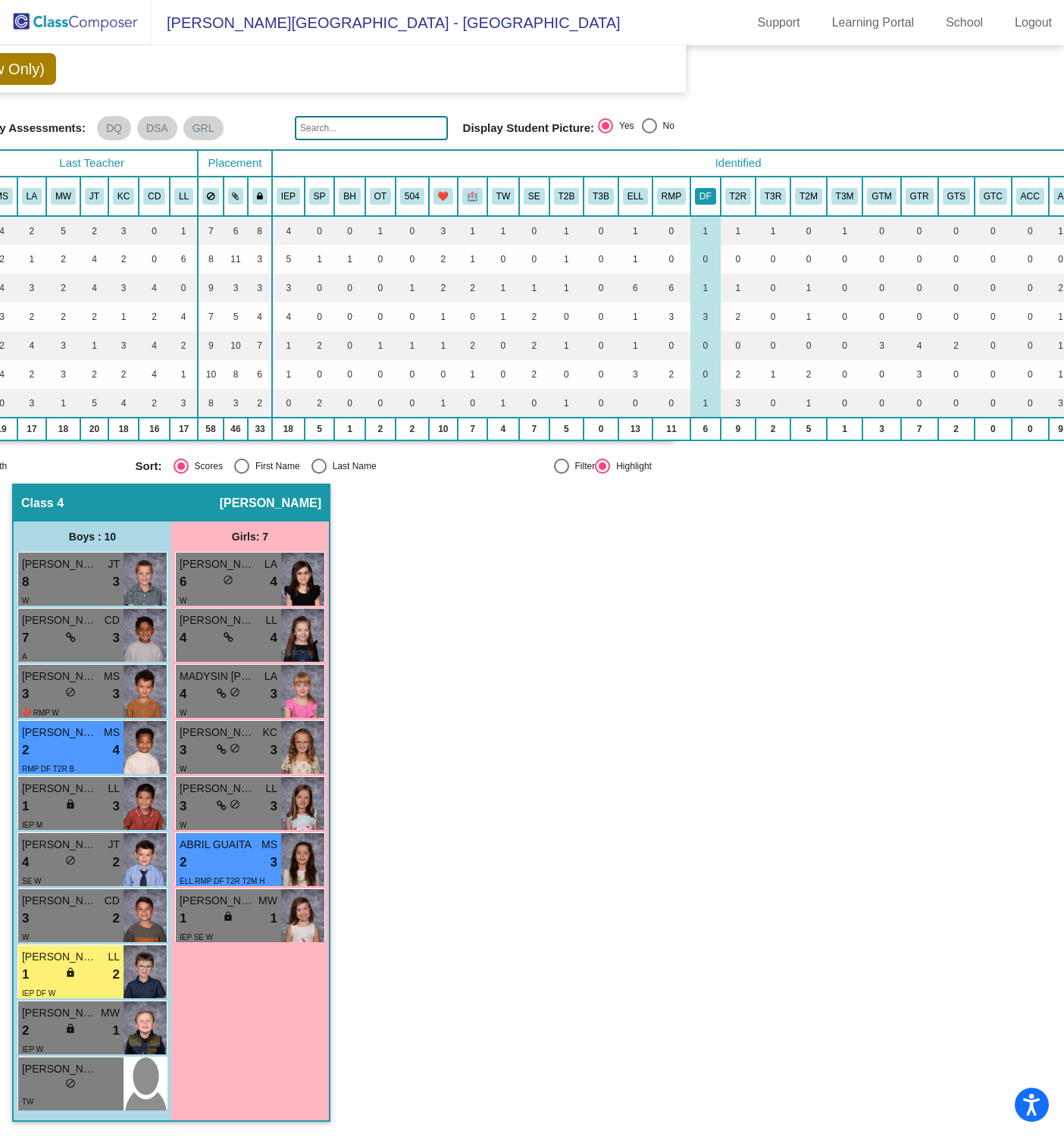
click at [703, 196] on button "DF" at bounding box center [706, 196] width 21 height 16
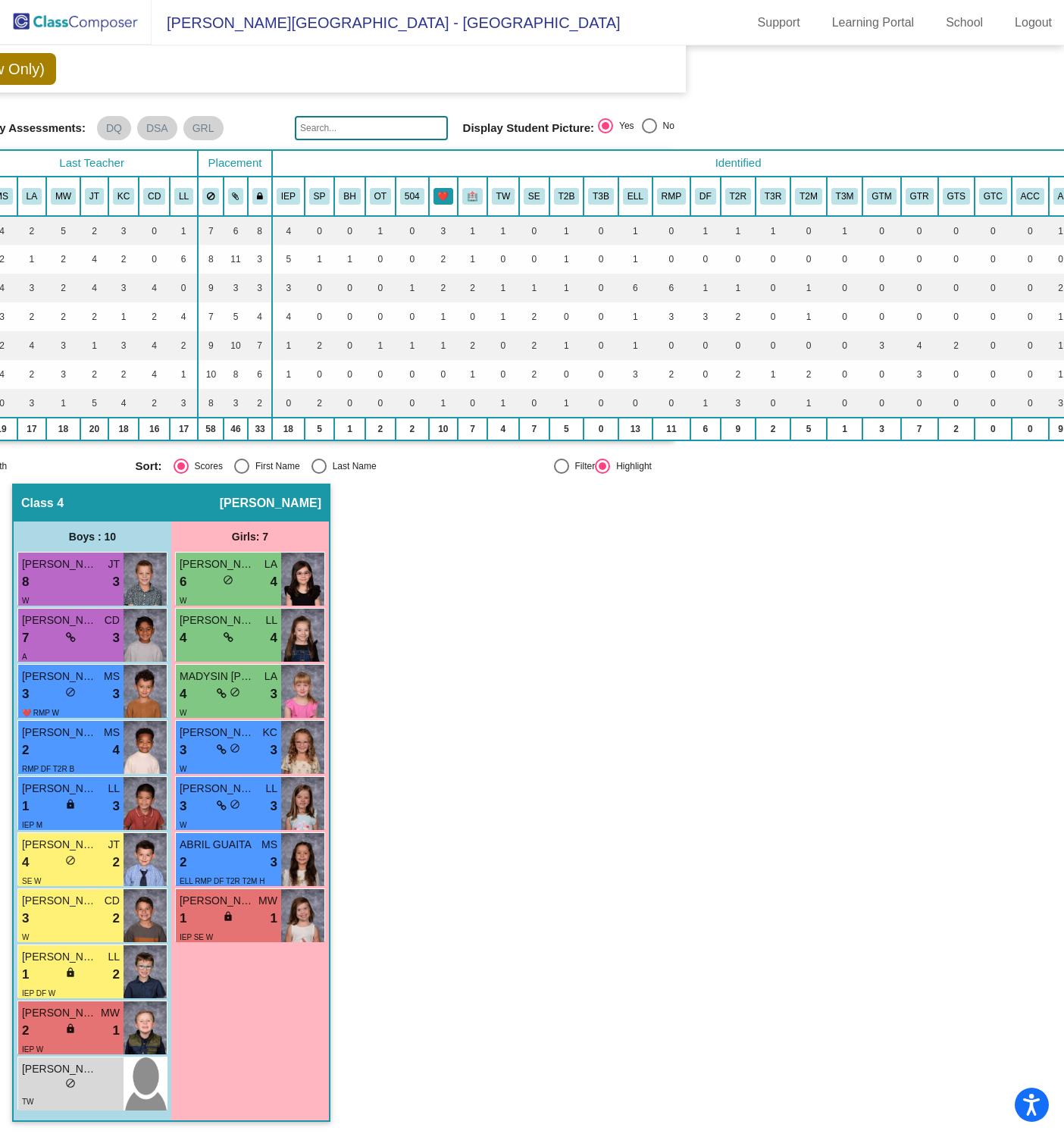
click at [444, 188] on button "❤️" at bounding box center [444, 196] width 20 height 16
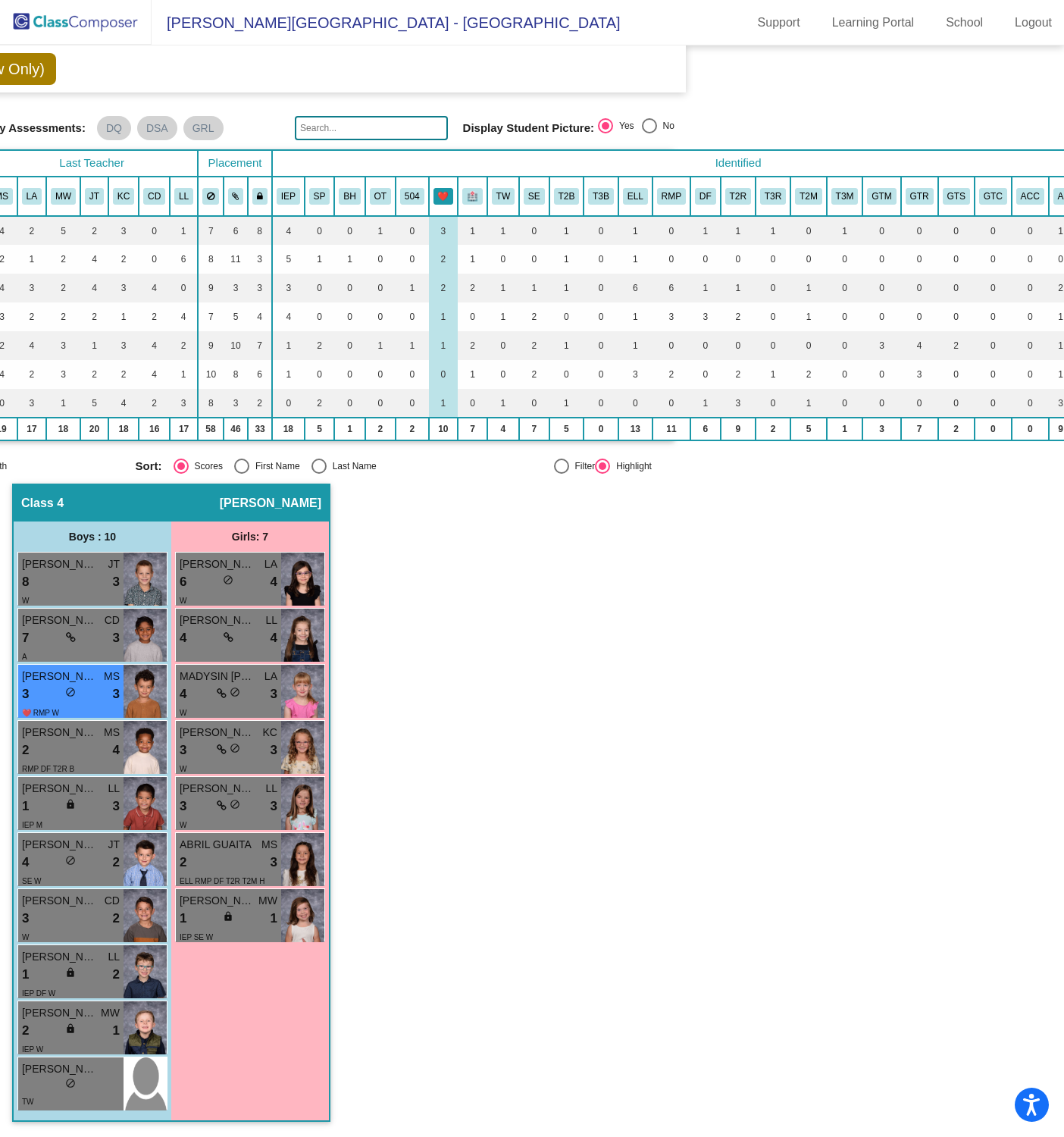
click at [444, 194] on button "❤️" at bounding box center [444, 196] width 20 height 16
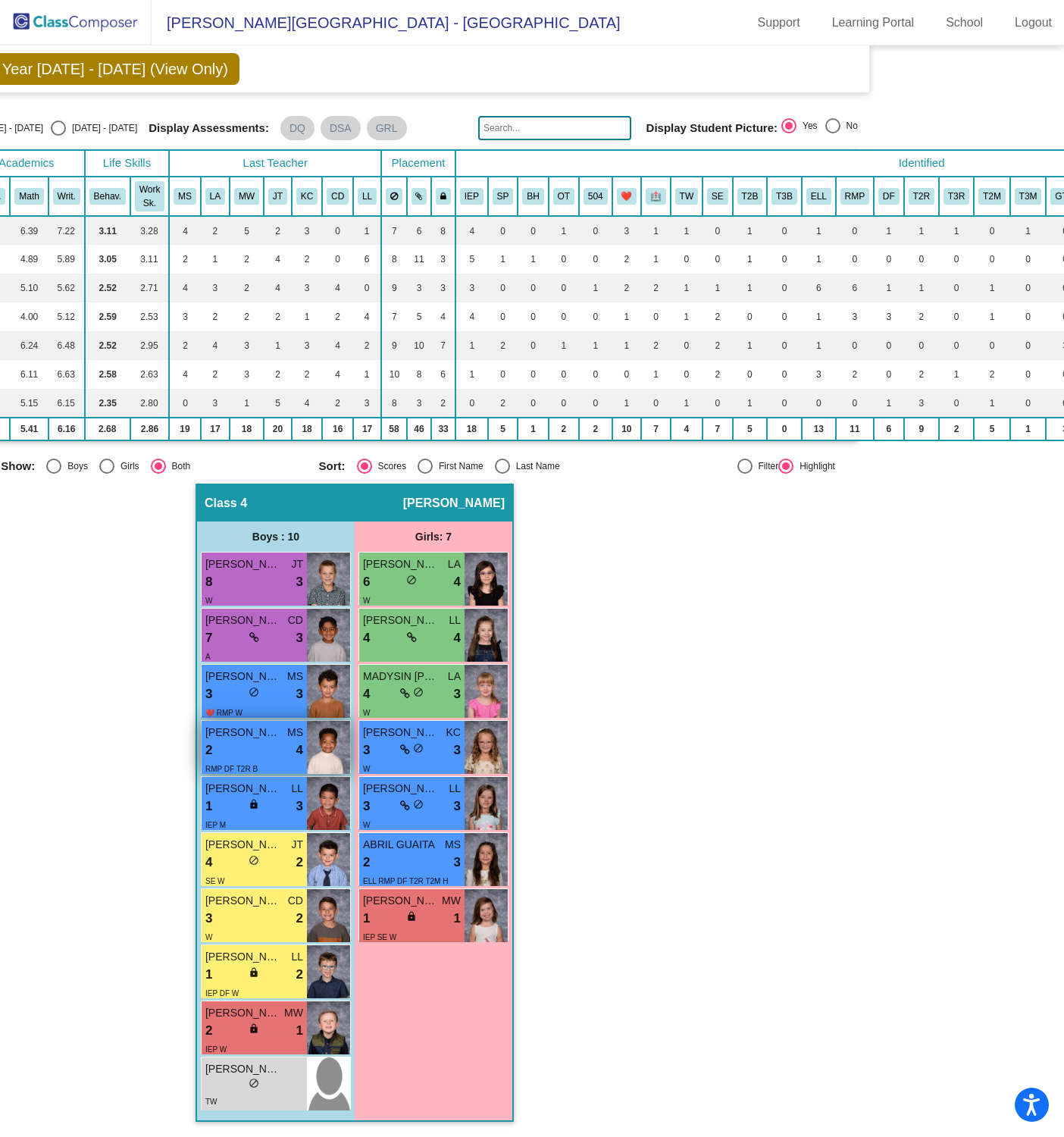
scroll to position [34, 0]
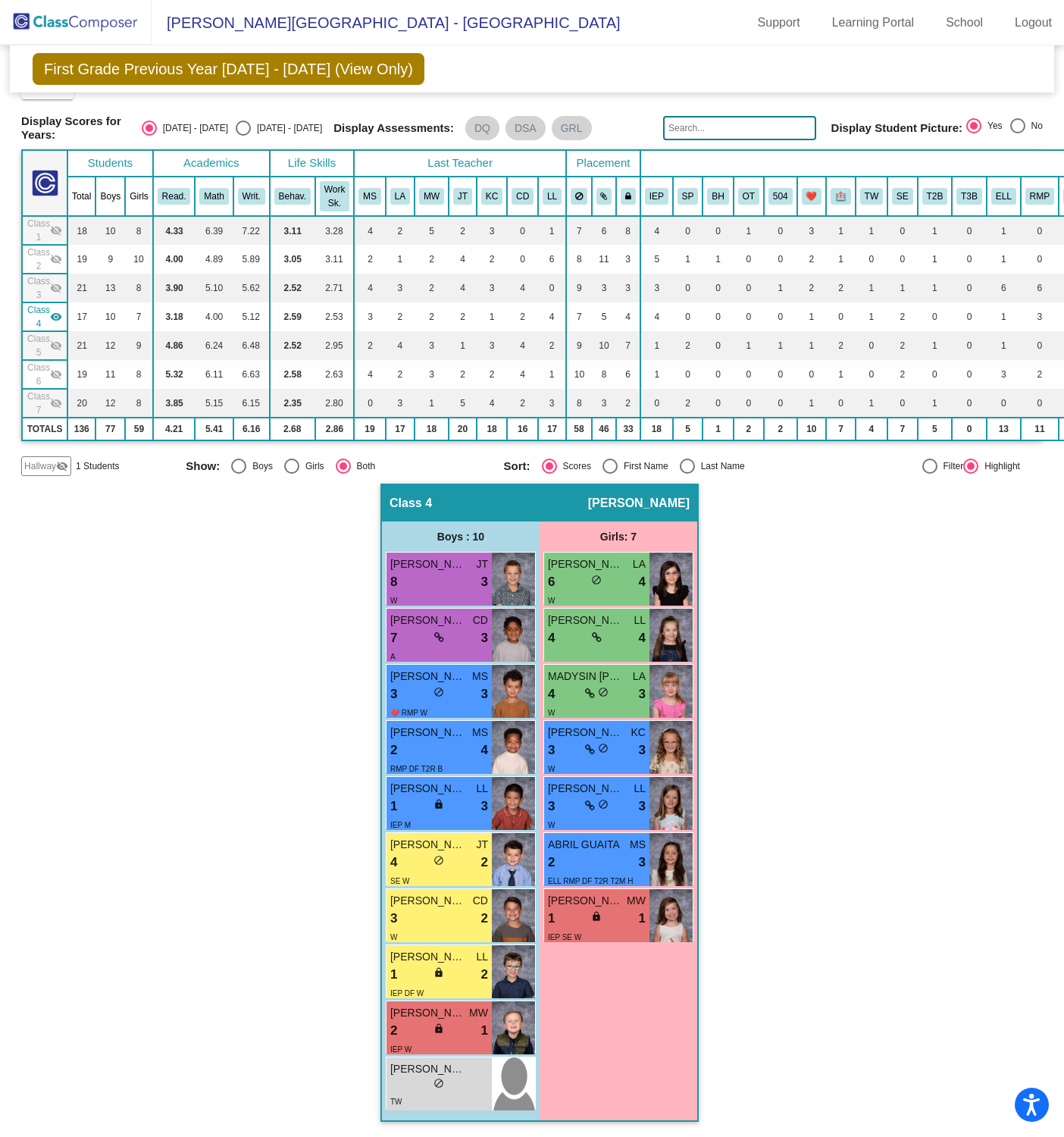
click at [56, 312] on mat-icon "visibility" at bounding box center [56, 317] width 12 height 12
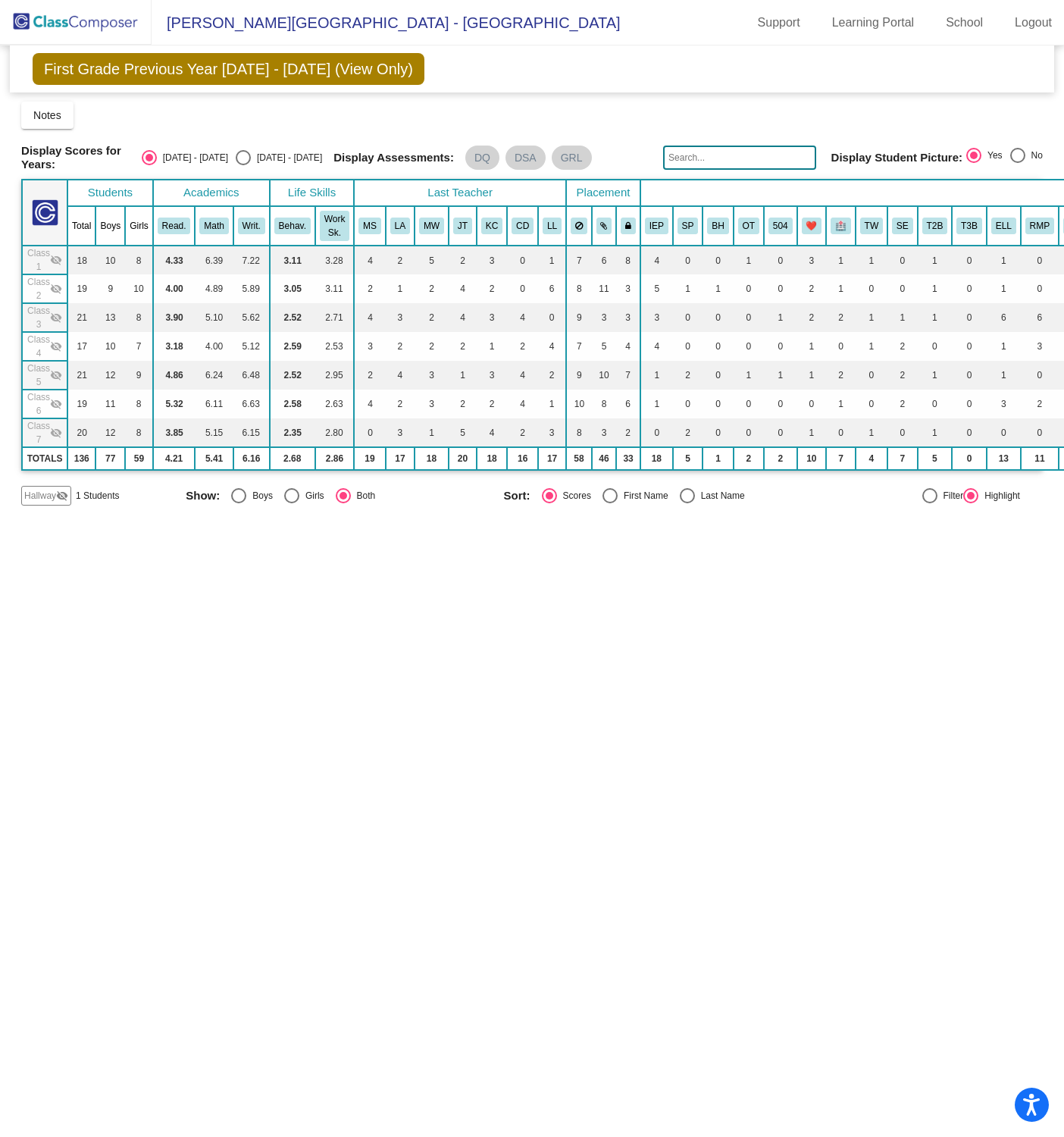
scroll to position [0, 0]
click at [54, 374] on mat-icon "visibility_off" at bounding box center [56, 375] width 12 height 12
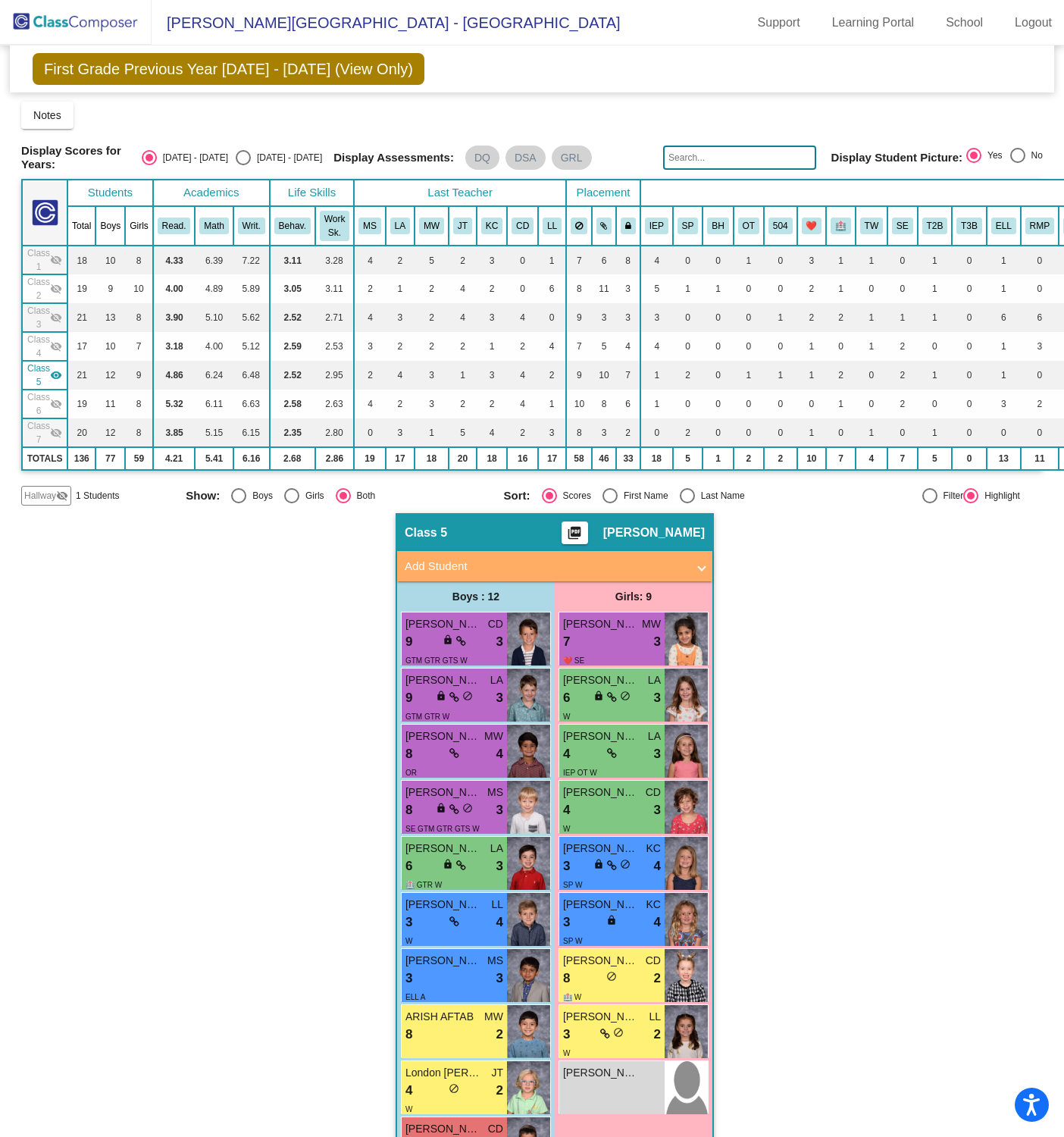
scroll to position [5, 0]
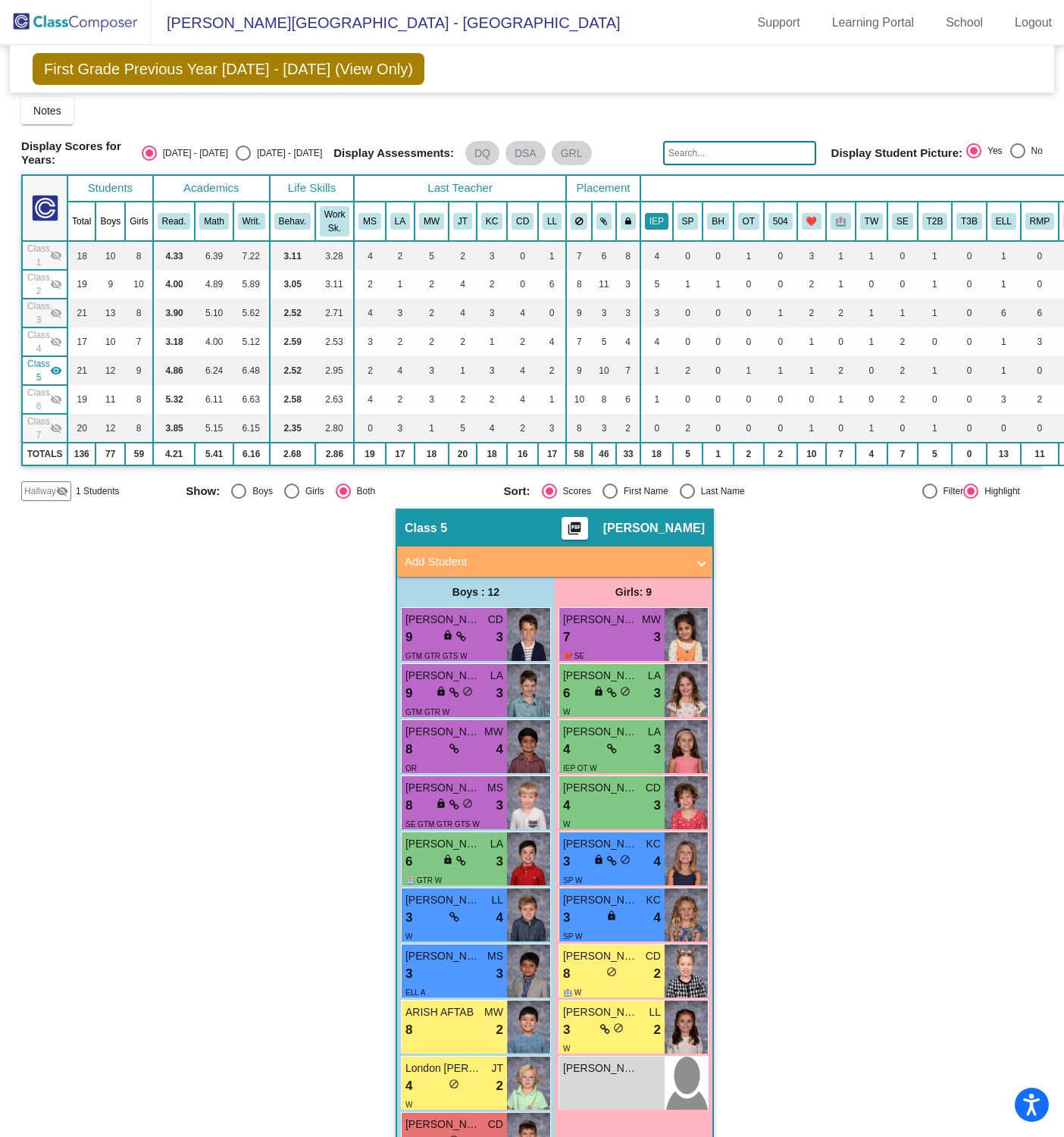
click at [647, 220] on button "IEP" at bounding box center [656, 221] width 24 height 16
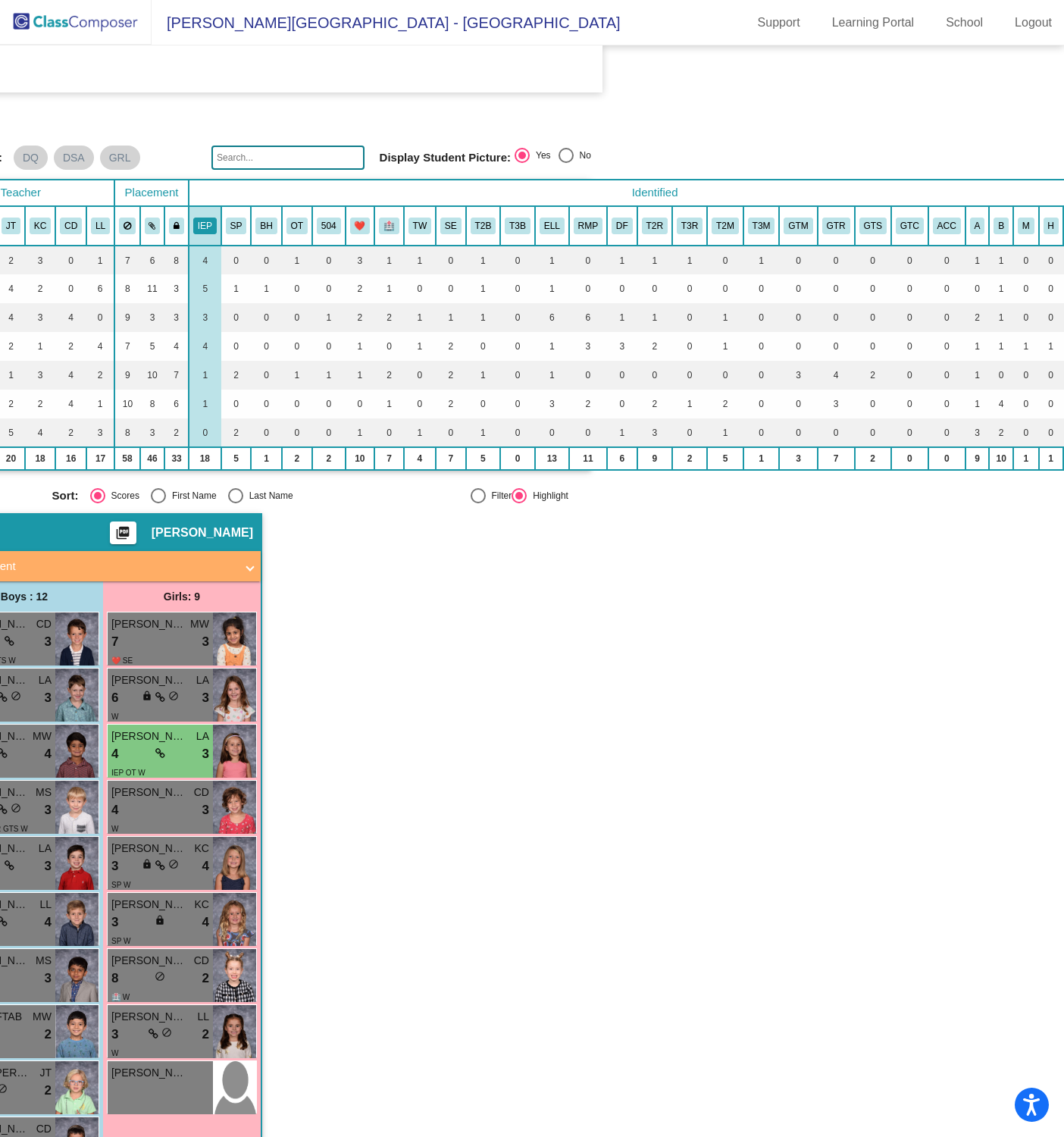
scroll to position [0, 459]
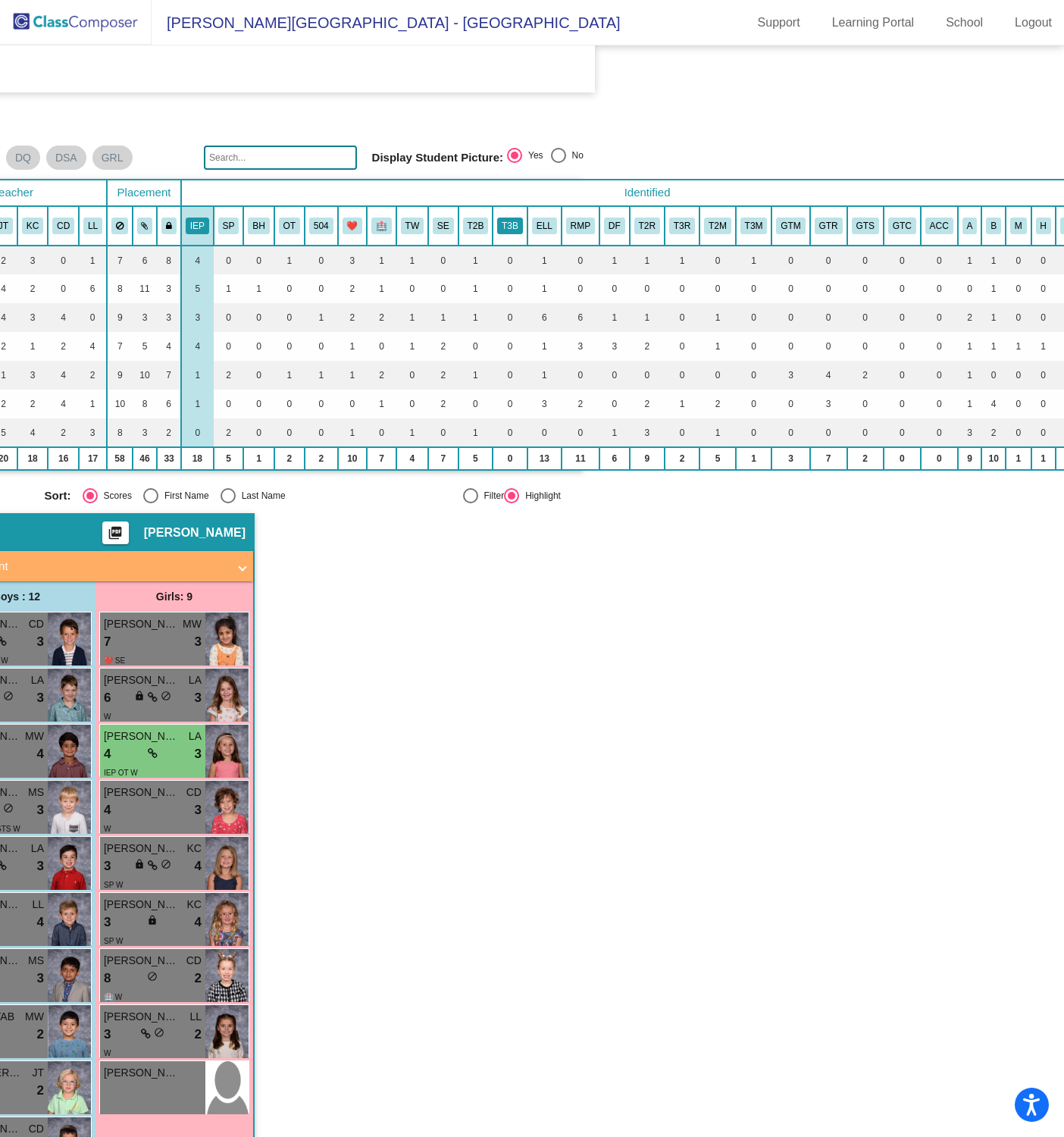
click at [511, 226] on button "T3B" at bounding box center [509, 226] width 25 height 16
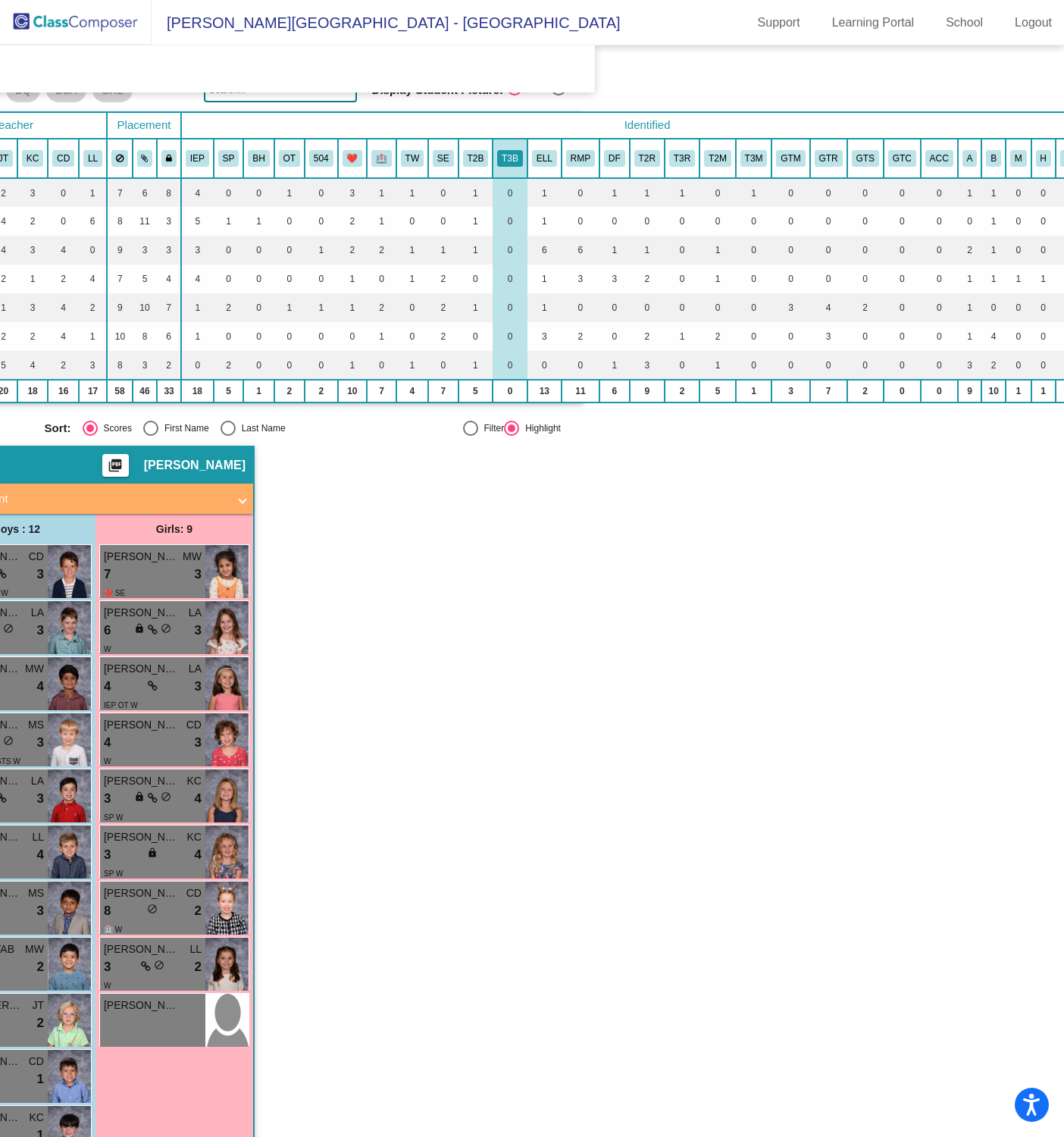
scroll to position [61, 459]
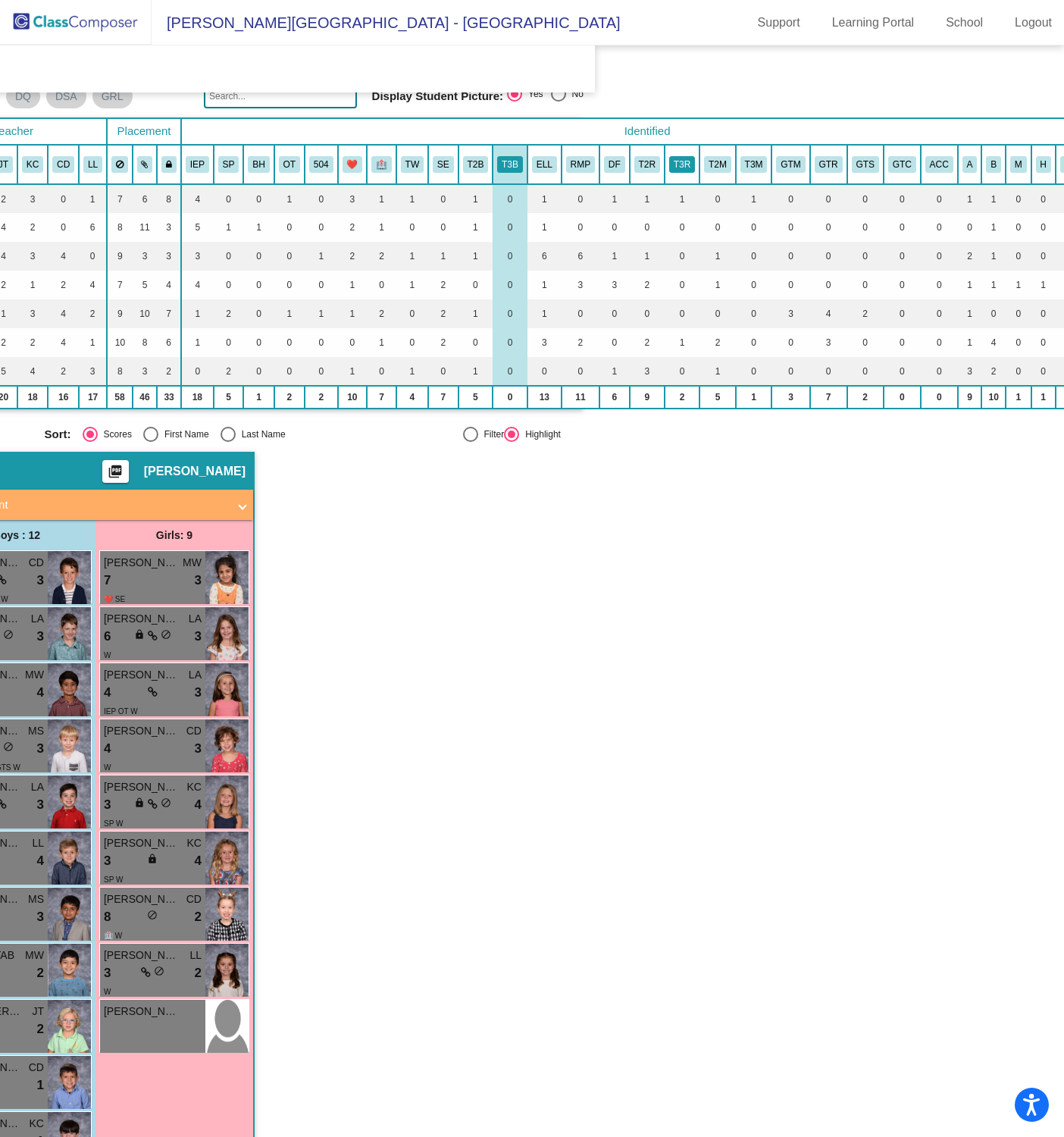
click at [683, 159] on button "T3R" at bounding box center [682, 165] width 25 height 16
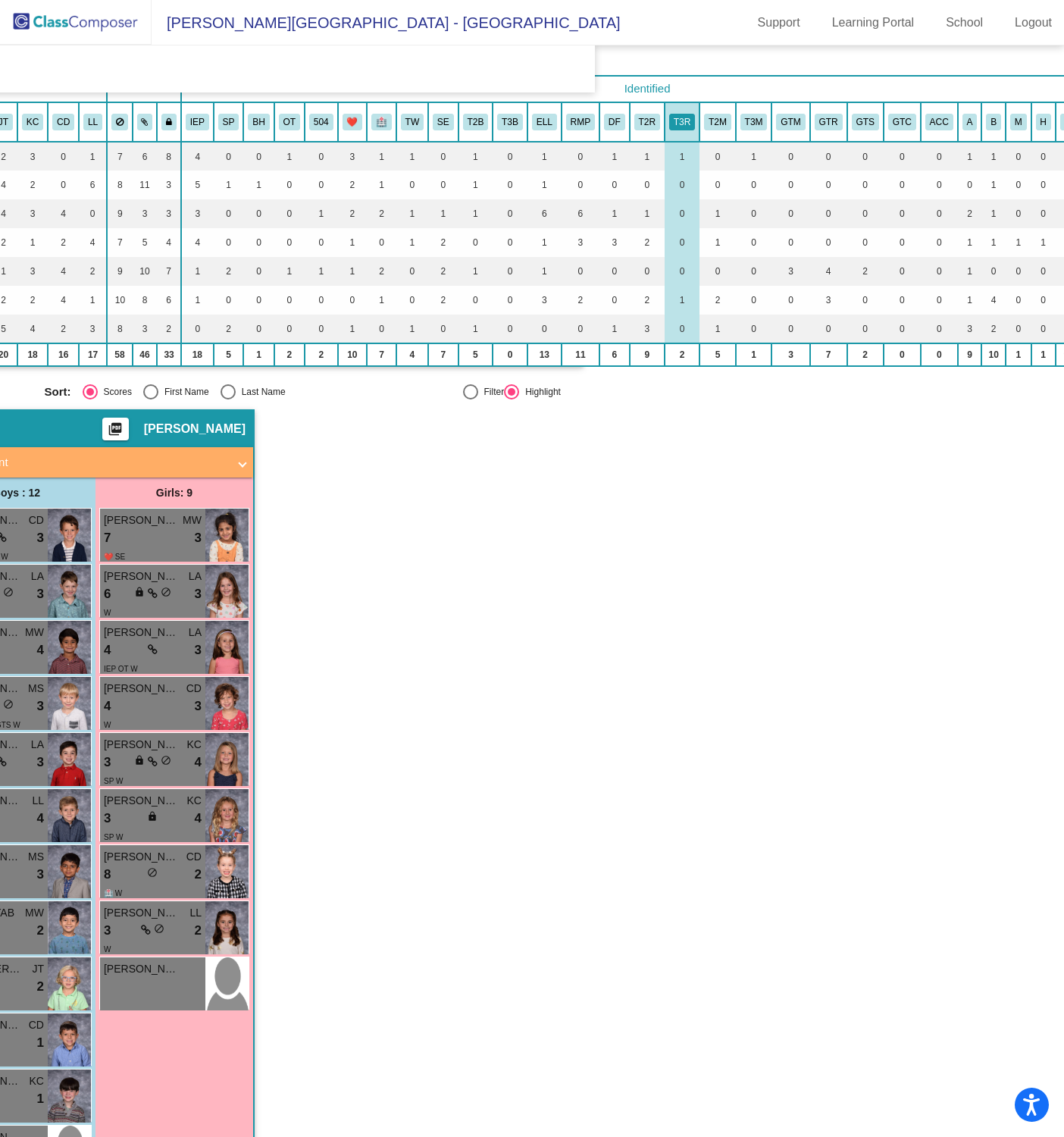
scroll to position [90, 459]
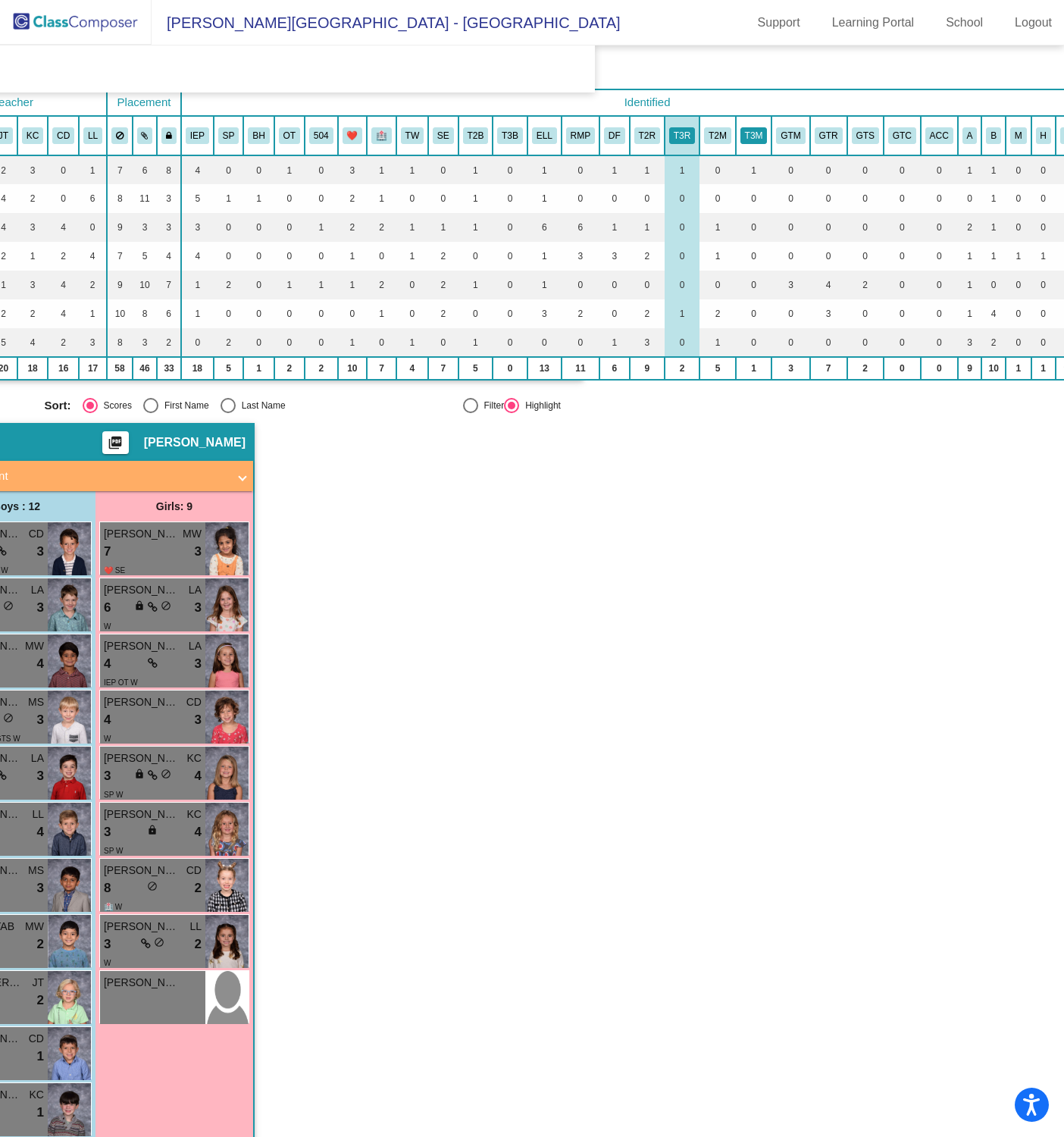
click at [752, 133] on button "T3M" at bounding box center [754, 136] width 27 height 16
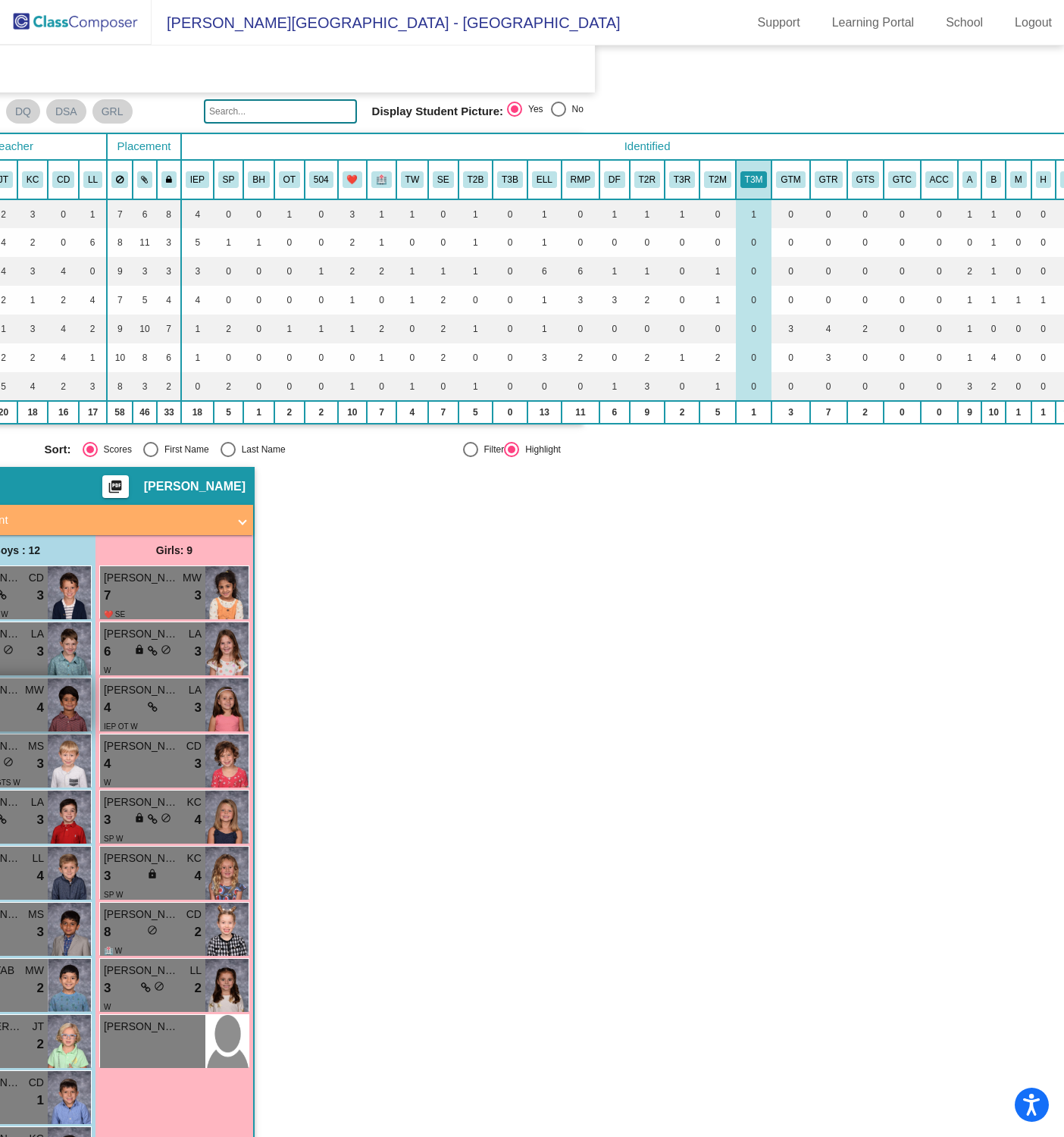
scroll to position [40, 459]
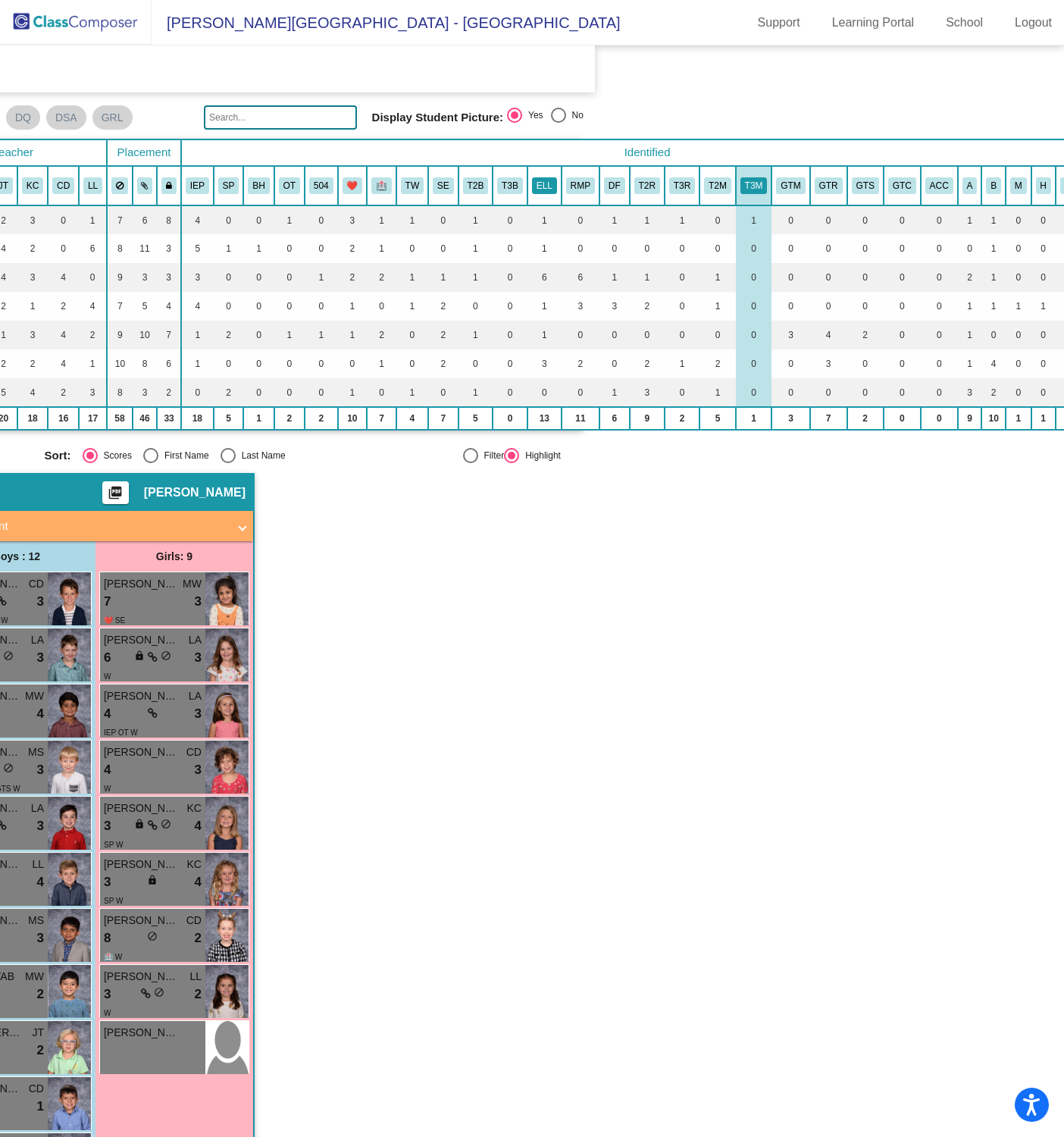
click at [540, 181] on button "ELL" at bounding box center [544, 186] width 25 height 16
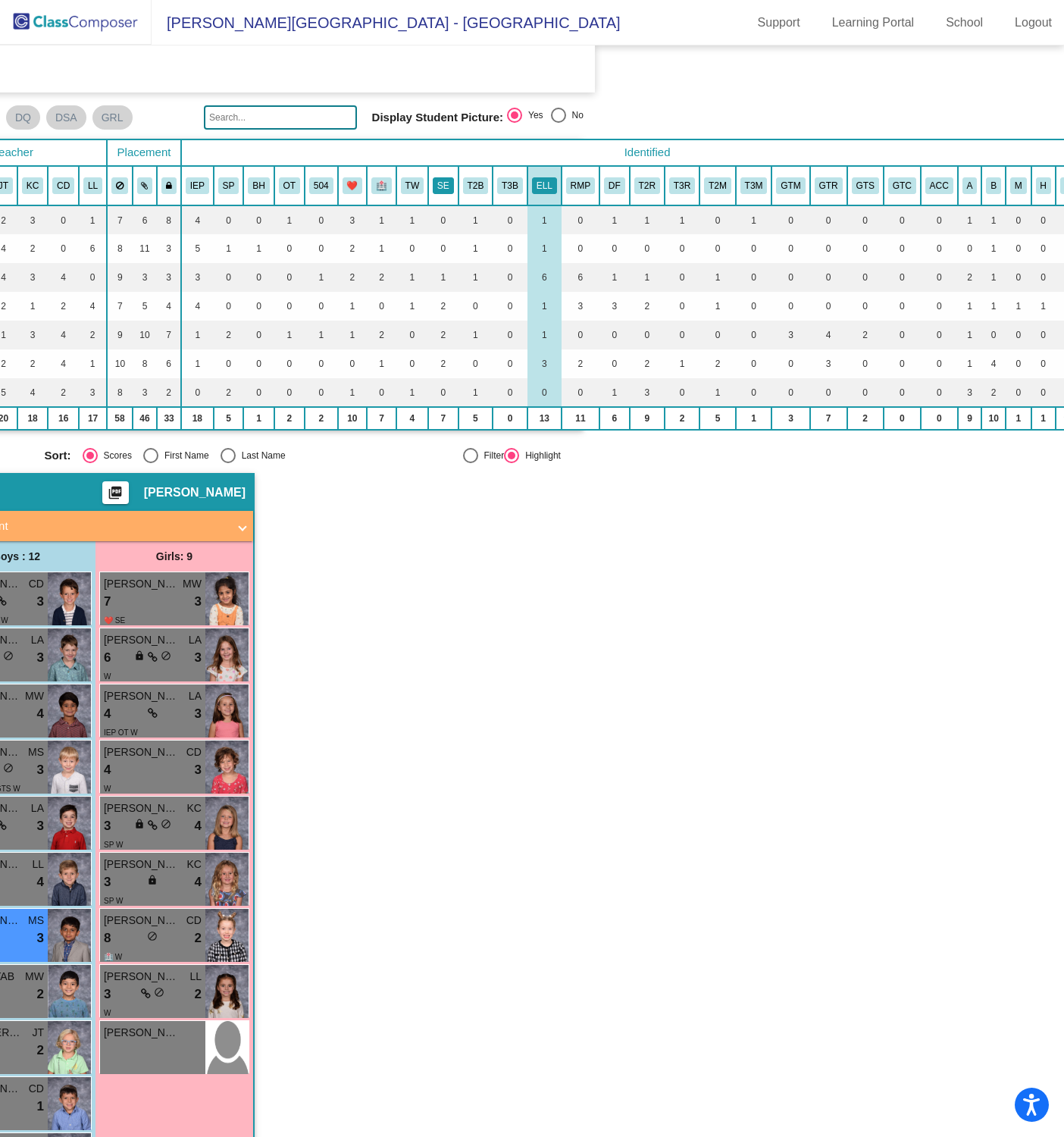
click at [440, 184] on button "SE" at bounding box center [444, 186] width 21 height 16
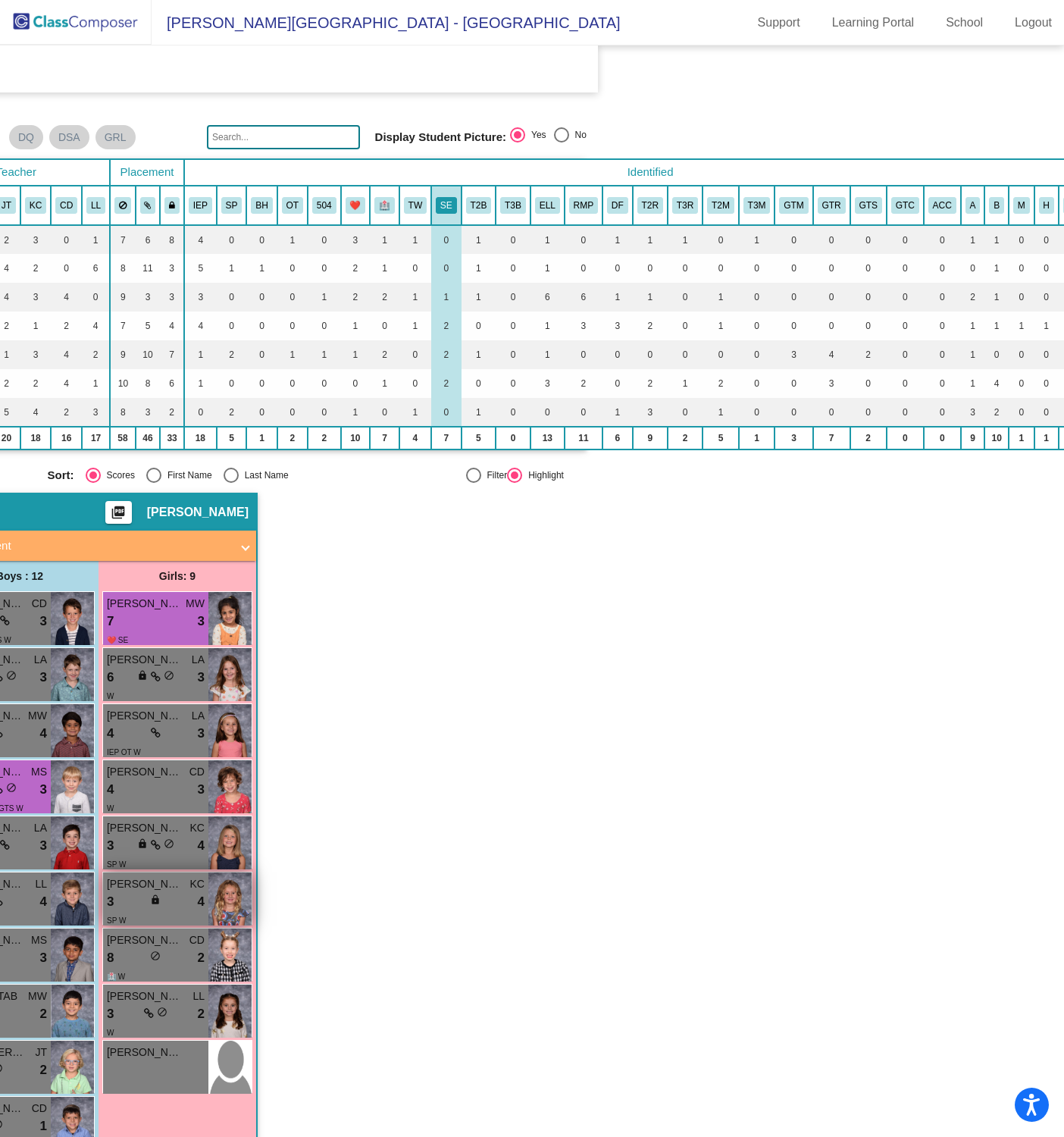
scroll to position [0, 456]
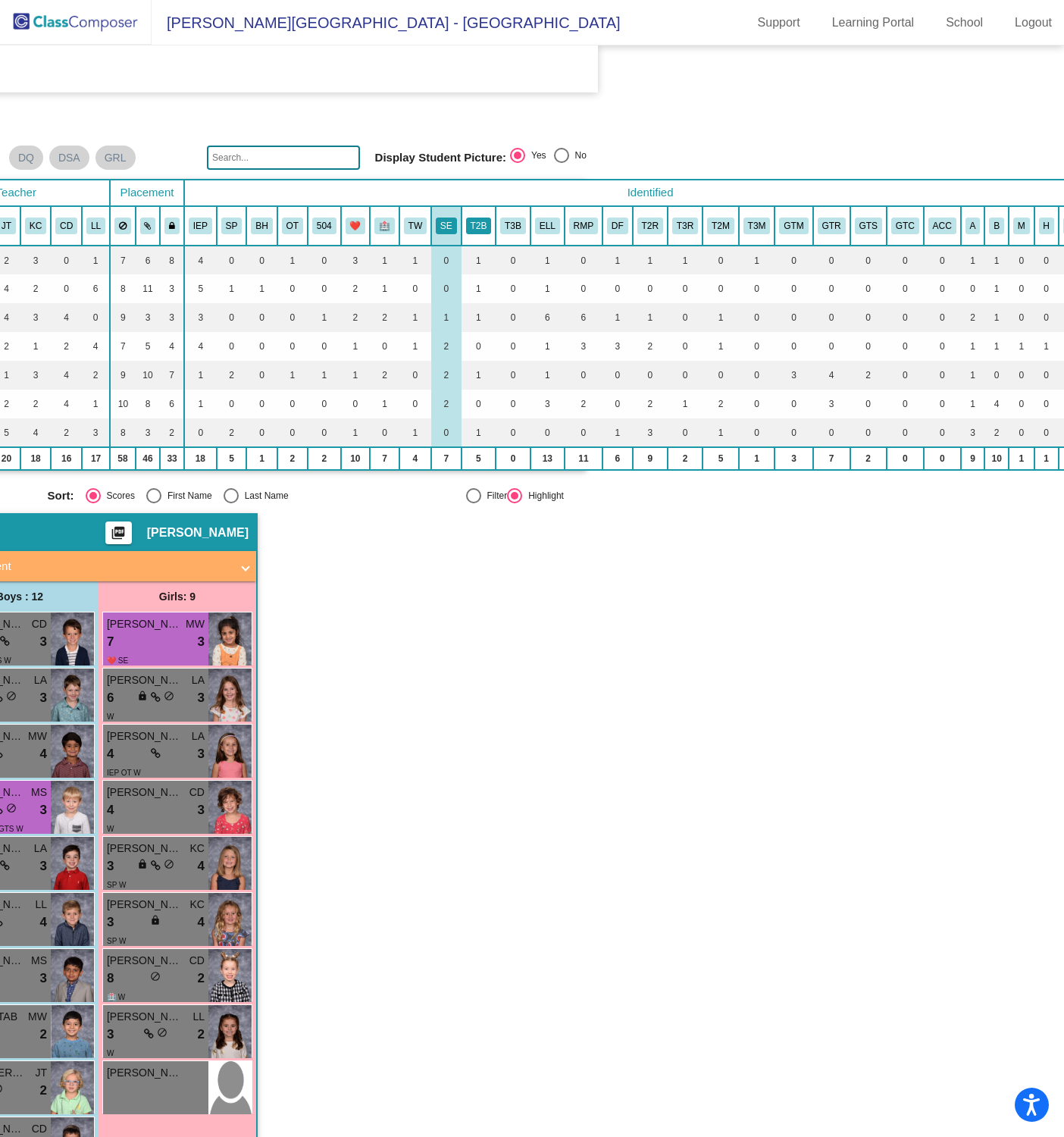
click at [479, 222] on button "T2B" at bounding box center [478, 226] width 25 height 16
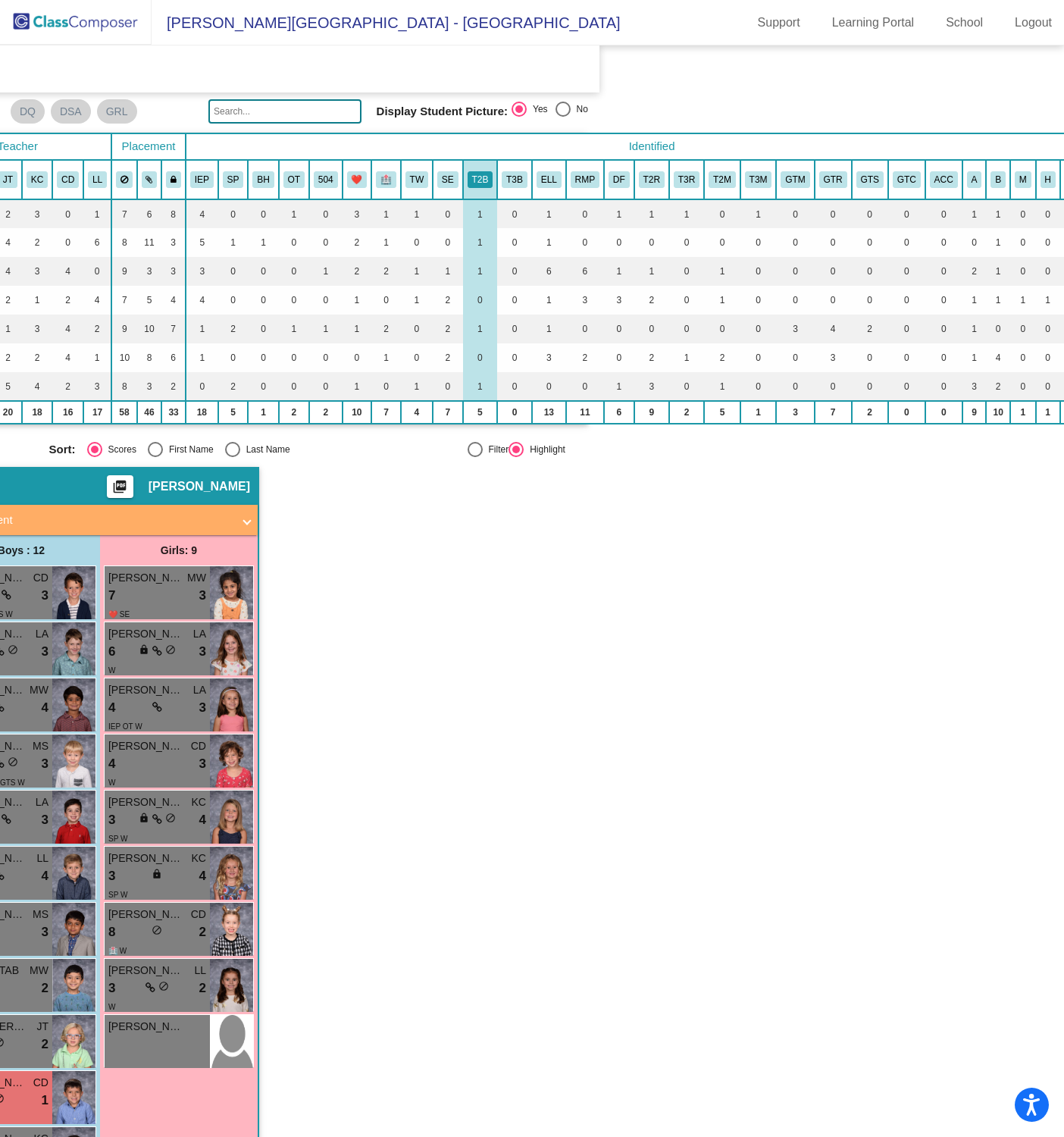
scroll to position [4, 455]
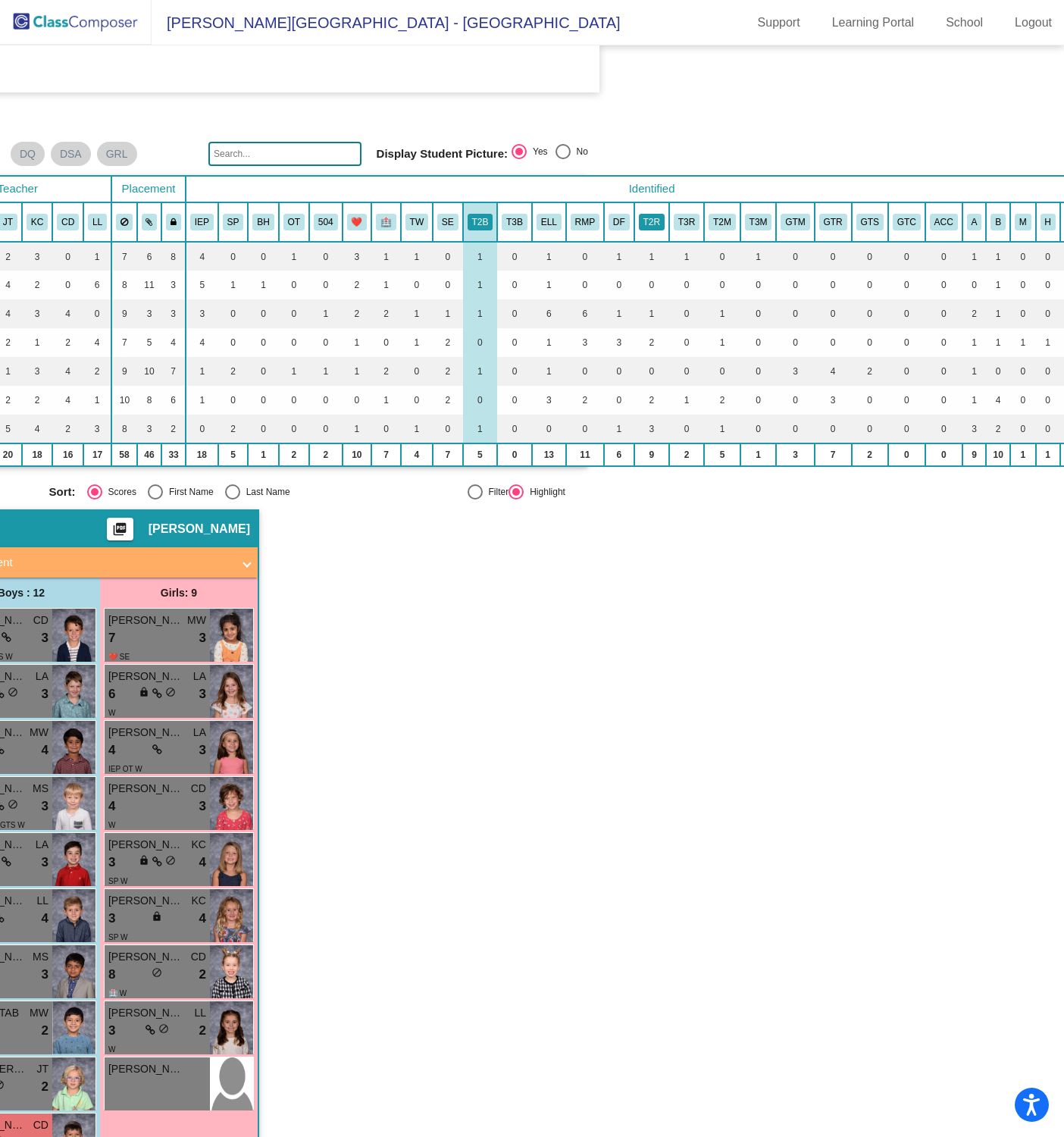
click at [652, 218] on button "T2R" at bounding box center [651, 222] width 25 height 16
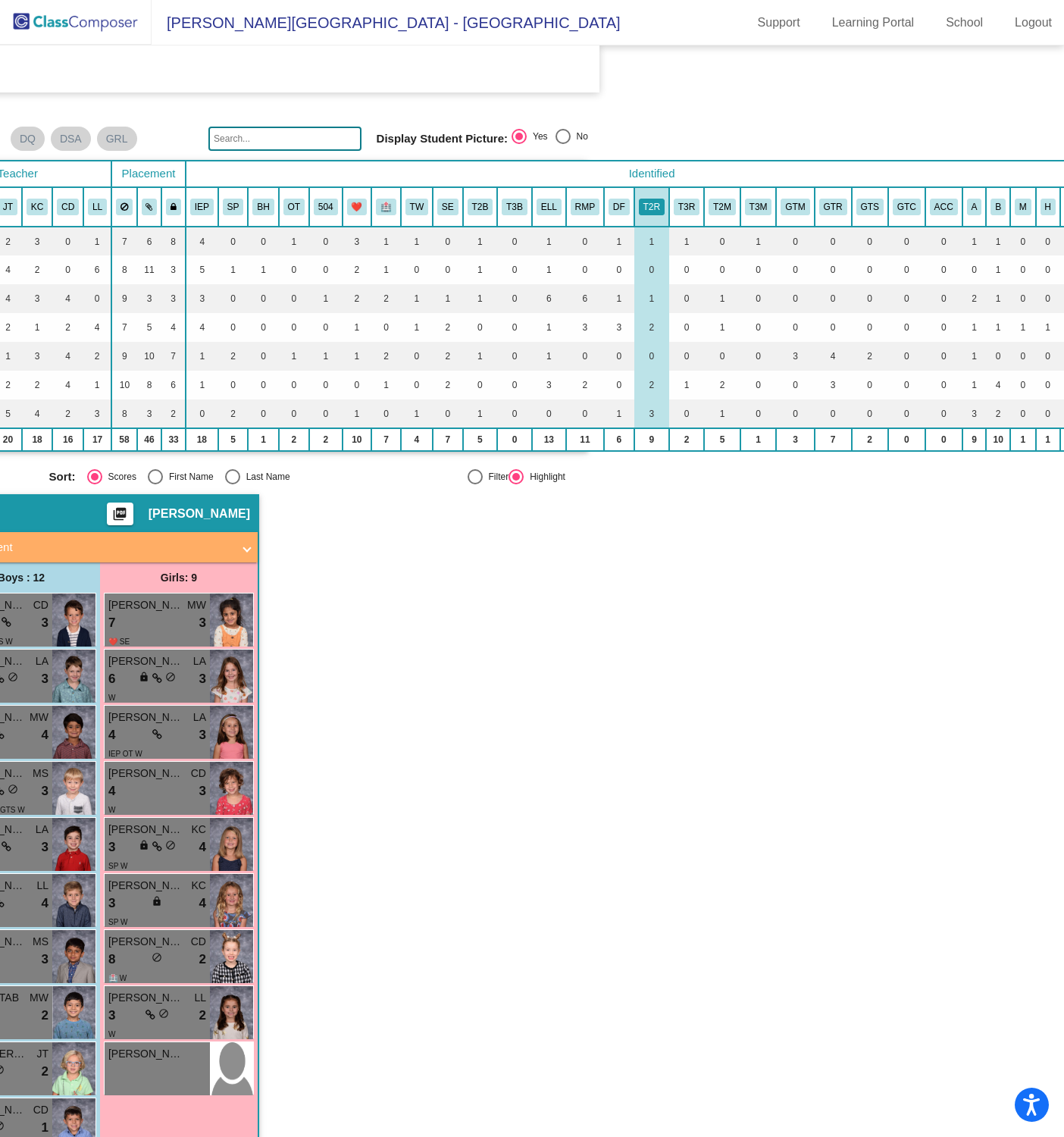
scroll to position [10, 455]
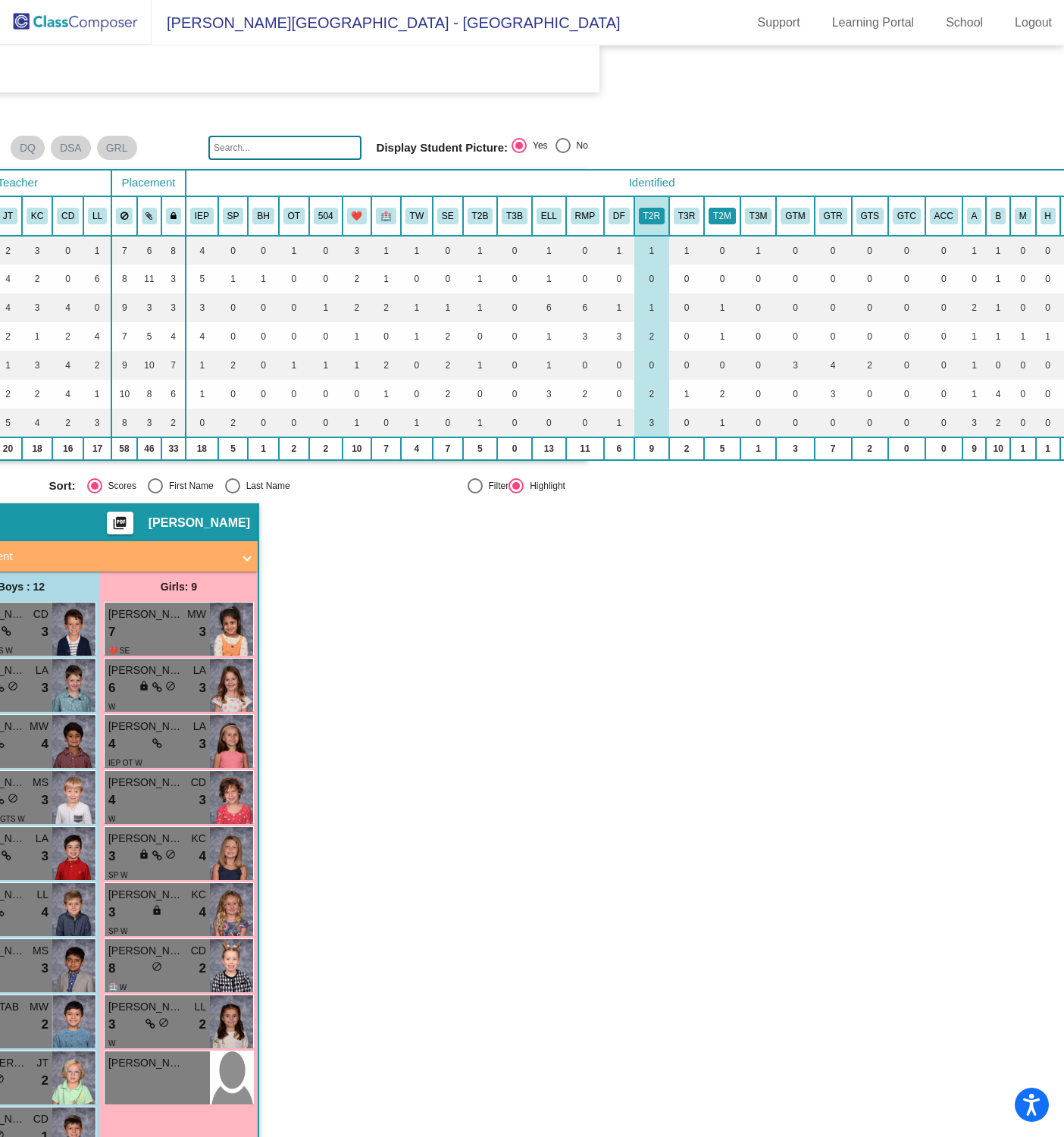
click at [720, 210] on button "T2M" at bounding box center [722, 216] width 27 height 16
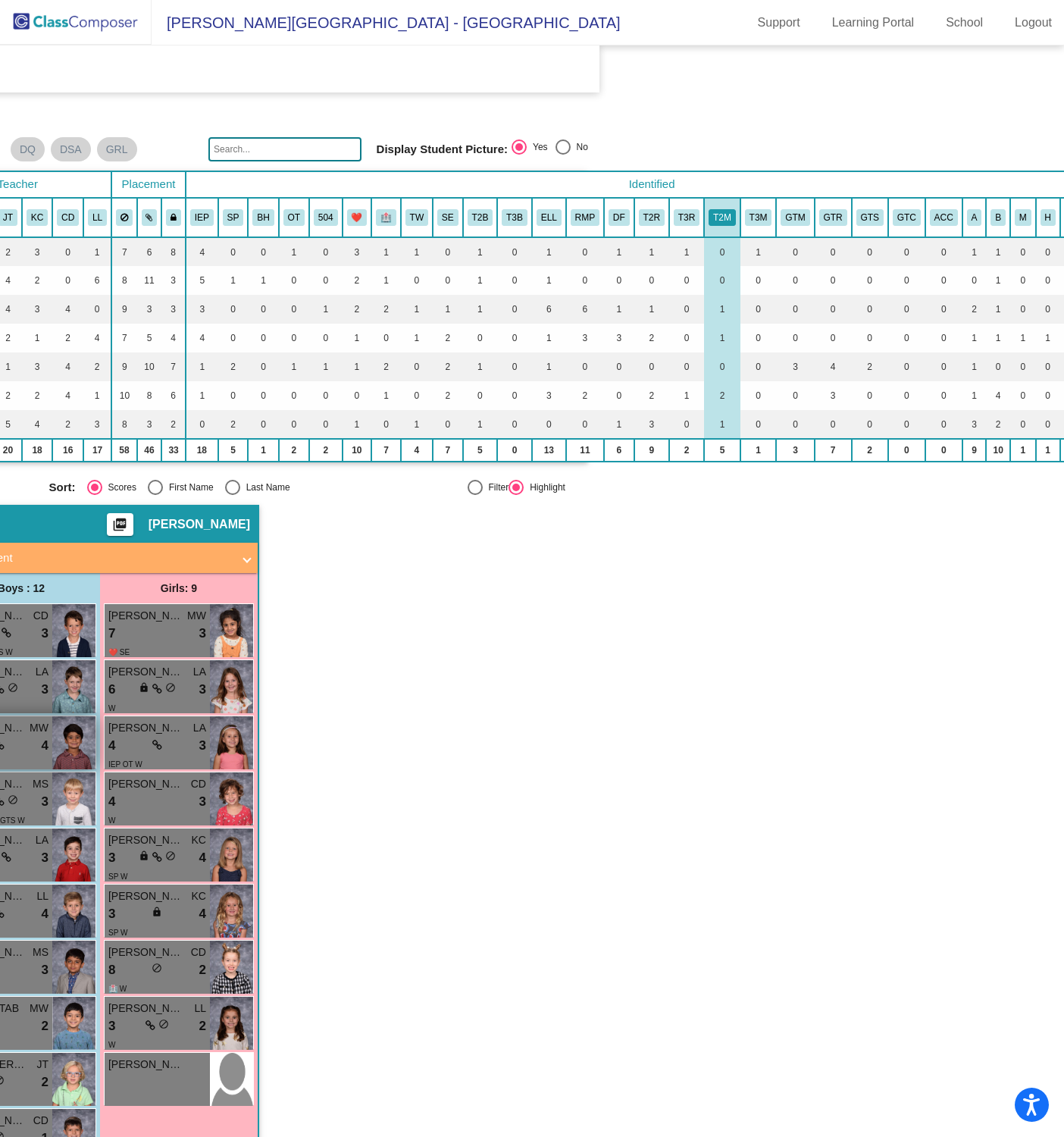
scroll to position [0, 455]
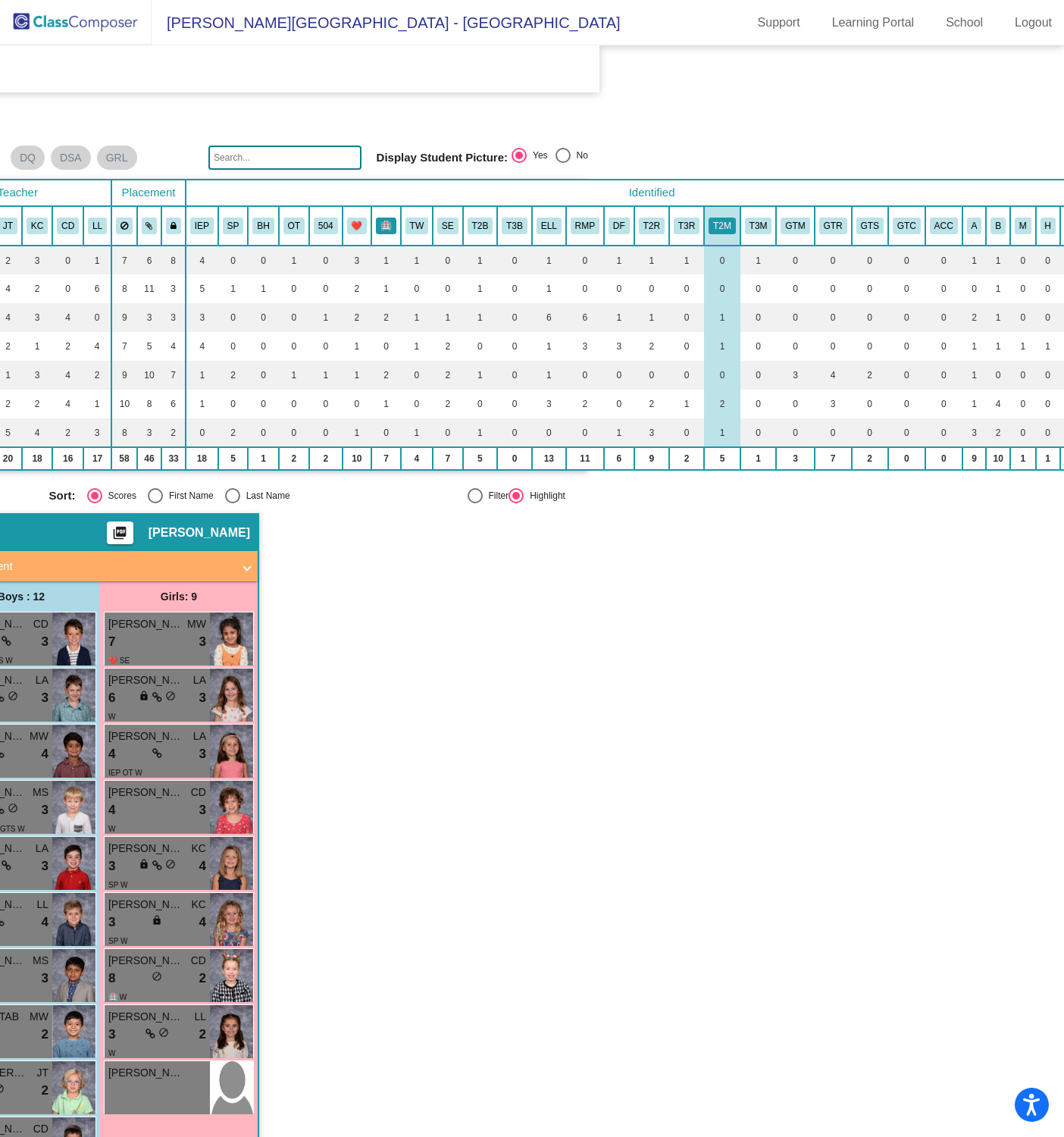
click at [387, 223] on button "🏥" at bounding box center [385, 226] width 20 height 16
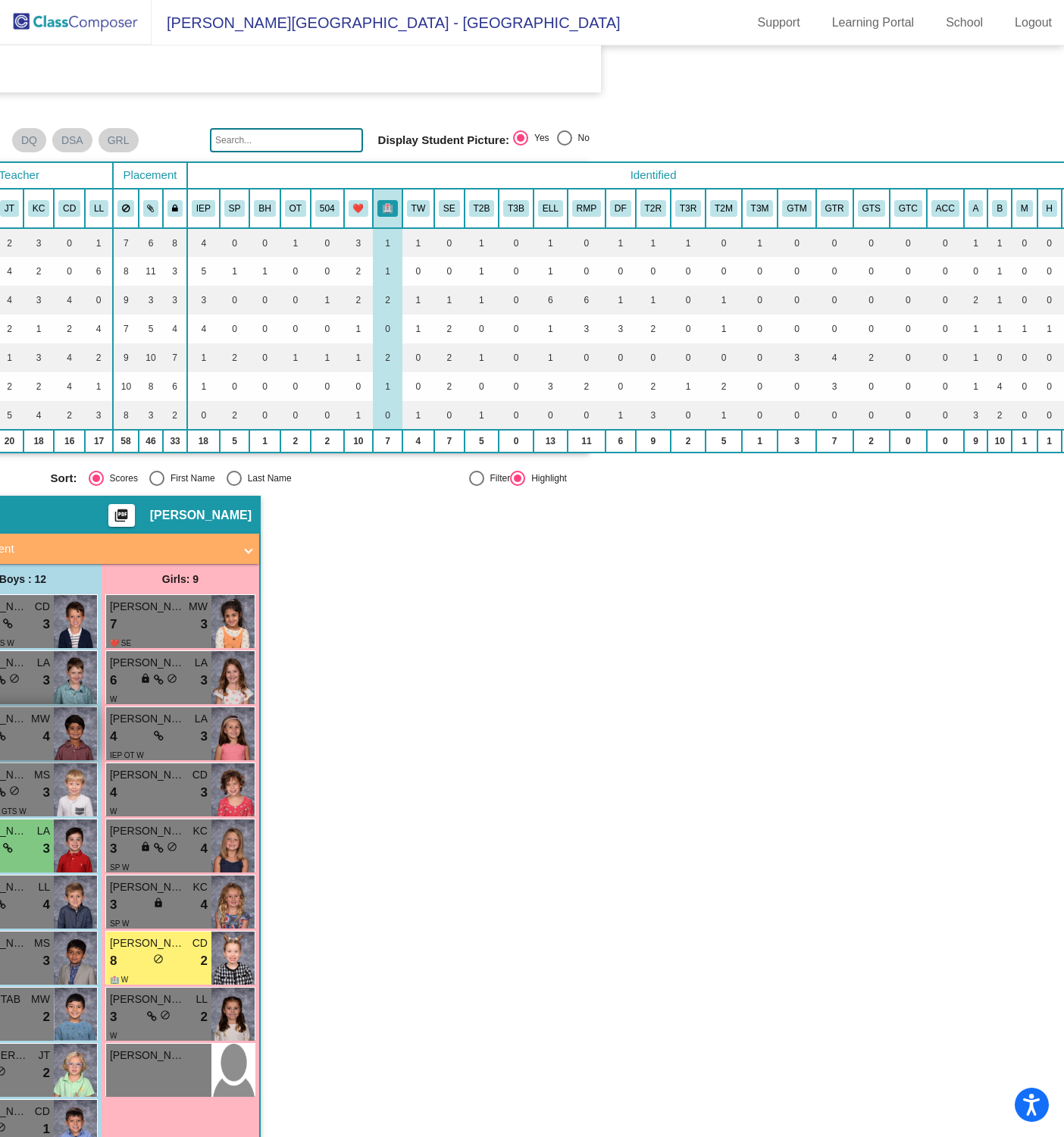
scroll to position [16, 453]
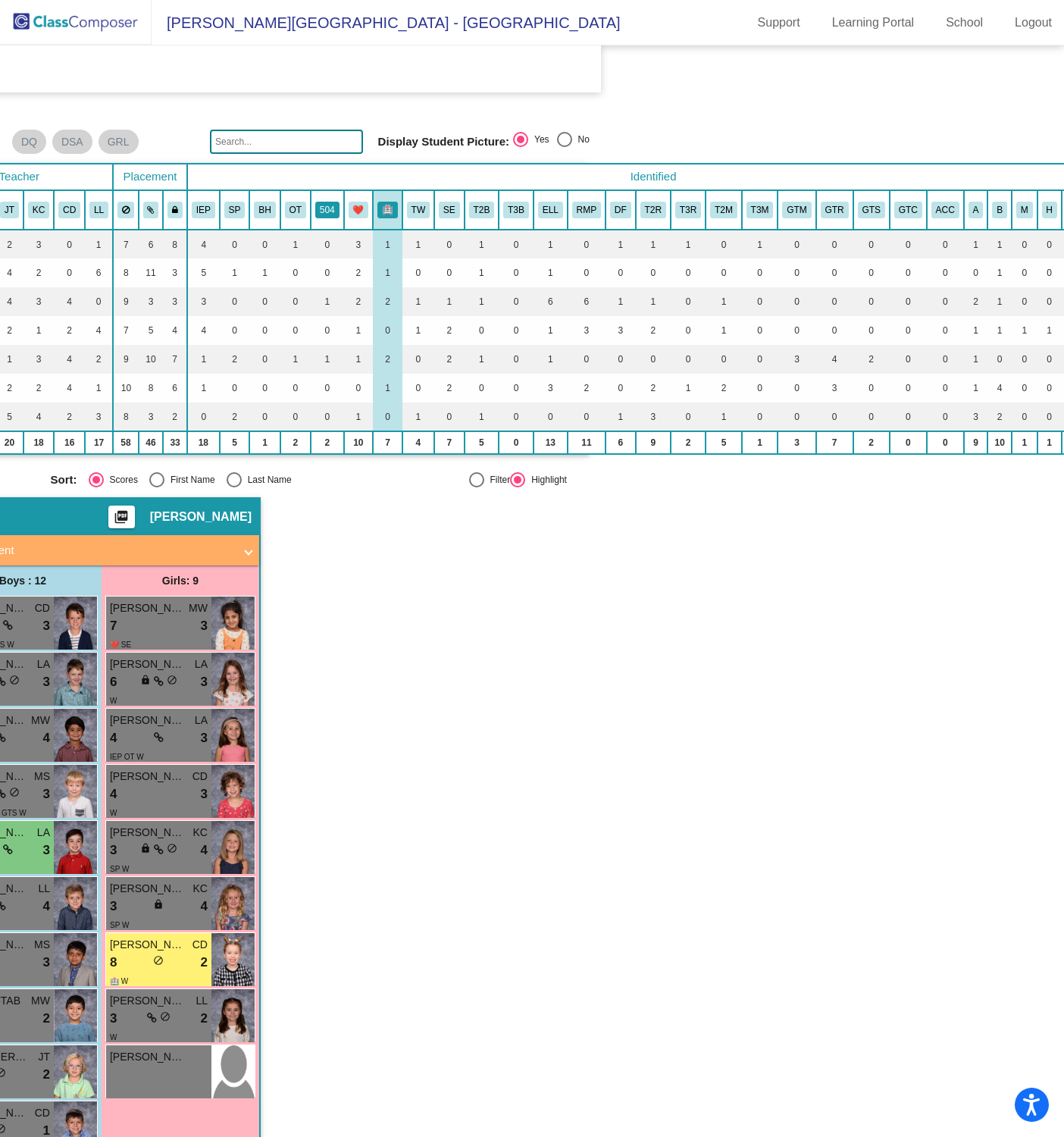
click at [322, 210] on button "504" at bounding box center [327, 210] width 25 height 16
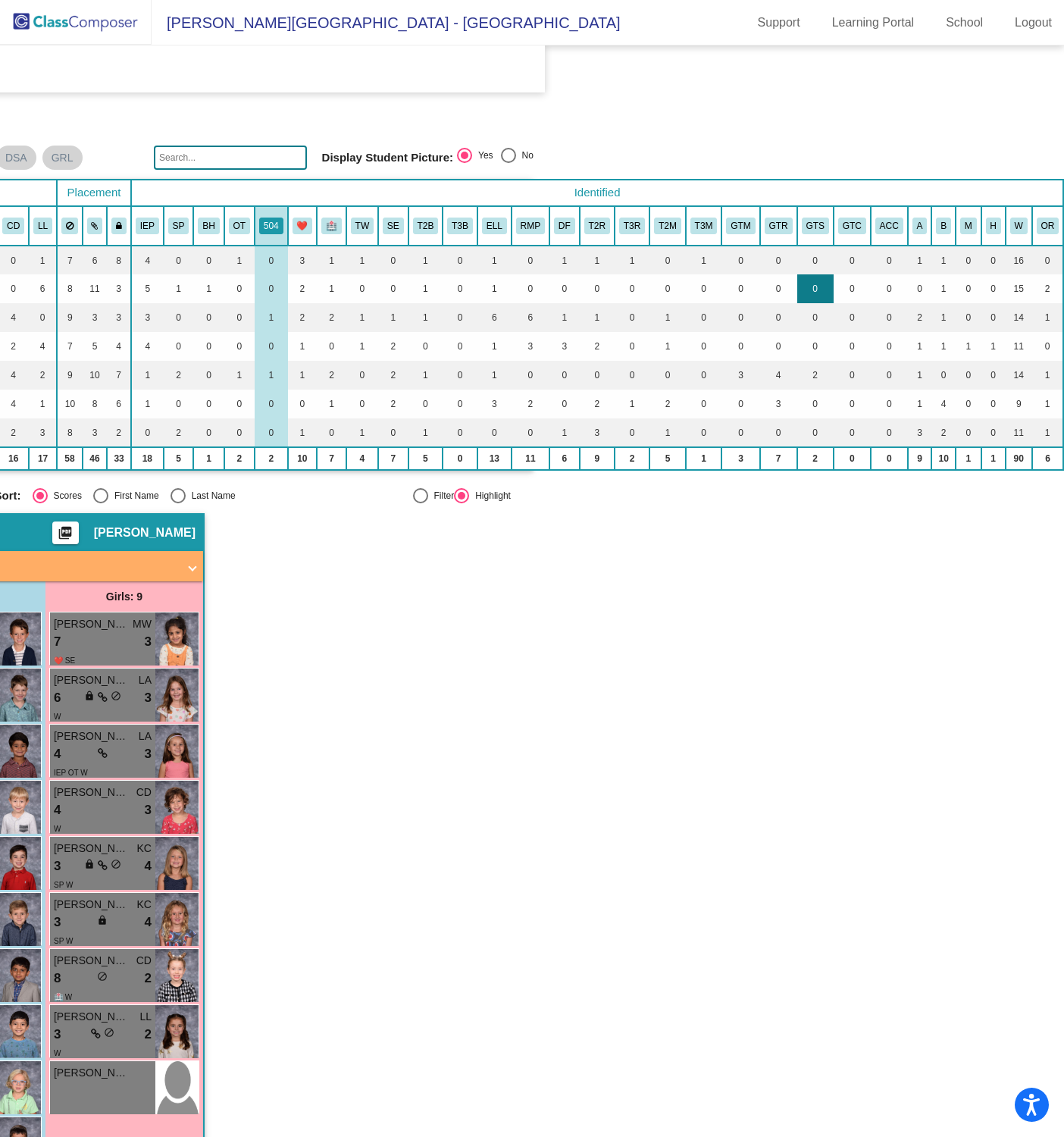
scroll to position [0, 517]
click at [729, 224] on button "GTM" at bounding box center [740, 226] width 29 height 16
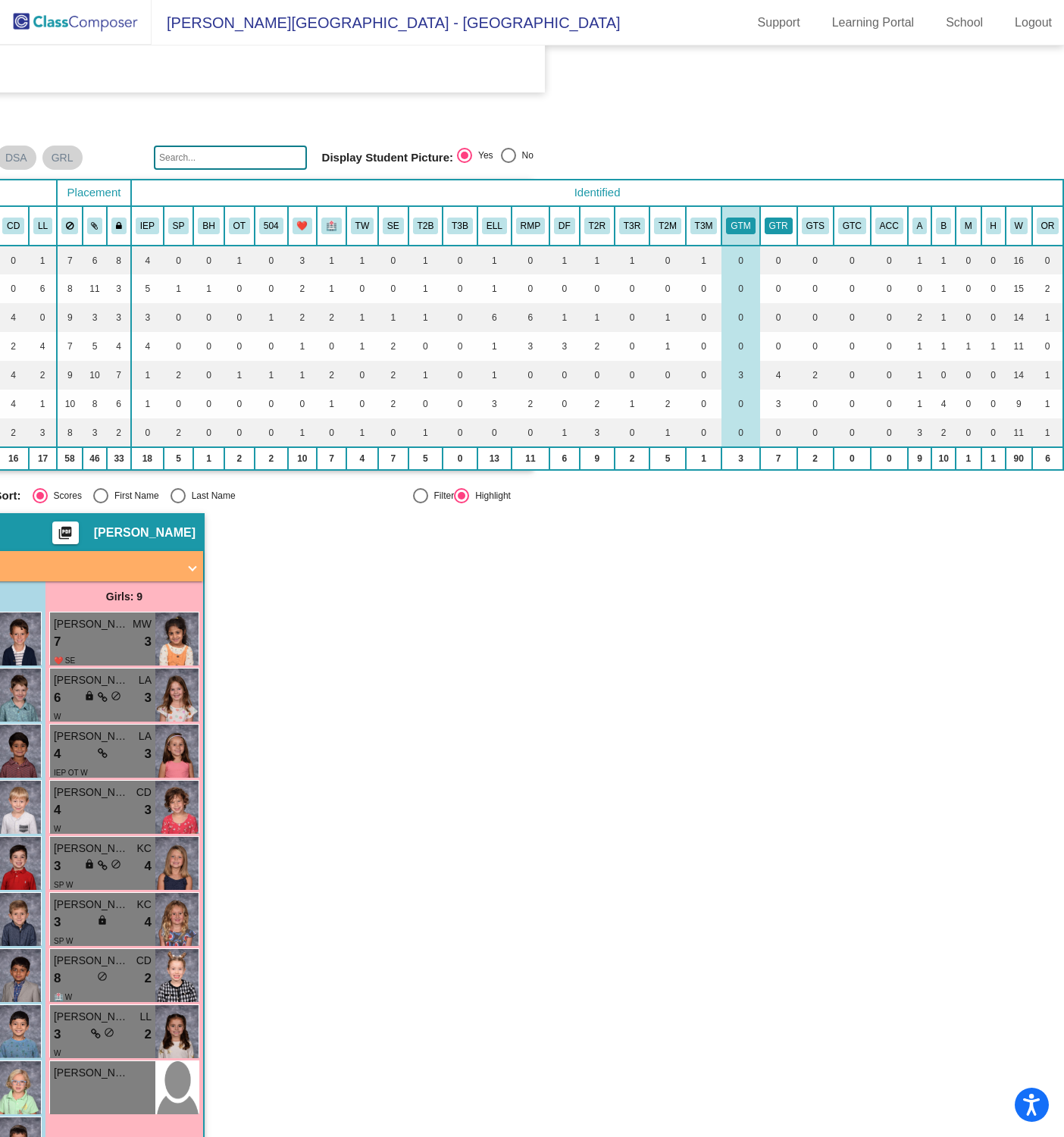
click at [769, 225] on button "GTR" at bounding box center [778, 226] width 28 height 16
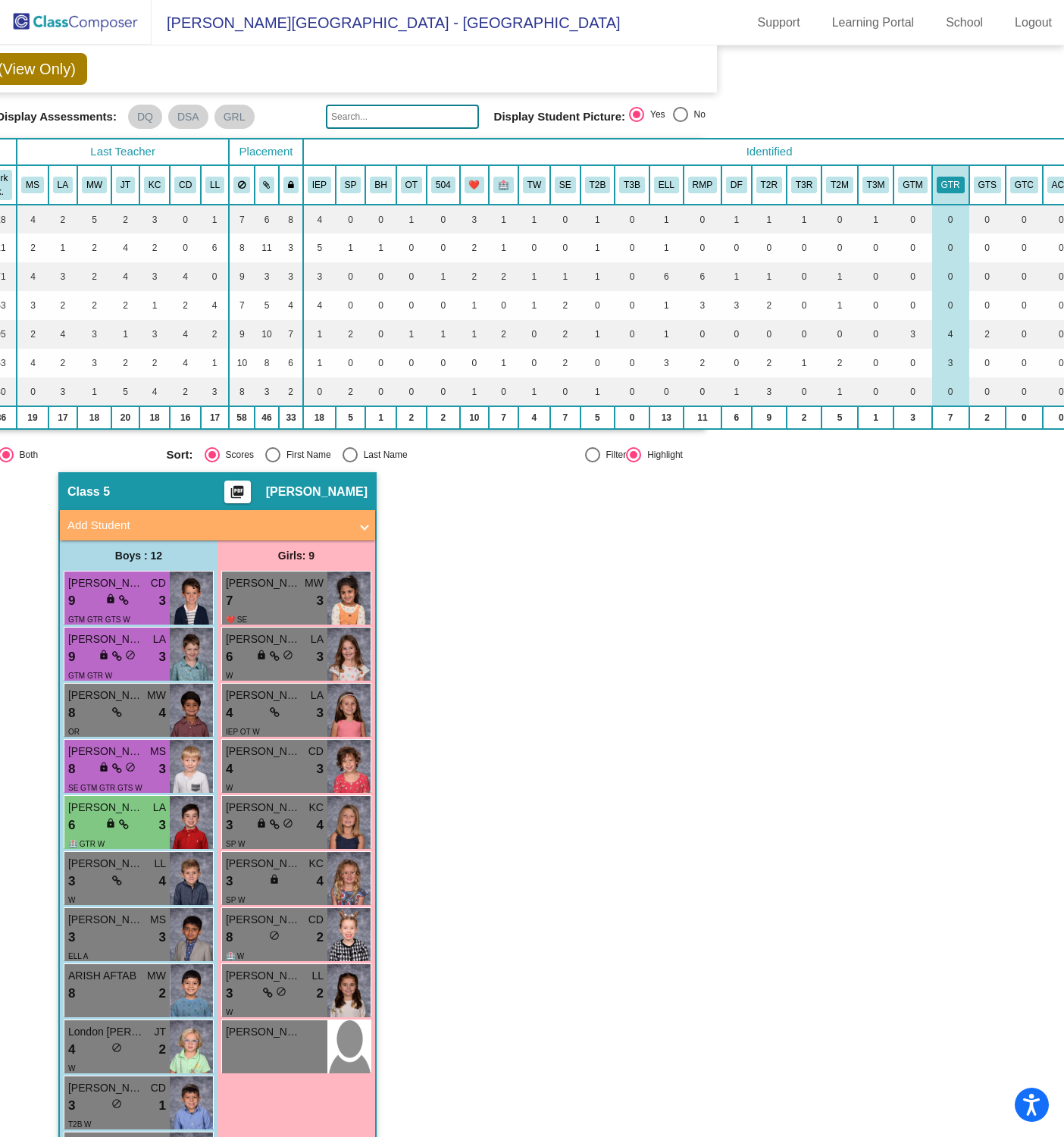
scroll to position [41, 348]
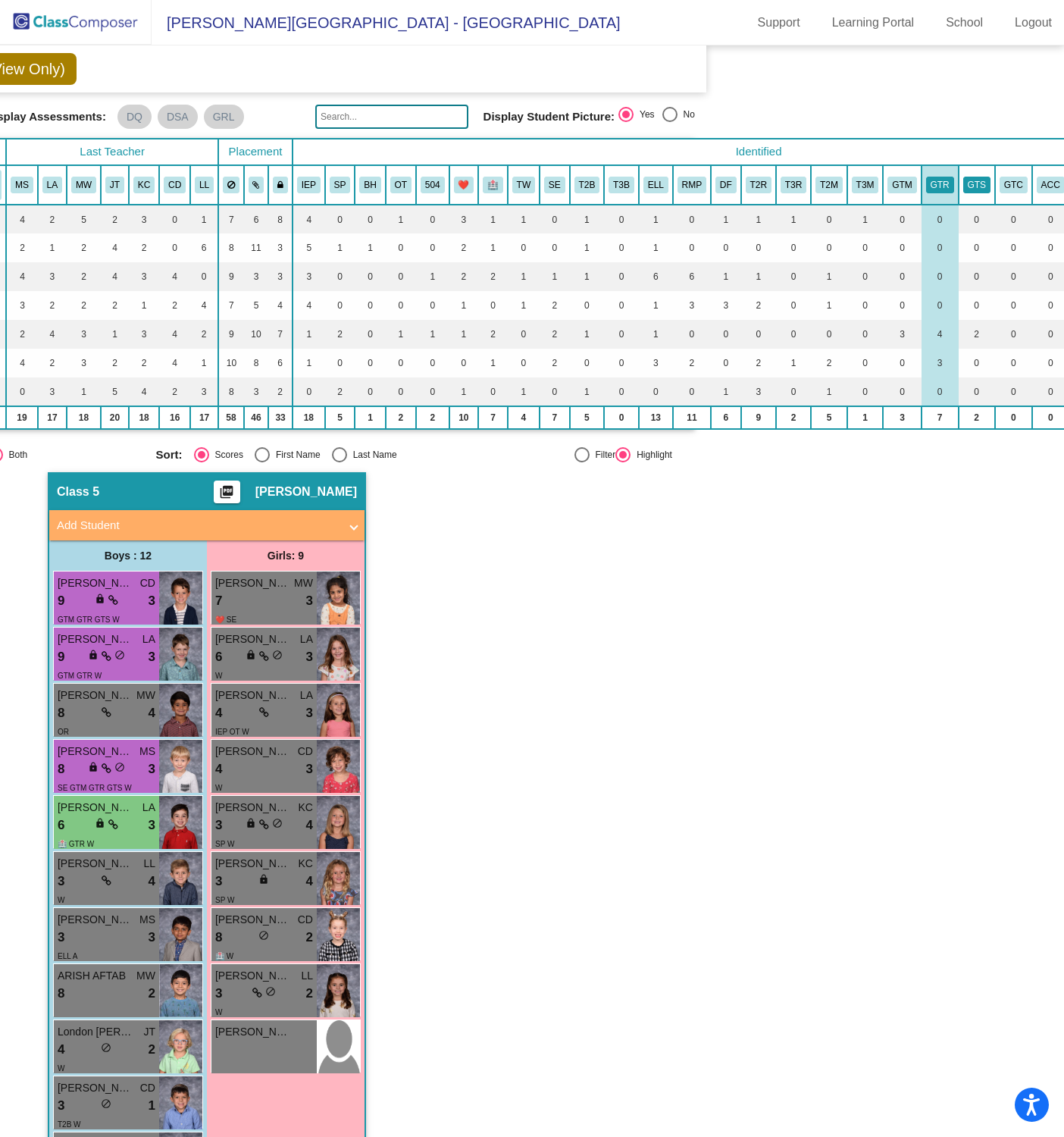
click at [978, 185] on button "GTS" at bounding box center [976, 185] width 27 height 16
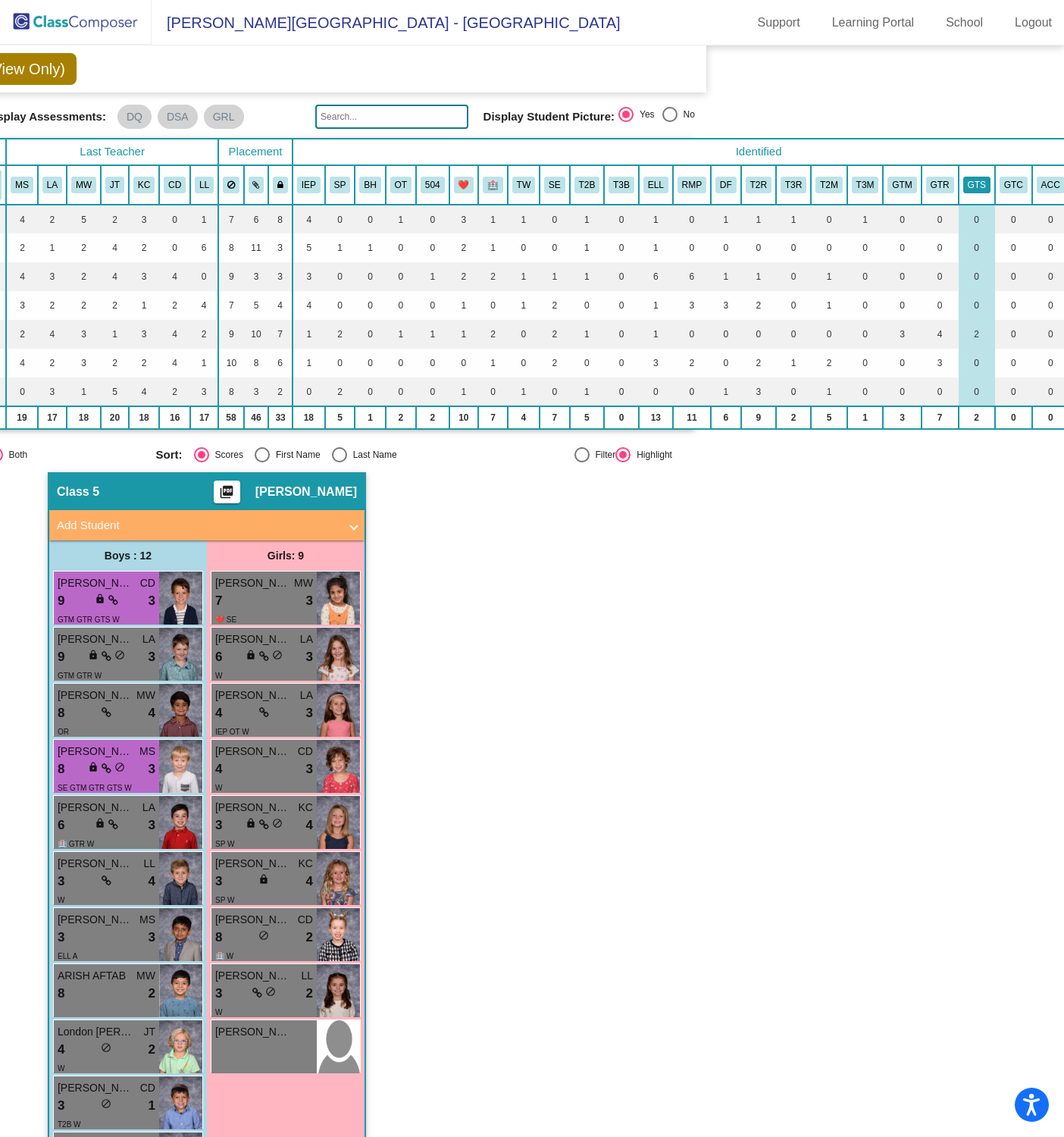
click at [978, 185] on button "GTS" at bounding box center [976, 185] width 27 height 16
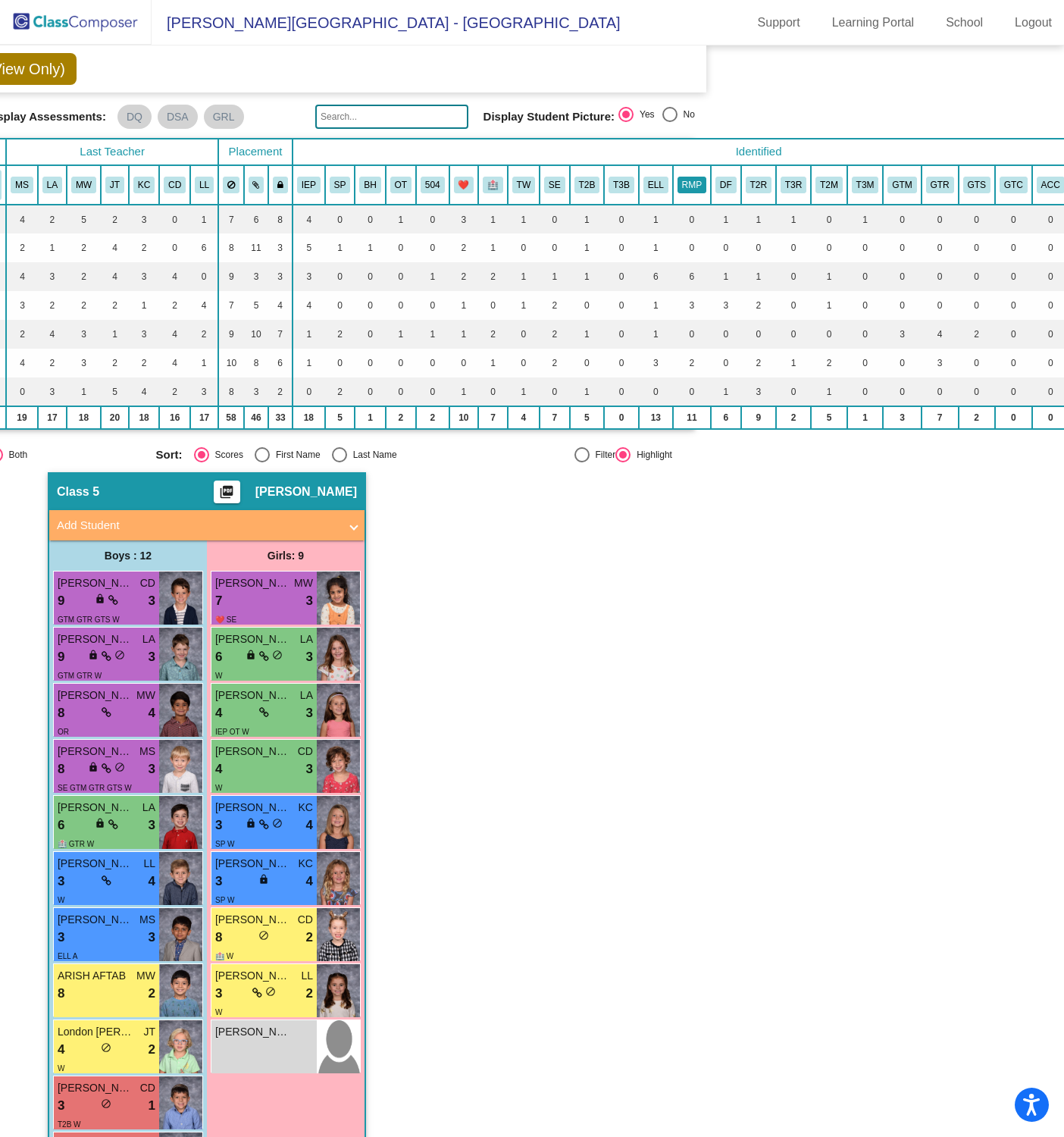
click at [690, 177] on button "RMP" at bounding box center [692, 185] width 29 height 16
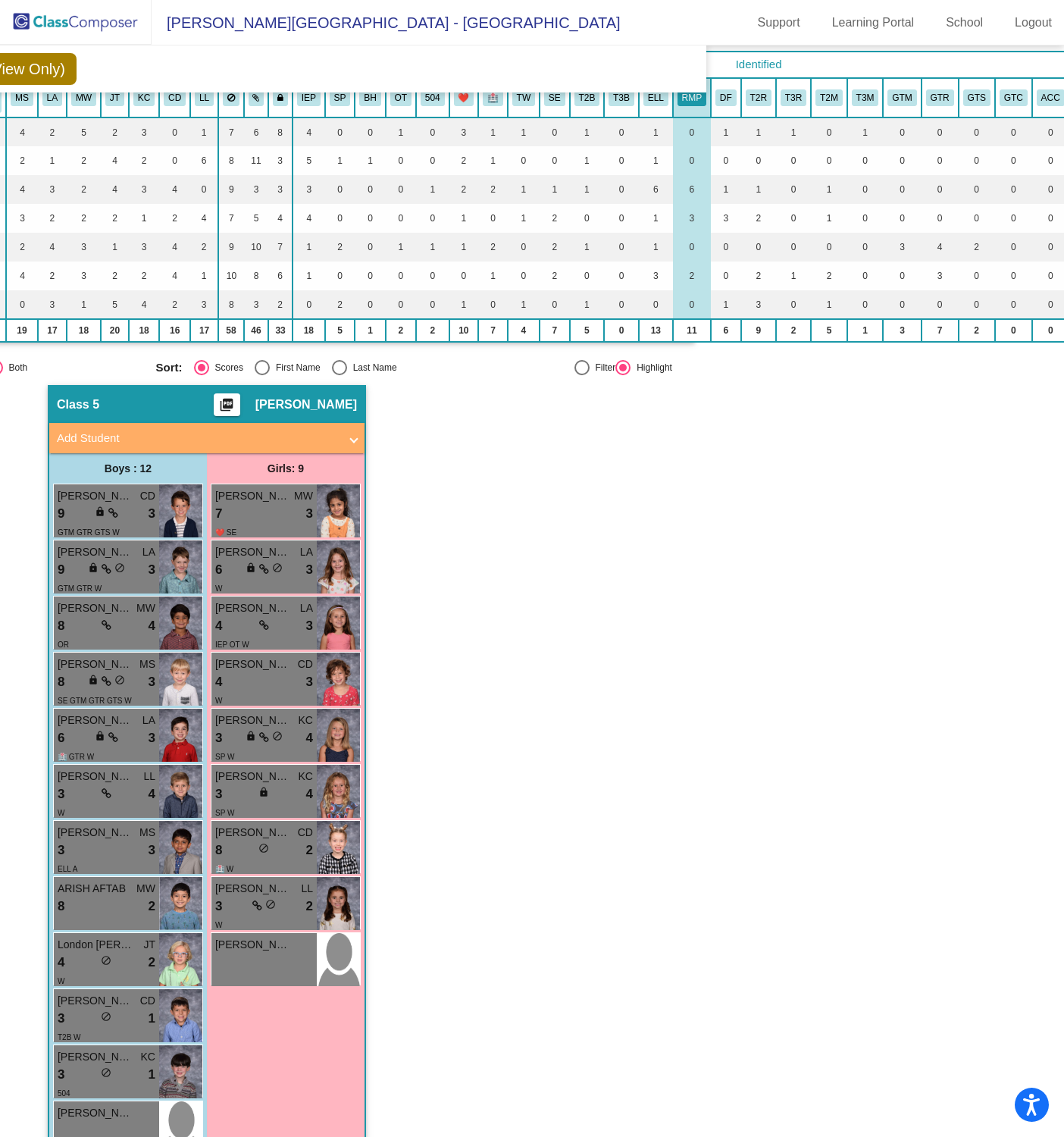
scroll to position [127, 348]
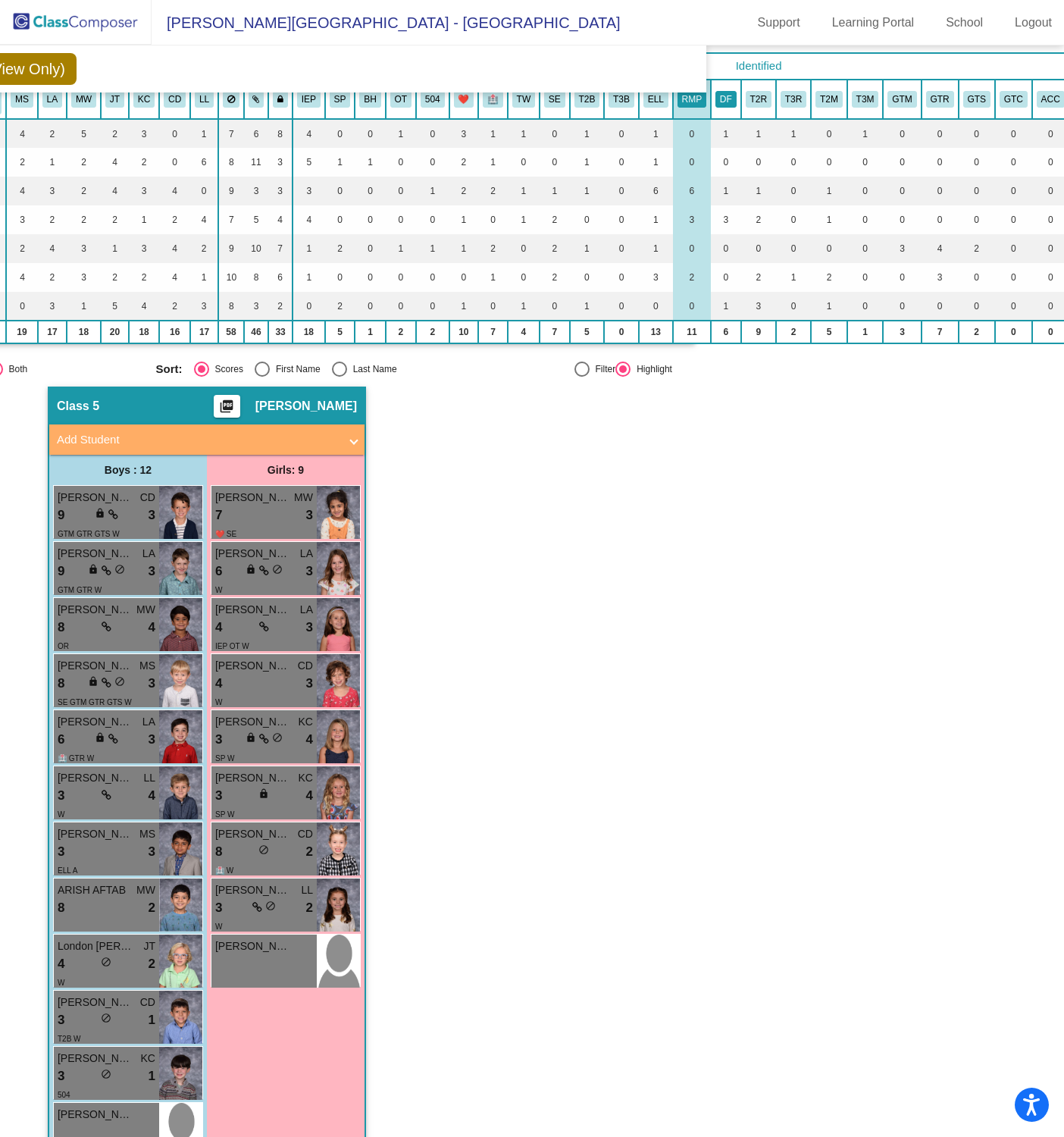
click at [733, 97] on button "DF" at bounding box center [726, 99] width 21 height 16
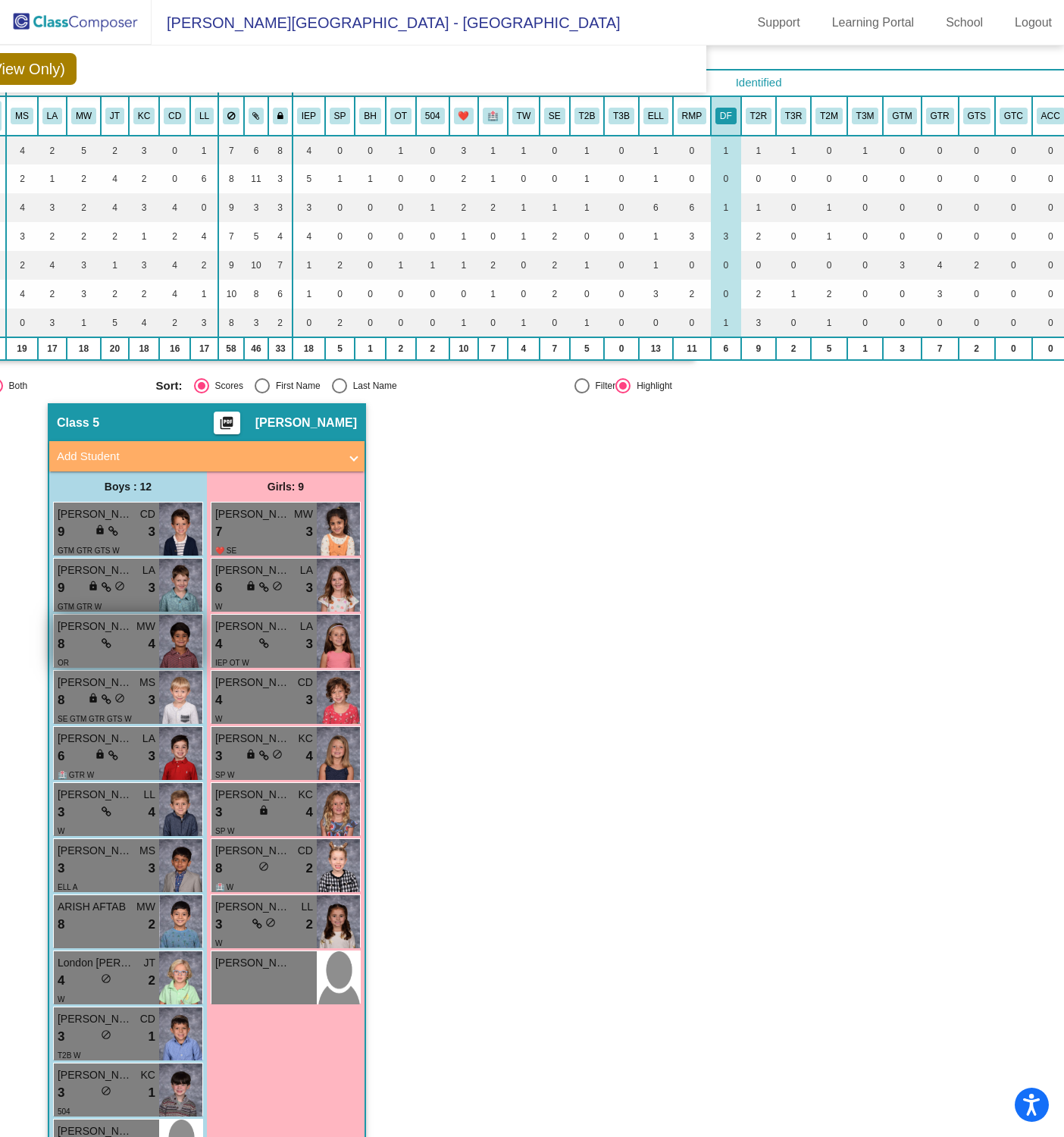
scroll to position [111, 348]
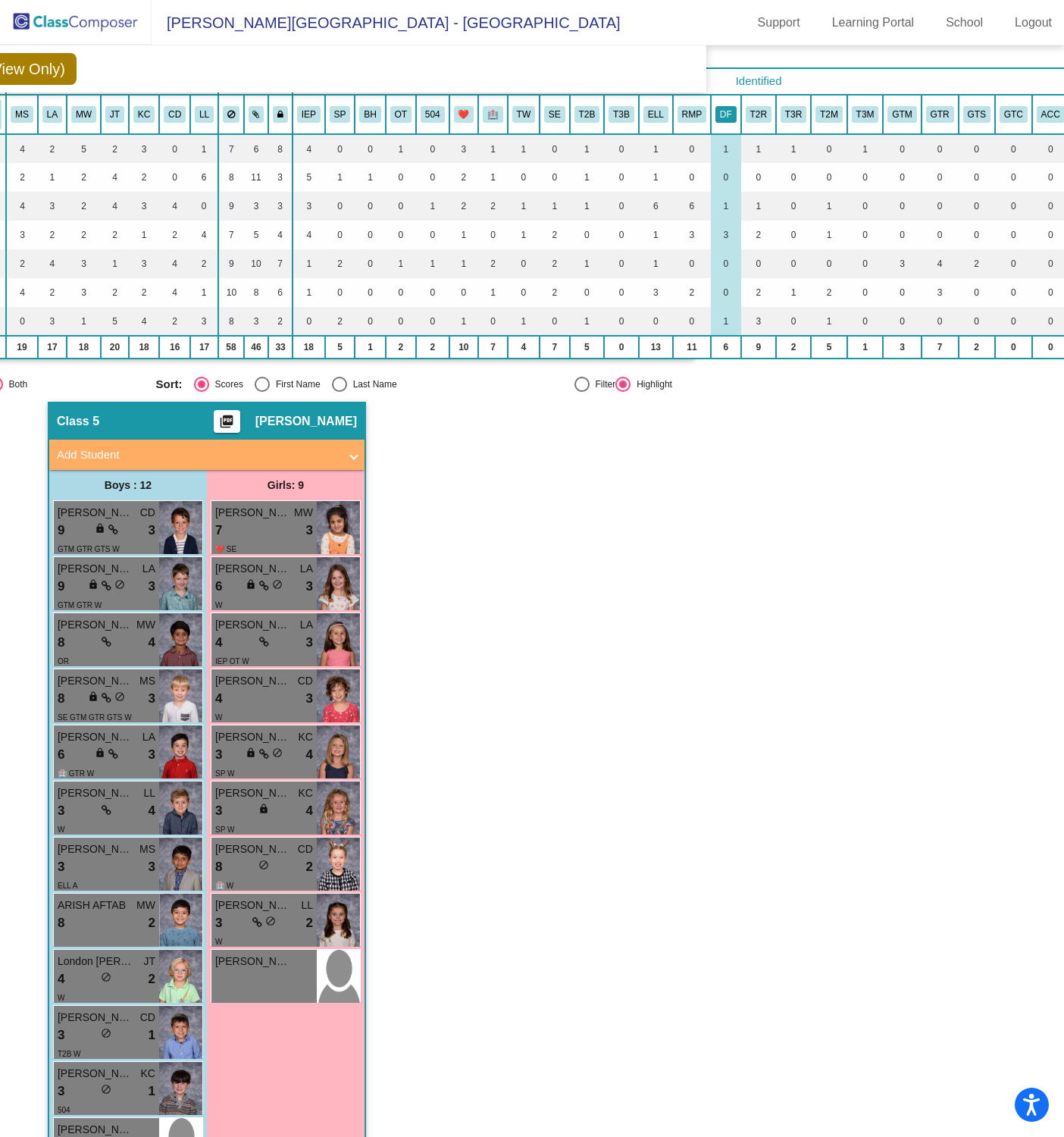
click at [722, 111] on button "DF" at bounding box center [726, 115] width 21 height 16
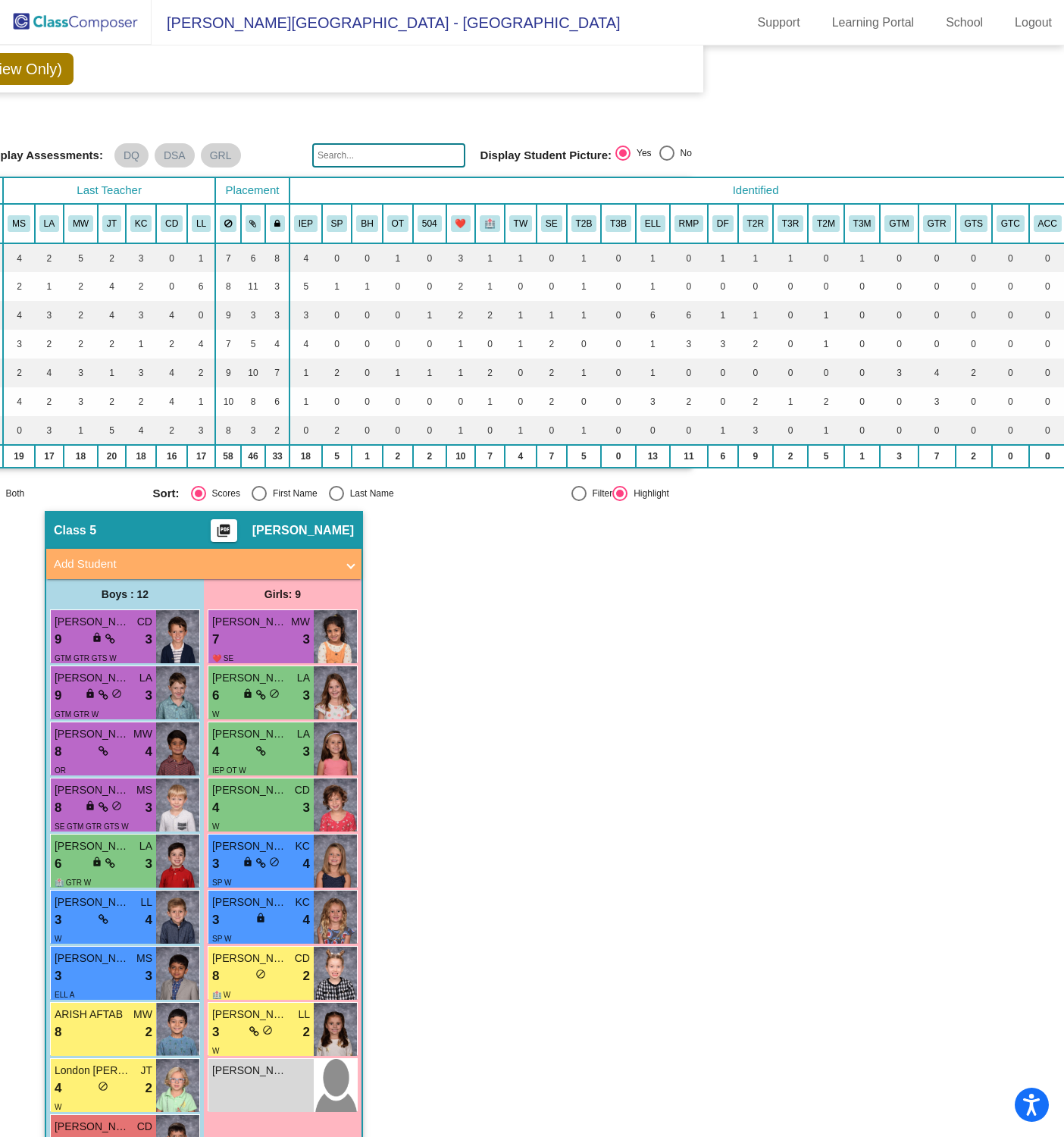
scroll to position [0, 351]
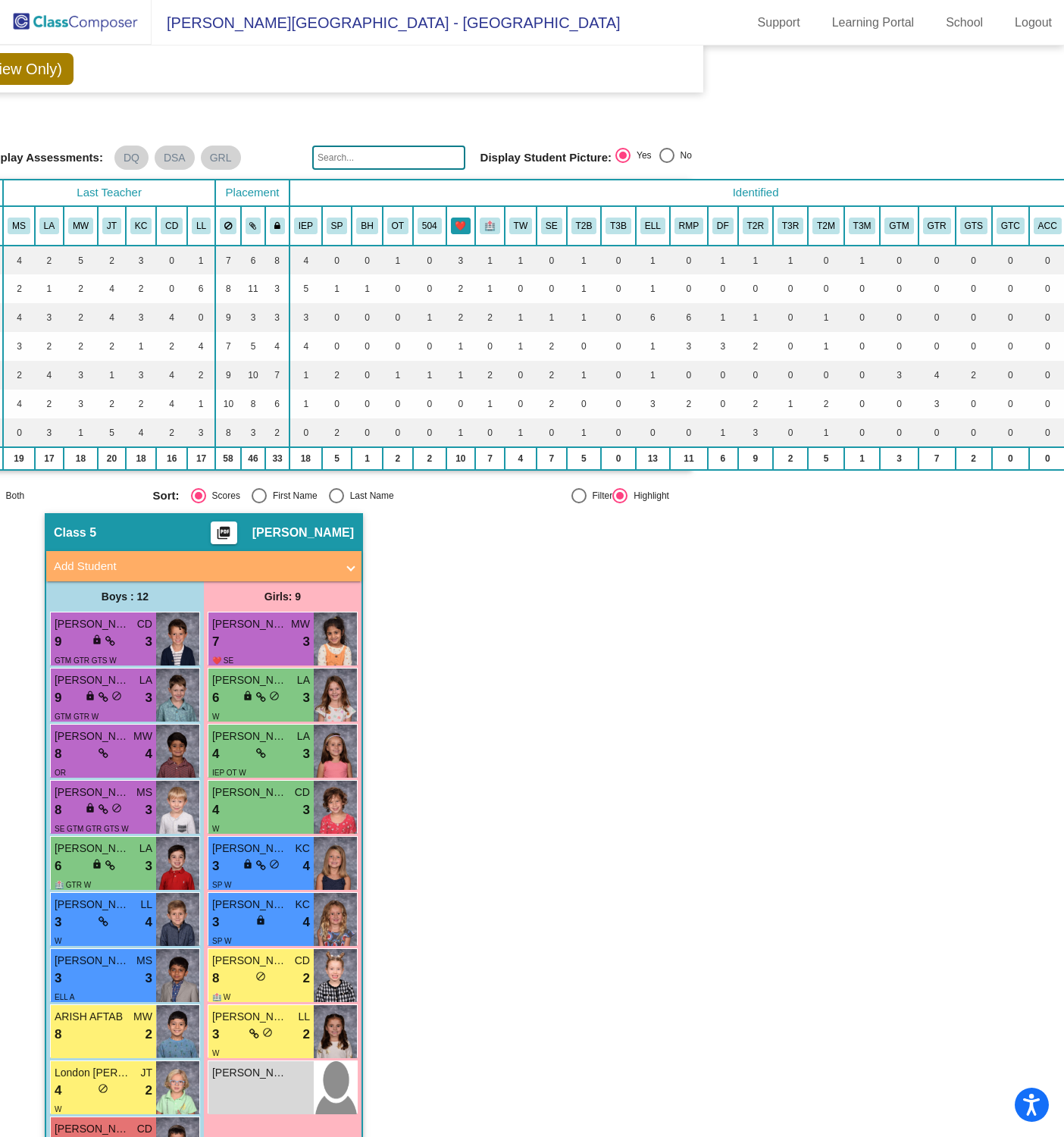
click at [466, 224] on button "❤️" at bounding box center [461, 226] width 20 height 16
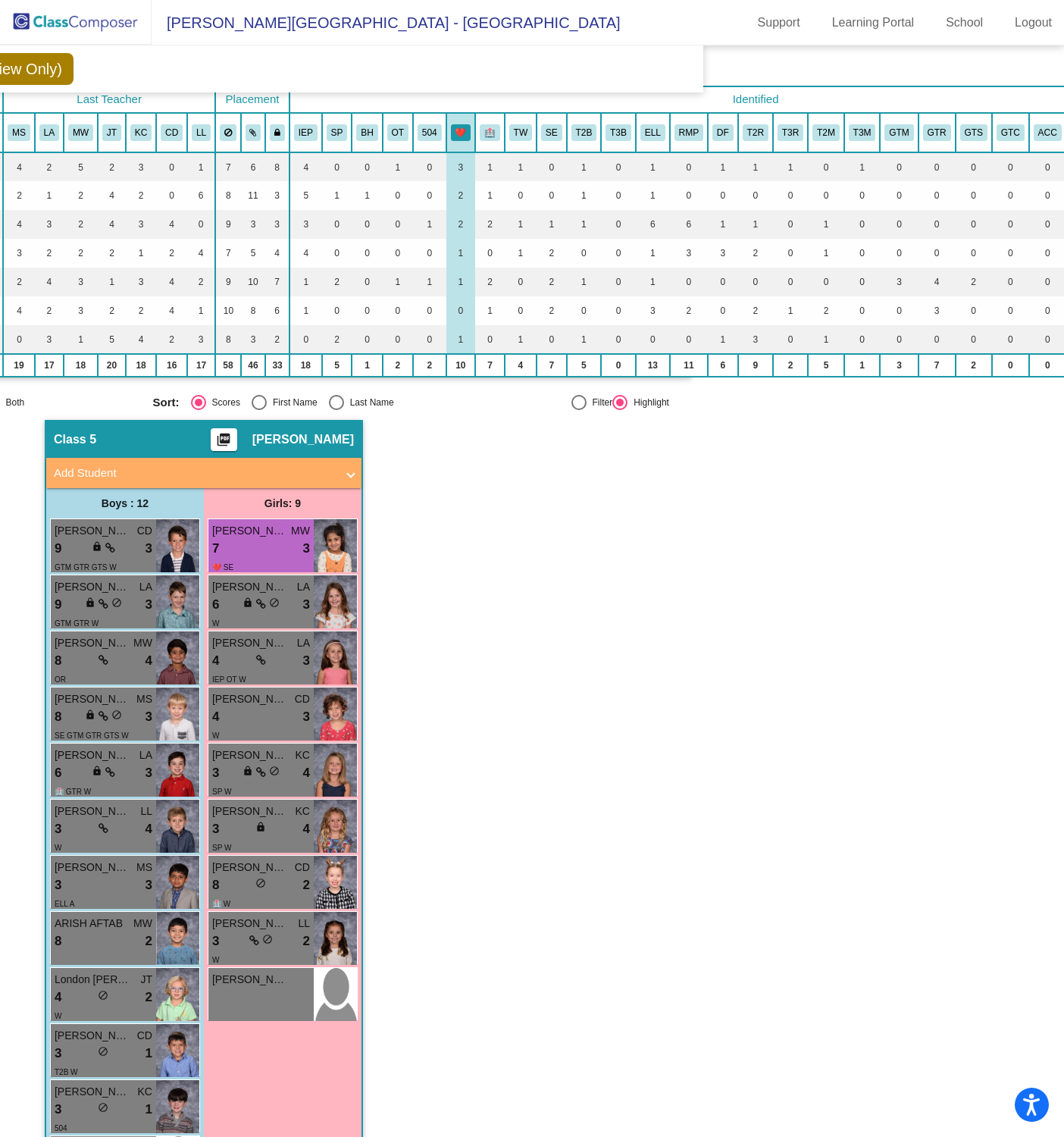
scroll to position [88, 351]
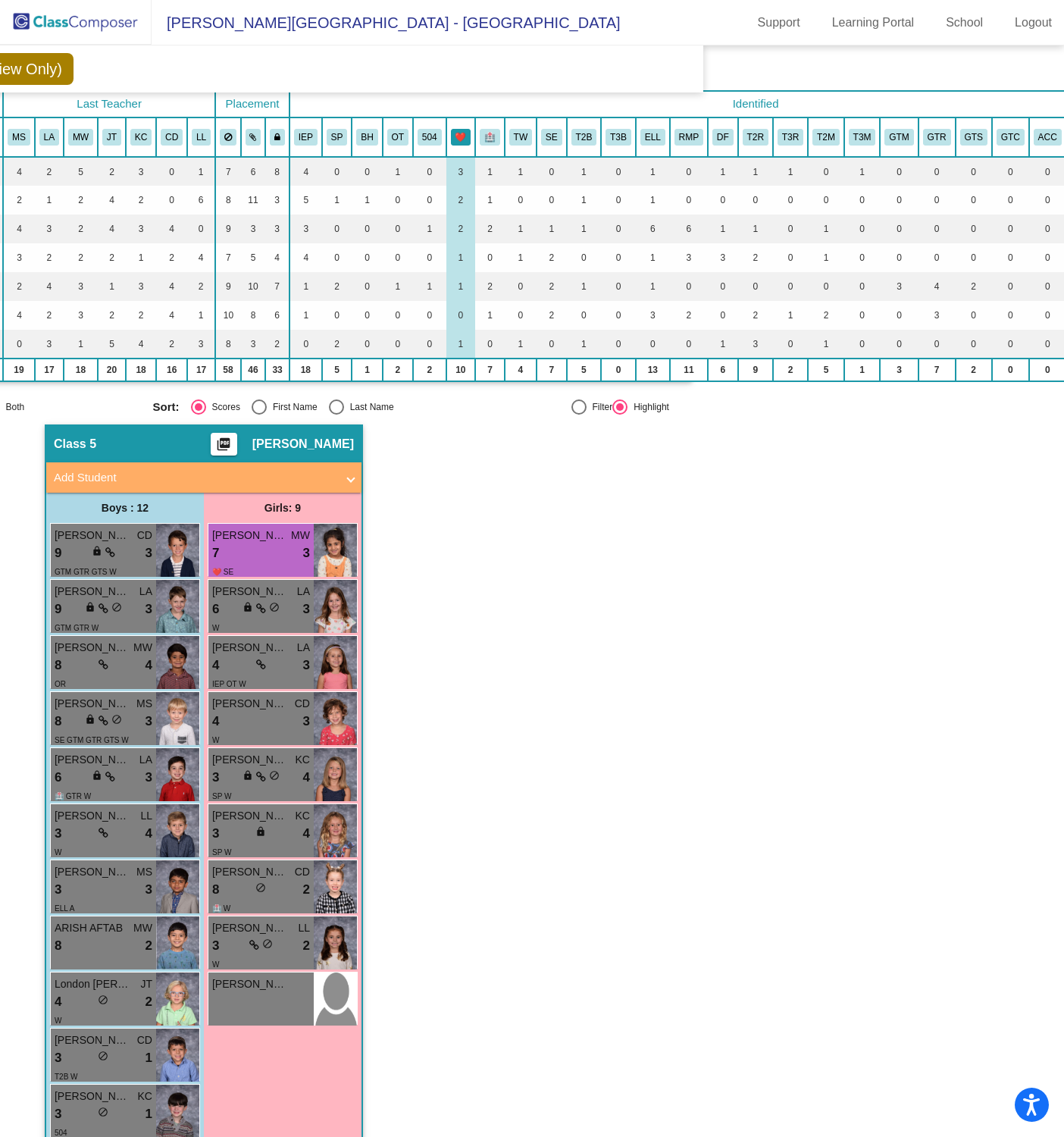
click at [460, 137] on button "❤️" at bounding box center [461, 137] width 20 height 16
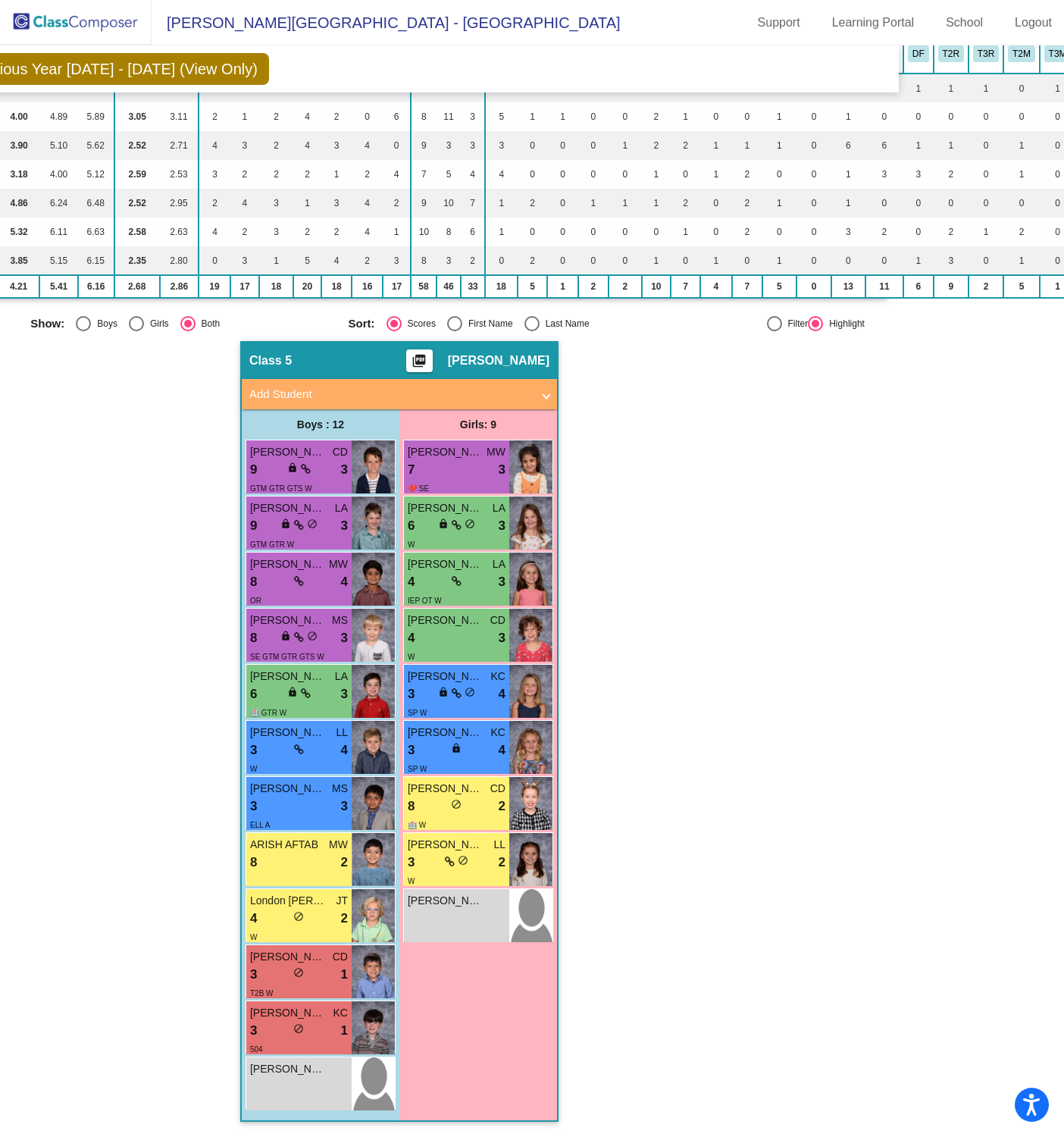
scroll to position [177, 0]
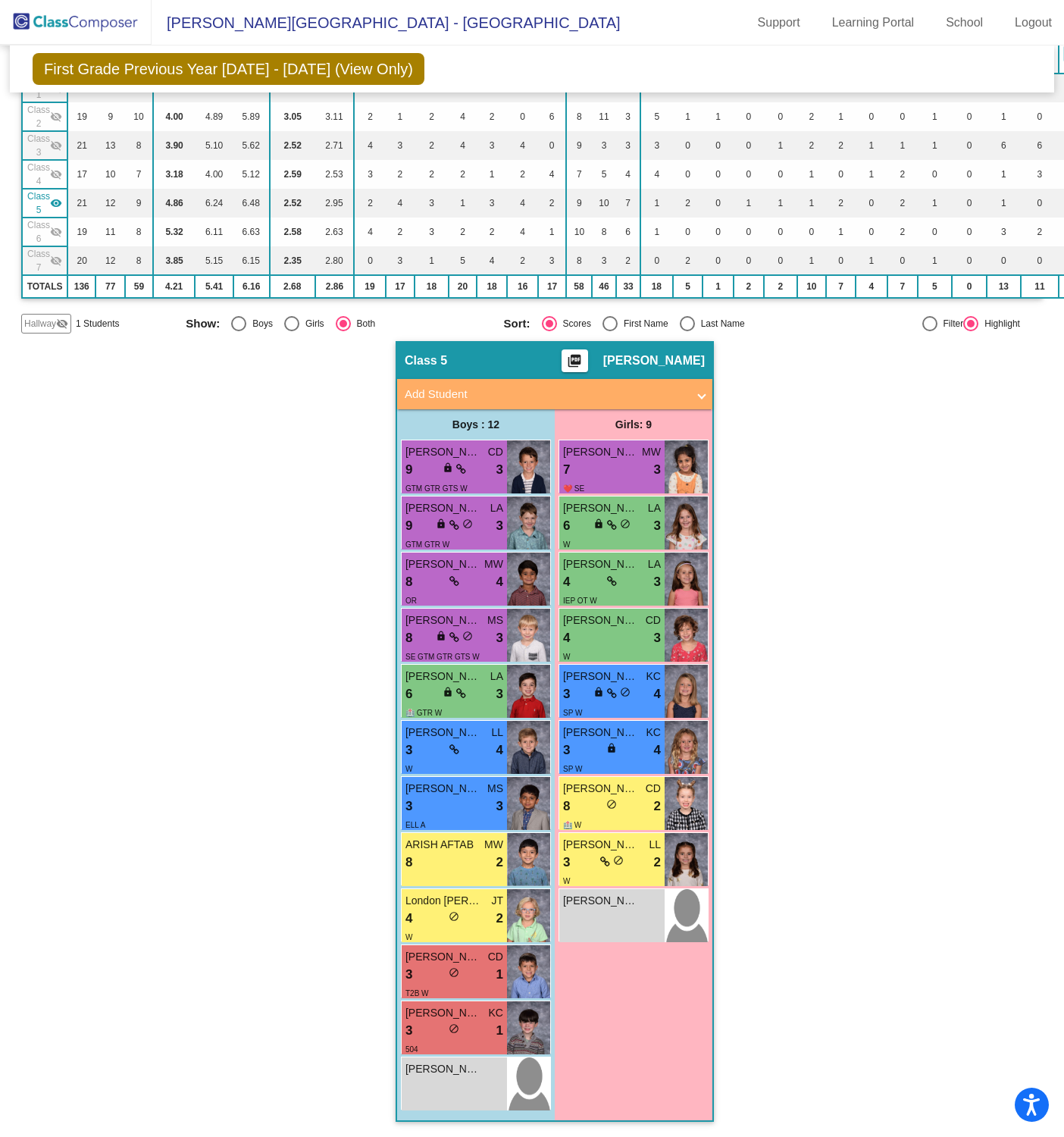
click at [55, 197] on mat-icon "visibility" at bounding box center [56, 203] width 12 height 12
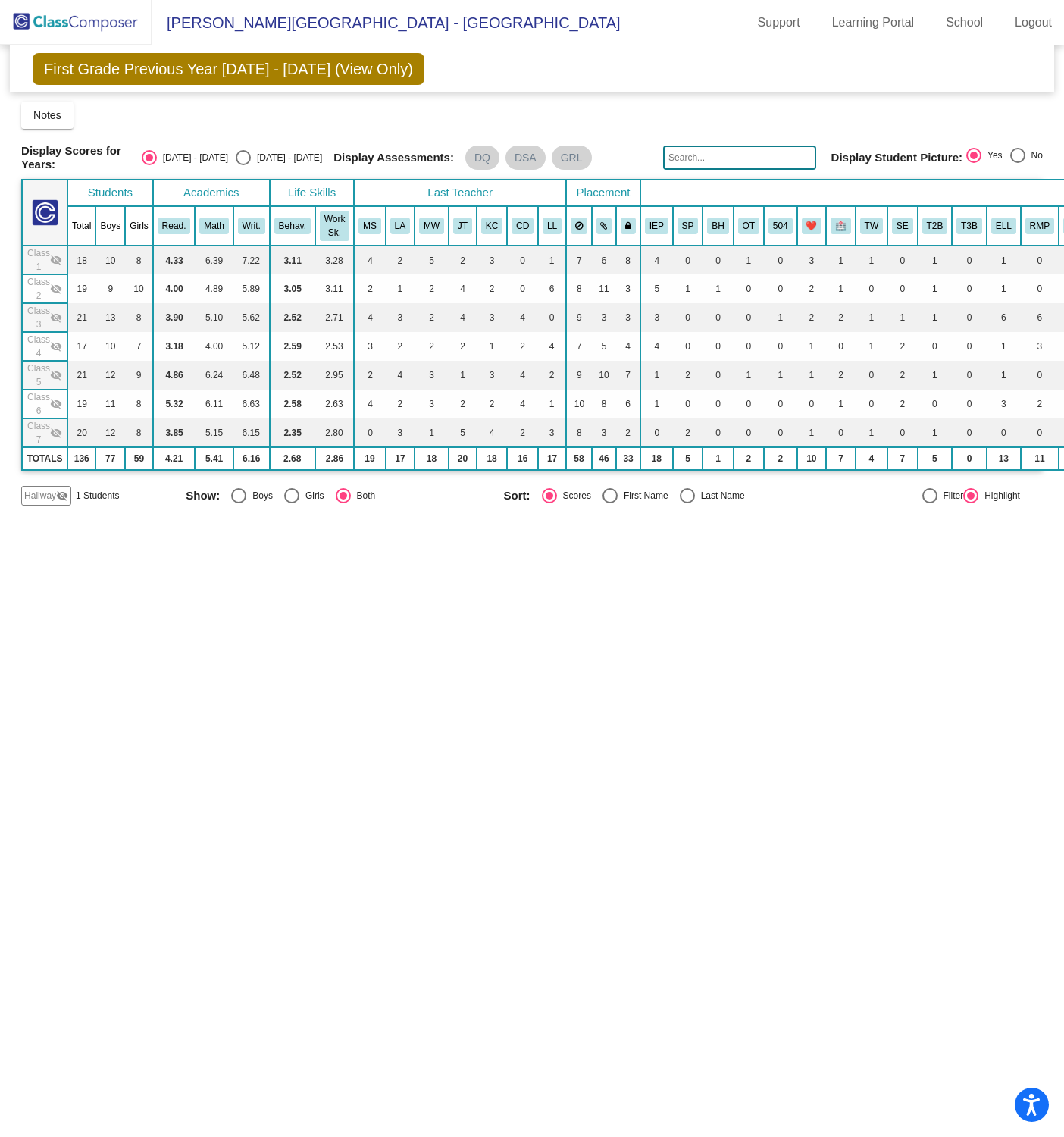
click at [58, 400] on mat-icon "visibility_off" at bounding box center [56, 404] width 12 height 12
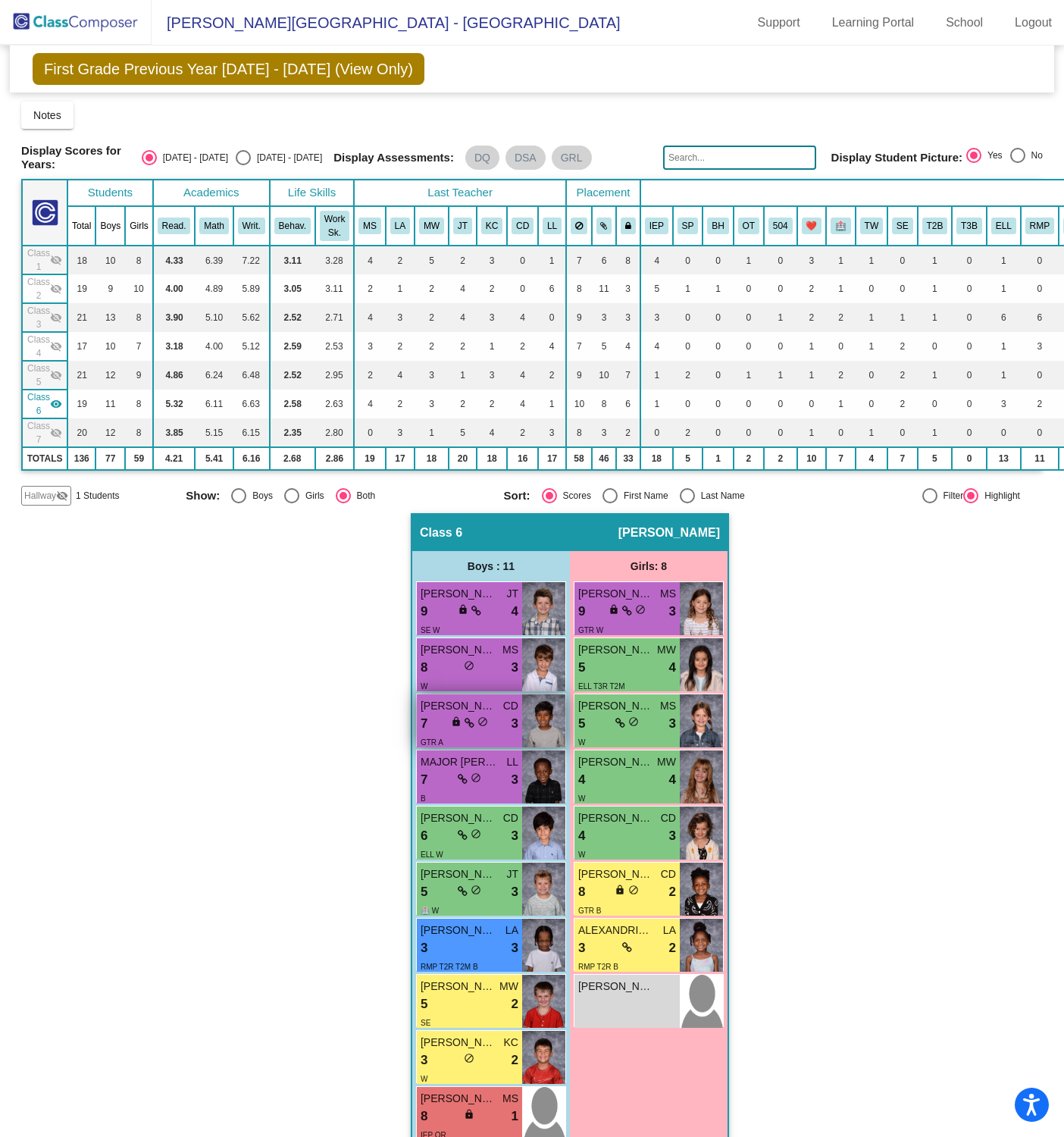
scroll to position [90, 0]
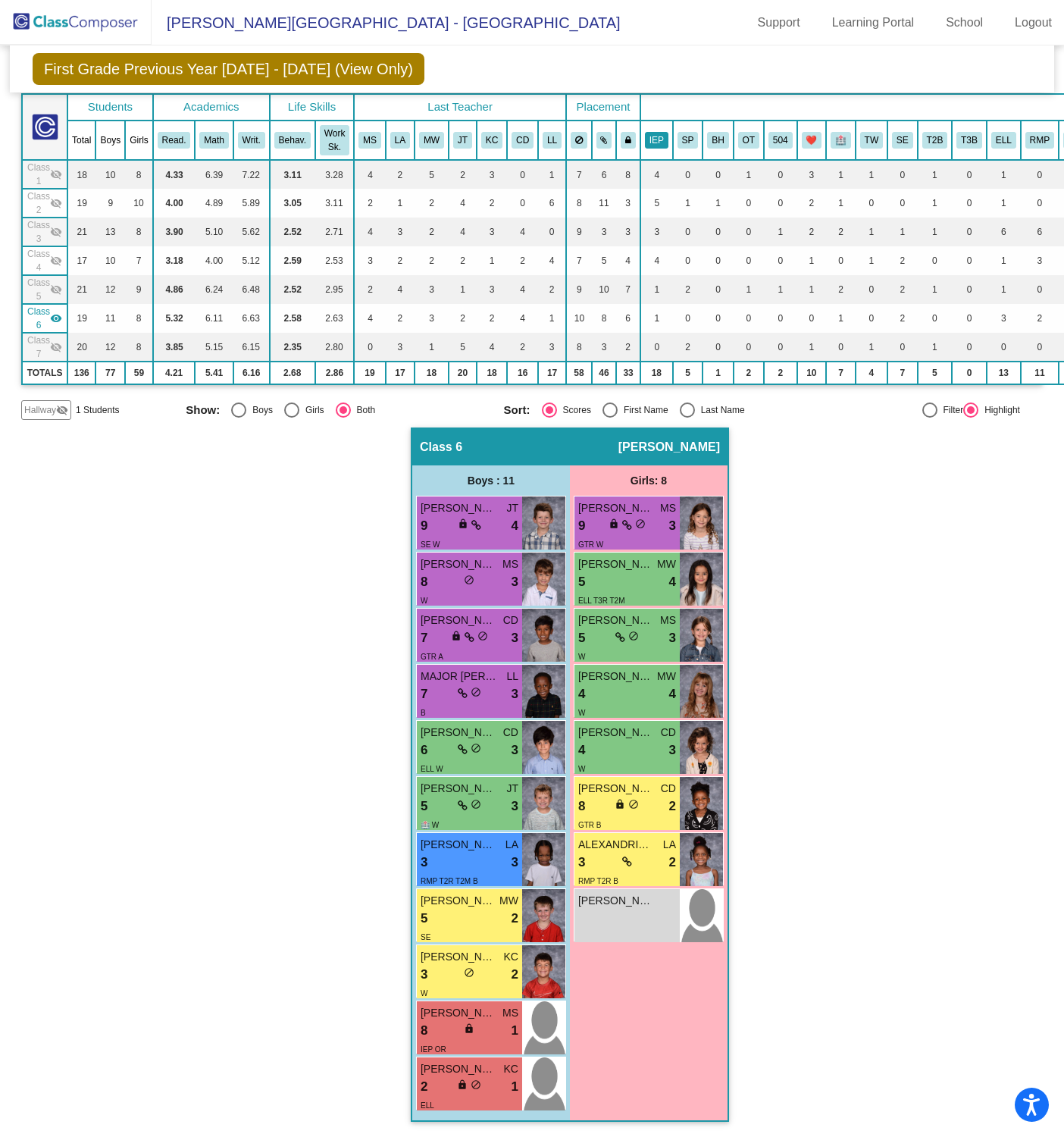
click at [659, 132] on button "IEP" at bounding box center [656, 140] width 24 height 16
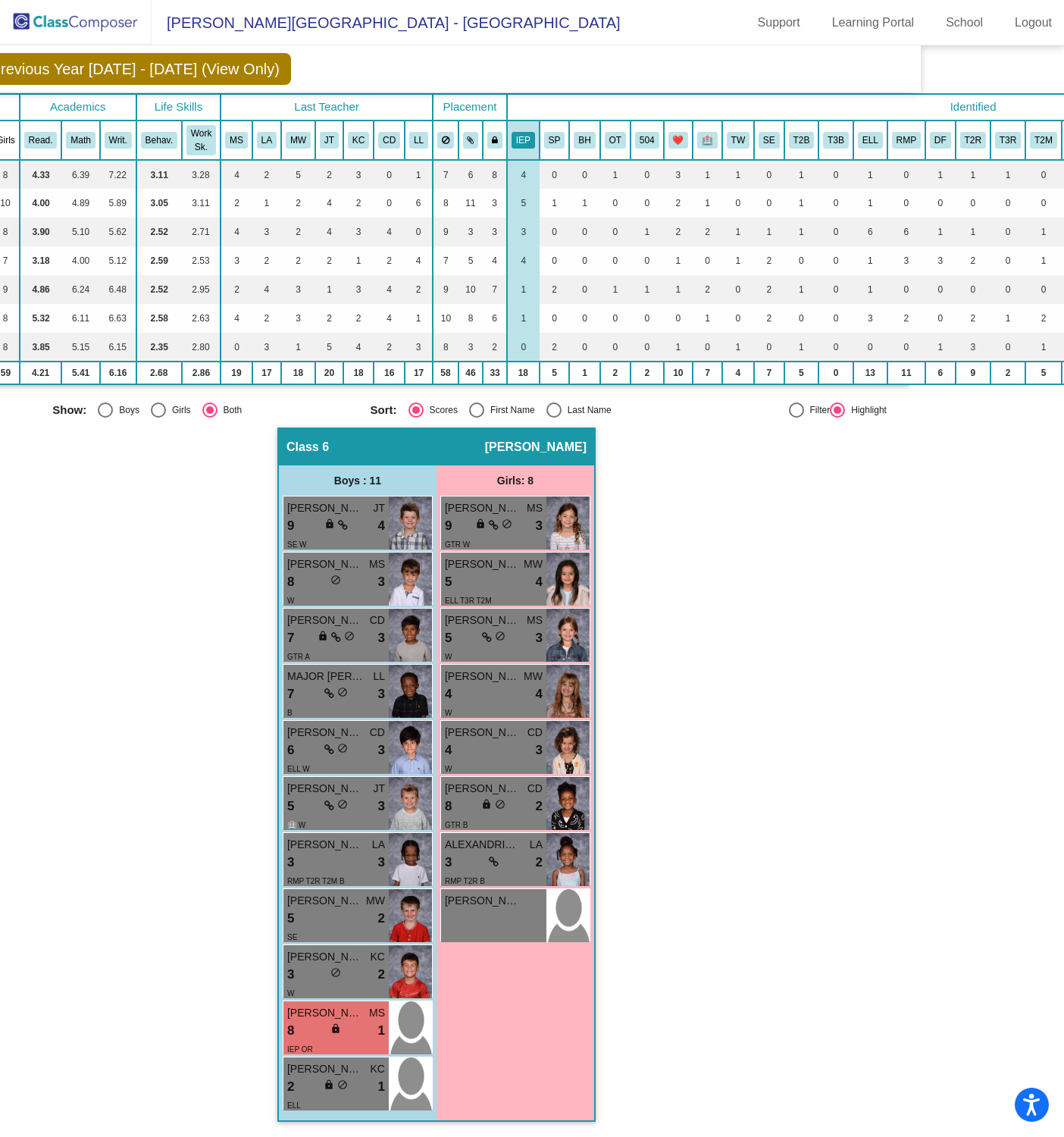
scroll to position [90, 197]
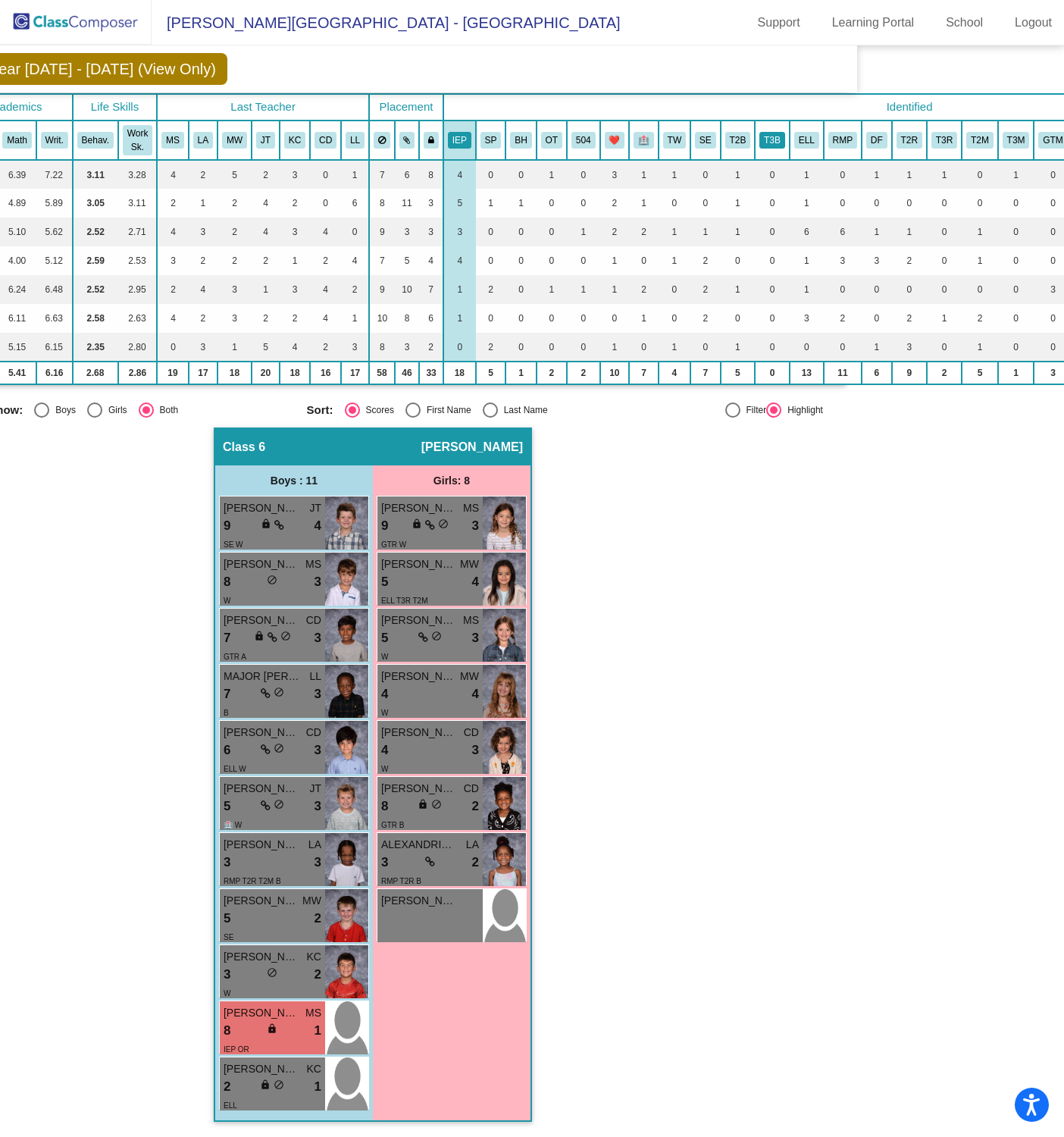
click at [776, 136] on button "T3B" at bounding box center [772, 140] width 25 height 16
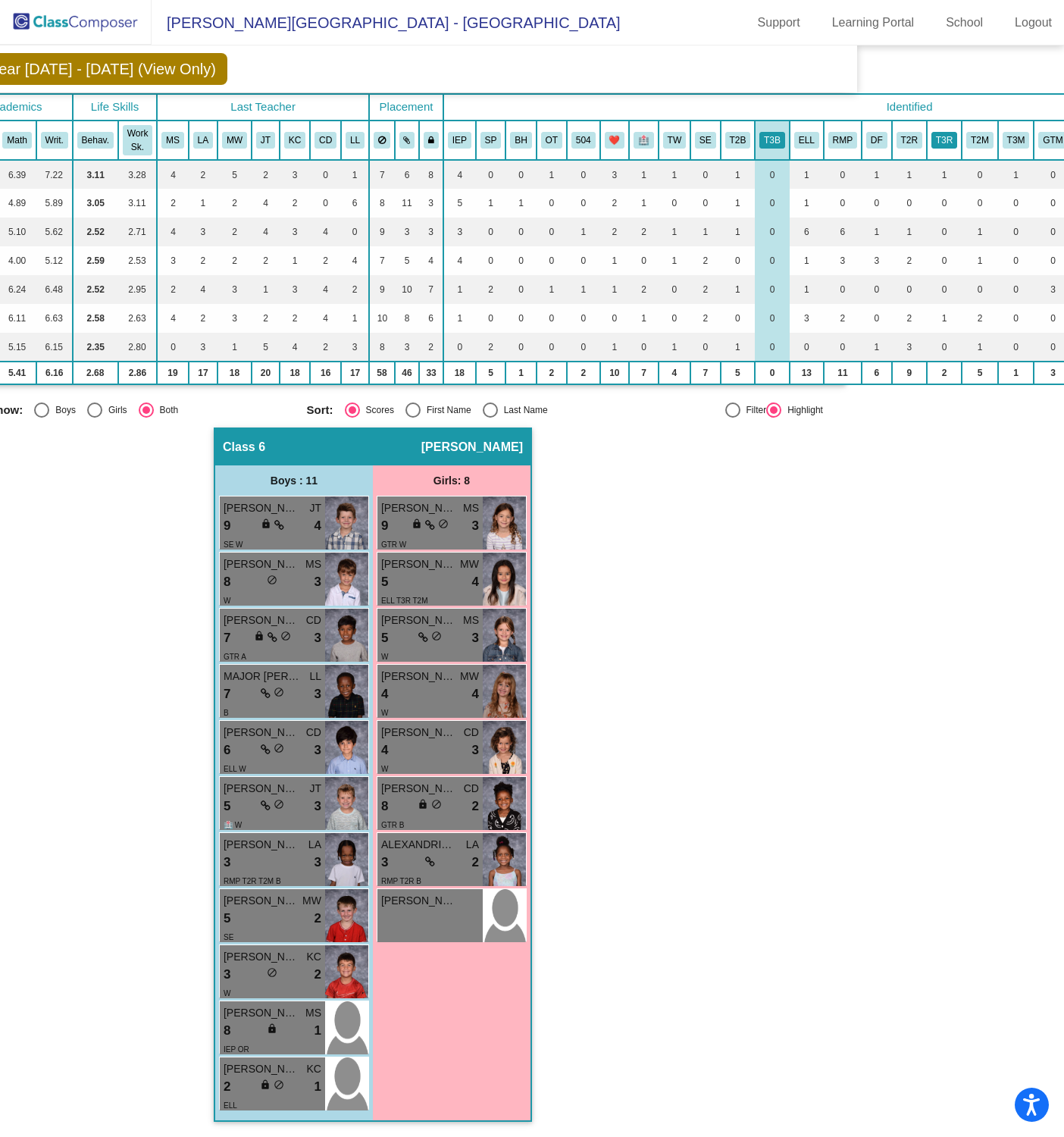
click at [931, 133] on button "T3R" at bounding box center [944, 140] width 25 height 16
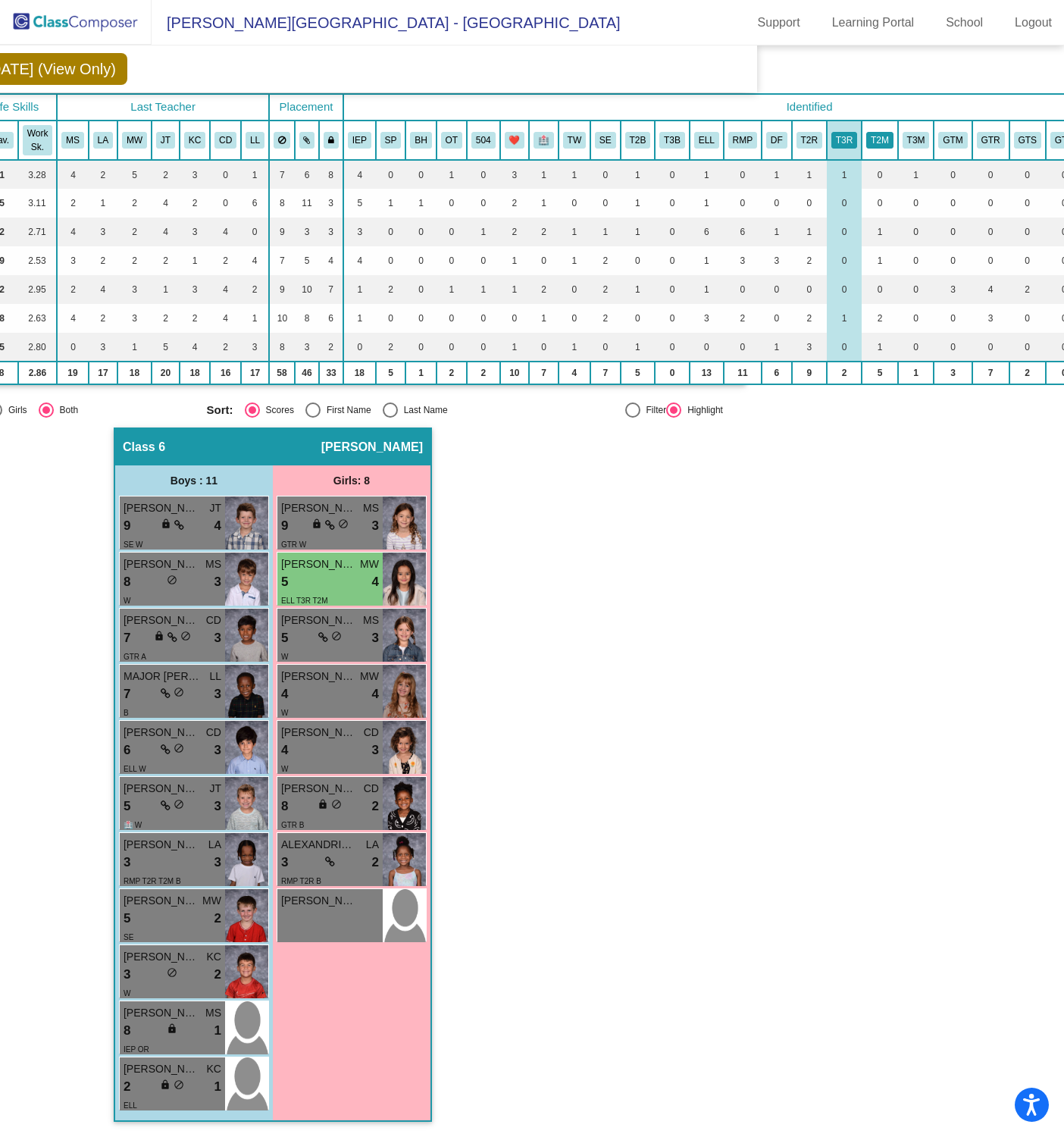
scroll to position [90, 300]
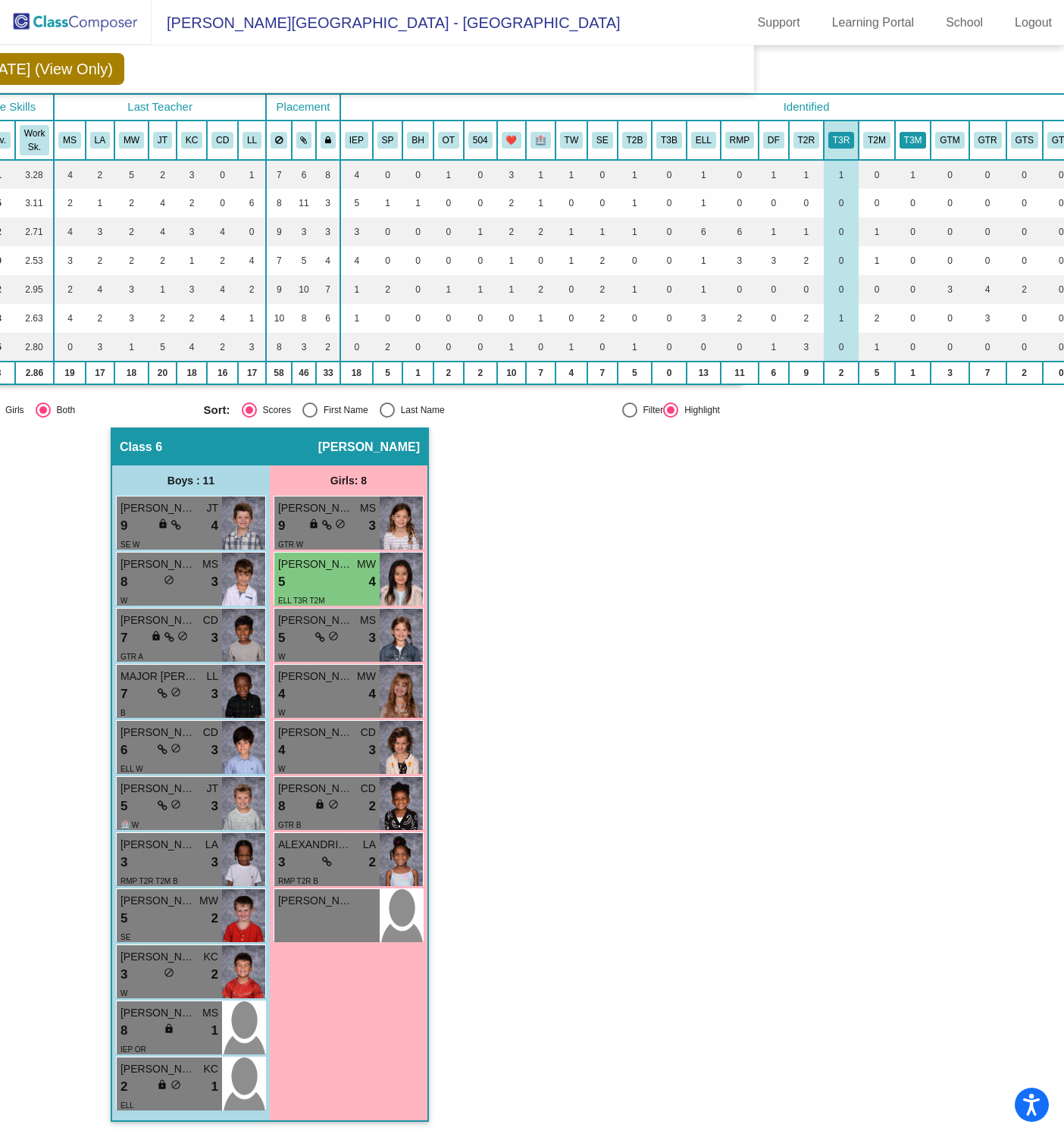
click at [913, 138] on button "T3M" at bounding box center [913, 140] width 27 height 16
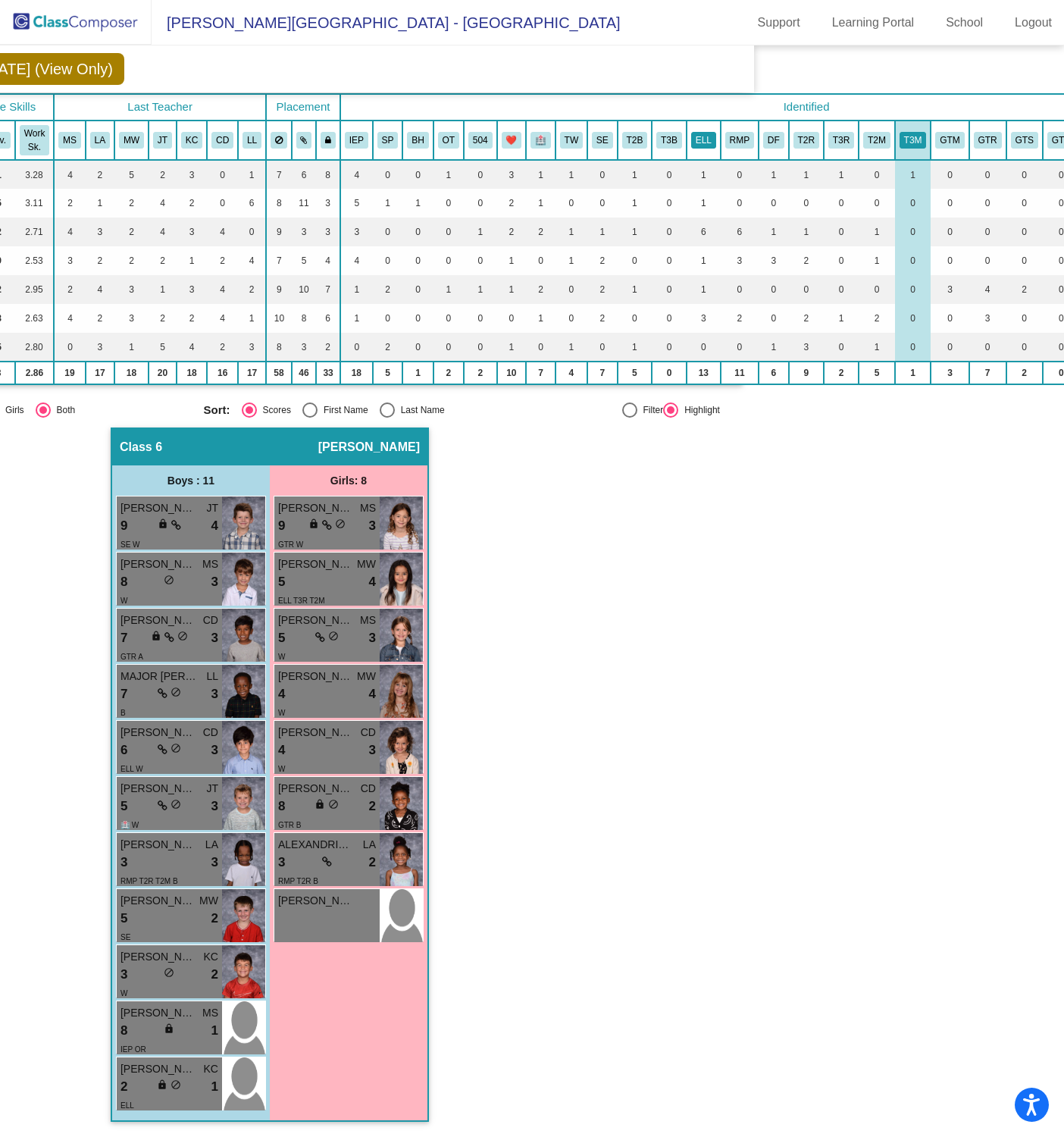
click at [701, 132] on button "ELL" at bounding box center [703, 140] width 25 height 16
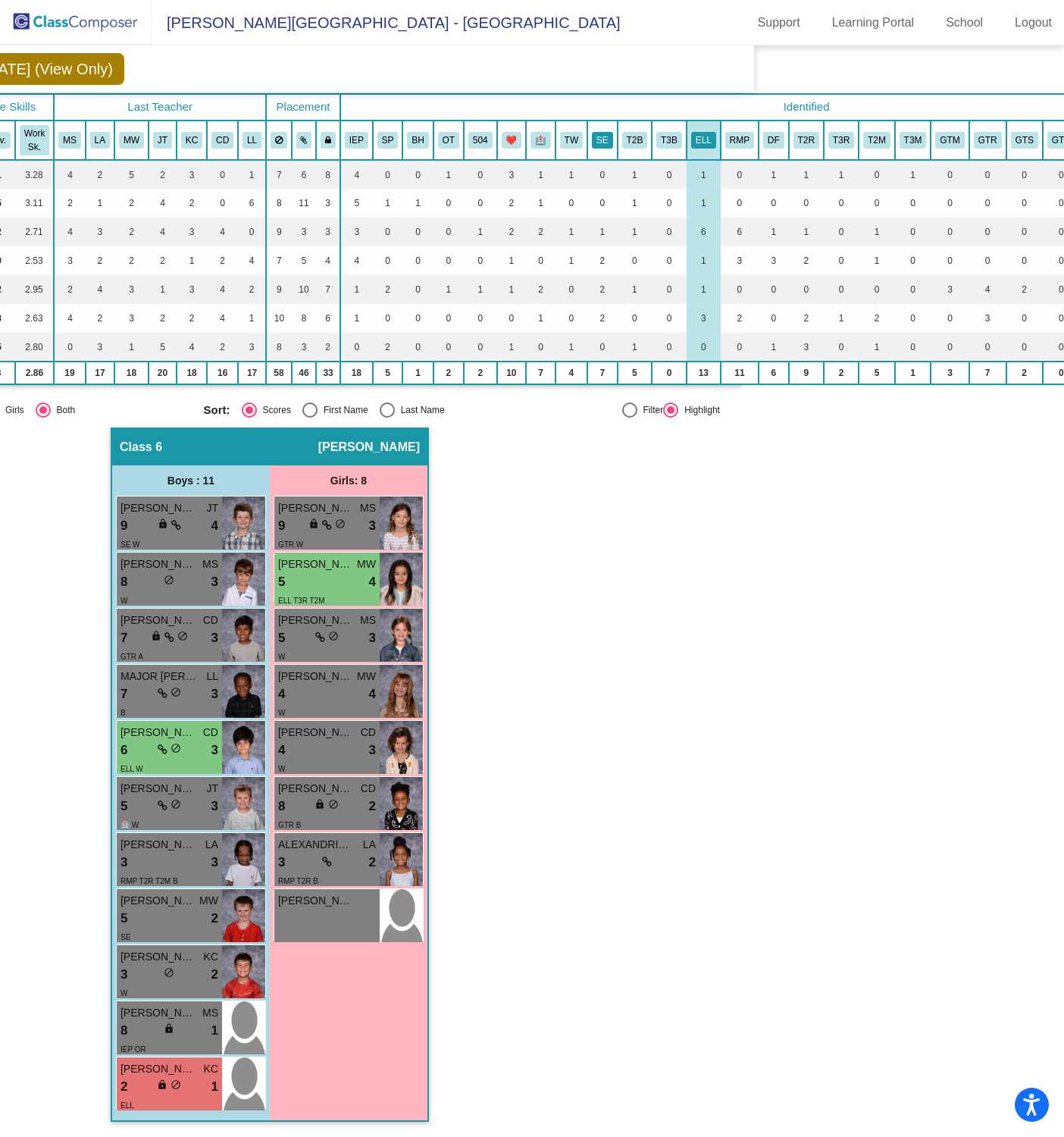
click at [601, 134] on button "SE" at bounding box center [602, 140] width 21 height 16
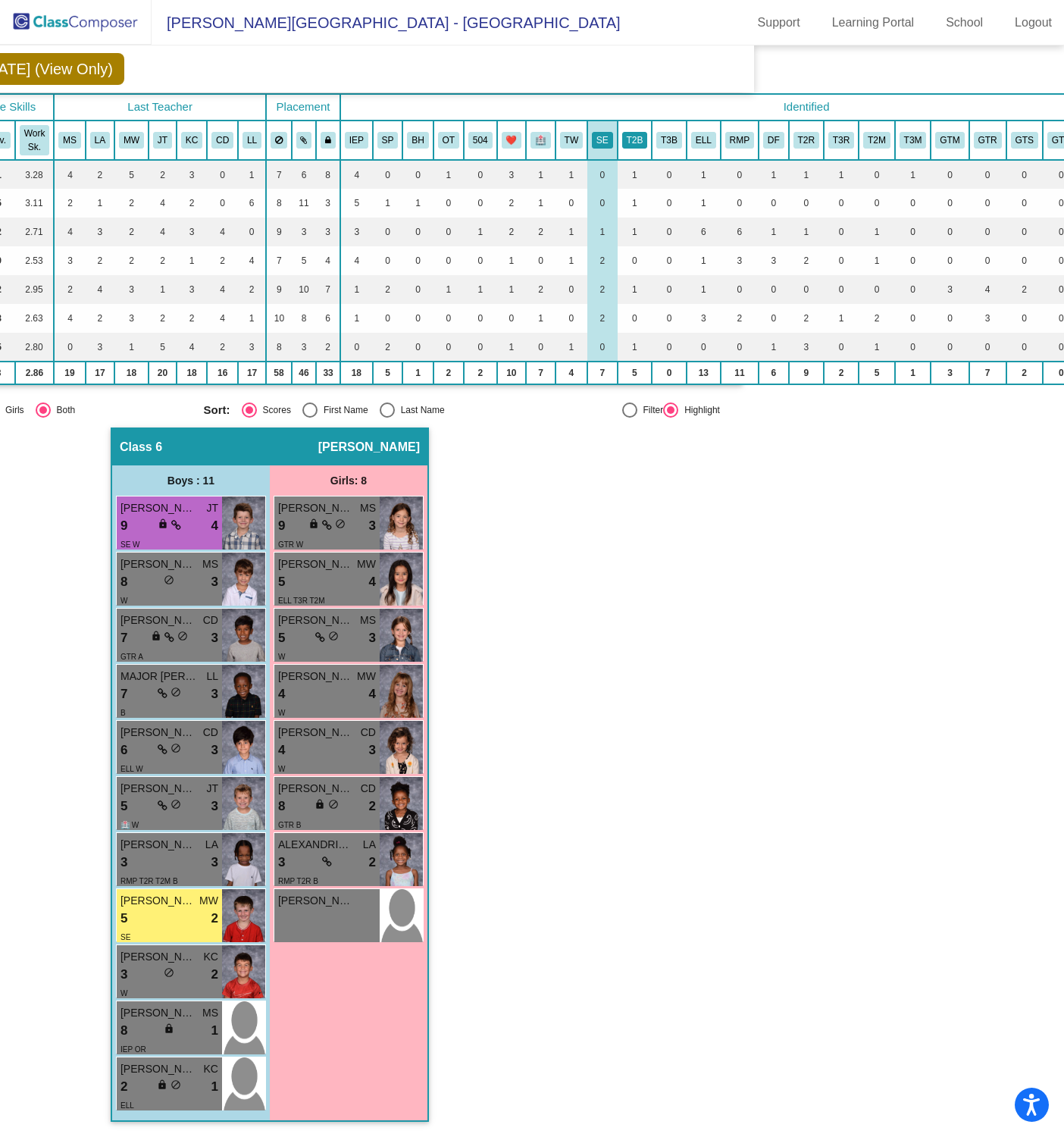
click at [634, 134] on button "T2B" at bounding box center [634, 140] width 25 height 16
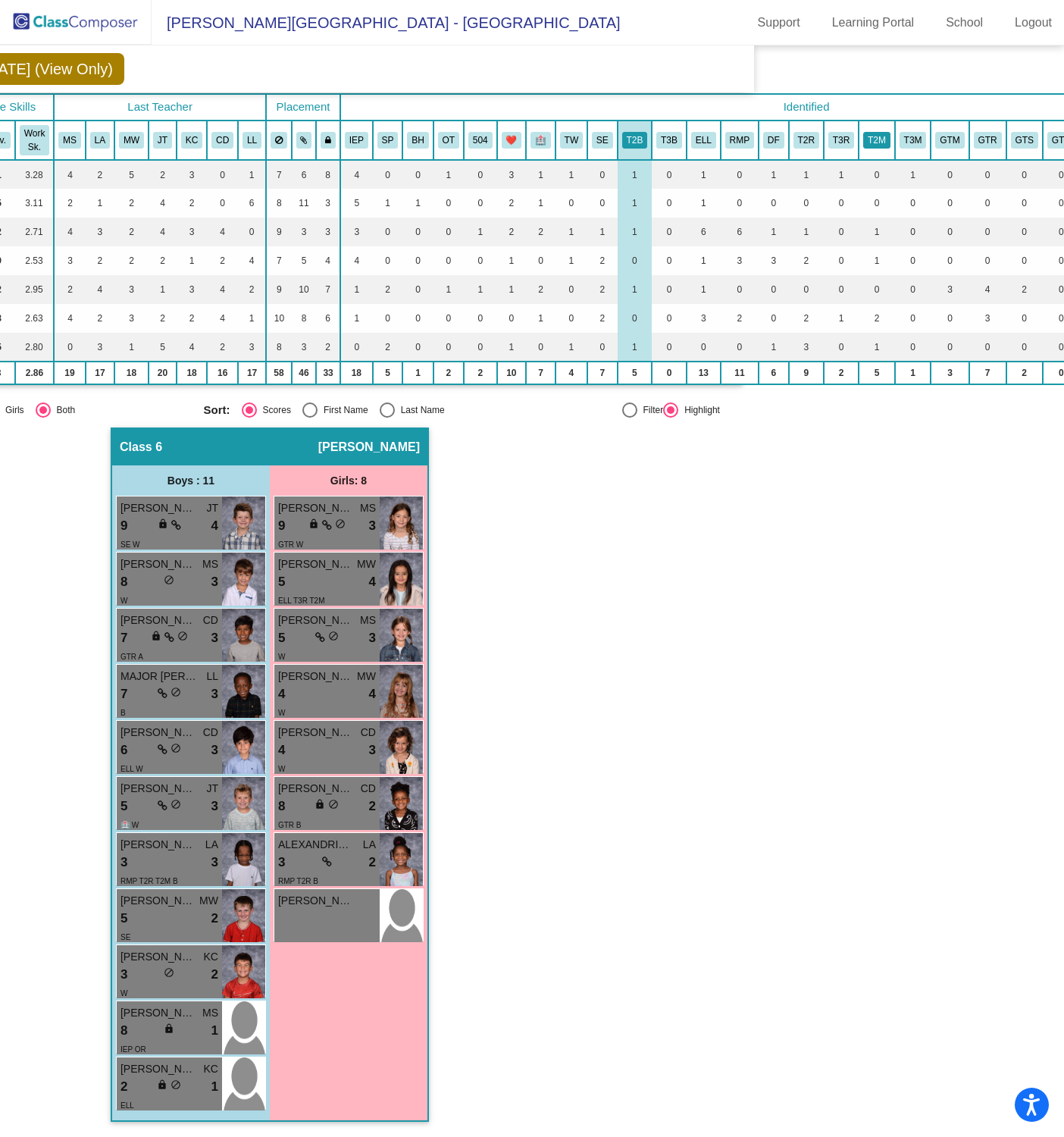
click at [873, 132] on button "T2M" at bounding box center [877, 140] width 27 height 16
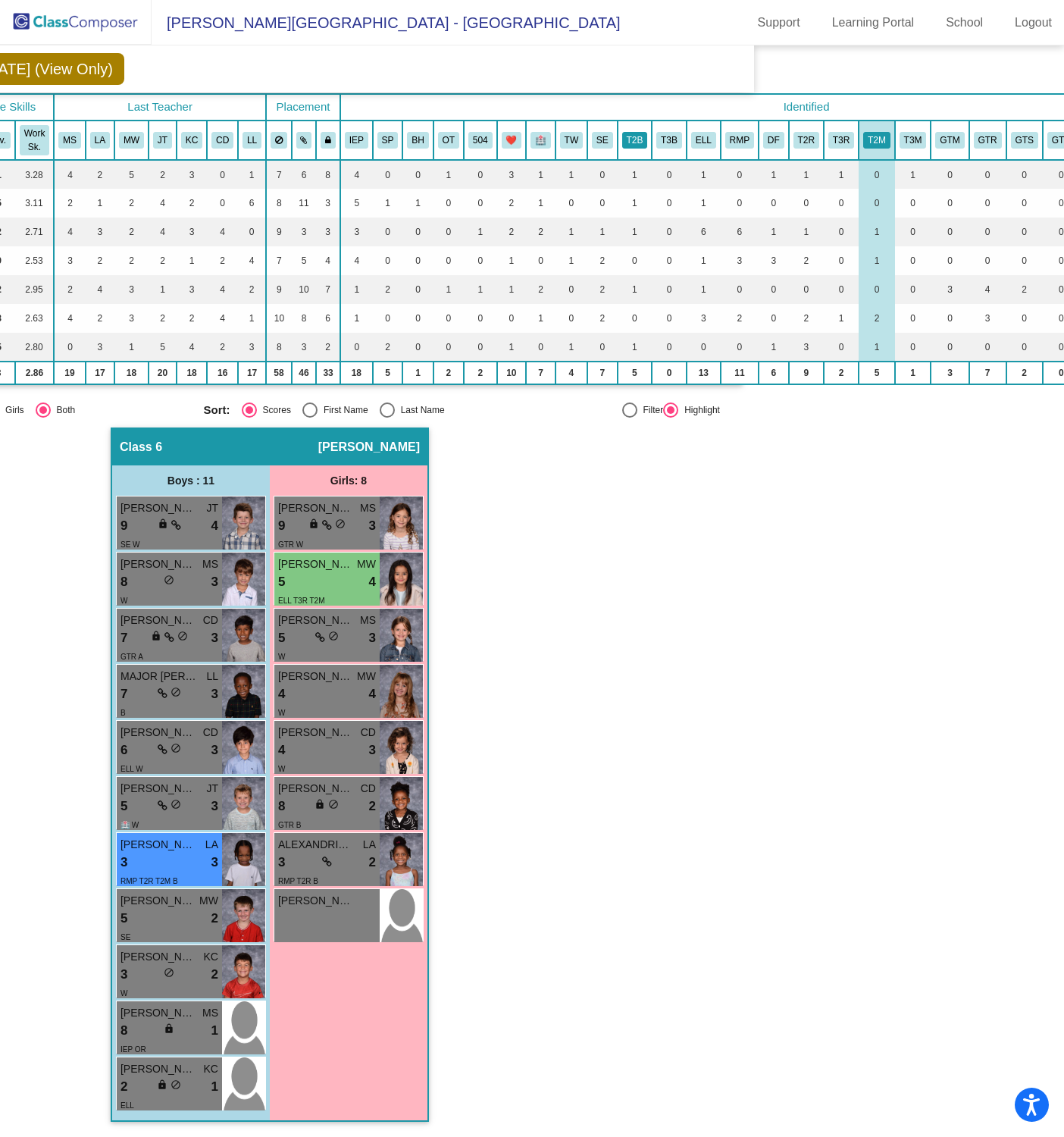
click at [633, 136] on button "T2B" at bounding box center [634, 140] width 25 height 16
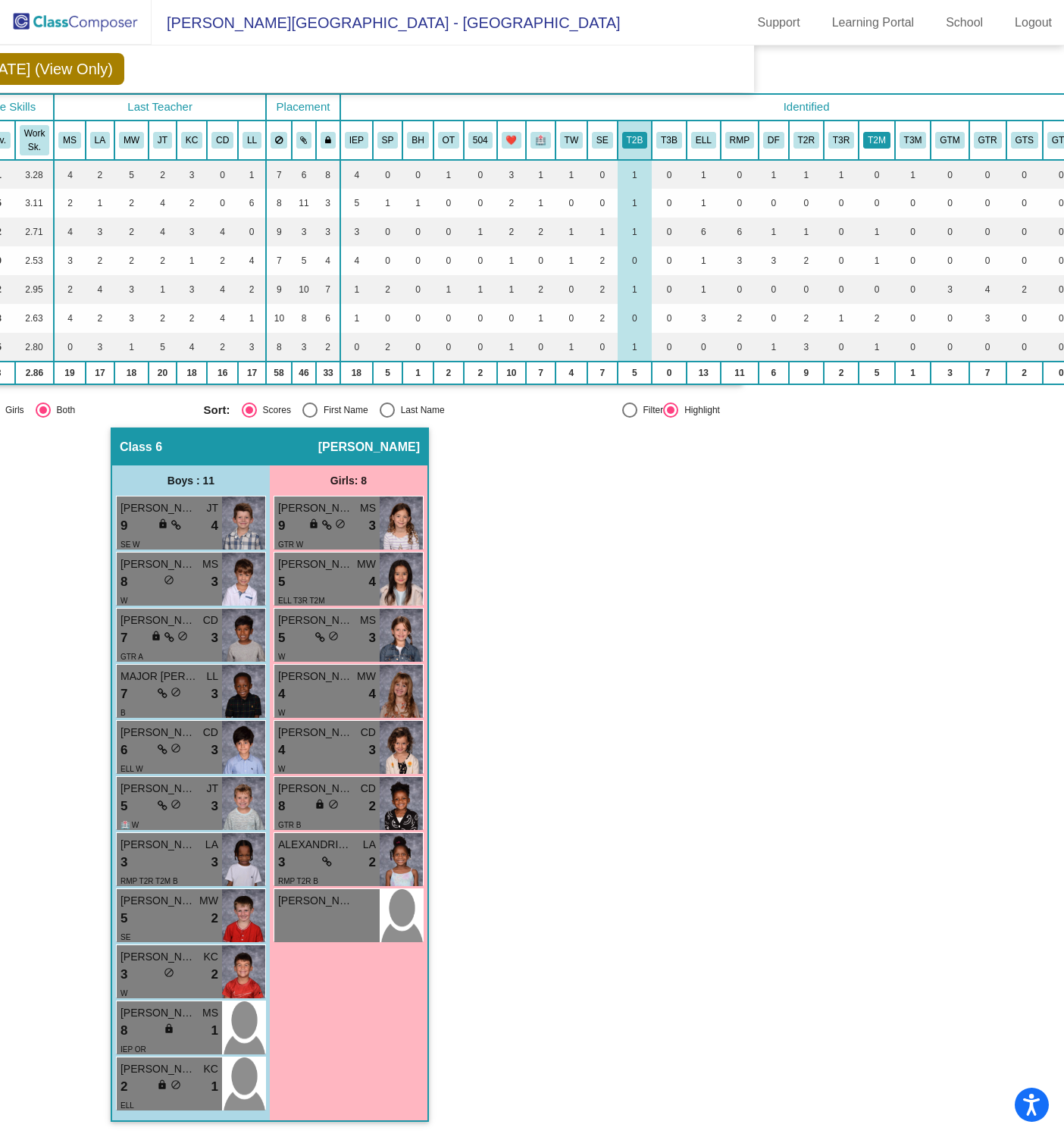
click at [884, 133] on button "T2M" at bounding box center [877, 140] width 27 height 16
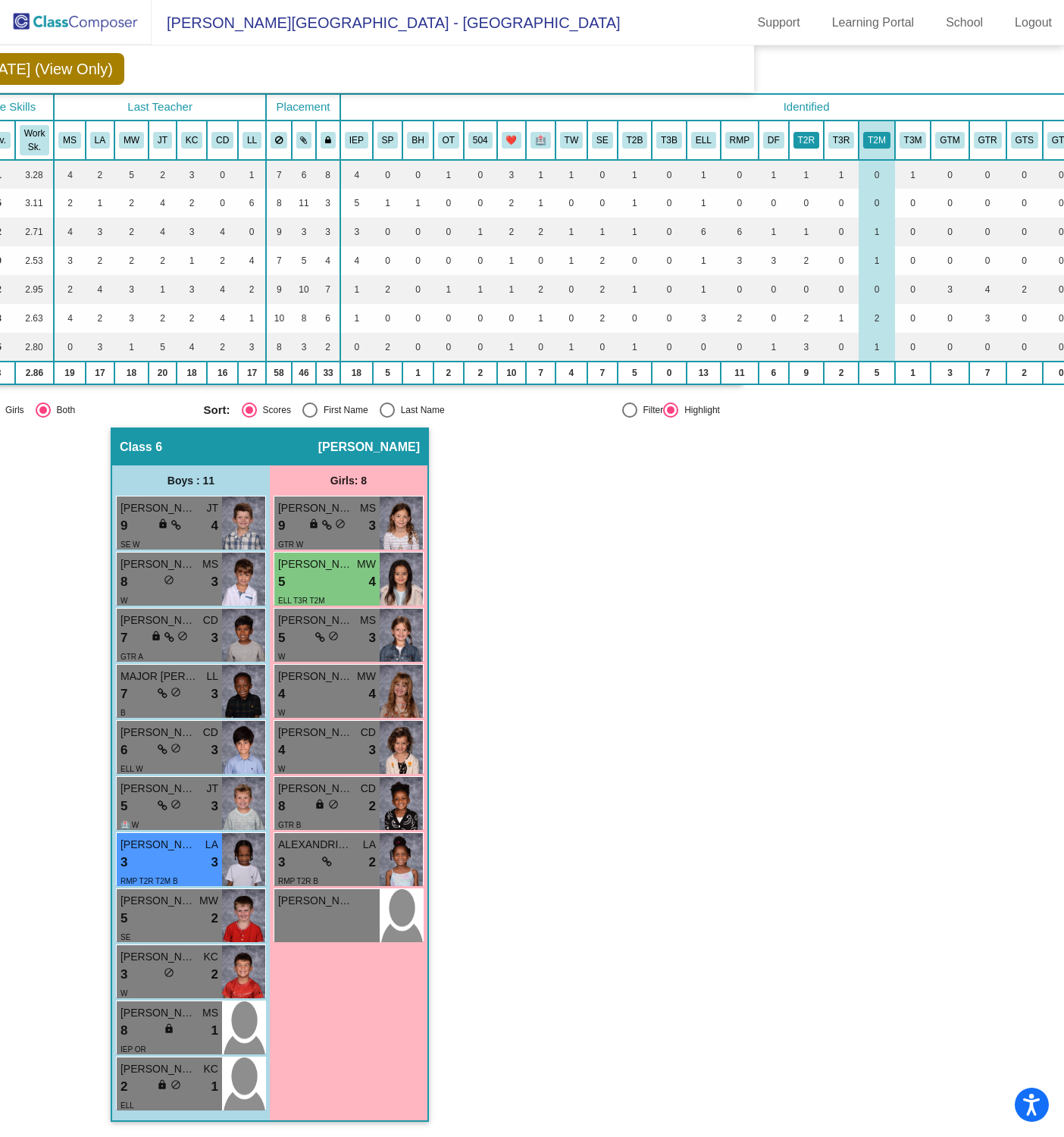
click at [801, 138] on button "T2R" at bounding box center [805, 140] width 25 height 16
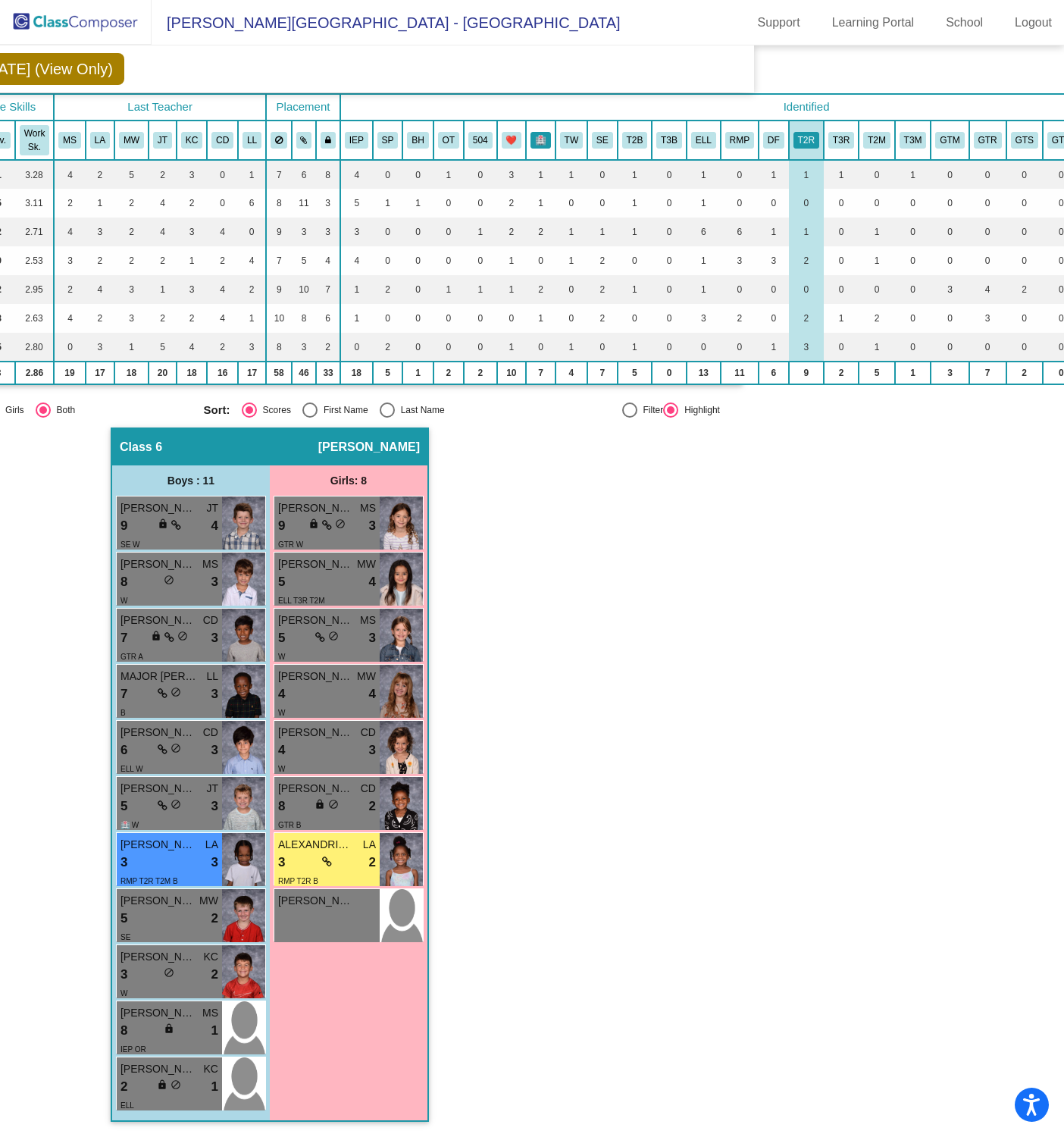
click at [539, 132] on button "🏥" at bounding box center [540, 140] width 20 height 16
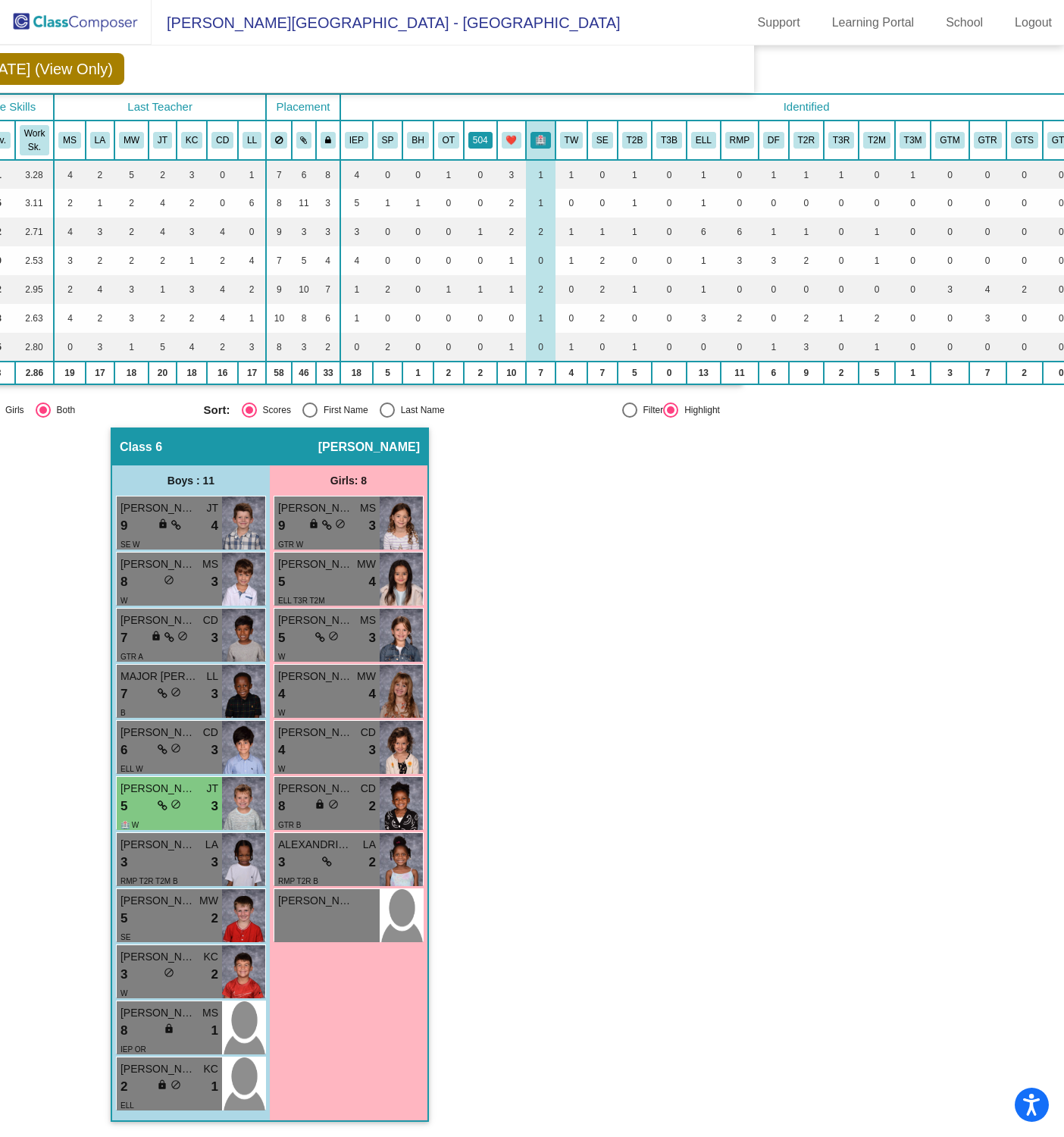
click at [483, 134] on button "504" at bounding box center [480, 140] width 25 height 16
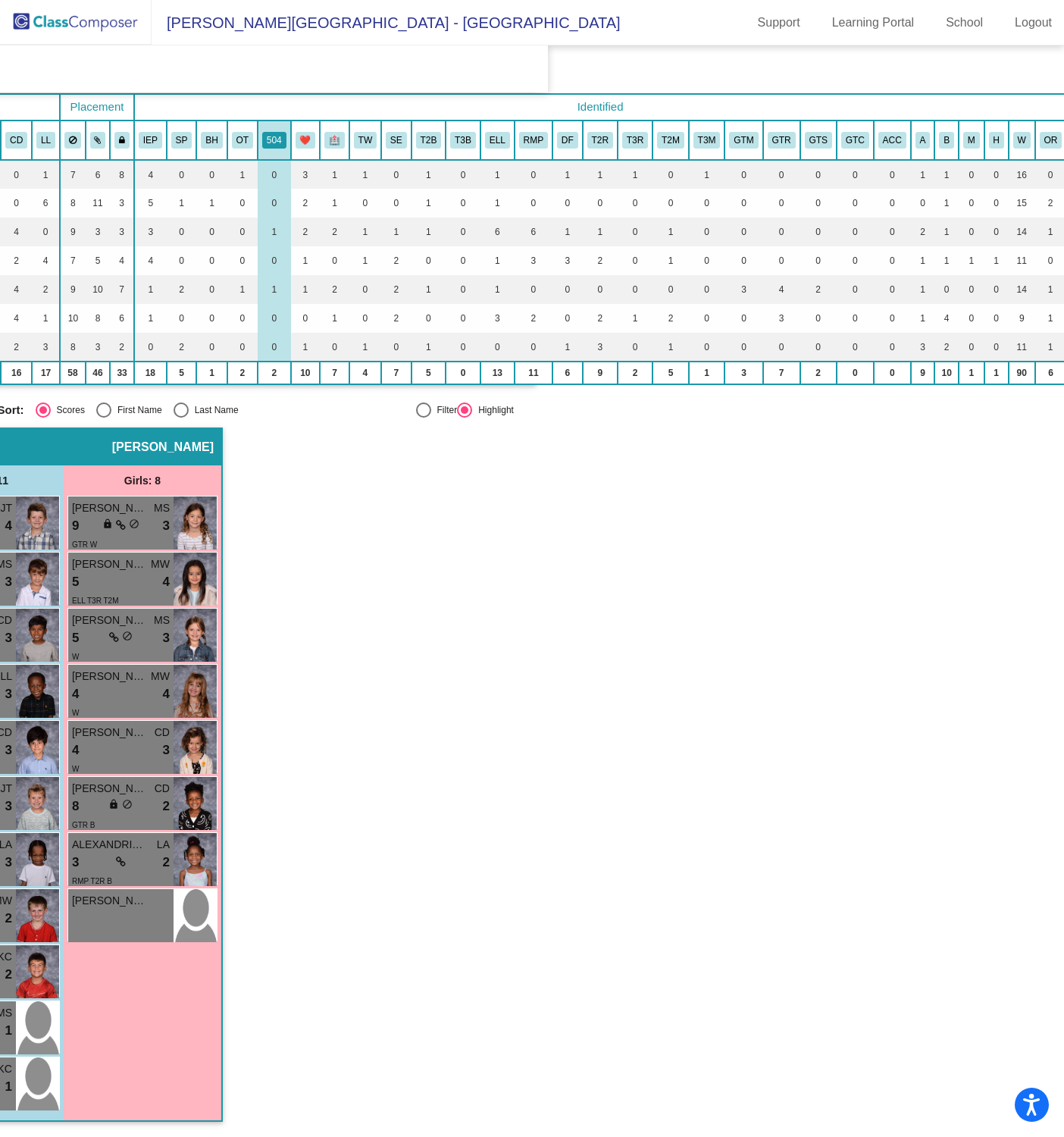
scroll to position [90, 517]
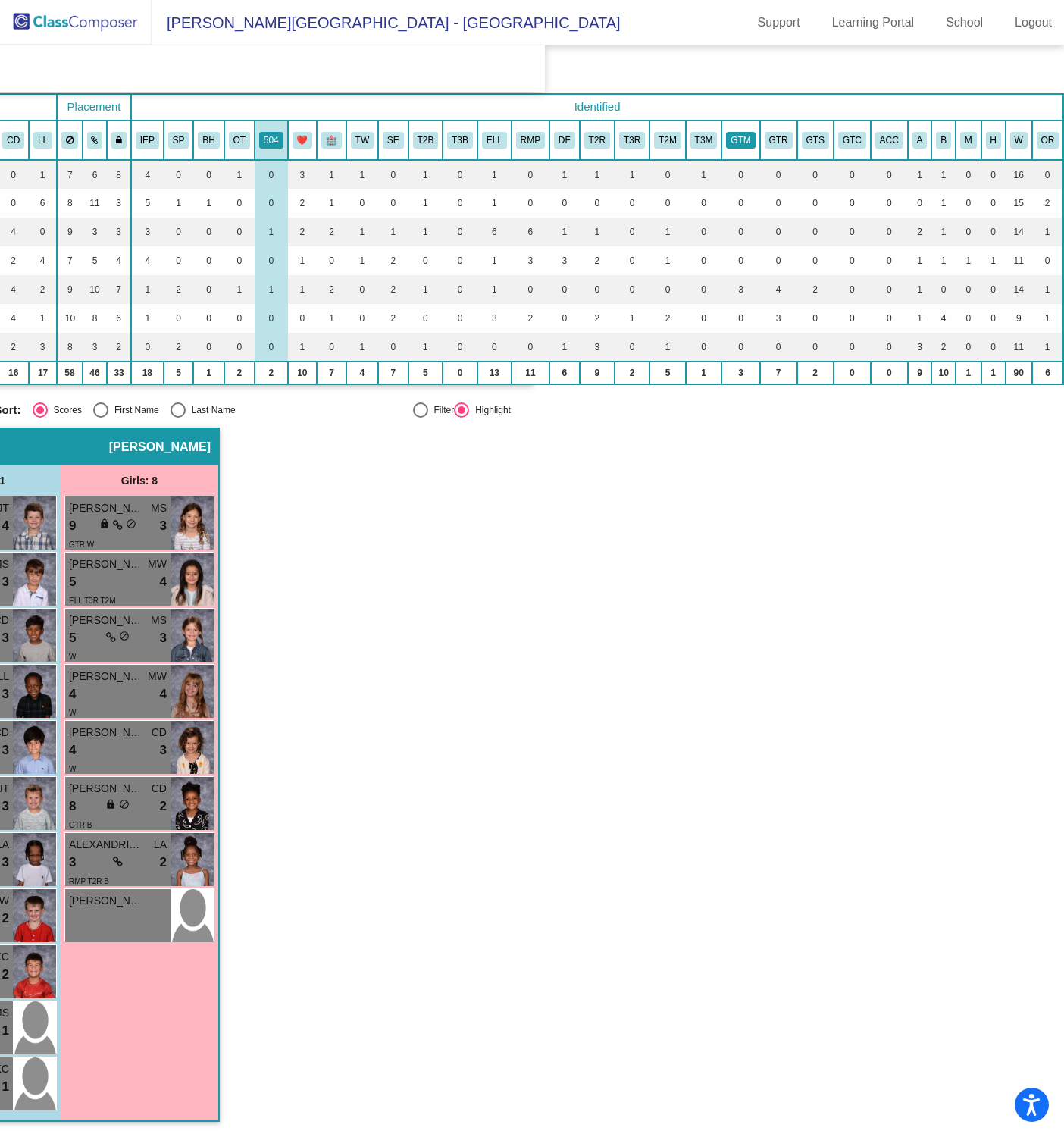
click at [736, 134] on button "GTM" at bounding box center [740, 140] width 29 height 16
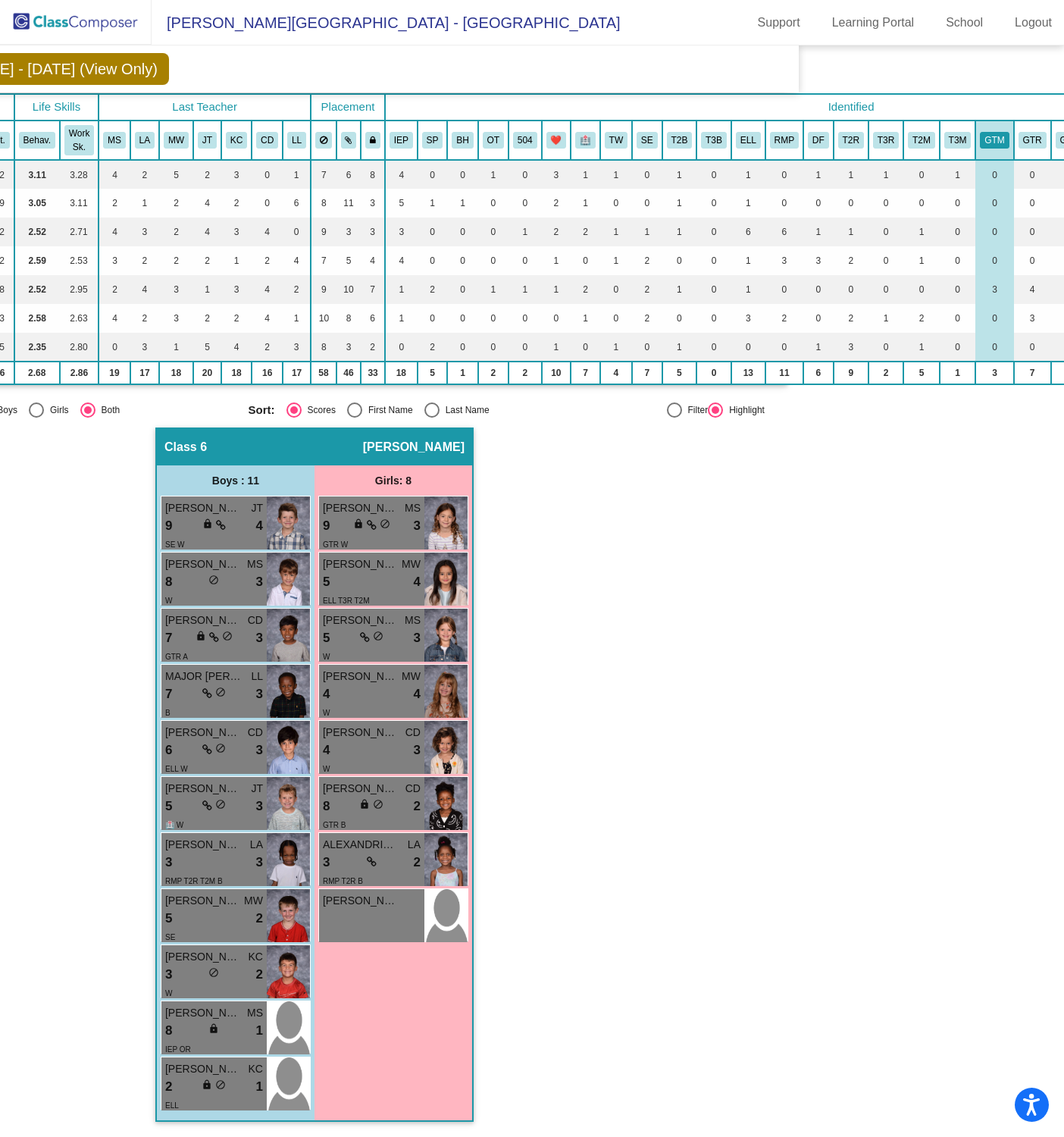
scroll to position [90, 264]
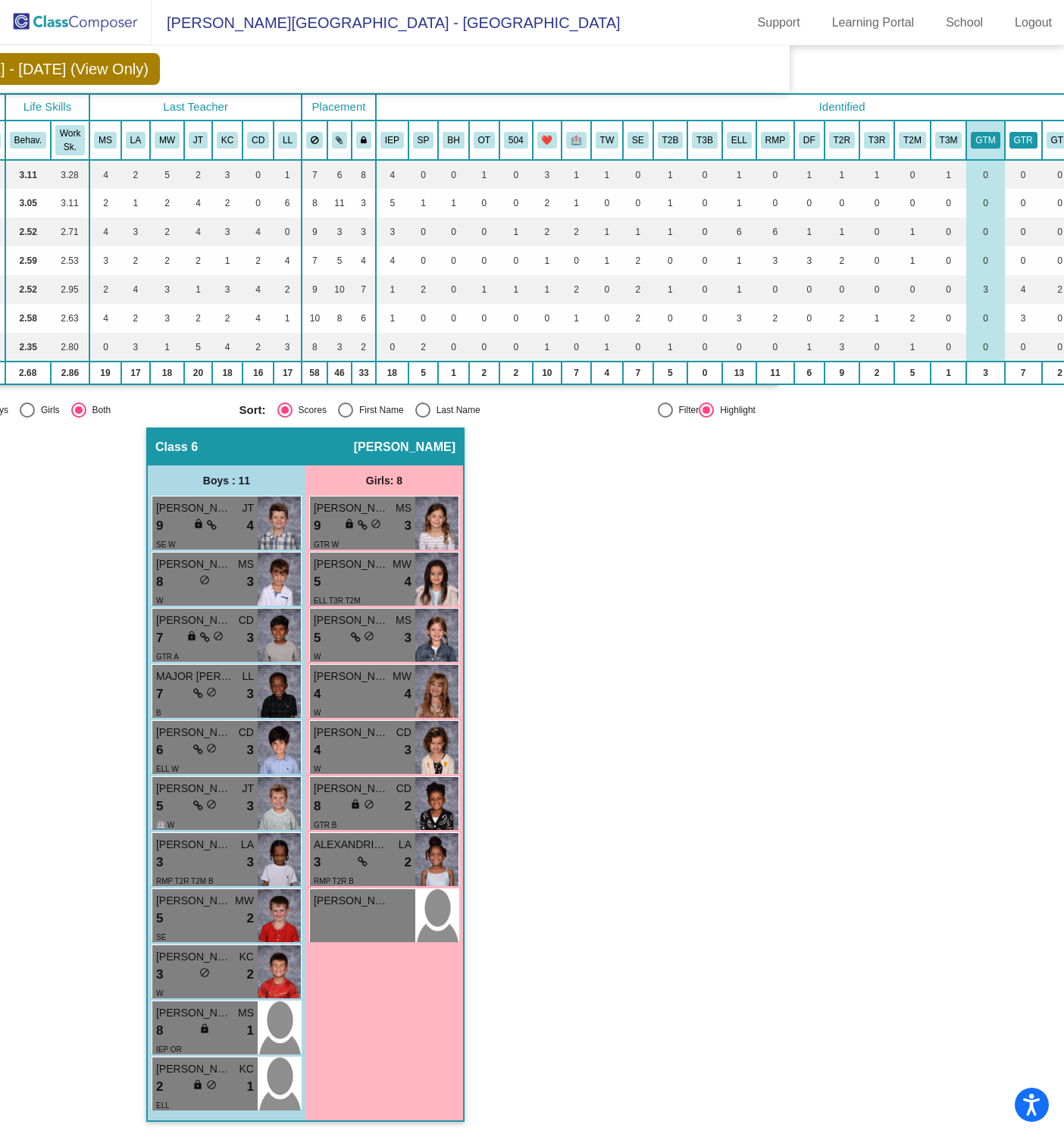
click at [1018, 140] on button "GTR" at bounding box center [1023, 140] width 28 height 16
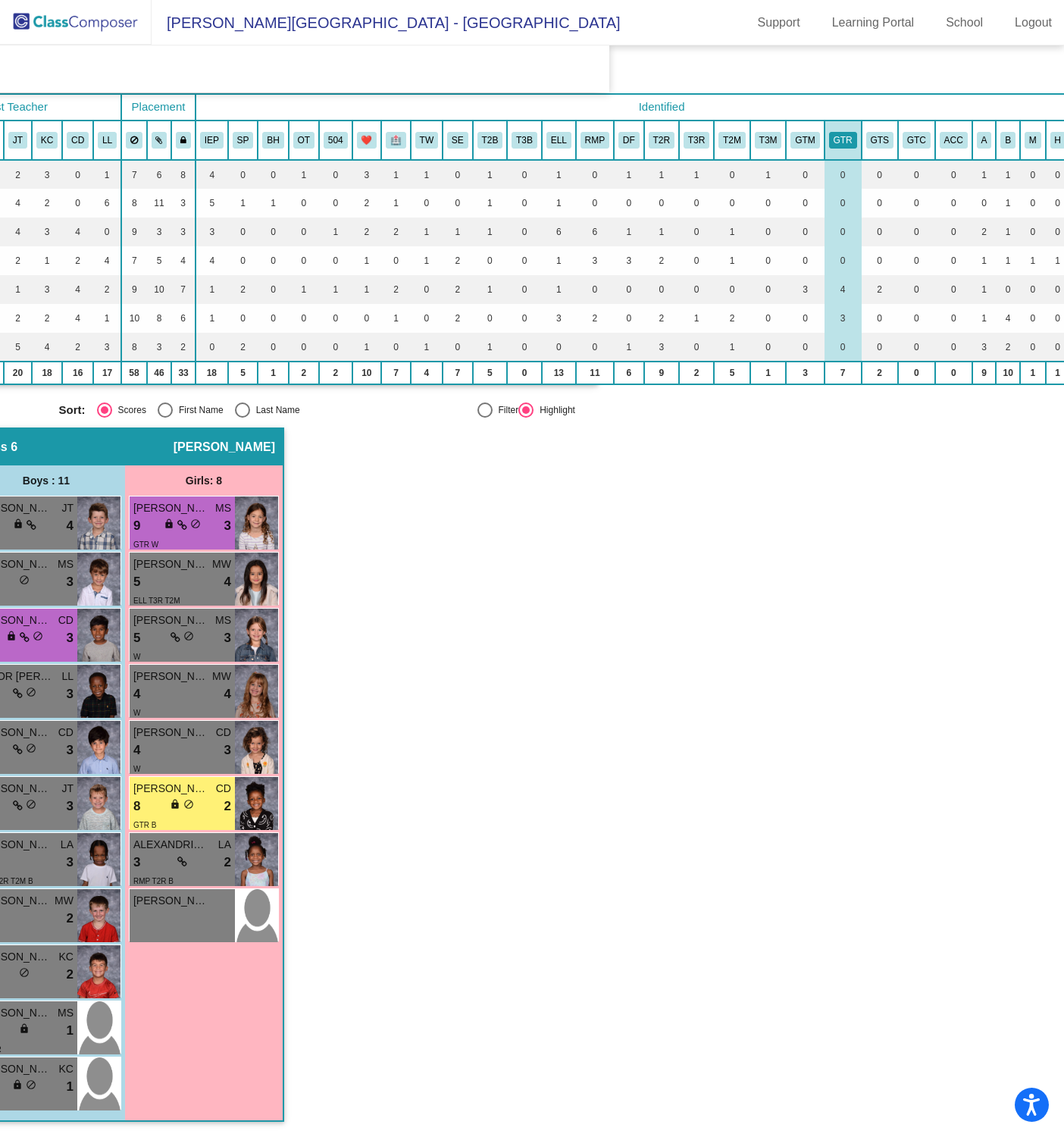
scroll to position [90, 483]
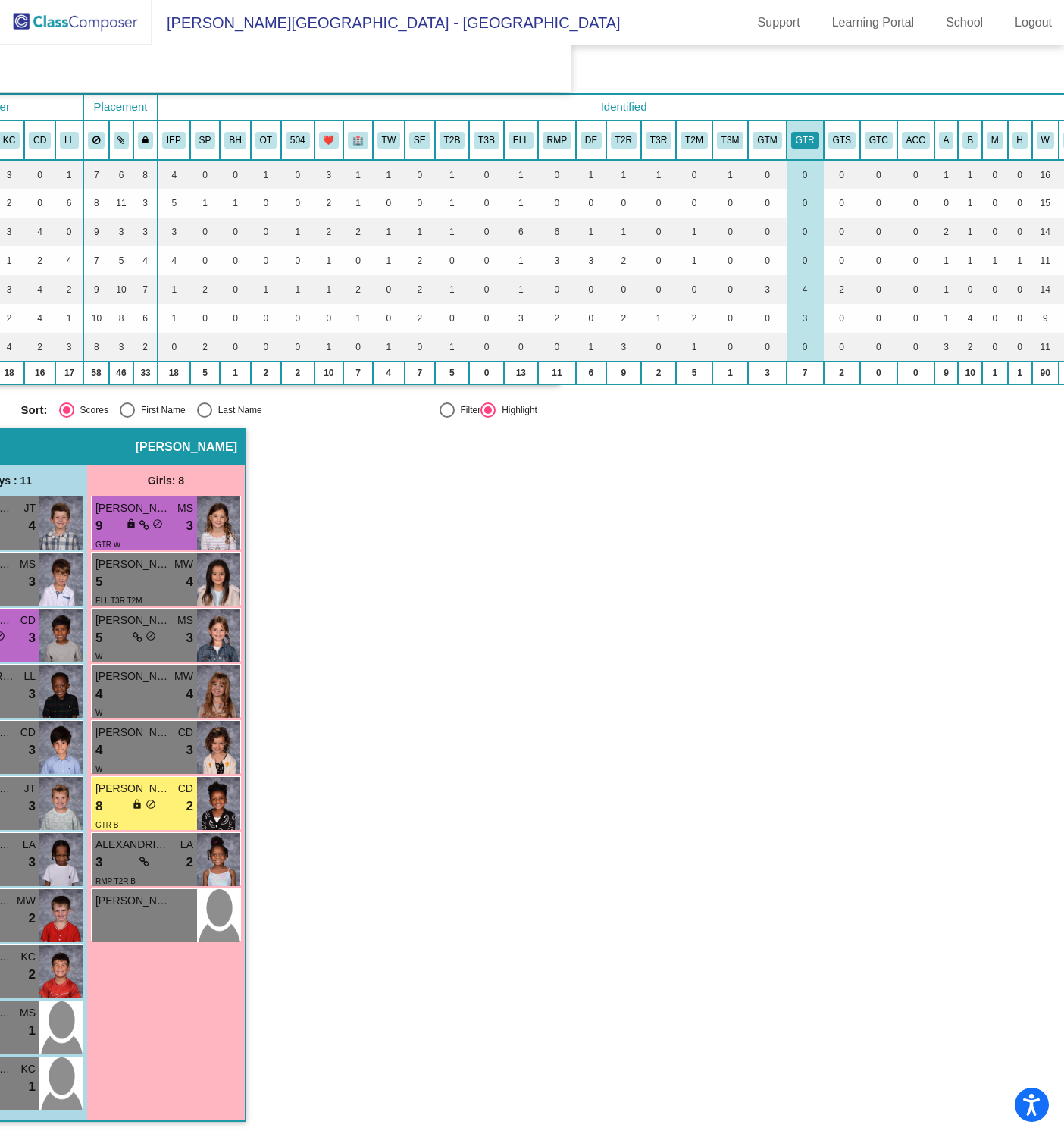
click at [841, 142] on th "GTS" at bounding box center [842, 140] width 36 height 39
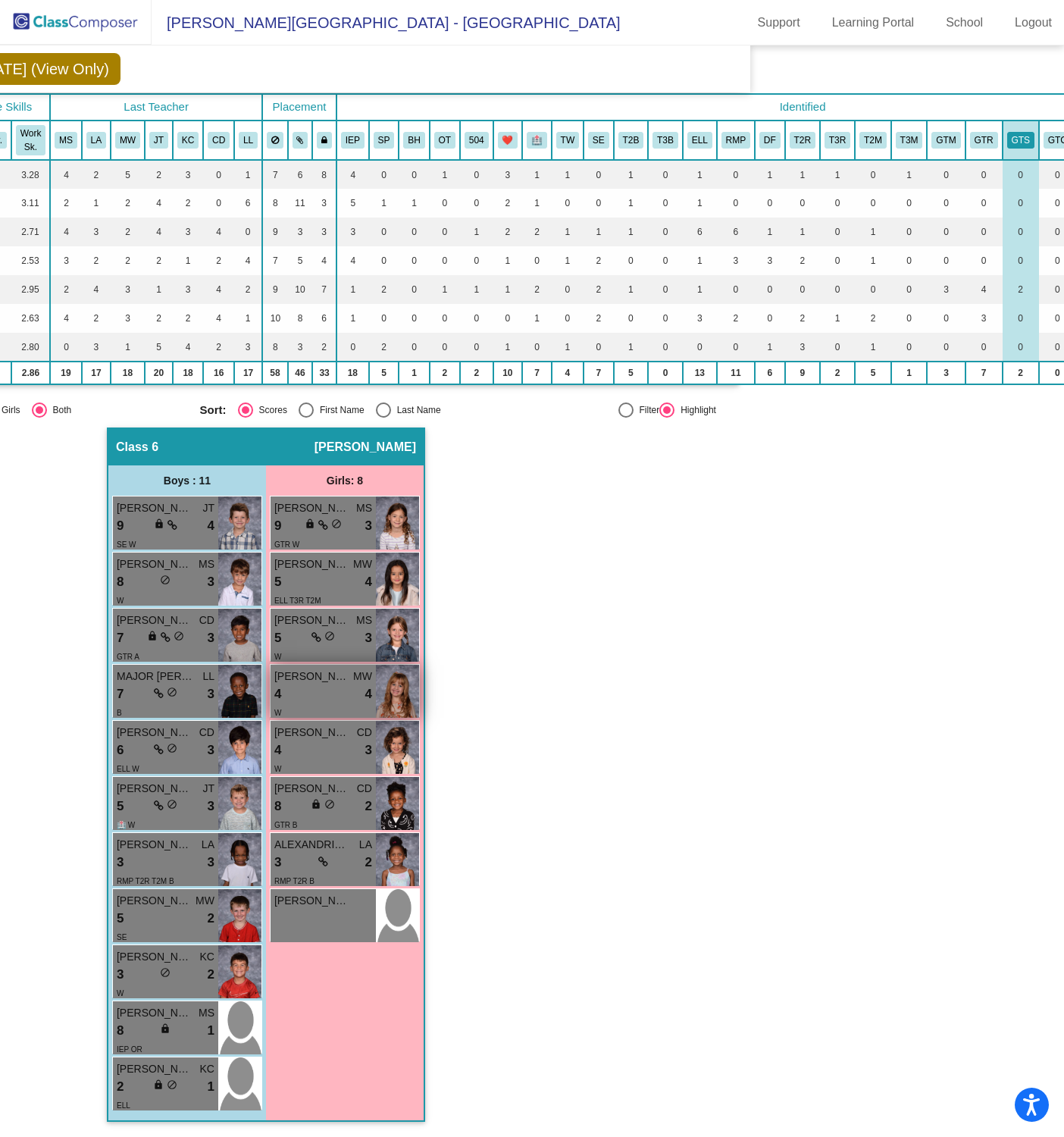
scroll to position [90, 275]
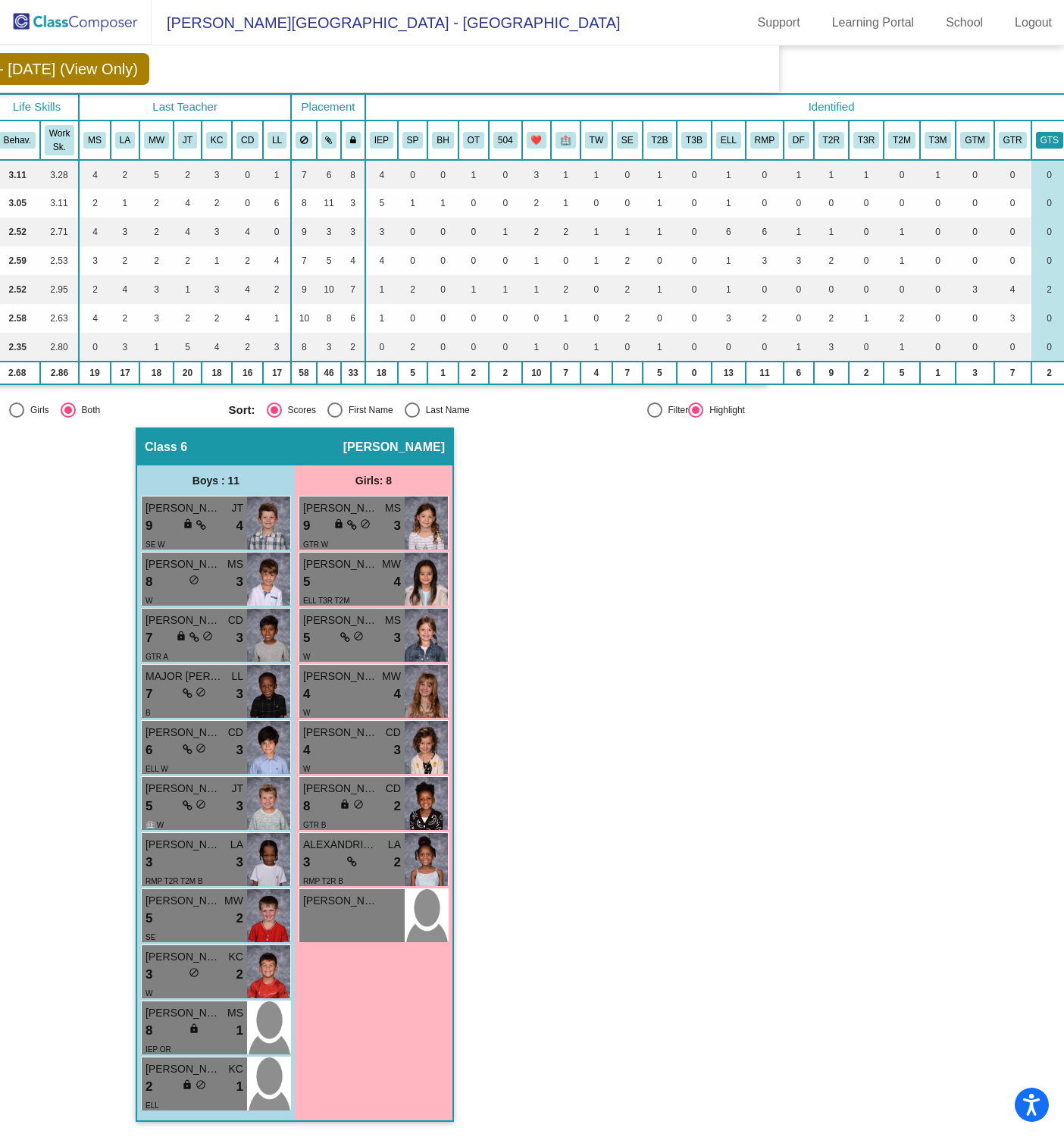
click at [1043, 132] on button "GTS" at bounding box center [1049, 140] width 27 height 16
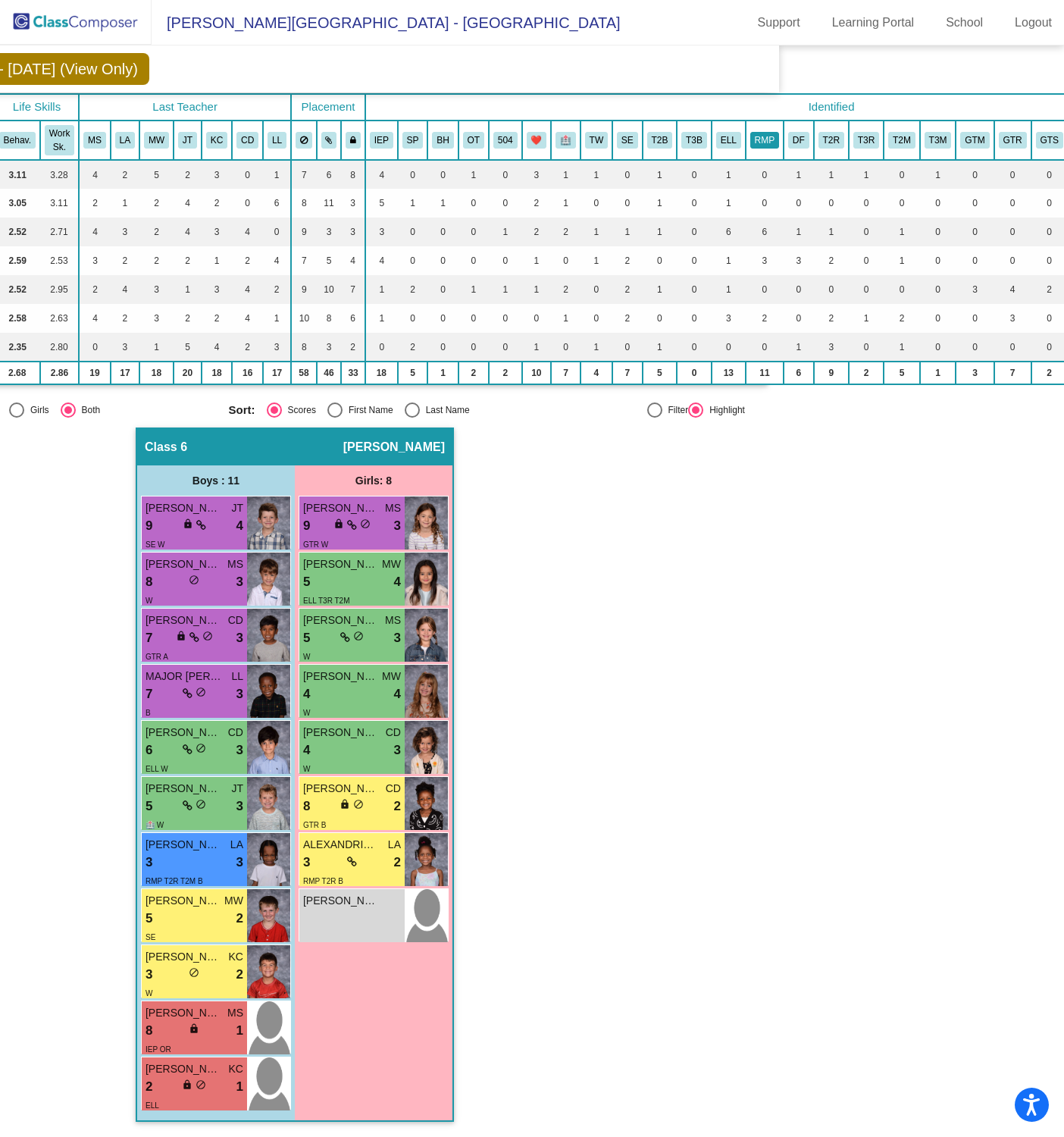
click at [765, 132] on button "RMP" at bounding box center [764, 140] width 29 height 16
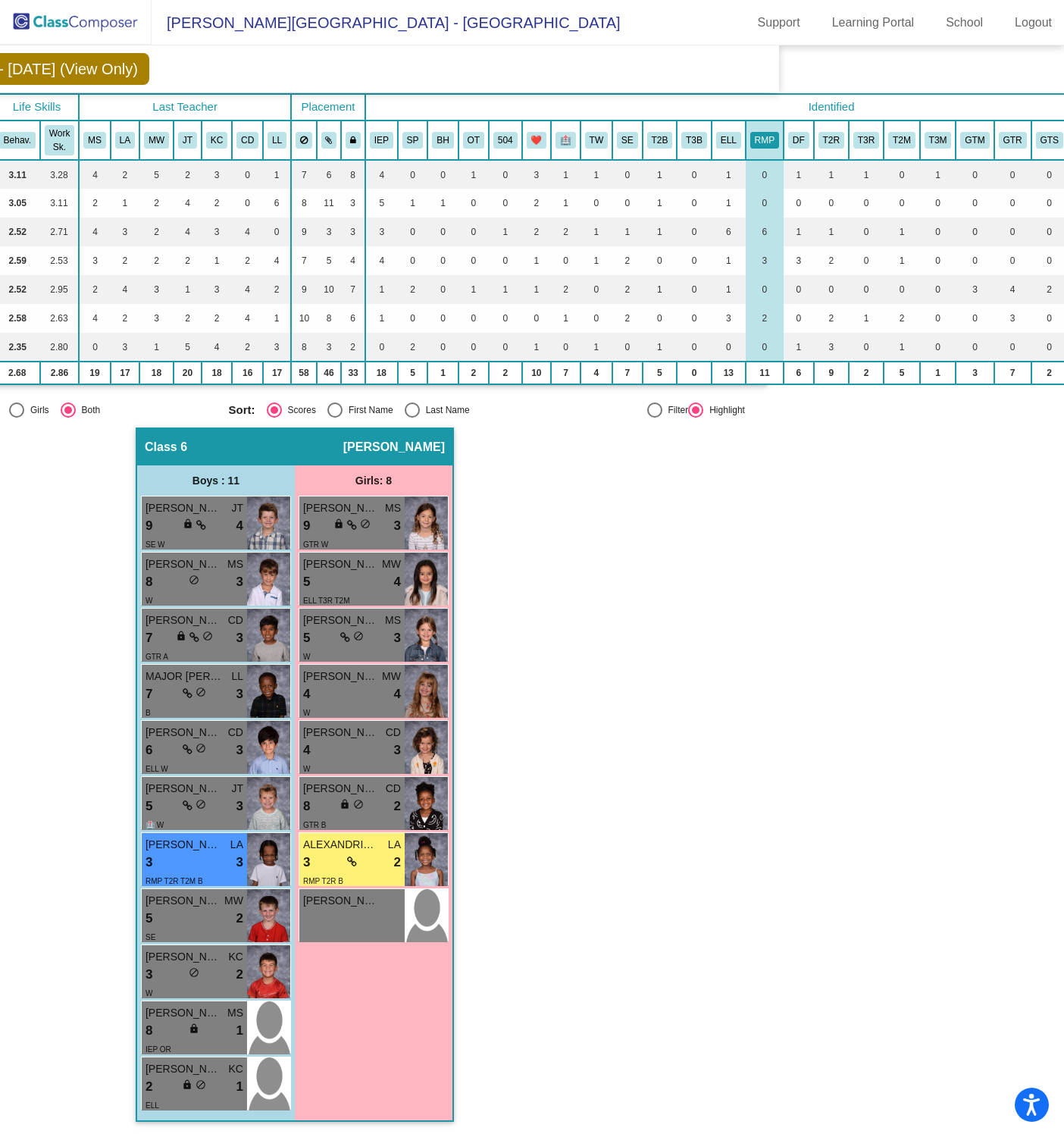
click at [792, 142] on th "DF" at bounding box center [798, 140] width 30 height 39
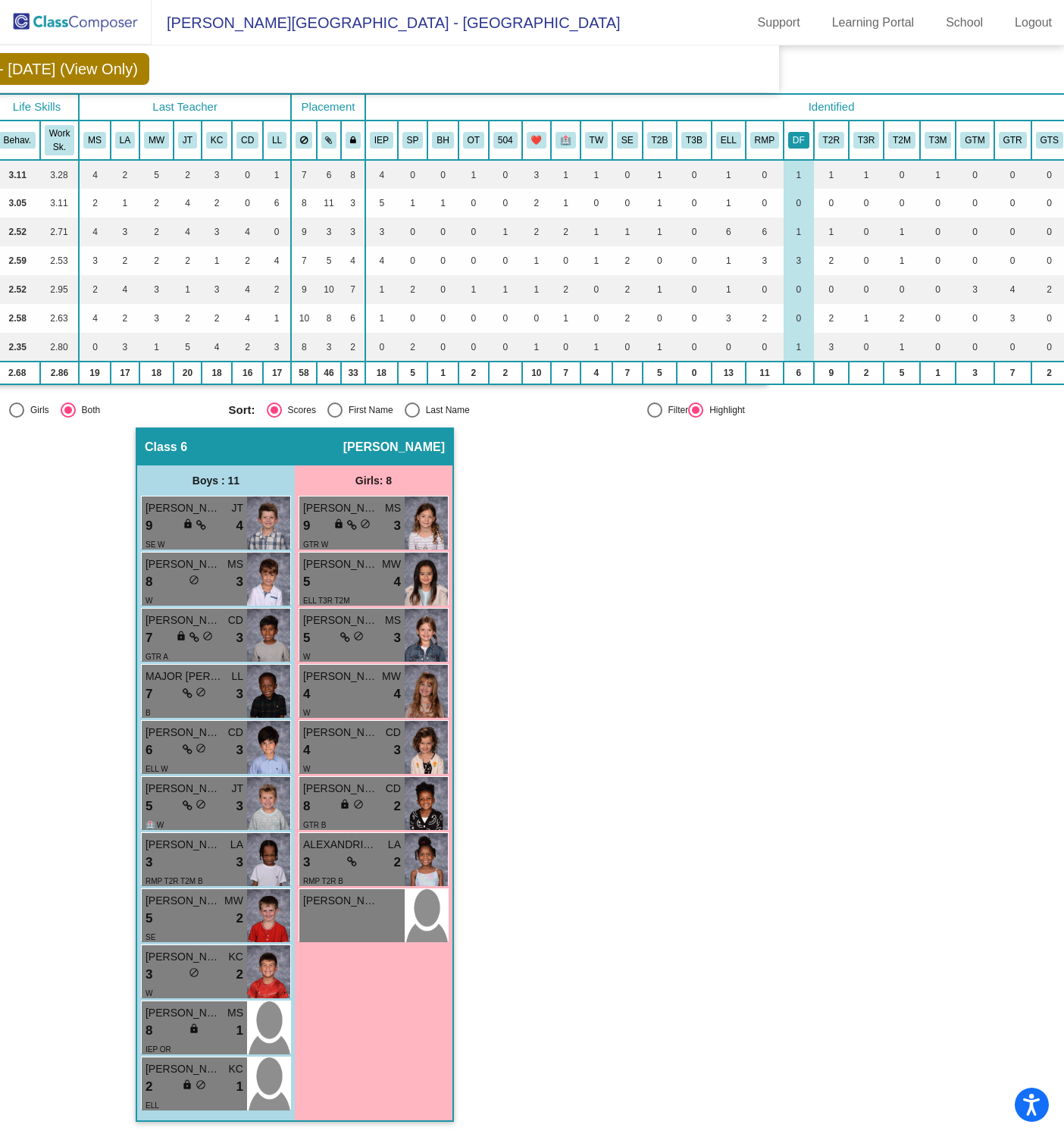
click at [804, 132] on button "DF" at bounding box center [799, 140] width 21 height 16
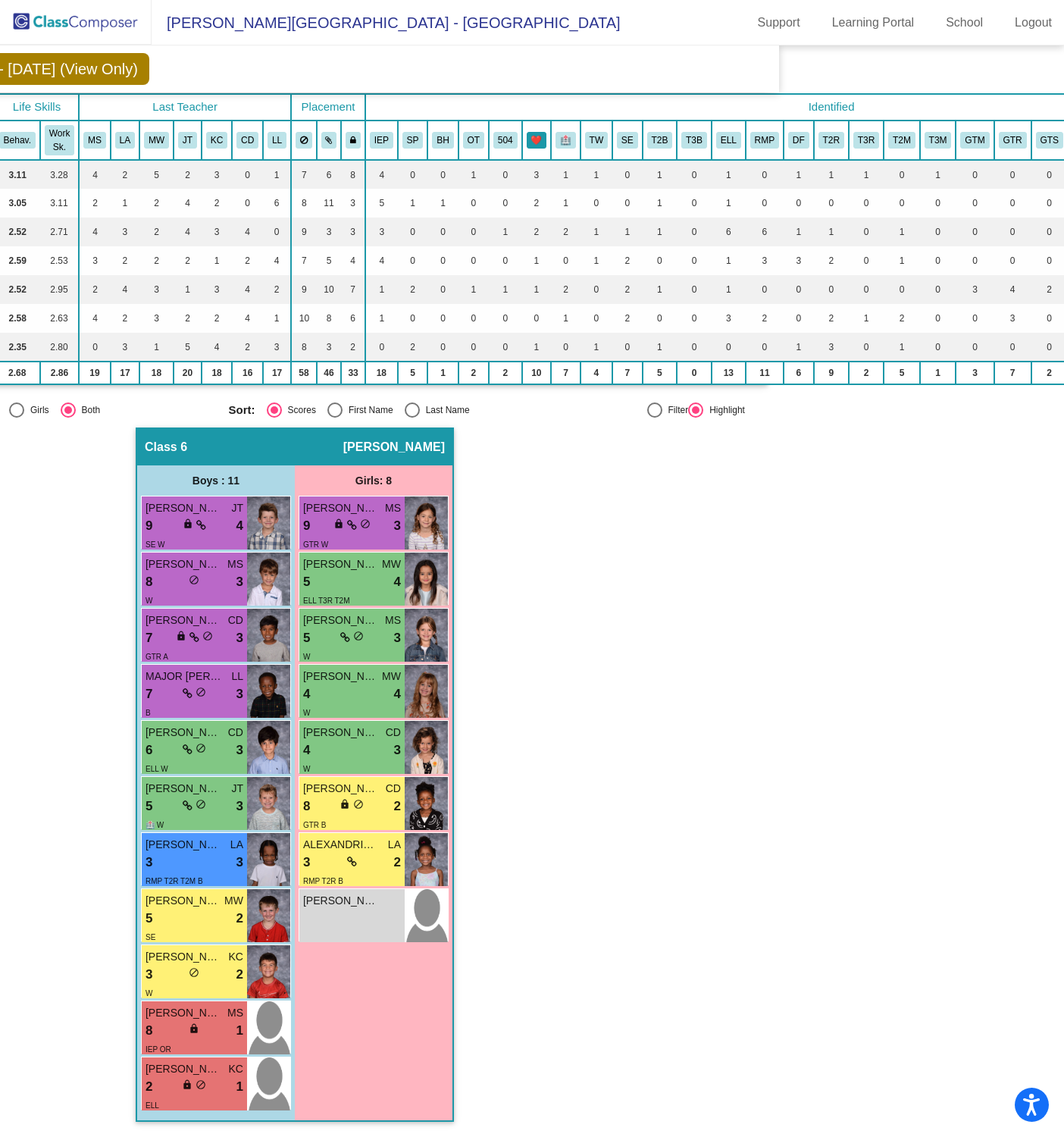
click at [533, 132] on button "❤️" at bounding box center [537, 140] width 20 height 16
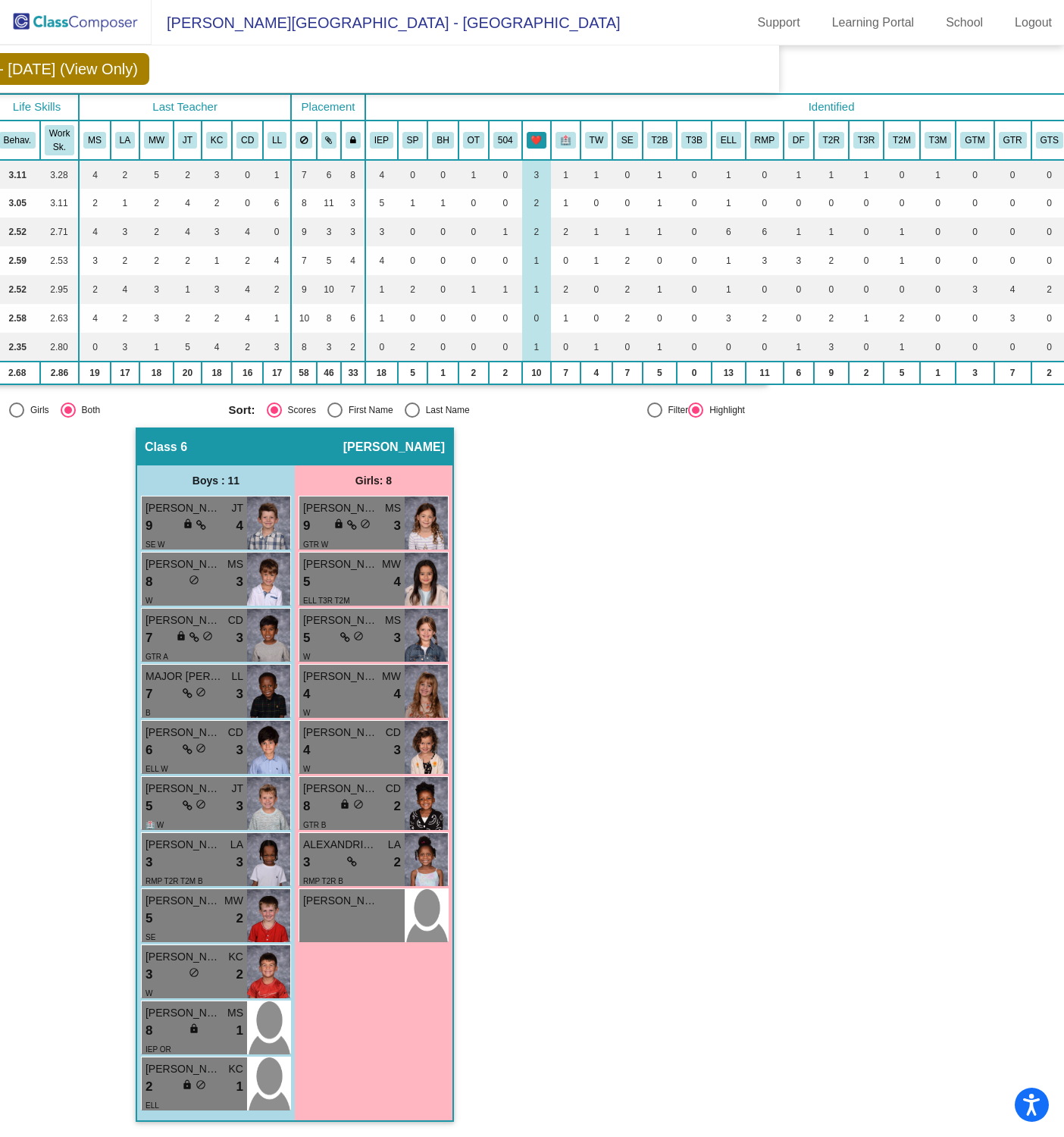
click at [540, 132] on button "❤️" at bounding box center [537, 140] width 20 height 16
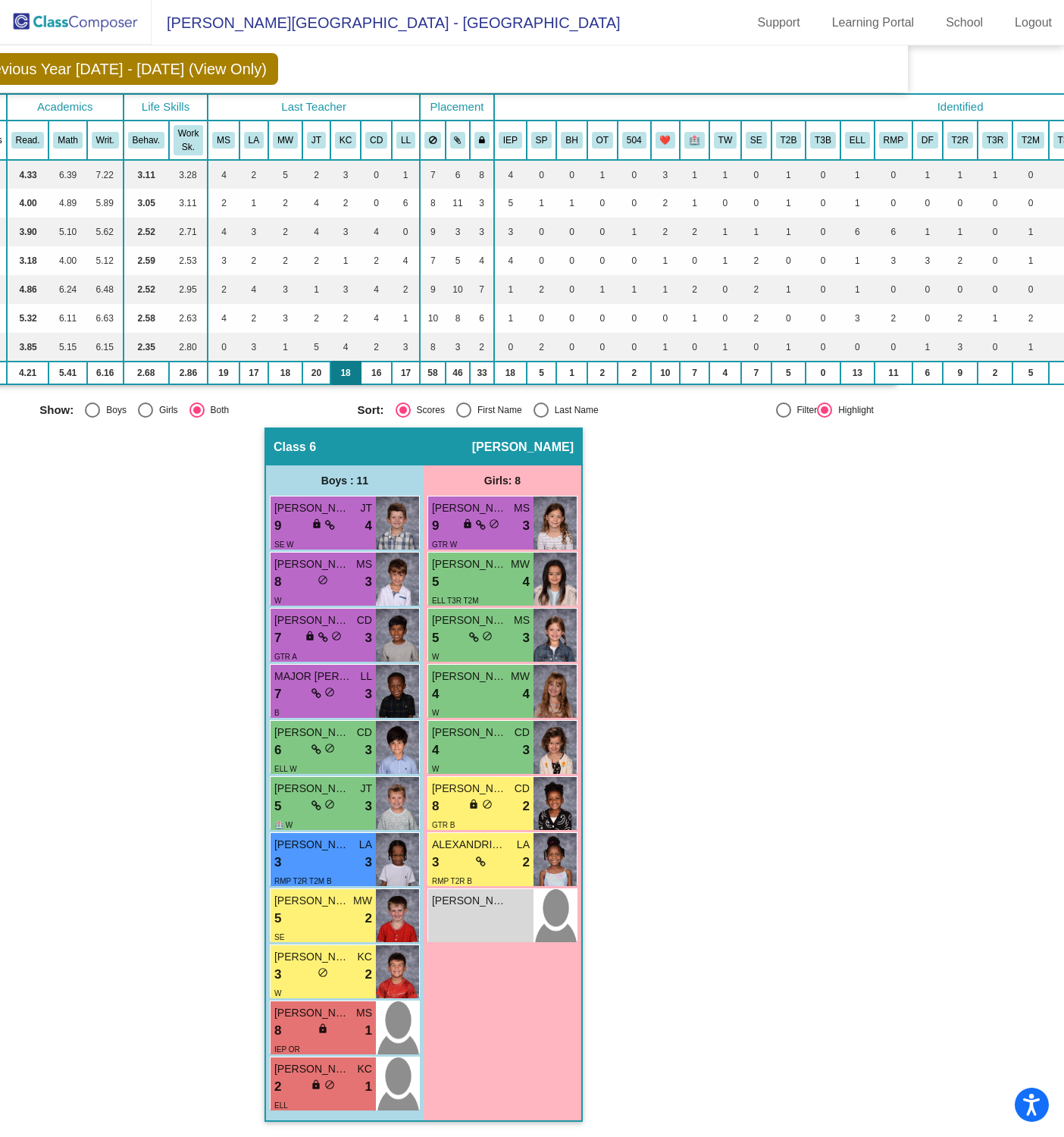
scroll to position [90, 0]
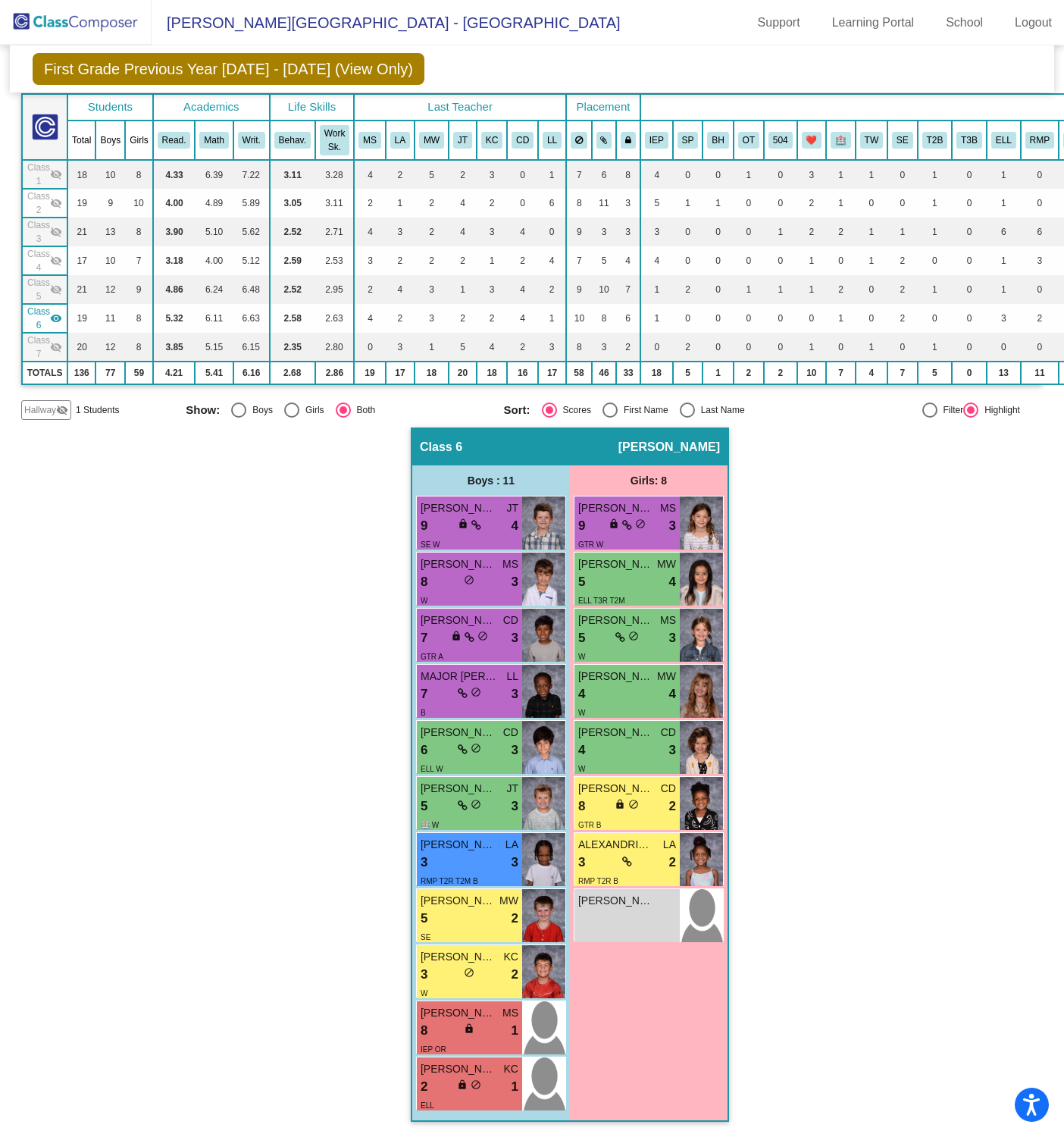
click at [54, 312] on mat-icon "visibility" at bounding box center [56, 318] width 12 height 12
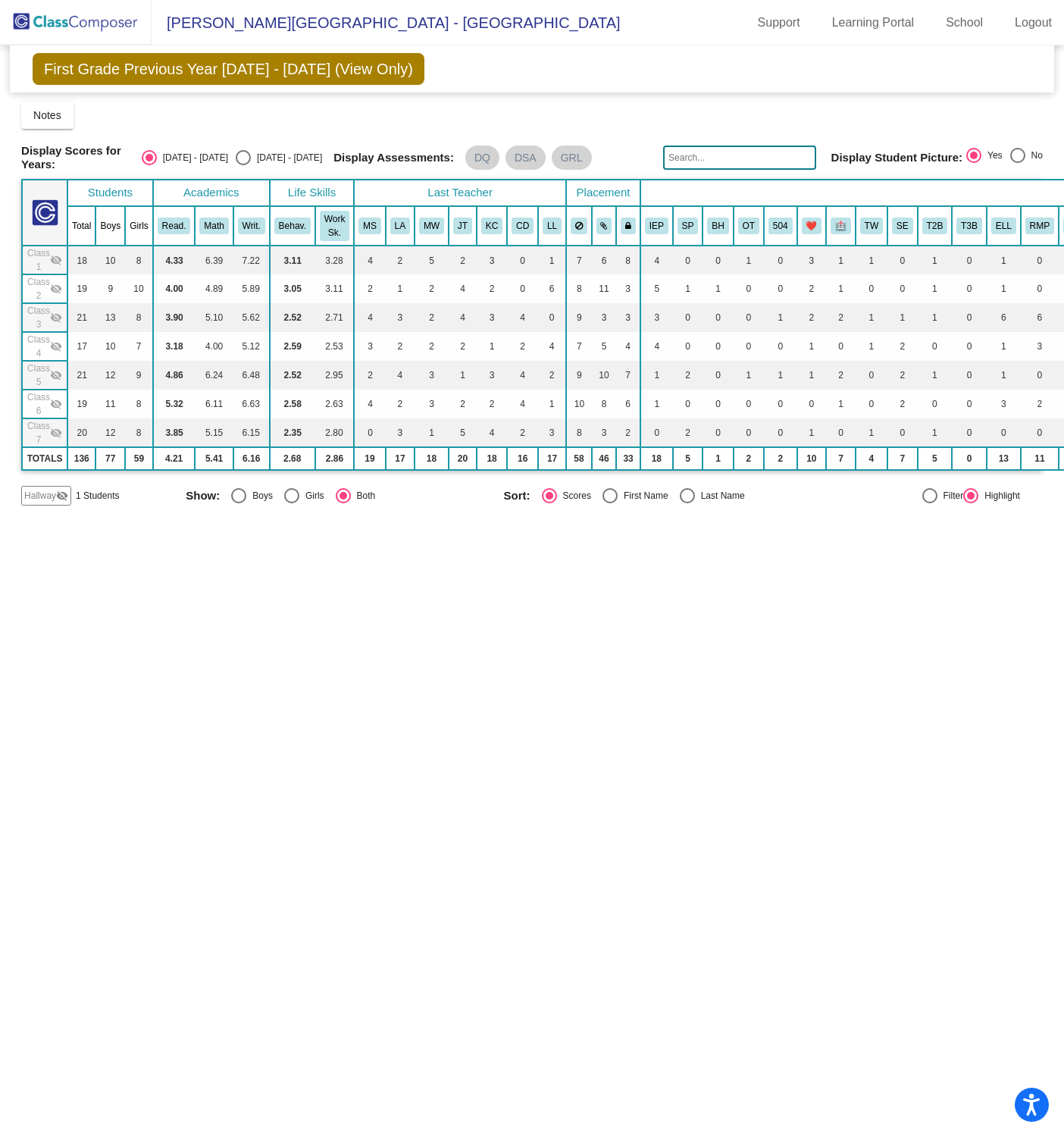
scroll to position [0, 0]
click at [56, 431] on mat-icon "visibility_off" at bounding box center [56, 432] width 12 height 12
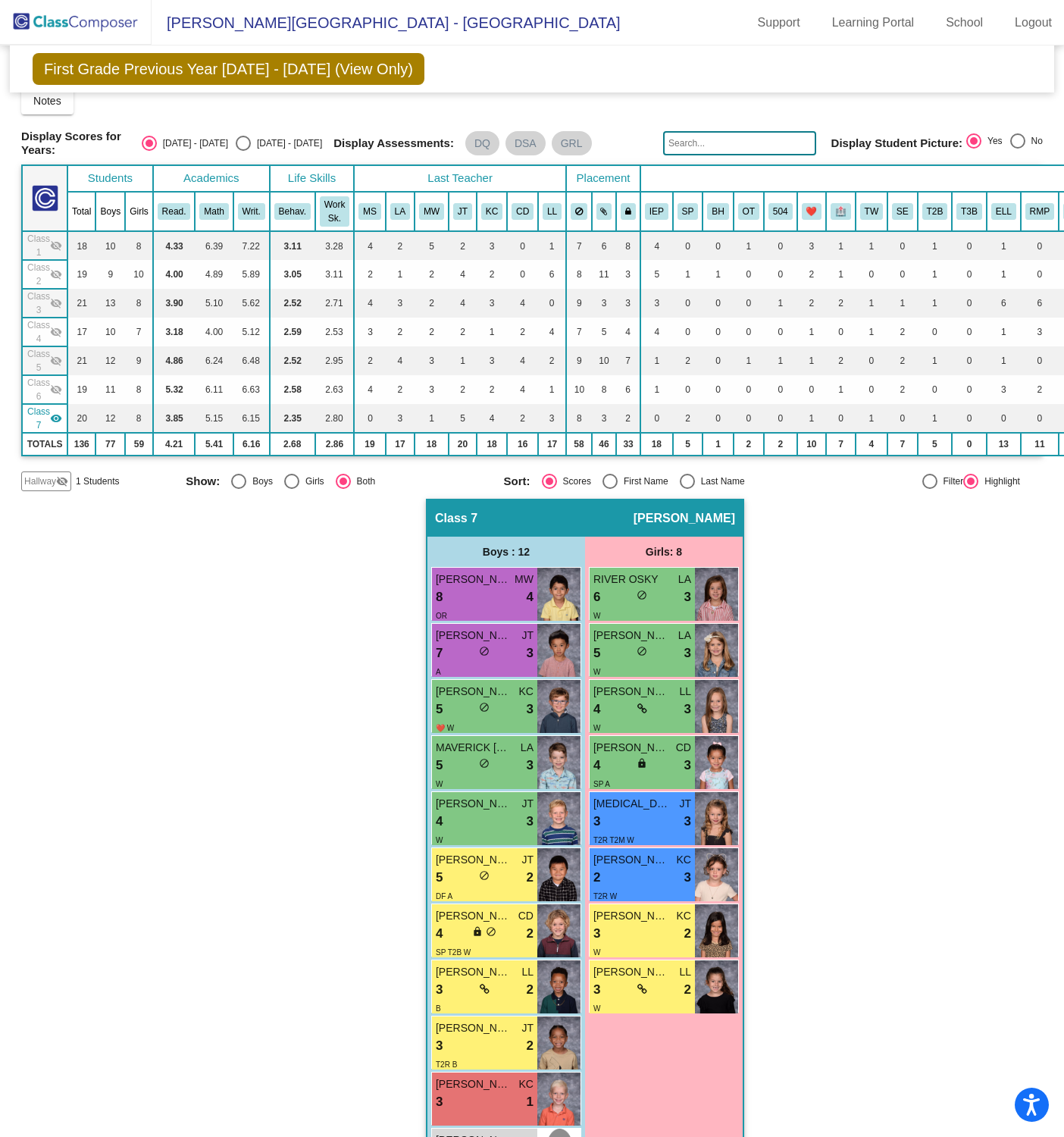
scroll to position [11, 0]
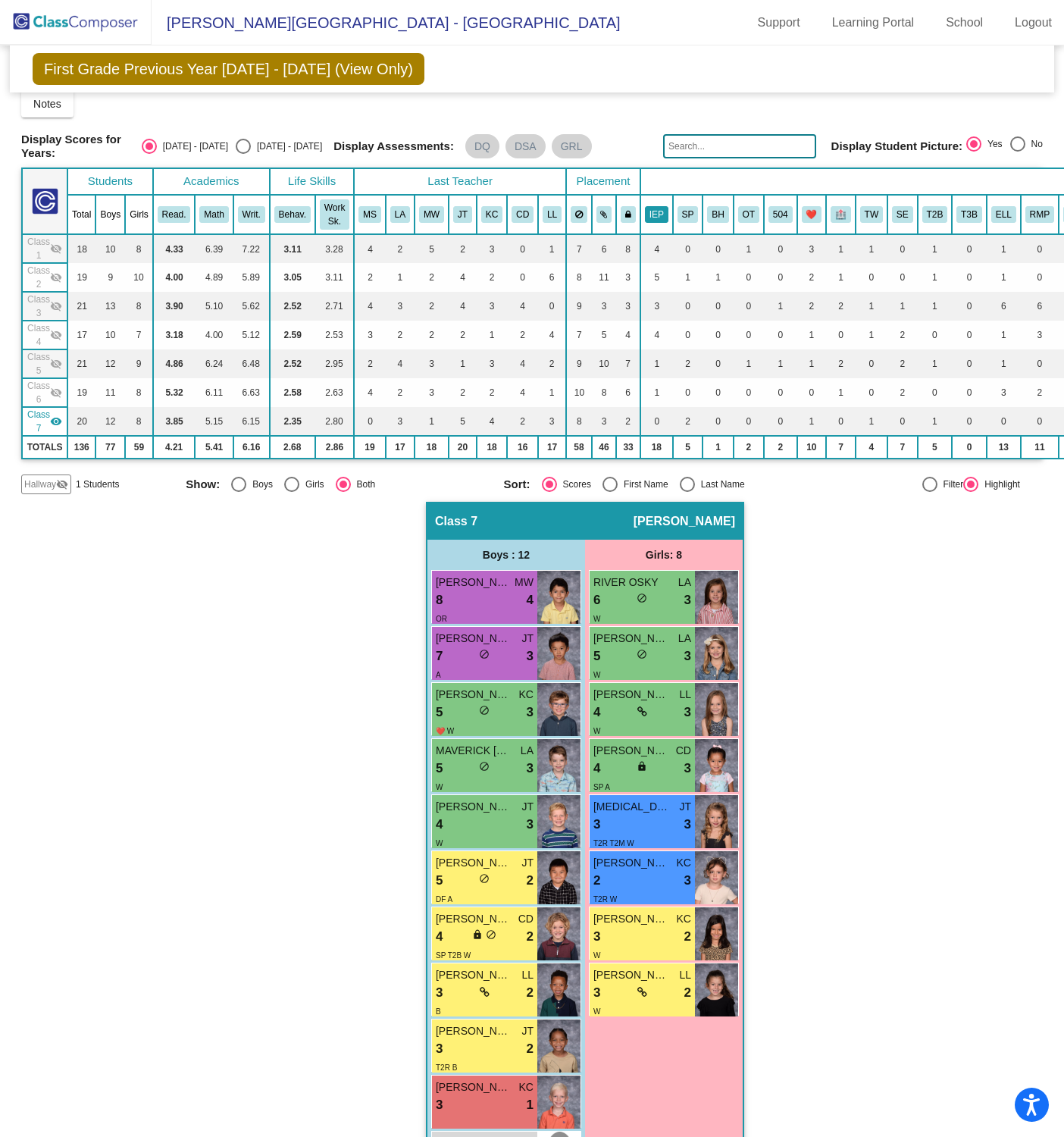
click at [654, 212] on button "IEP" at bounding box center [656, 214] width 24 height 16
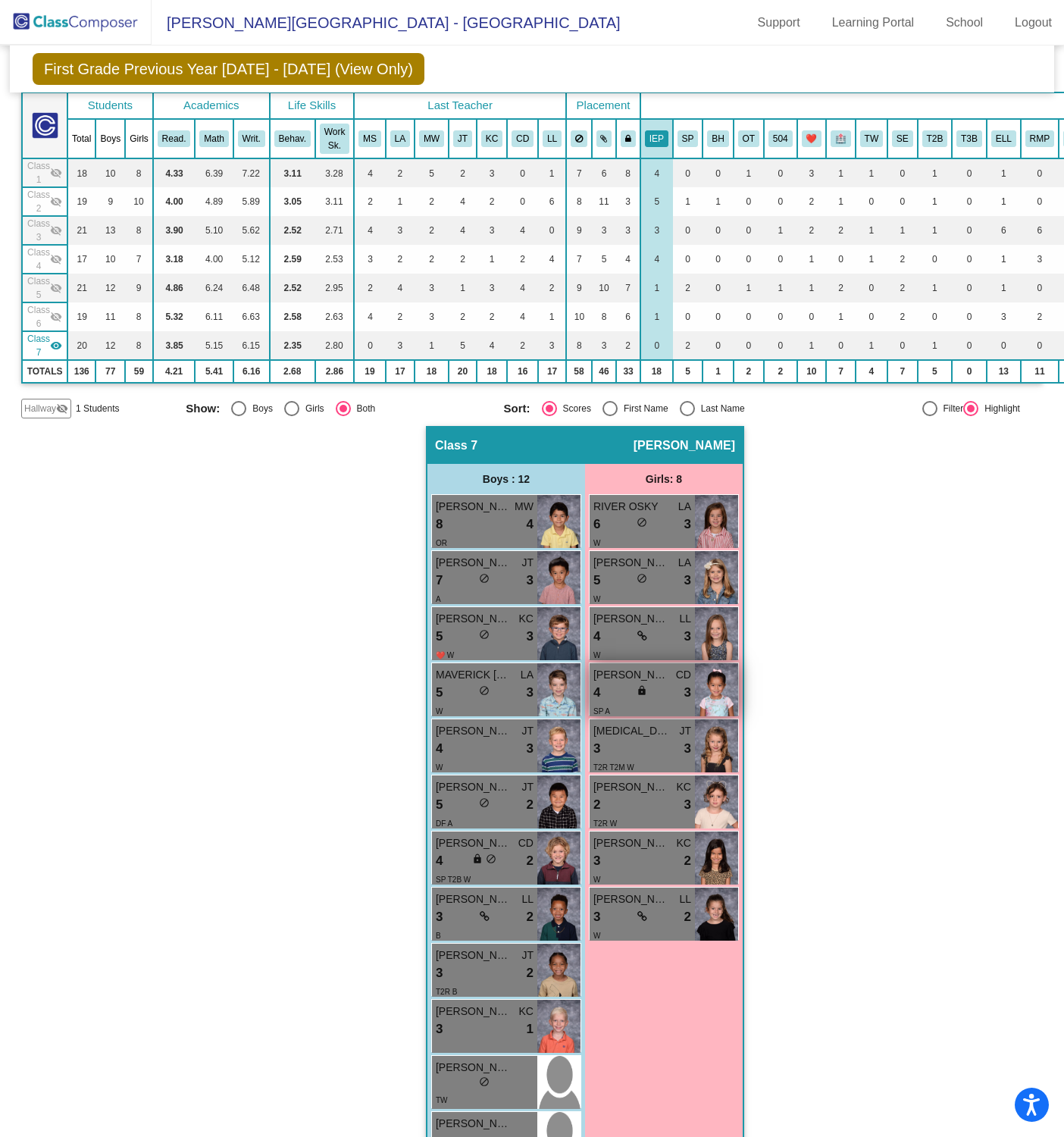
scroll to position [147, 0]
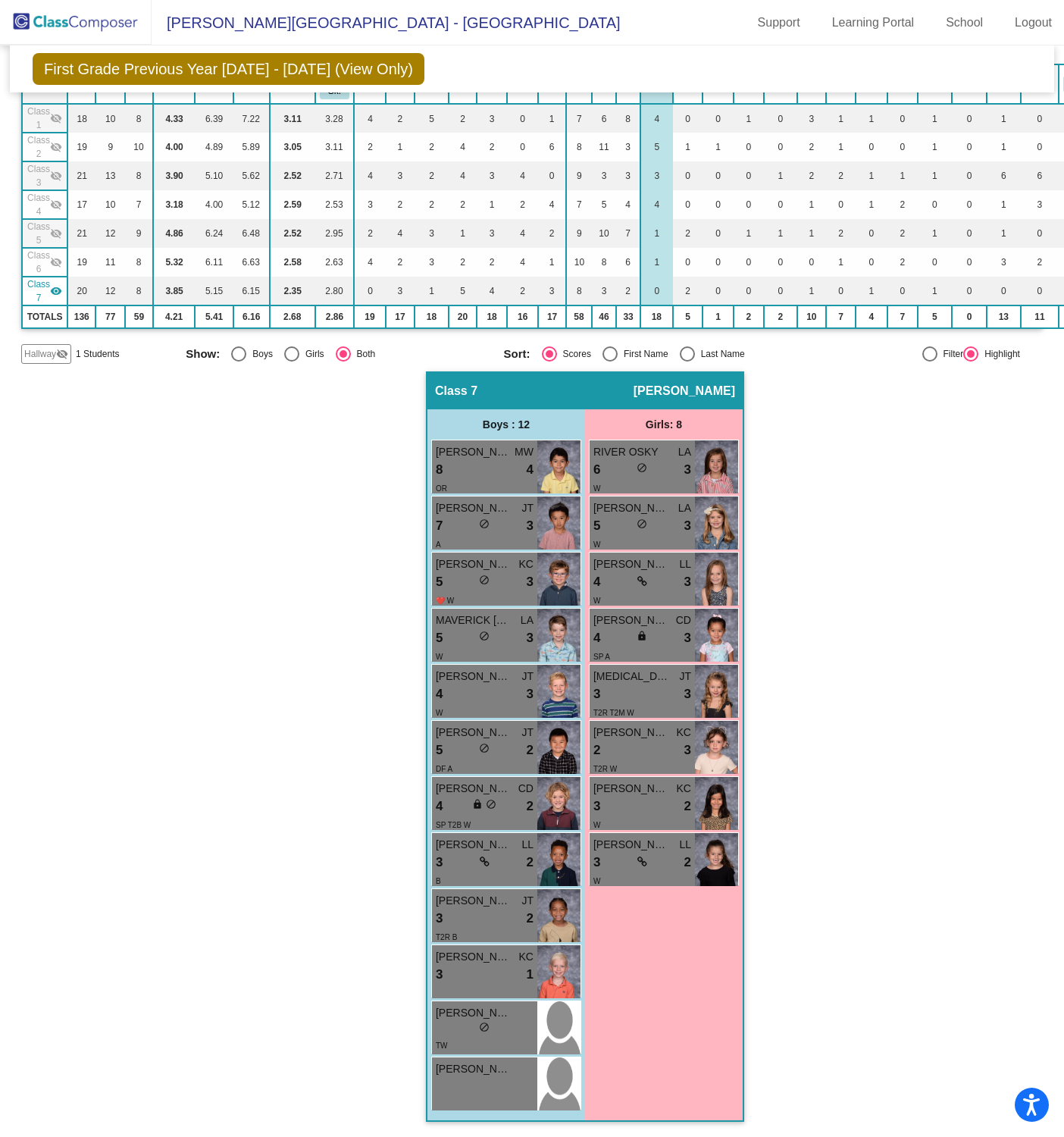
click at [933, 477] on div "Hallway - Hallway Class picture_as_pdf Add Student First Name Last Name Student…" at bounding box center [532, 754] width 1021 height 765
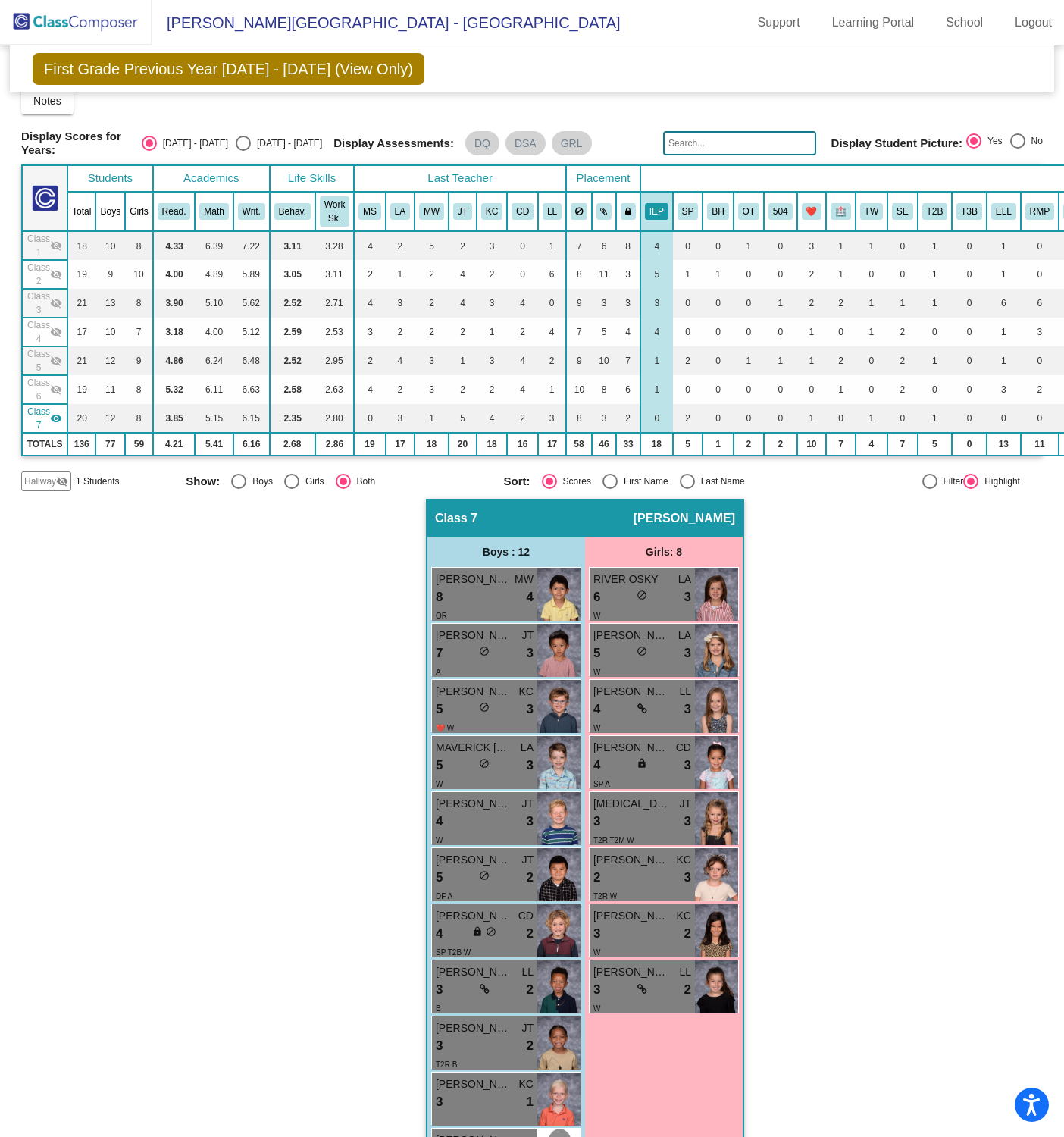
scroll to position [8, 0]
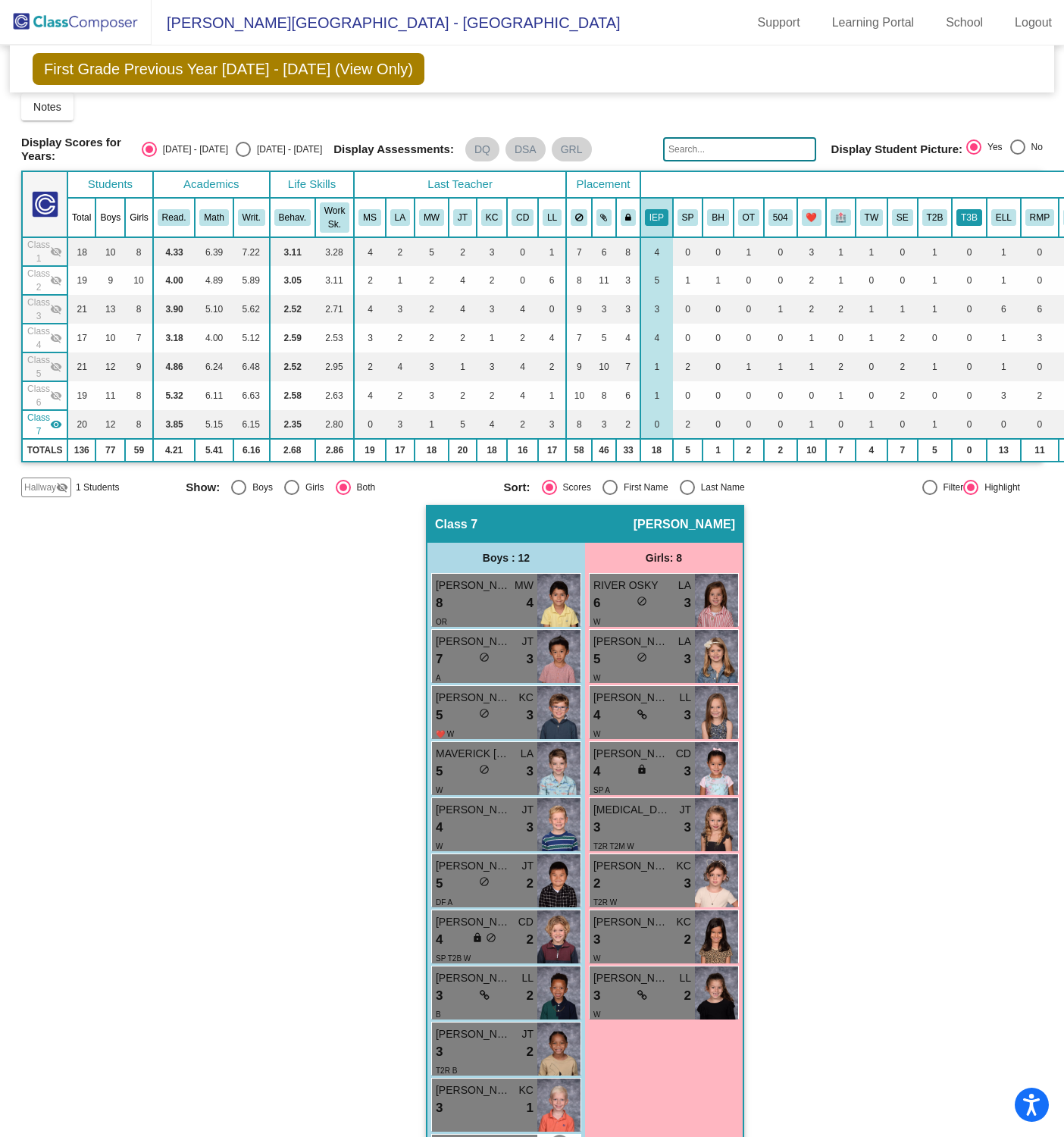
click at [964, 214] on button "T3B" at bounding box center [969, 218] width 25 height 16
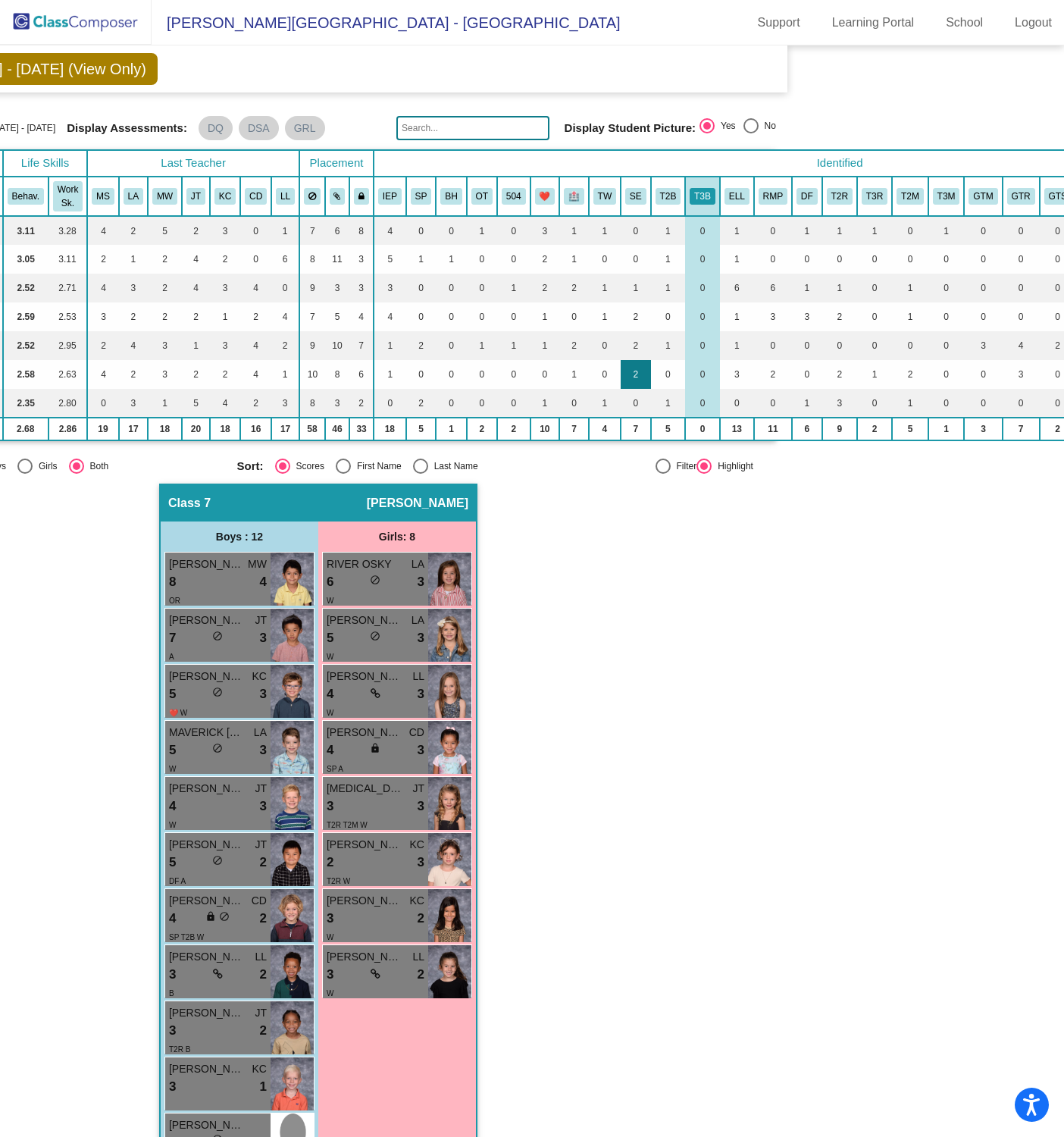
scroll to position [29, 277]
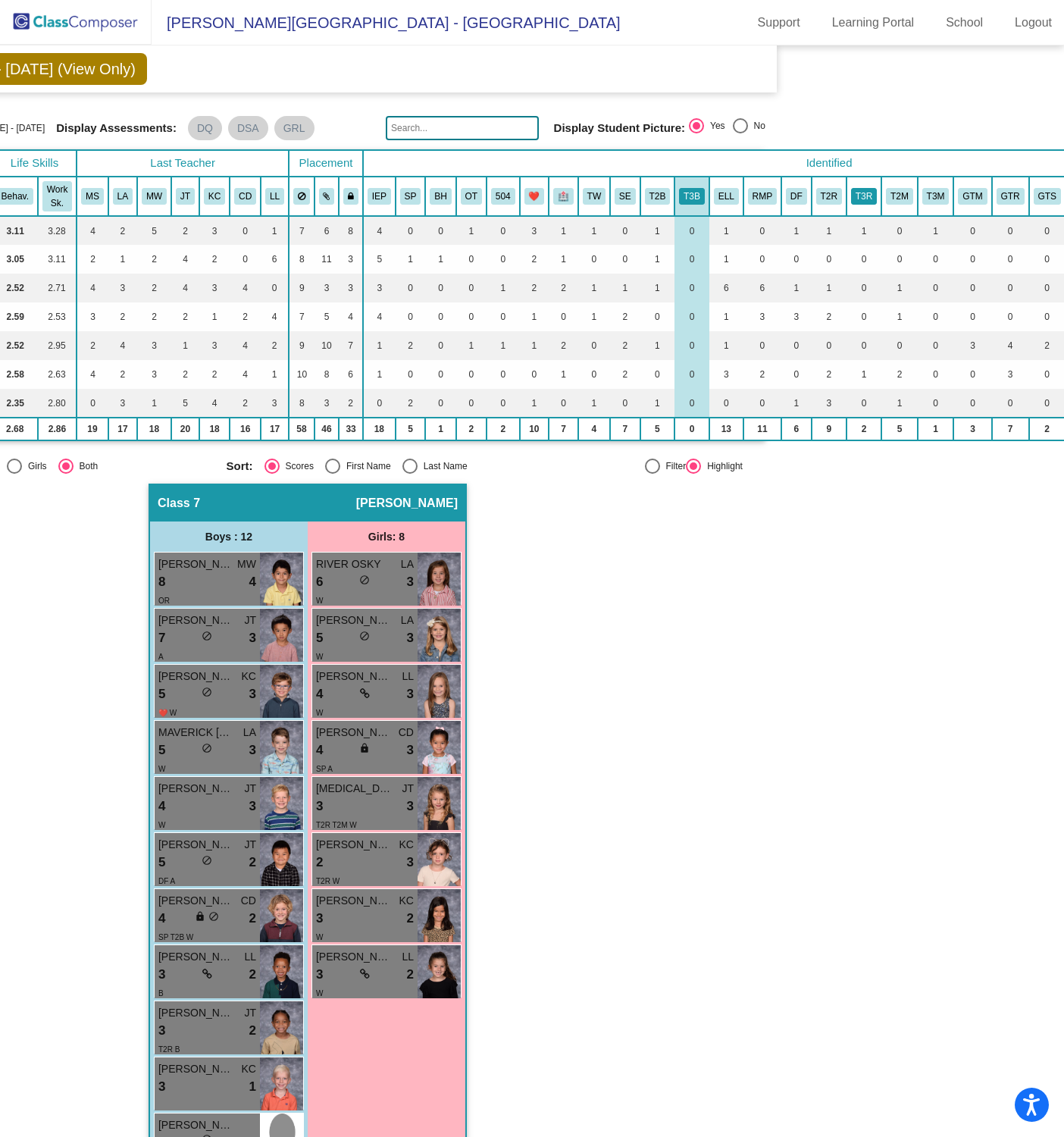
click at [862, 195] on button "T3R" at bounding box center [863, 196] width 25 height 16
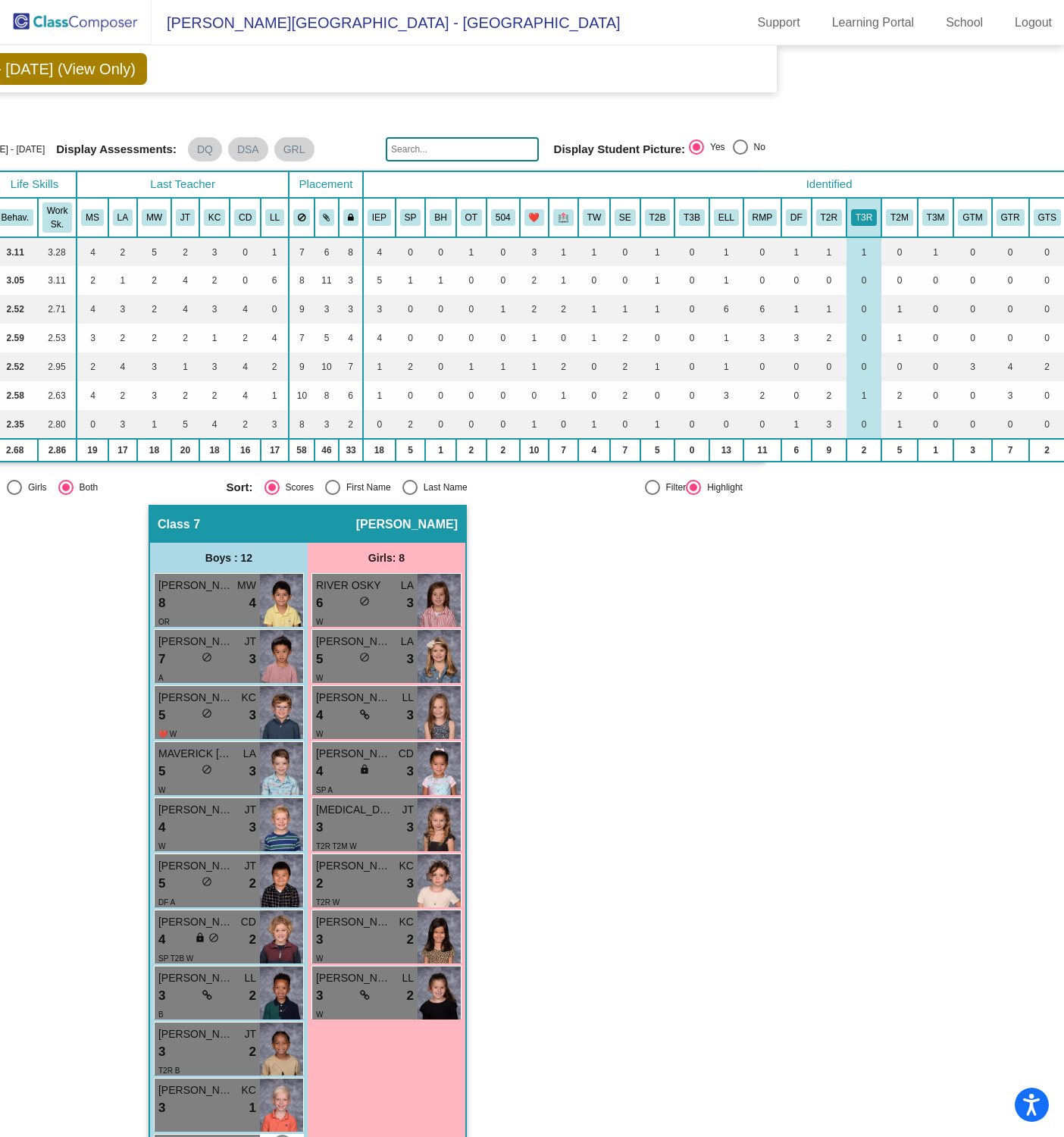
scroll to position [5, 277]
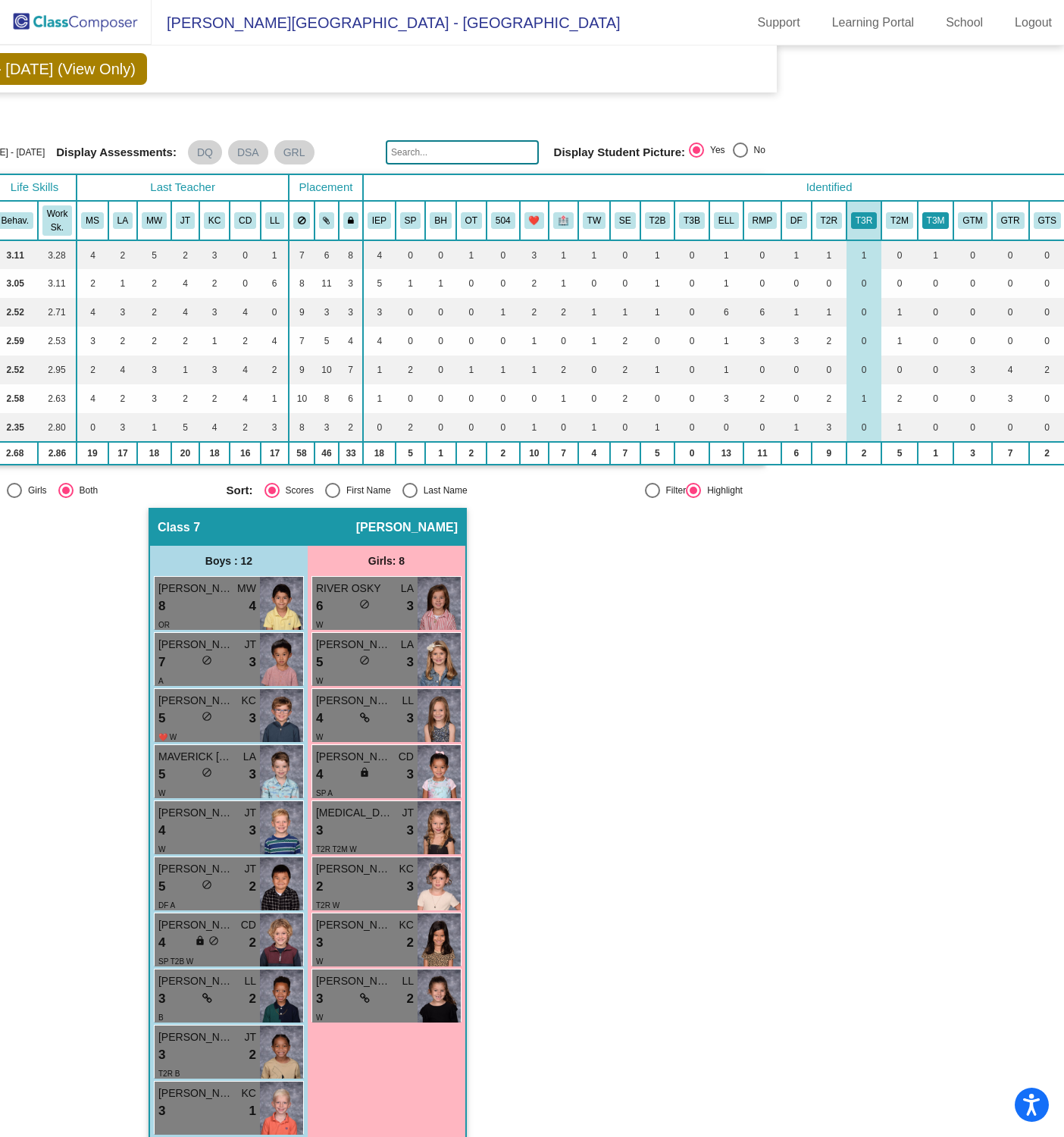
click at [938, 214] on button "T3M" at bounding box center [936, 220] width 27 height 16
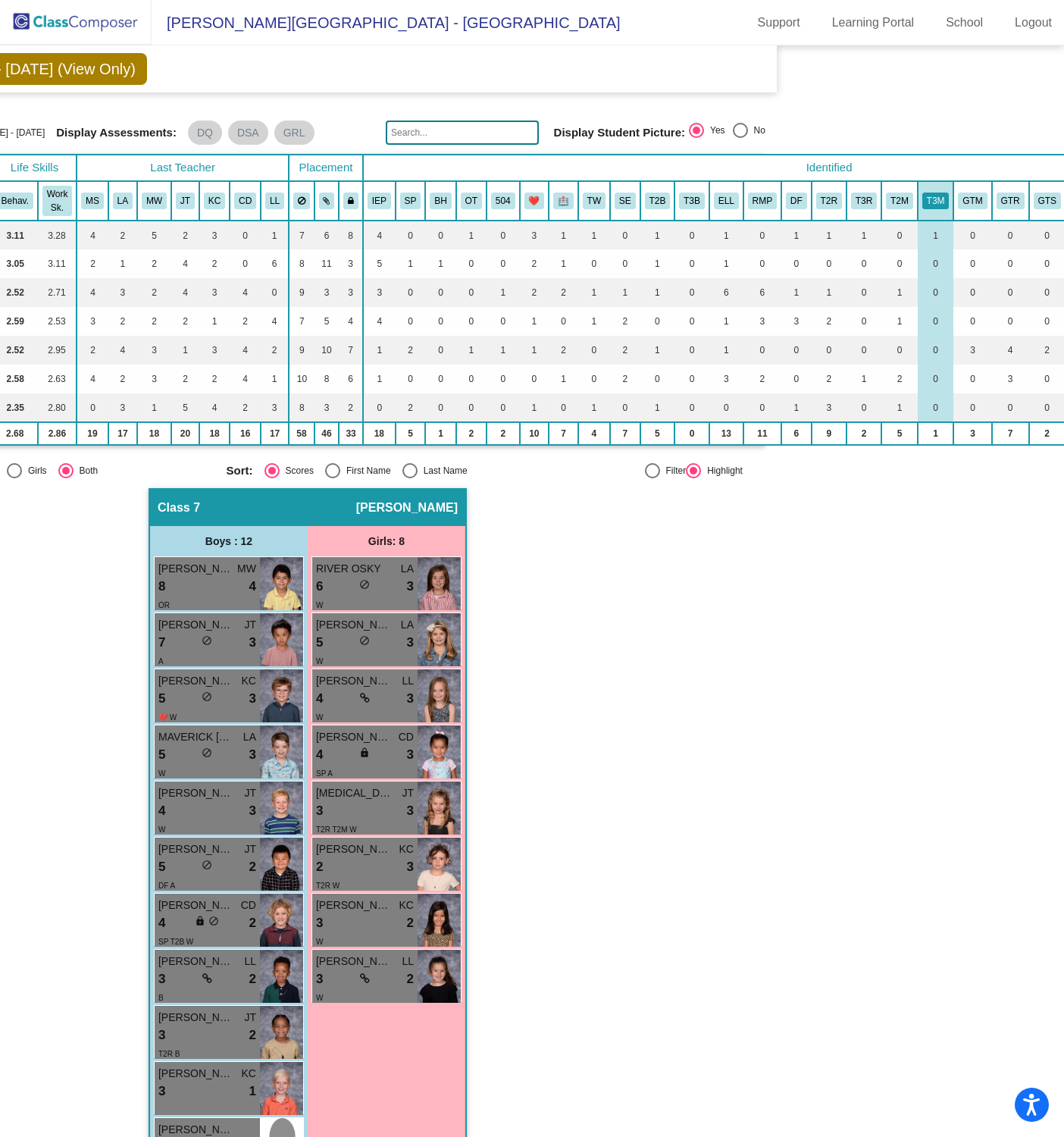
scroll to position [0, 277]
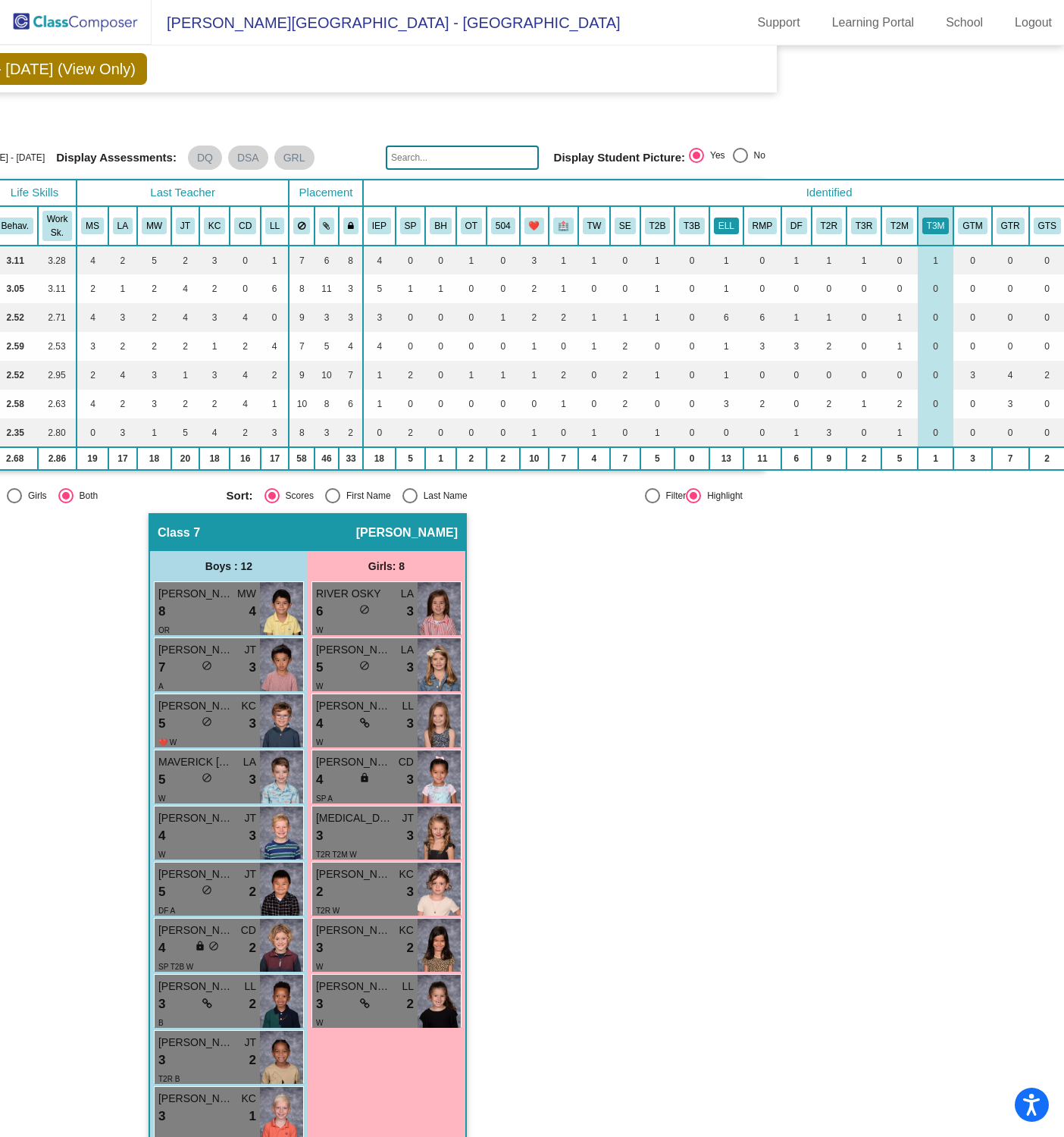
click at [725, 223] on button "ELL" at bounding box center [726, 226] width 25 height 16
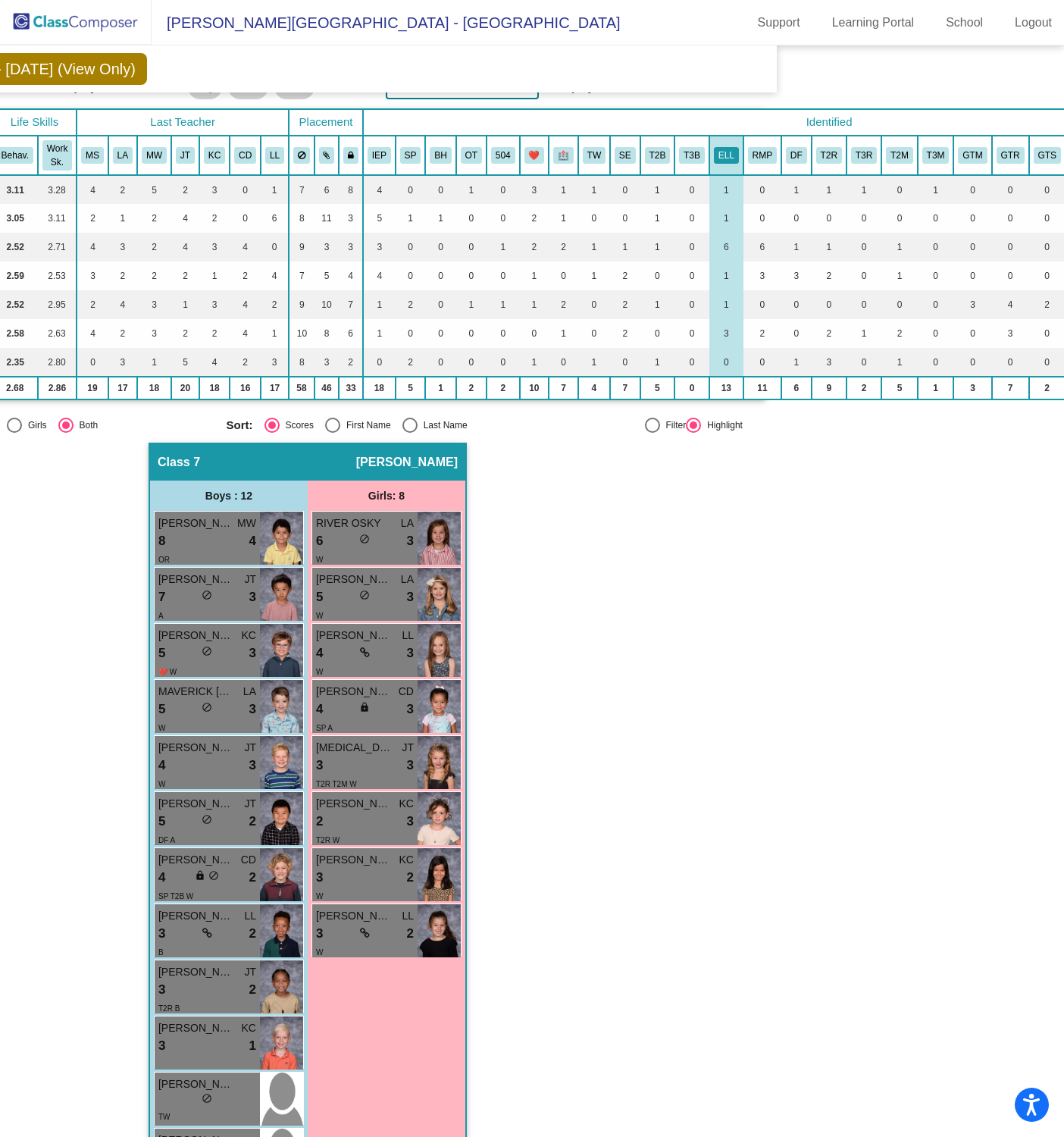
scroll to position [63, 277]
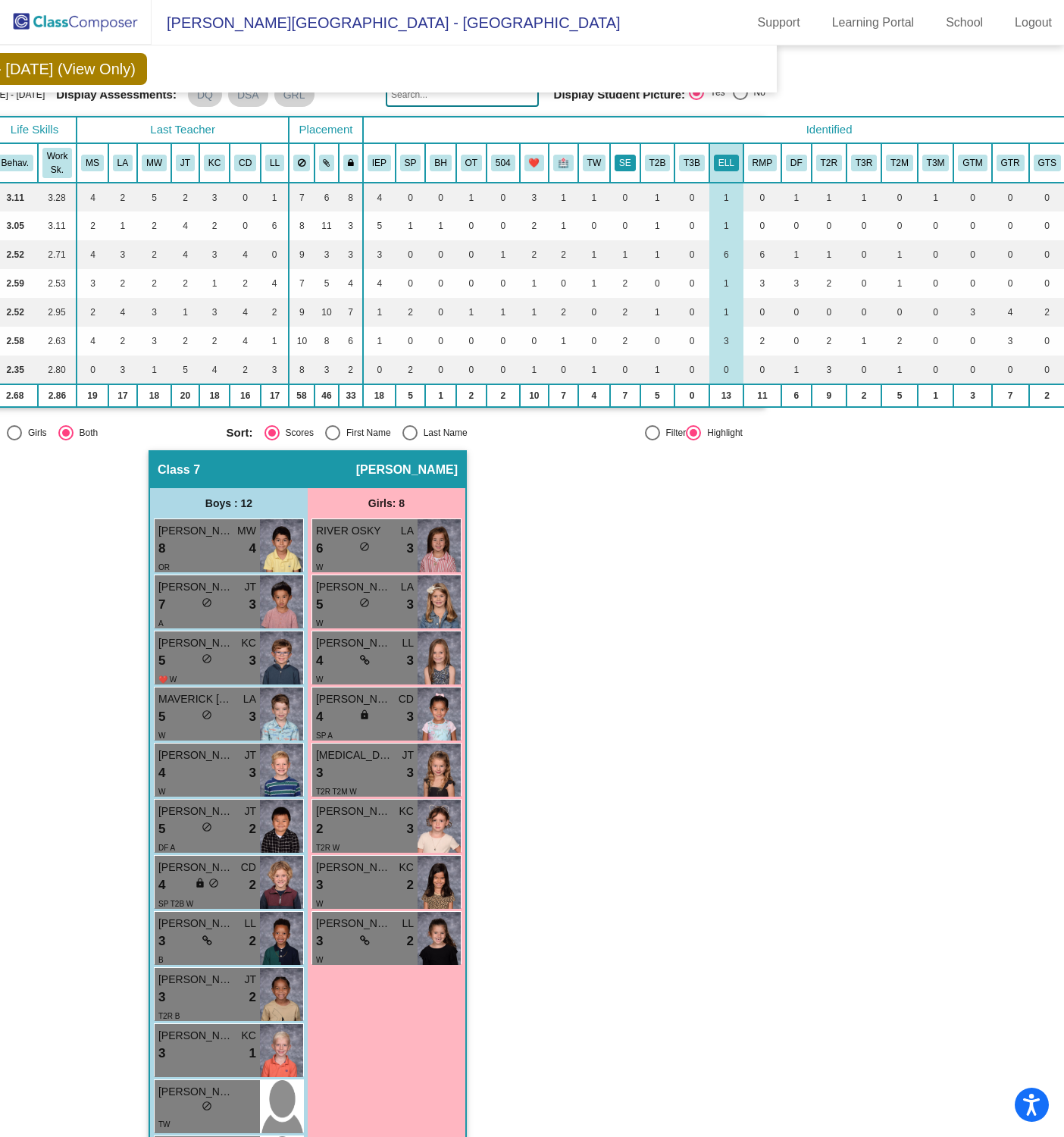
click at [629, 156] on button "SE" at bounding box center [625, 163] width 21 height 16
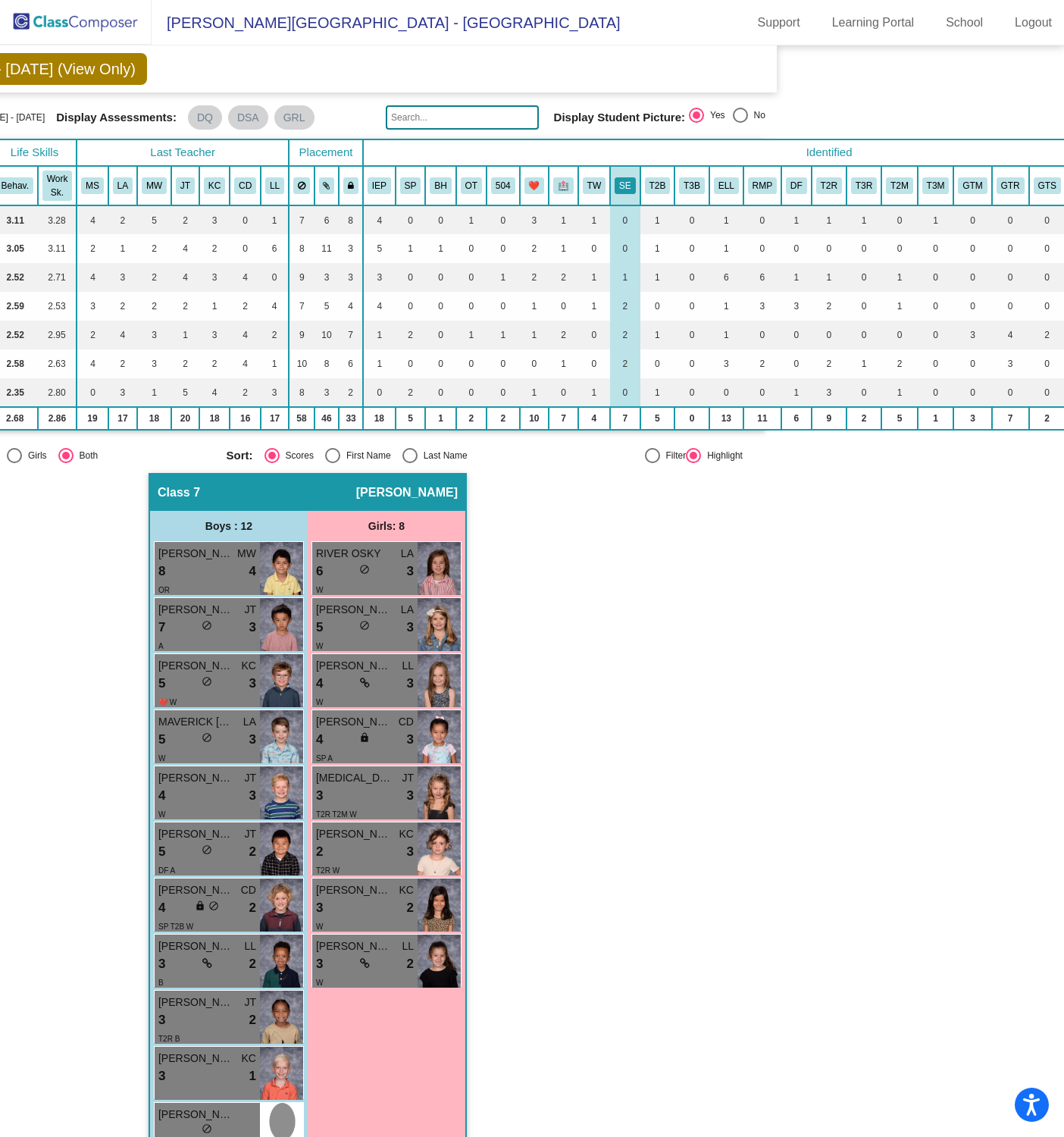
scroll to position [31, 277]
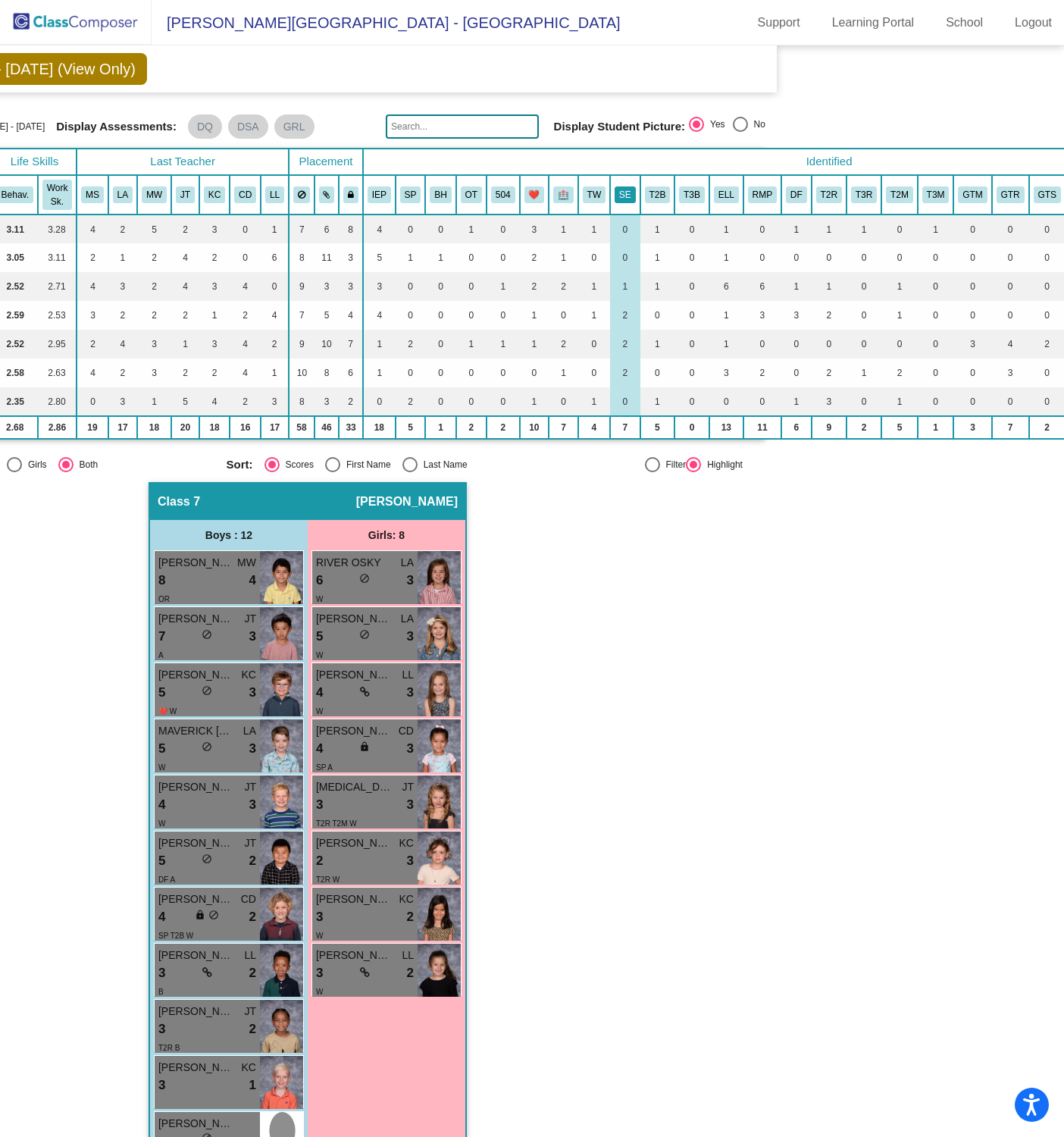
click at [629, 192] on button "SE" at bounding box center [625, 195] width 21 height 16
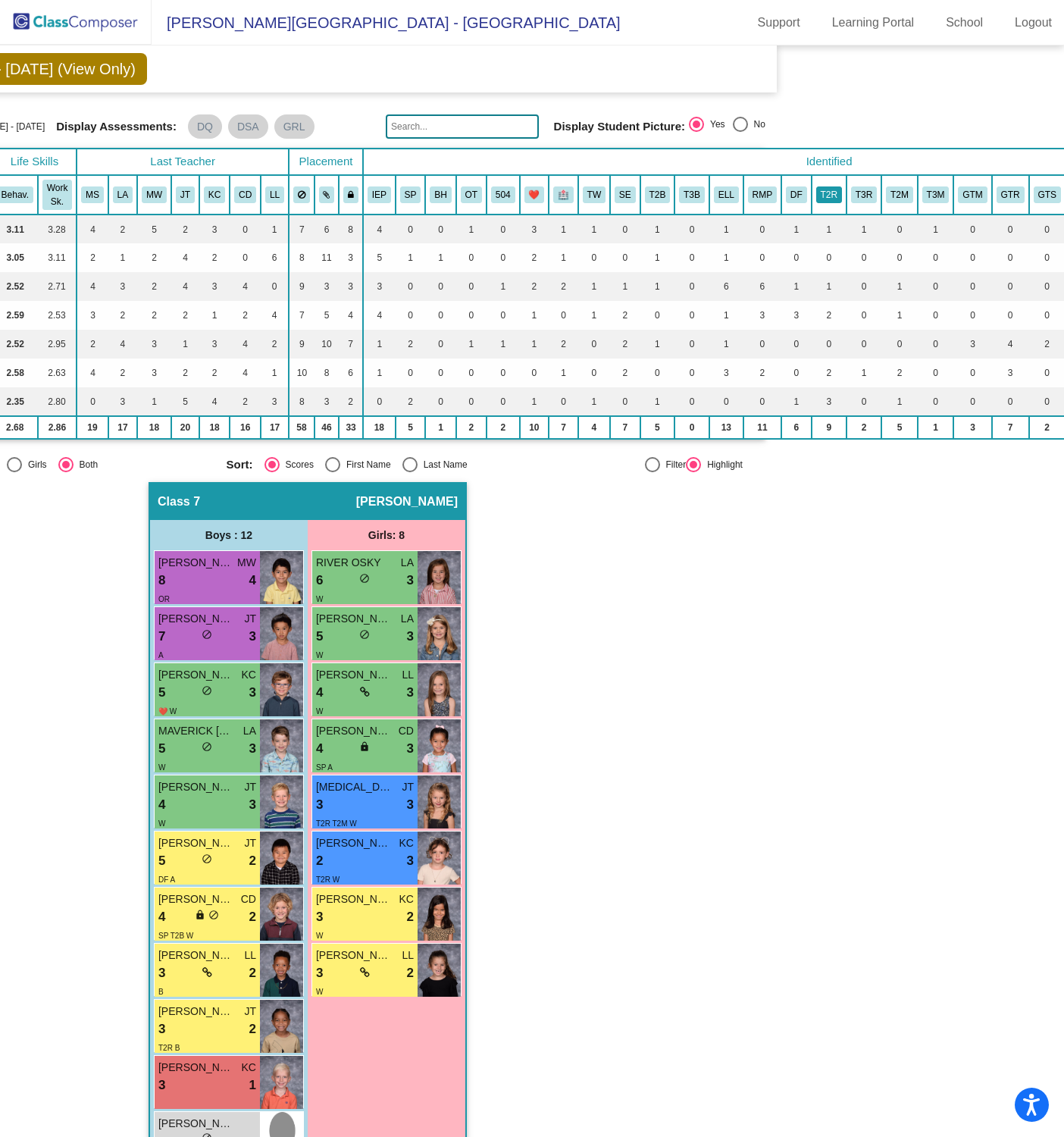
click at [824, 189] on button "T2R" at bounding box center [828, 195] width 25 height 16
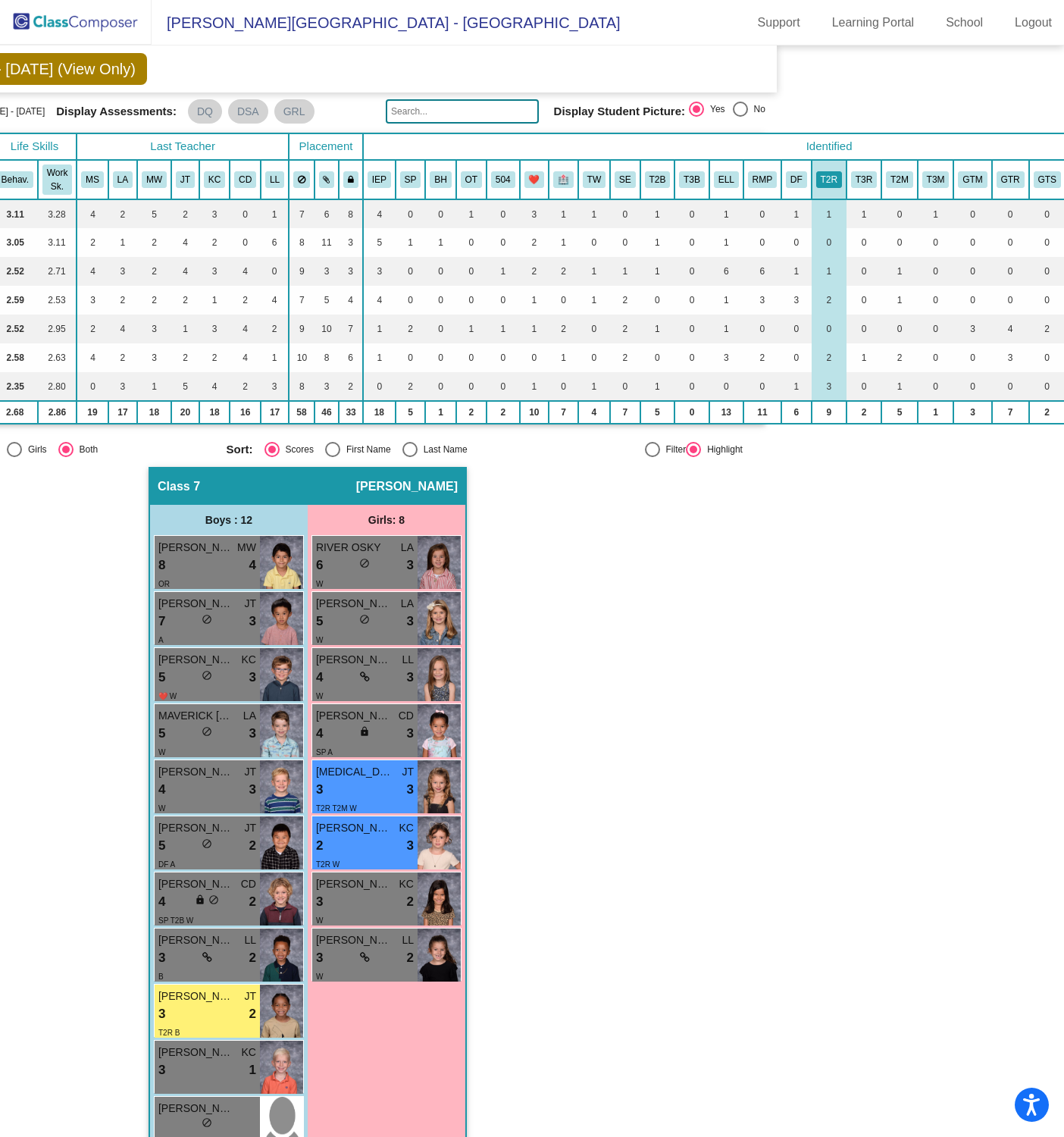
scroll to position [33, 277]
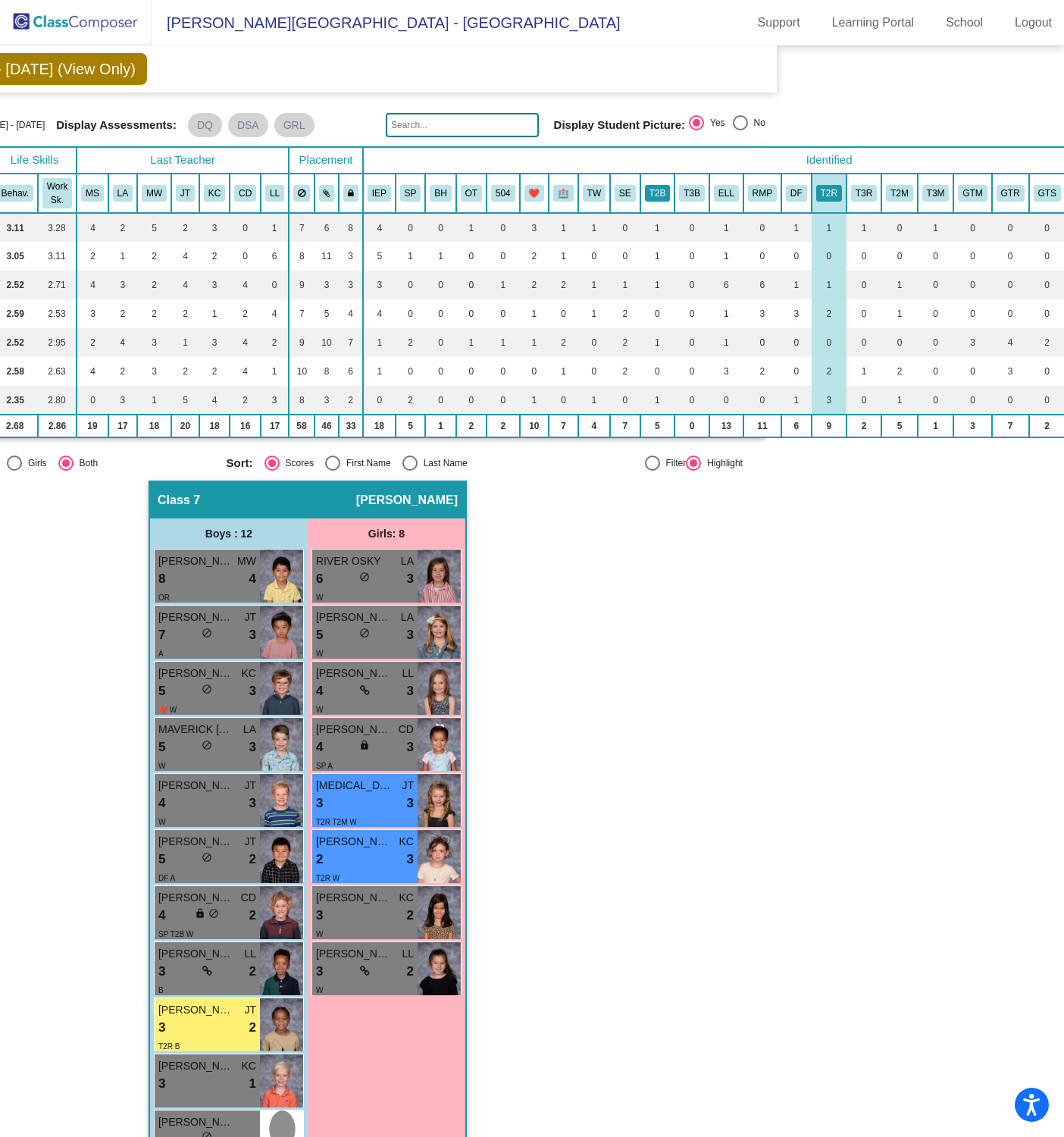
click at [655, 185] on button "T2B" at bounding box center [657, 193] width 25 height 16
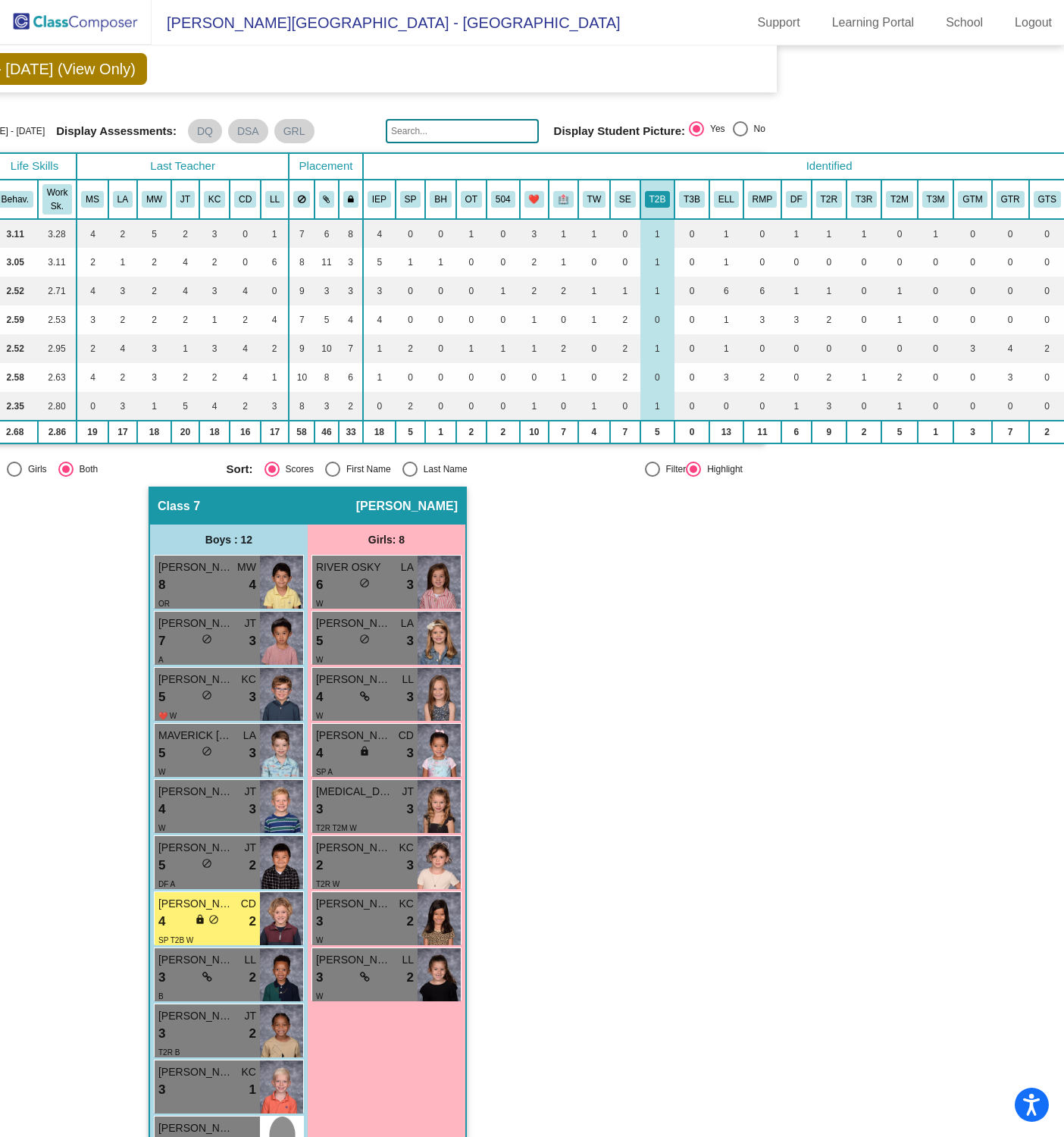
scroll to position [19, 277]
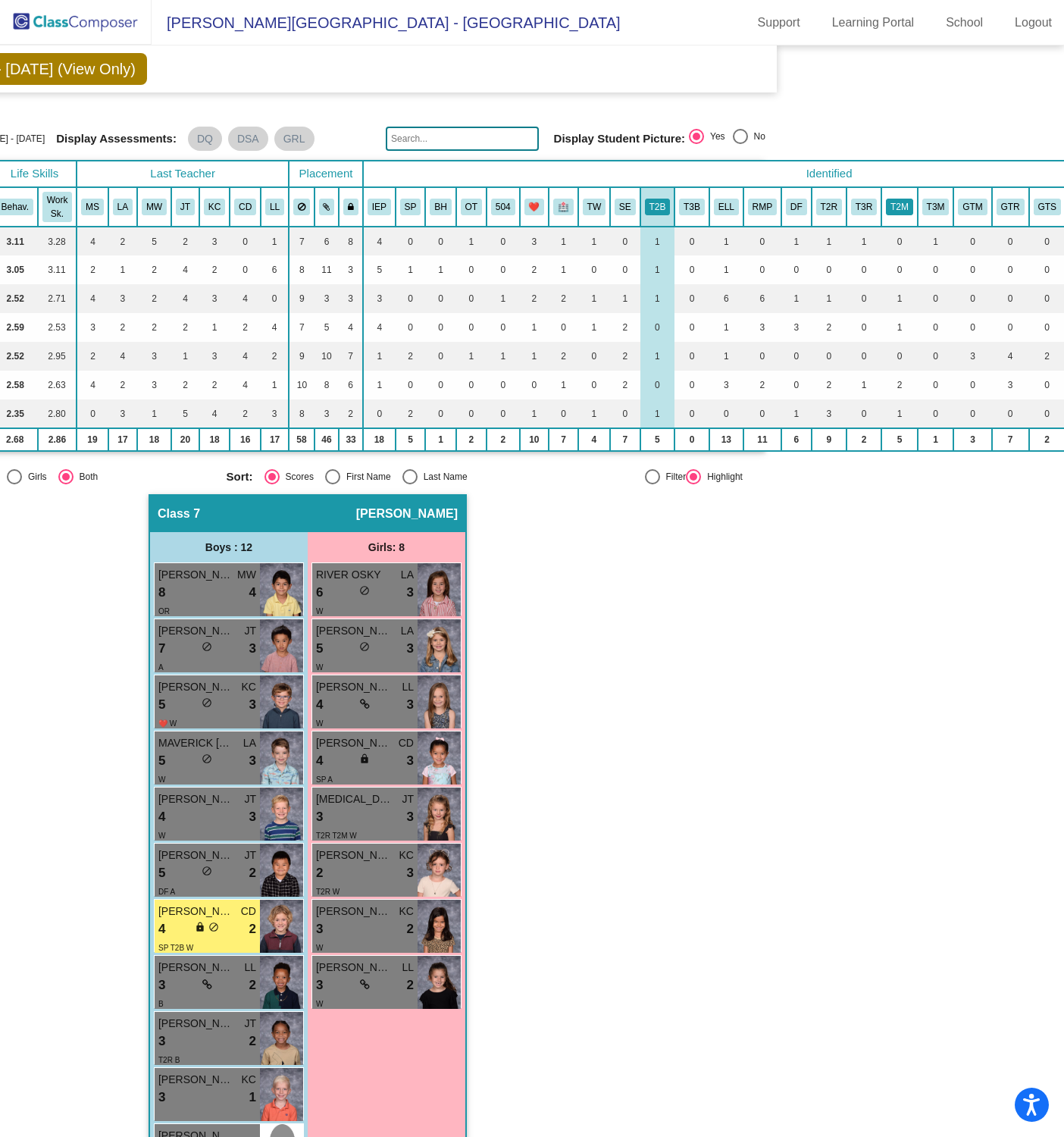
click at [900, 203] on button "T2M" at bounding box center [899, 207] width 27 height 16
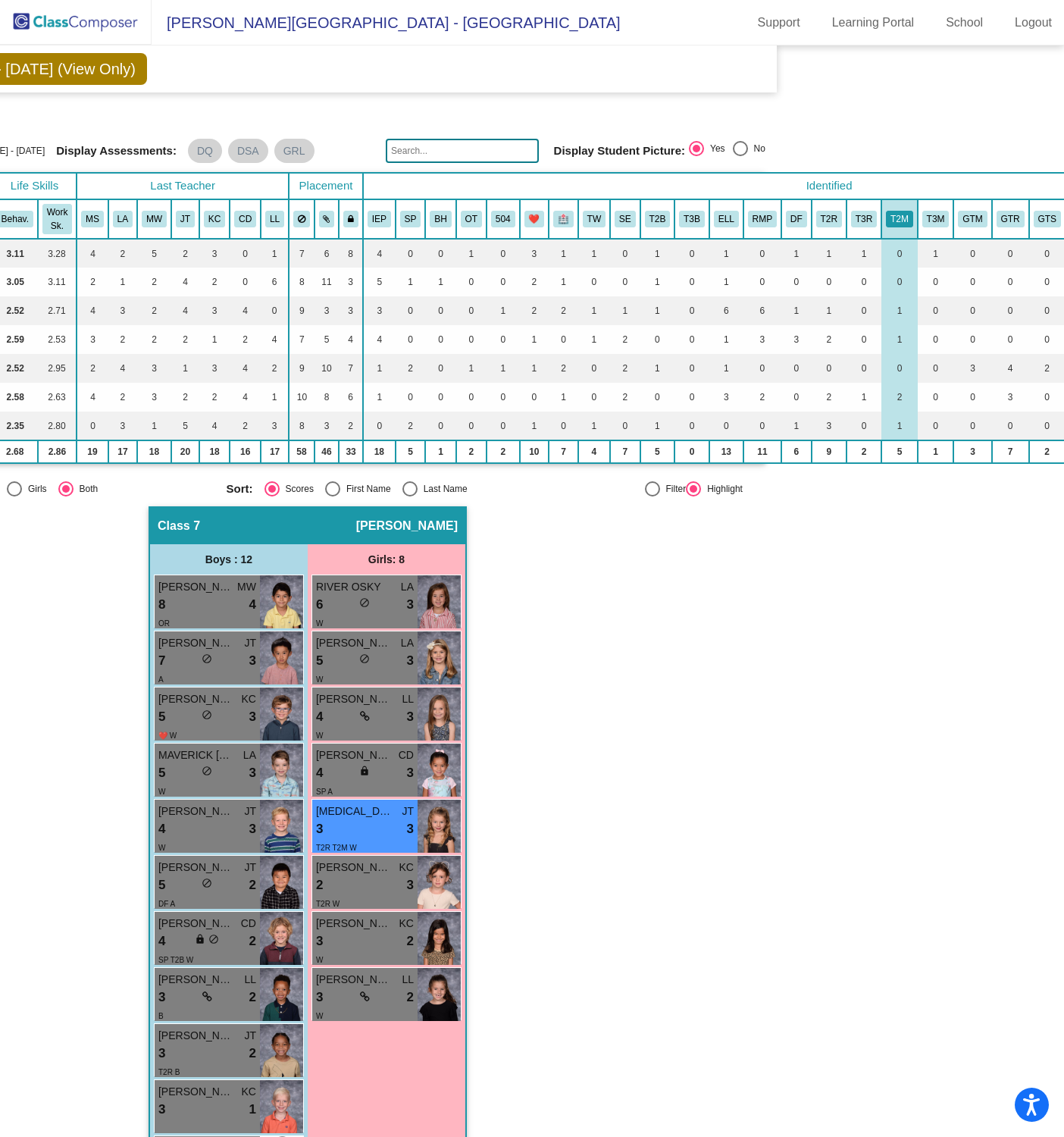
scroll to position [0, 277]
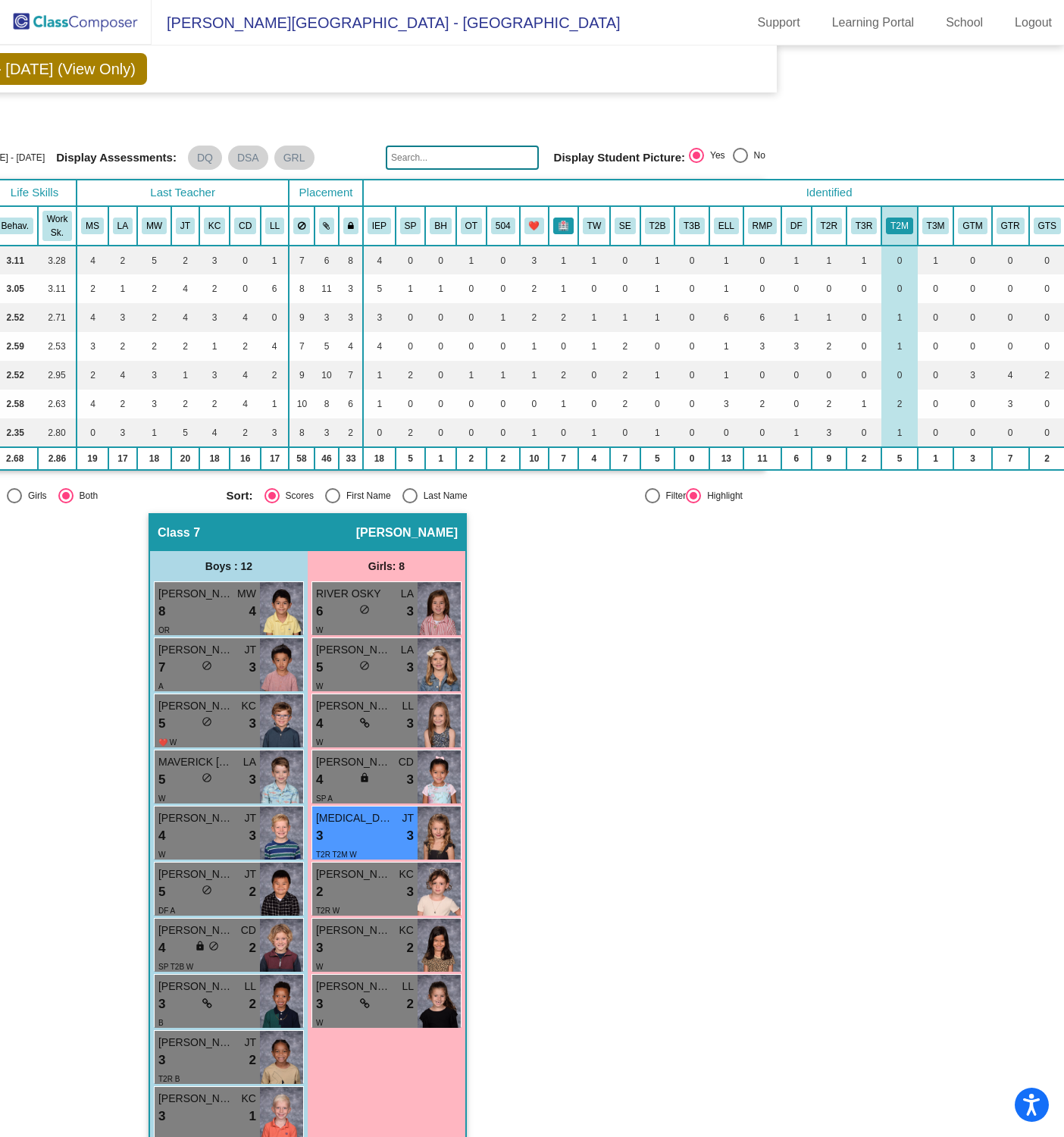
click at [566, 220] on button "🏥" at bounding box center [563, 226] width 20 height 16
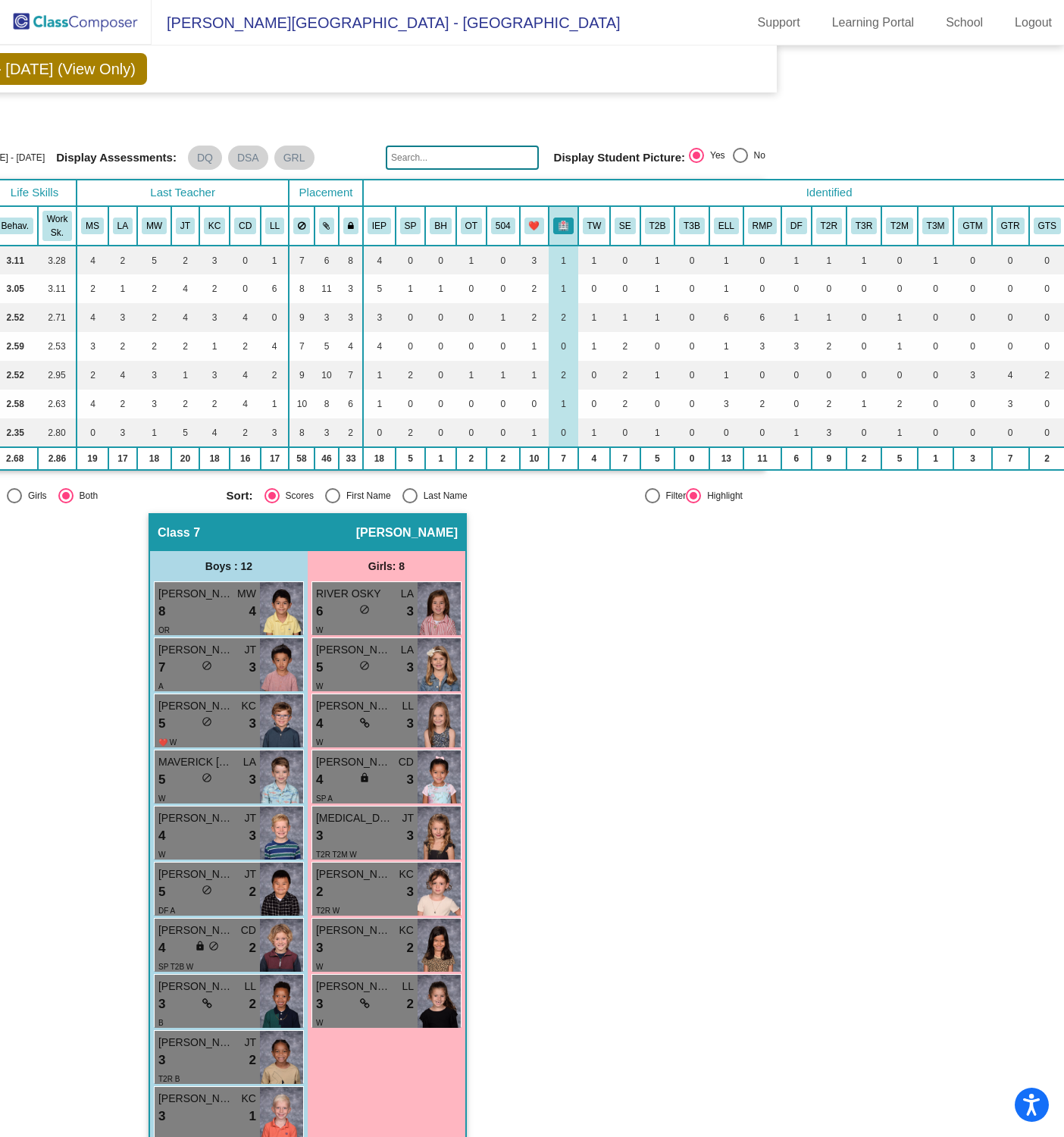
scroll to position [147, 277]
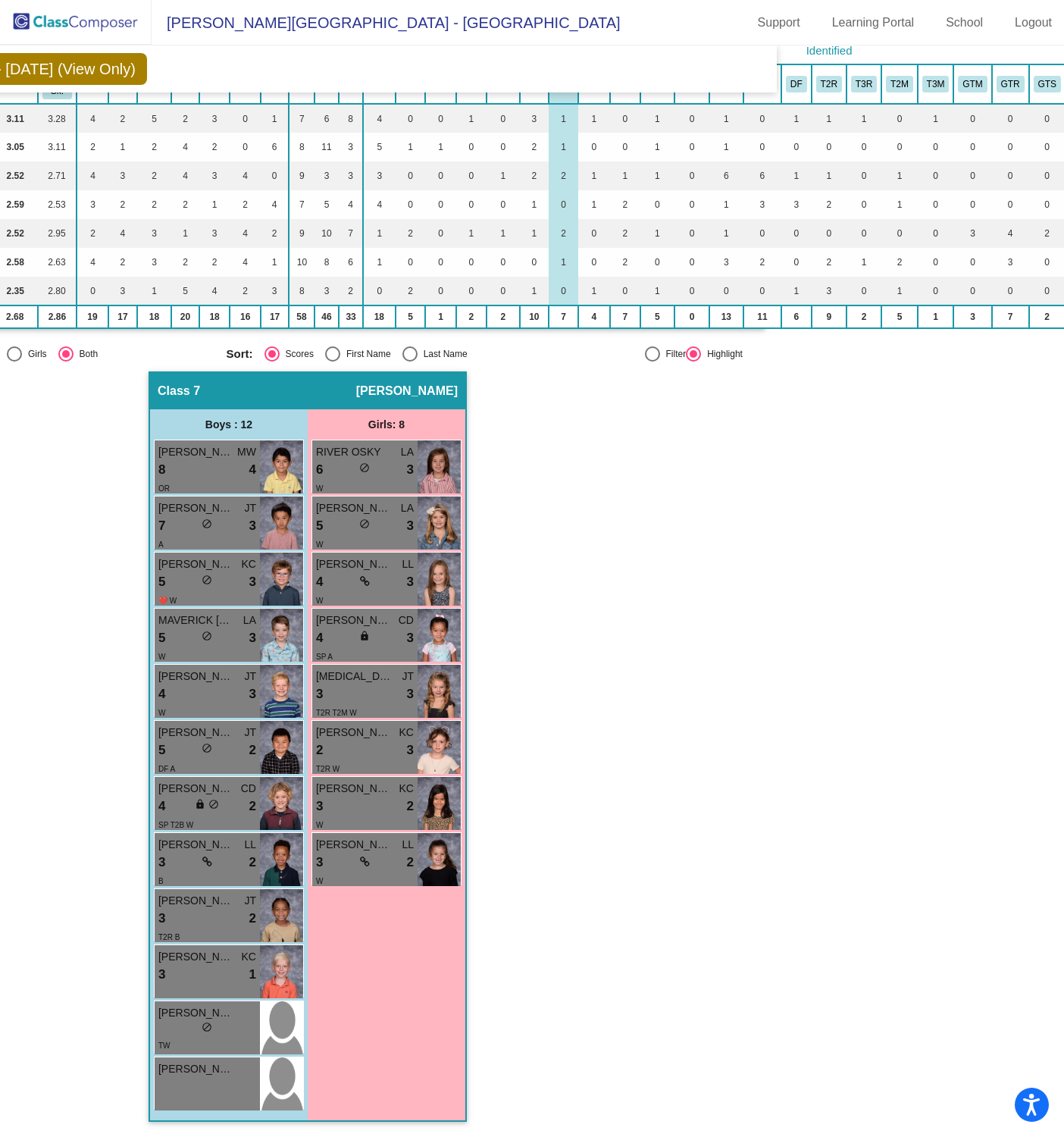
click at [666, 604] on div "Hallway - Hallway Class picture_as_pdf Add Student First Name Last Name Student…" at bounding box center [255, 754] width 1021 height 765
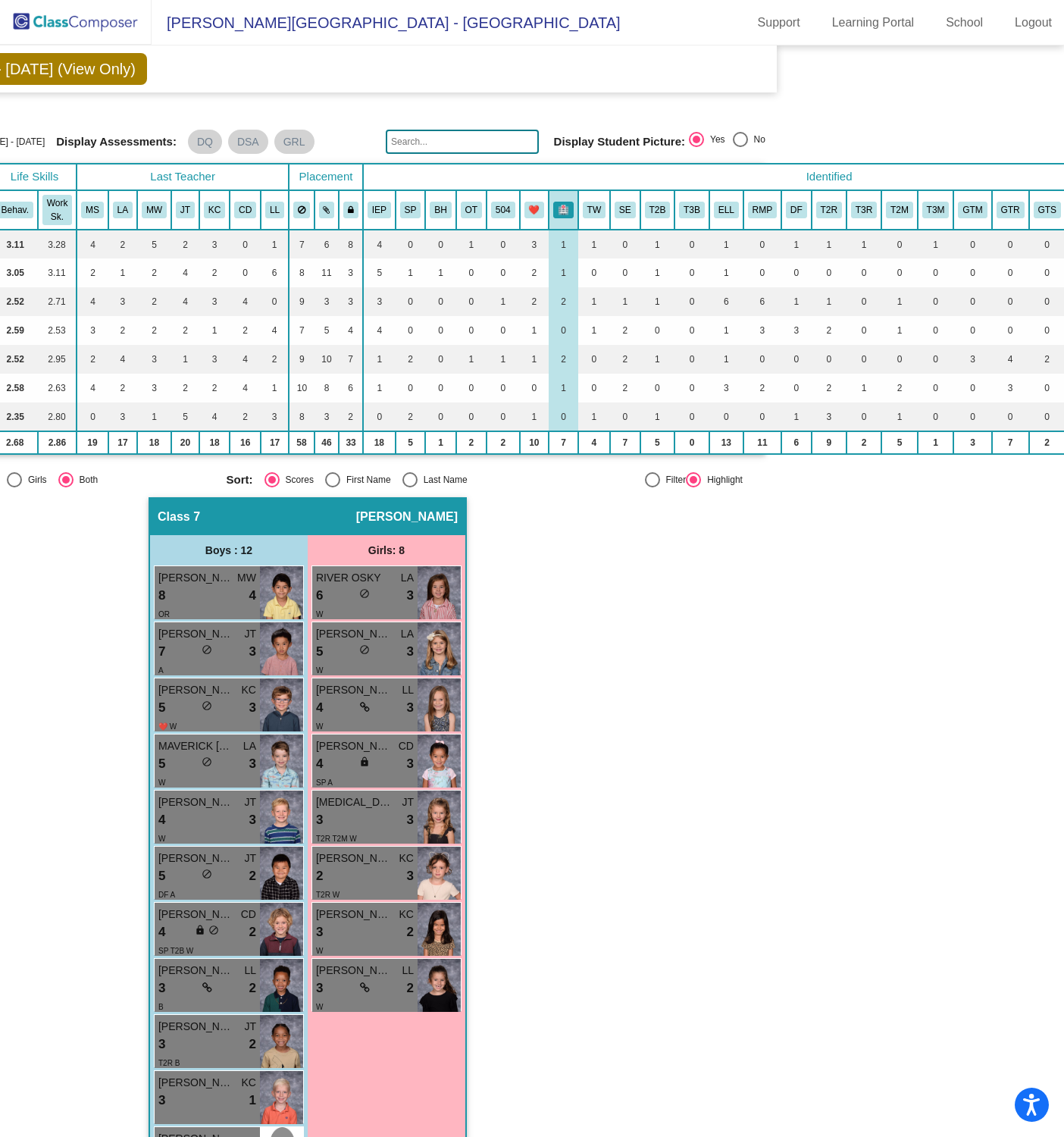
scroll to position [15, 277]
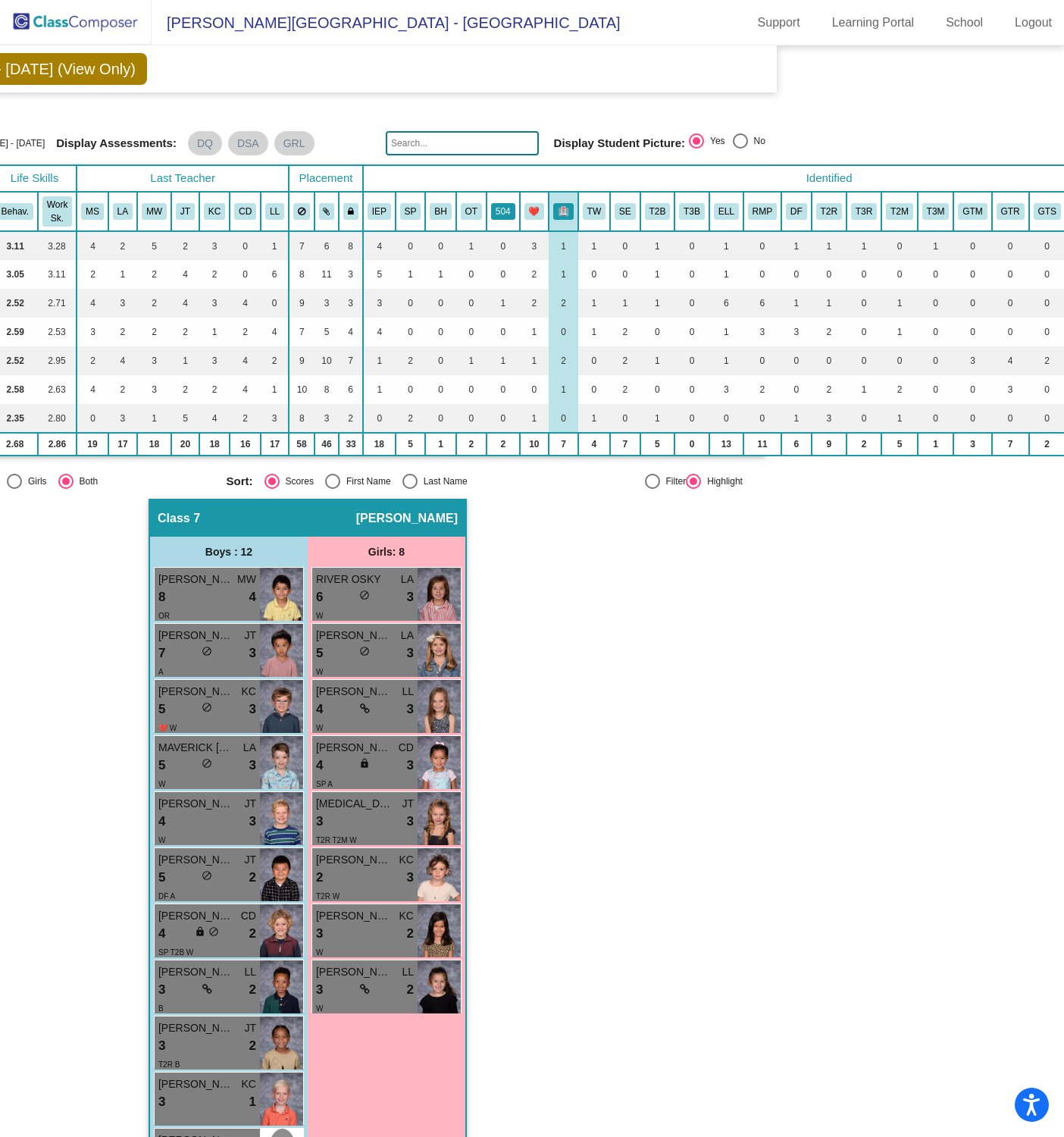
click at [496, 209] on button "504" at bounding box center [503, 211] width 25 height 16
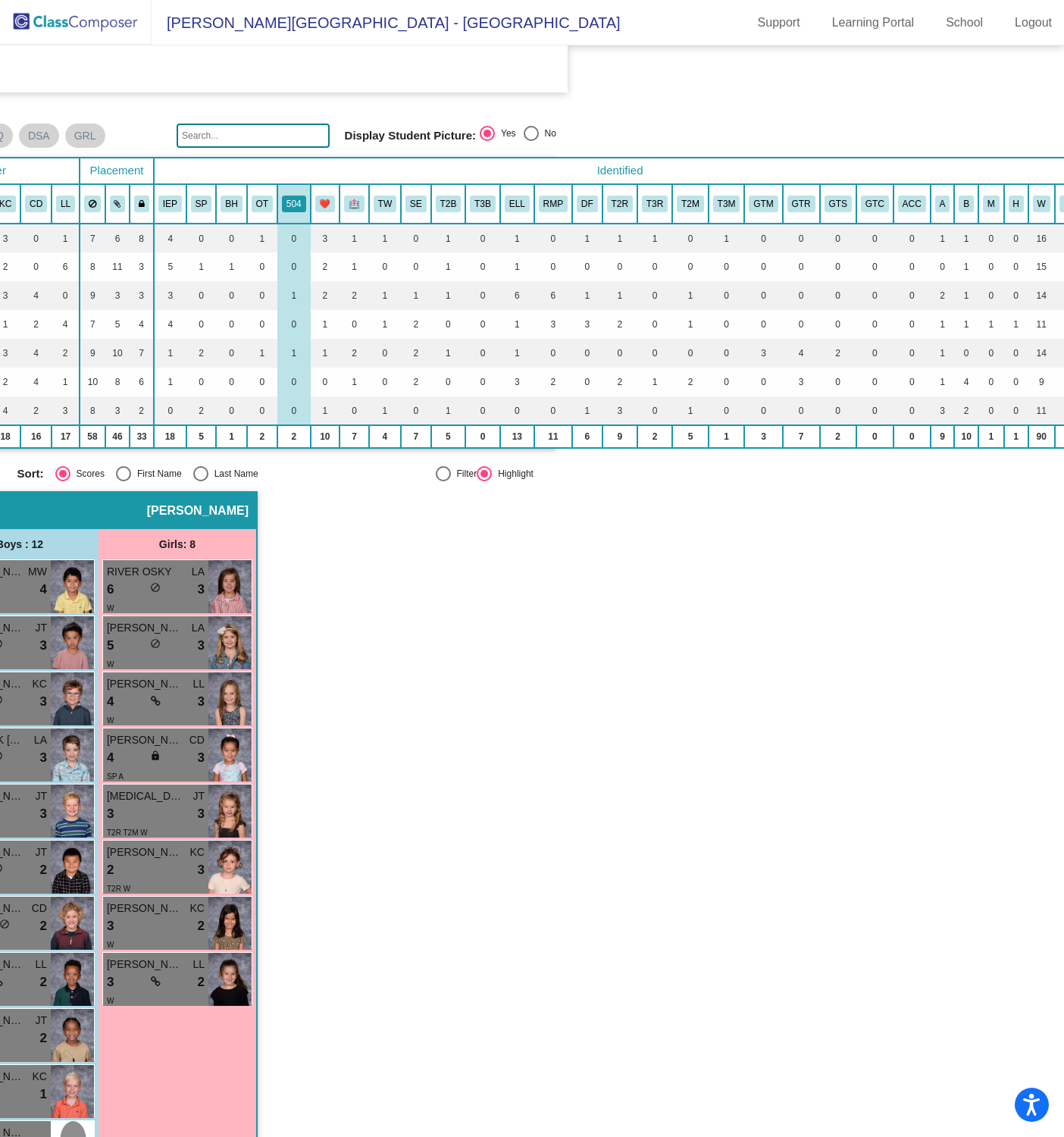
scroll to position [22, 517]
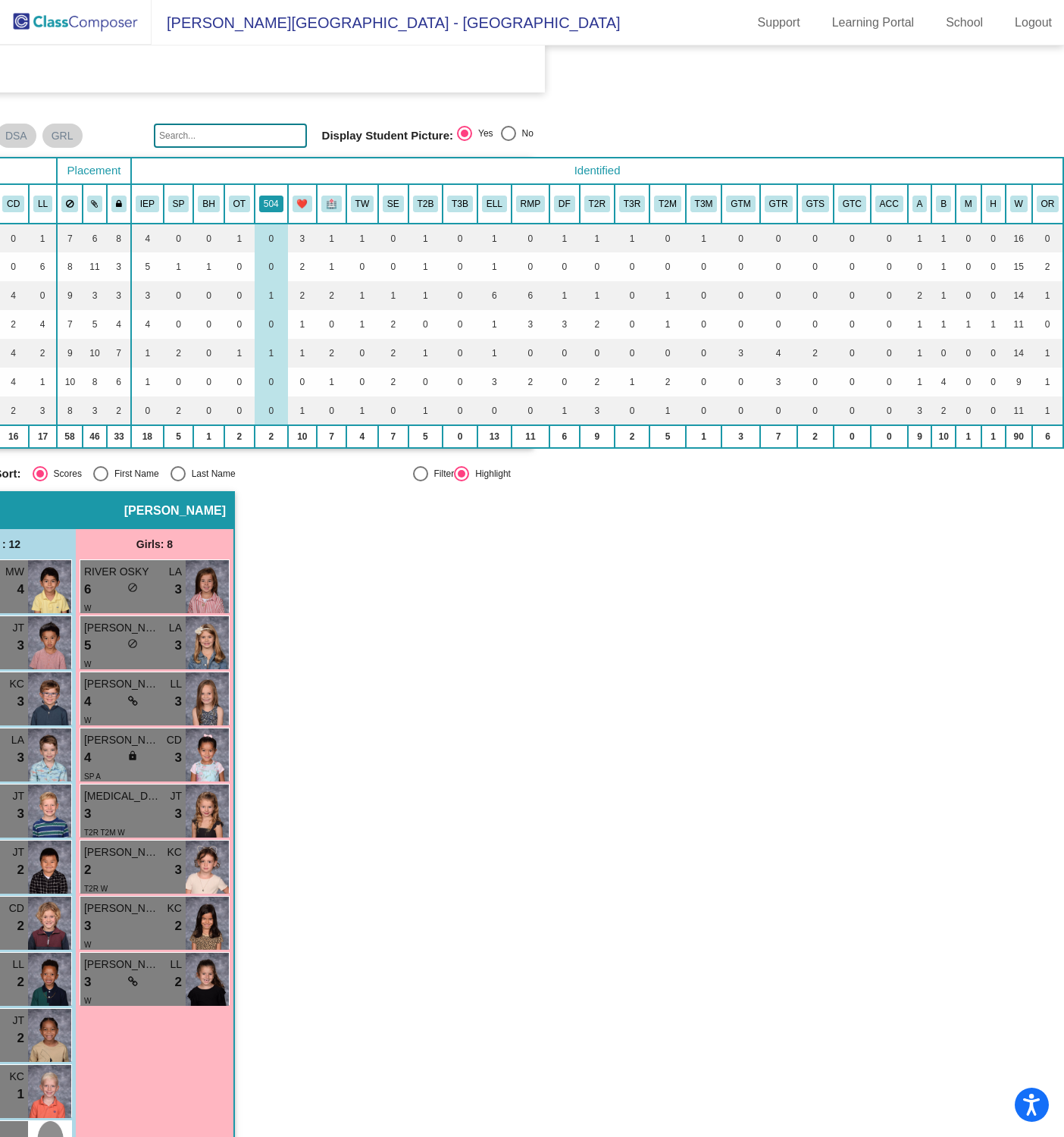
click at [259, 201] on button "504" at bounding box center [272, 204] width 25 height 16
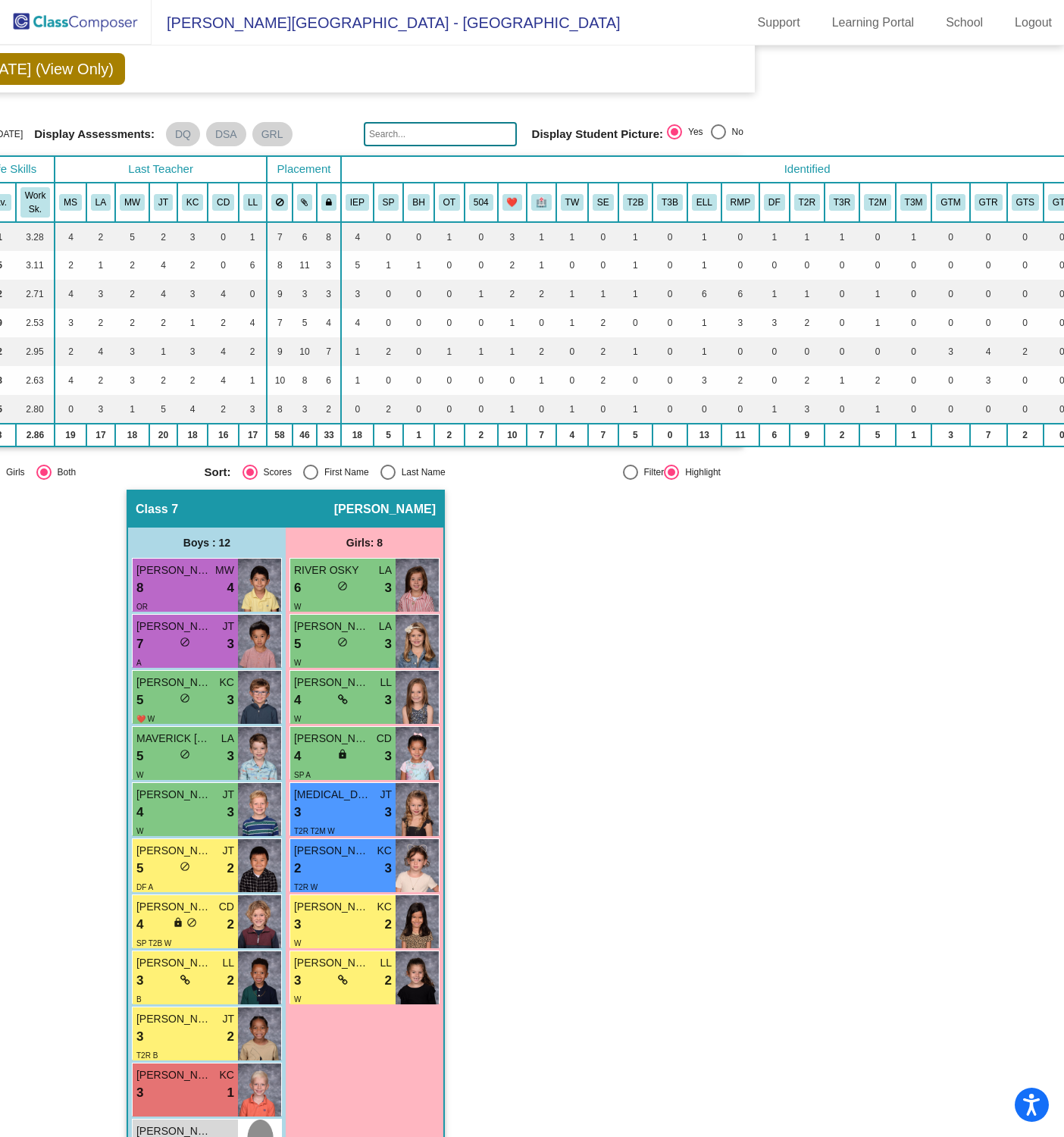
scroll to position [24, 302]
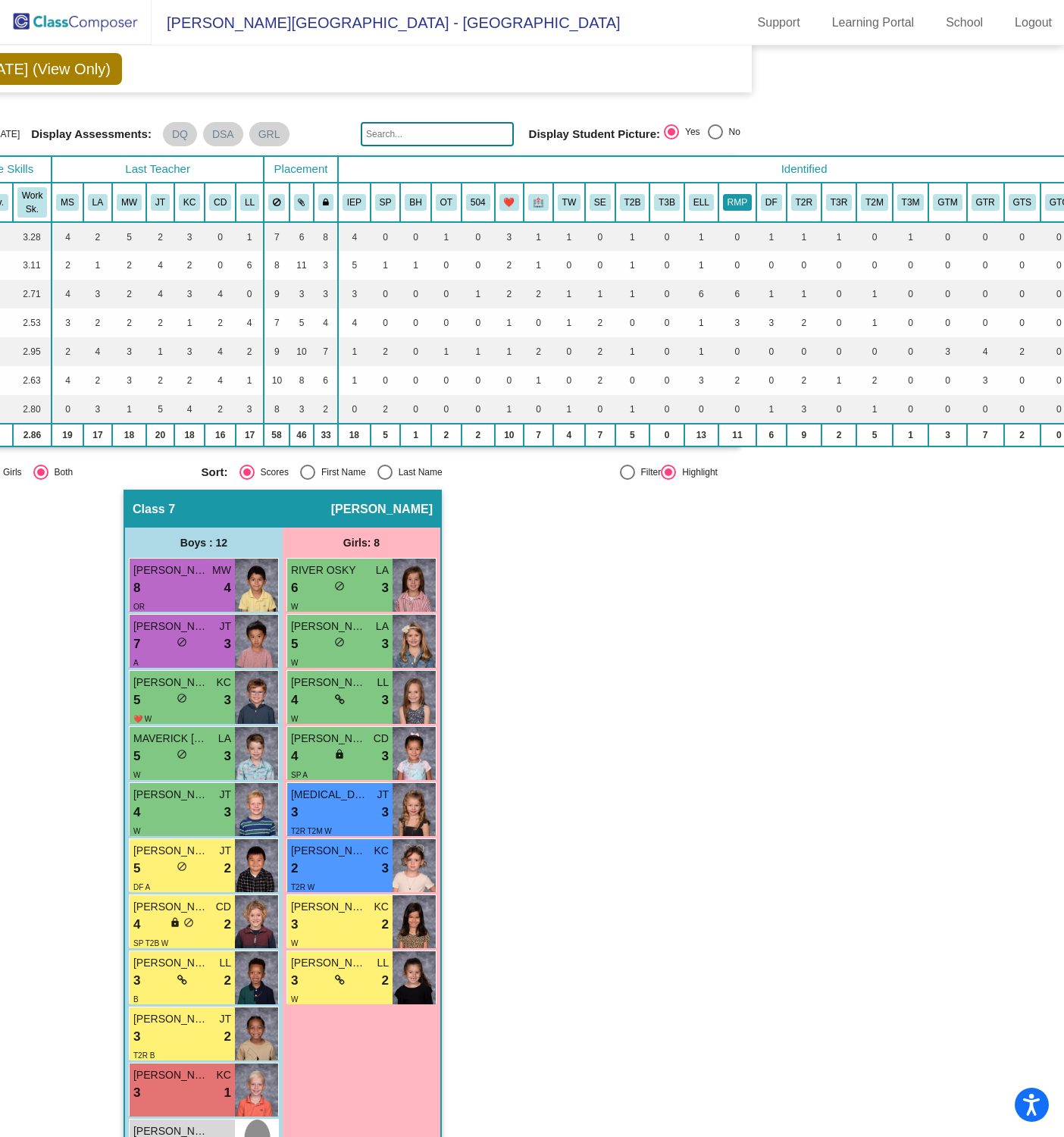
click at [736, 197] on button "RMP" at bounding box center [737, 202] width 29 height 16
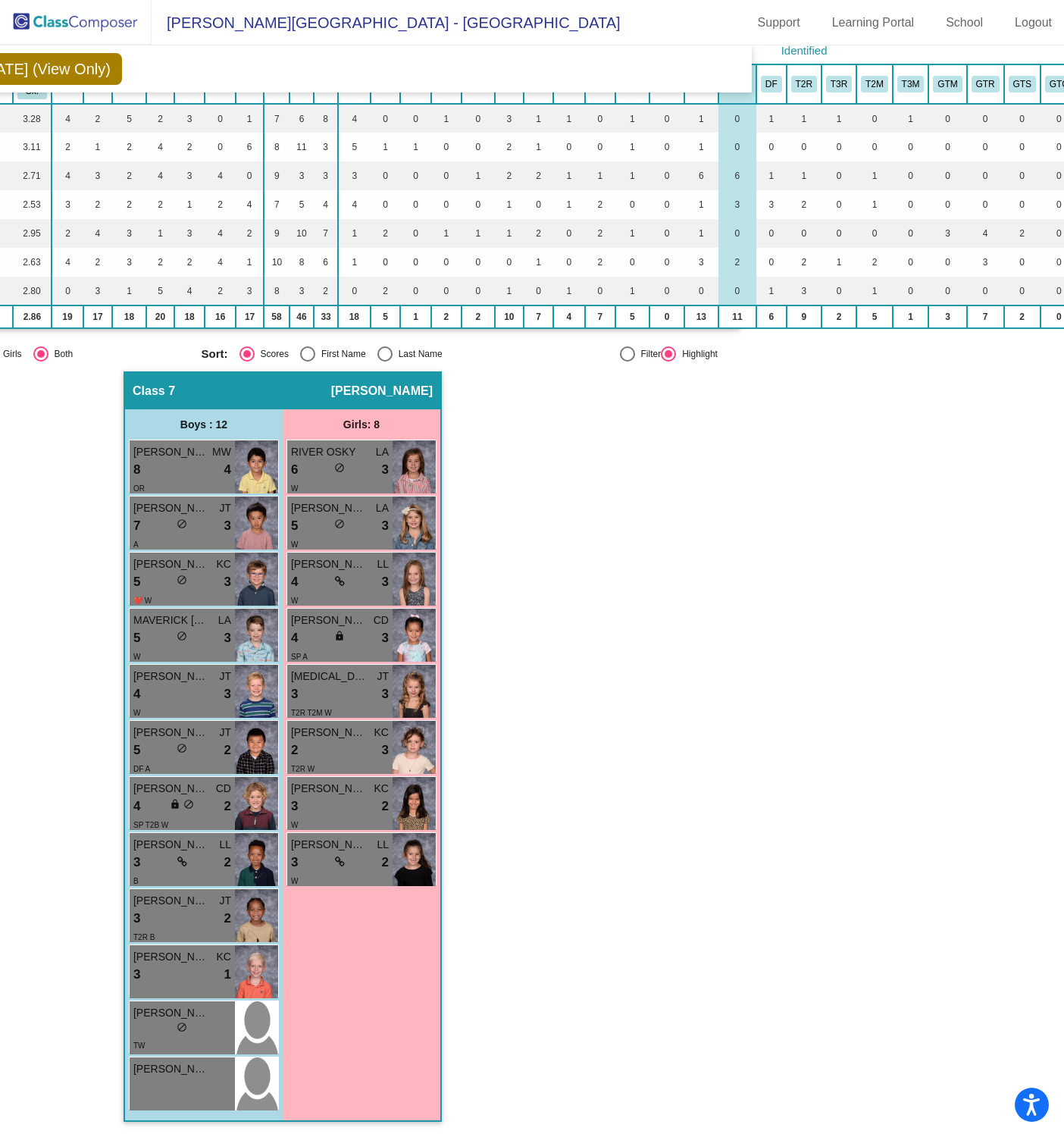
scroll to position [60, 302]
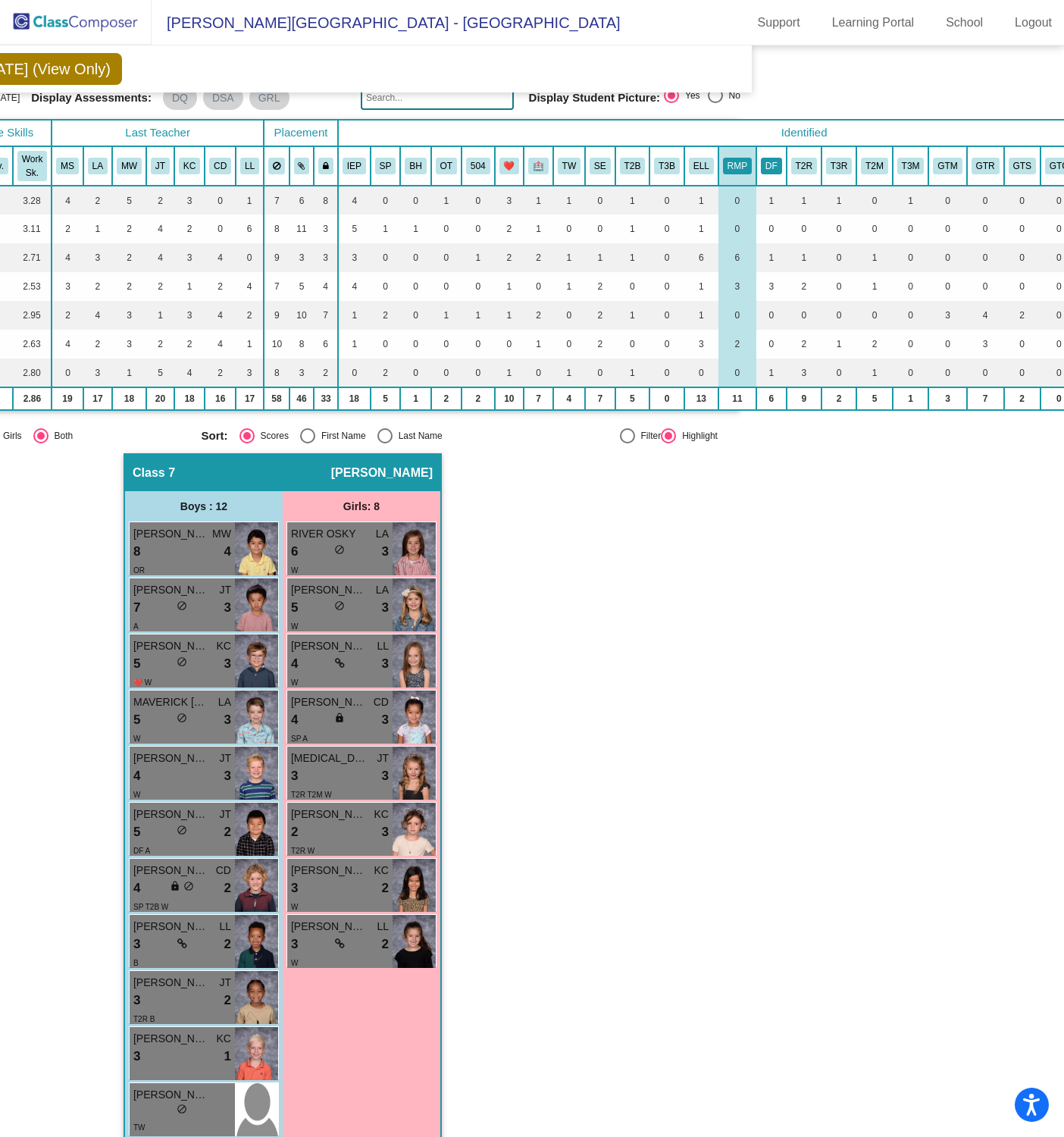
click at [770, 159] on button "DF" at bounding box center [772, 166] width 21 height 16
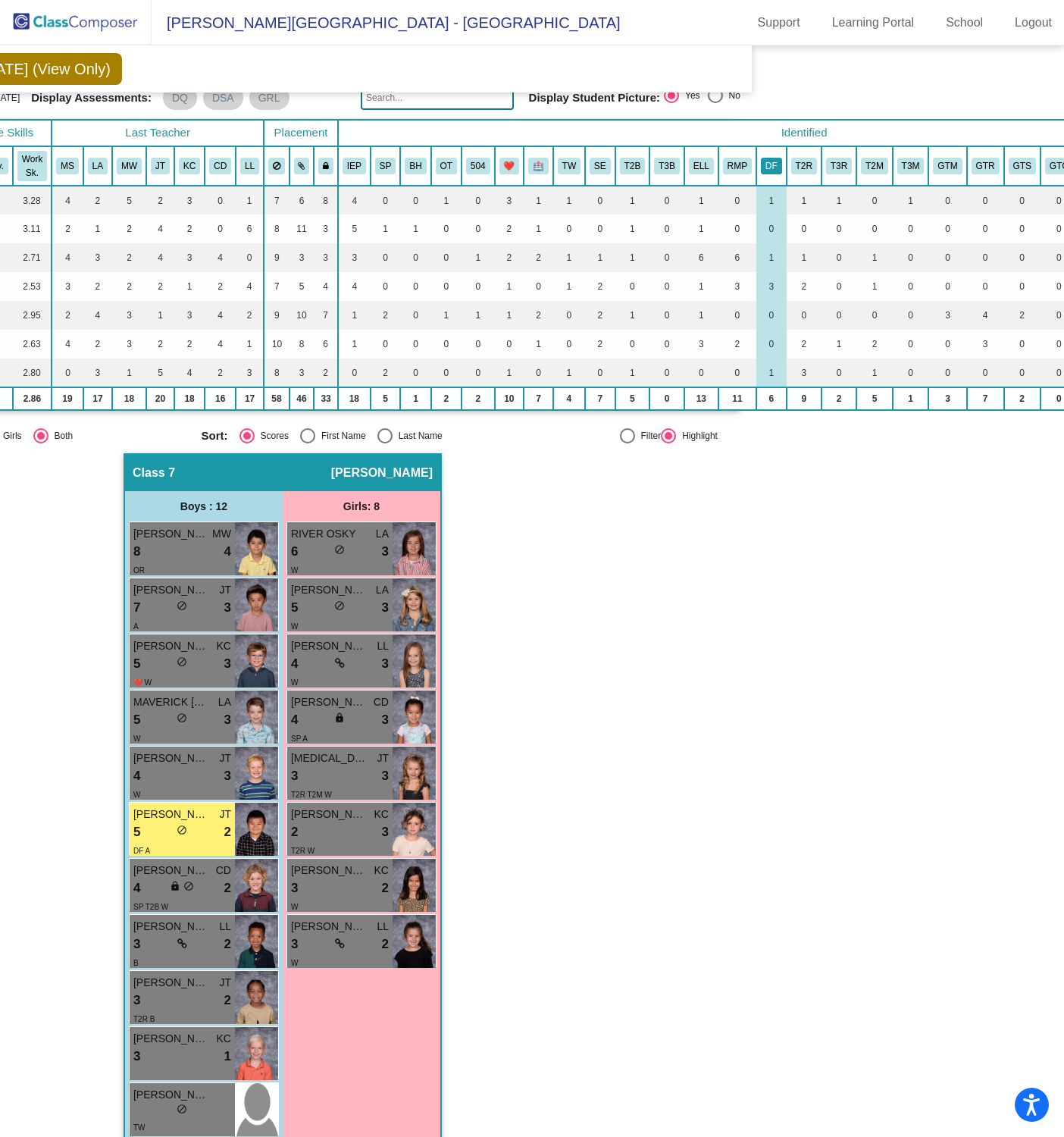
click at [767, 163] on button "DF" at bounding box center [772, 166] width 21 height 16
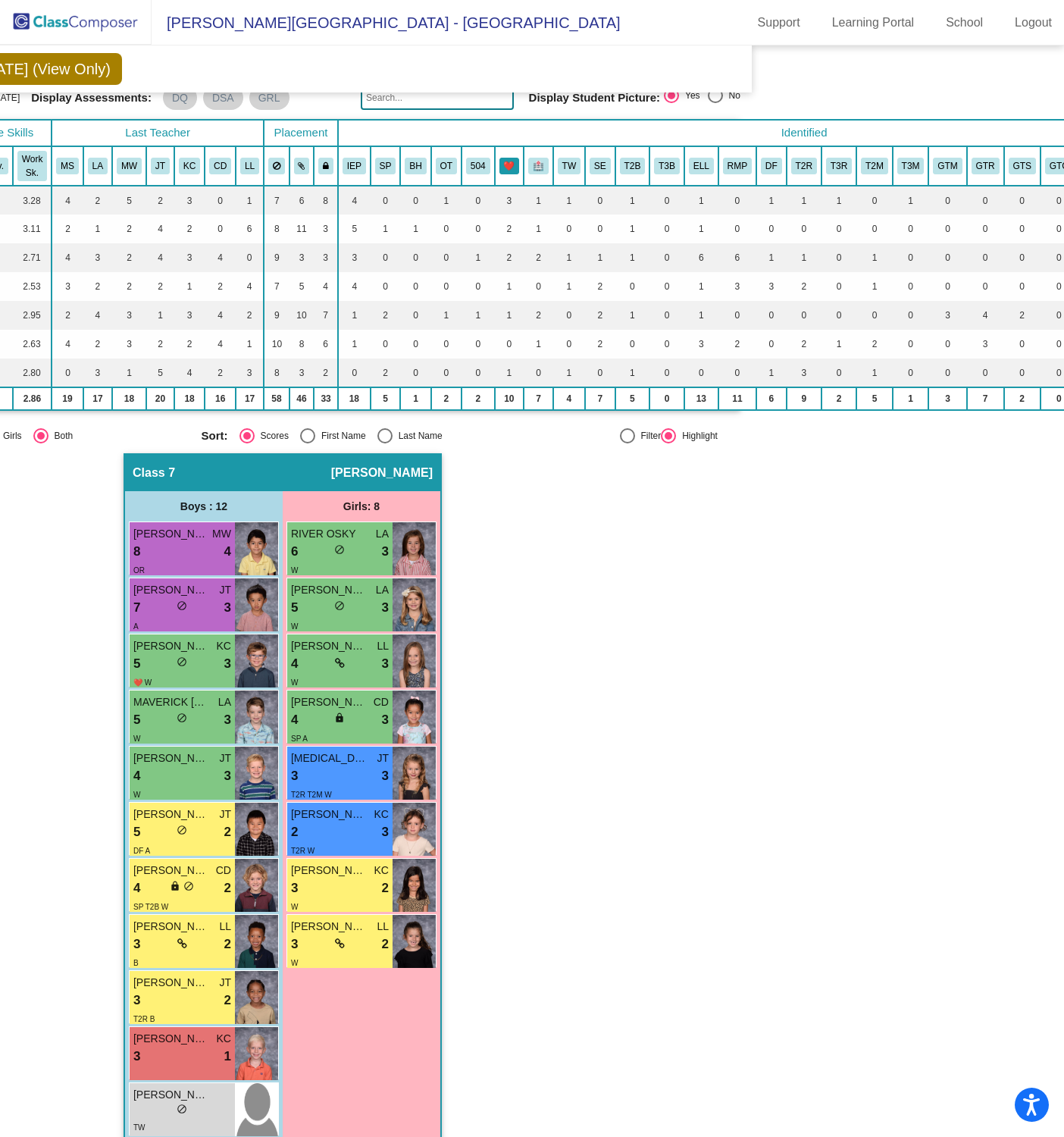
click at [516, 160] on button "❤️" at bounding box center [509, 166] width 20 height 16
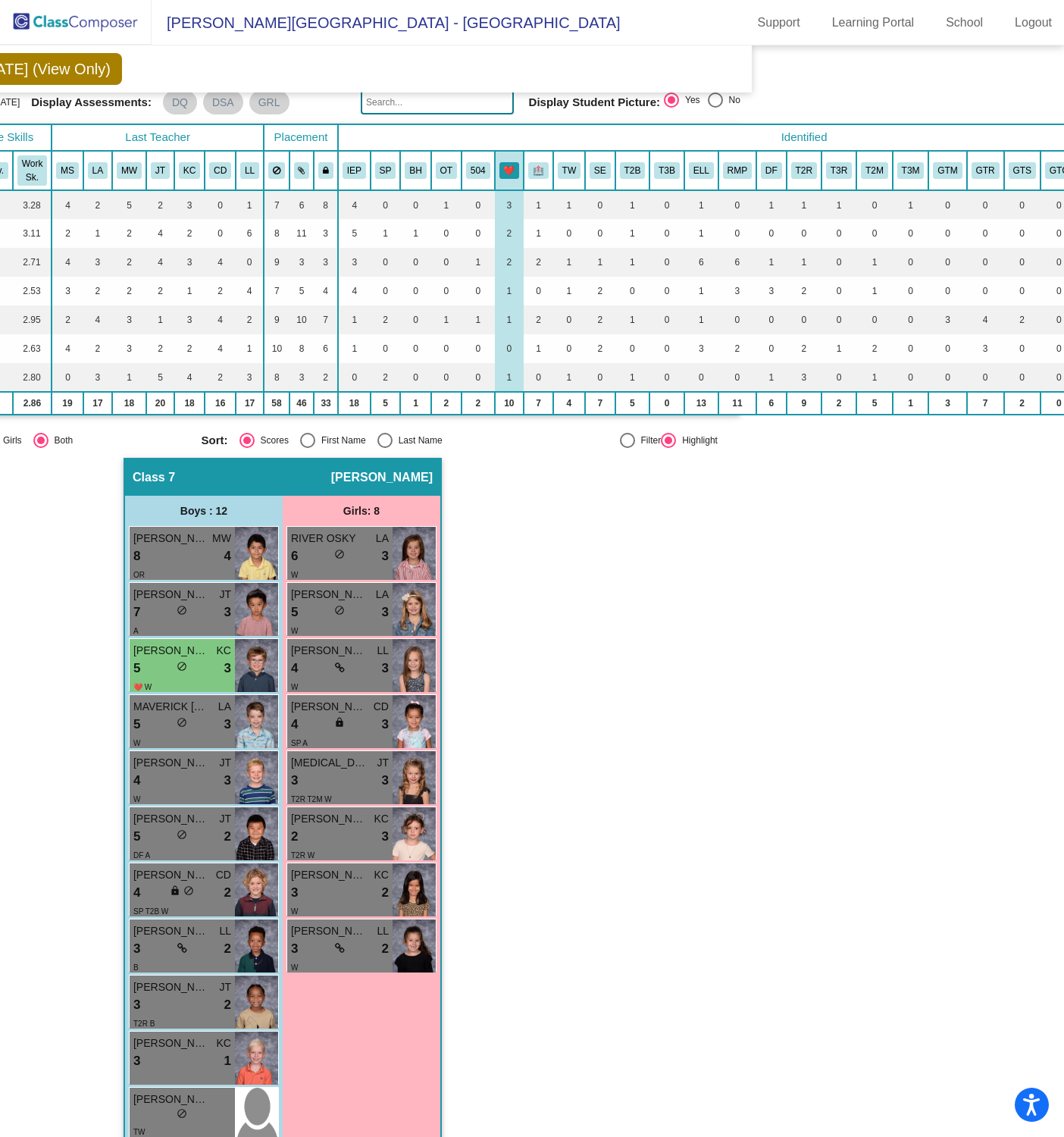
scroll to position [54, 302]
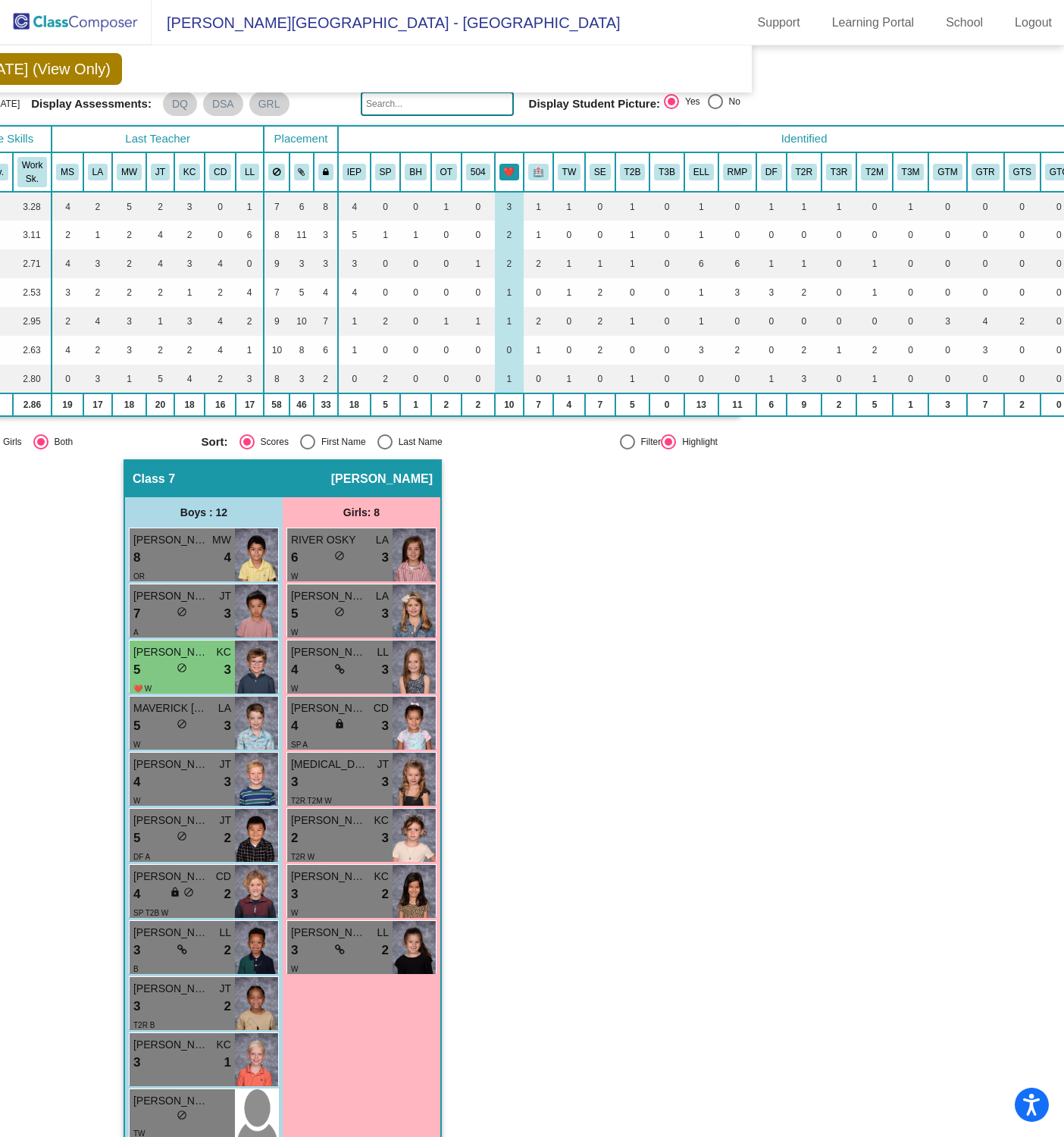
click at [504, 169] on button "❤️" at bounding box center [509, 172] width 20 height 16
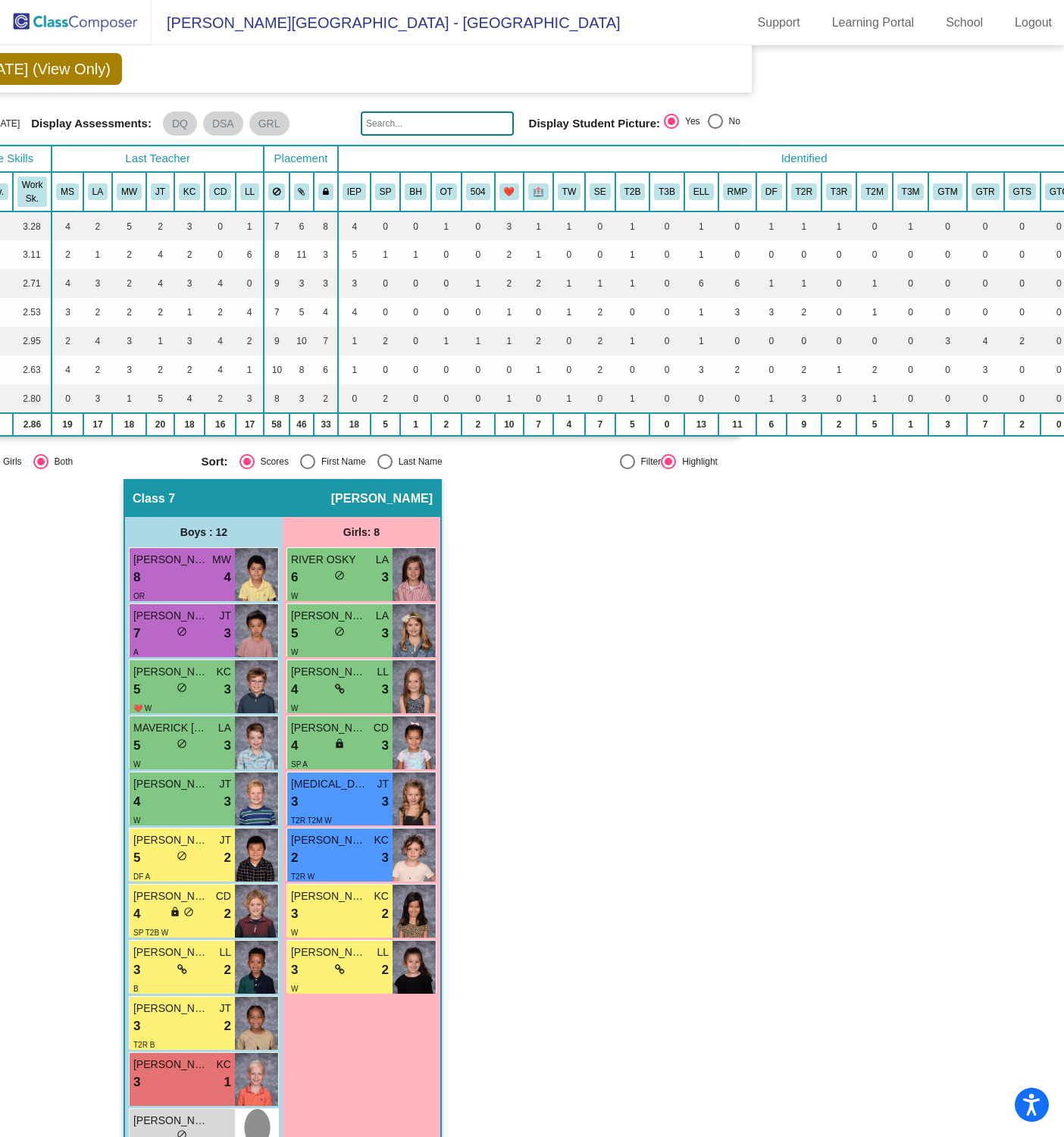
scroll to position [38, 302]
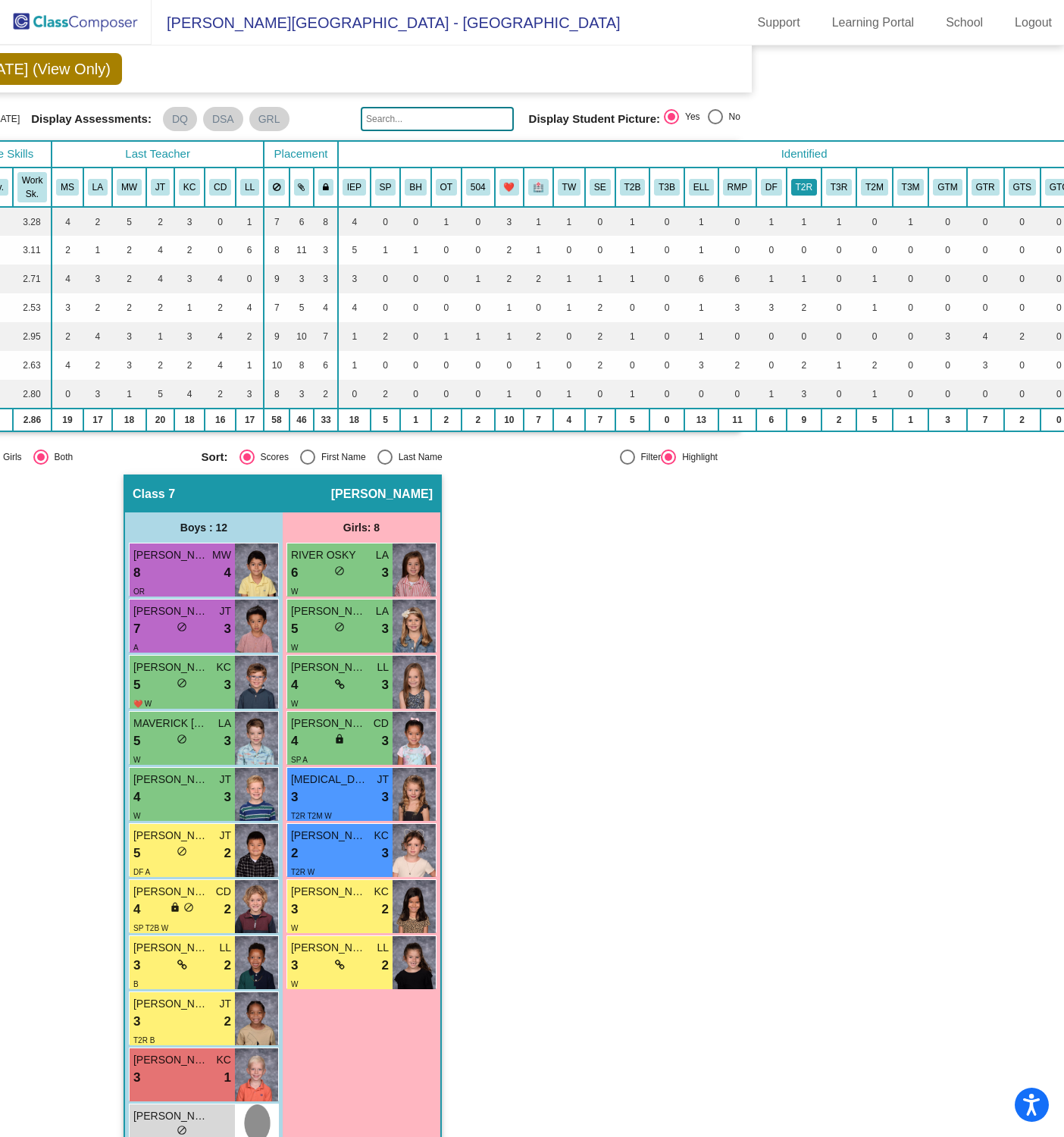
click at [802, 179] on button "T2R" at bounding box center [804, 187] width 25 height 16
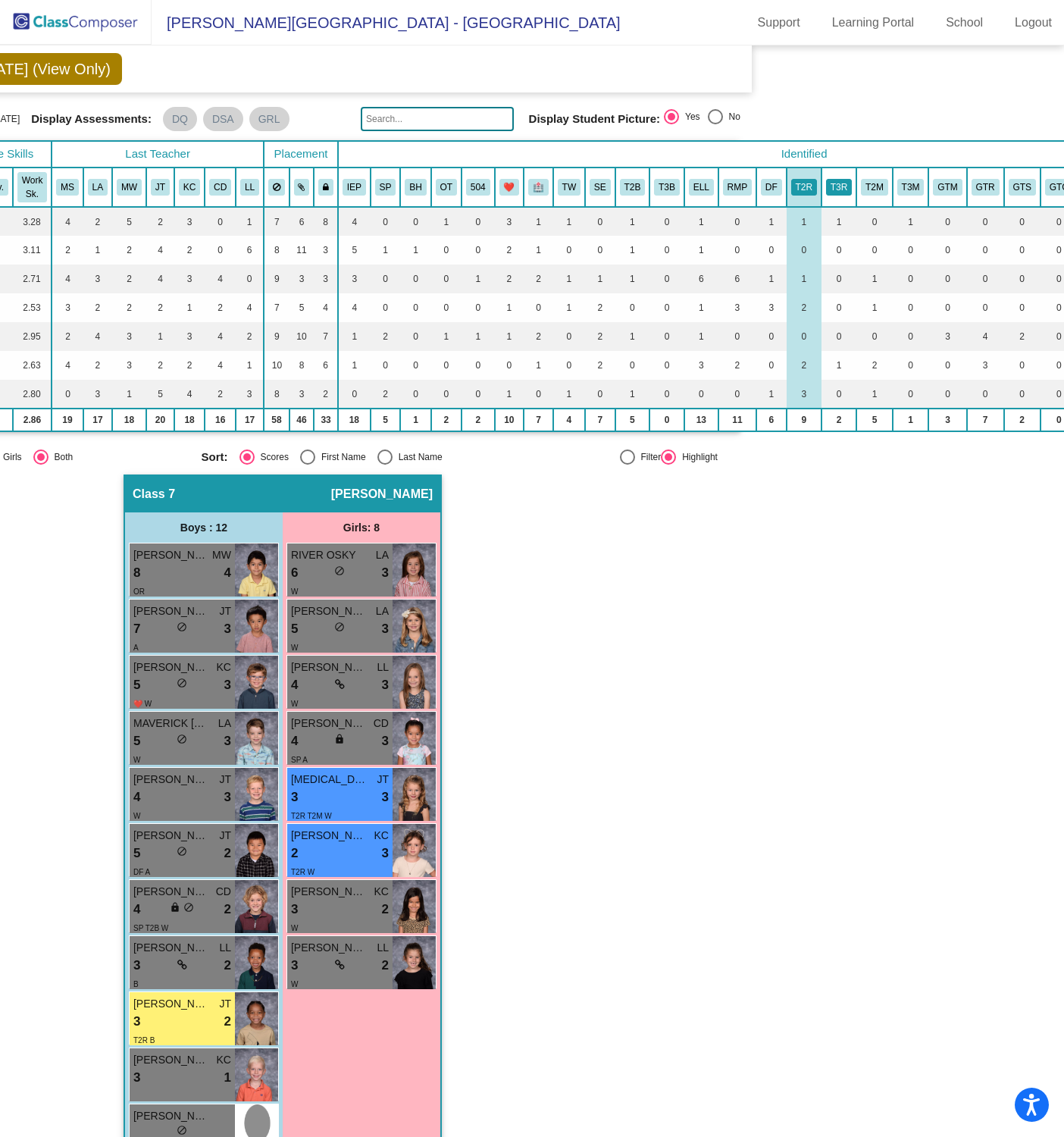
click at [836, 187] on button "T3R" at bounding box center [838, 187] width 25 height 16
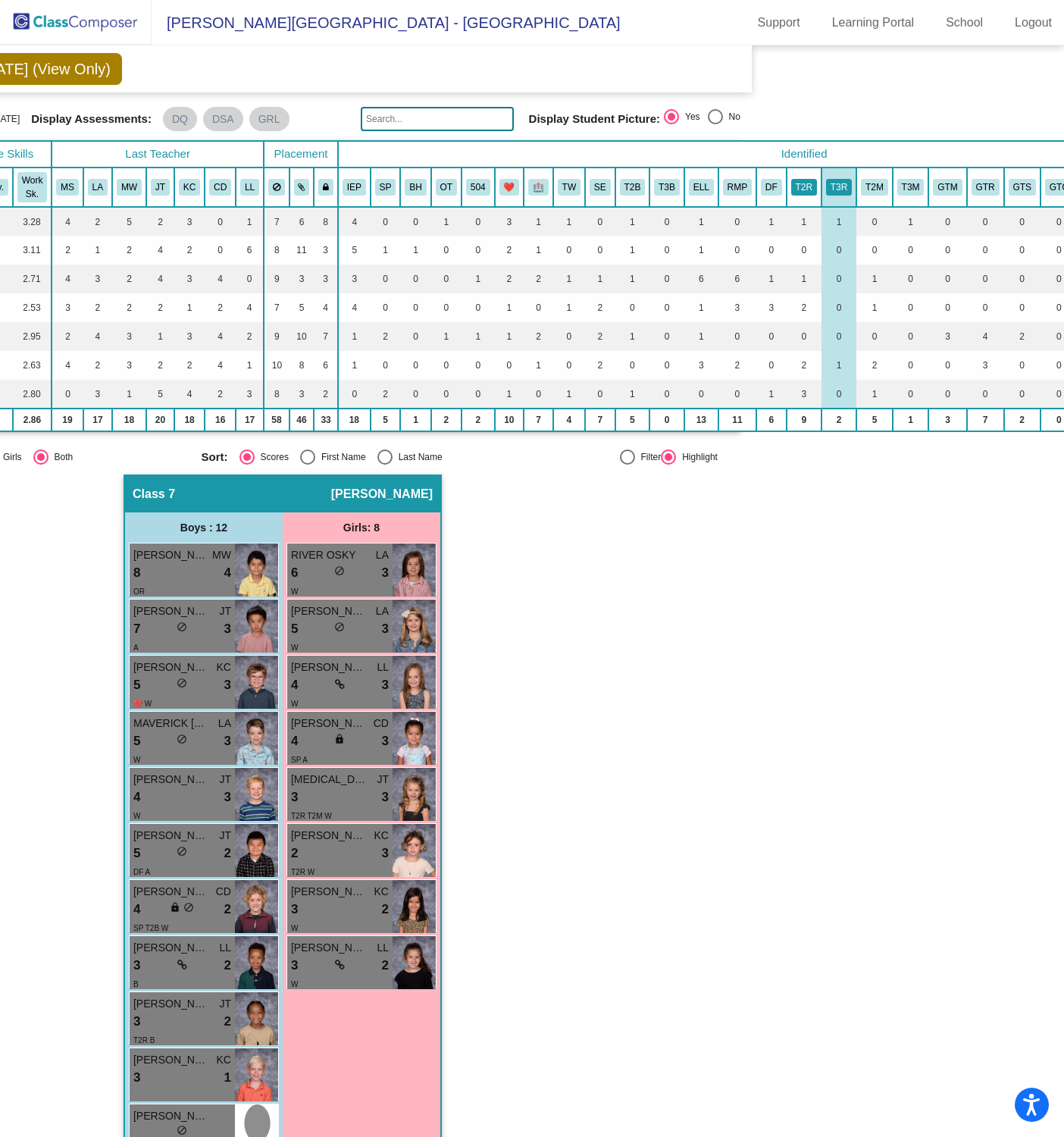
click at [809, 185] on button "T2R" at bounding box center [804, 187] width 25 height 16
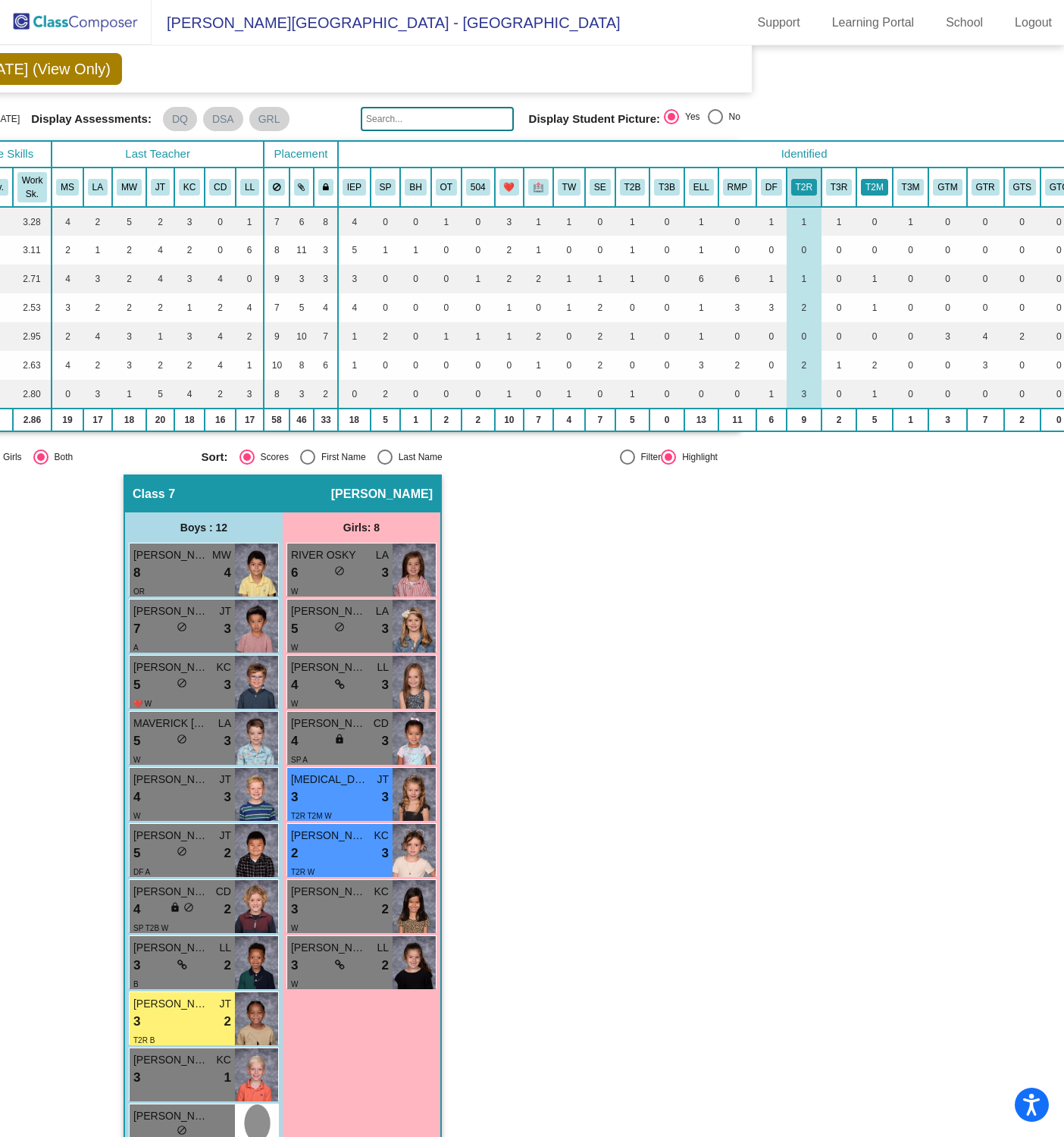
click at [875, 179] on button "T2M" at bounding box center [874, 187] width 27 height 16
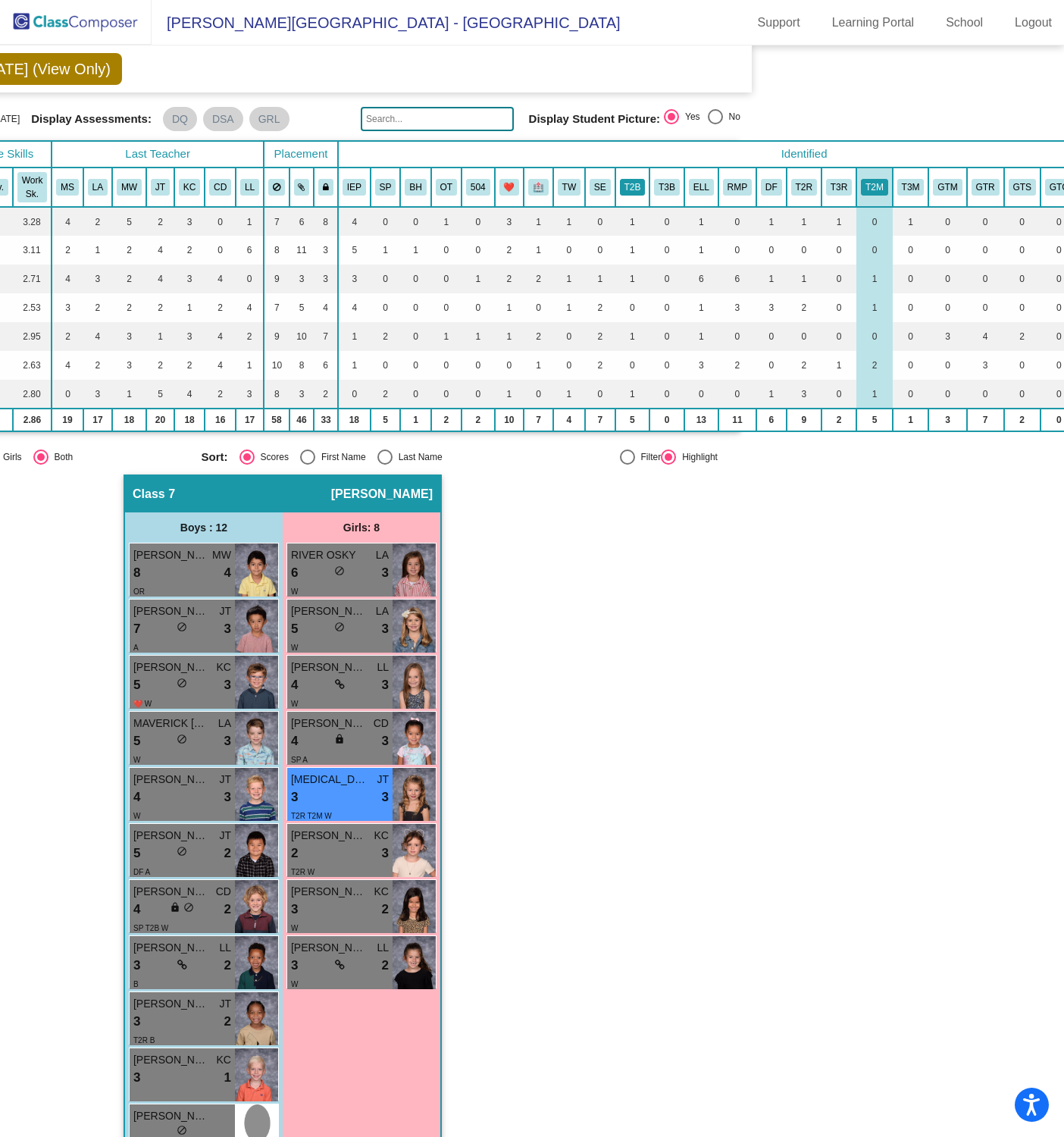
click at [636, 187] on button "T2B" at bounding box center [632, 187] width 25 height 16
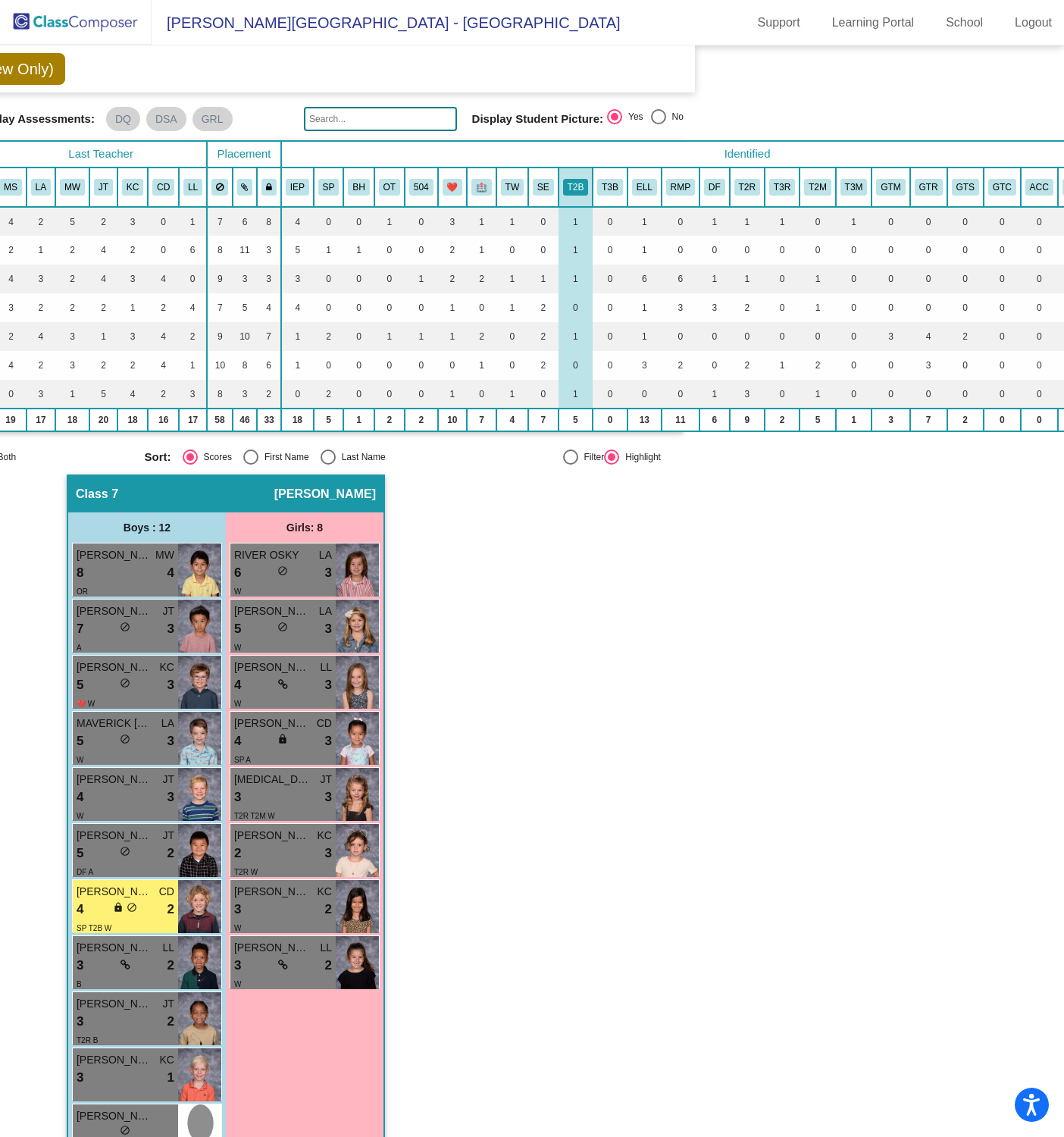
scroll to position [38, 363]
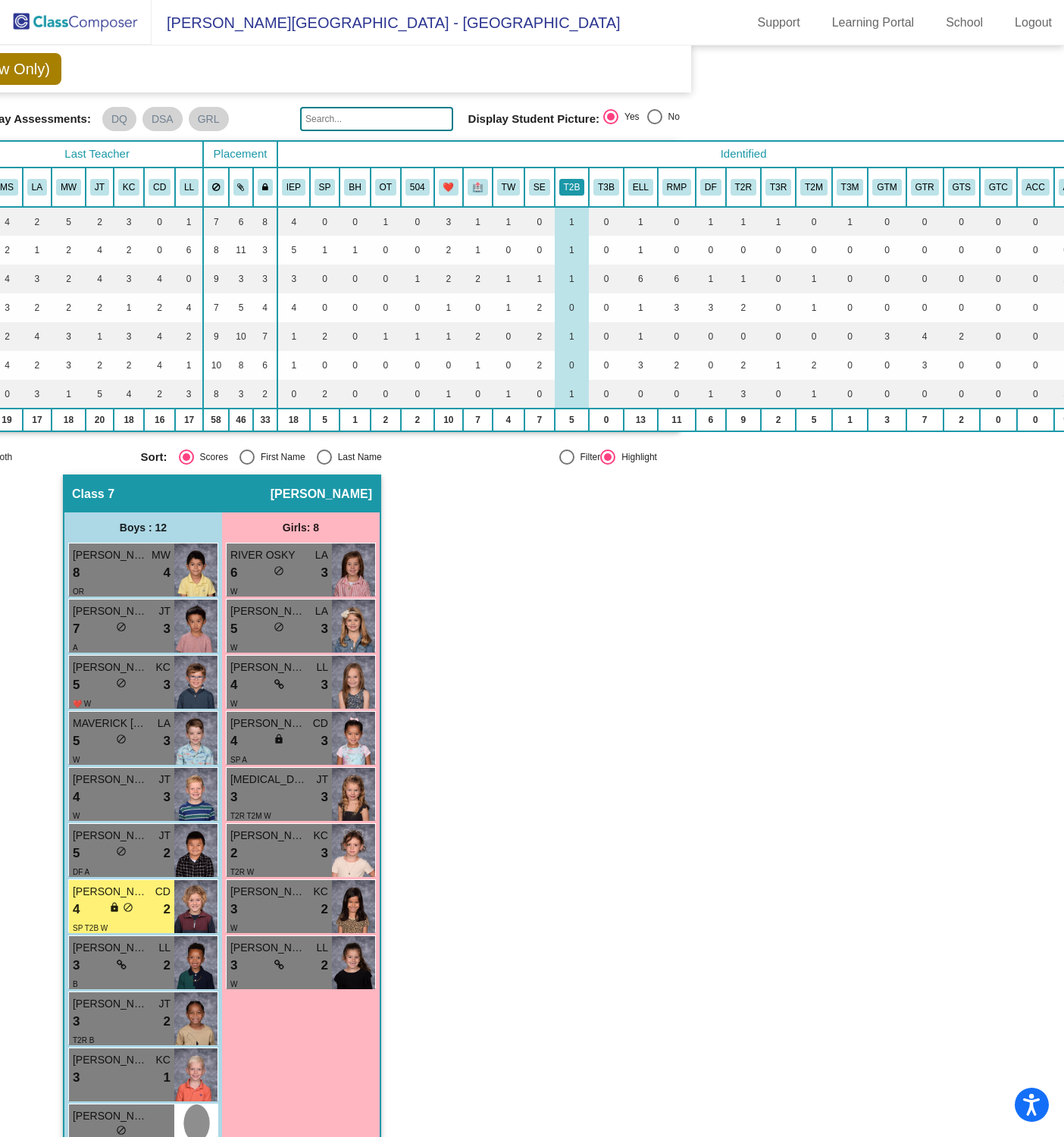
click at [574, 184] on button "T2B" at bounding box center [571, 187] width 25 height 16
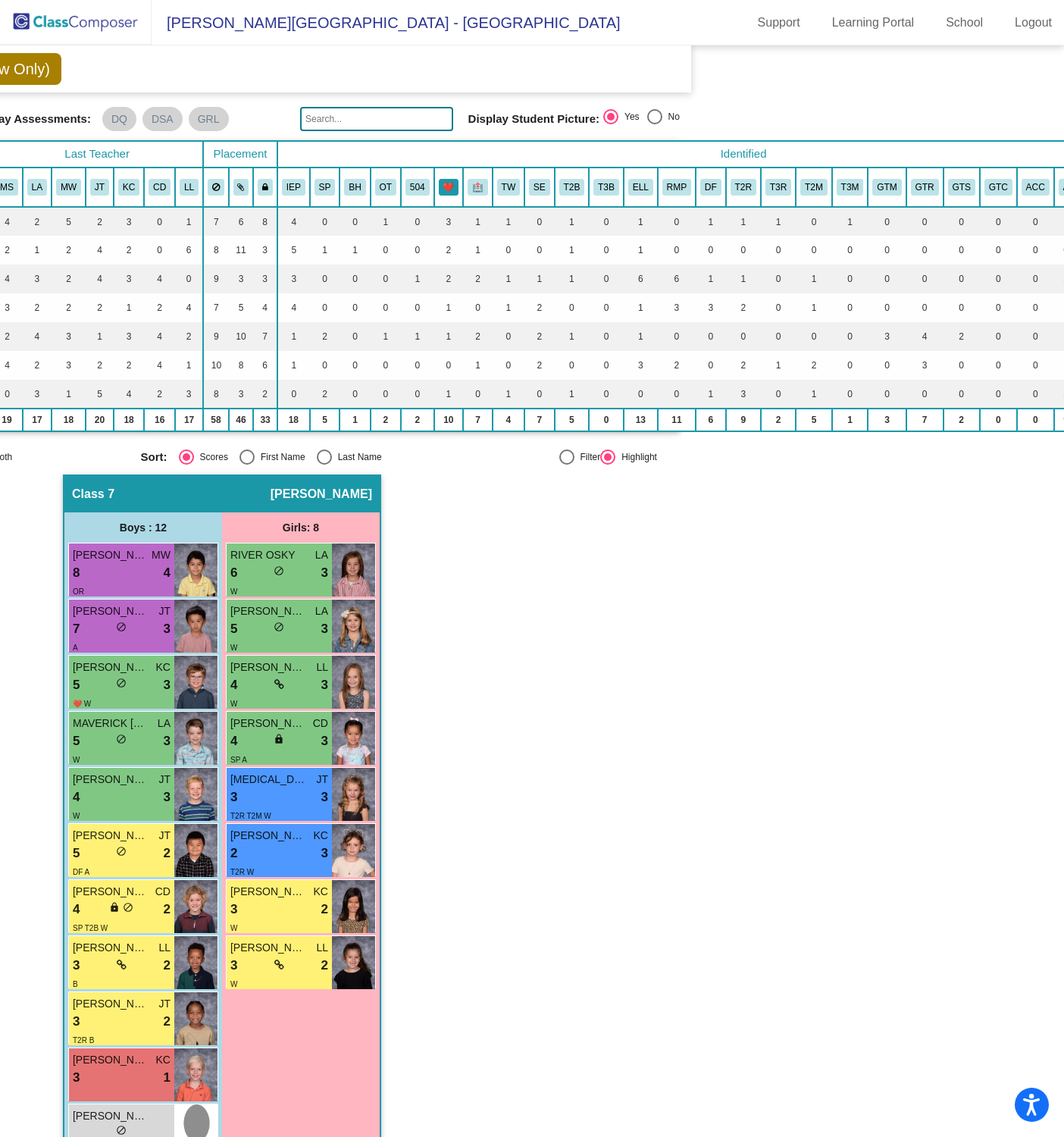
click at [445, 179] on button "❤️" at bounding box center [449, 187] width 20 height 16
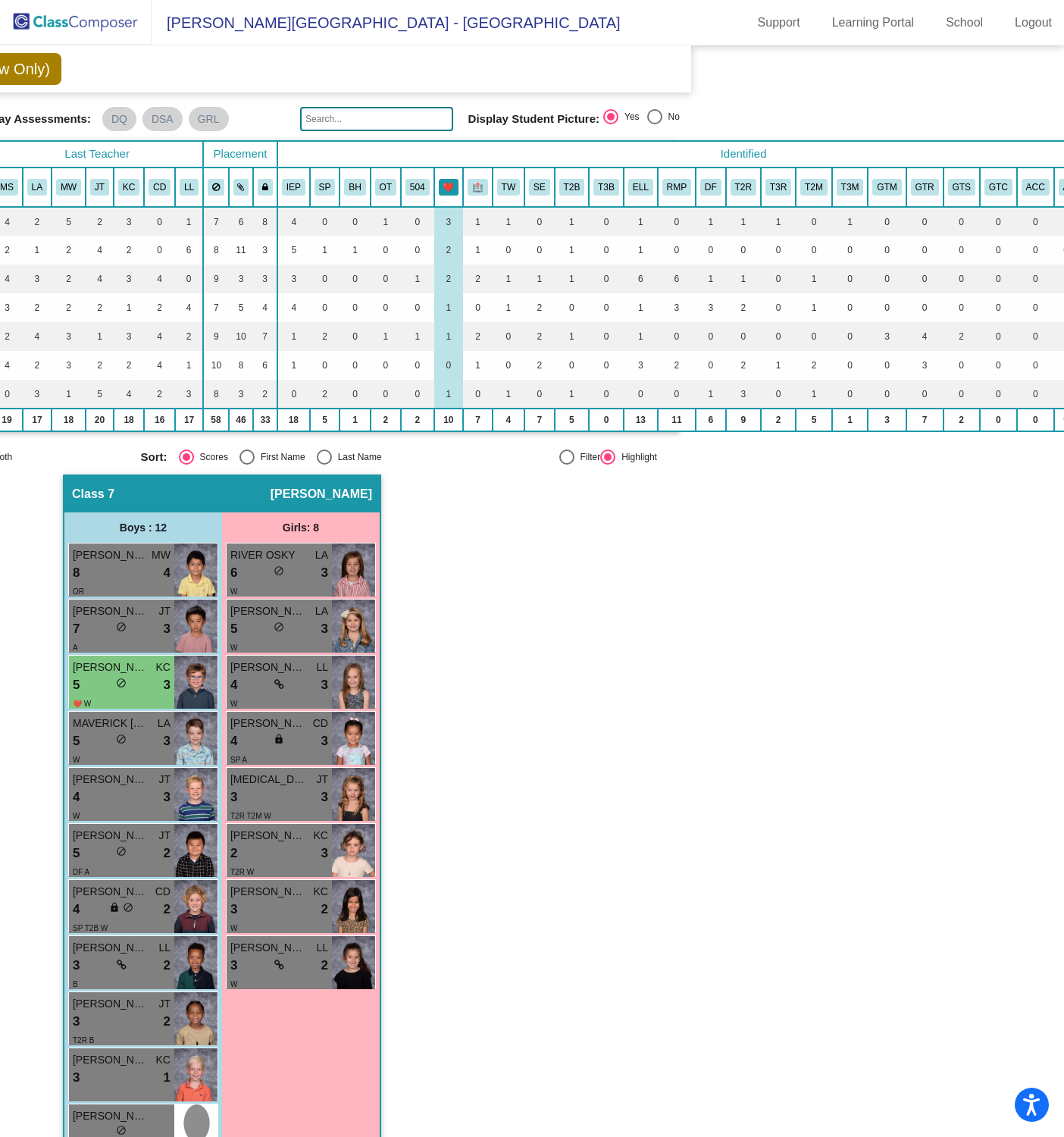
click at [445, 180] on button "❤️" at bounding box center [449, 187] width 20 height 16
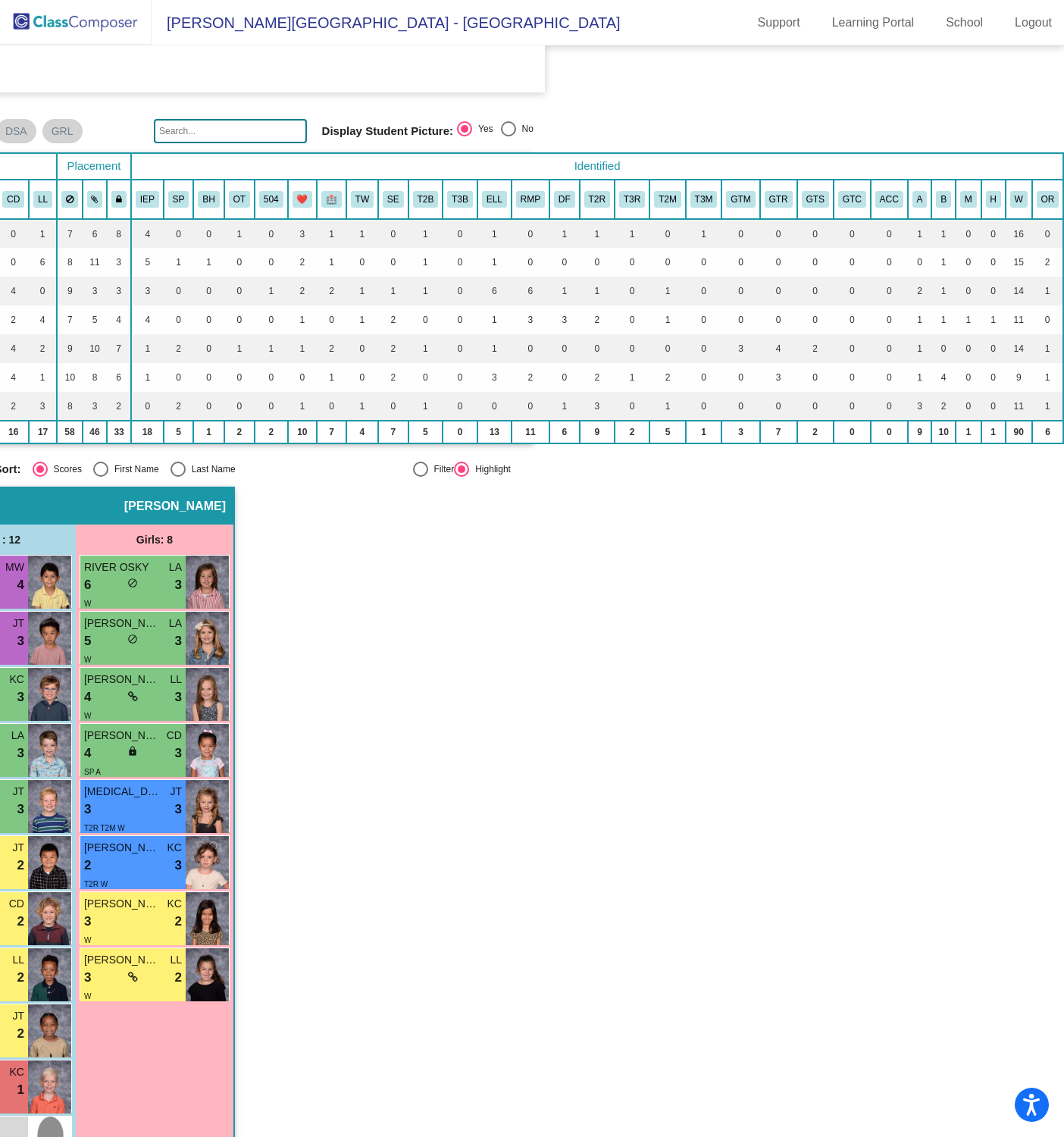
scroll to position [0, 517]
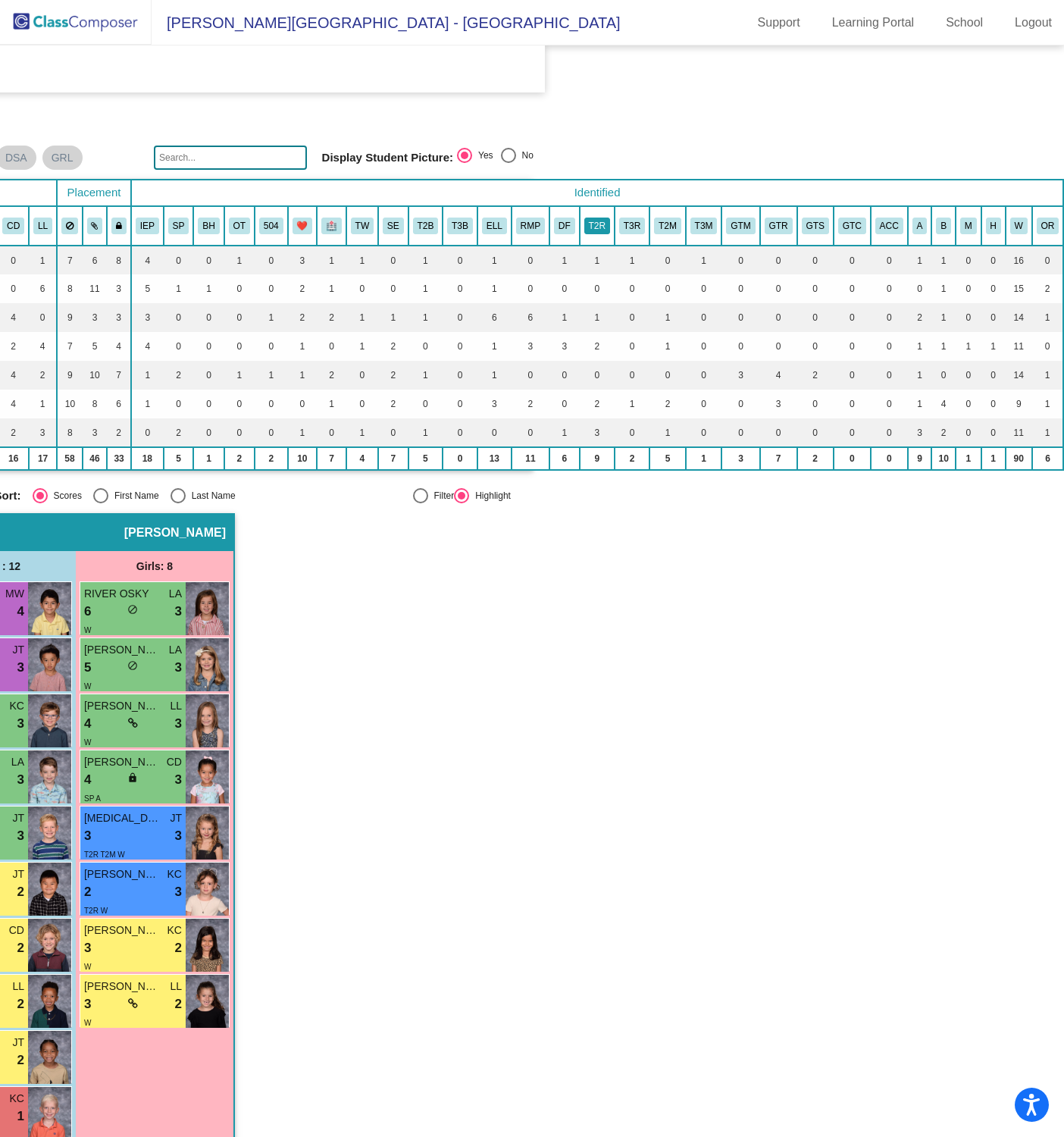
click at [587, 223] on button "T2R" at bounding box center [597, 226] width 25 height 16
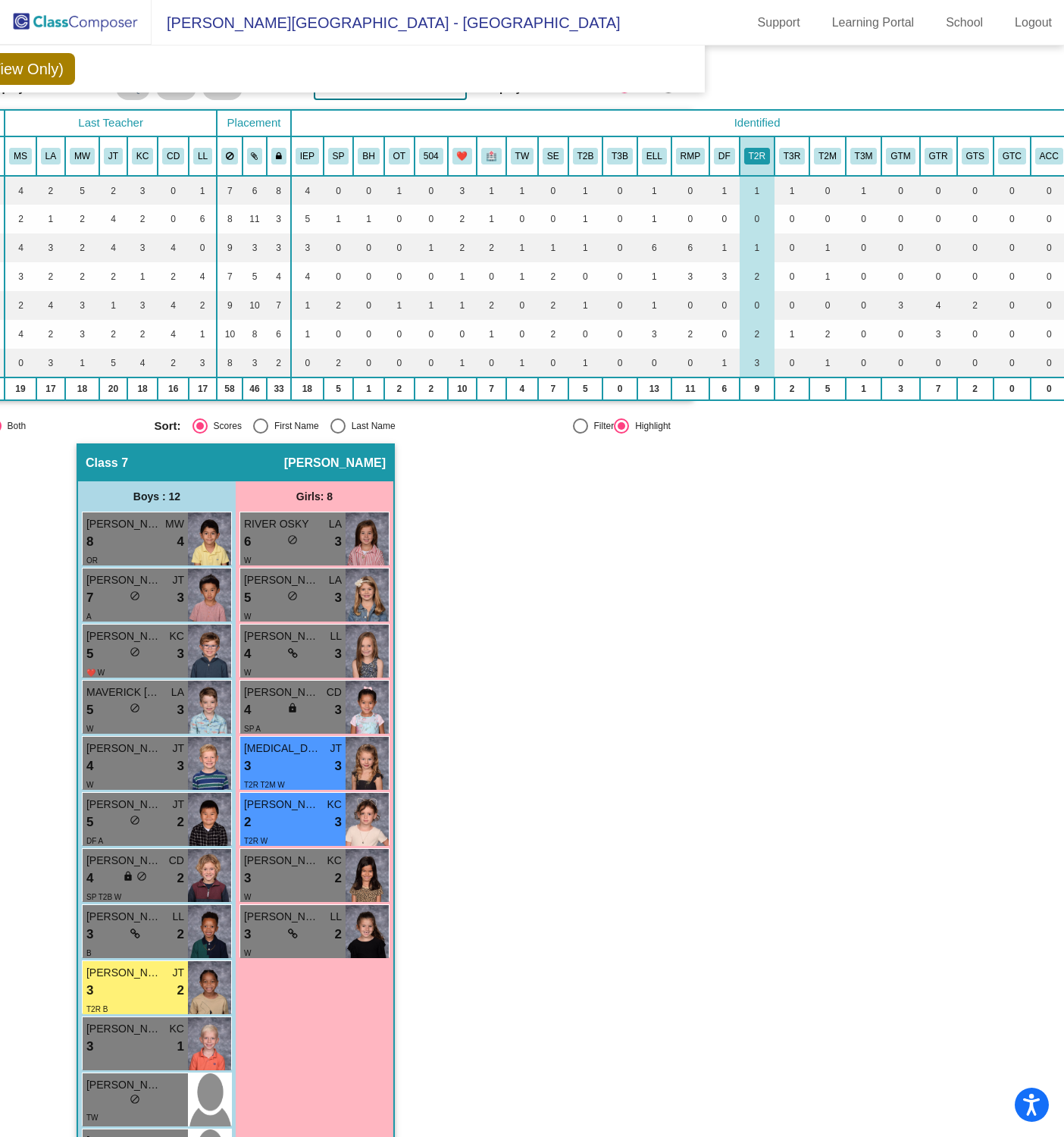
scroll to position [70, 348]
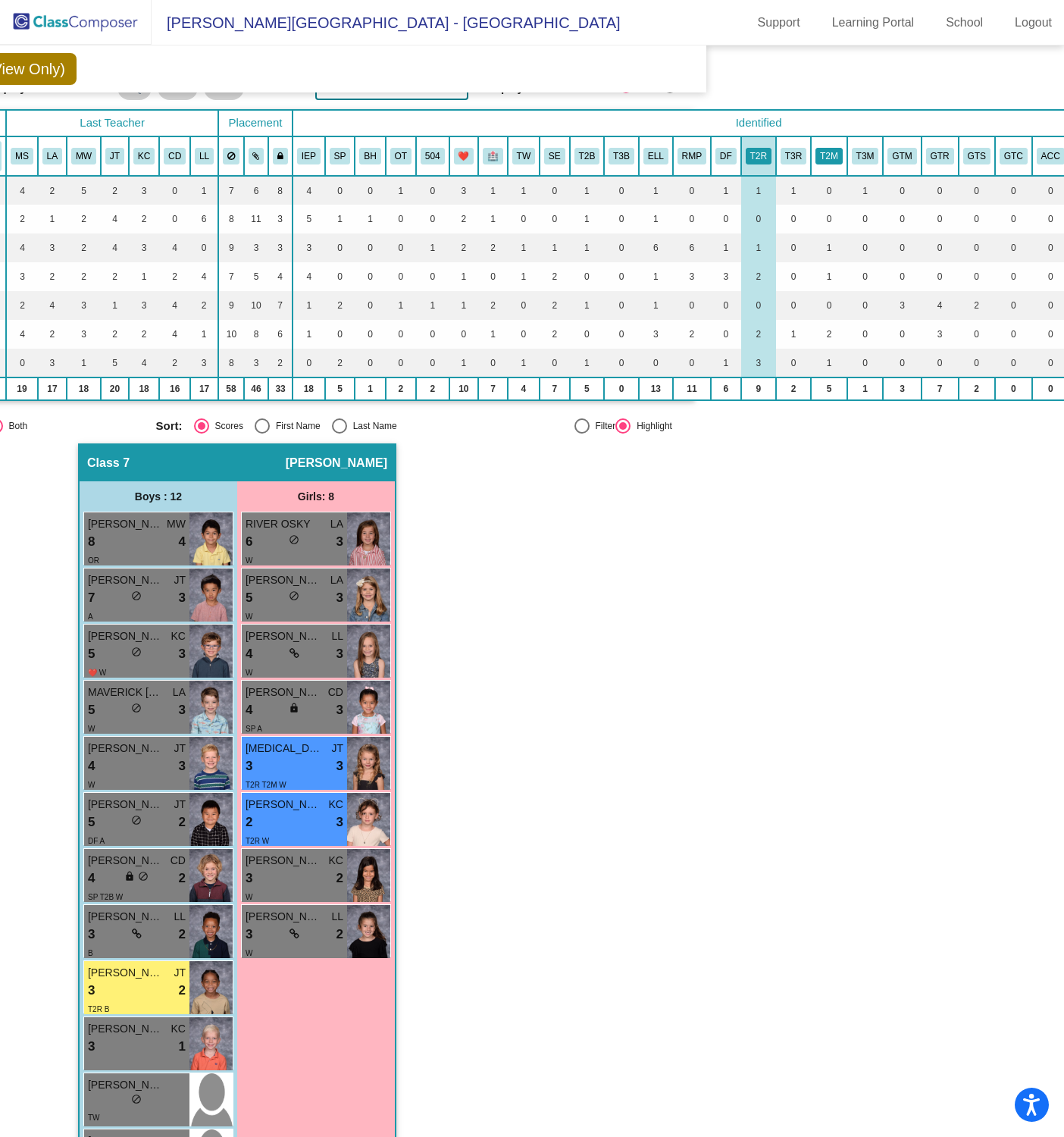
click at [834, 152] on button "T2M" at bounding box center [828, 156] width 27 height 16
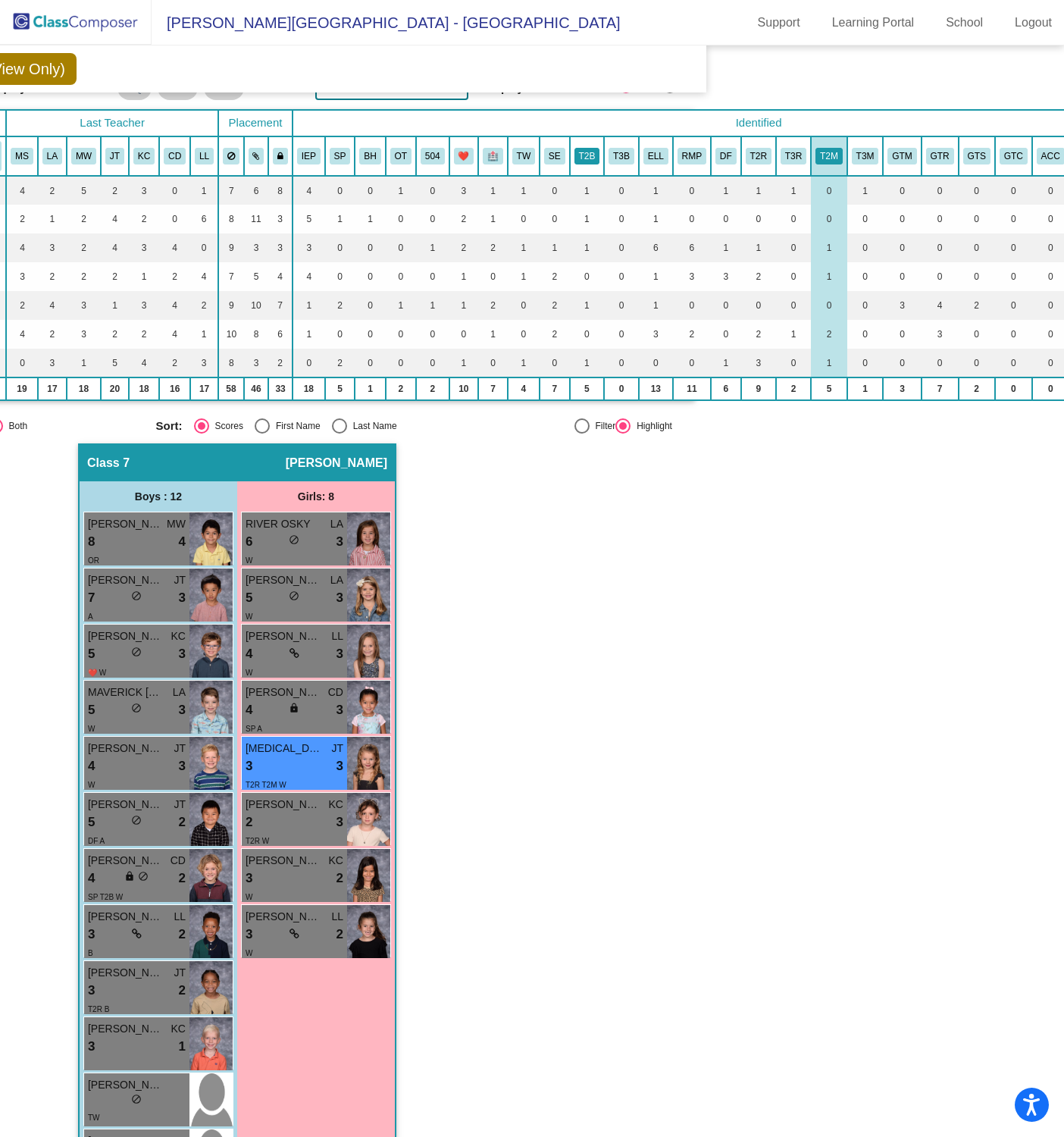
click at [582, 152] on button "T2B" at bounding box center [587, 156] width 25 height 16
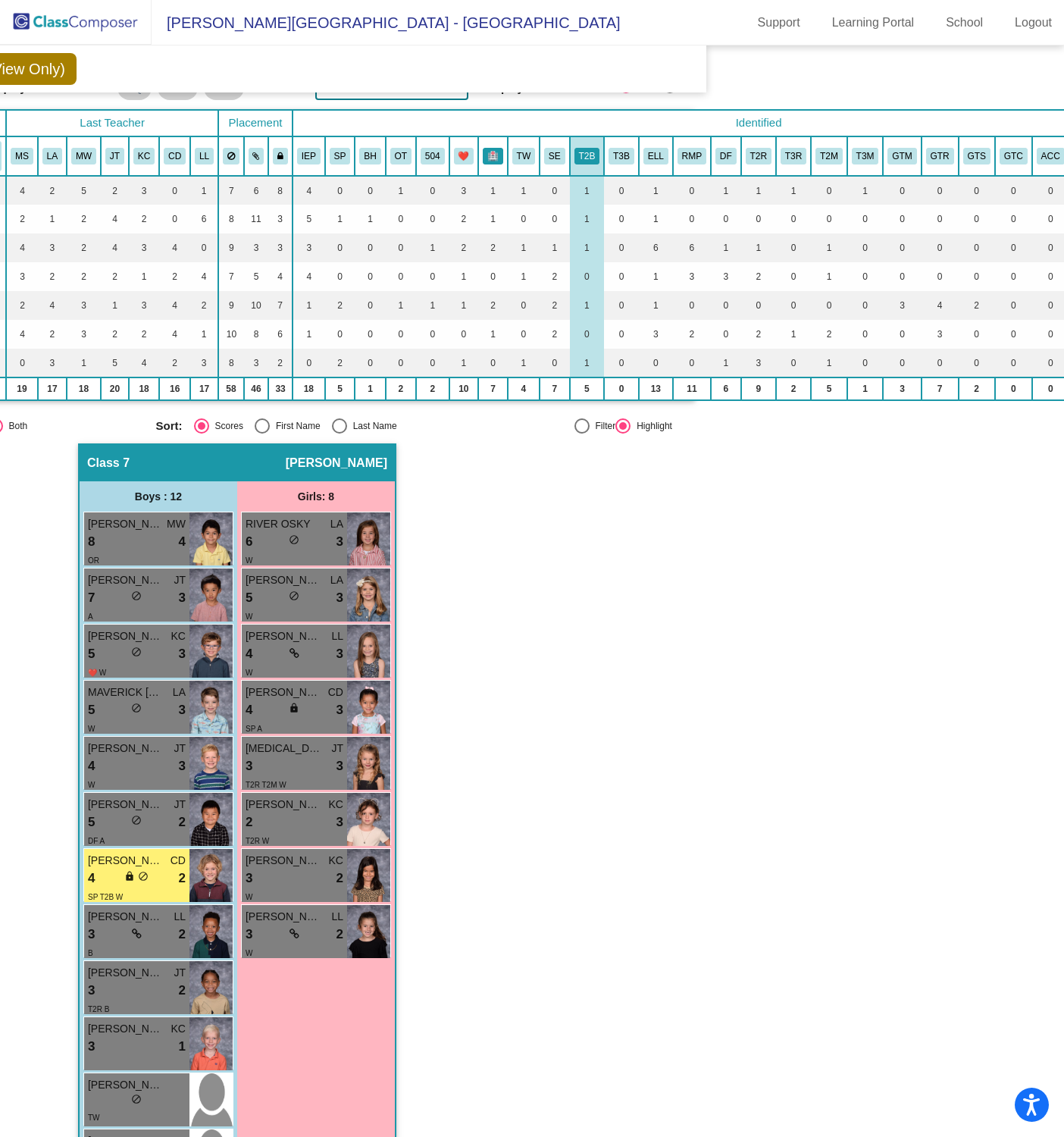
click at [485, 148] on button "🏥" at bounding box center [493, 156] width 20 height 16
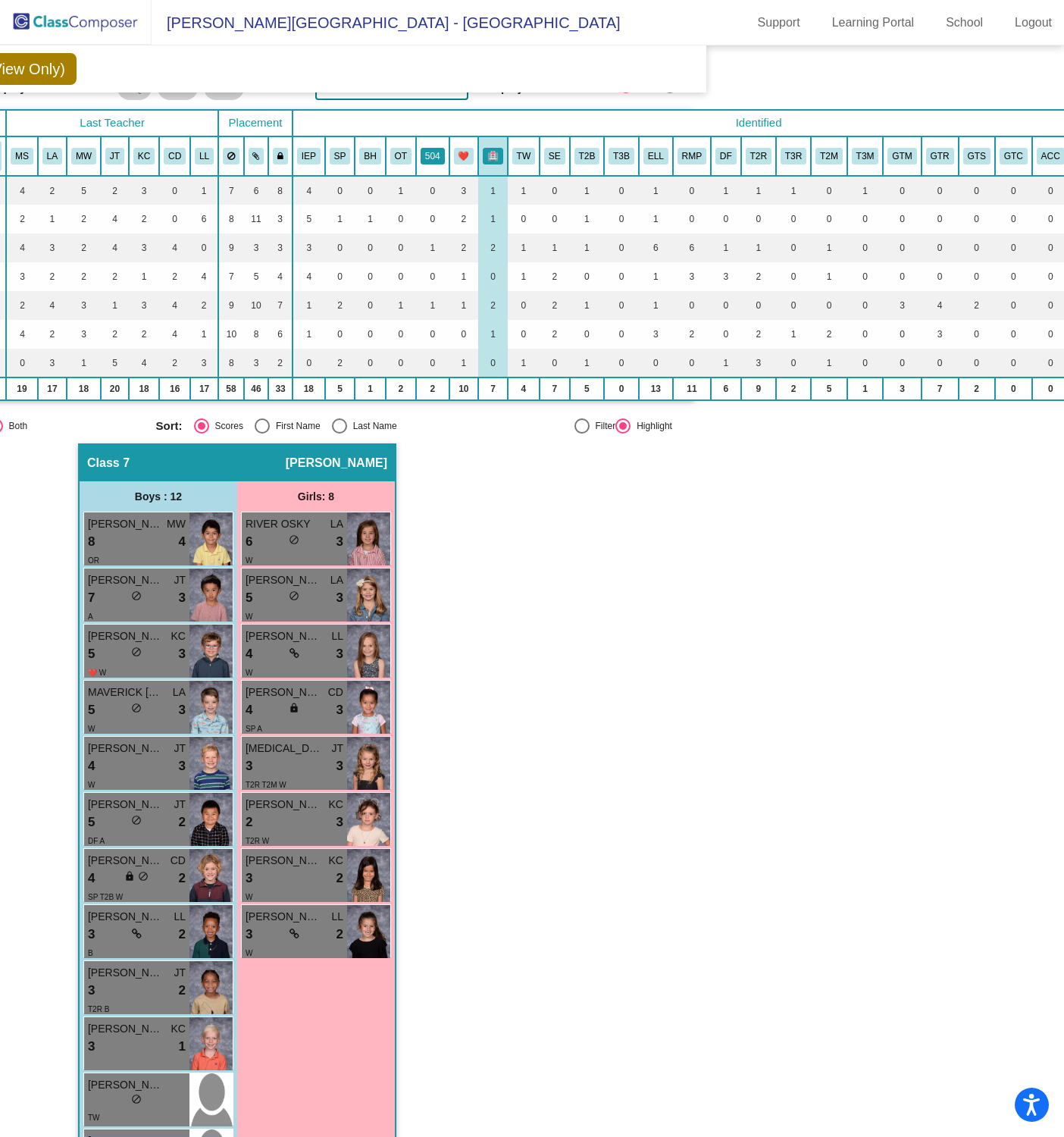
click at [435, 151] on button "504" at bounding box center [433, 156] width 25 height 16
click at [436, 160] on button "504" at bounding box center [433, 156] width 25 height 16
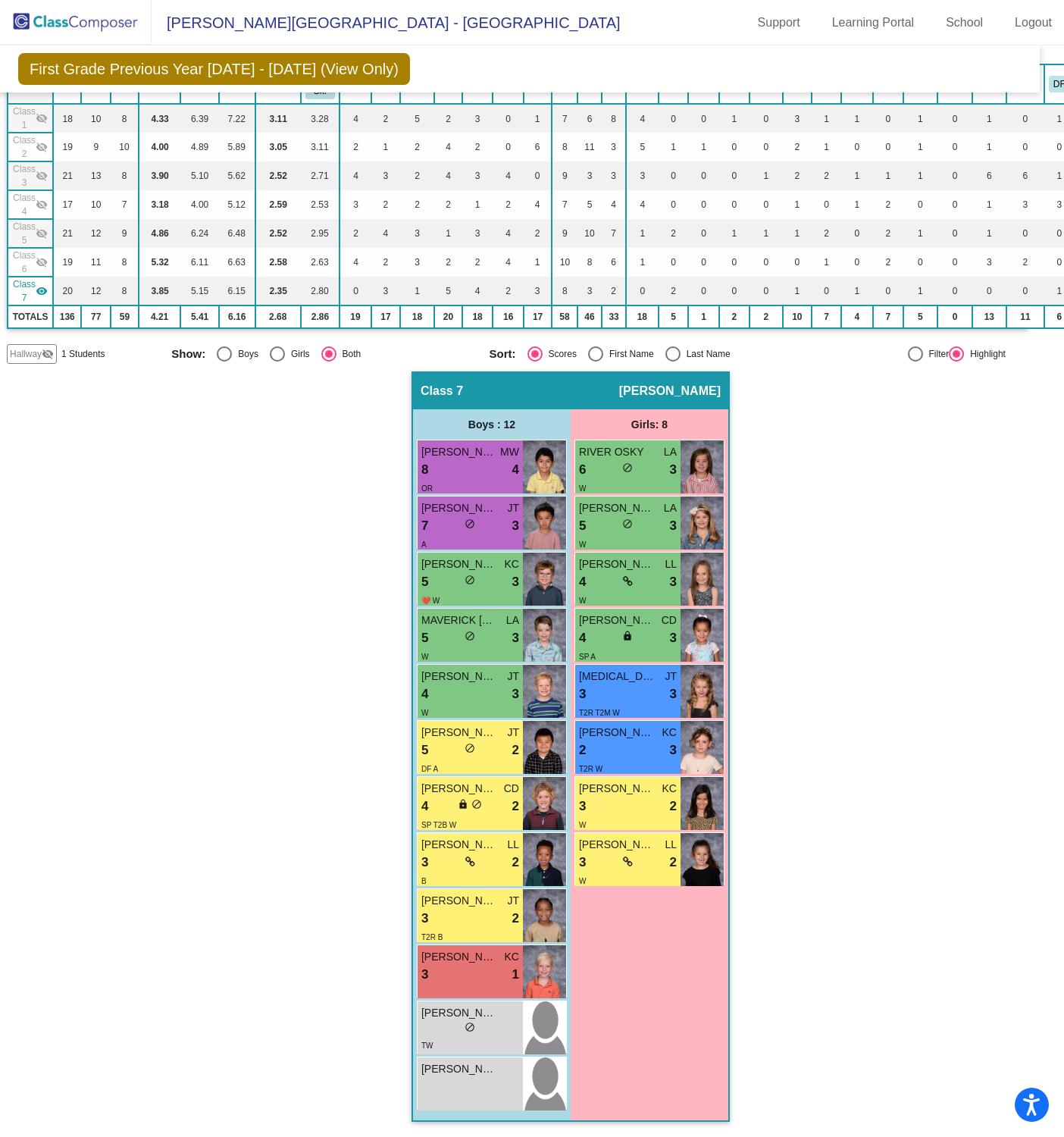
scroll to position [145, 0]
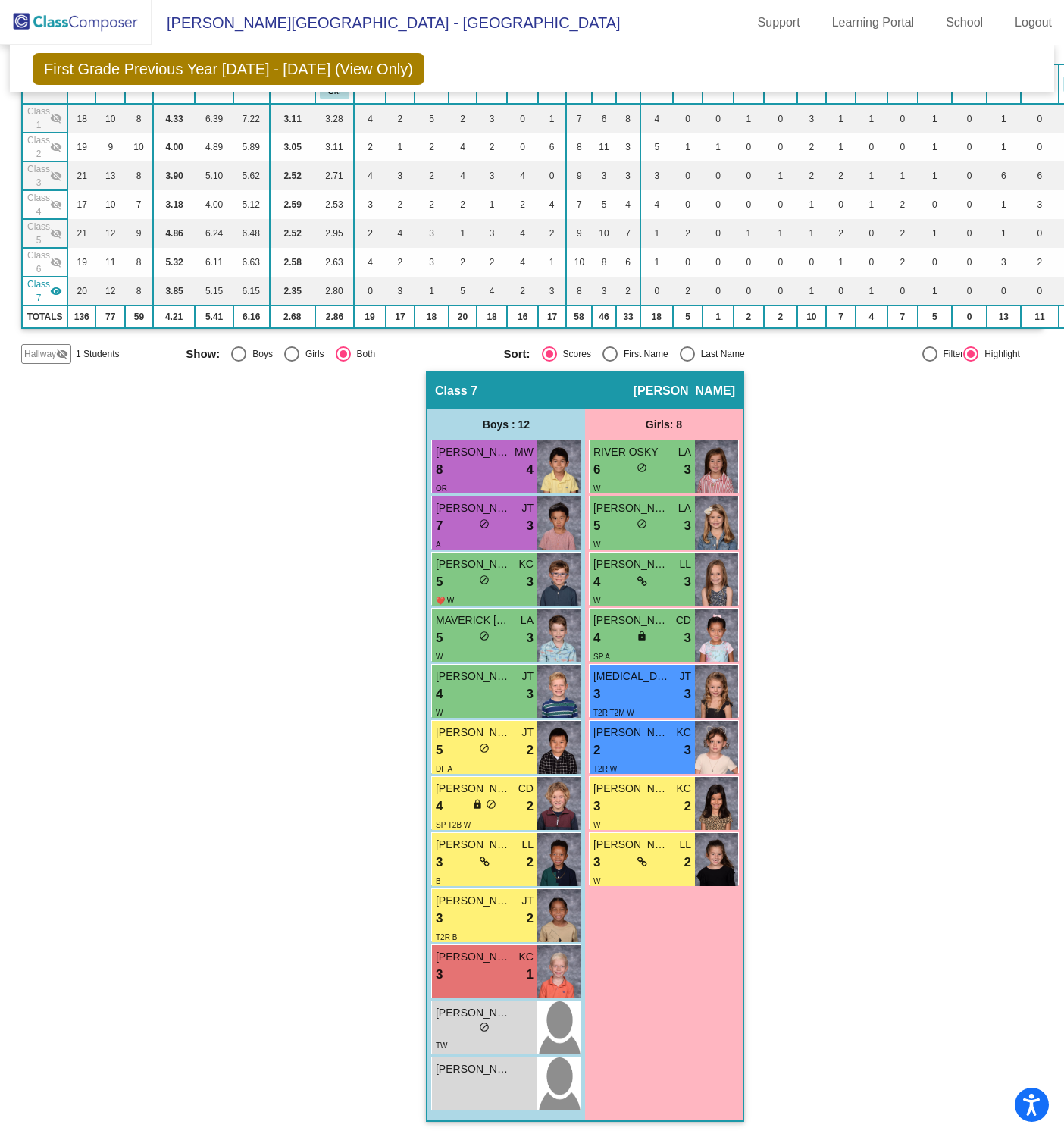
click at [57, 287] on mat-icon "visibility" at bounding box center [56, 291] width 12 height 12
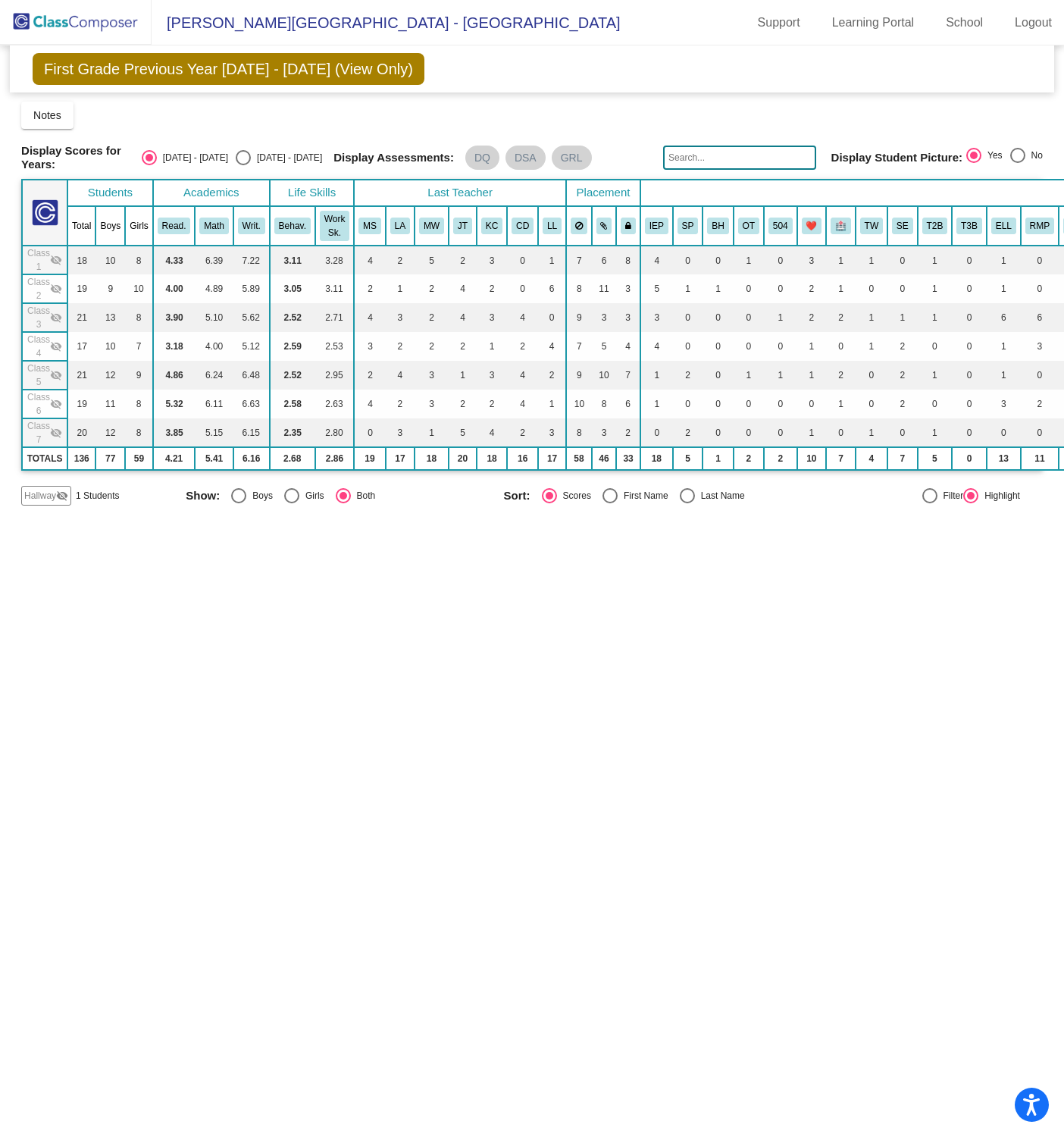
scroll to position [0, 0]
click at [53, 399] on mat-icon "visibility_off" at bounding box center [56, 404] width 12 height 12
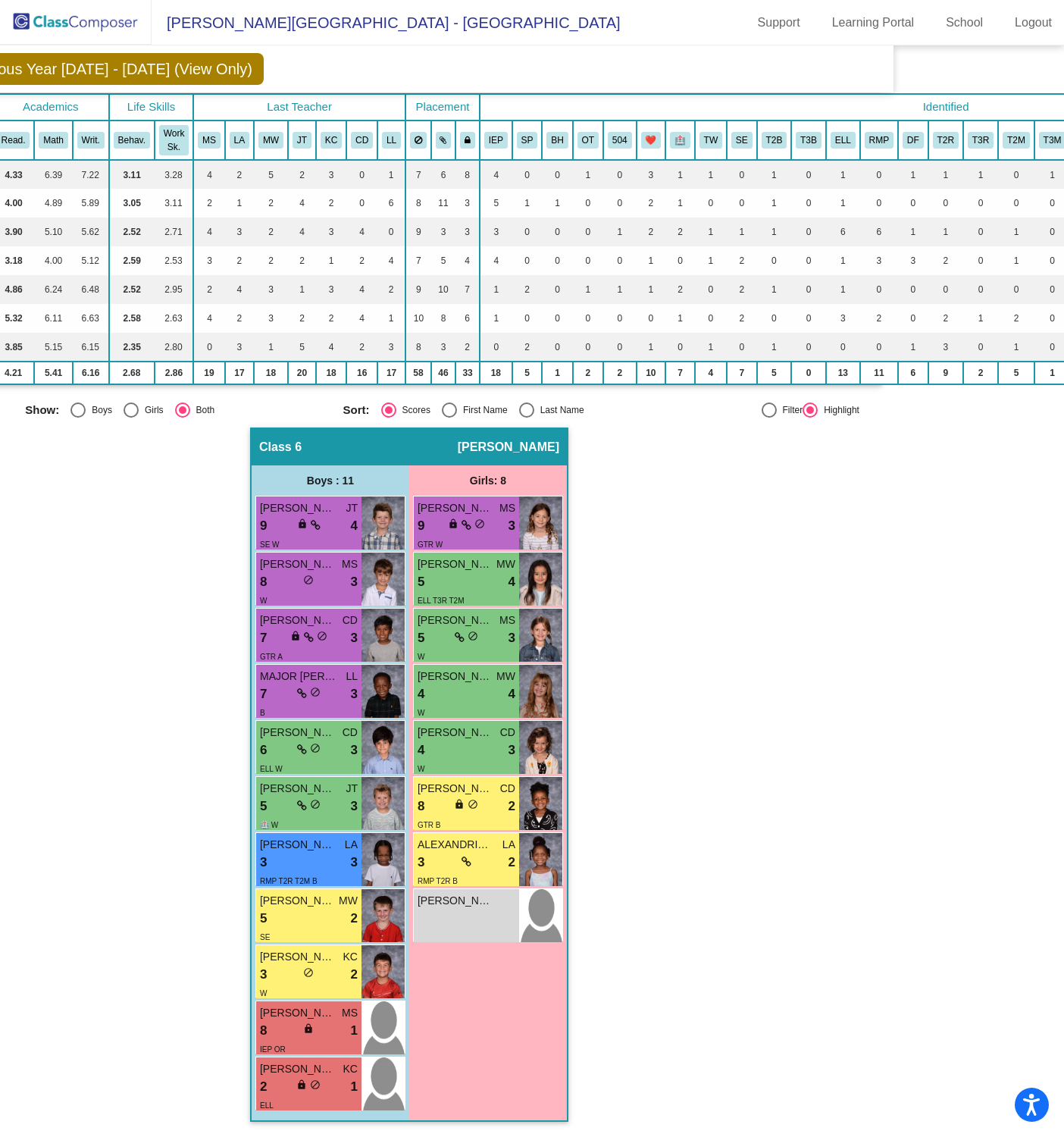
scroll to position [90, 159]
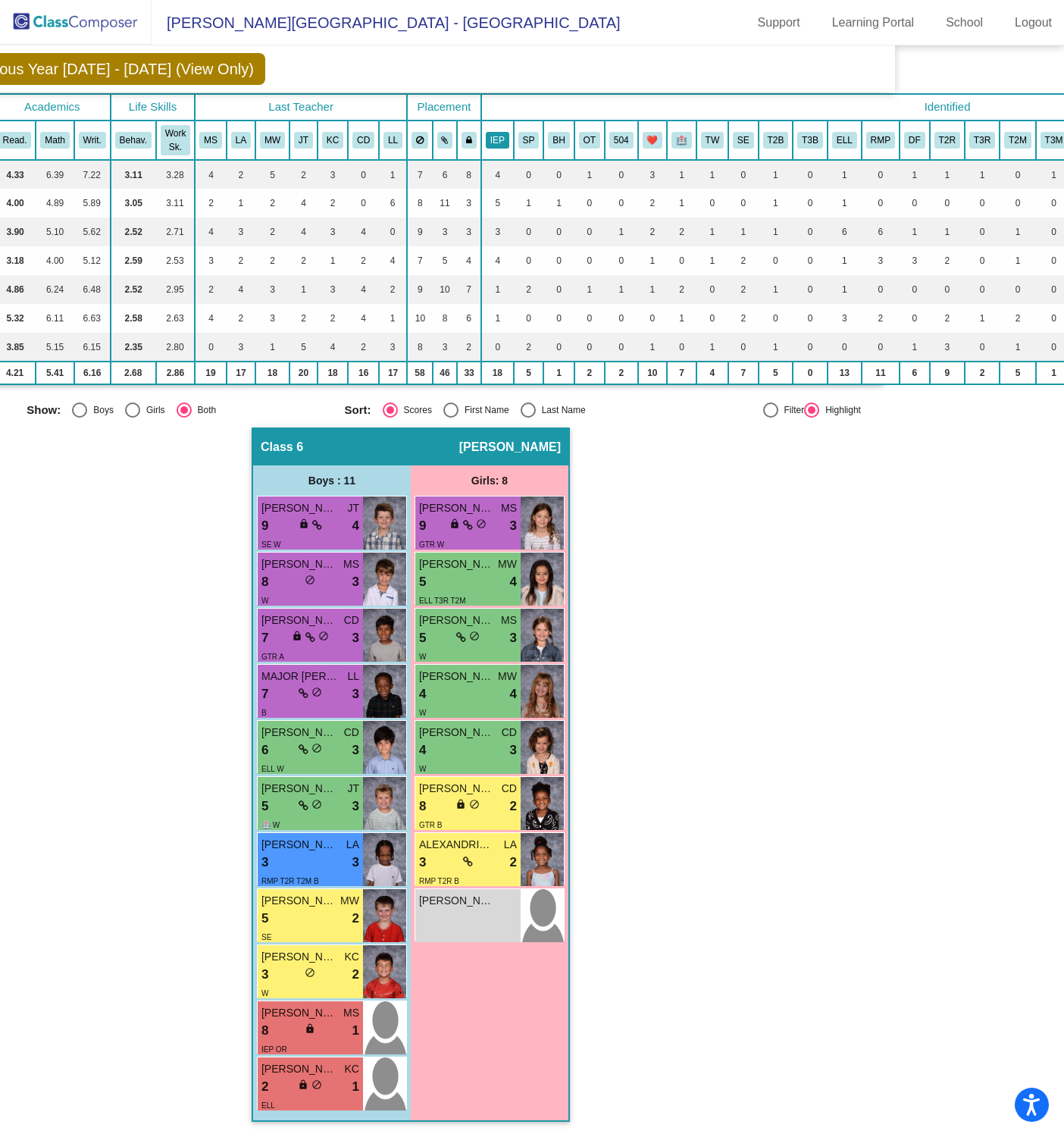
click at [498, 136] on button "IEP" at bounding box center [498, 140] width 24 height 16
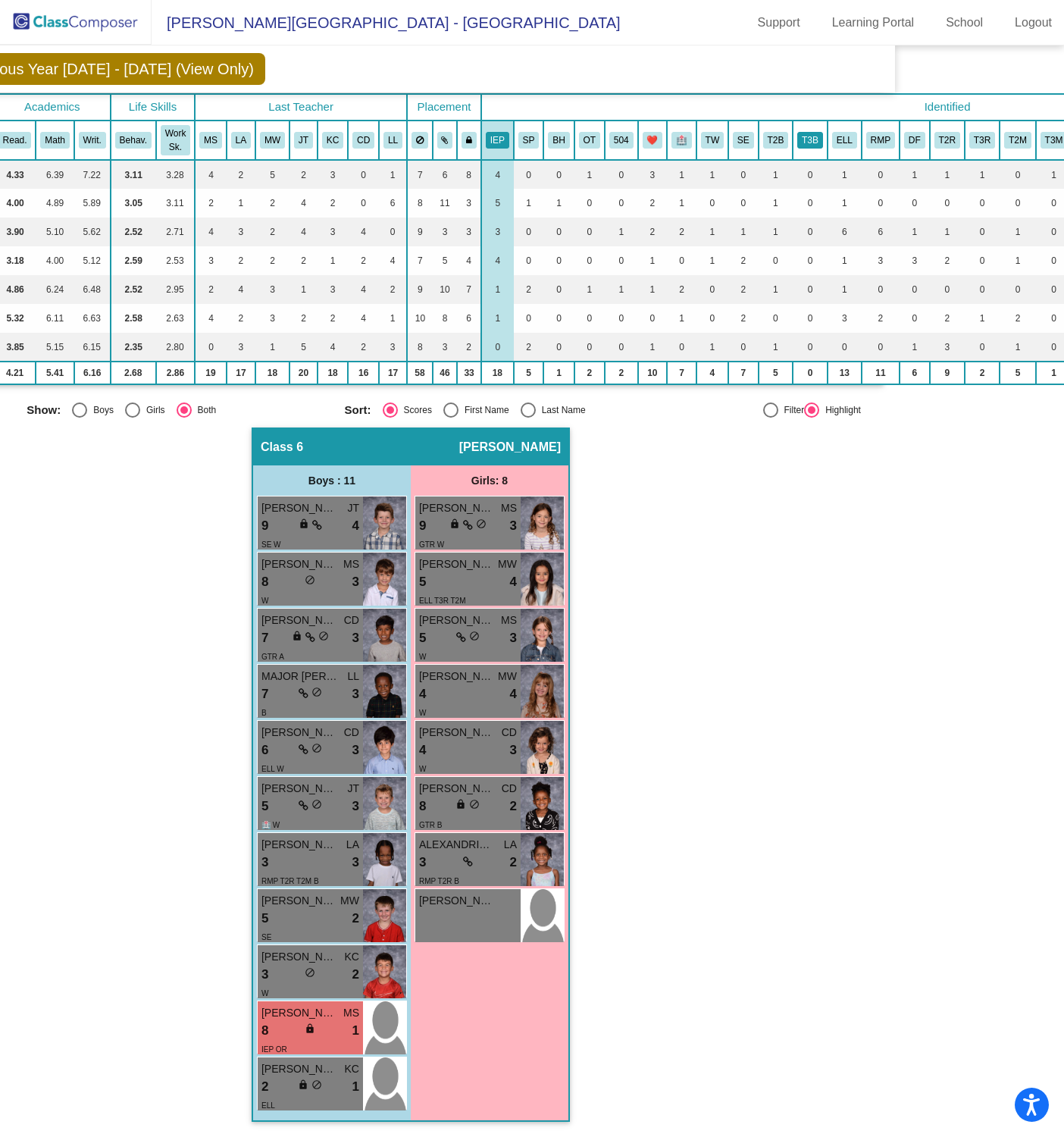
click at [810, 133] on button "T3B" at bounding box center [809, 140] width 25 height 16
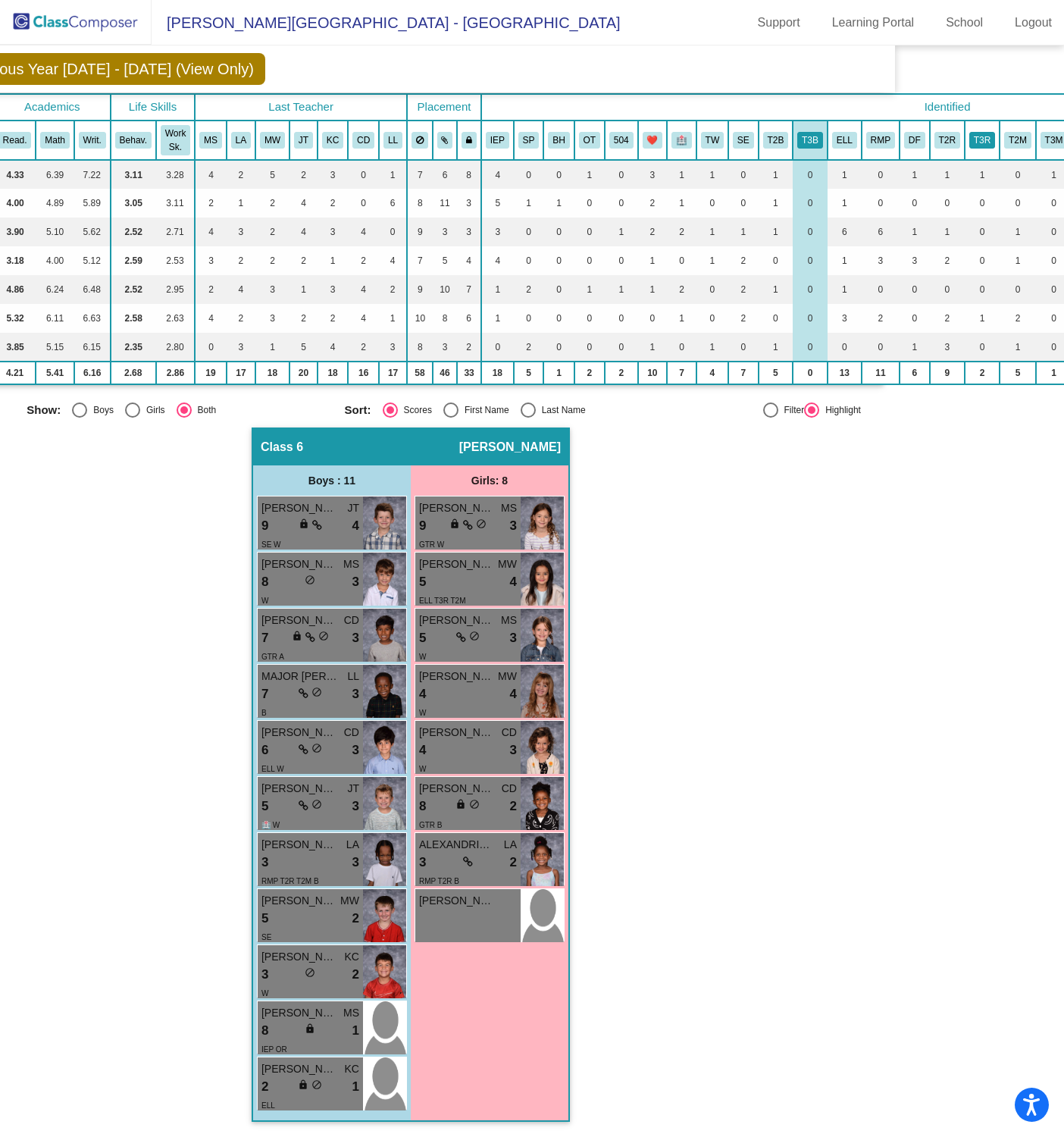
click at [987, 133] on button "T3R" at bounding box center [981, 140] width 25 height 16
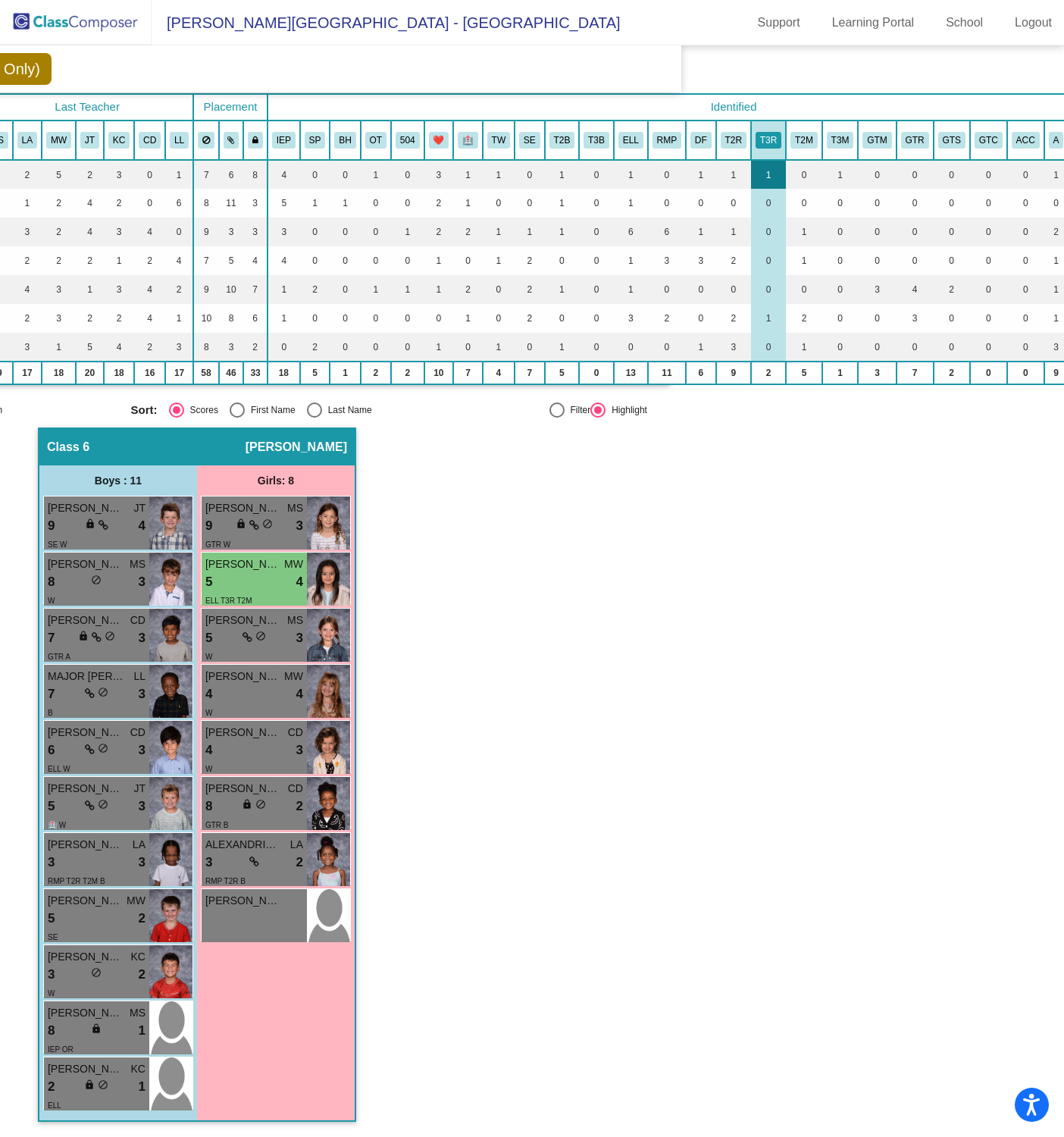
scroll to position [90, 381]
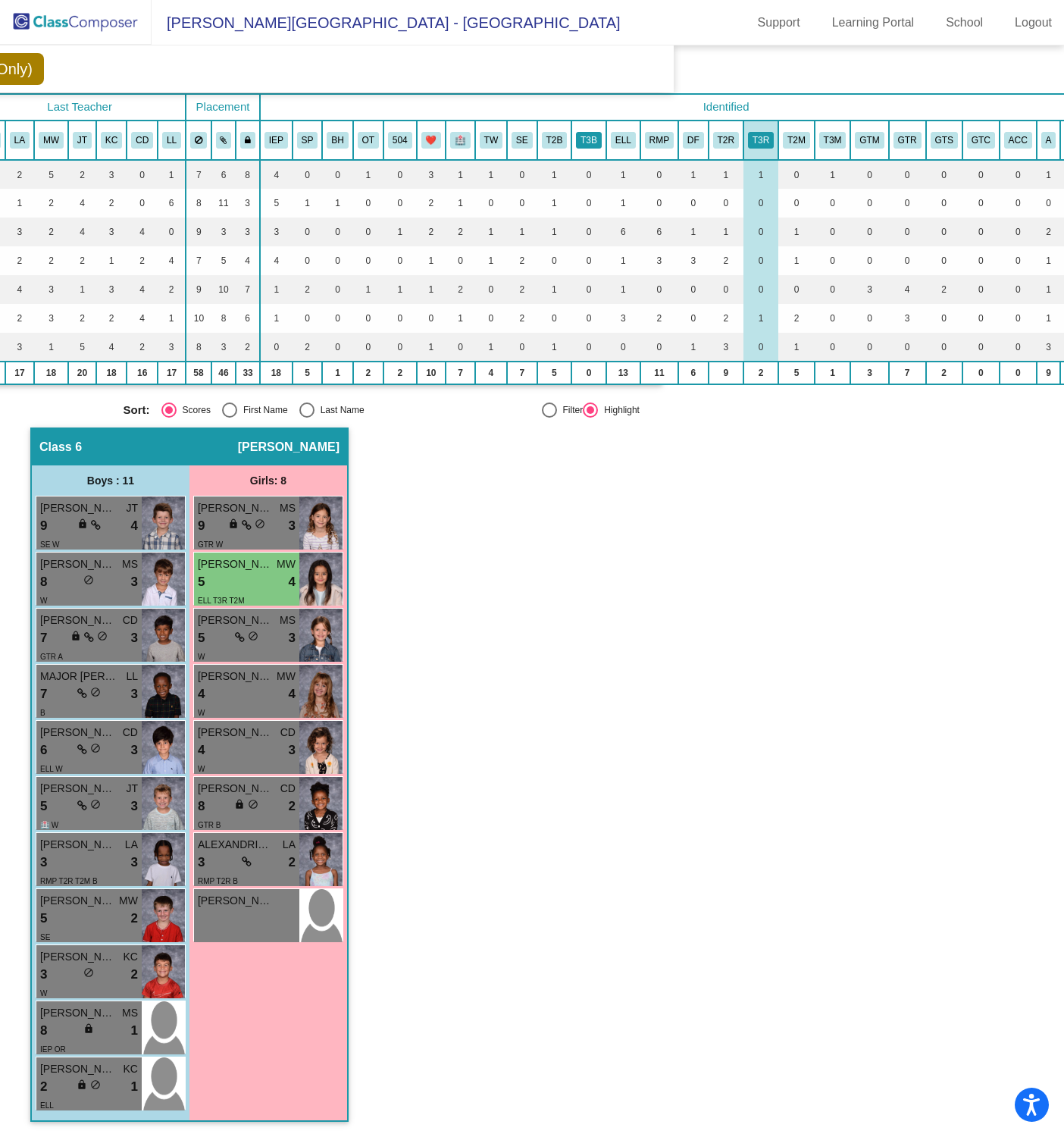
click at [587, 133] on button "T3B" at bounding box center [588, 140] width 25 height 16
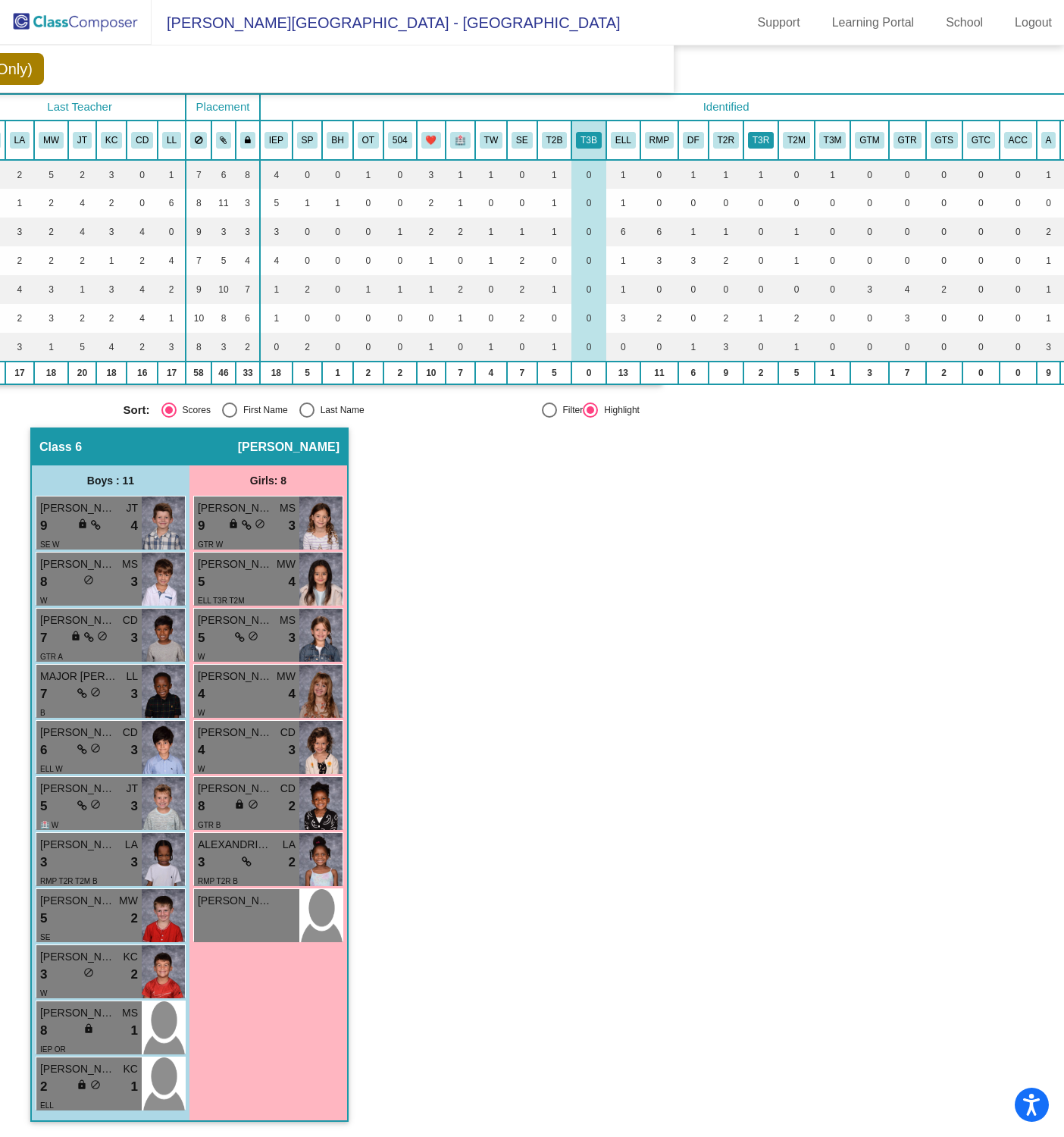
click at [766, 132] on button "T3R" at bounding box center [760, 140] width 25 height 16
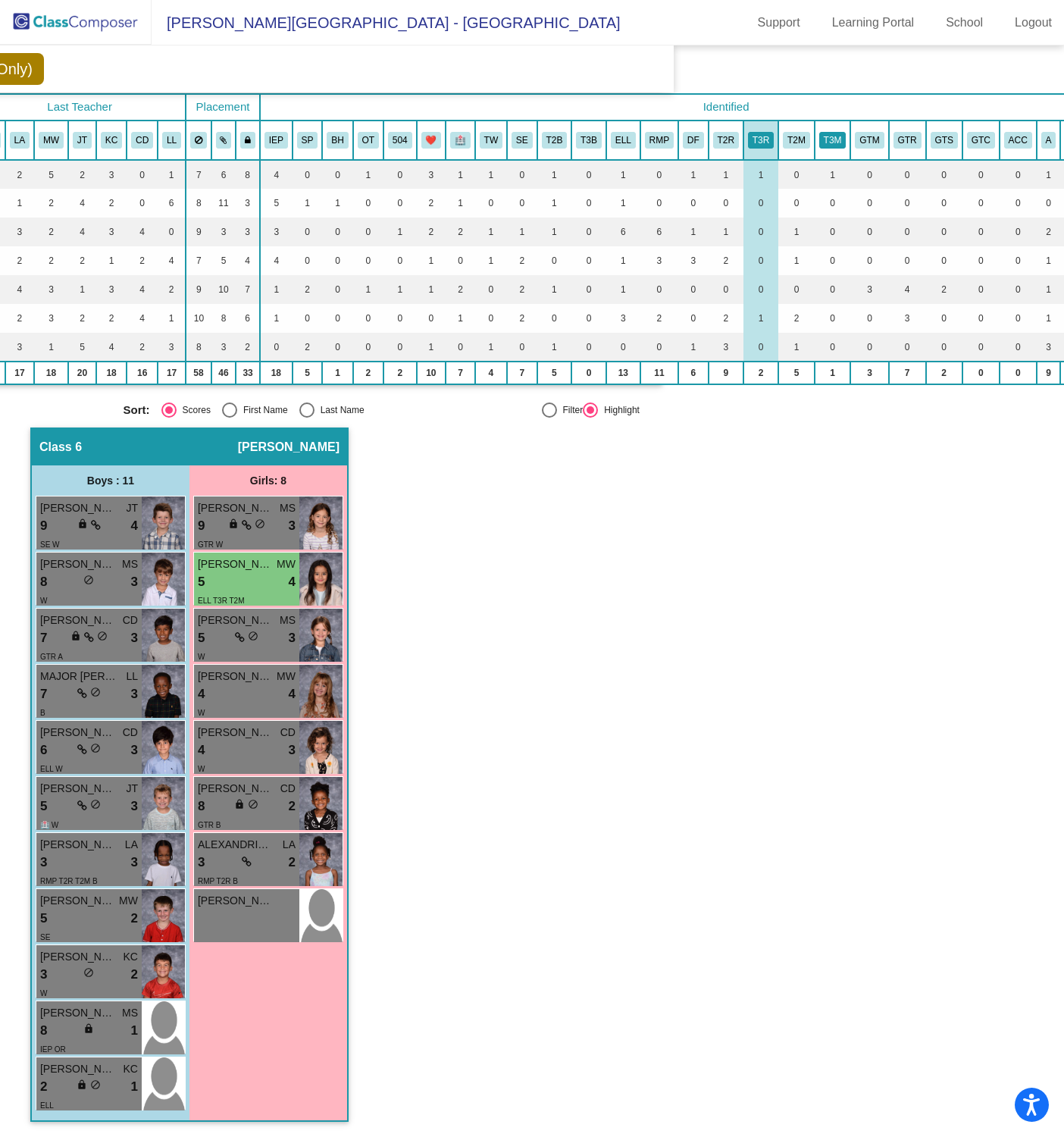
click at [828, 132] on button "T3M" at bounding box center [832, 140] width 27 height 16
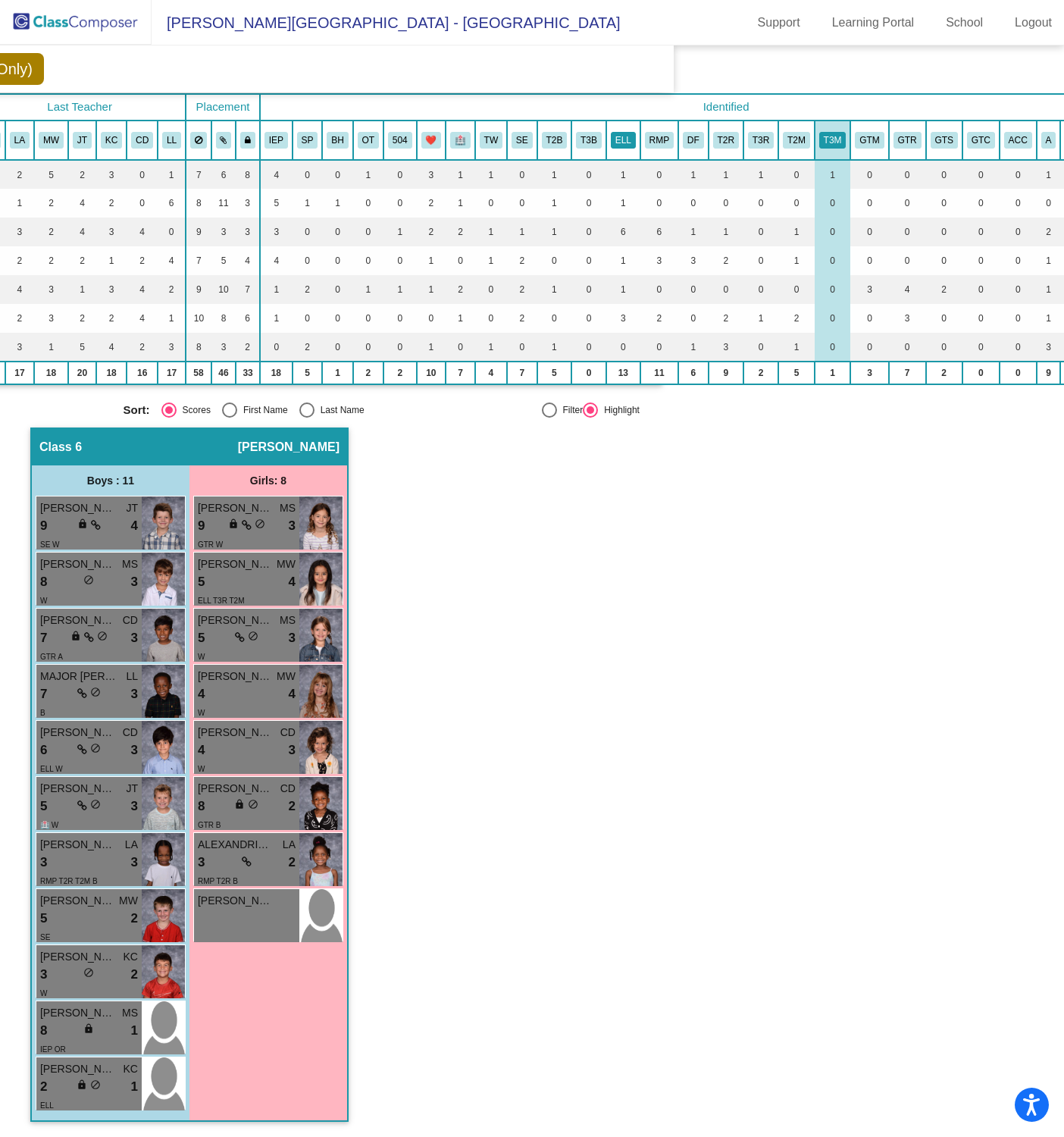
click at [624, 132] on button "ELL" at bounding box center [623, 140] width 25 height 16
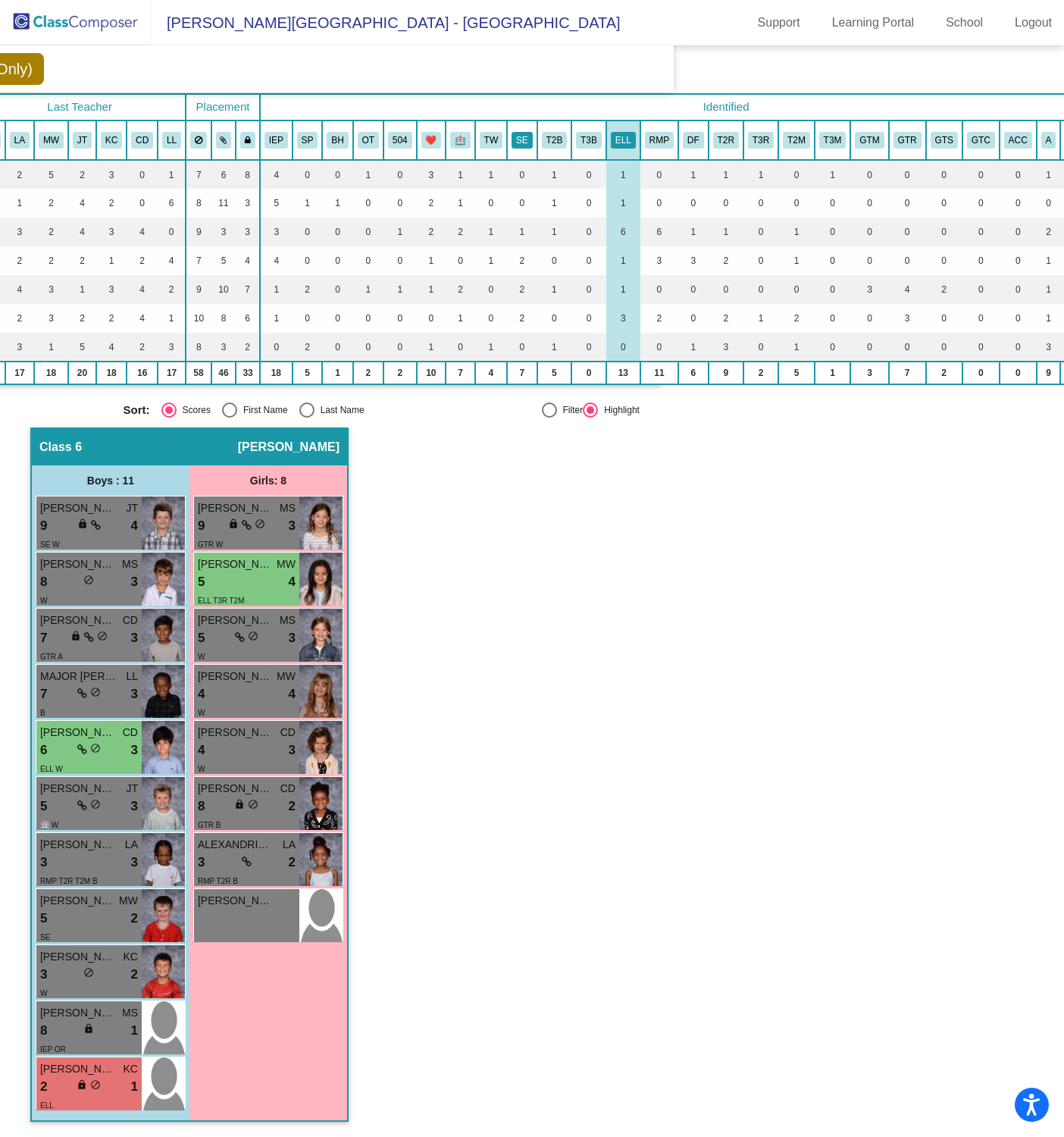
click at [519, 133] on button "SE" at bounding box center [522, 140] width 21 height 16
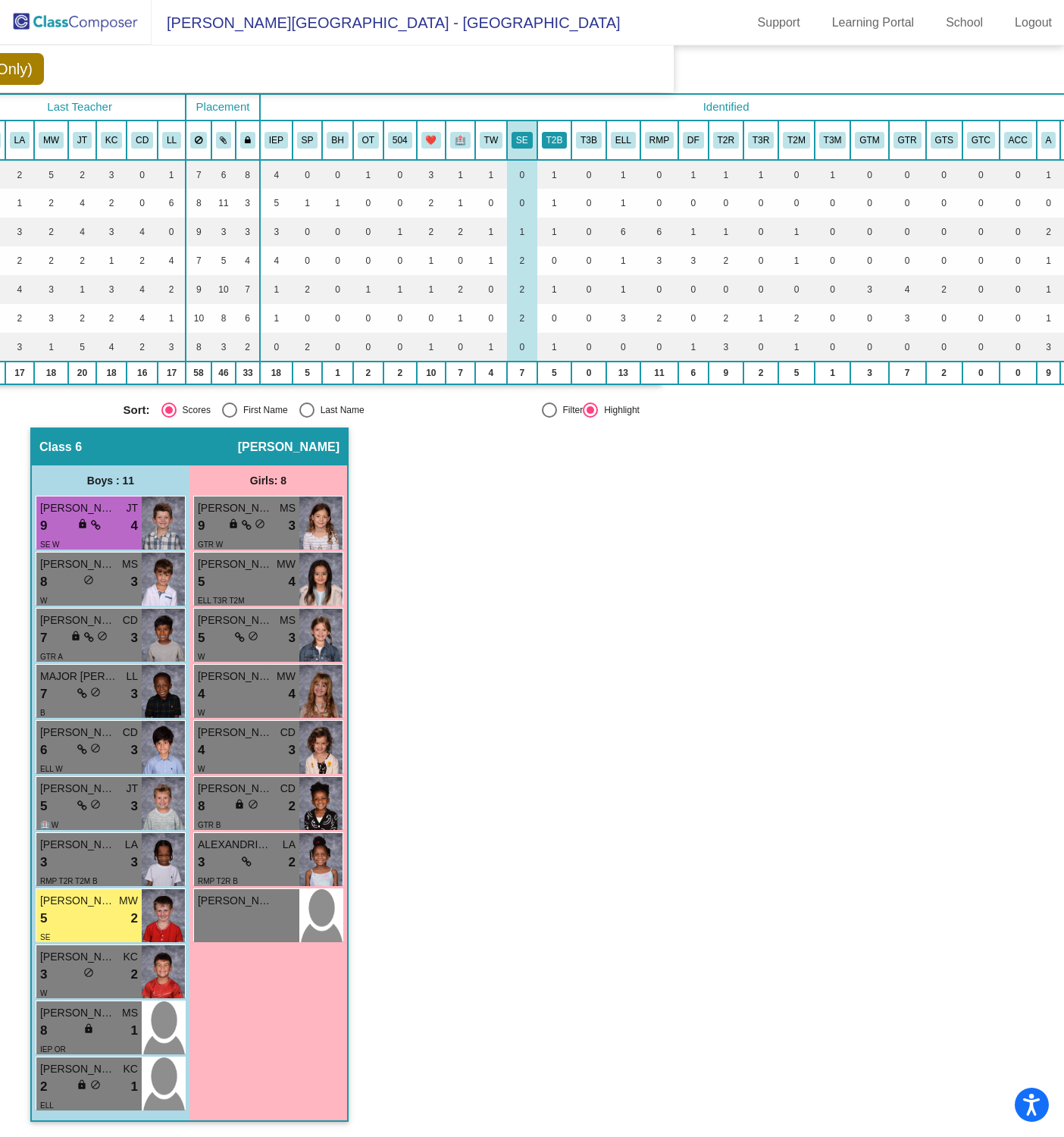
click at [551, 132] on button "T2B" at bounding box center [554, 140] width 25 height 16
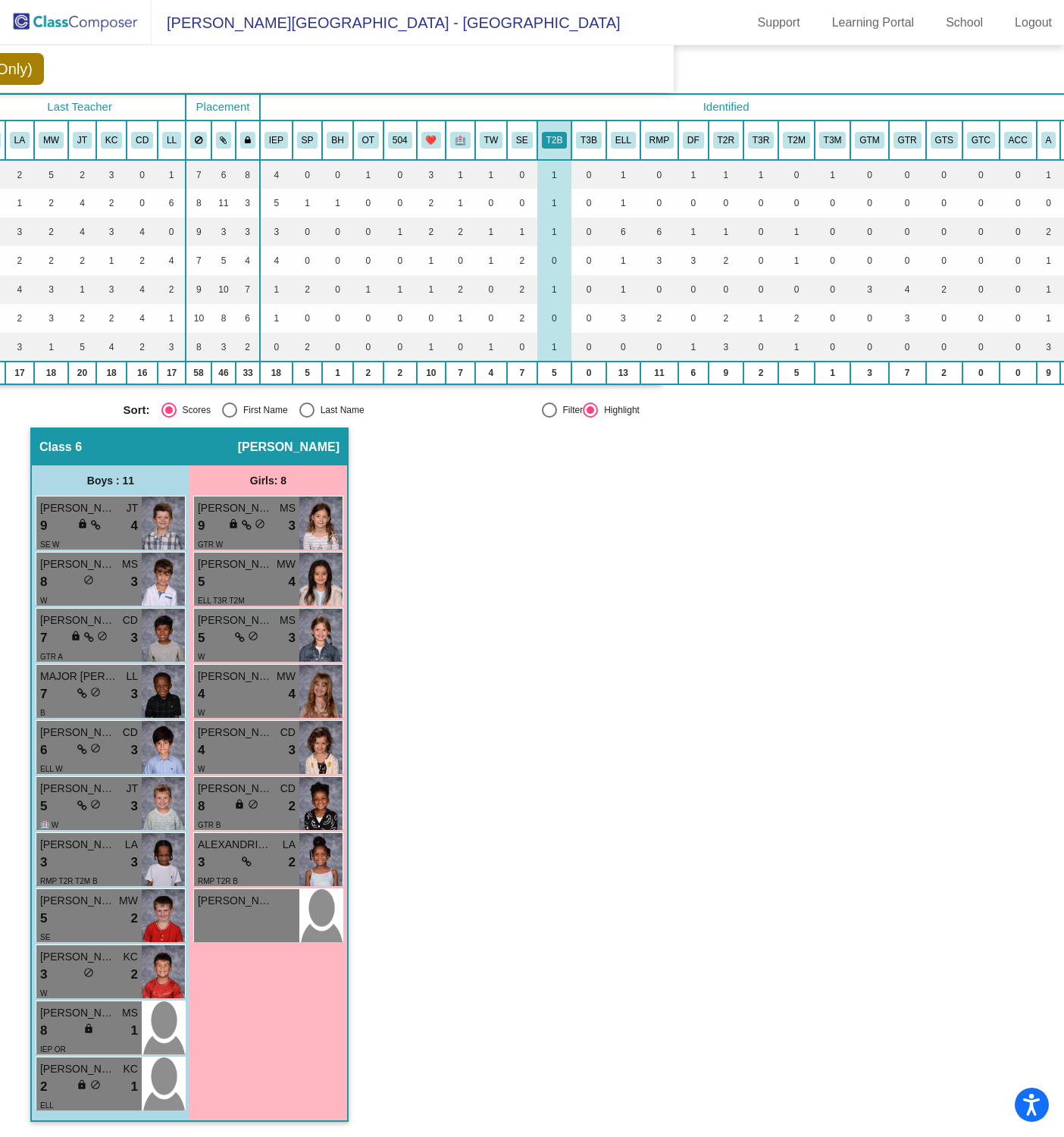
click at [739, 124] on th "T2R" at bounding box center [726, 140] width 35 height 39
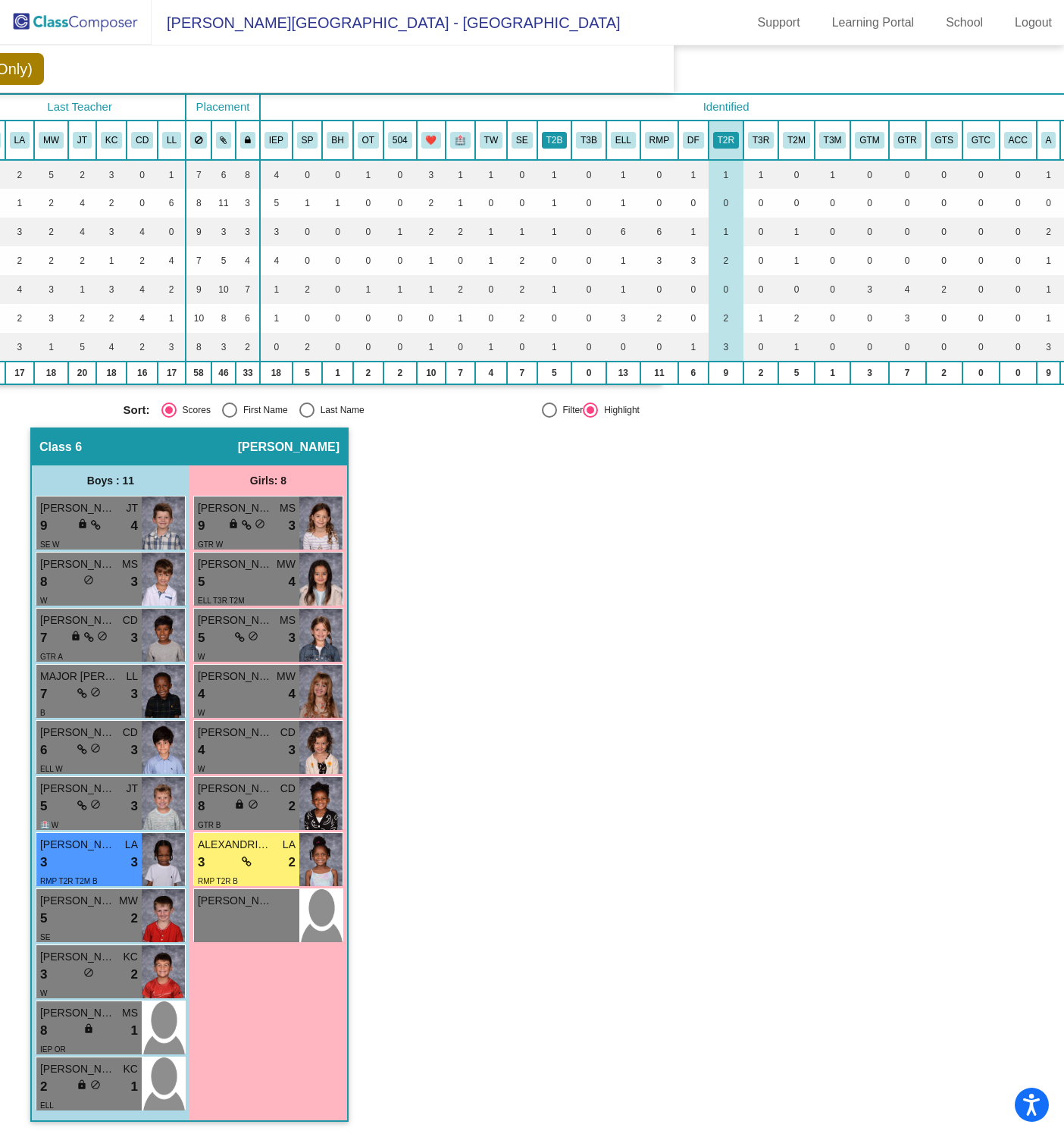
click at [550, 132] on button "T2B" at bounding box center [554, 140] width 25 height 16
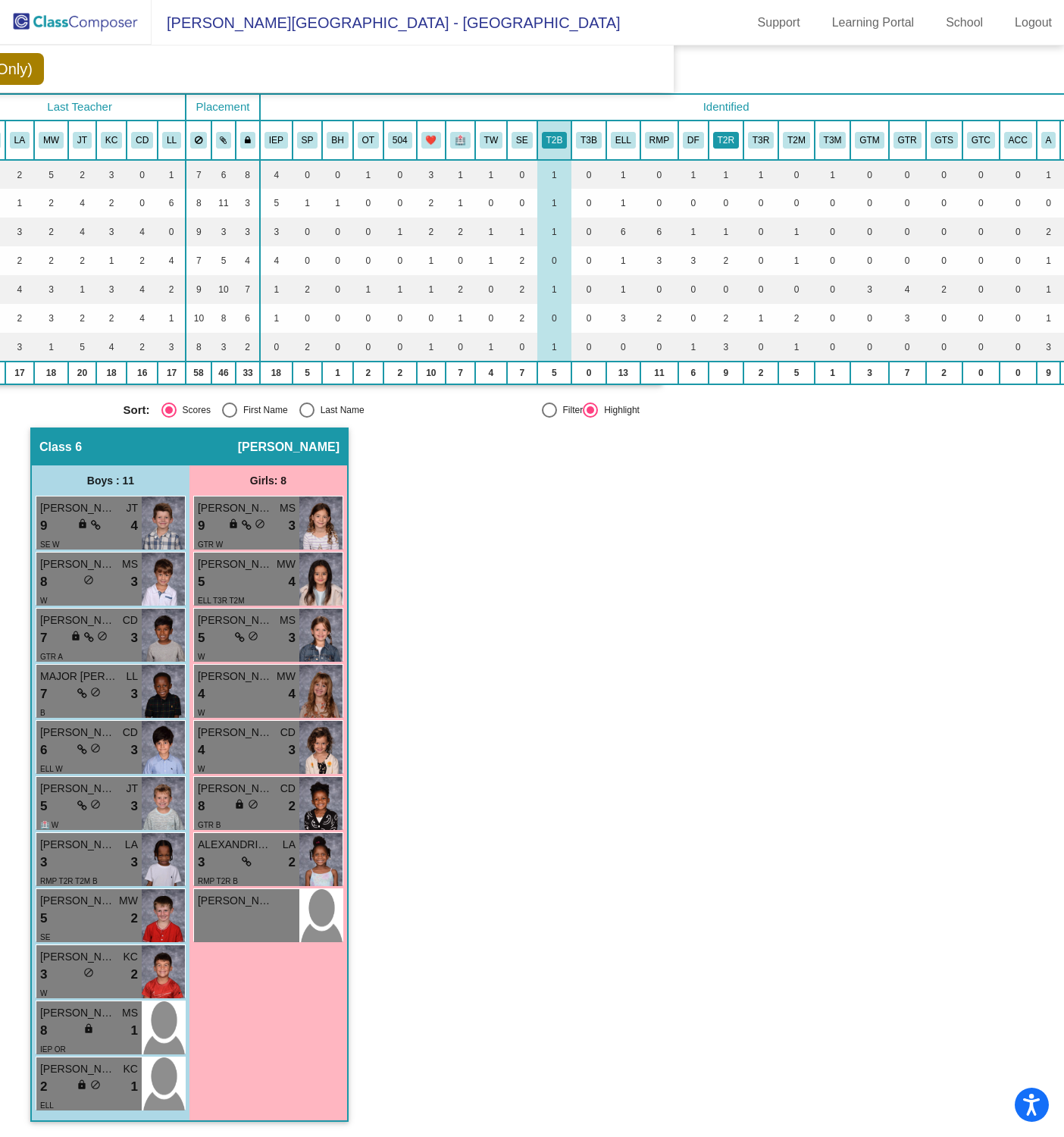
click at [726, 132] on button "T2R" at bounding box center [725, 140] width 25 height 16
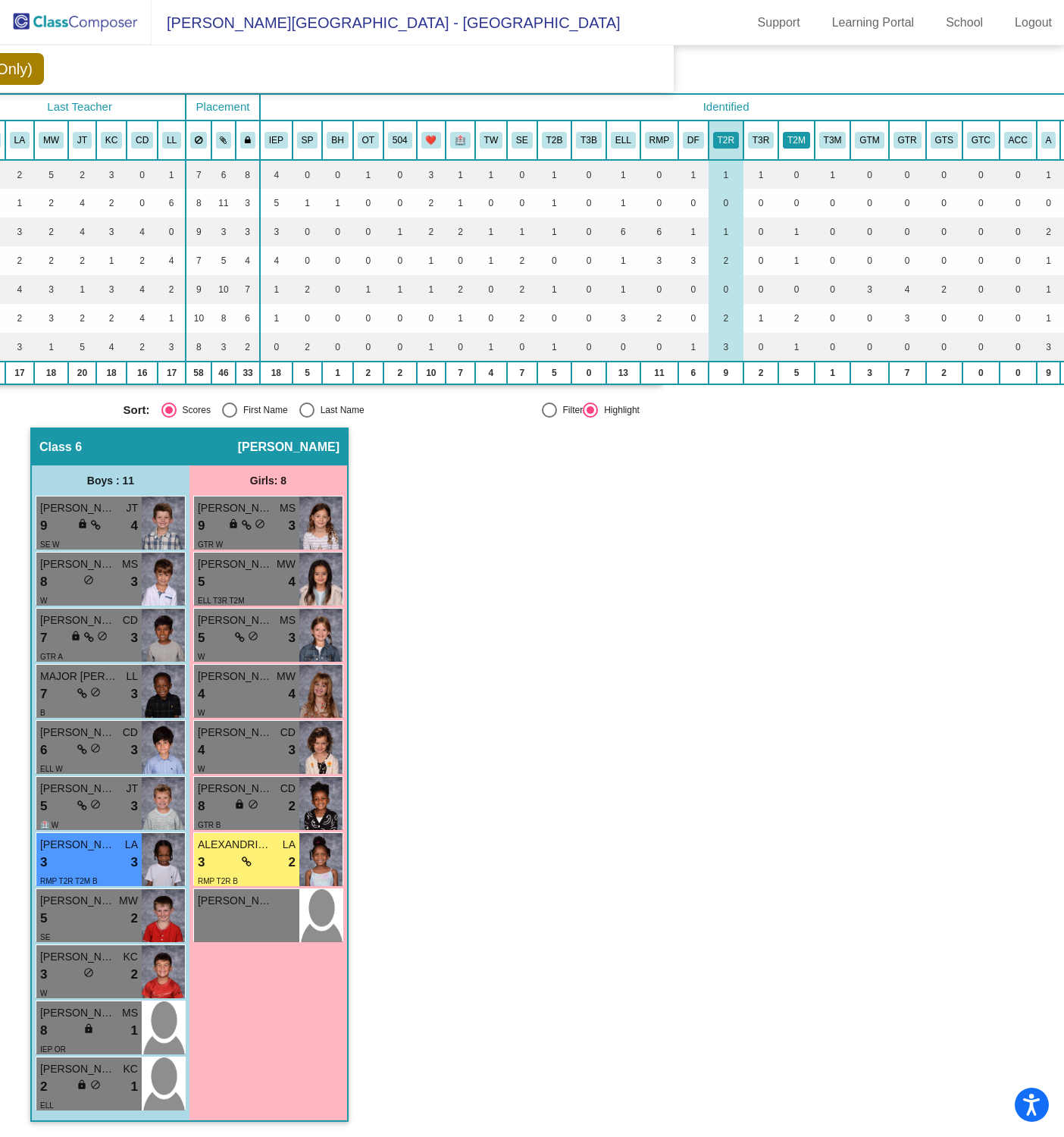
click at [792, 132] on button "T2M" at bounding box center [796, 140] width 27 height 16
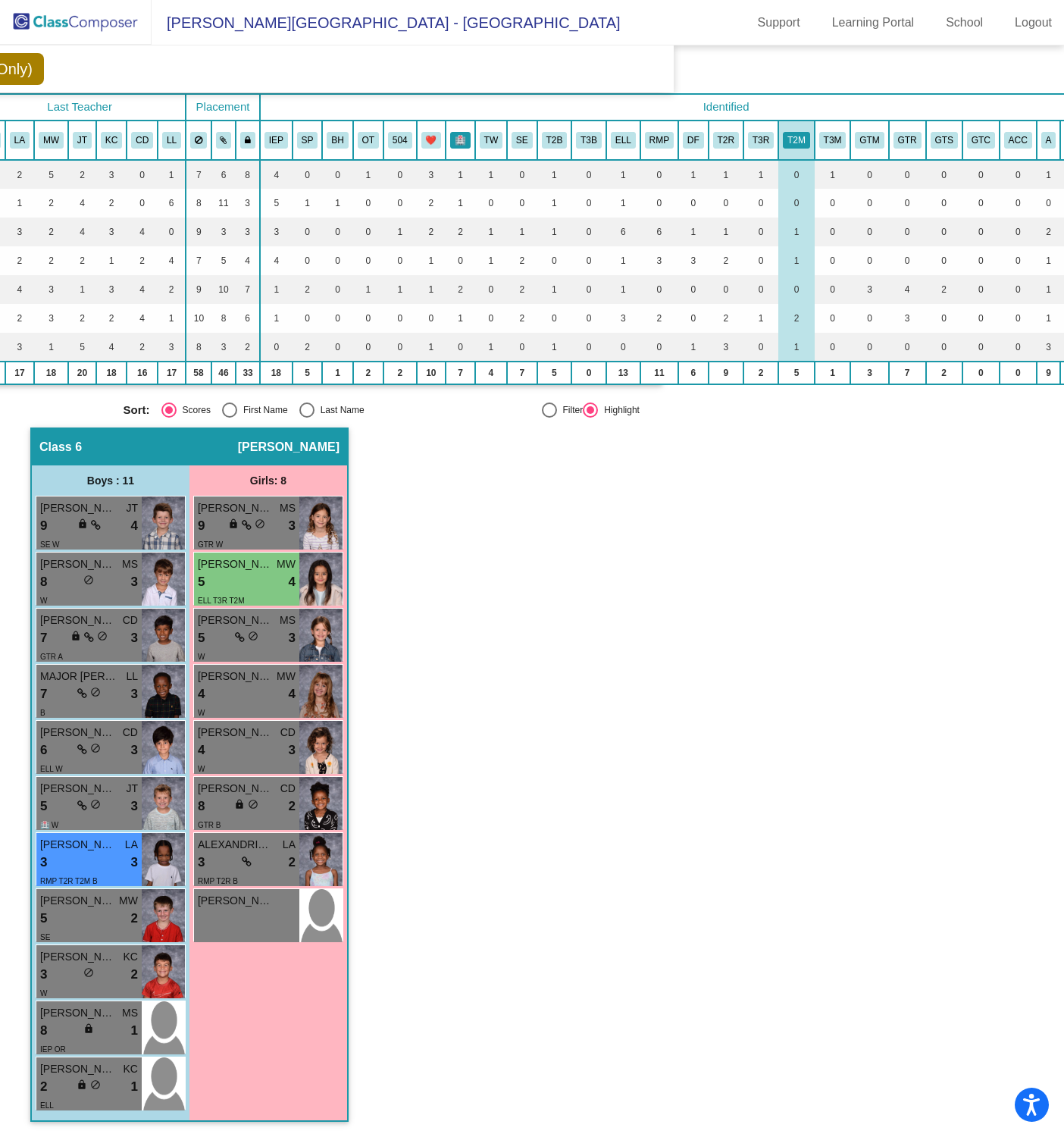
click at [458, 137] on button "🏥" at bounding box center [460, 140] width 20 height 16
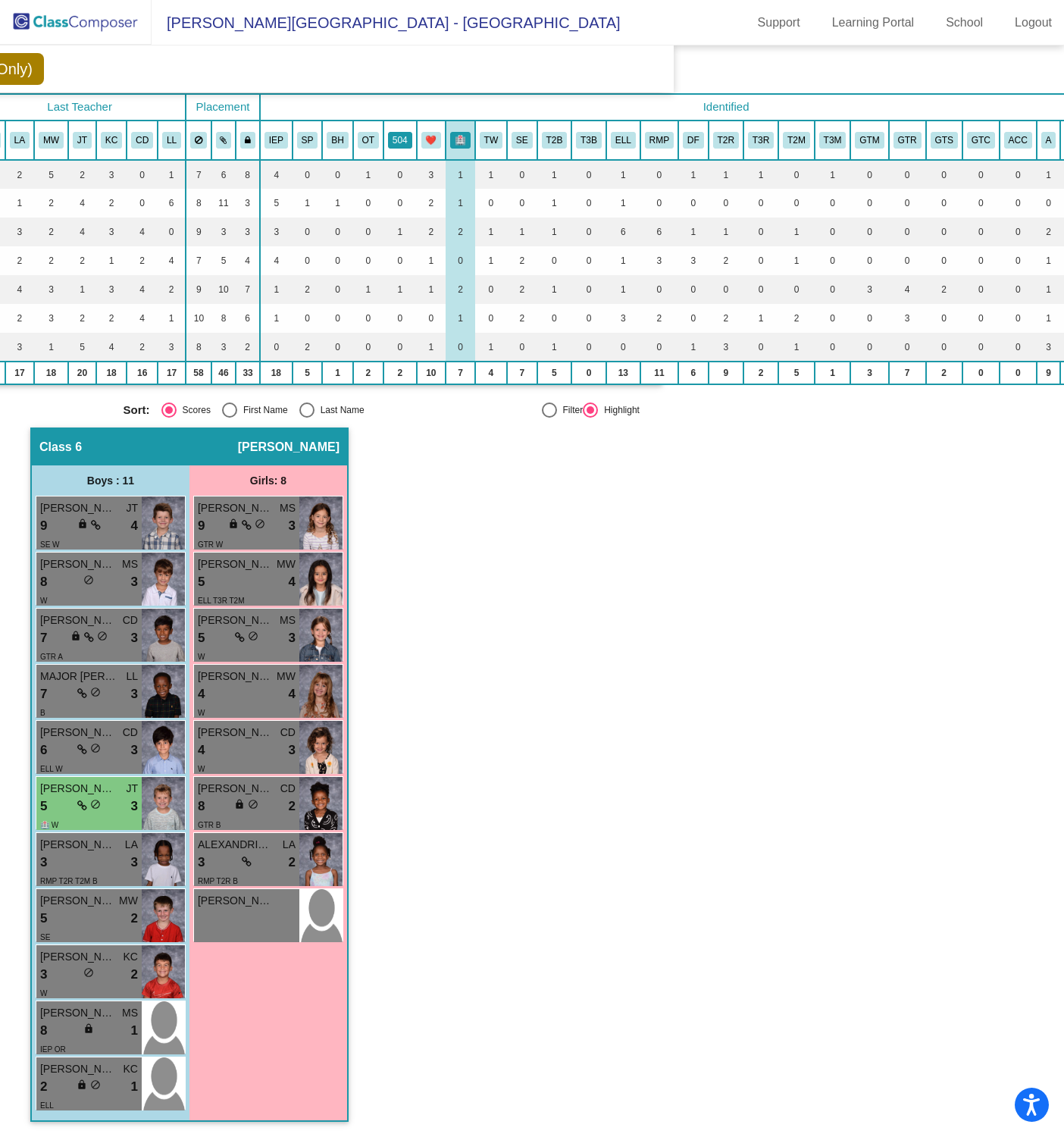
click at [404, 132] on button "504" at bounding box center [400, 140] width 25 height 16
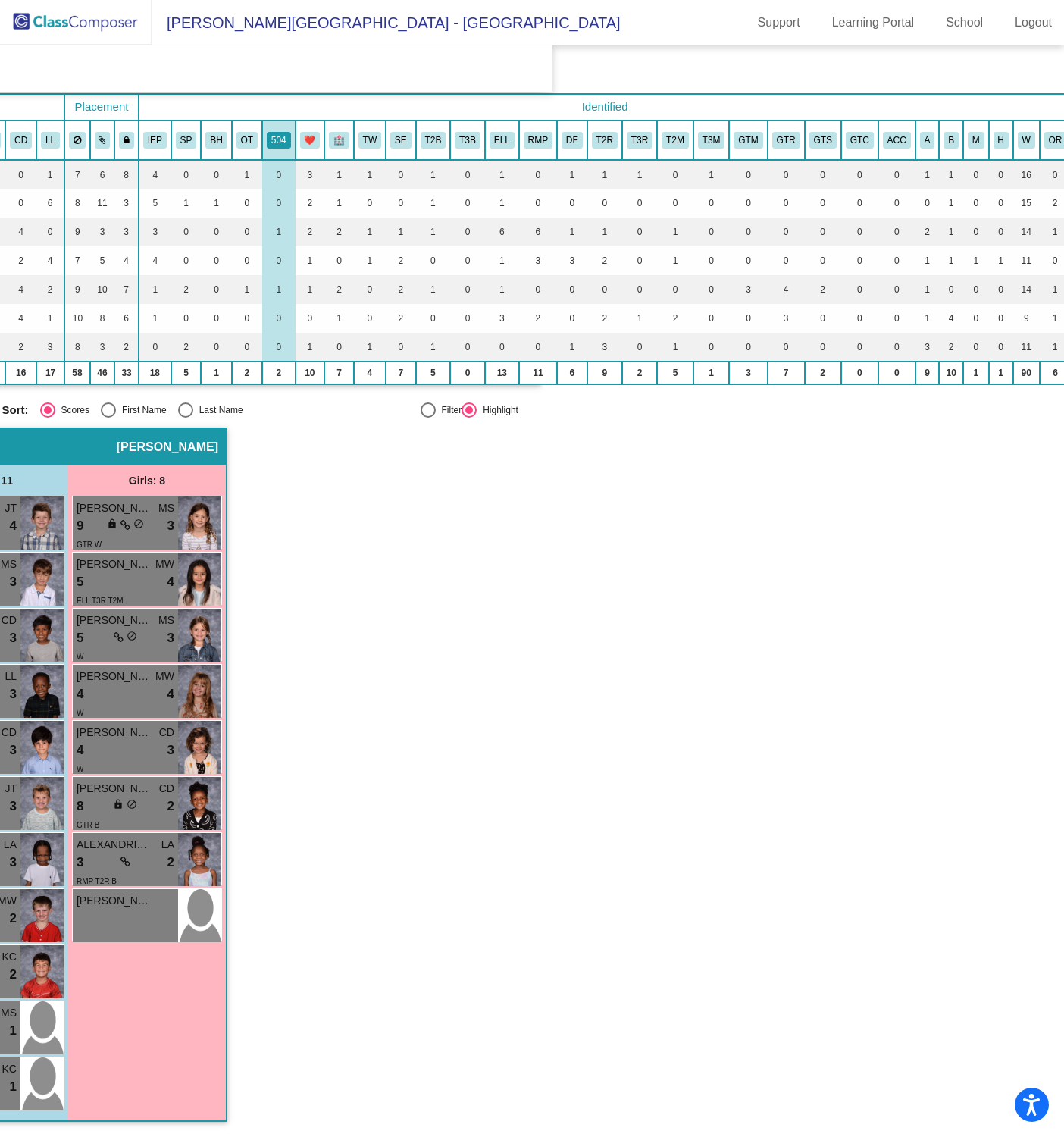
scroll to position [90, 517]
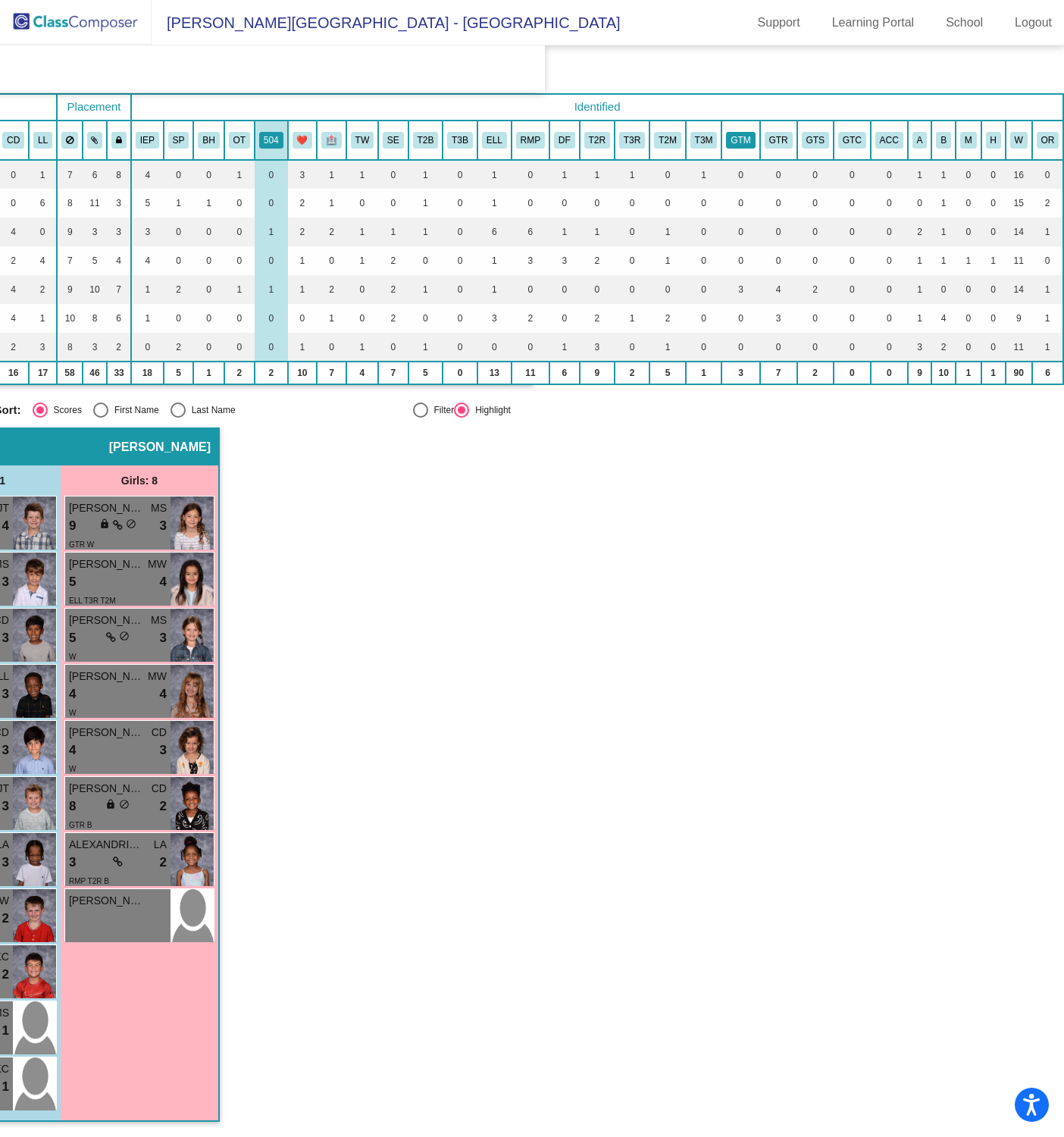
click at [734, 132] on button "GTM" at bounding box center [740, 140] width 29 height 16
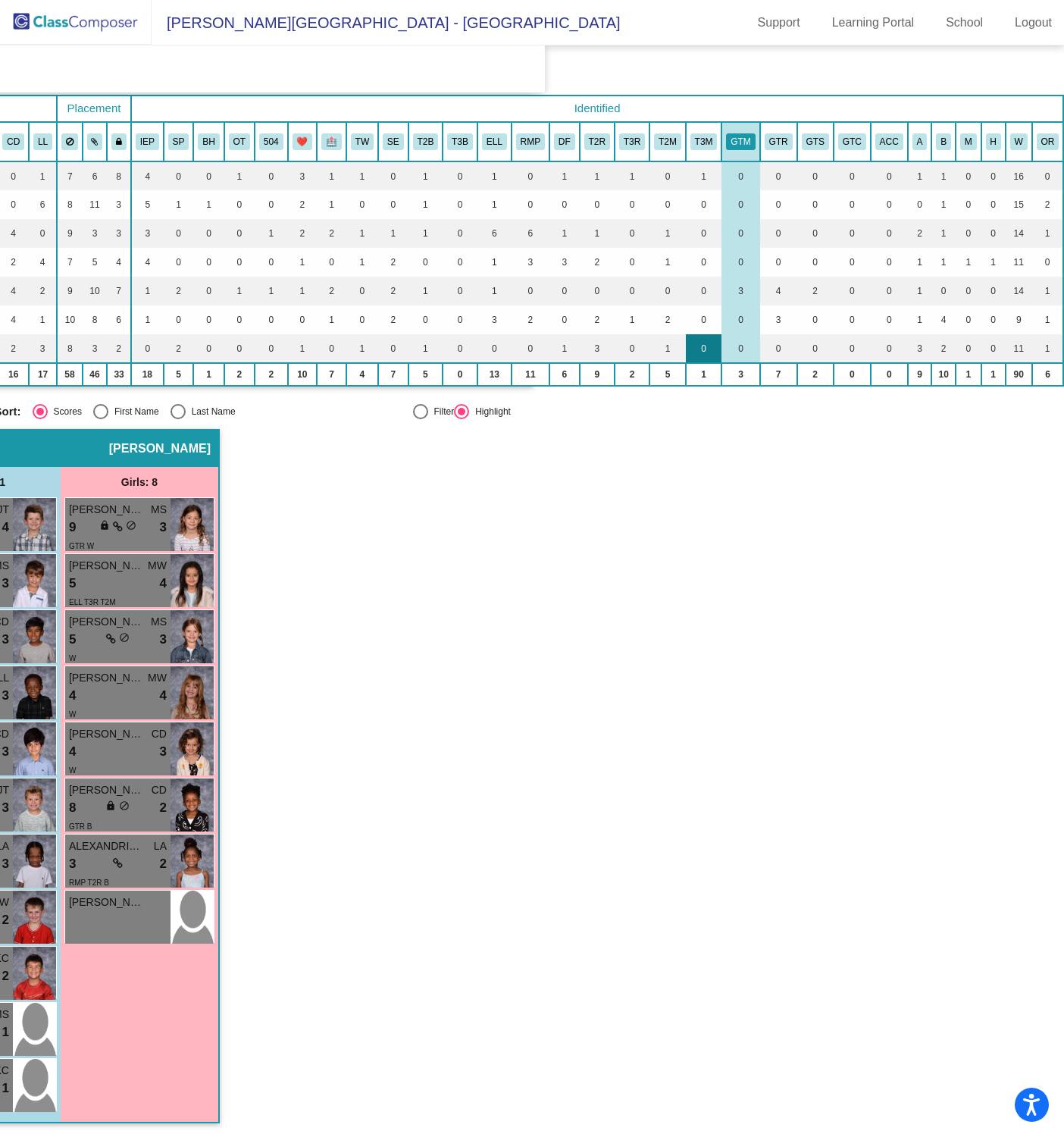
scroll to position [84, 516]
click at [766, 134] on button "GTR" at bounding box center [778, 142] width 28 height 16
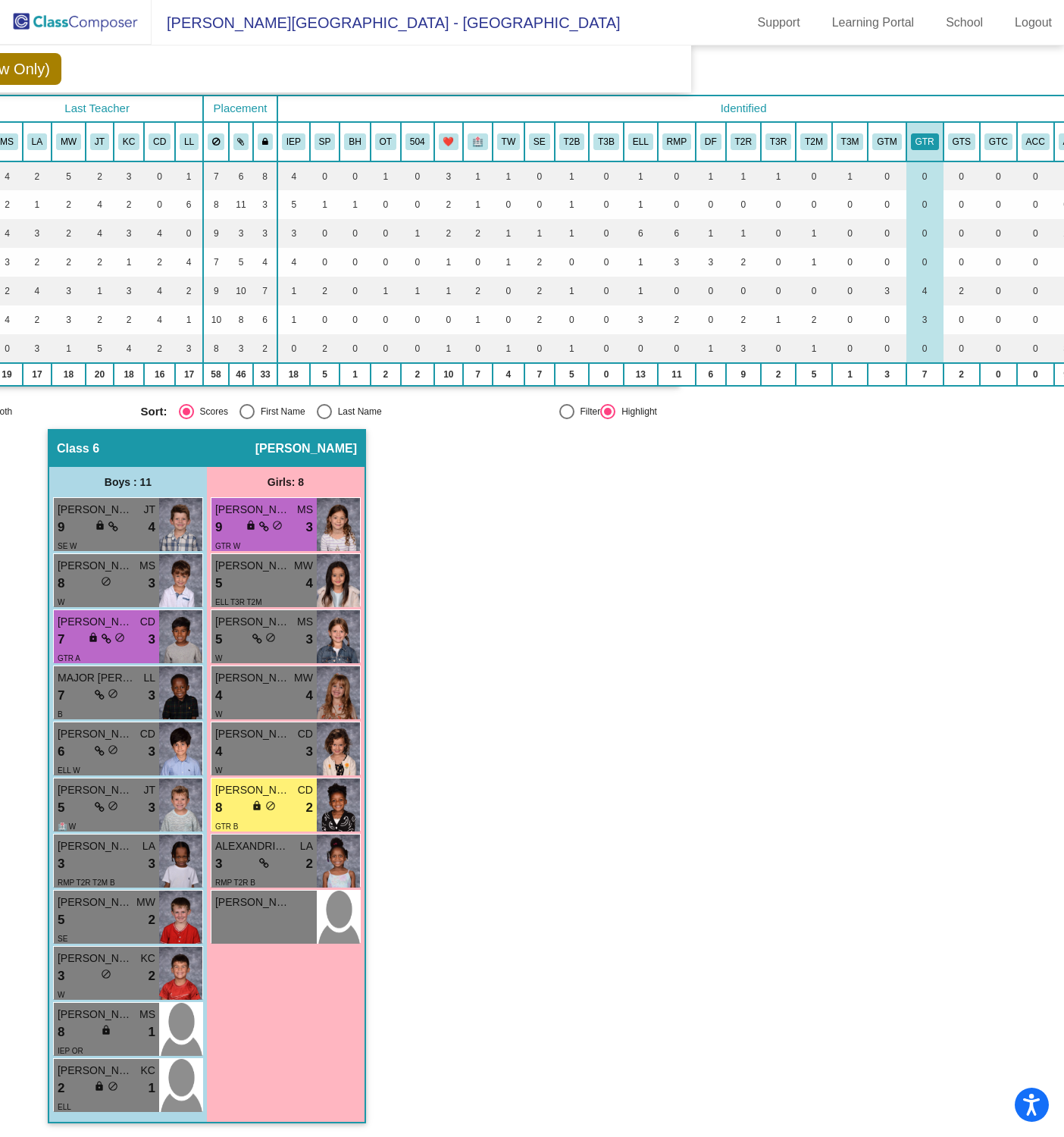
scroll to position [84, 517]
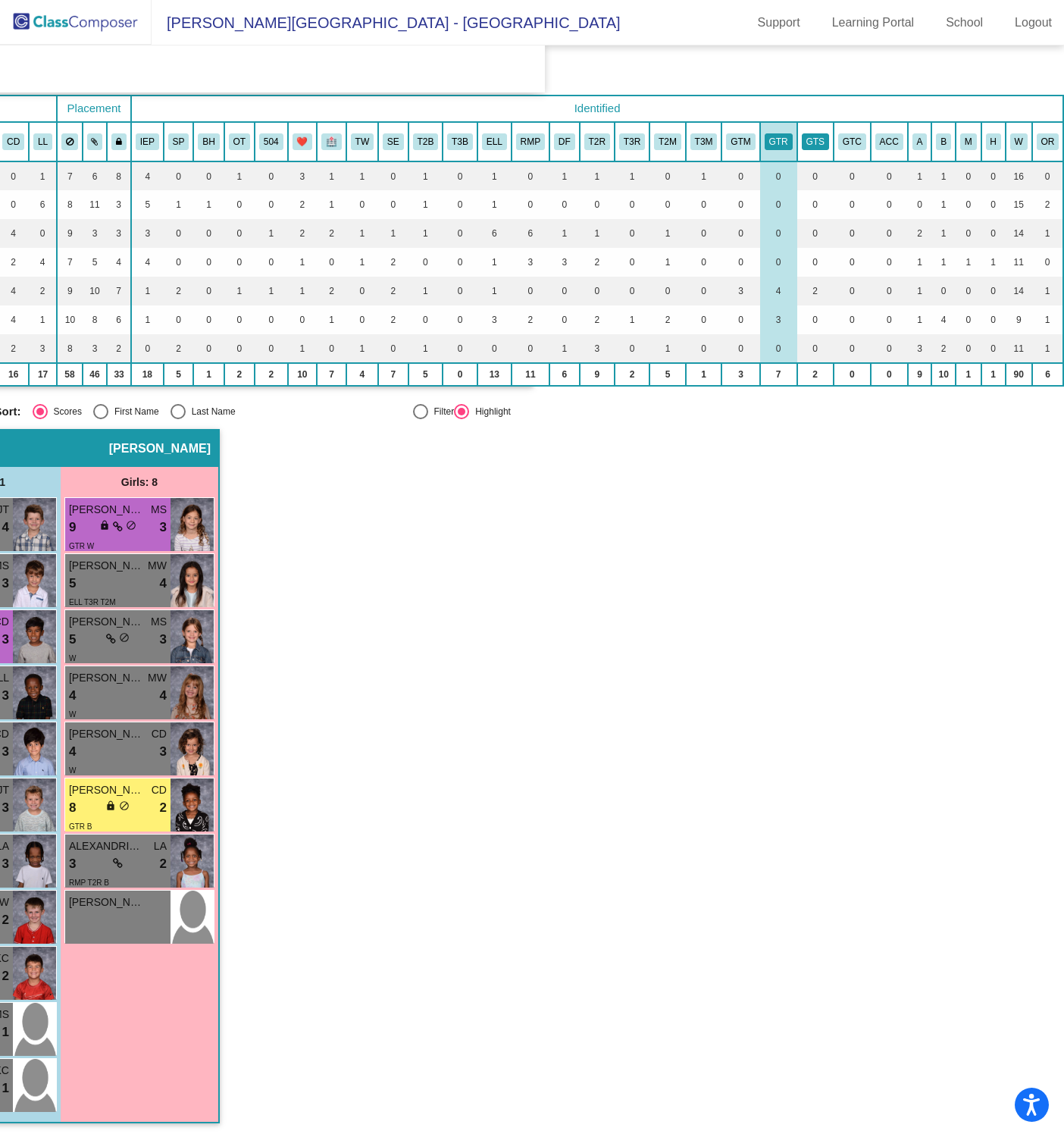
click at [803, 145] on button "GTS" at bounding box center [815, 142] width 27 height 16
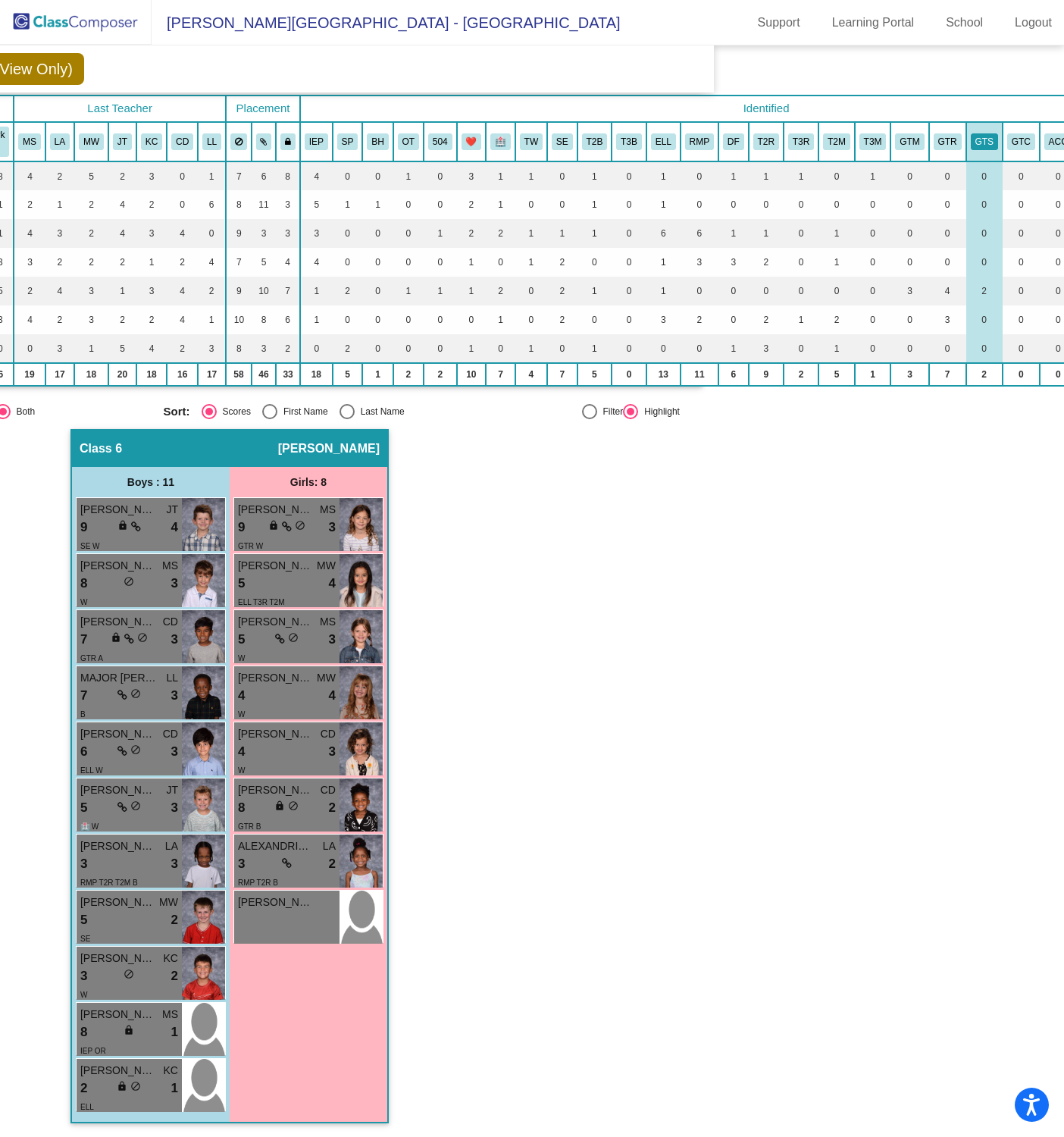
scroll to position [84, 345]
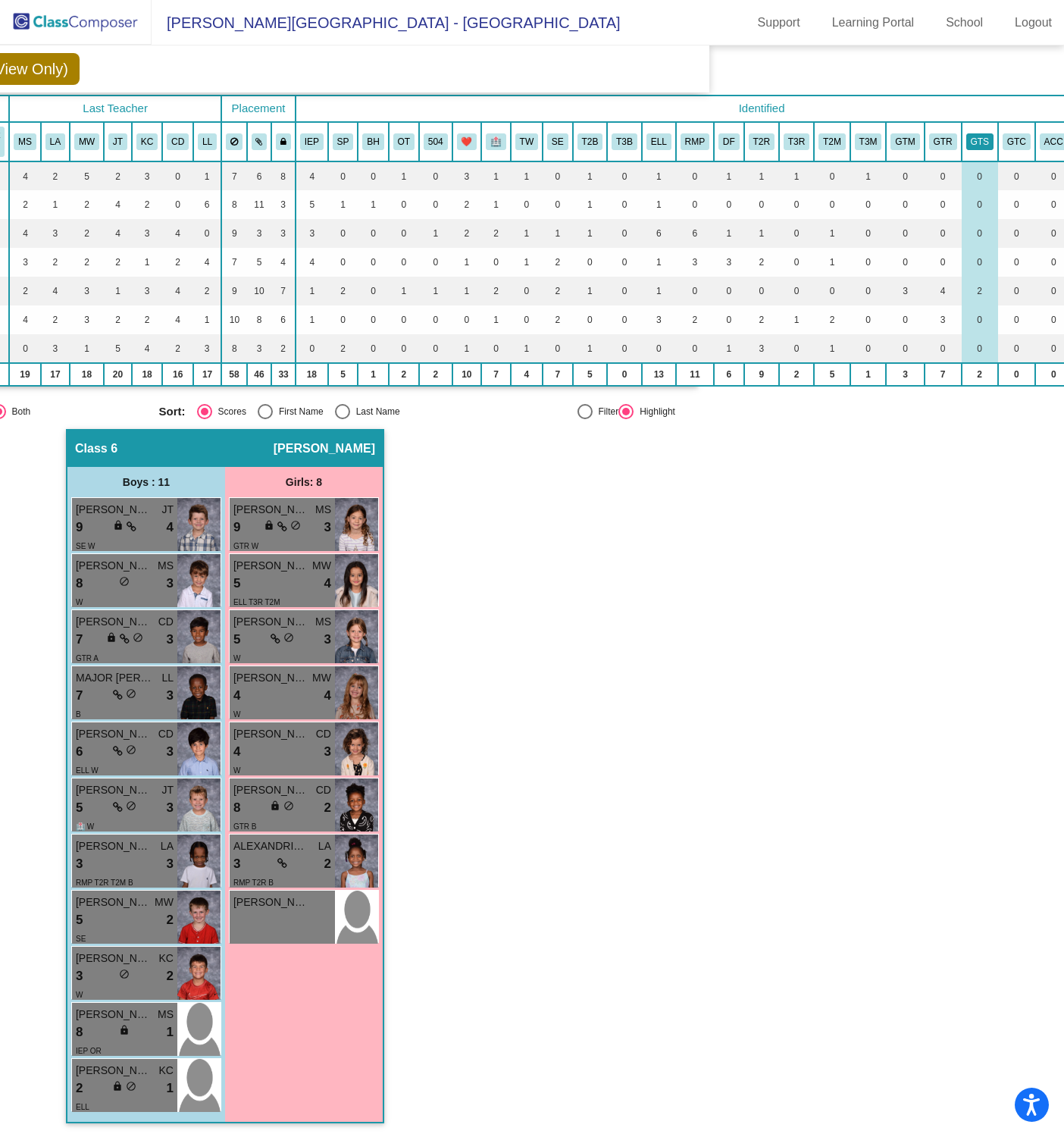
click at [969, 138] on button "GTS" at bounding box center [980, 142] width 27 height 16
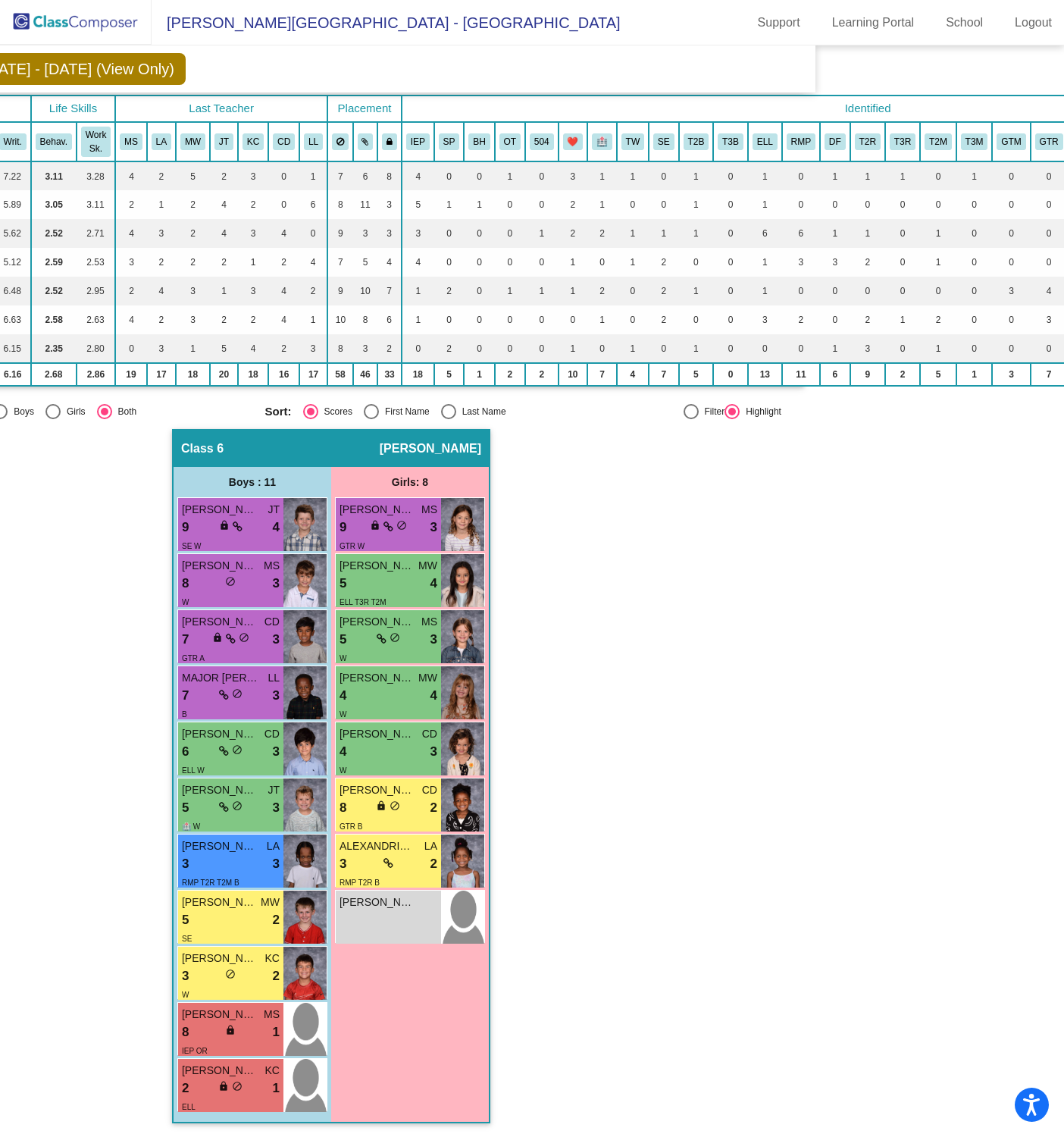
scroll to position [84, 220]
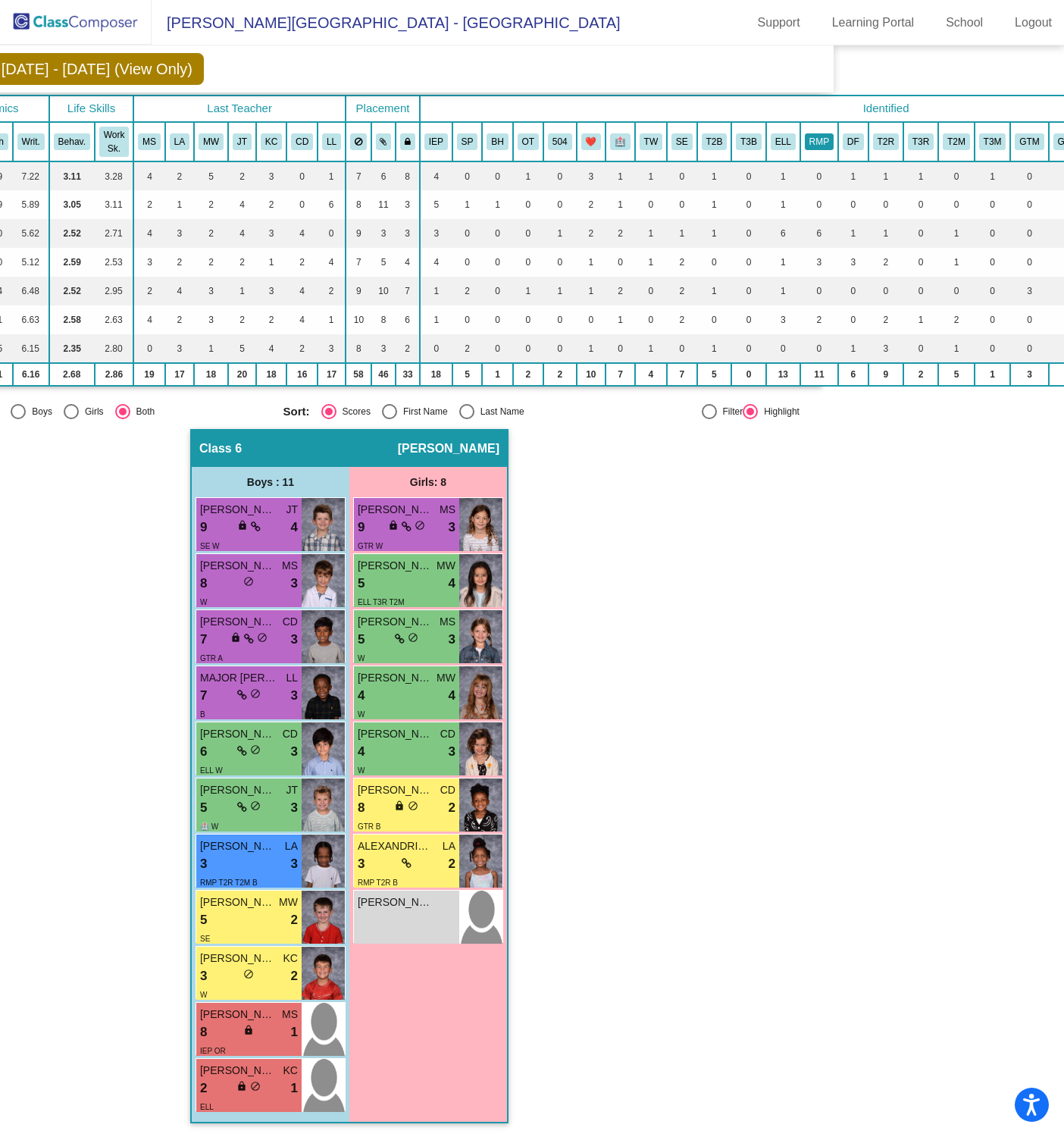
click at [818, 137] on button "RMP" at bounding box center [818, 142] width 29 height 16
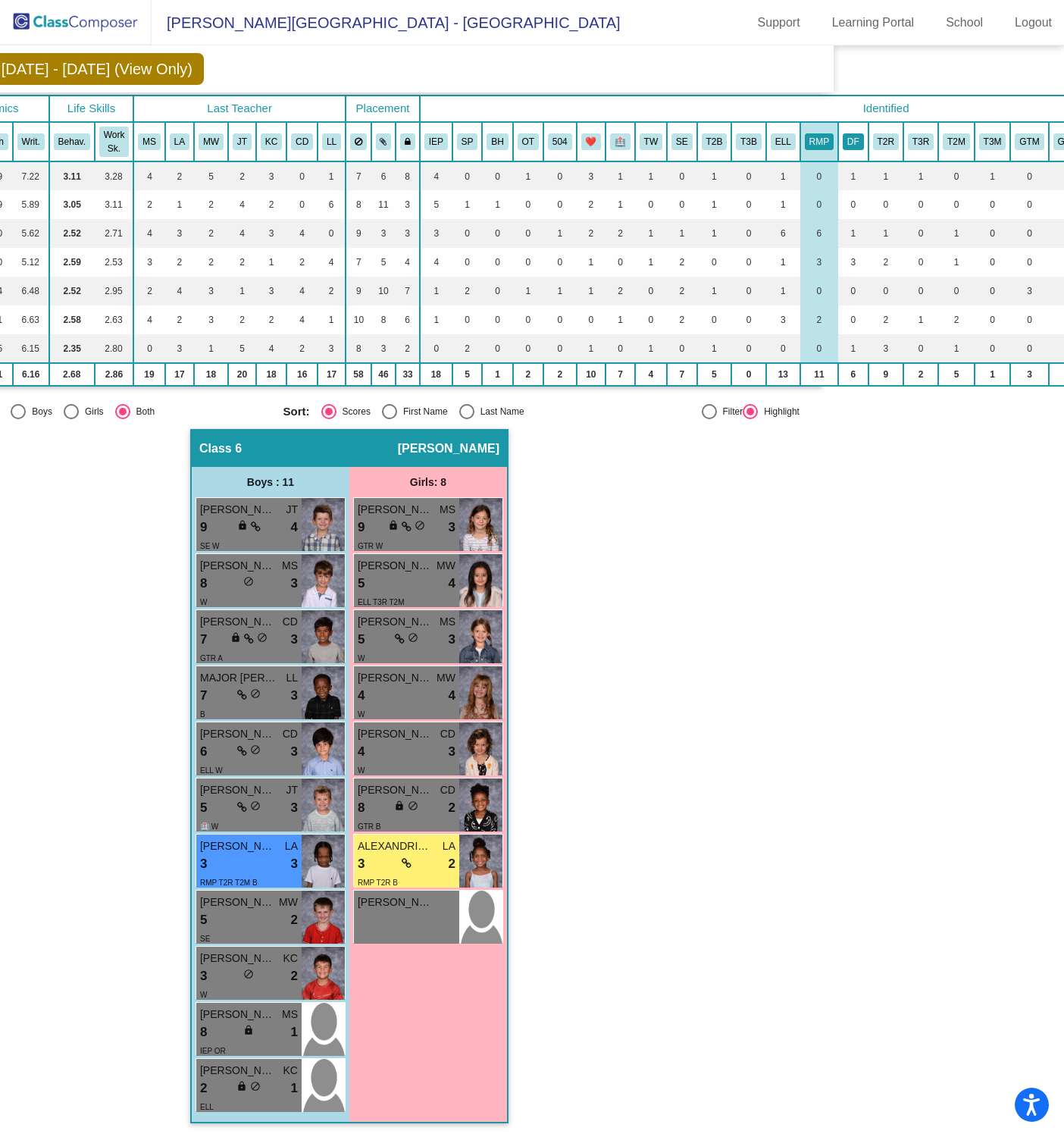
click at [849, 141] on button "DF" at bounding box center [854, 142] width 21 height 16
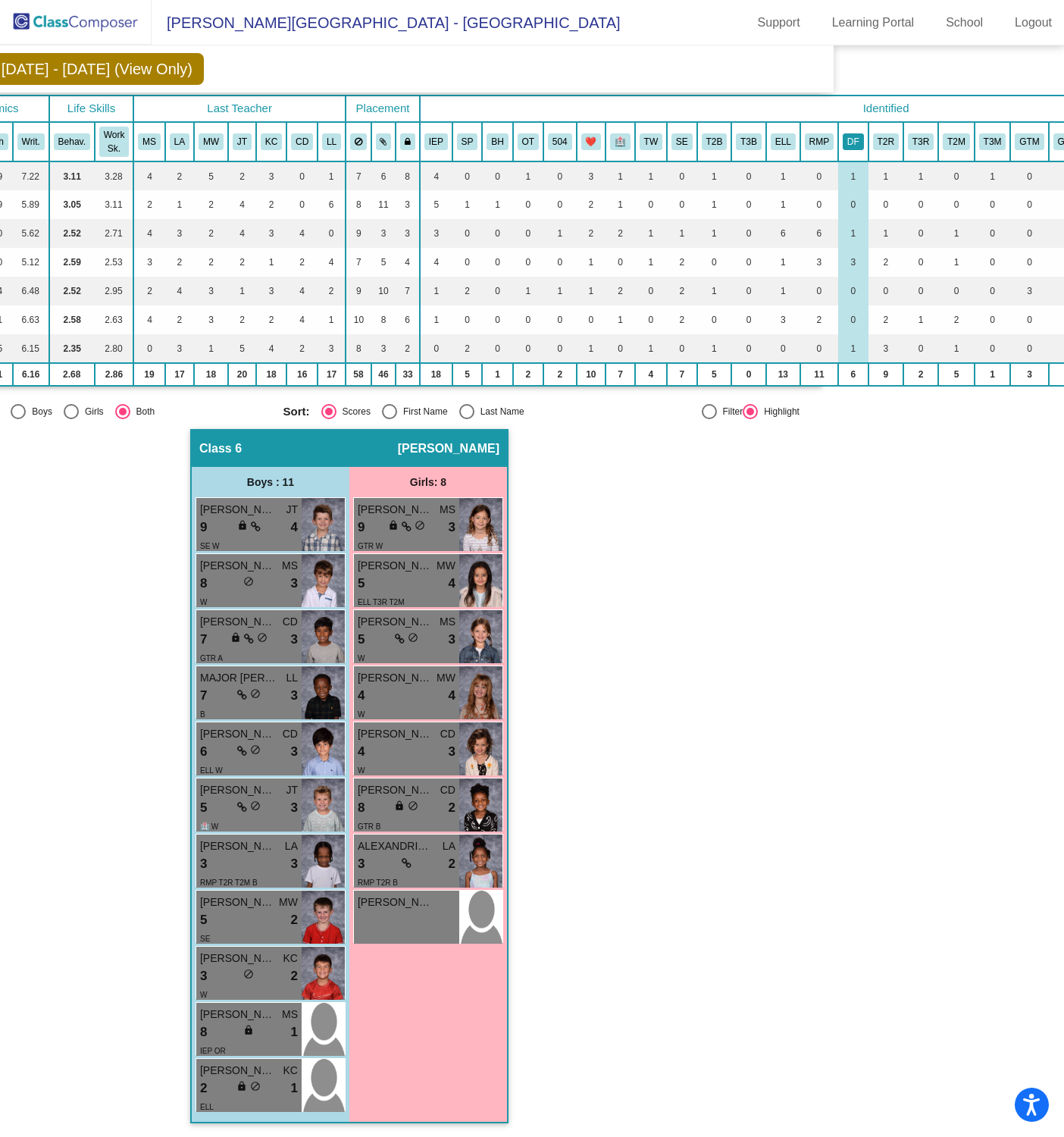
click at [859, 133] on button "DF" at bounding box center [854, 142] width 21 height 16
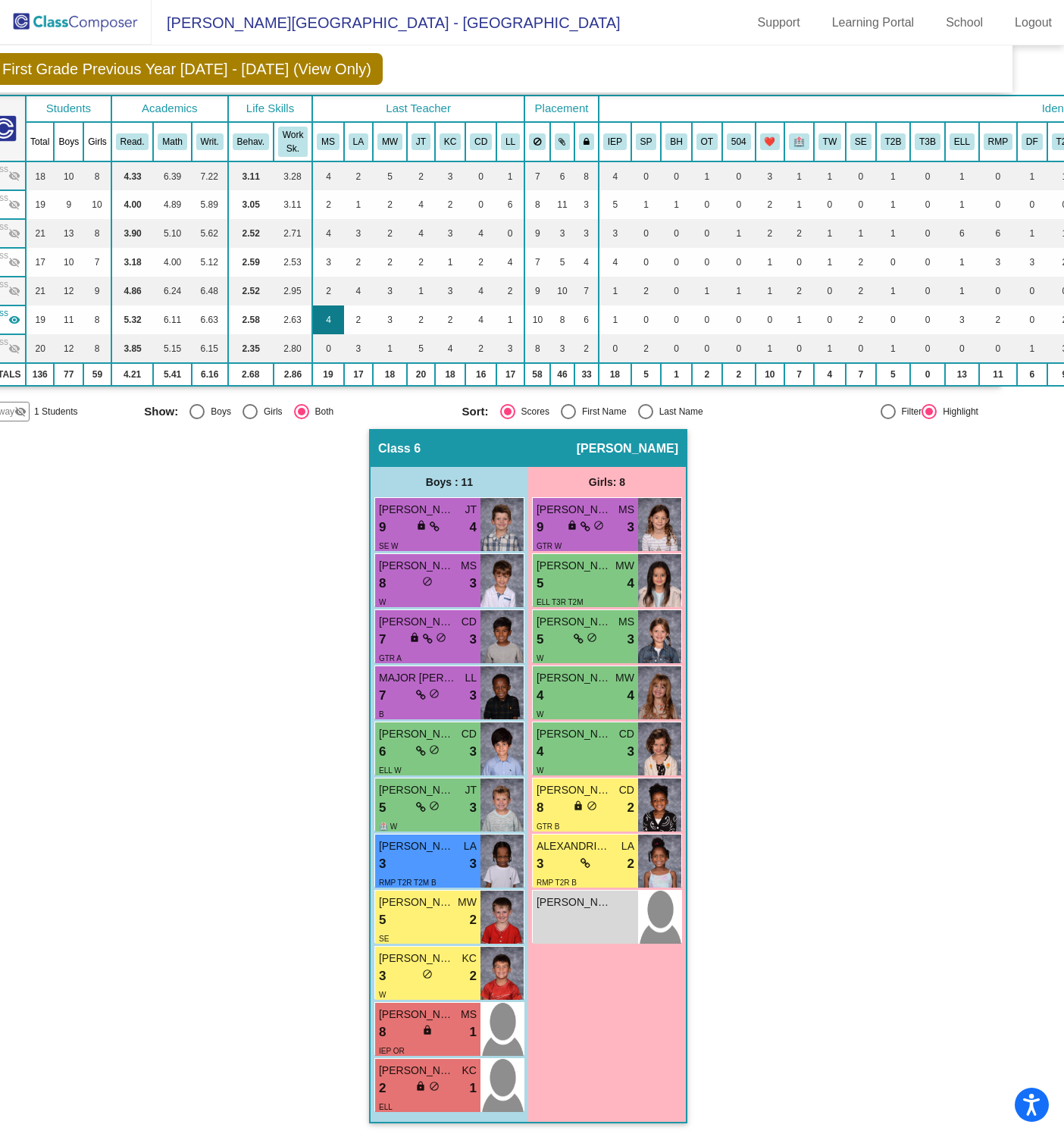
scroll to position [84, 0]
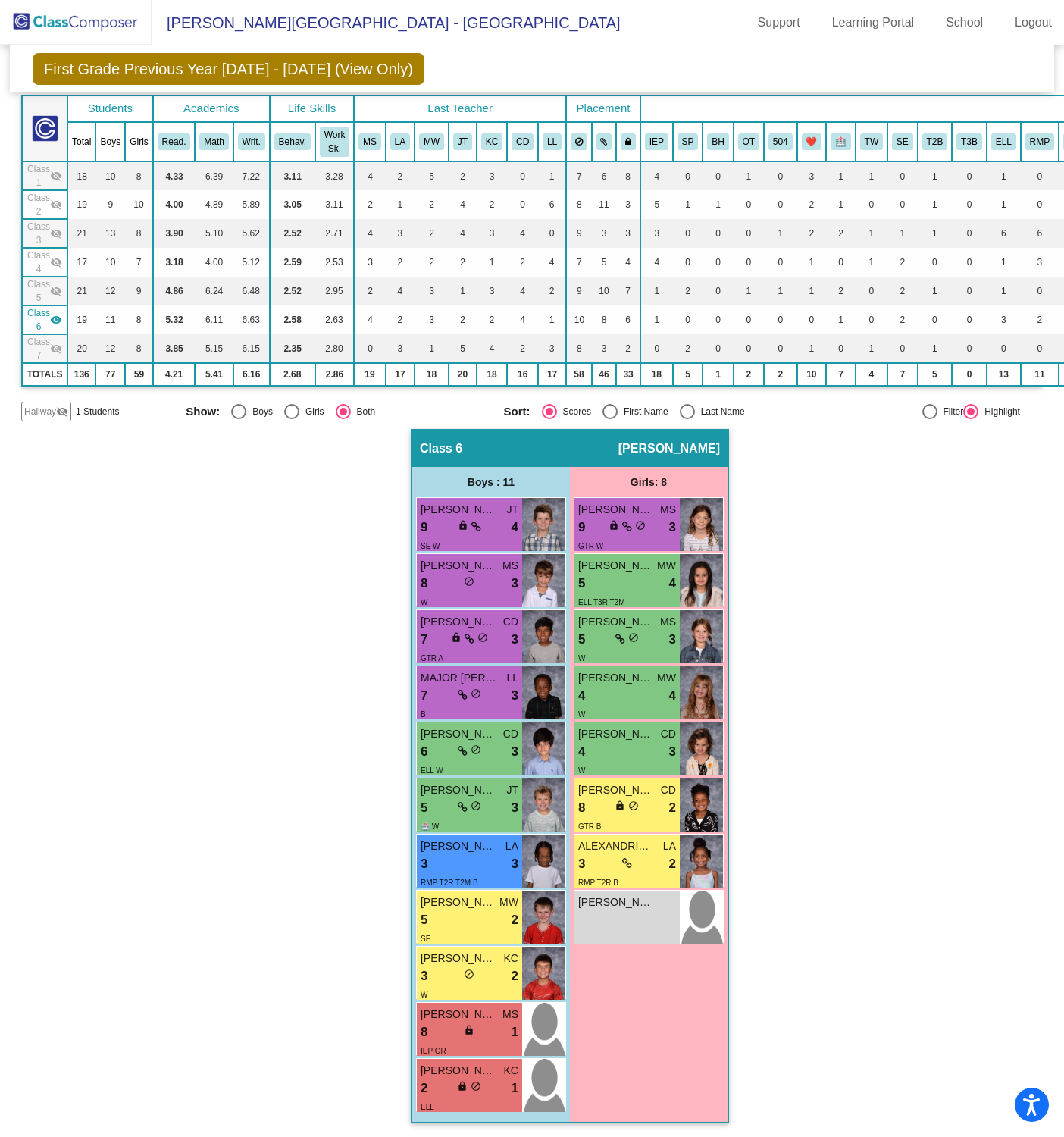
click at [51, 314] on mat-icon "visibility" at bounding box center [56, 319] width 12 height 12
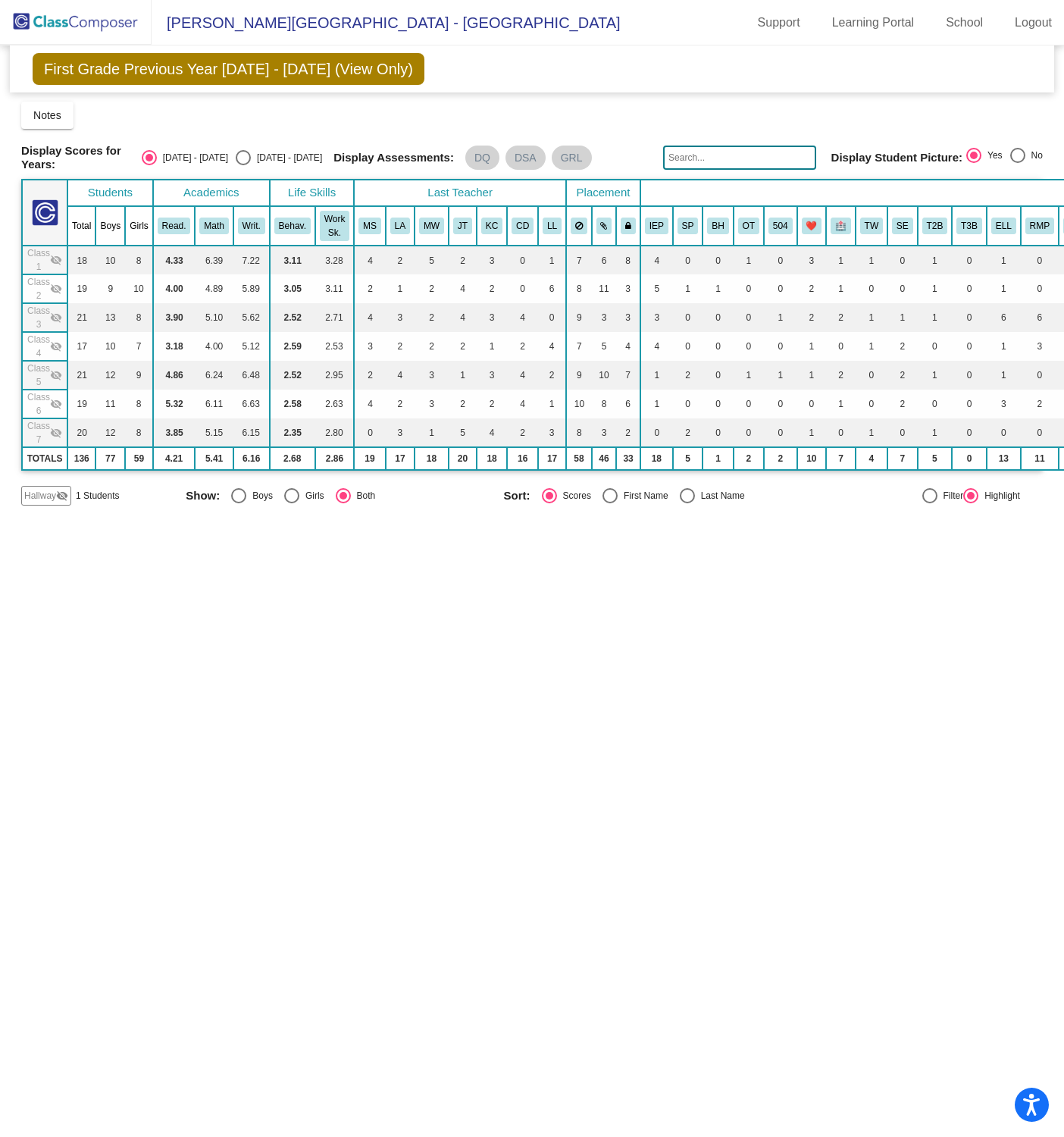
scroll to position [0, 0]
click at [54, 373] on mat-icon "visibility_off" at bounding box center [56, 375] width 12 height 12
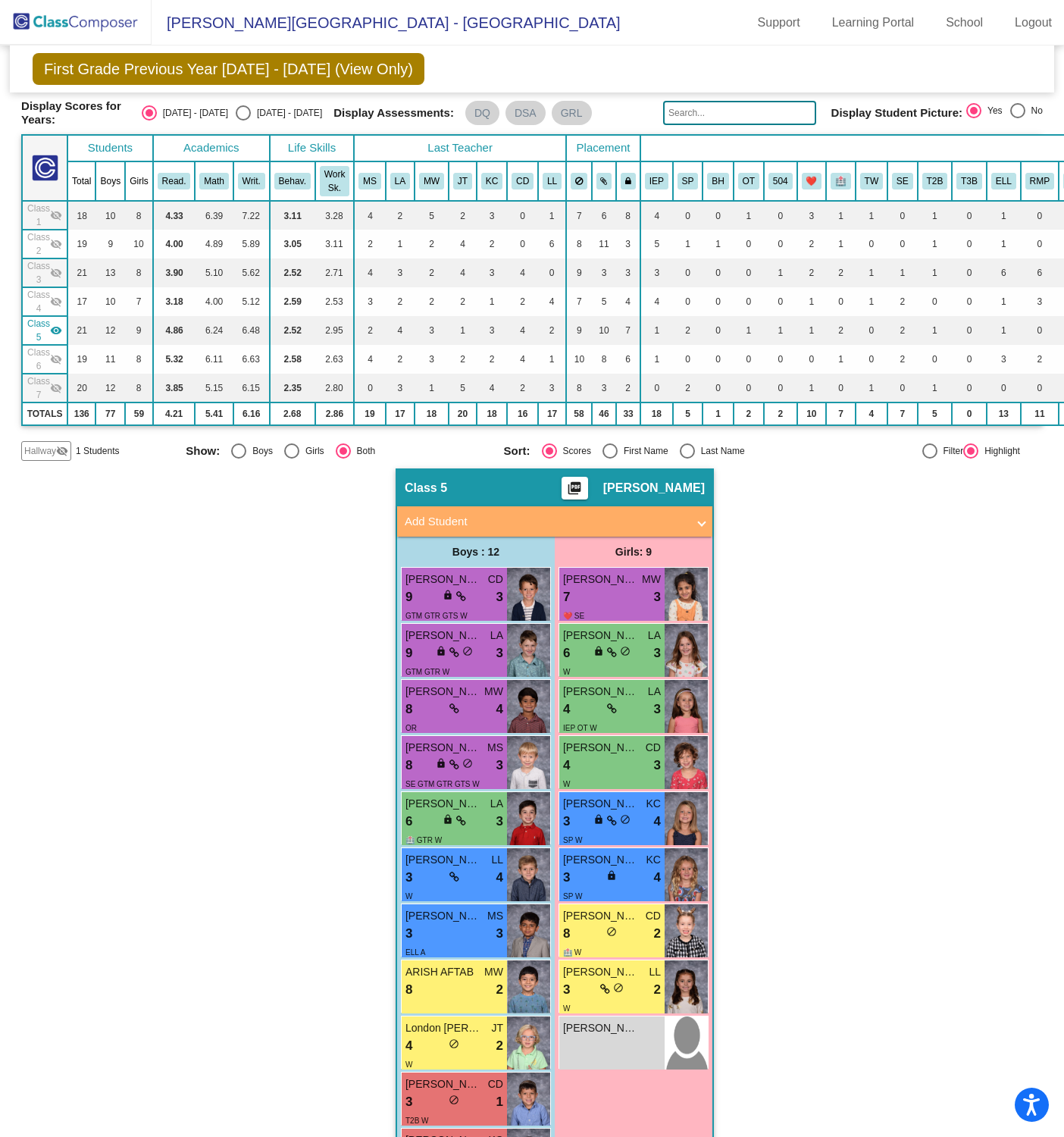
scroll to position [42, 0]
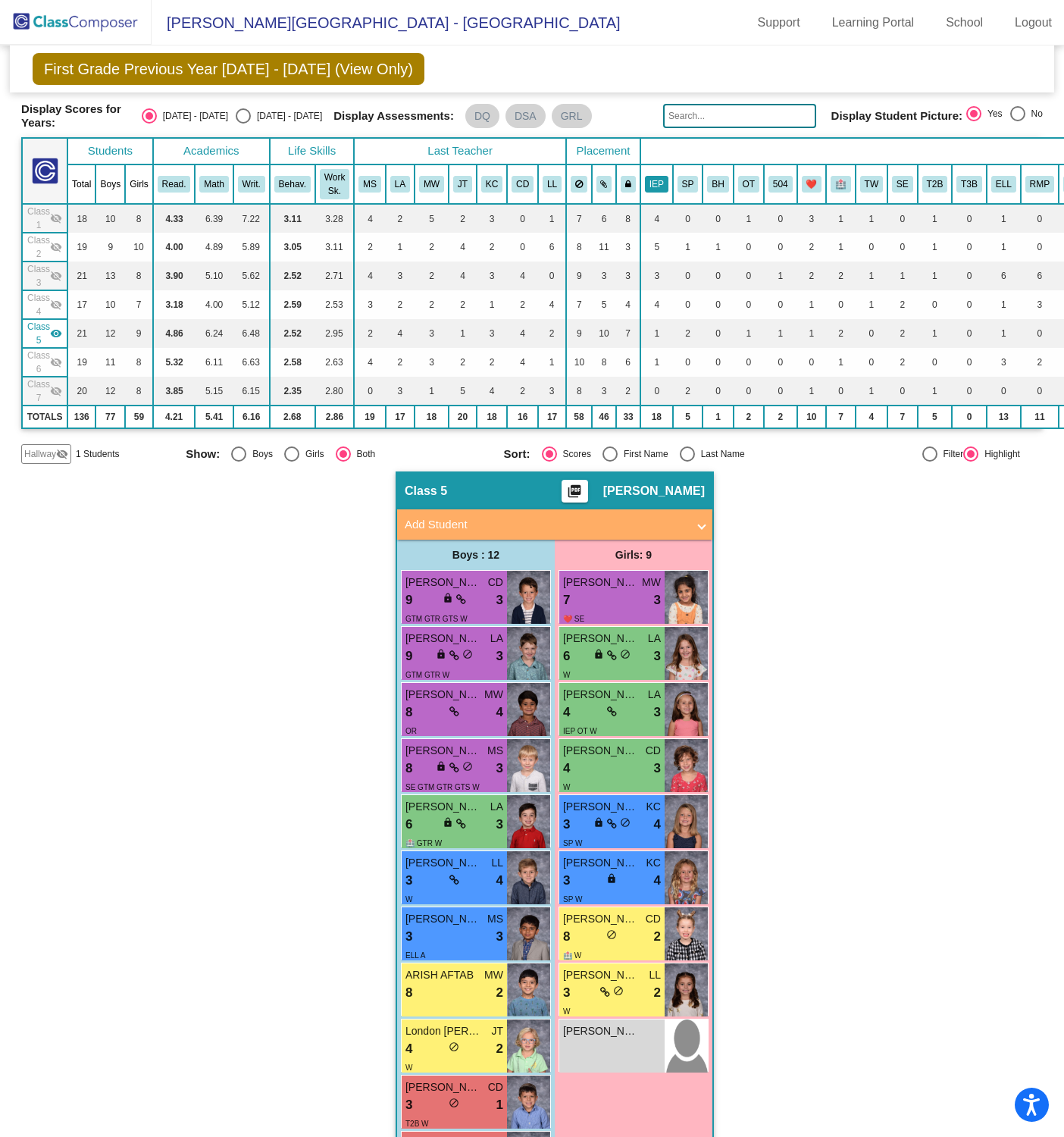
click at [658, 176] on button "IEP" at bounding box center [656, 184] width 24 height 16
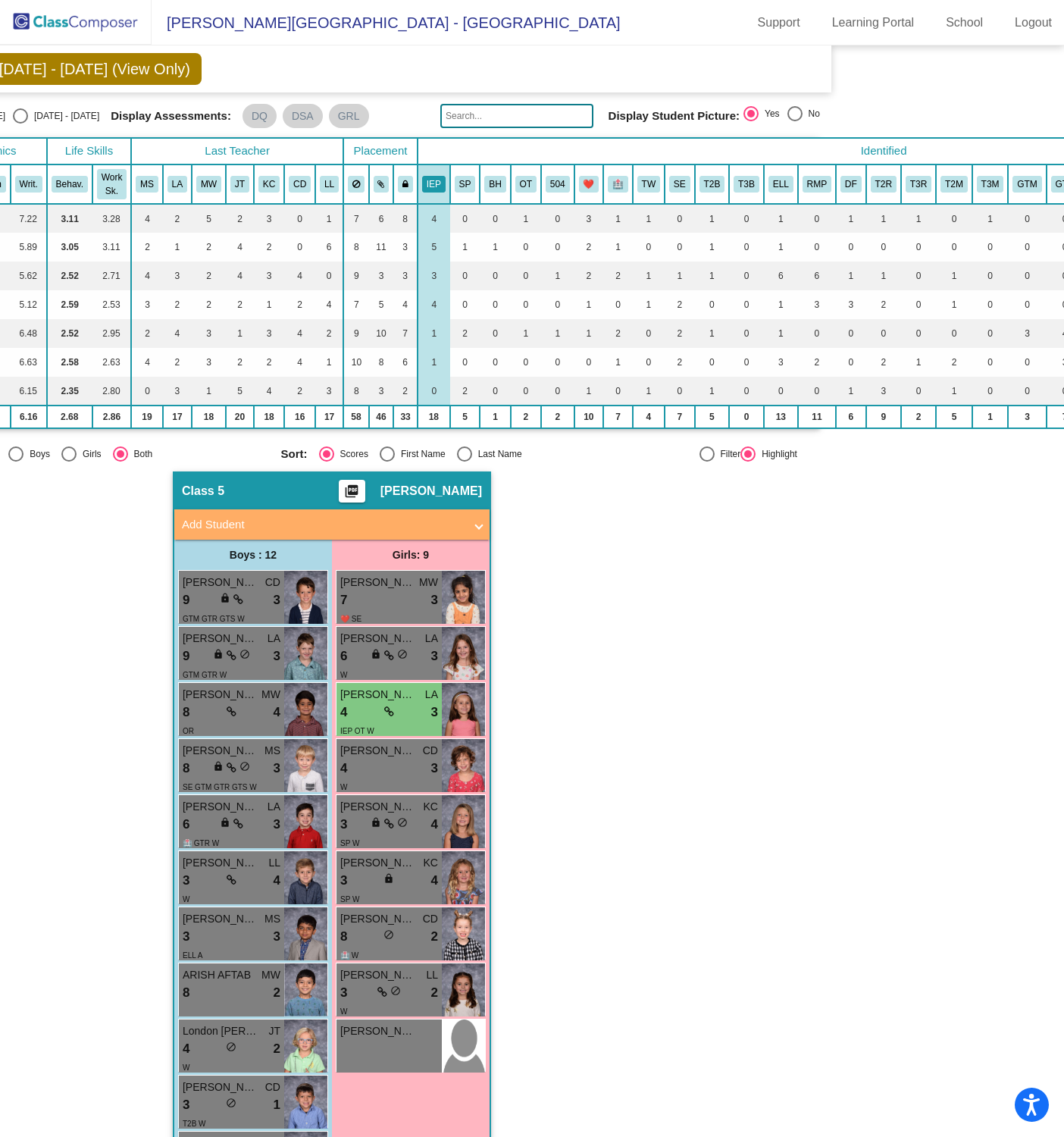
scroll to position [42, 226]
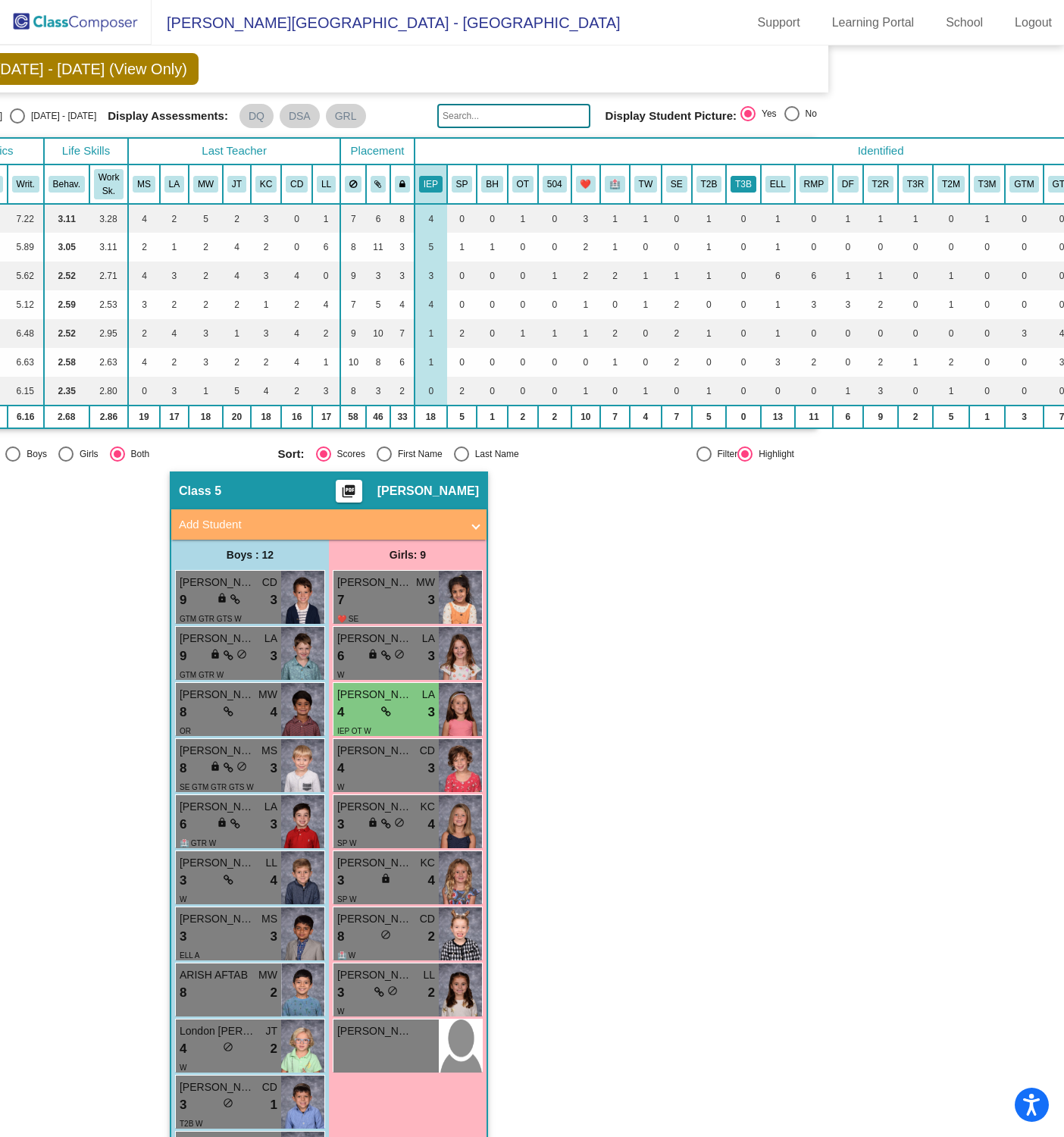
click at [743, 179] on button "T3B" at bounding box center [743, 184] width 25 height 16
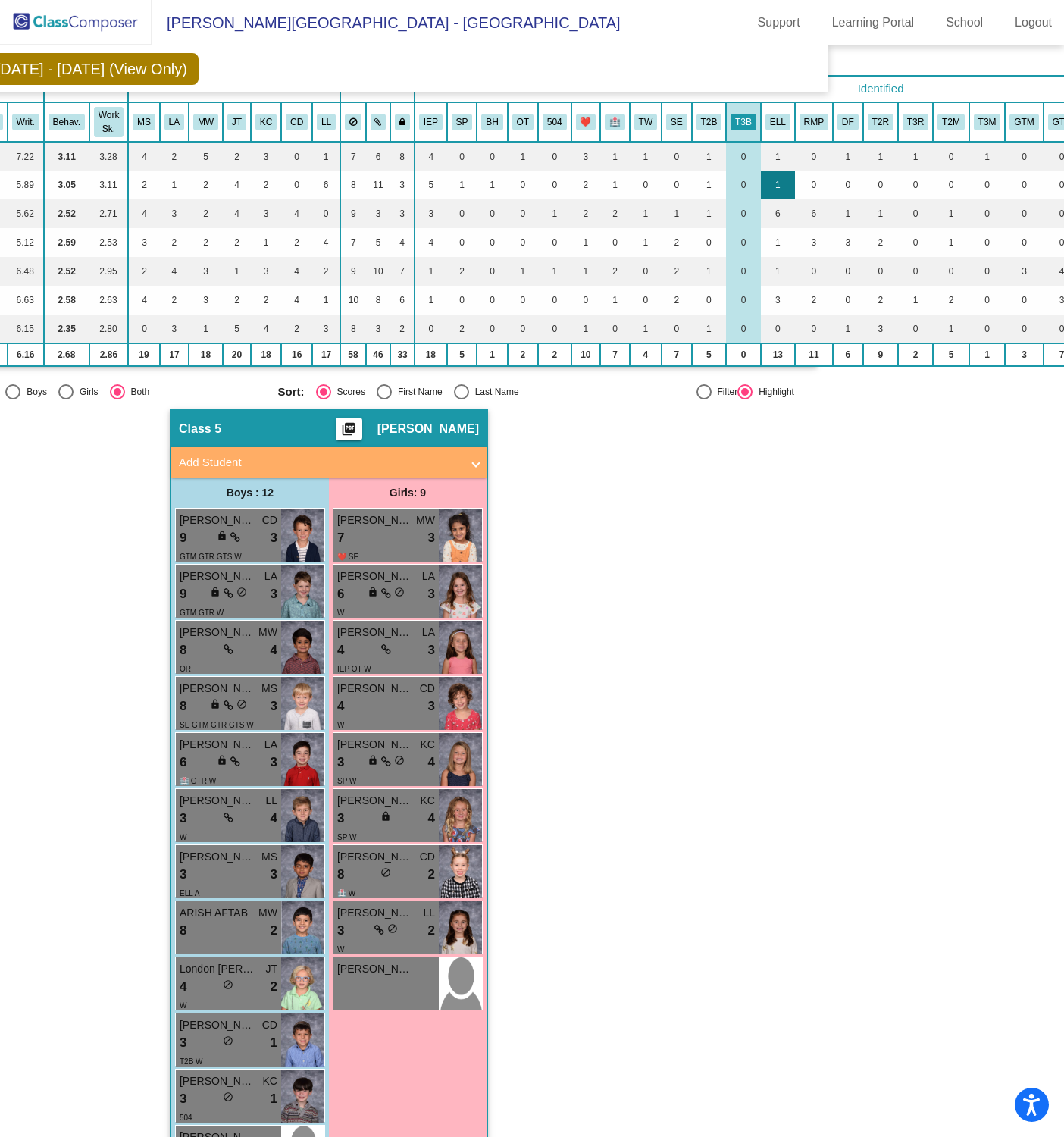
scroll to position [97, 226]
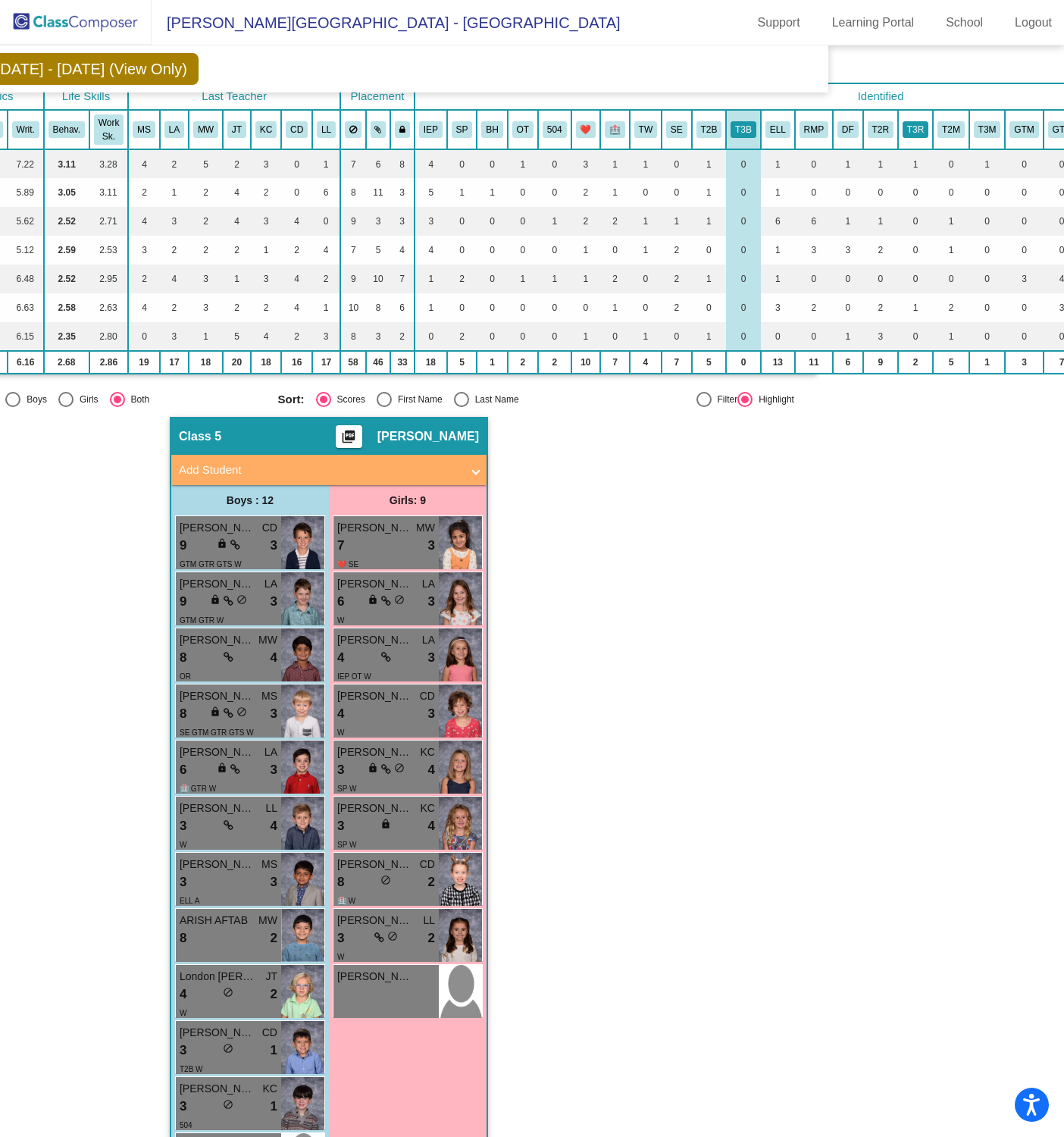
click at [913, 127] on button "T3R" at bounding box center [915, 129] width 25 height 16
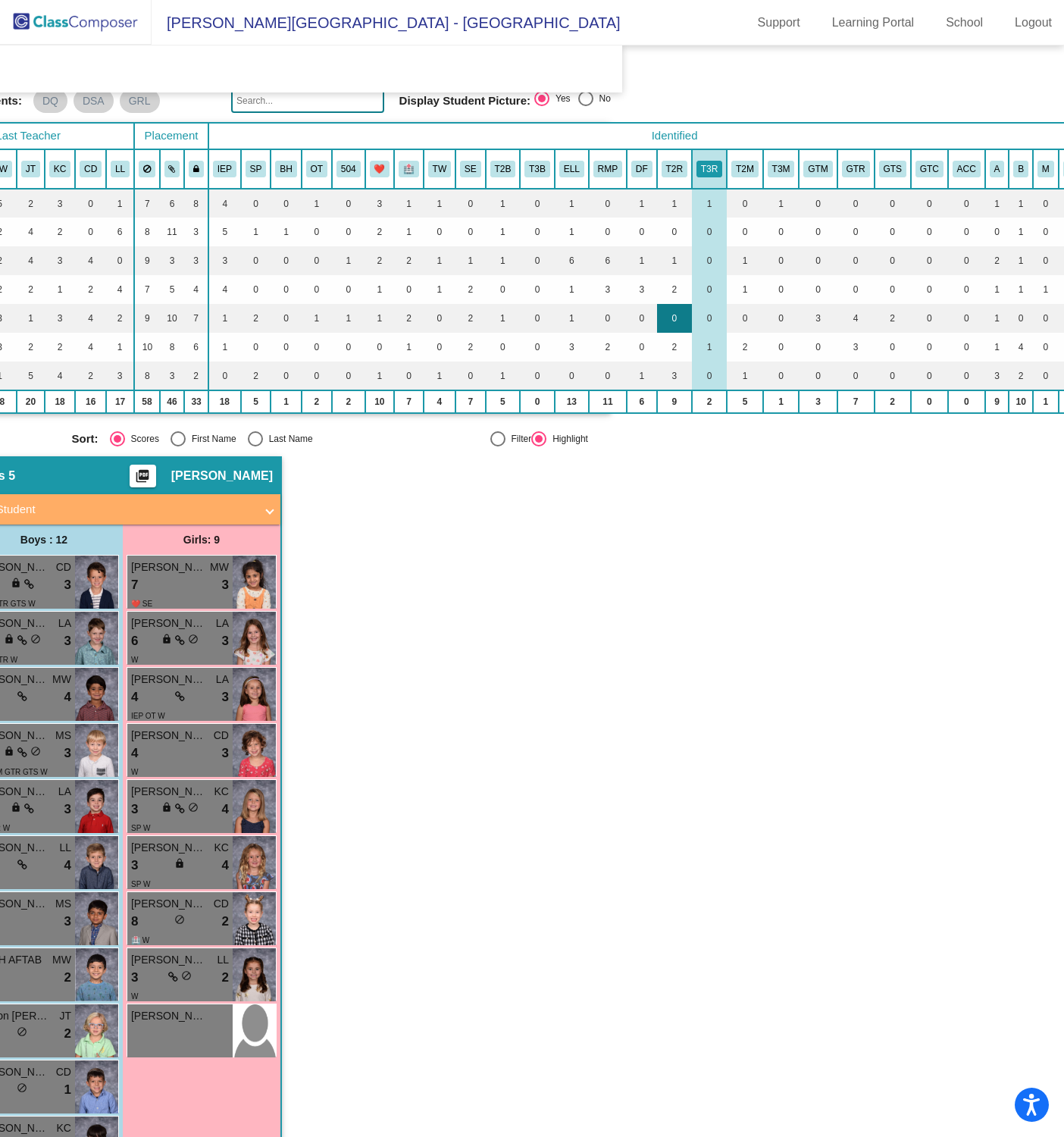
scroll to position [56, 436]
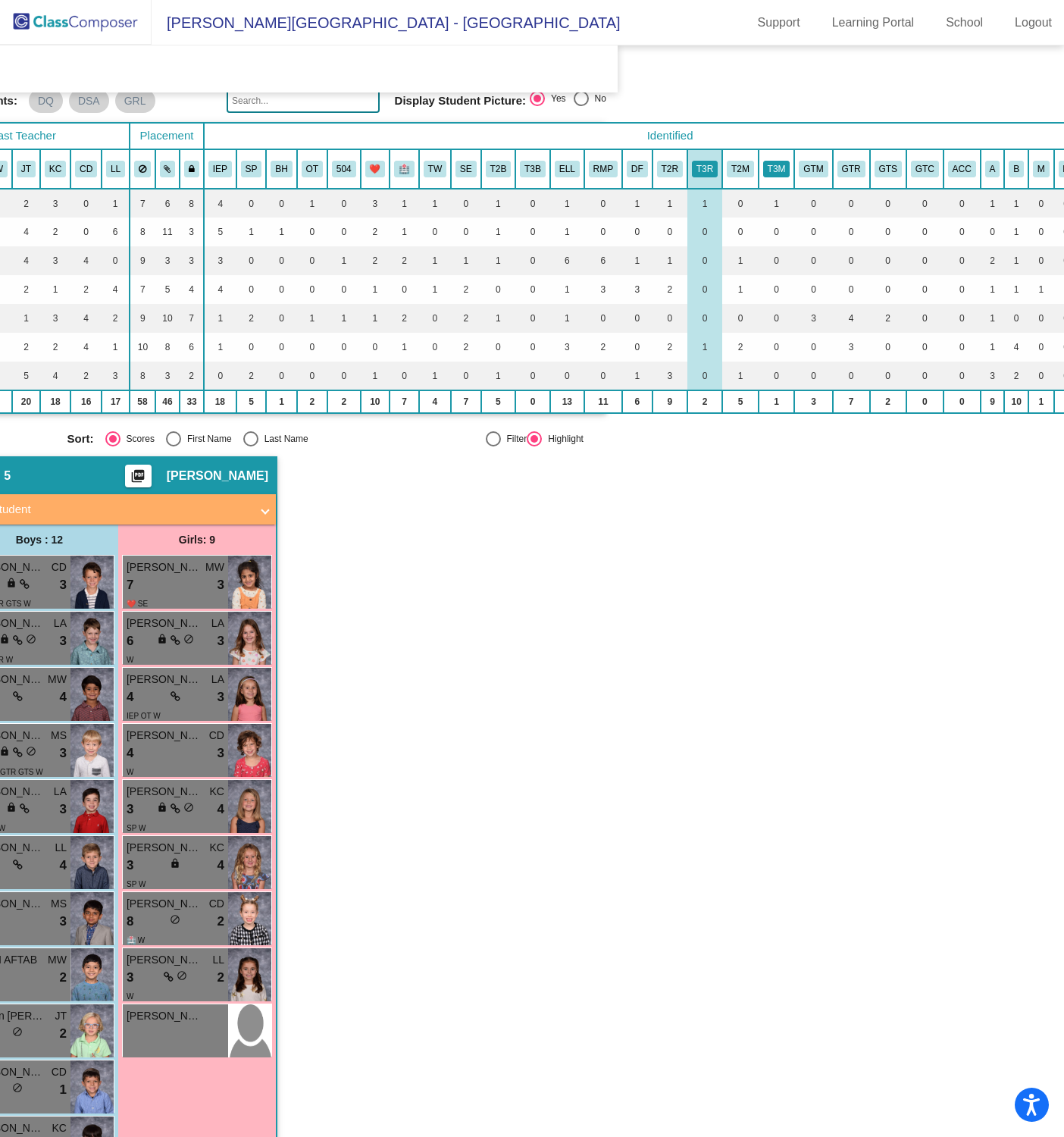
click at [778, 166] on button "T3M" at bounding box center [776, 169] width 27 height 16
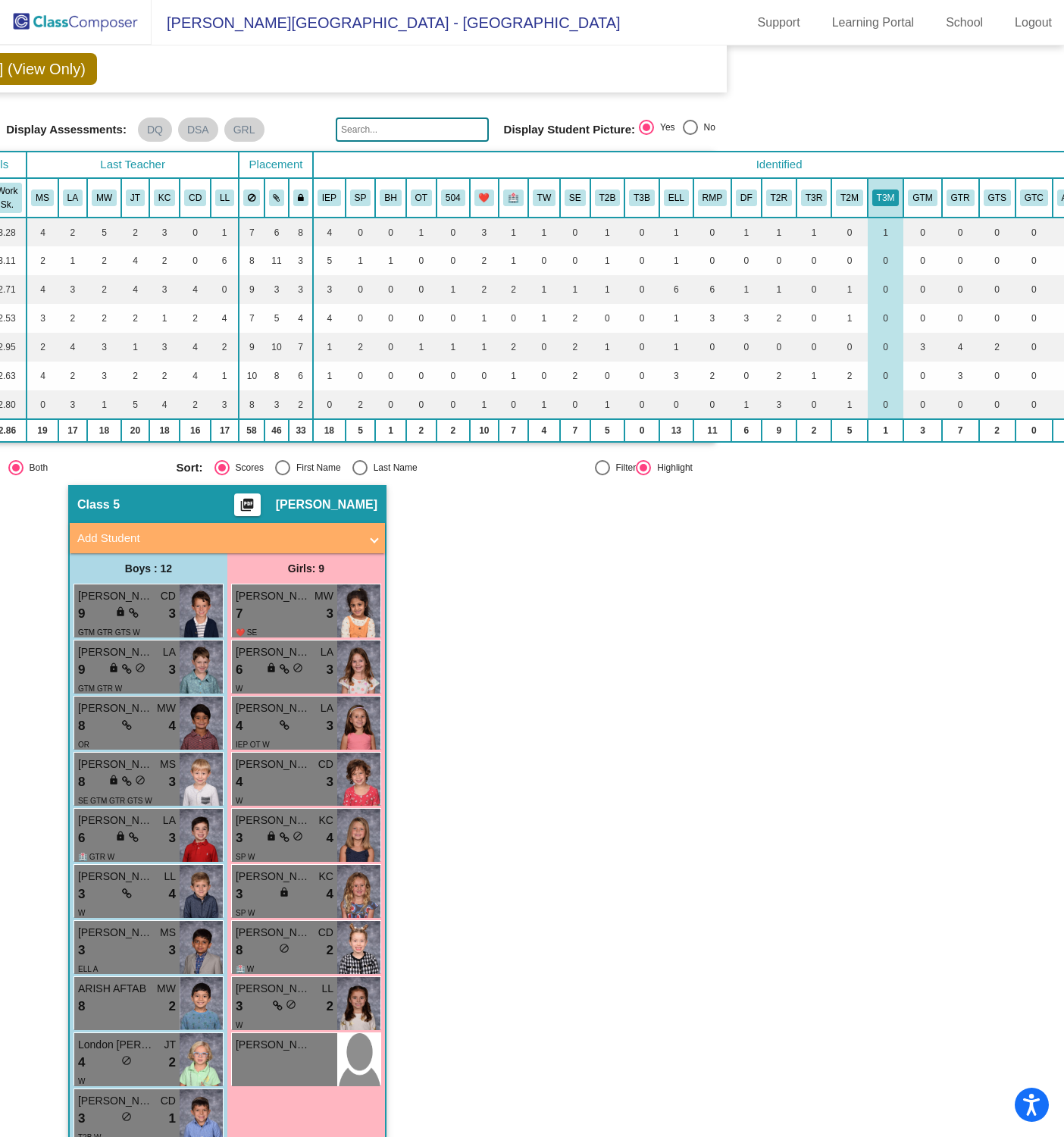
scroll to position [22, 327]
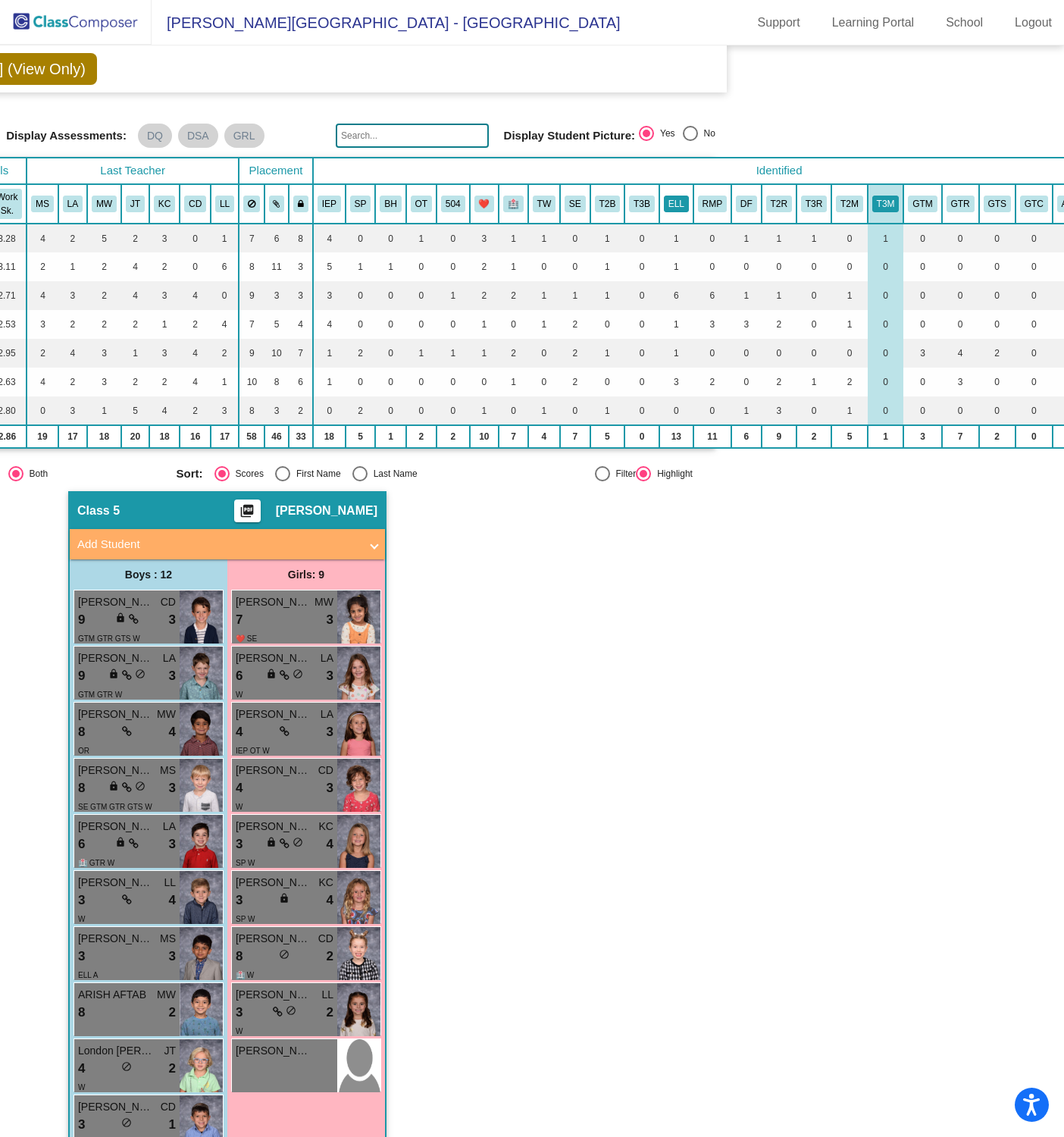
click at [670, 198] on button "ELL" at bounding box center [676, 204] width 25 height 16
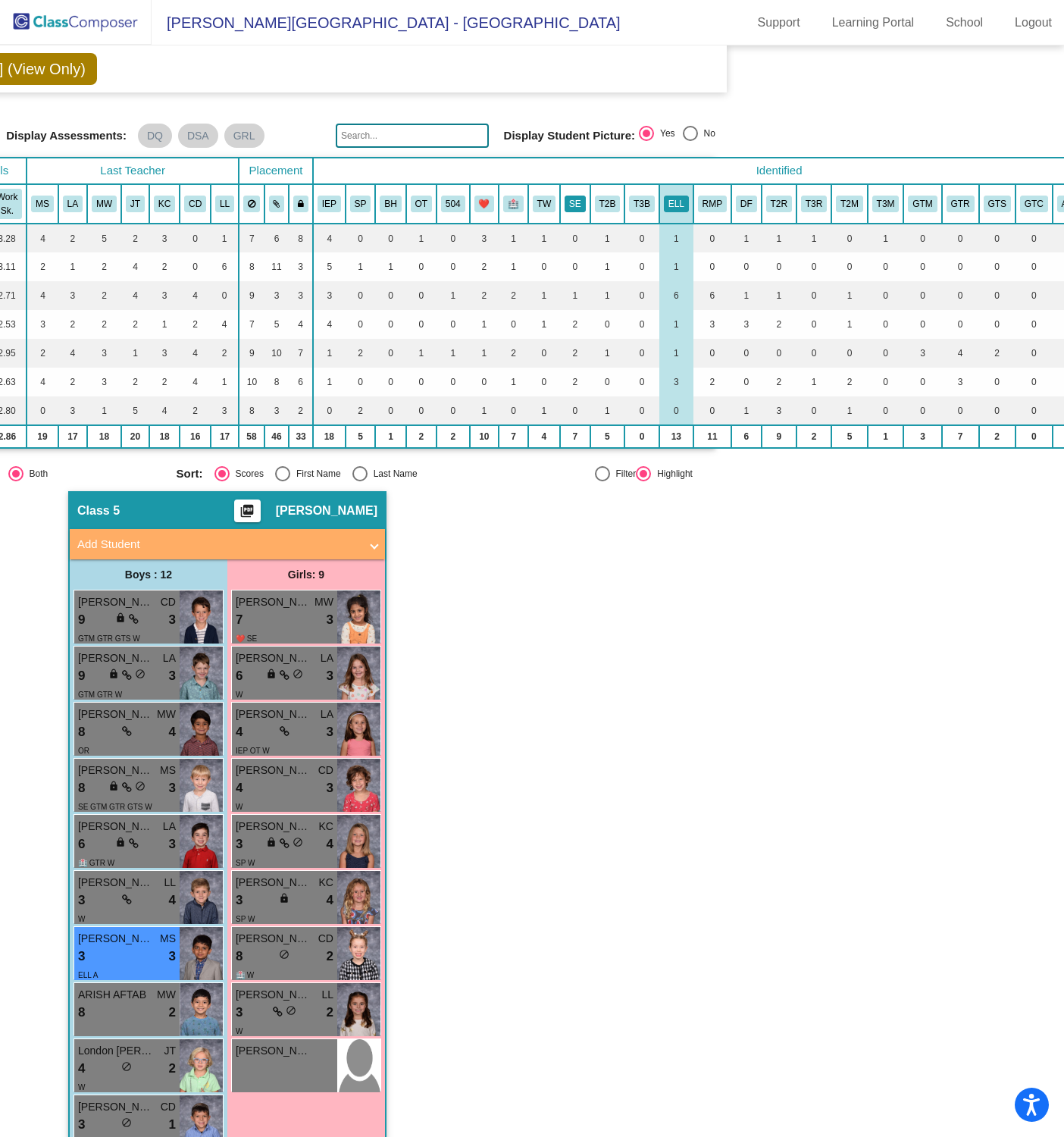
click at [571, 204] on button "SE" at bounding box center [575, 204] width 21 height 16
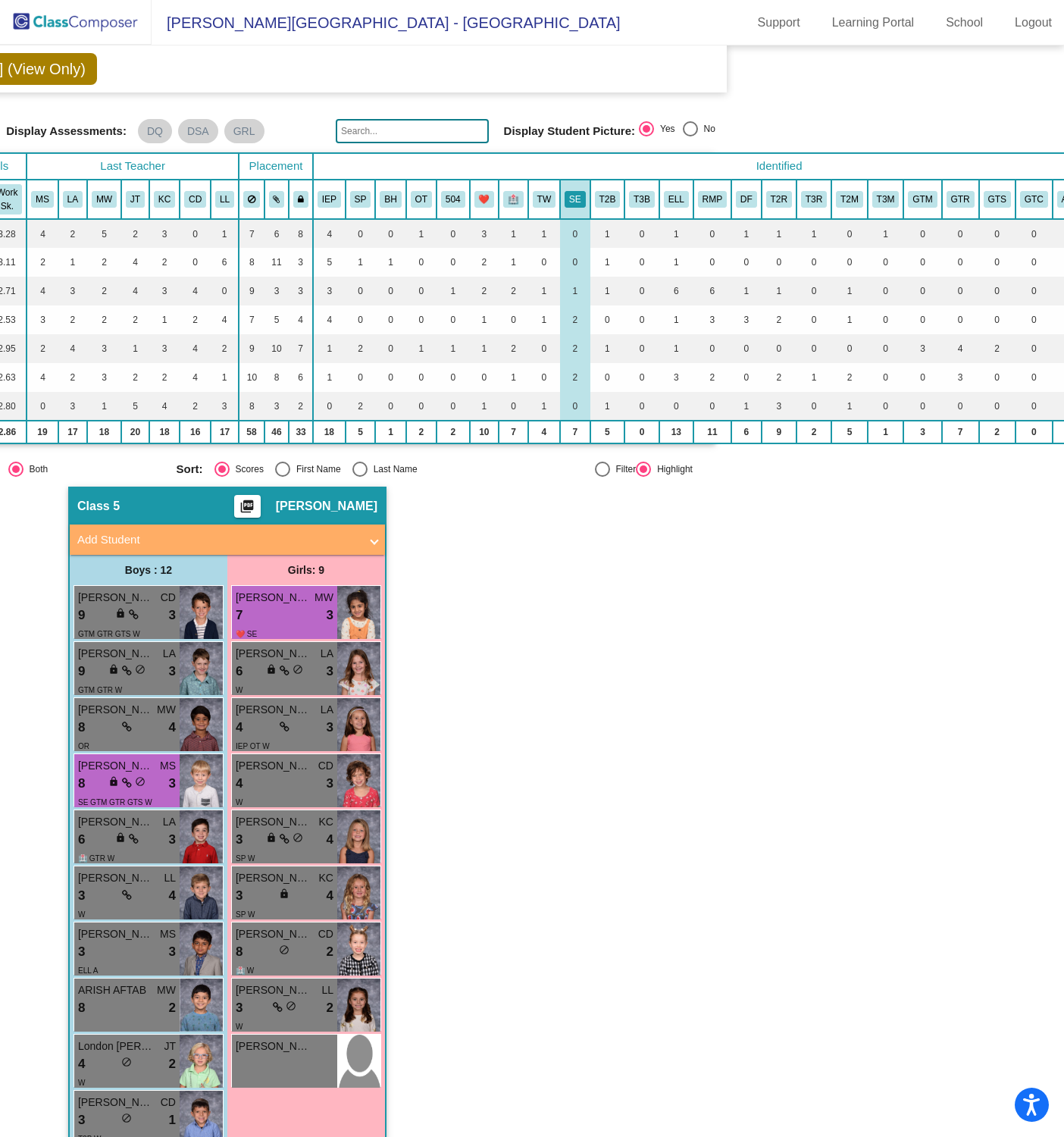
scroll to position [16, 327]
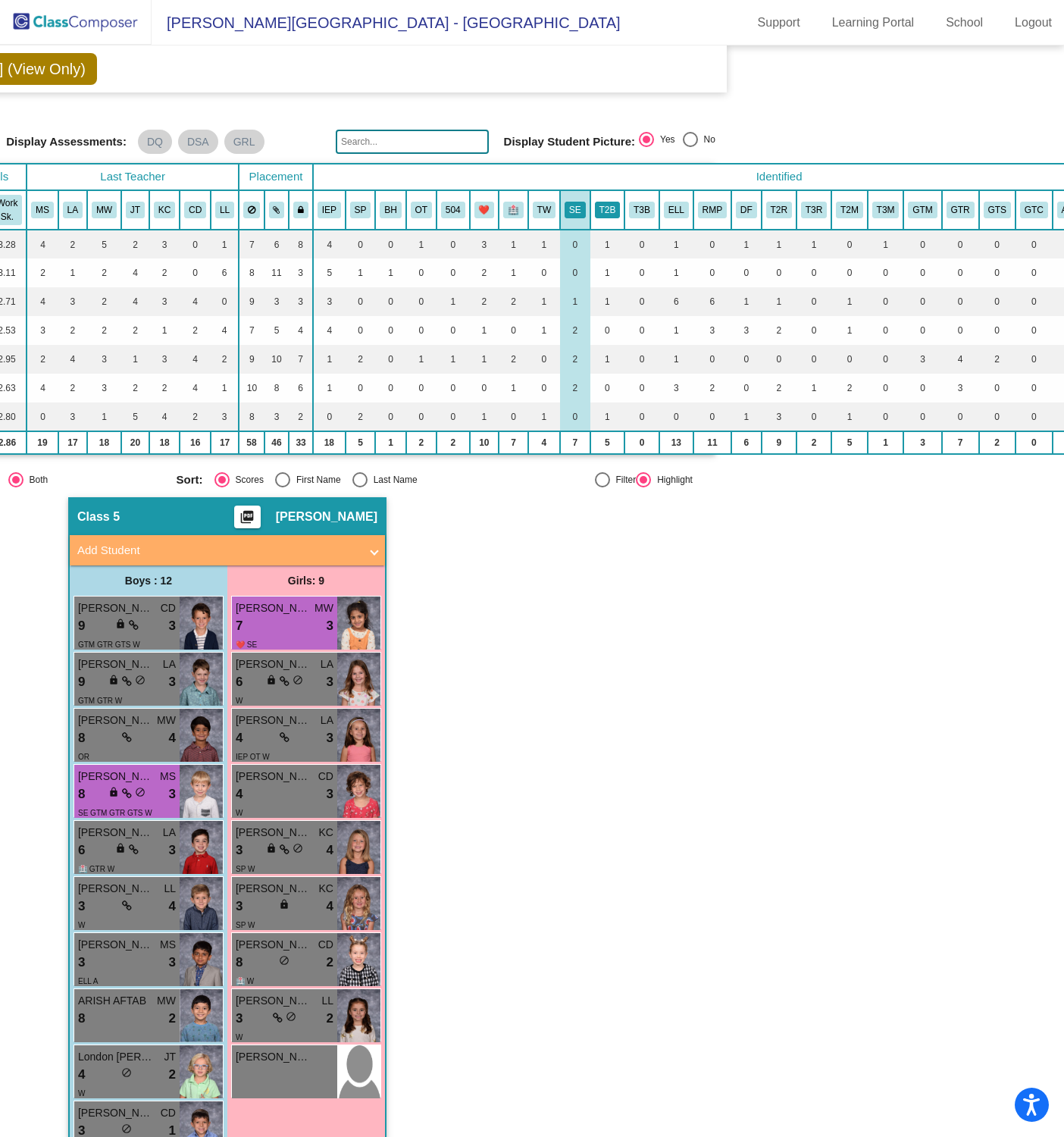
click at [602, 205] on button "T2B" at bounding box center [607, 210] width 25 height 16
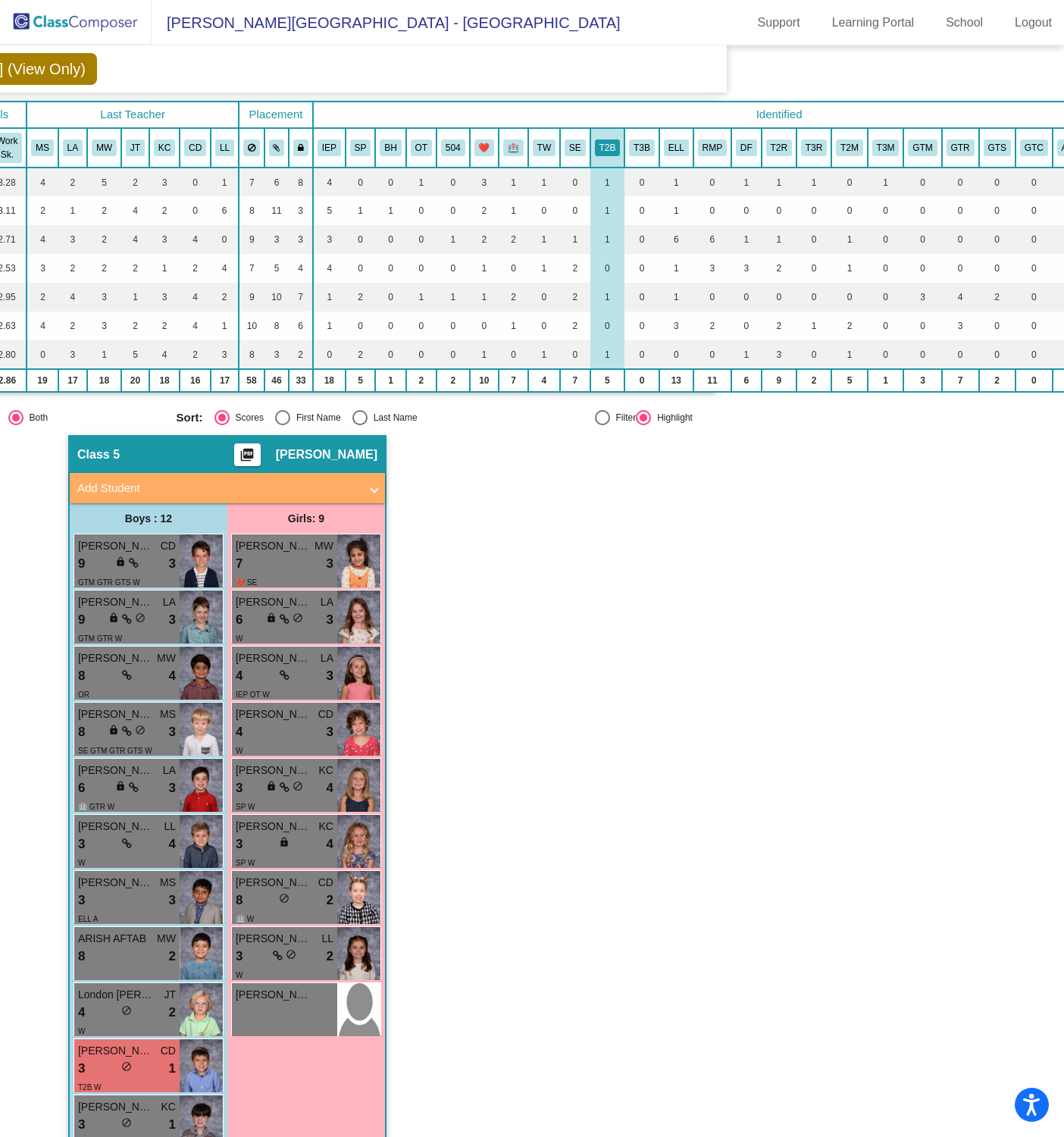
scroll to position [70, 327]
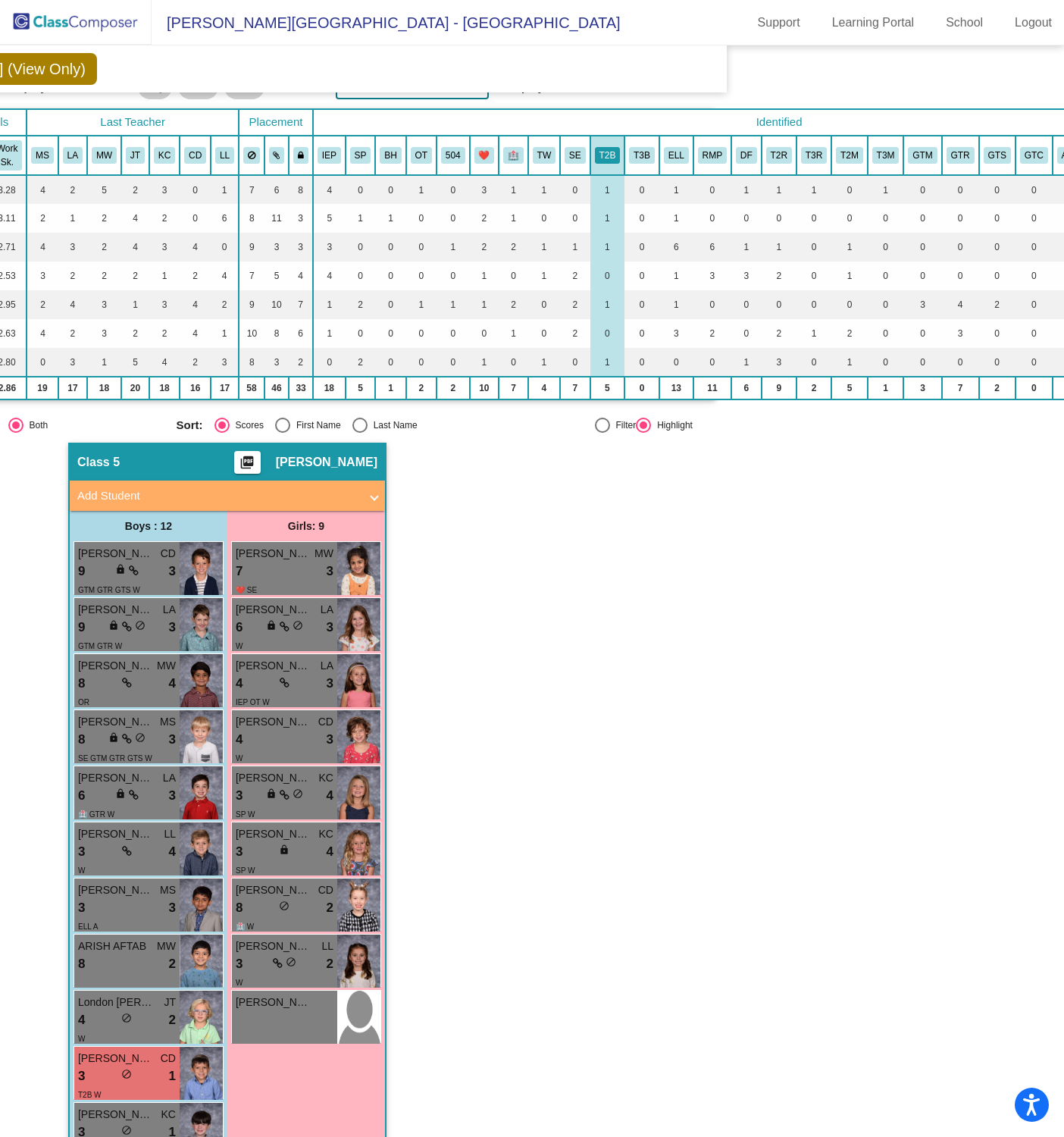
click at [782, 160] on th "T2R" at bounding box center [779, 156] width 35 height 39
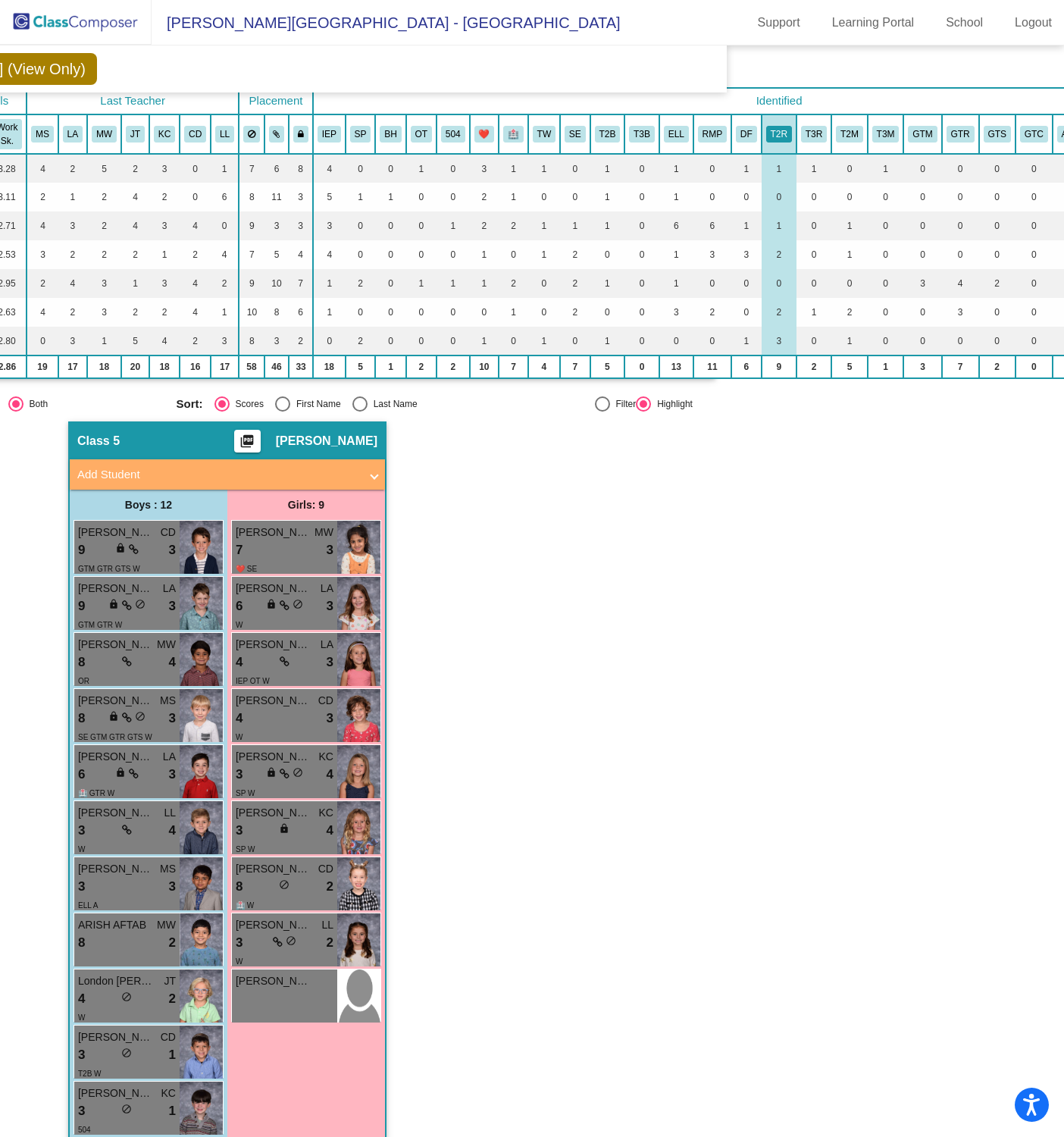
scroll to position [88, 327]
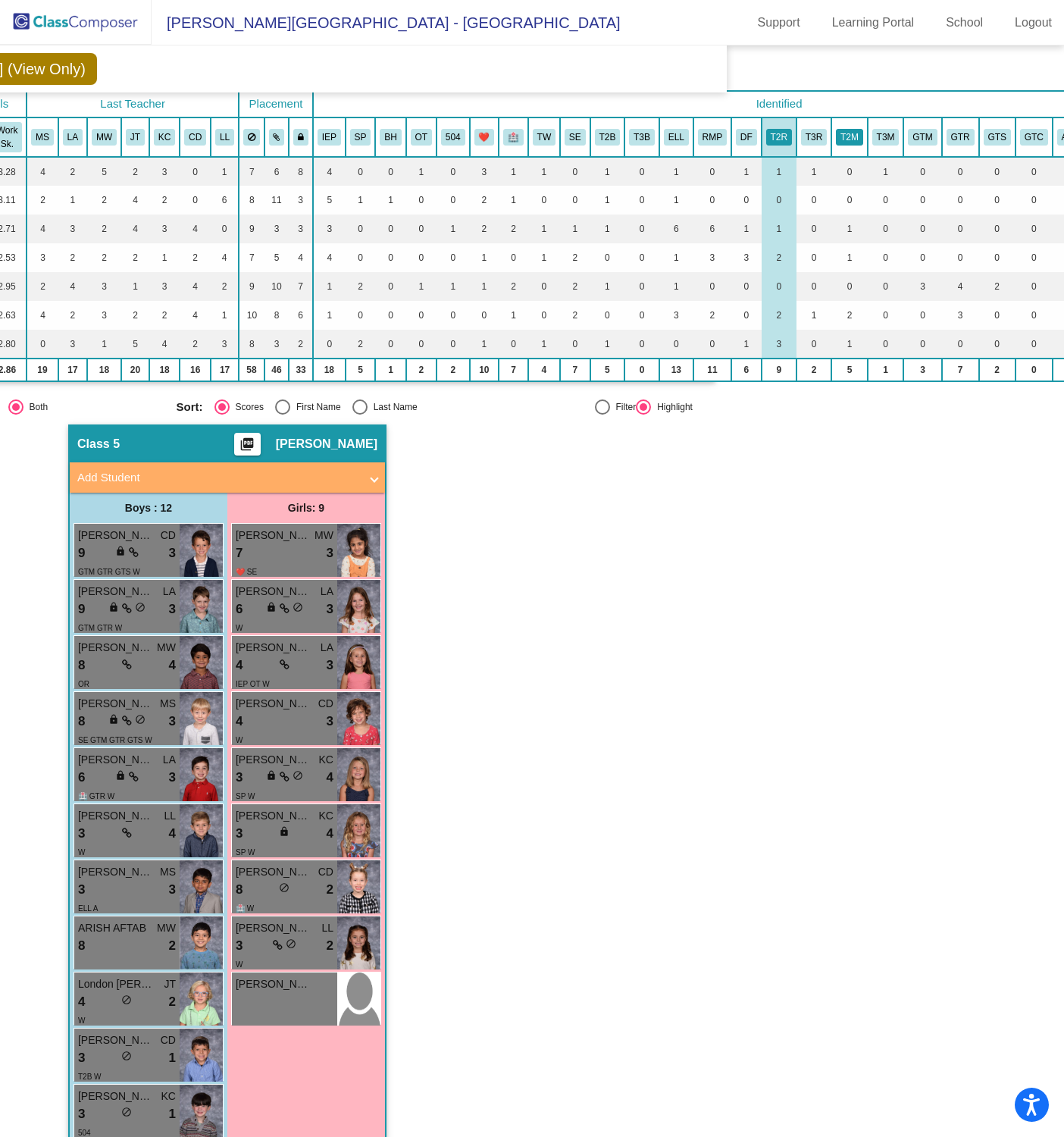
click at [847, 131] on button "T2M" at bounding box center [849, 137] width 27 height 16
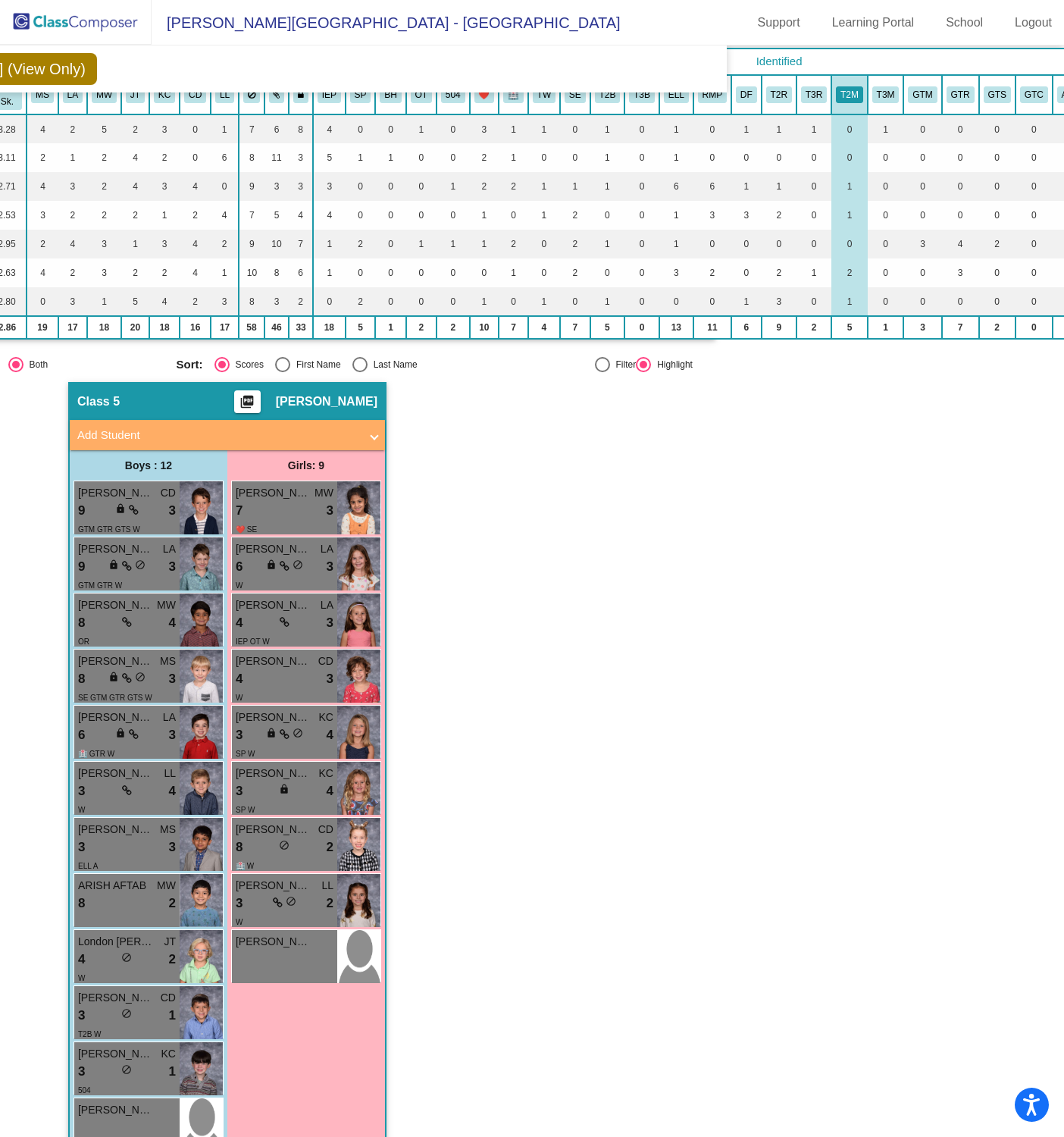
scroll to position [118, 327]
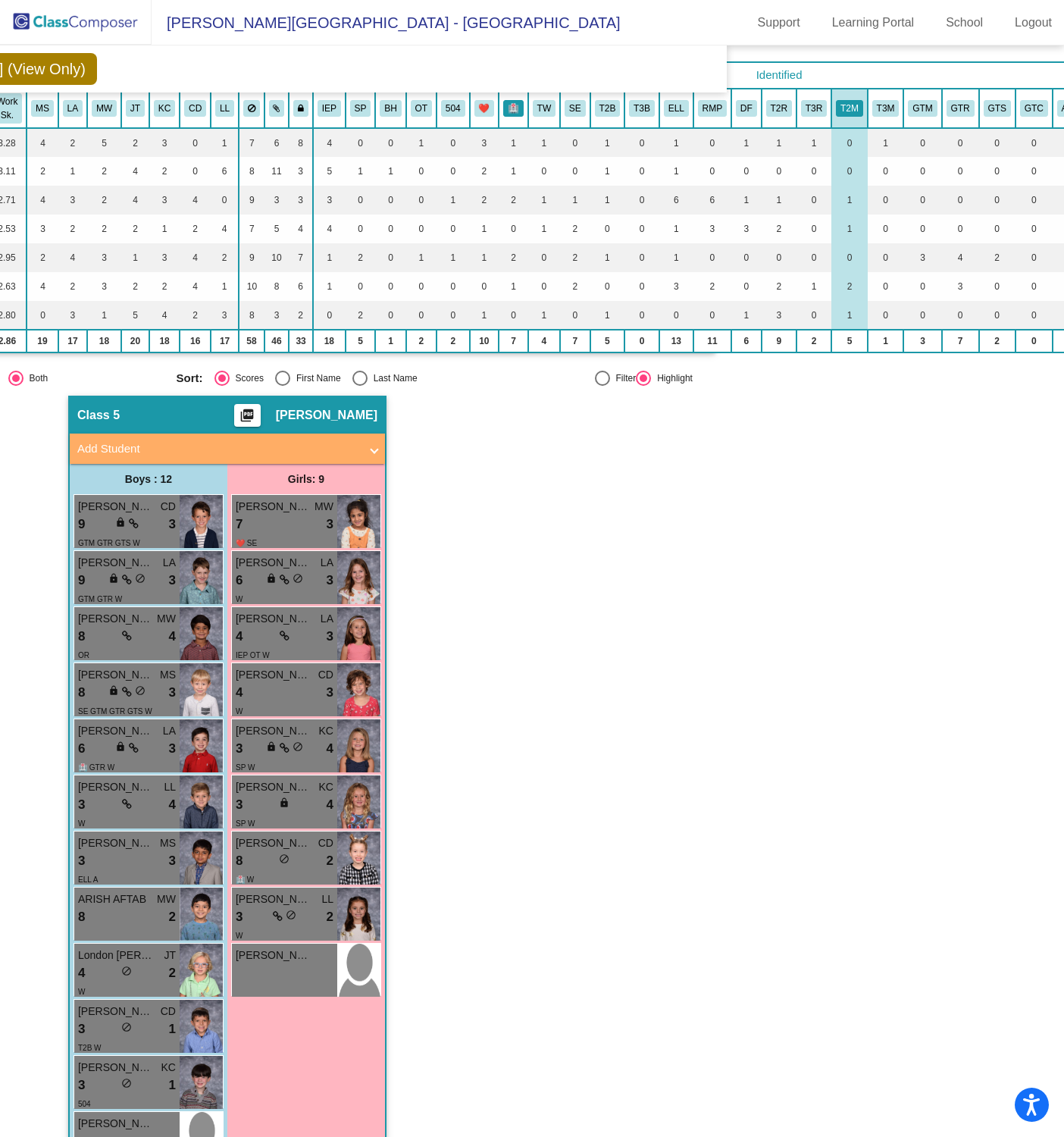
click at [514, 105] on button "🏥" at bounding box center [513, 108] width 20 height 16
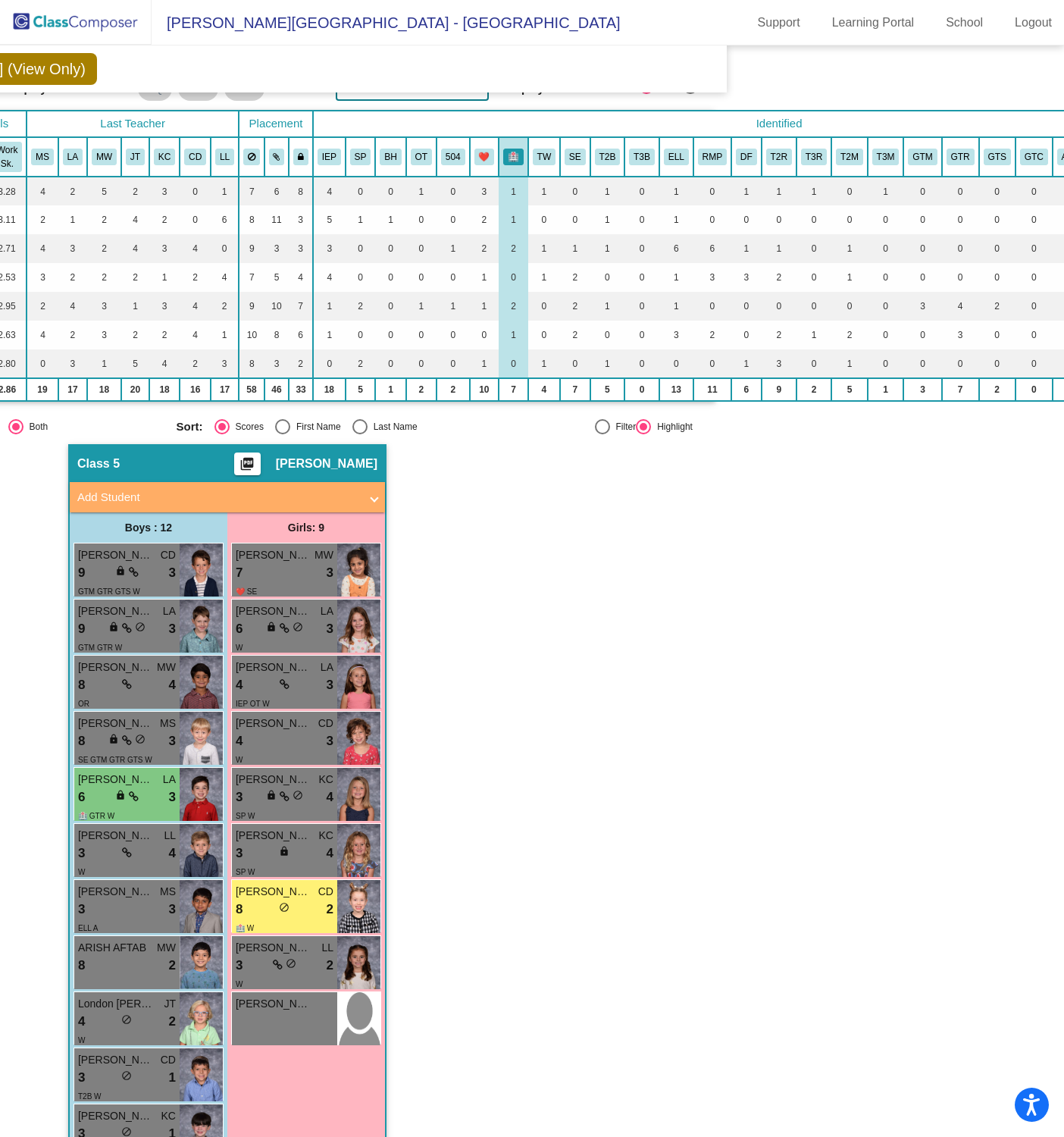
scroll to position [65, 327]
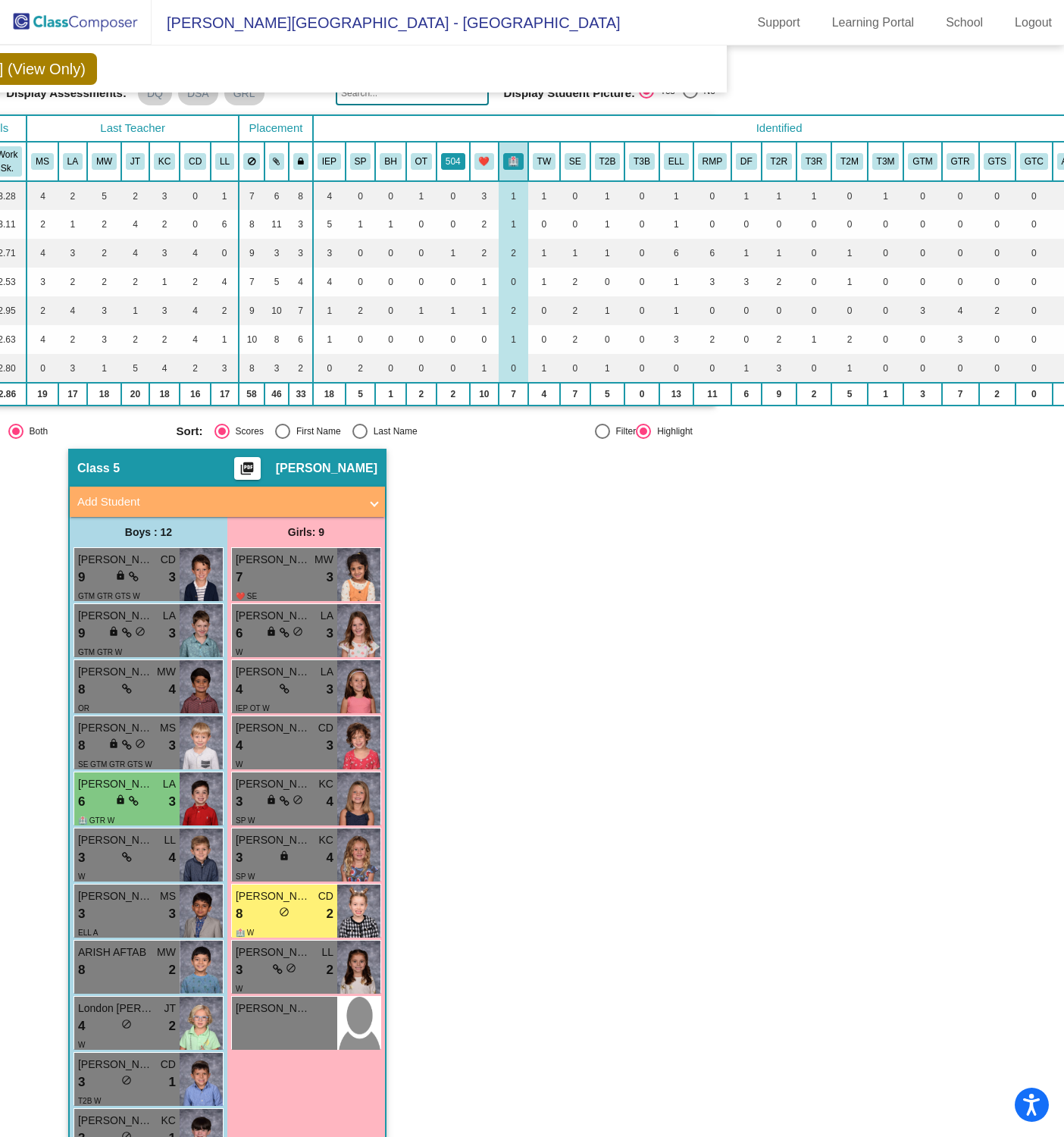
click at [451, 166] on button "504" at bounding box center [453, 161] width 25 height 16
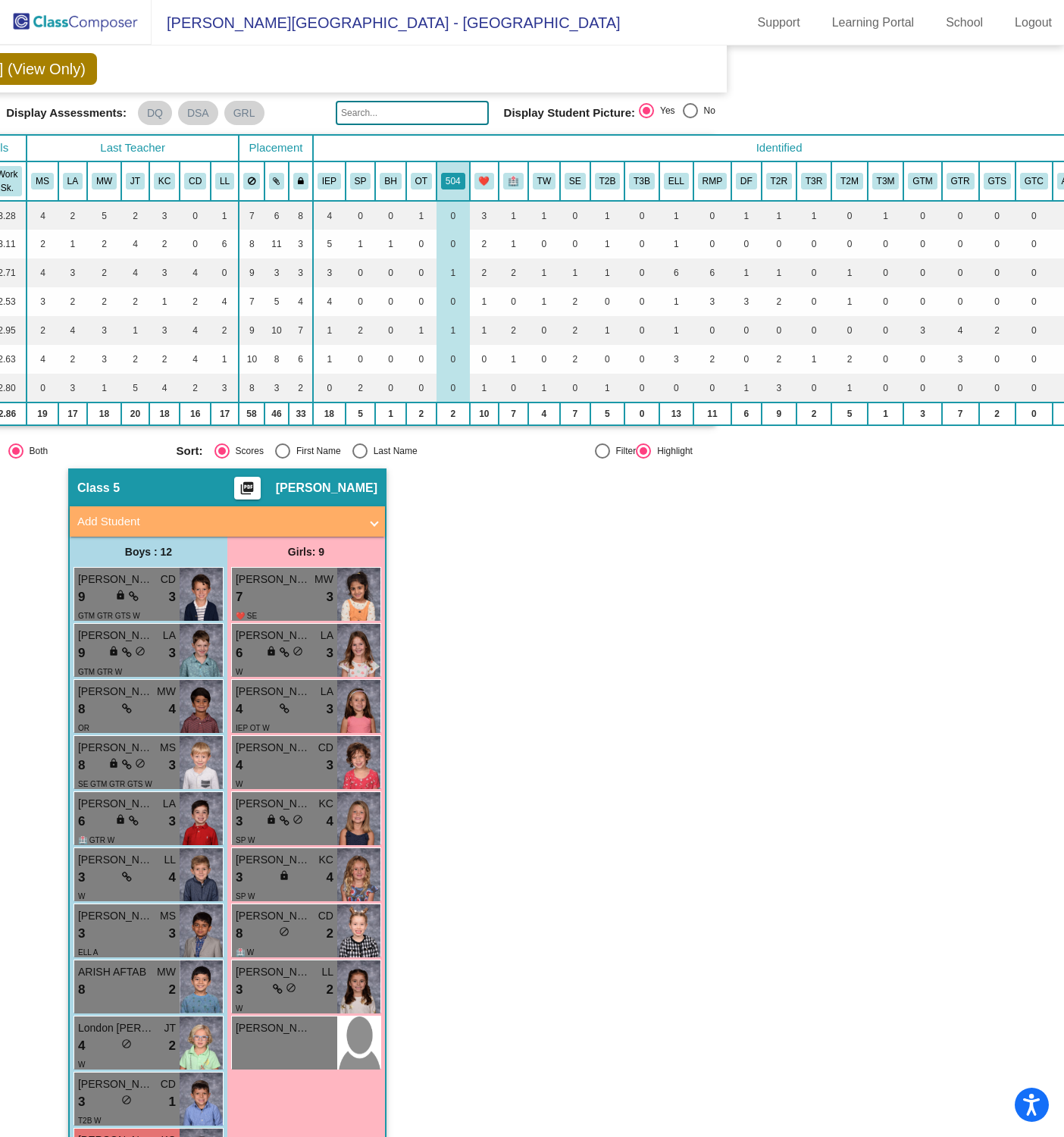
scroll to position [45, 331]
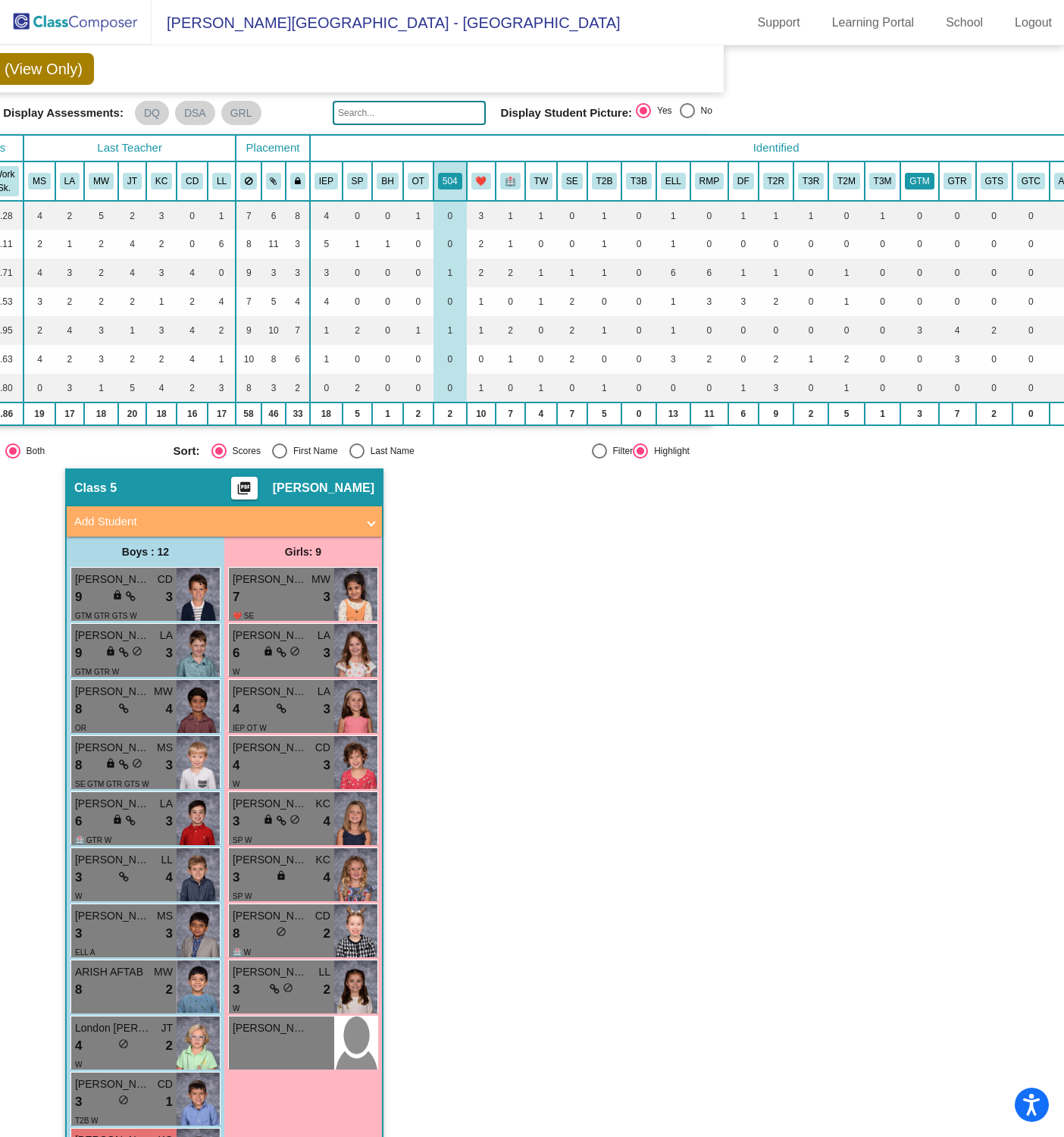
click at [925, 179] on button "GTM" at bounding box center [919, 181] width 29 height 16
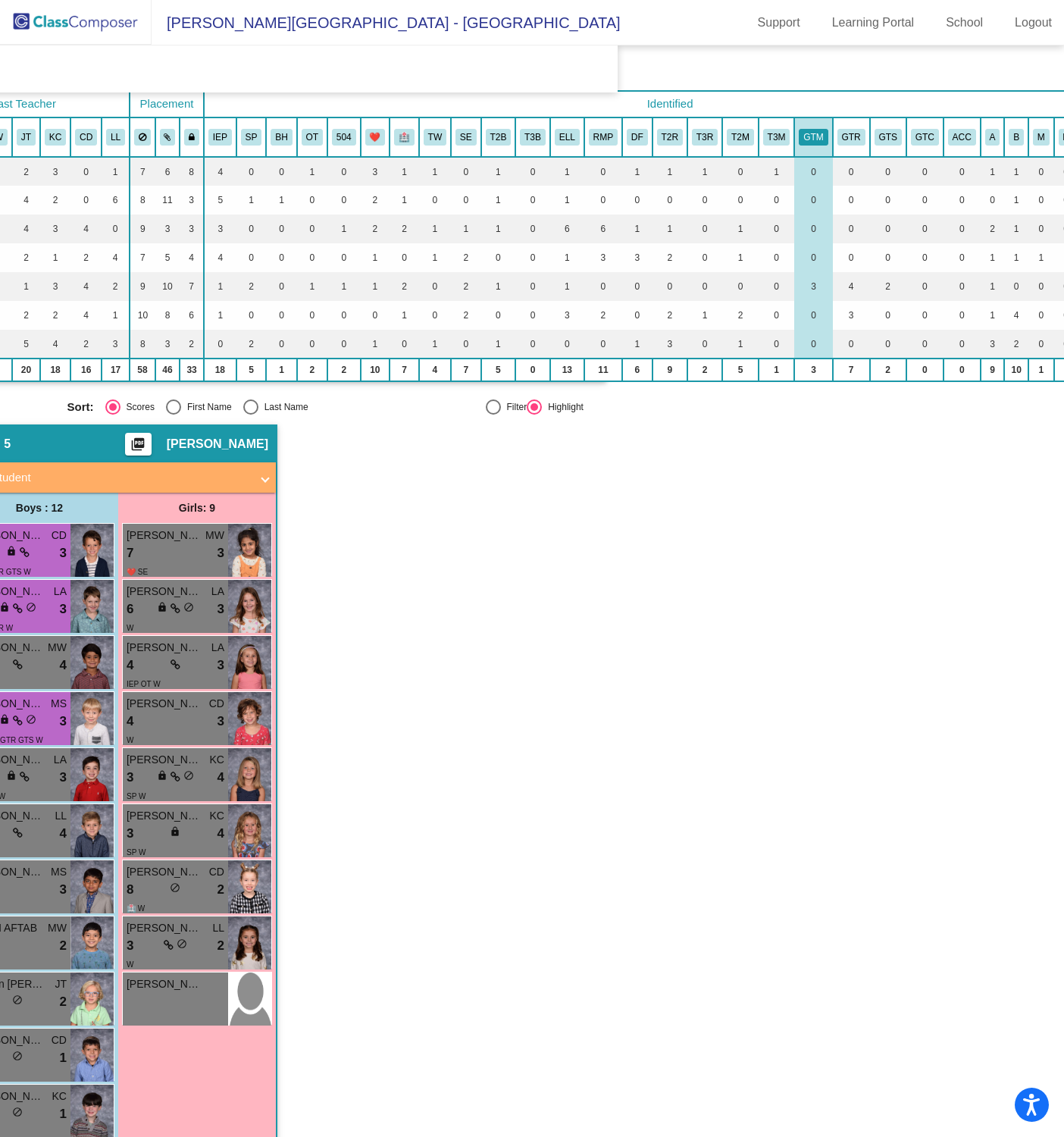
scroll to position [69, 436]
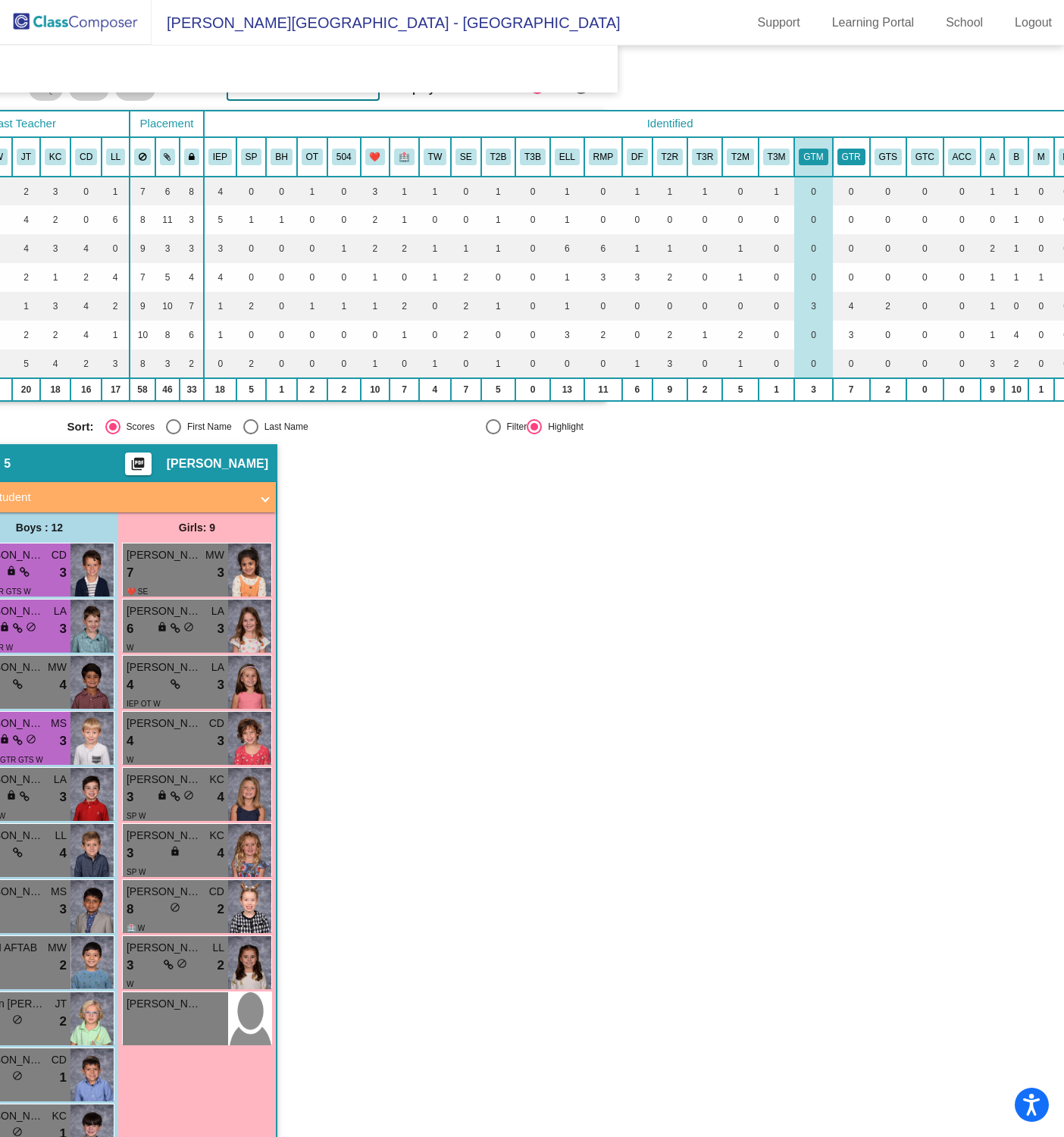
click at [841, 150] on button "GTR" at bounding box center [851, 156] width 28 height 16
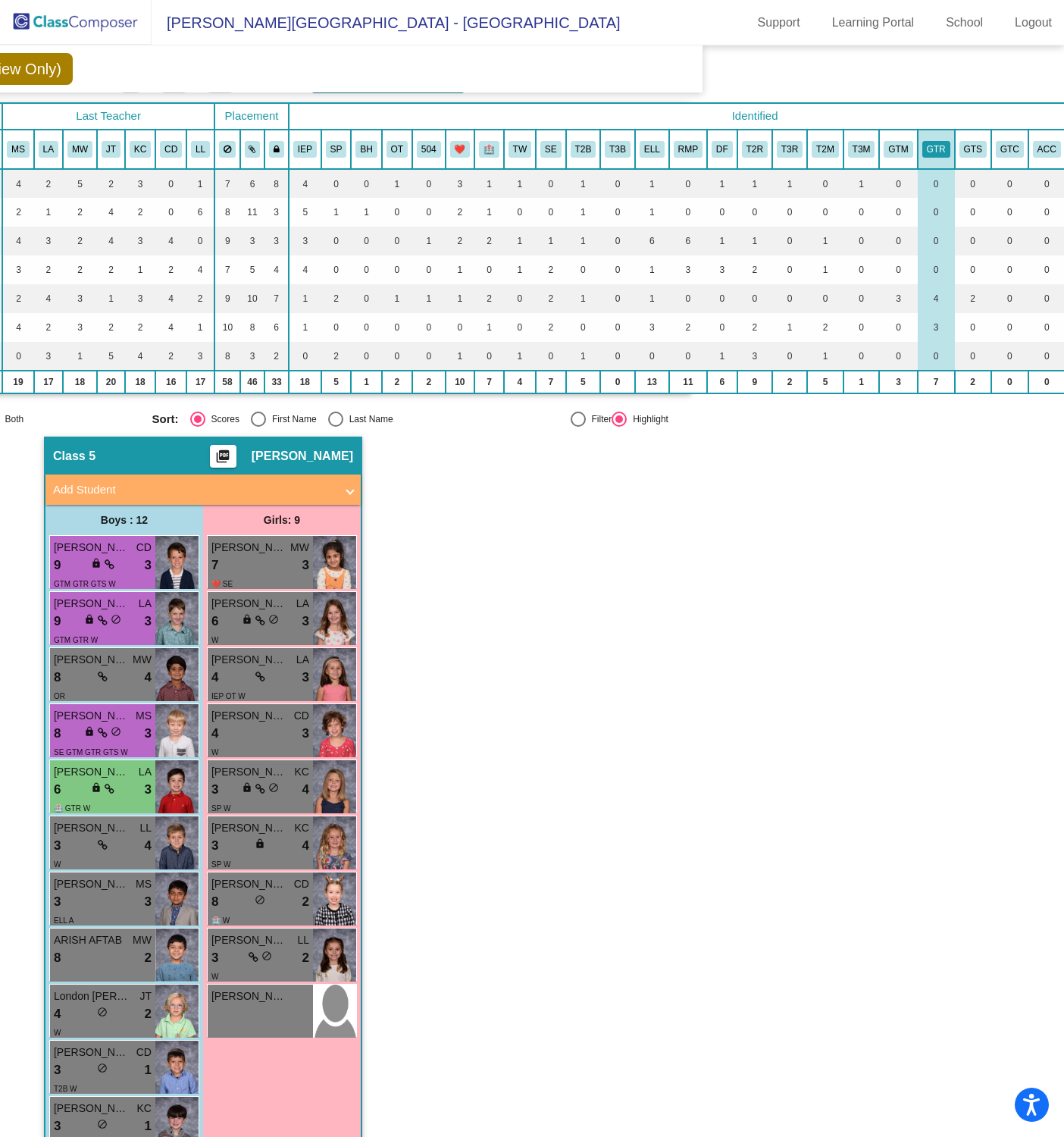
scroll to position [70, 352]
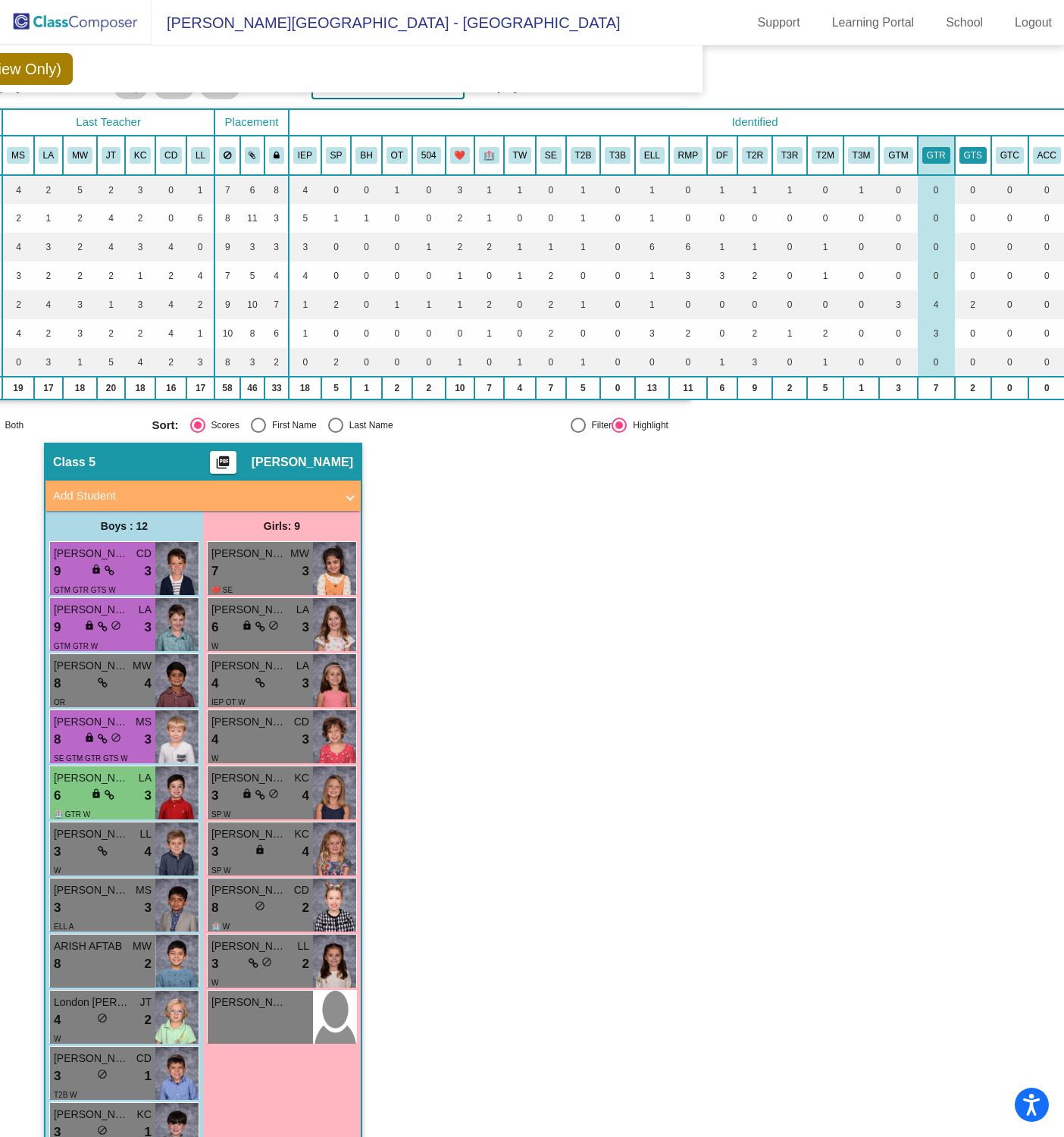
click at [974, 152] on button "GTS" at bounding box center [972, 156] width 27 height 16
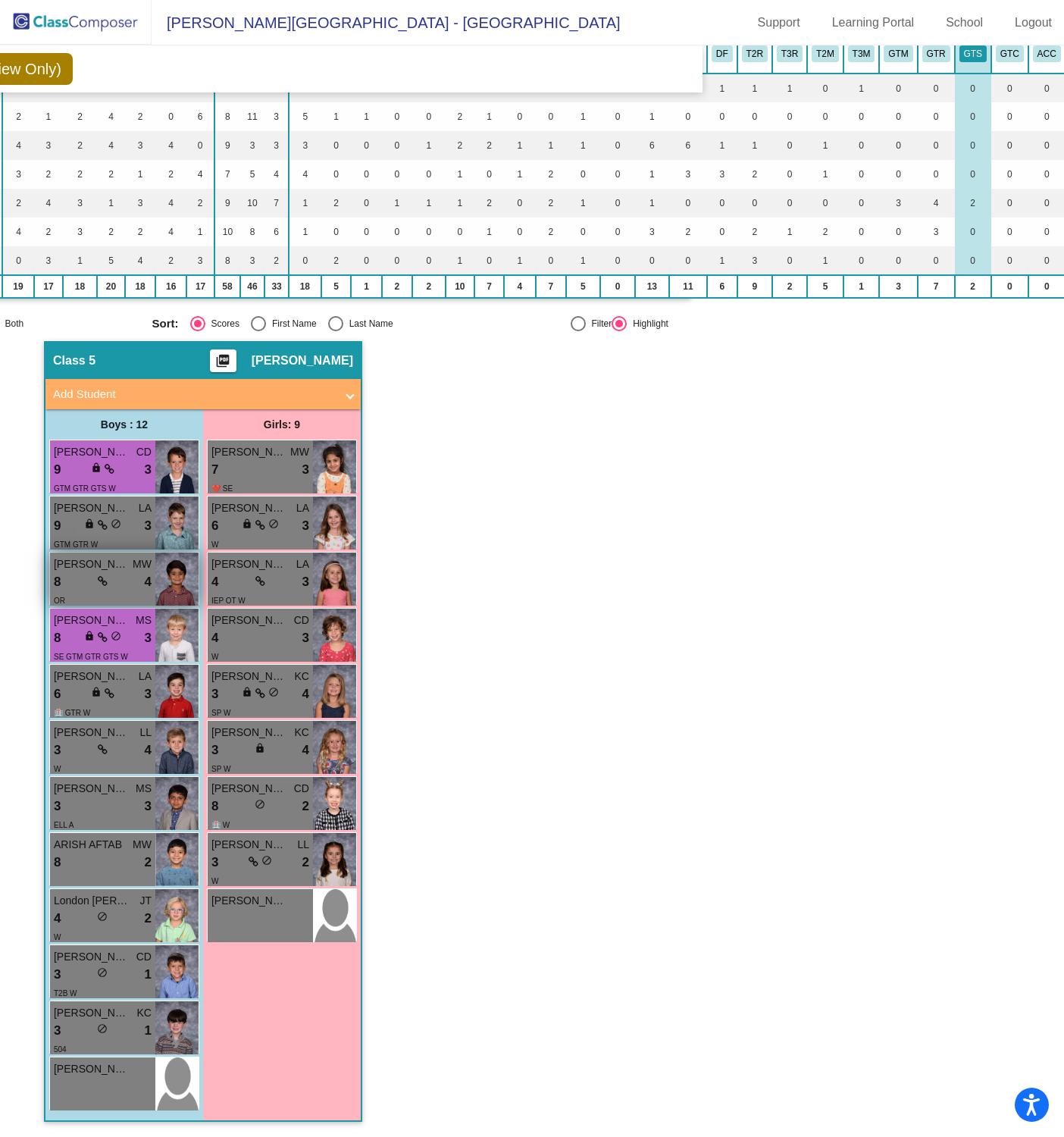
scroll to position [125, 352]
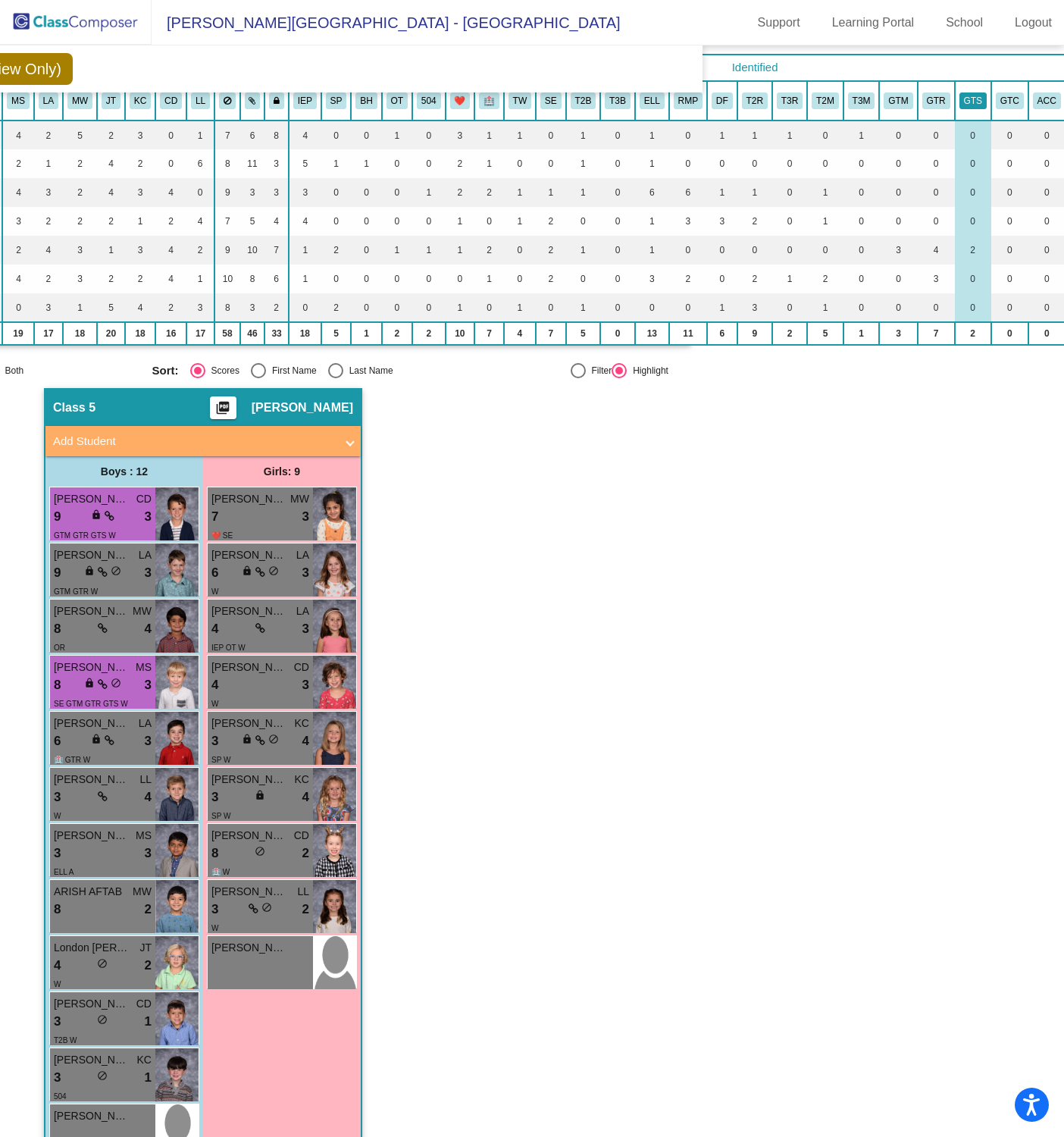
click at [967, 93] on button "GTS" at bounding box center [972, 101] width 27 height 16
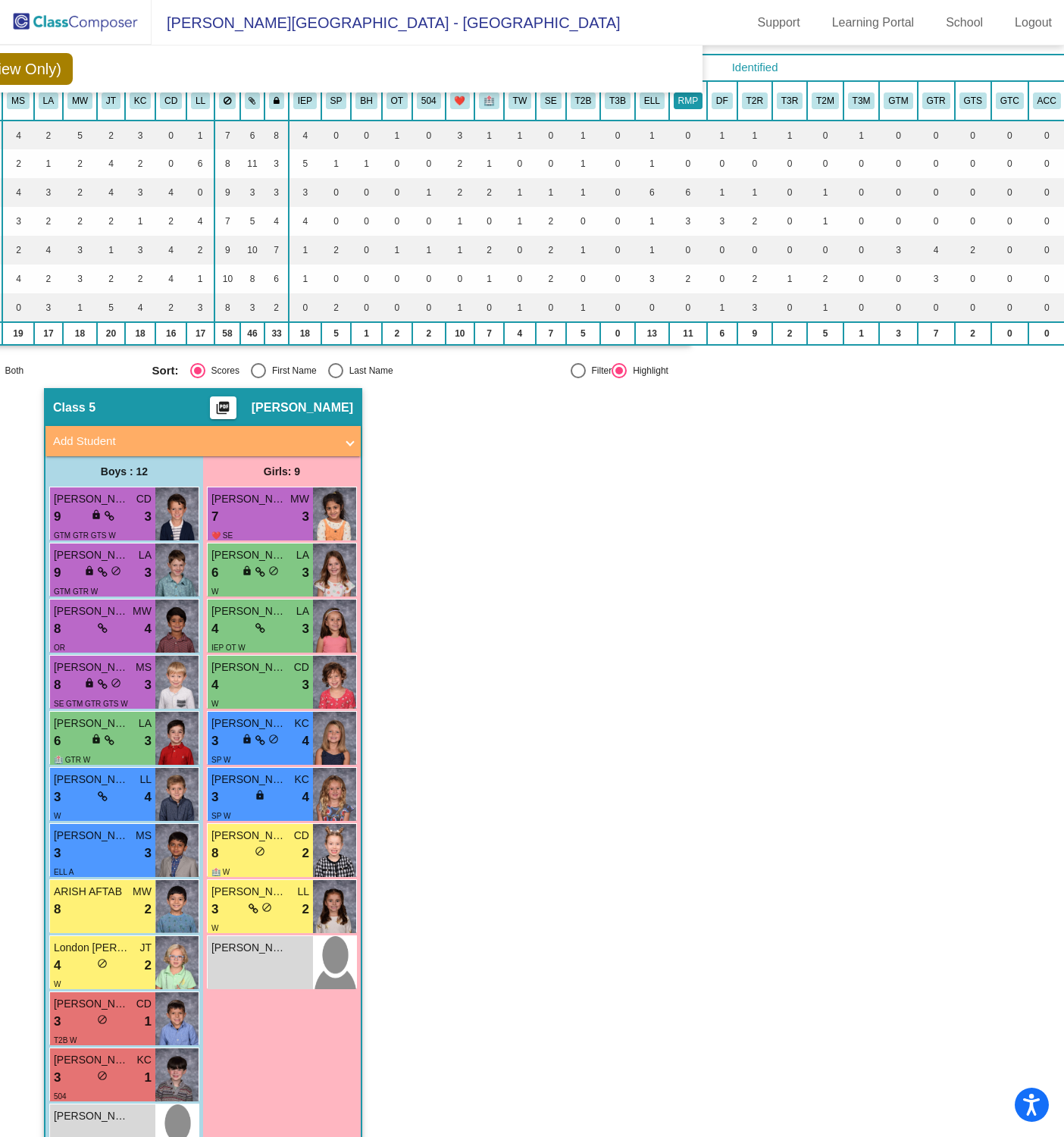
click at [688, 96] on button "RMP" at bounding box center [688, 101] width 29 height 16
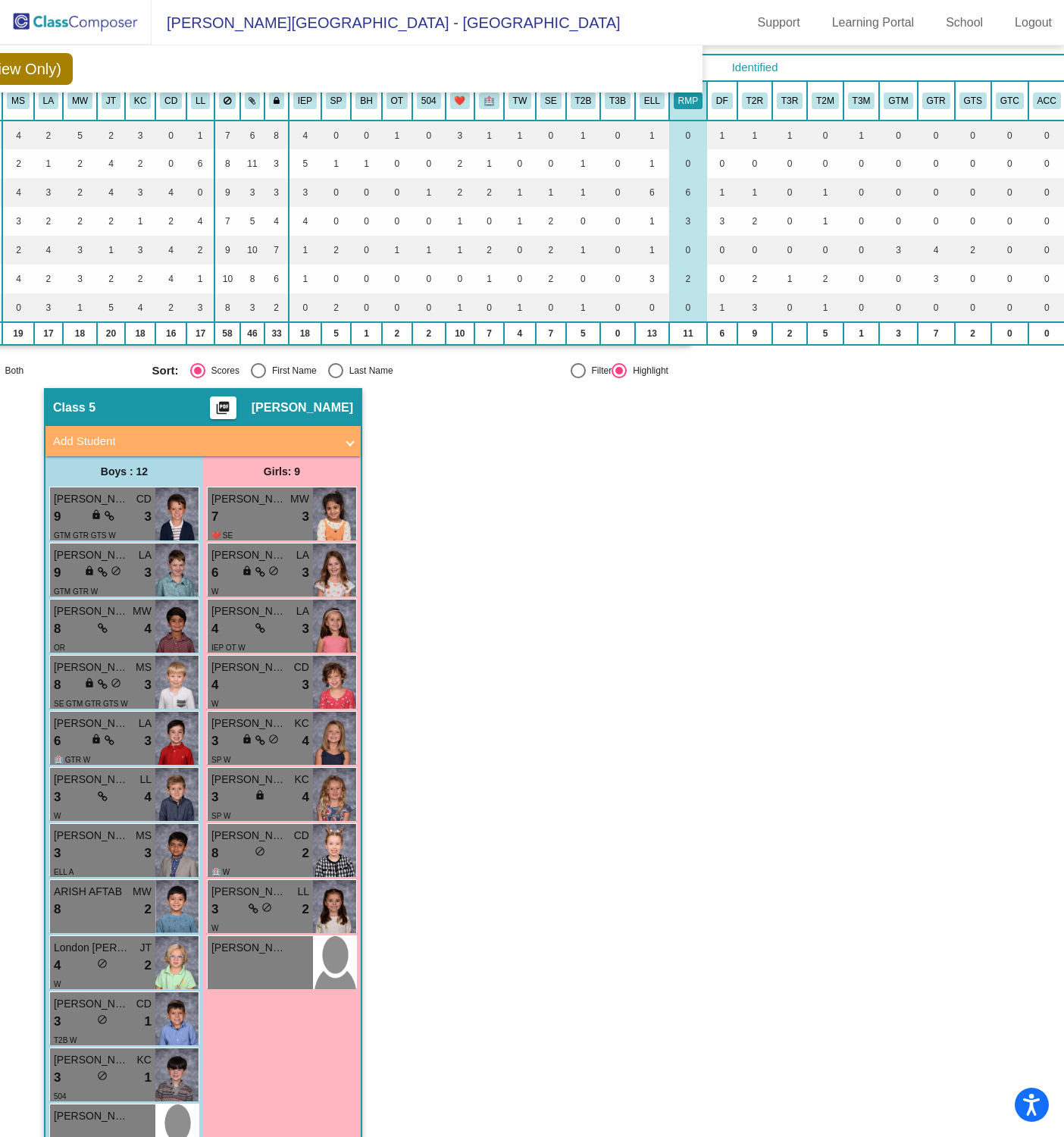
scroll to position [125, 361]
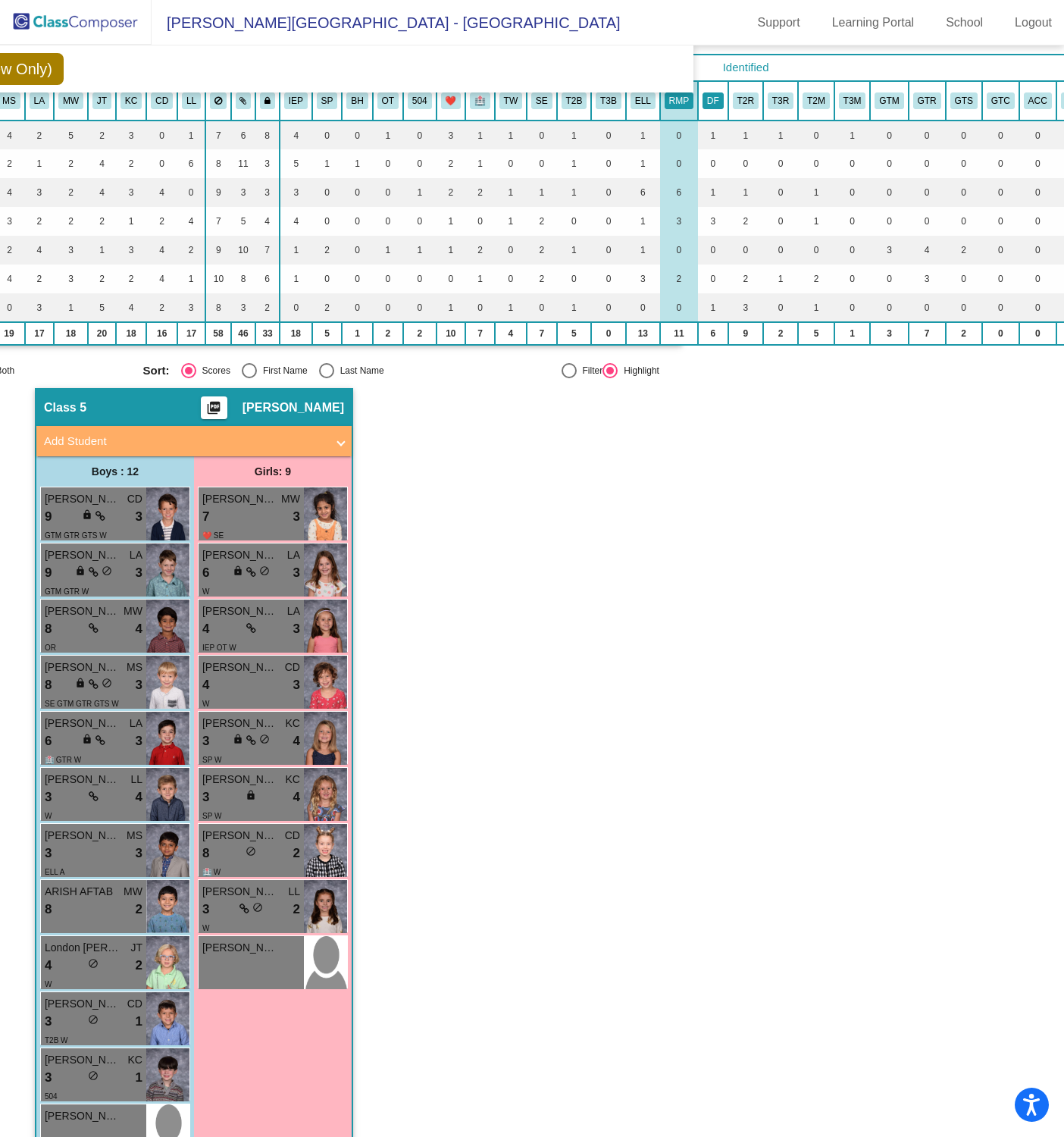
click at [715, 99] on button "DF" at bounding box center [713, 101] width 21 height 16
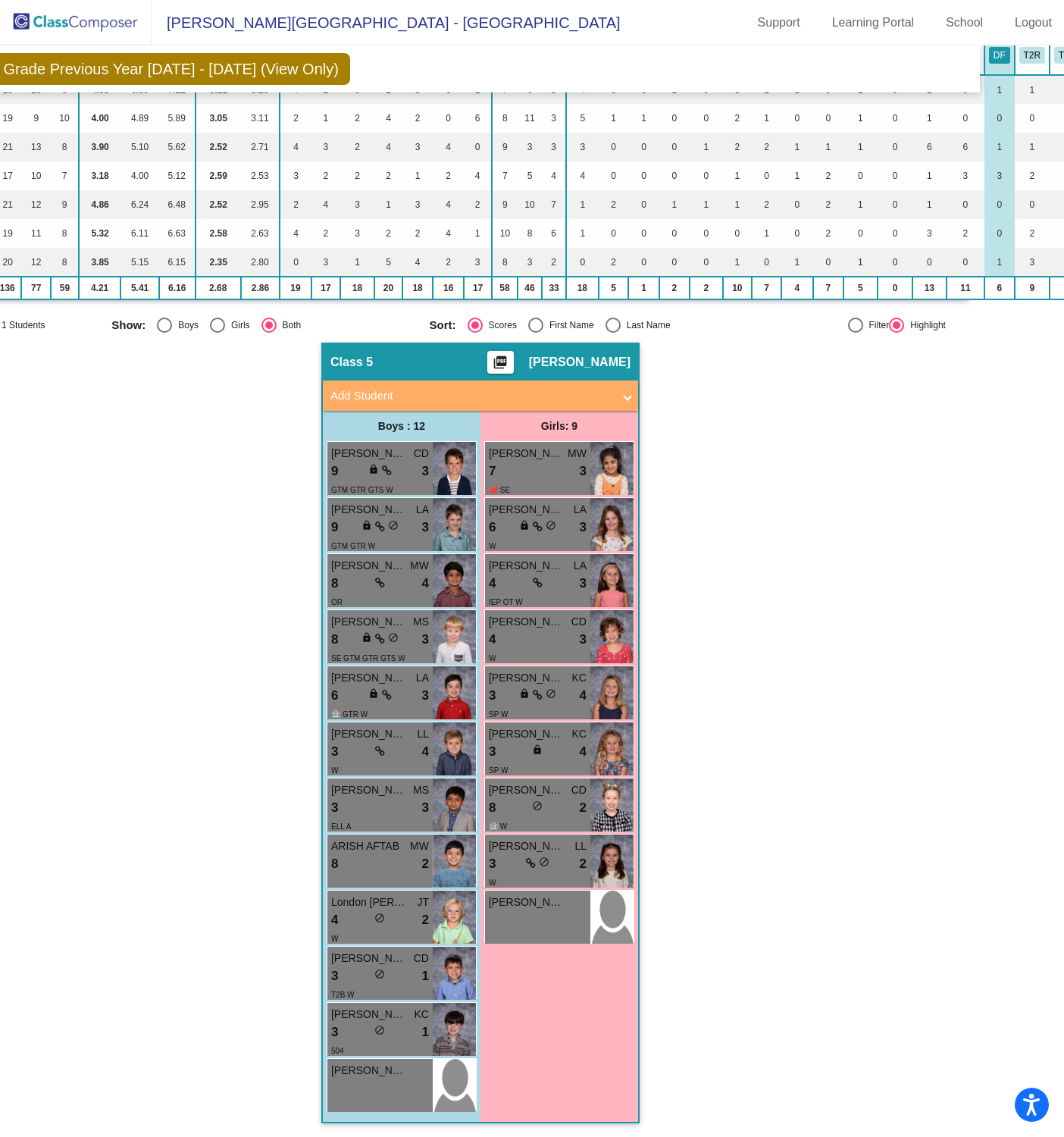
scroll to position [170, 0]
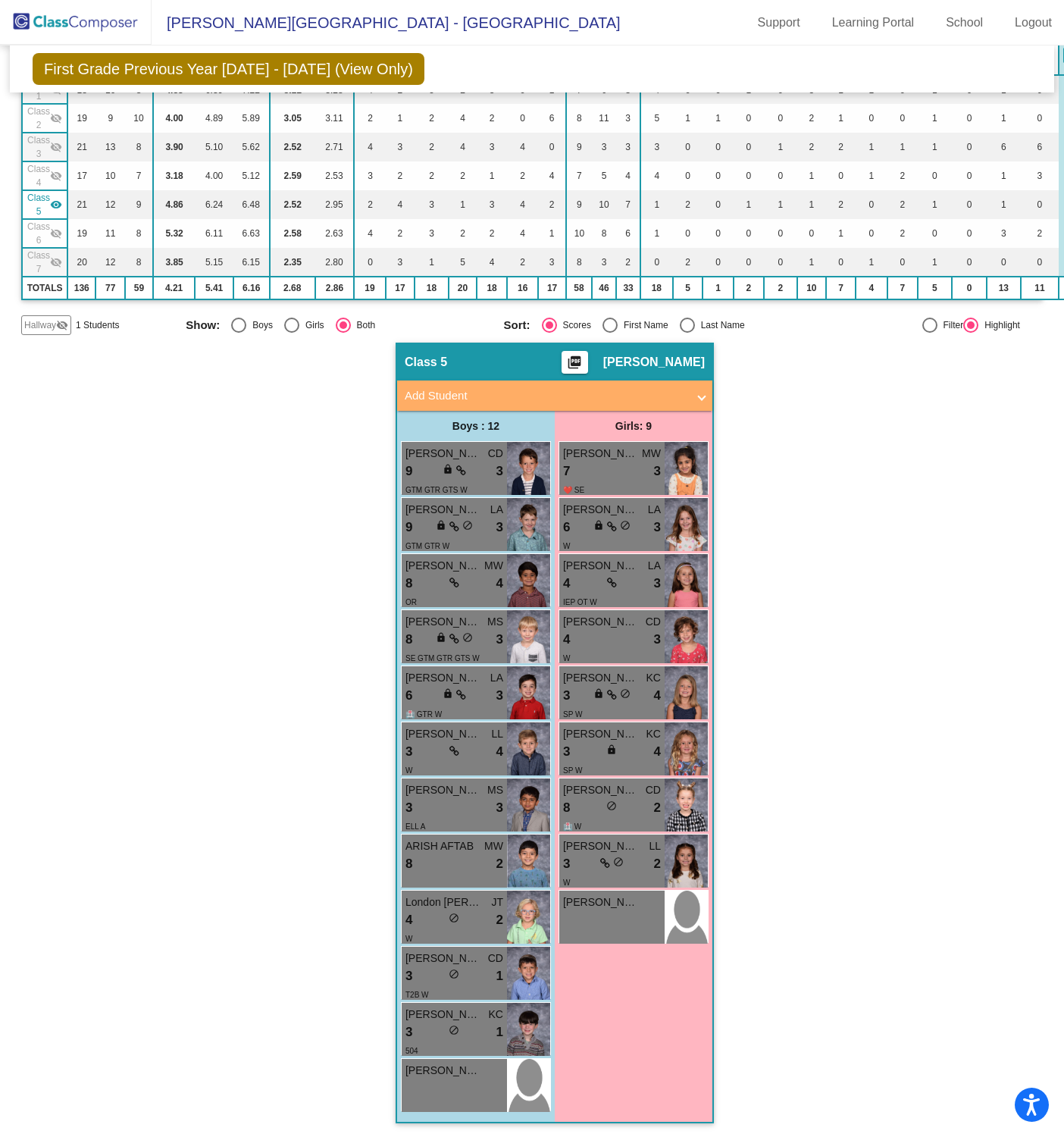
click at [56, 202] on mat-icon "visibility" at bounding box center [56, 205] width 12 height 12
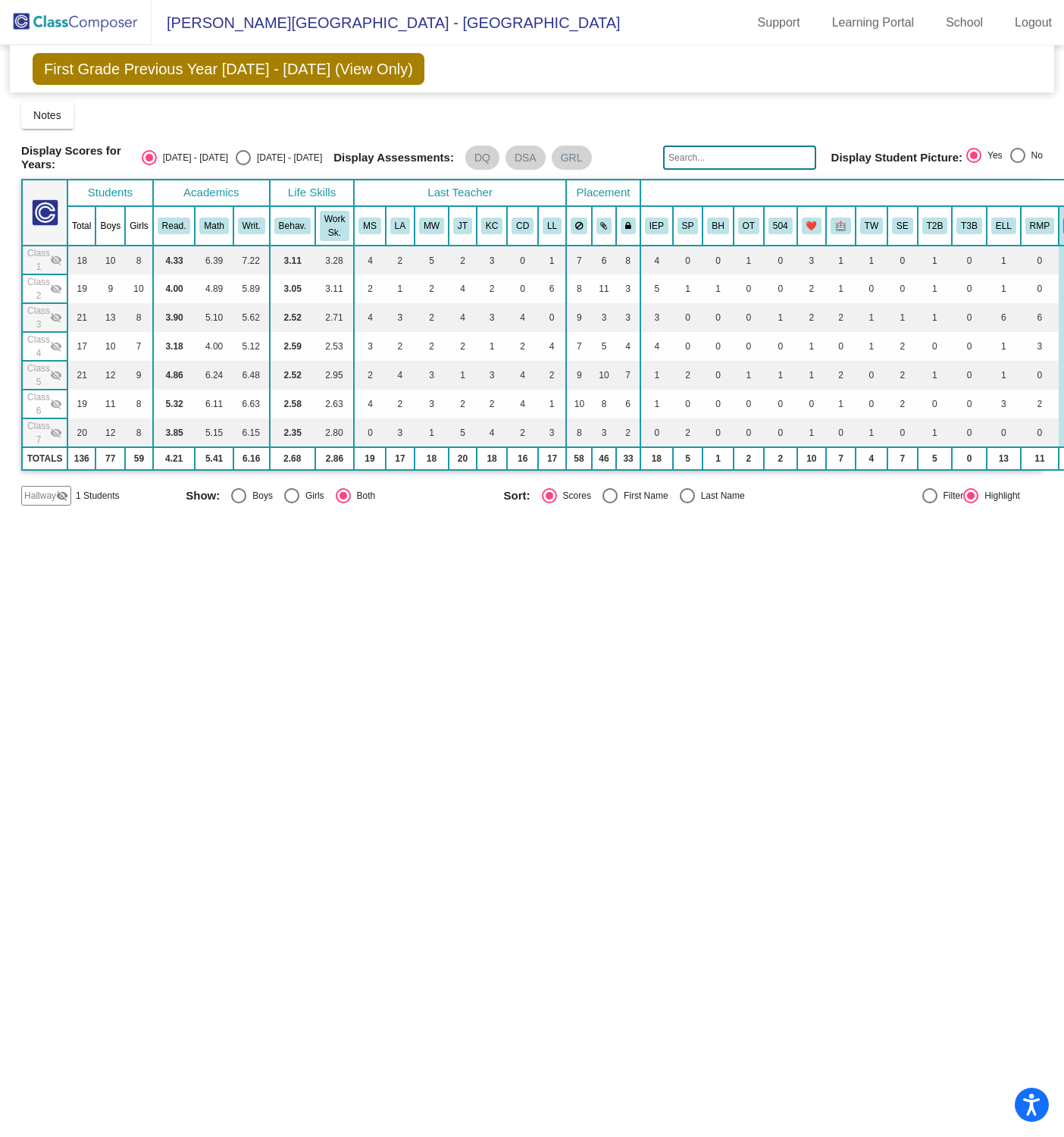
click at [52, 343] on mat-icon "visibility_off" at bounding box center [56, 346] width 12 height 12
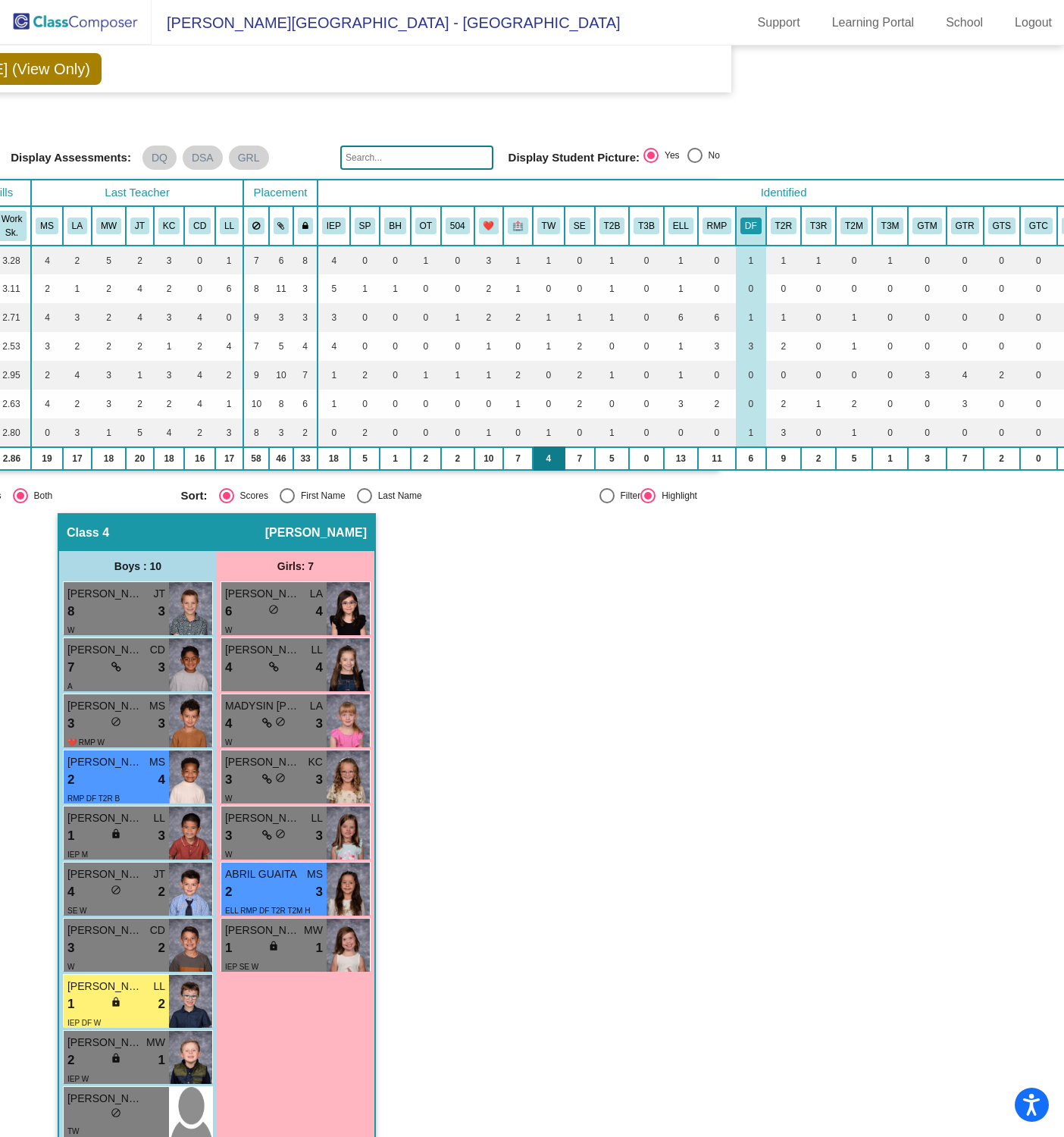
scroll to position [0, 338]
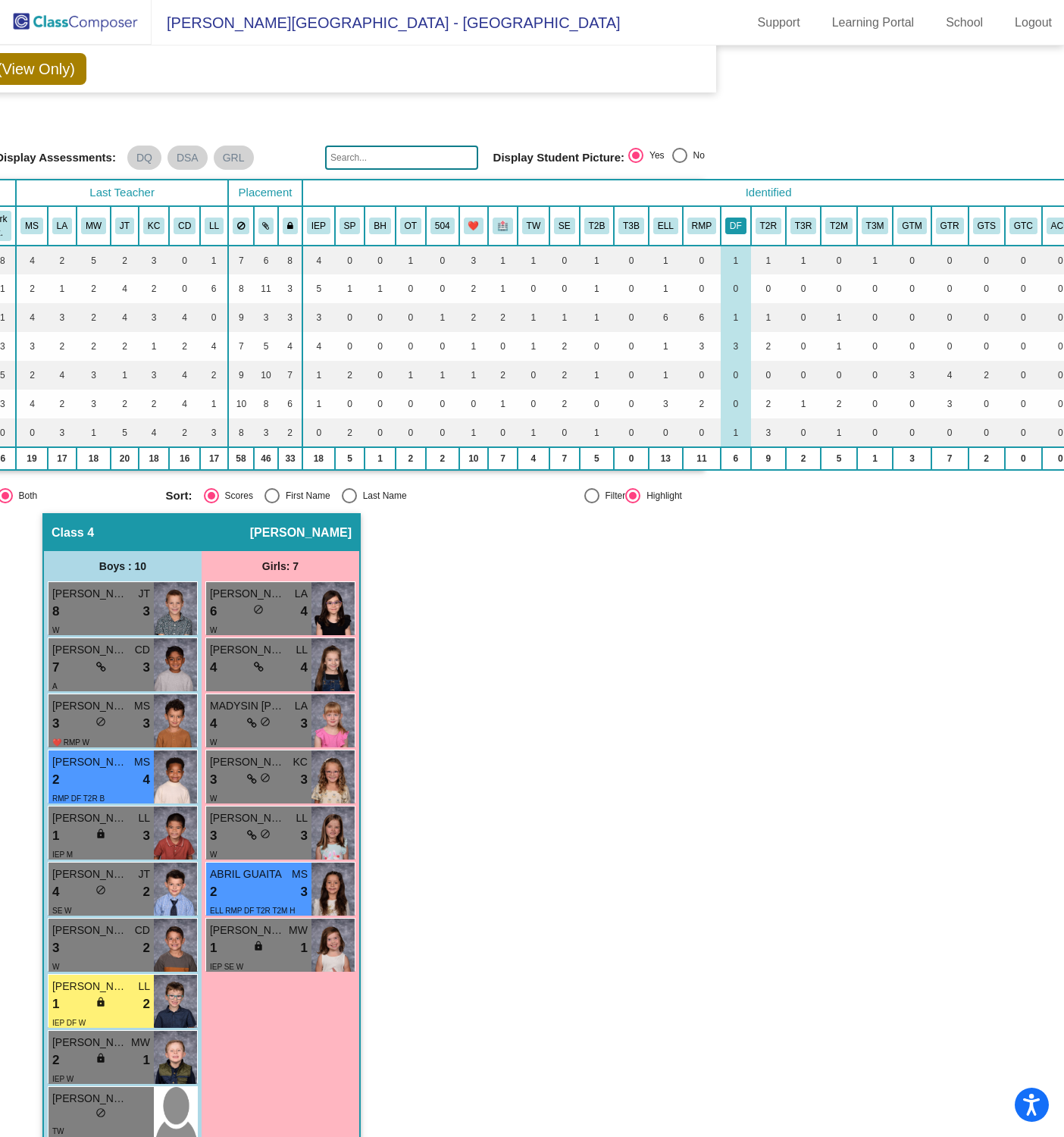
click at [731, 223] on button "DF" at bounding box center [736, 226] width 21 height 16
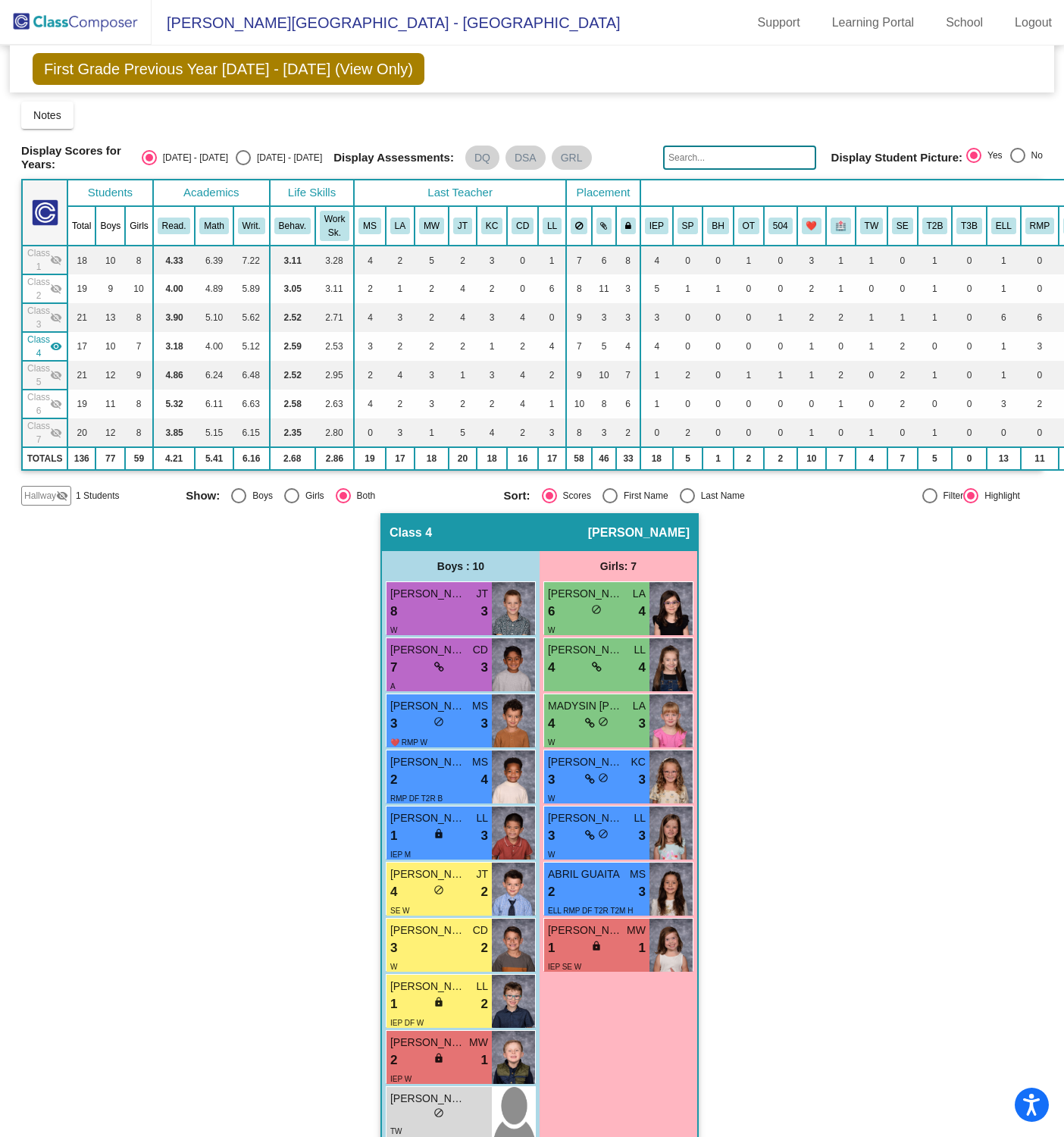
scroll to position [34, 0]
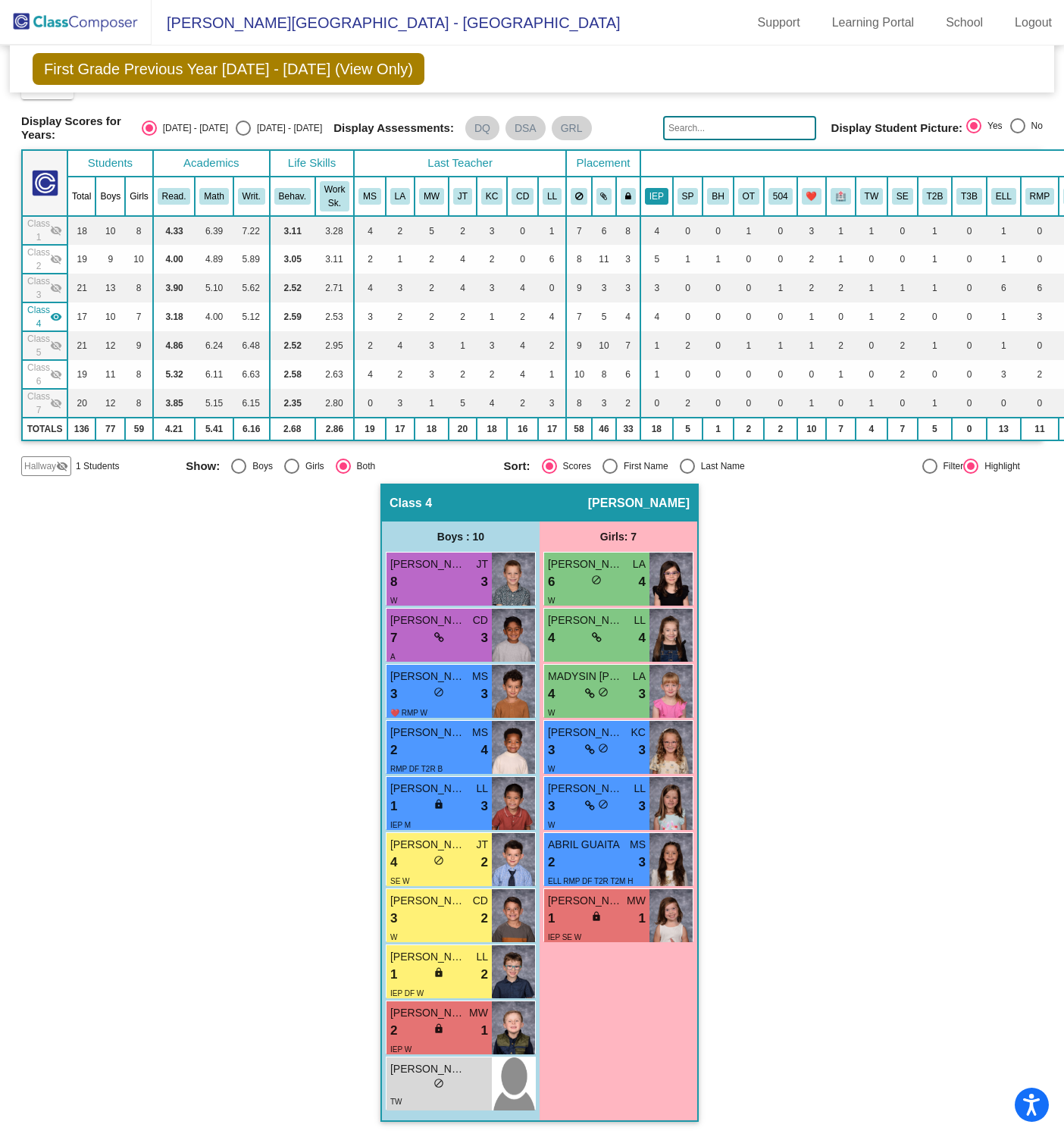
click at [655, 190] on button "IEP" at bounding box center [656, 196] width 24 height 16
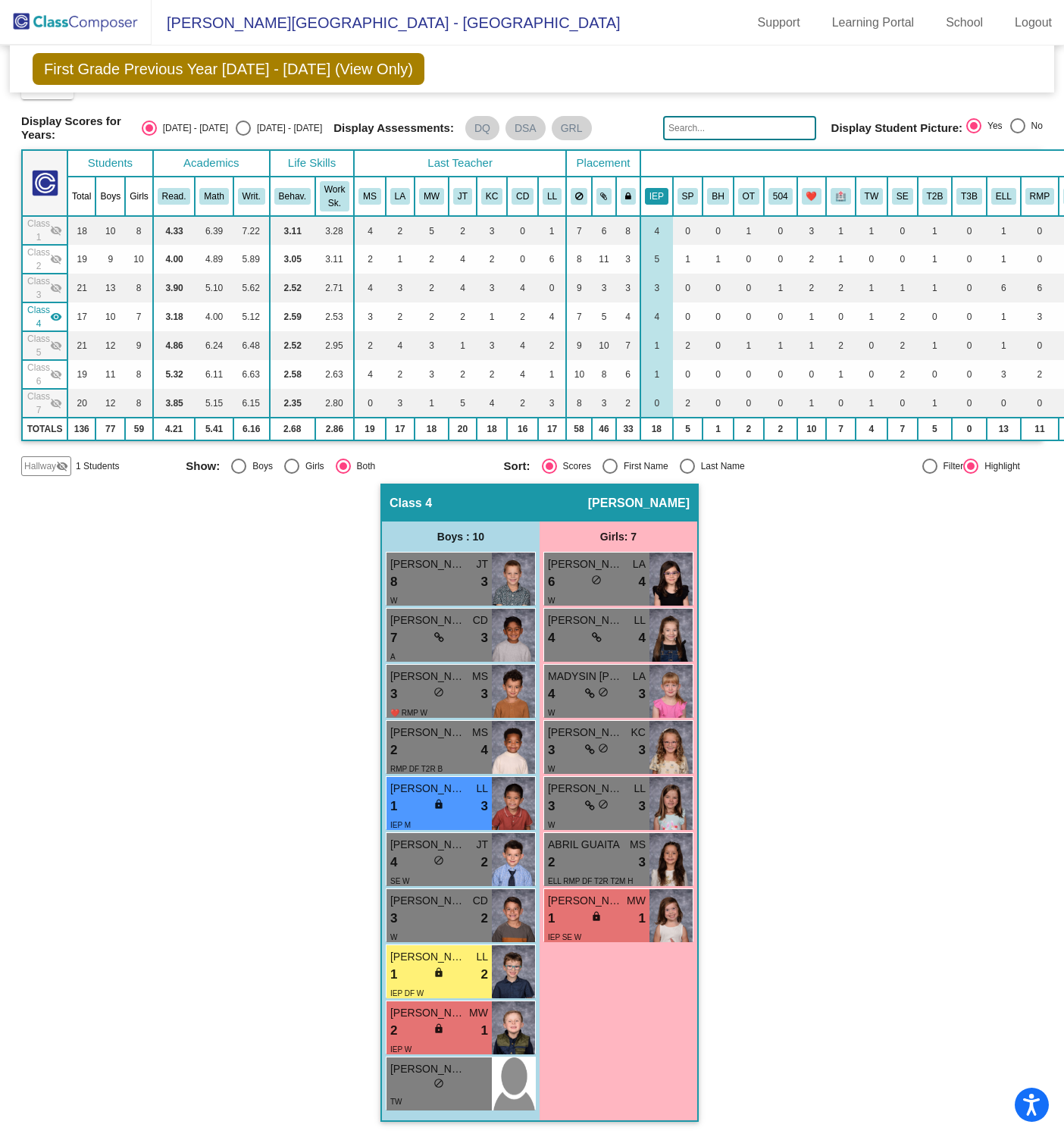
click at [654, 195] on button "IEP" at bounding box center [656, 196] width 24 height 16
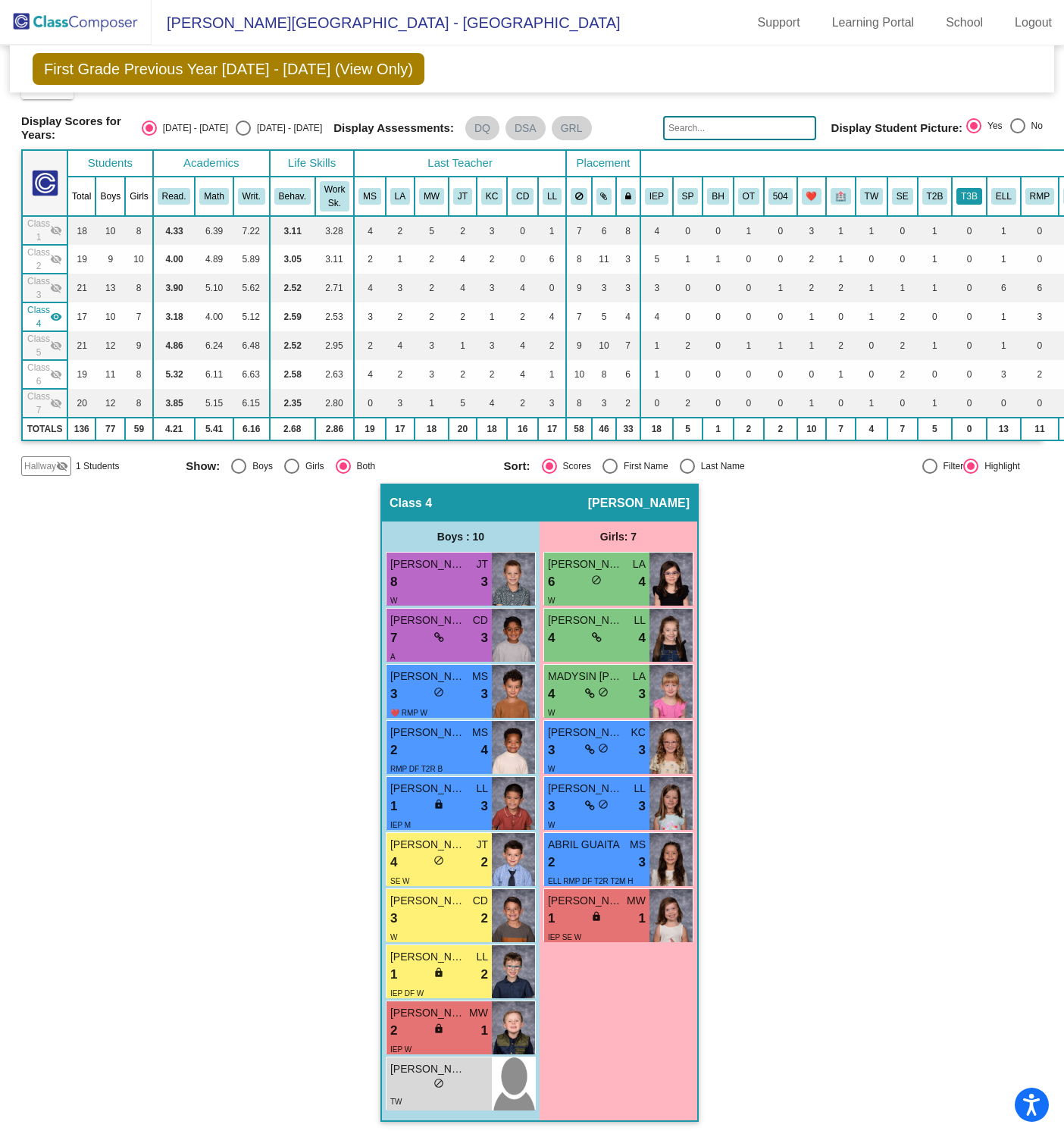
click at [972, 188] on button "T3B" at bounding box center [969, 196] width 25 height 16
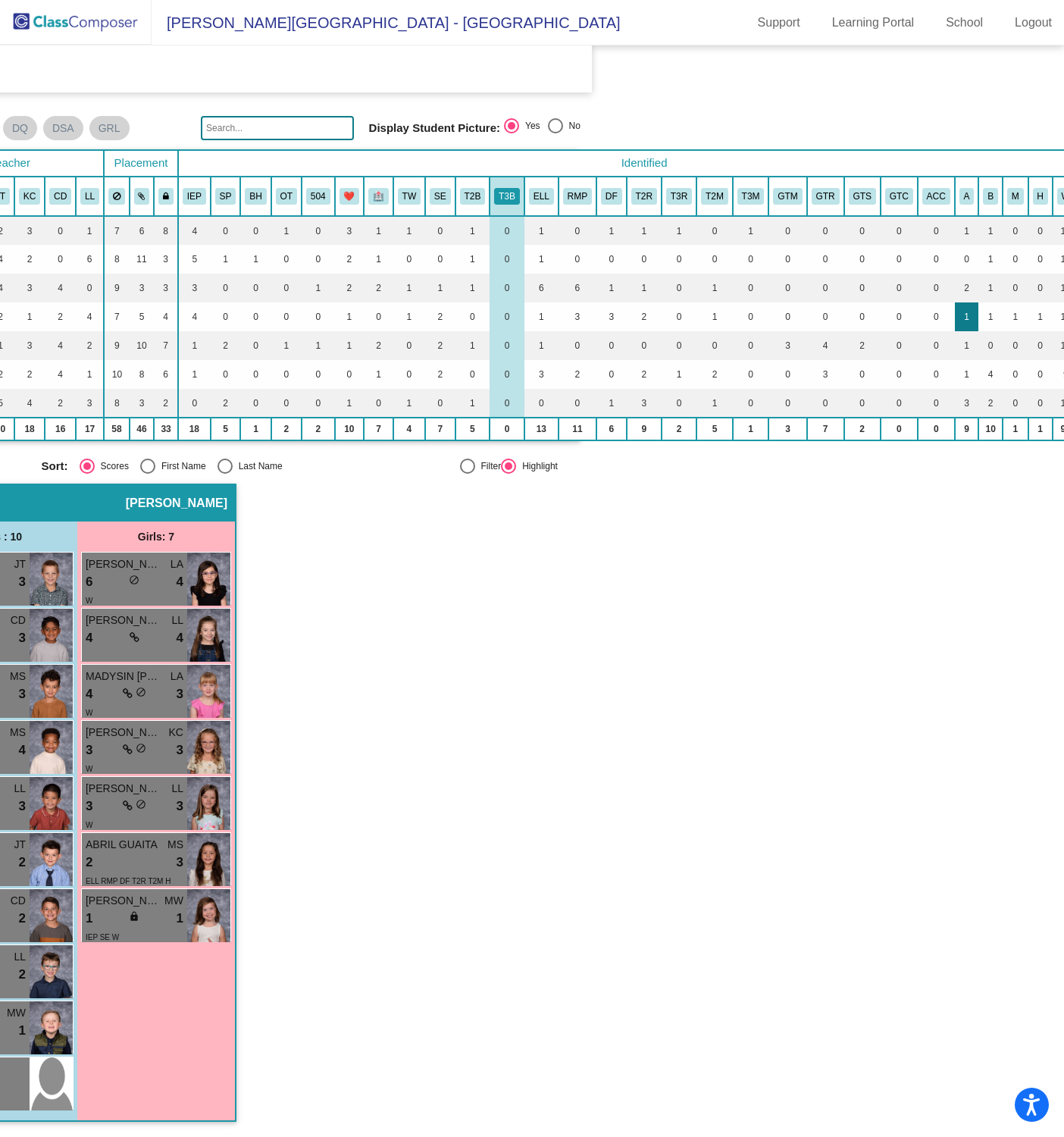
scroll to position [34, 467]
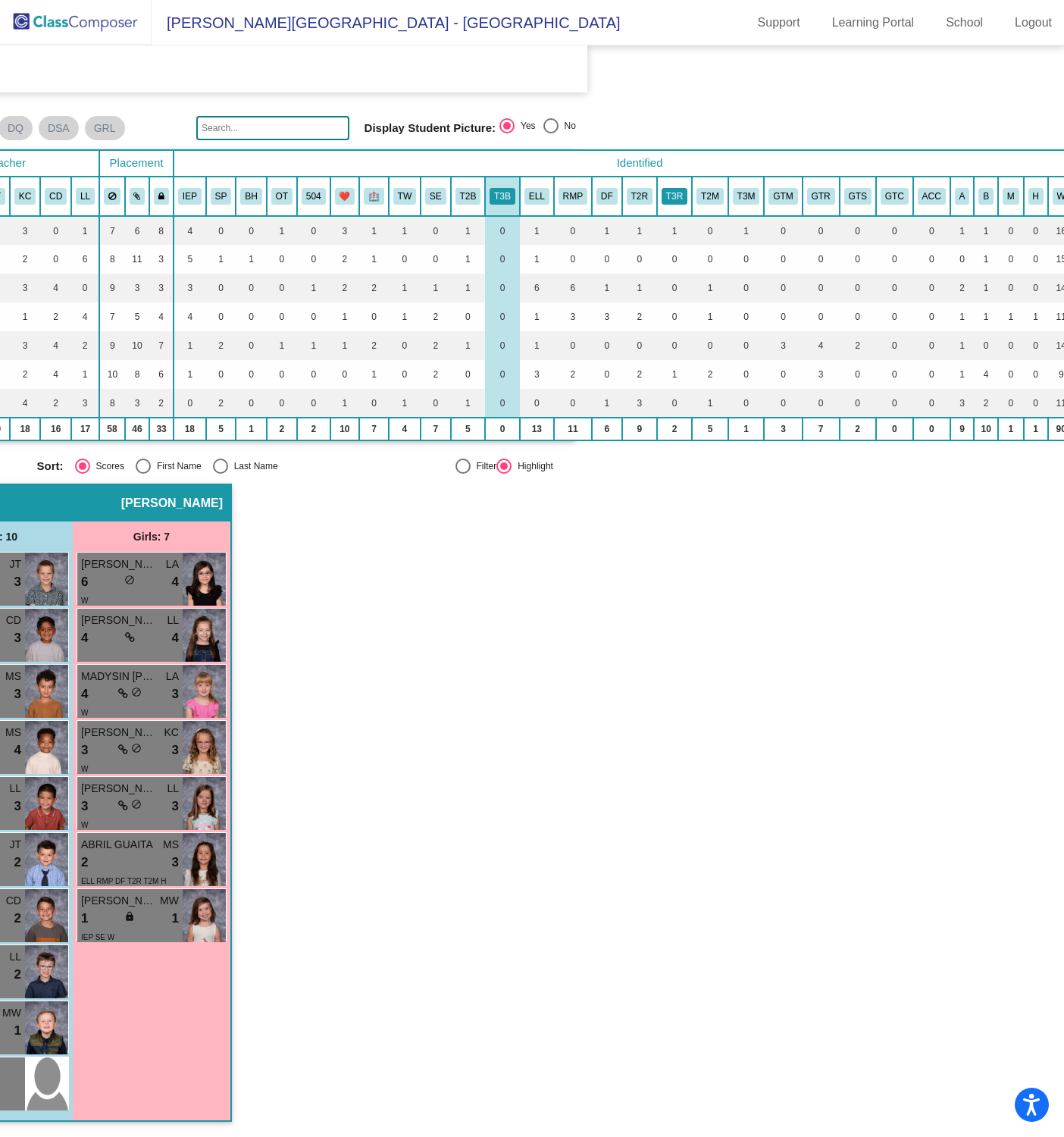
click at [678, 188] on button "T3R" at bounding box center [674, 196] width 25 height 16
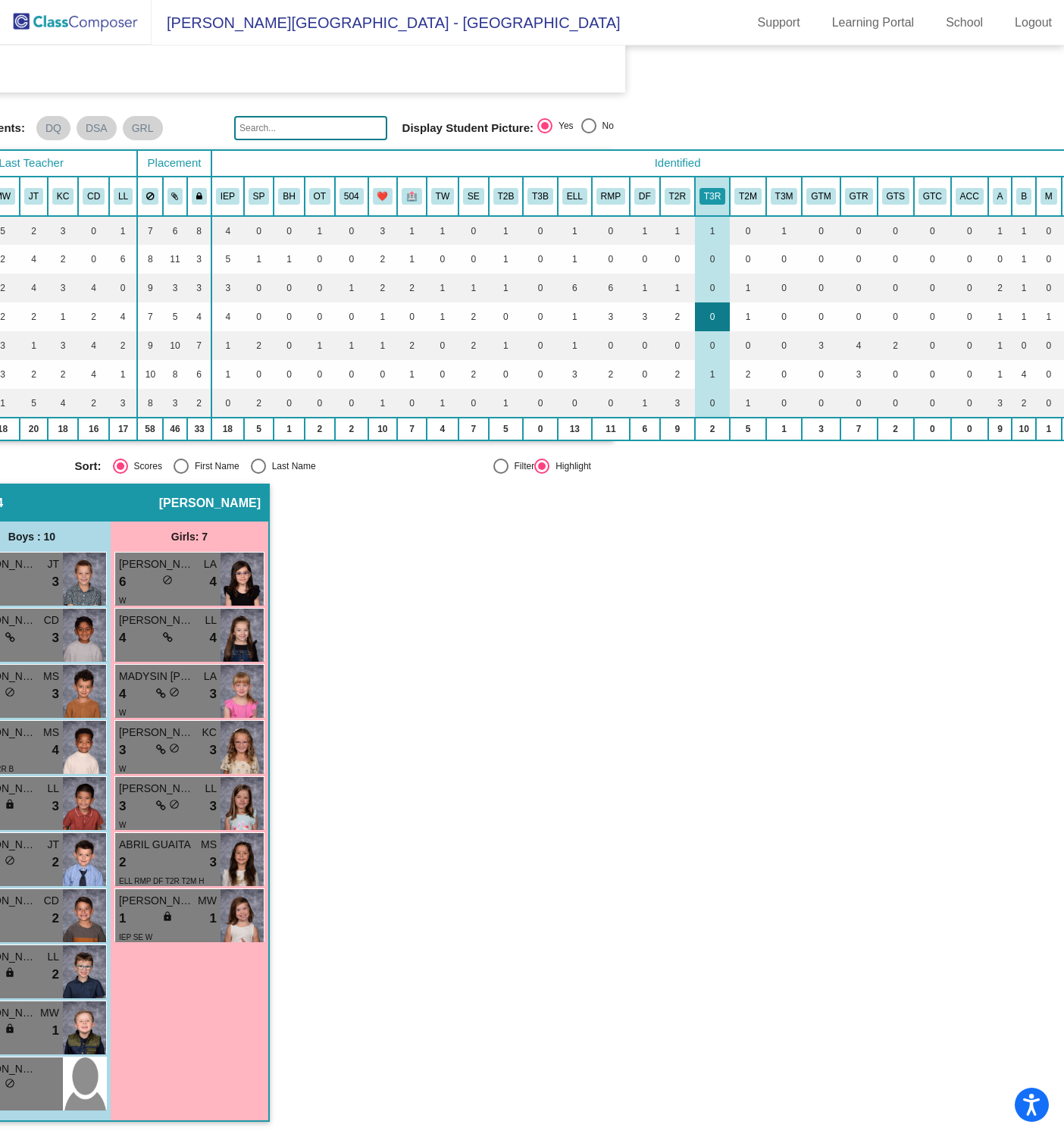
scroll to position [34, 449]
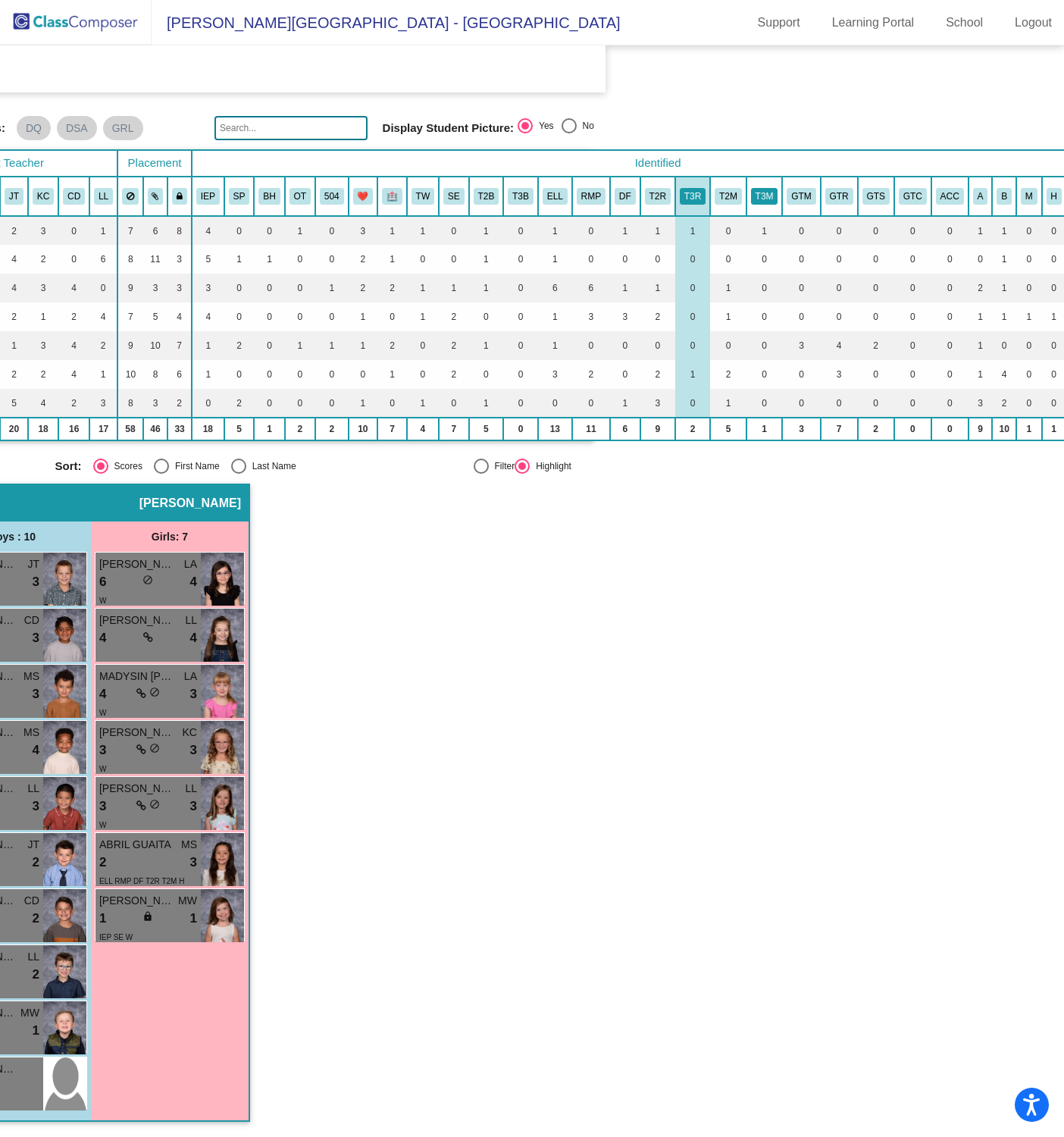
click at [759, 188] on button "T3M" at bounding box center [764, 196] width 27 height 16
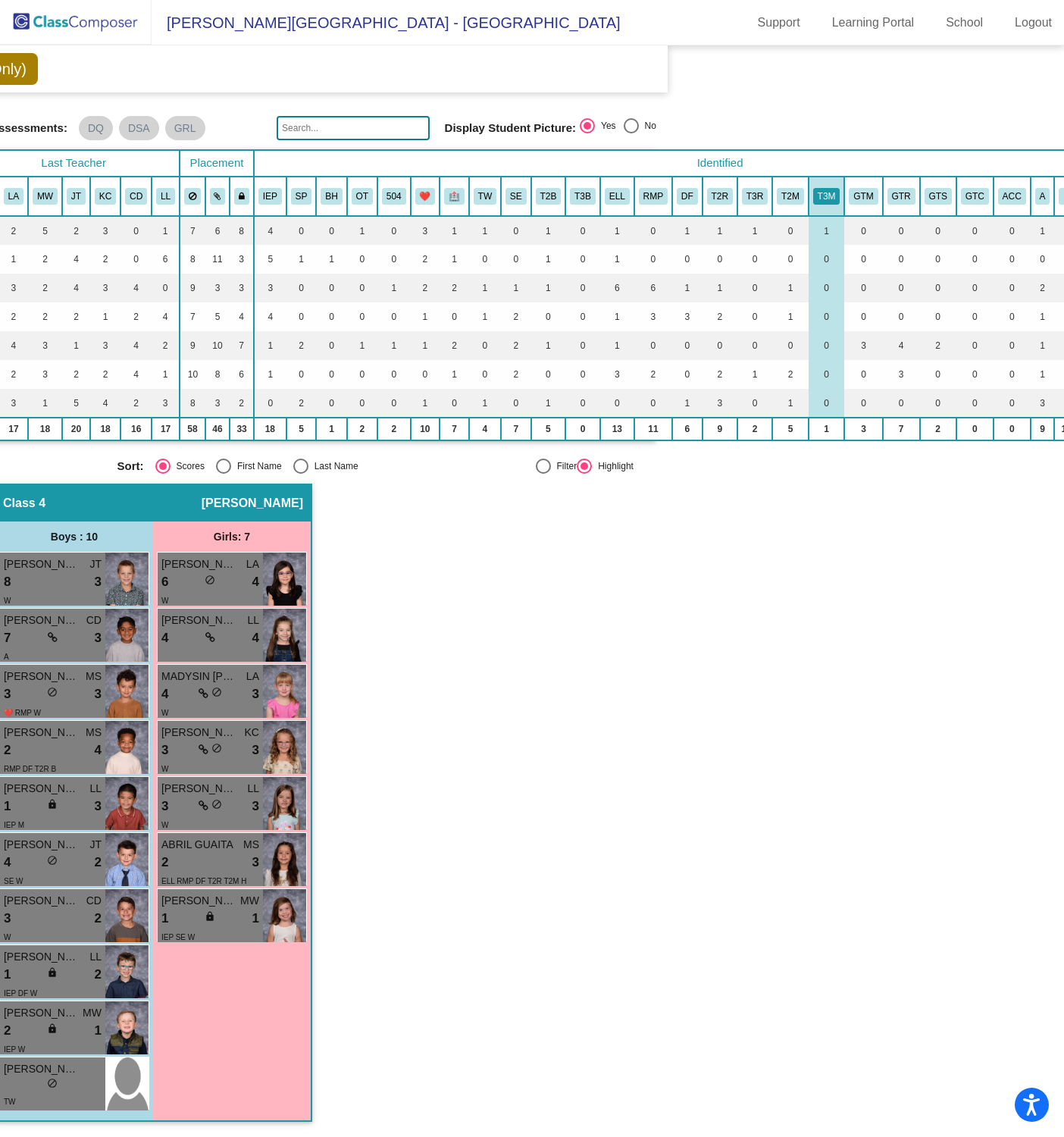
scroll to position [34, 390]
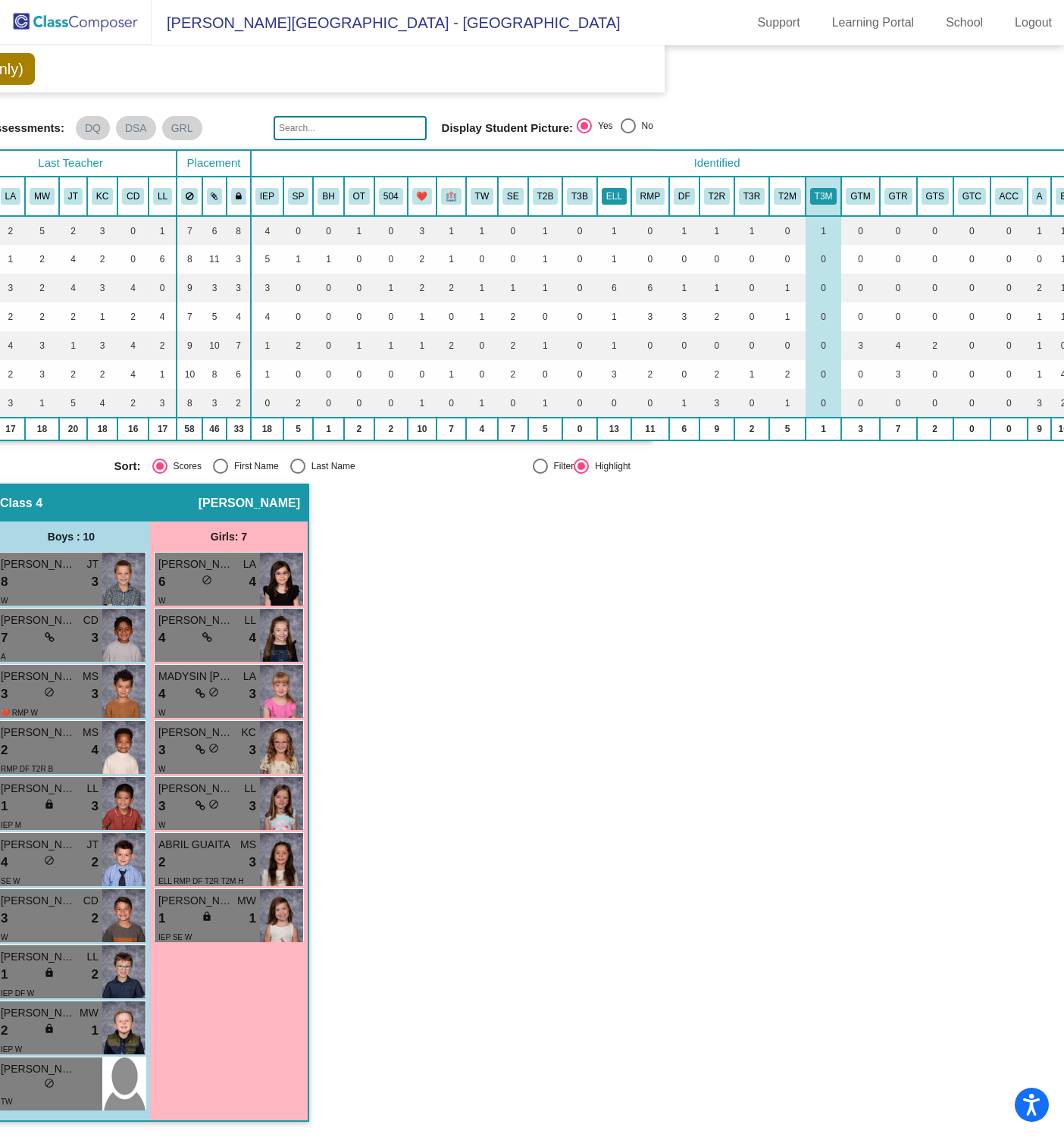
click at [611, 189] on button "ELL" at bounding box center [614, 196] width 25 height 16
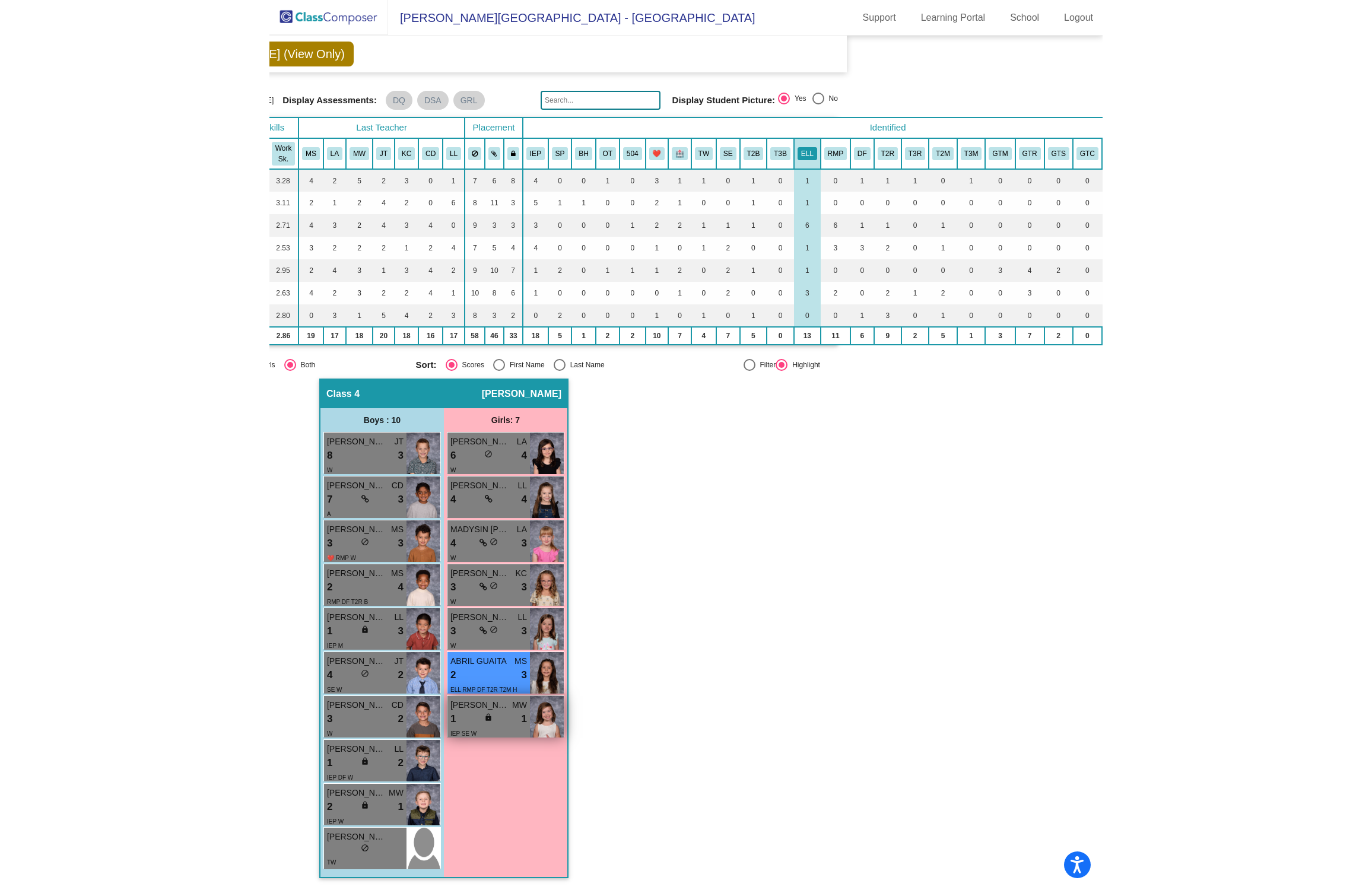
scroll to position [27, 269]
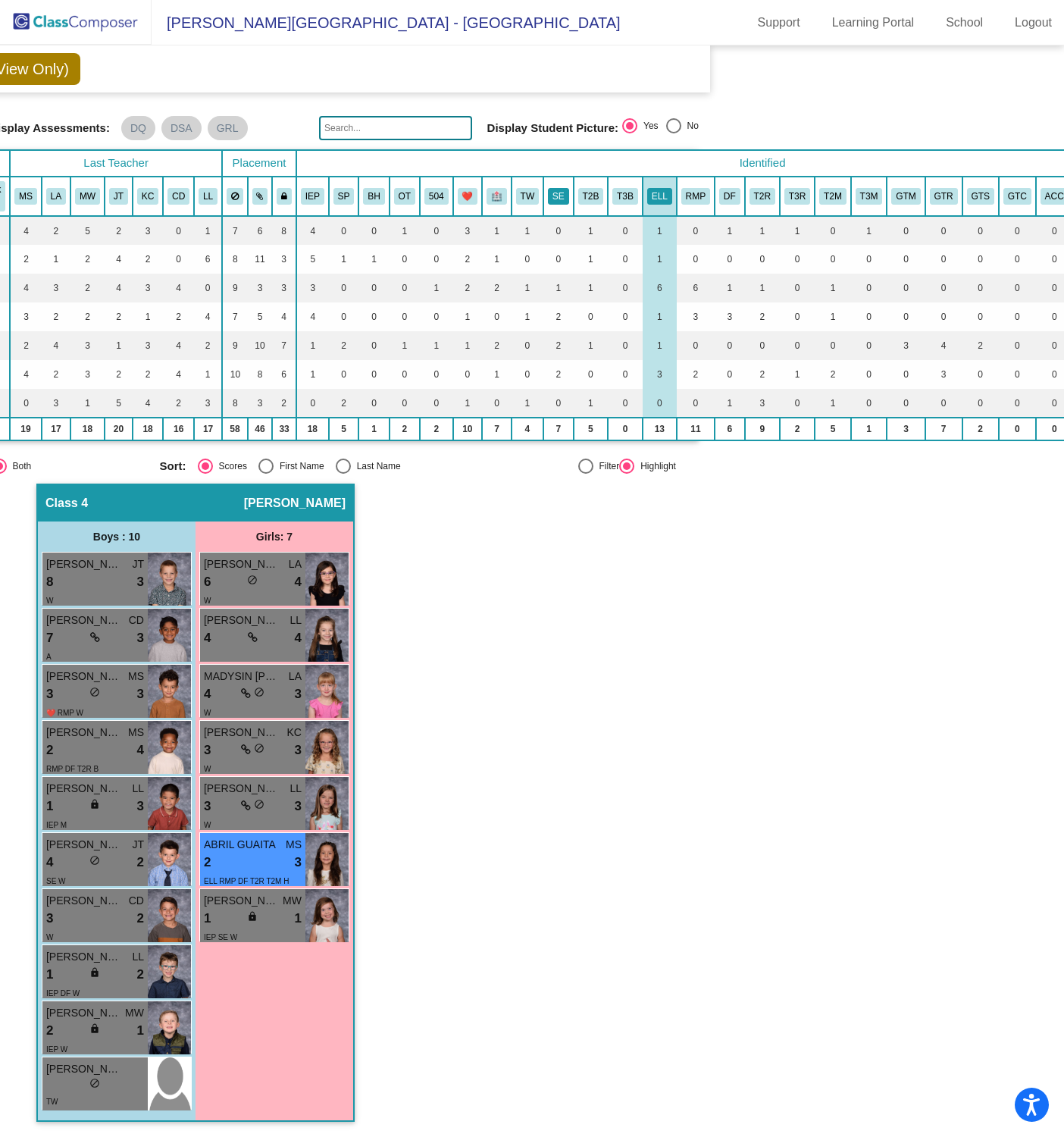
click at [552, 188] on button "SE" at bounding box center [558, 196] width 21 height 16
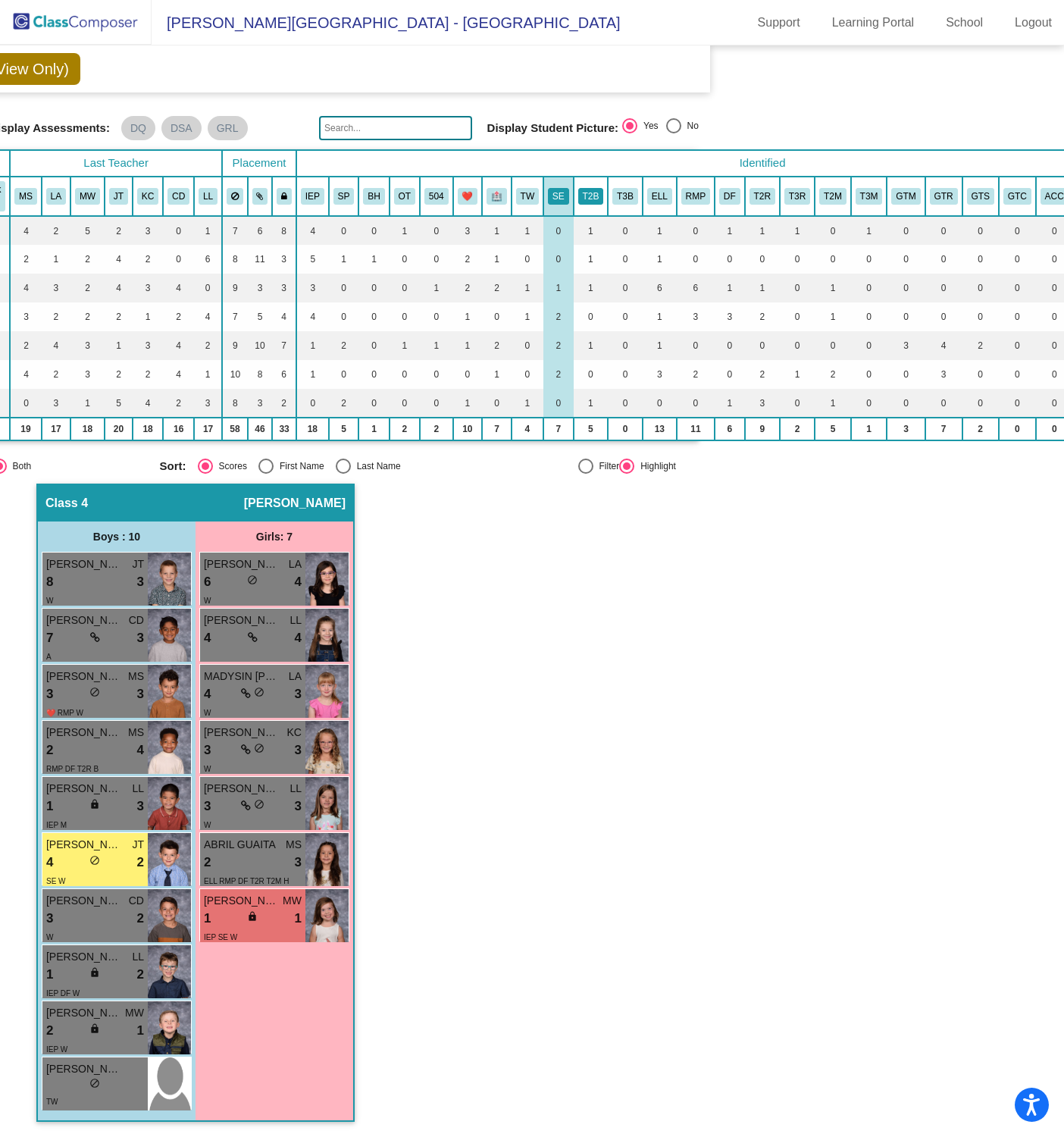
click at [593, 188] on button "T2B" at bounding box center [591, 196] width 25 height 16
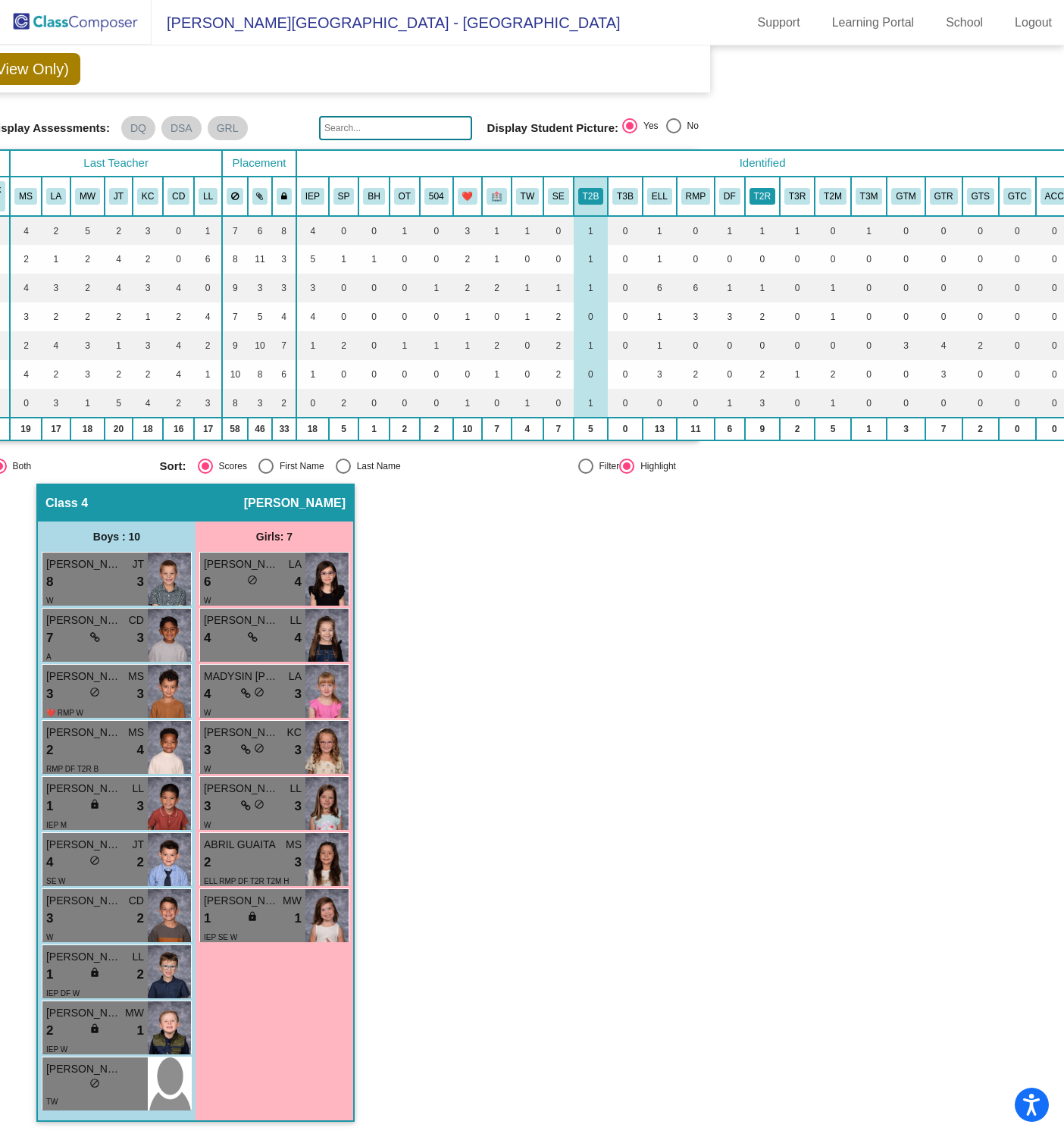
click at [763, 189] on button "T2R" at bounding box center [762, 196] width 25 height 16
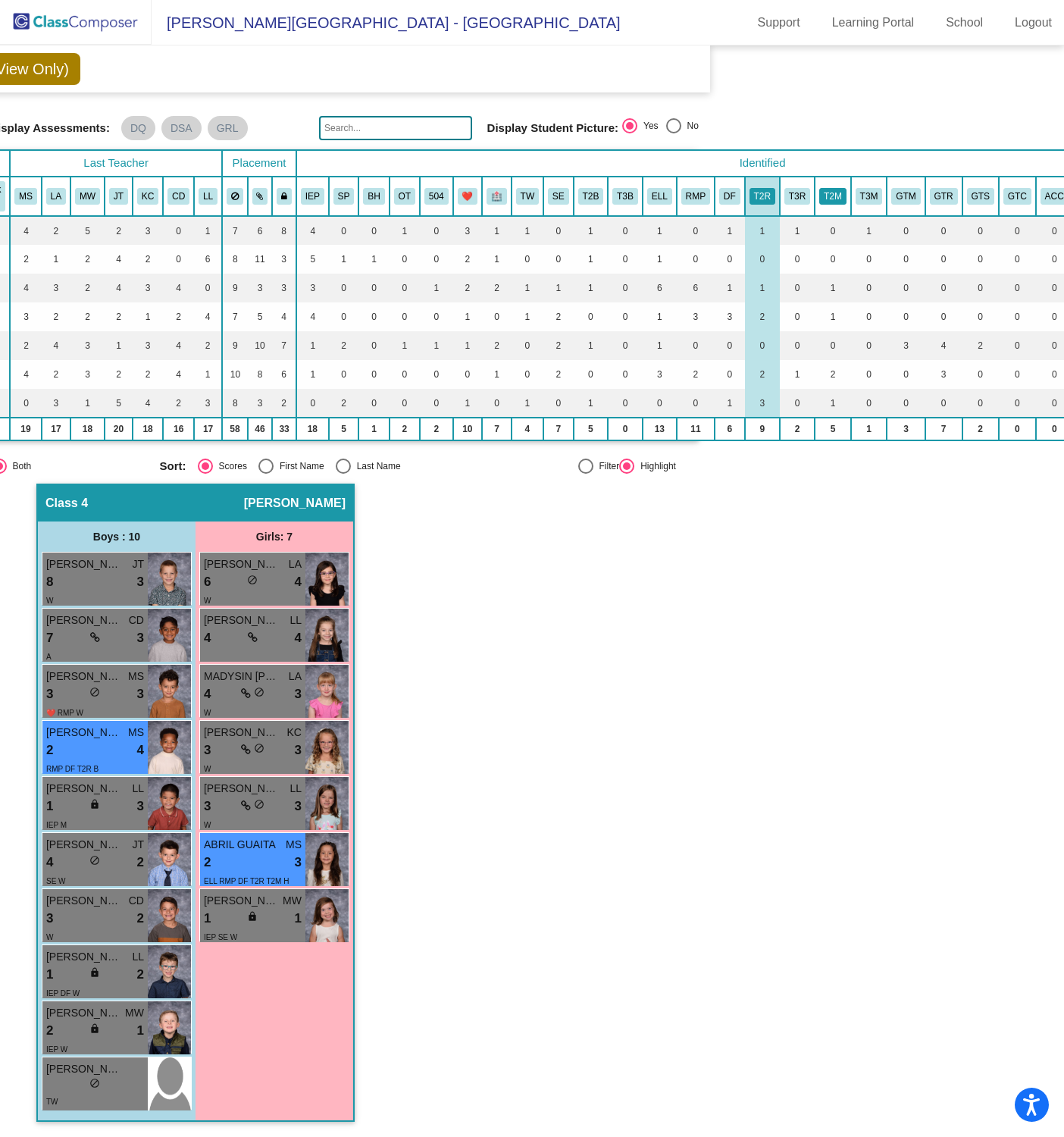
click at [838, 191] on button "T2M" at bounding box center [832, 196] width 27 height 16
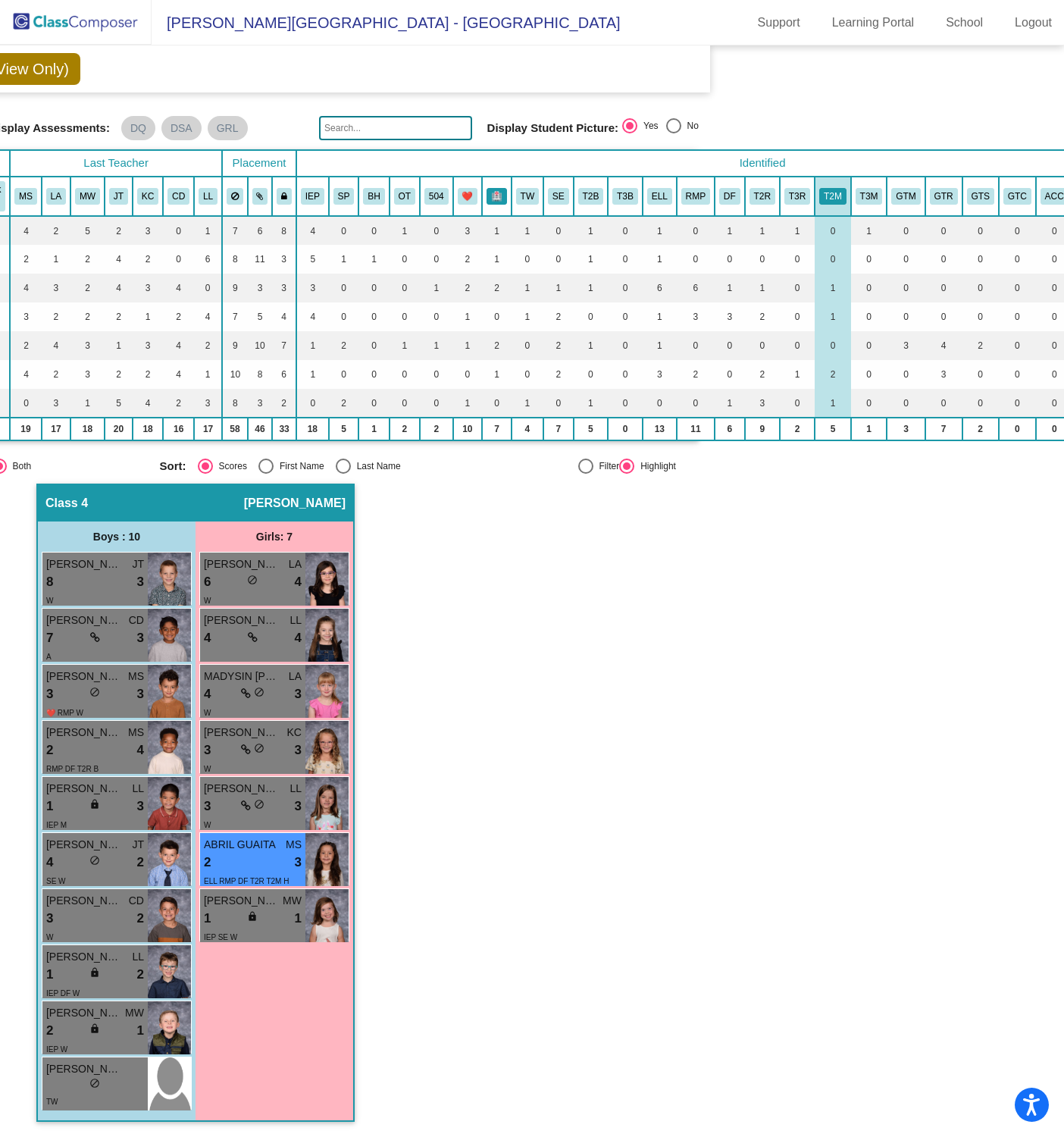
click at [496, 191] on button "🏥" at bounding box center [496, 196] width 20 height 16
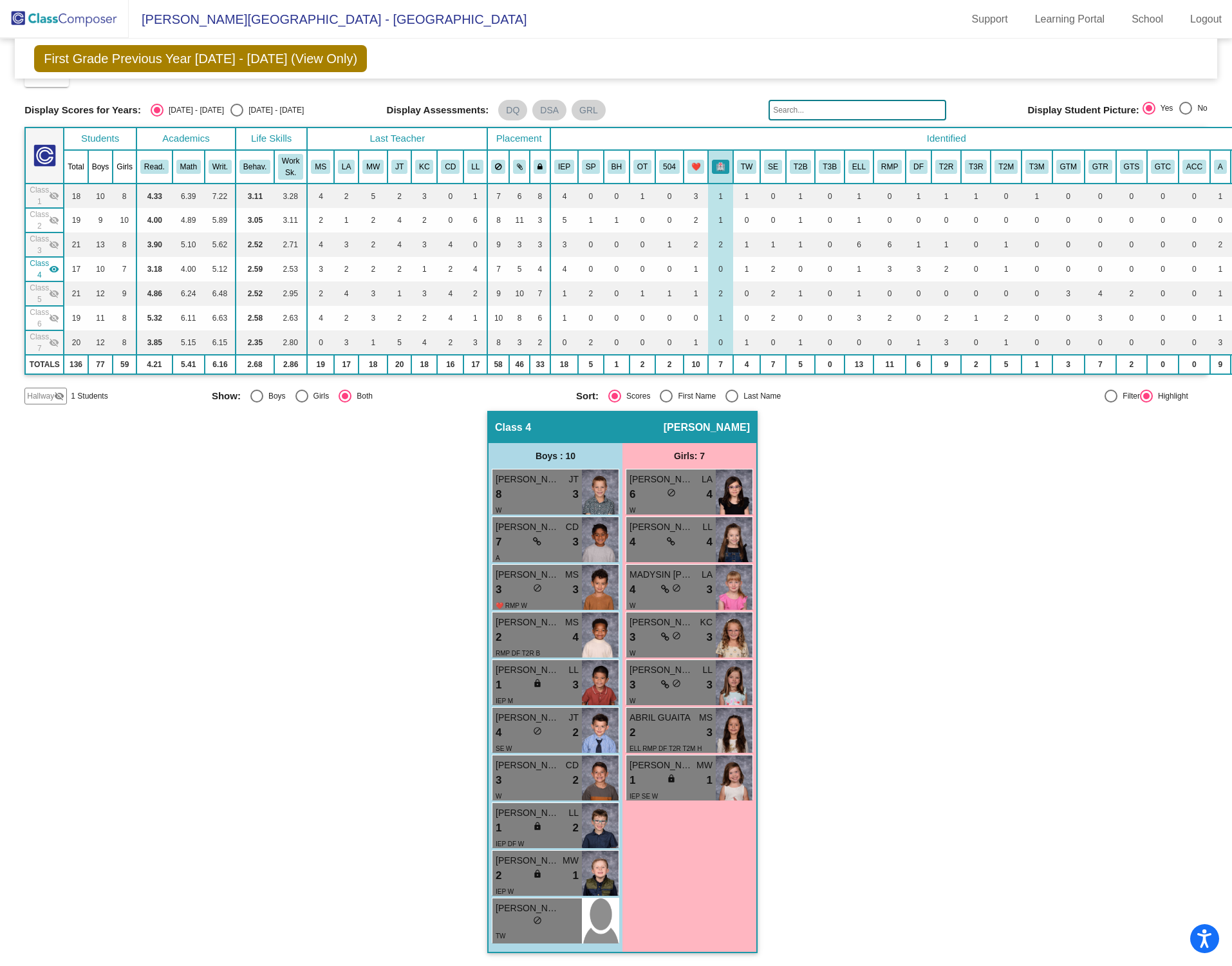
scroll to position [29, 0]
